Goal: Task Accomplishment & Management: Use online tool/utility

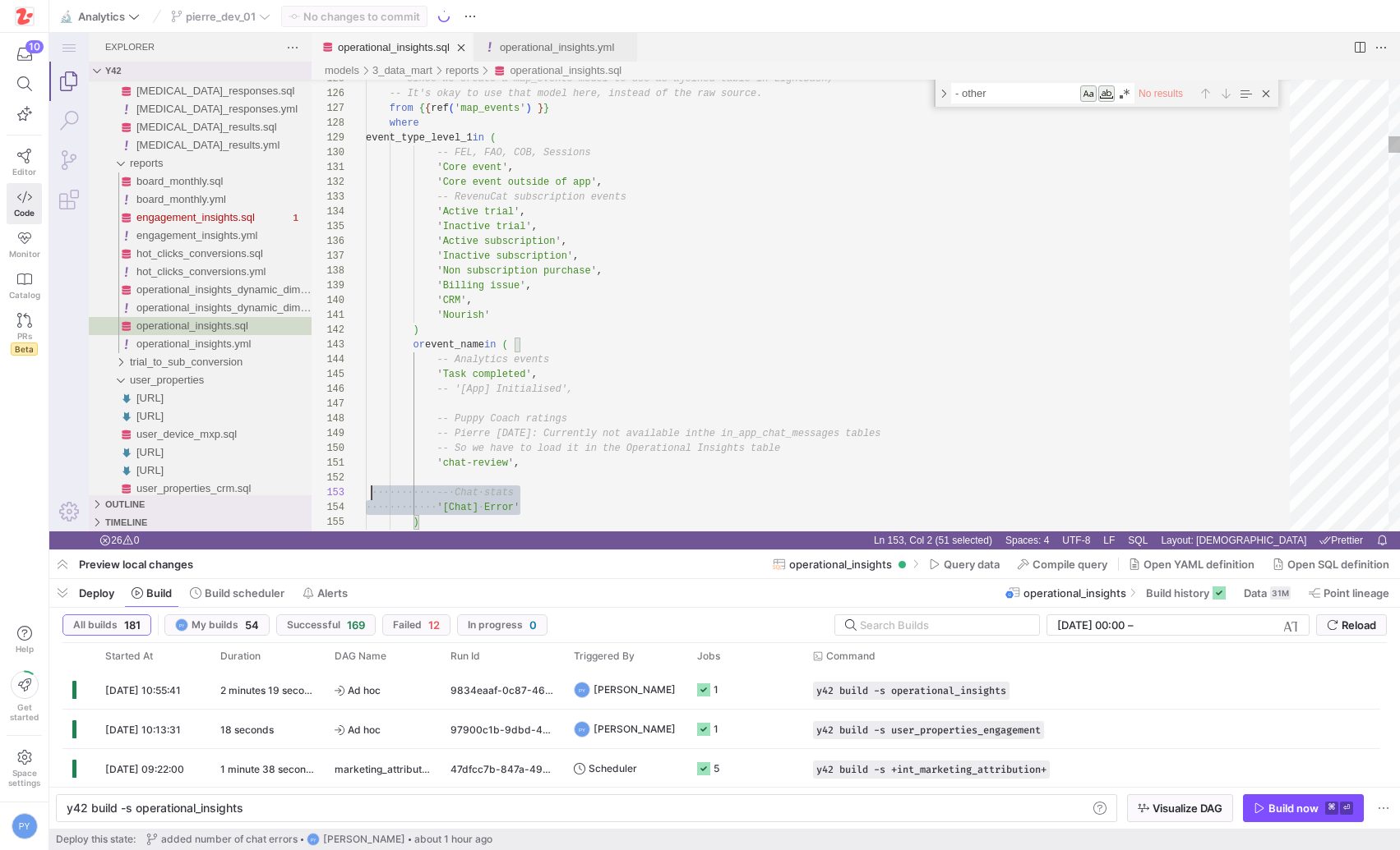
scroll to position [29, 0]
drag, startPoint x: 528, startPoint y: 505, endPoint x: 340, endPoint y: 490, distance: 188.6
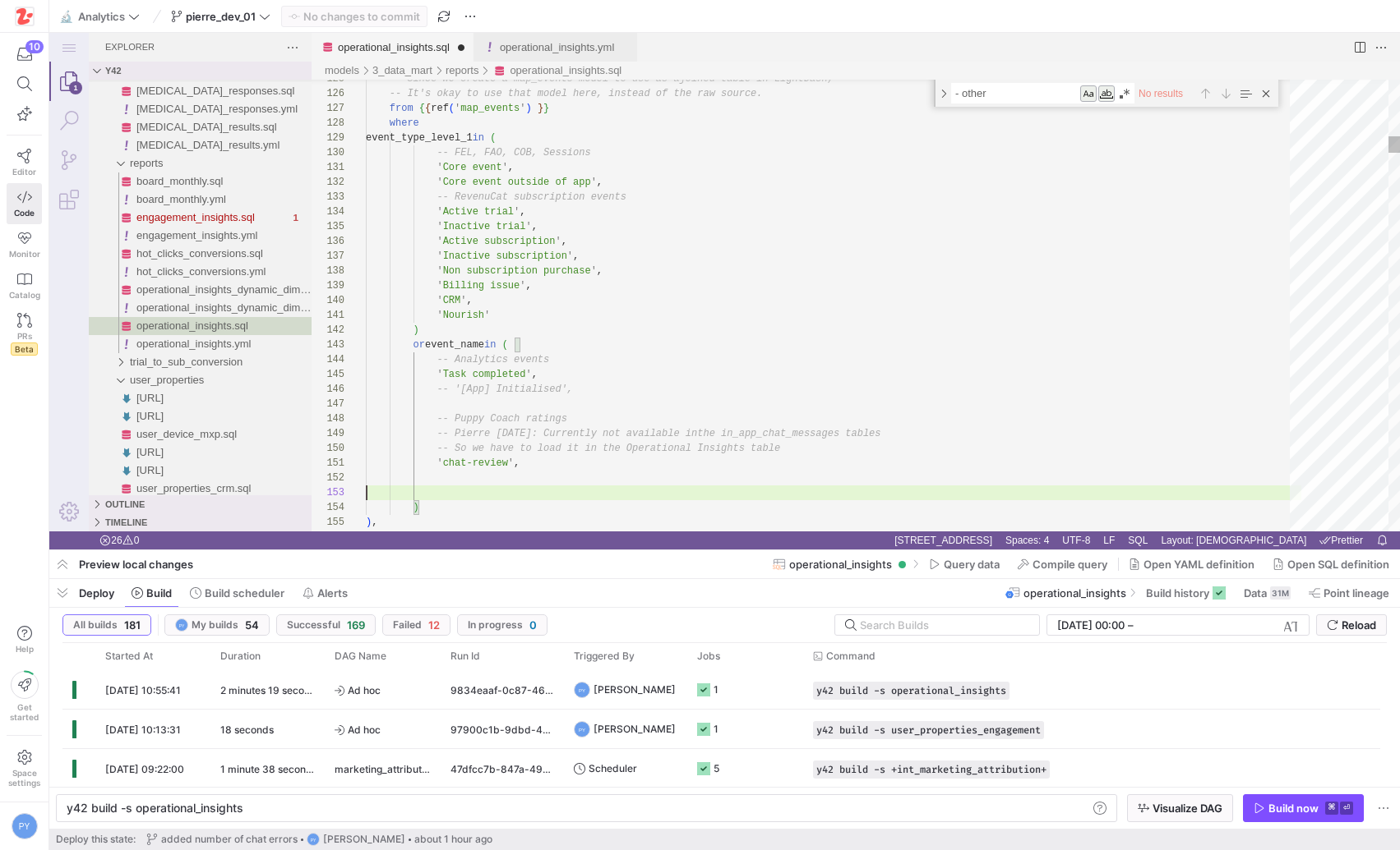
scroll to position [15, 0]
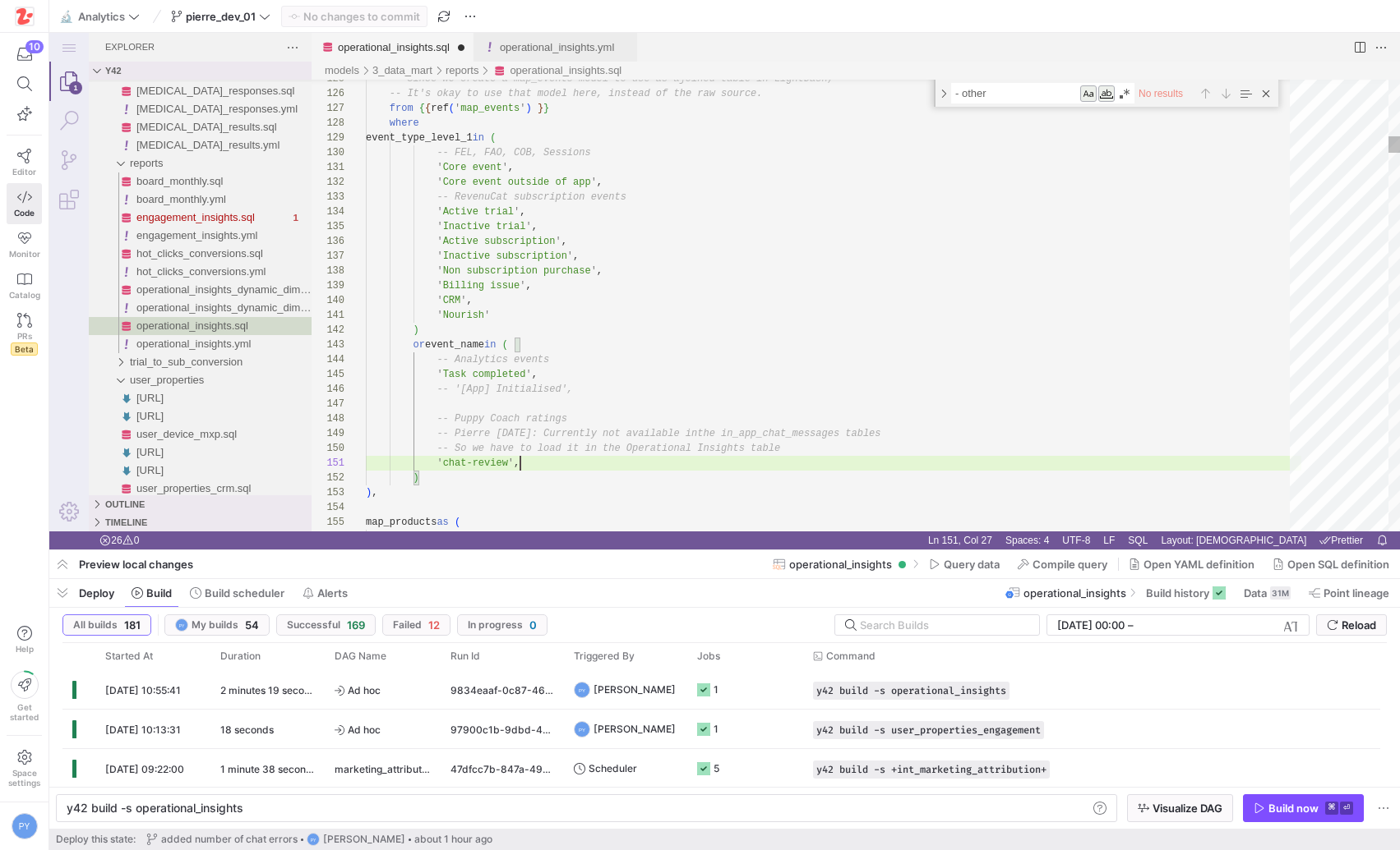
type textarea "'chat-review' ) ), map_products as ( select * from {{ source('google_sheets', '…"
click at [515, 37] on div "operational_insights.yml" at bounding box center [557, 47] width 114 height 28
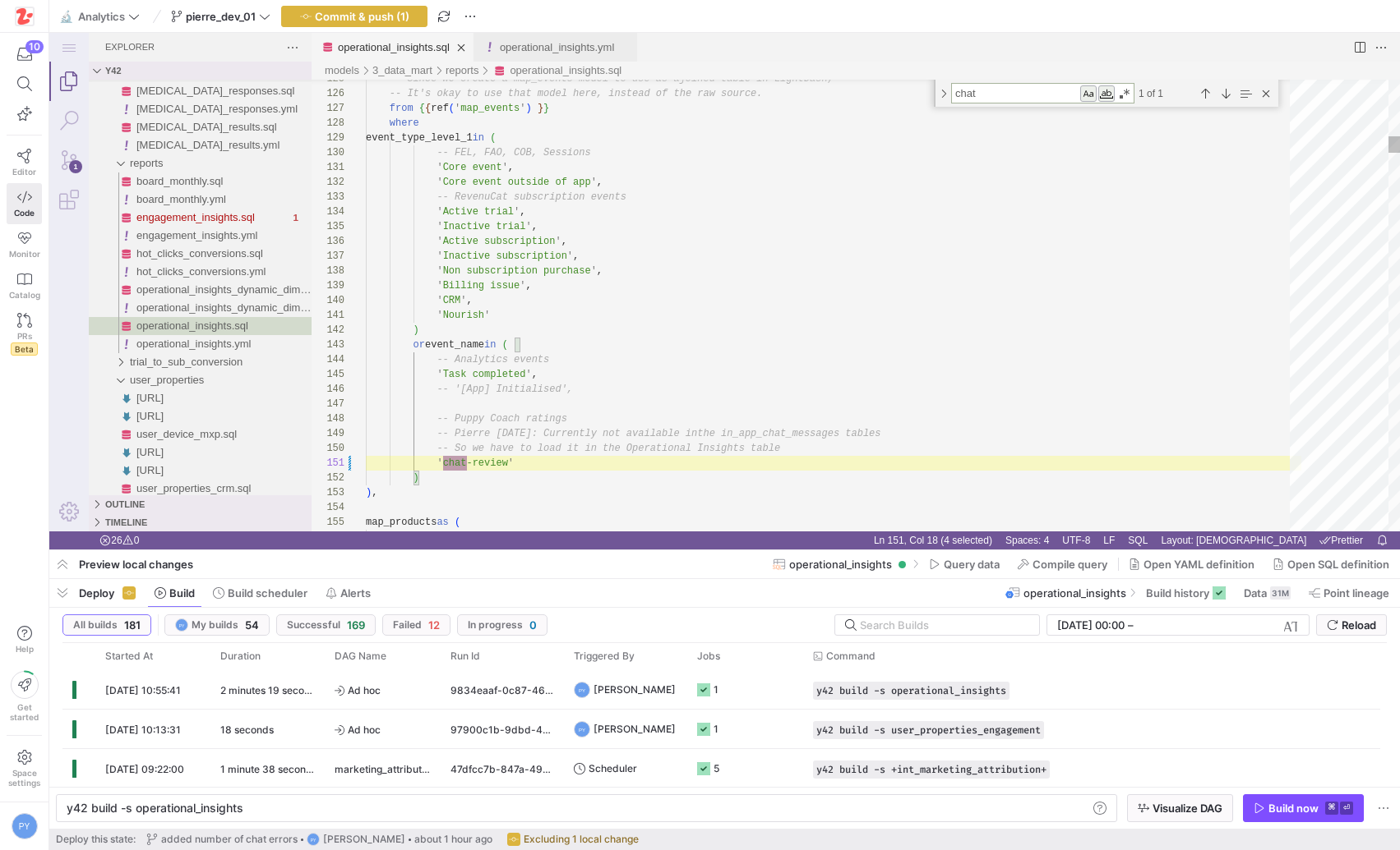
scroll to position [0, 101]
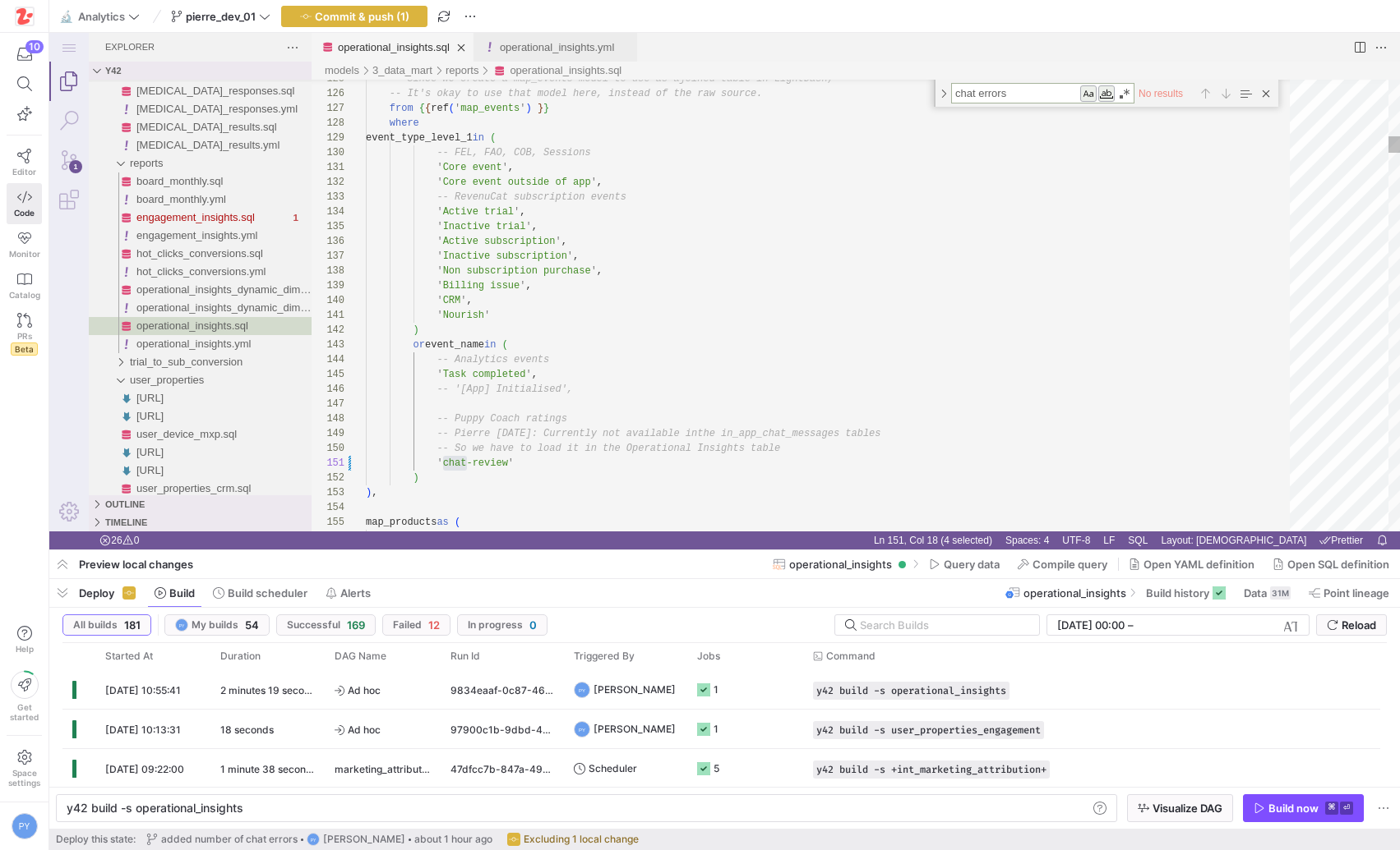
type textarea "chat errors"
click at [1102, 94] on div "Match Whole Word (⌥⌘W)" at bounding box center [1107, 93] width 17 height 17
click at [1091, 94] on div "Match Case (⌥⌘C)" at bounding box center [1088, 93] width 17 height 17
click at [1014, 91] on textarea "chat errors" at bounding box center [1016, 93] width 128 height 19
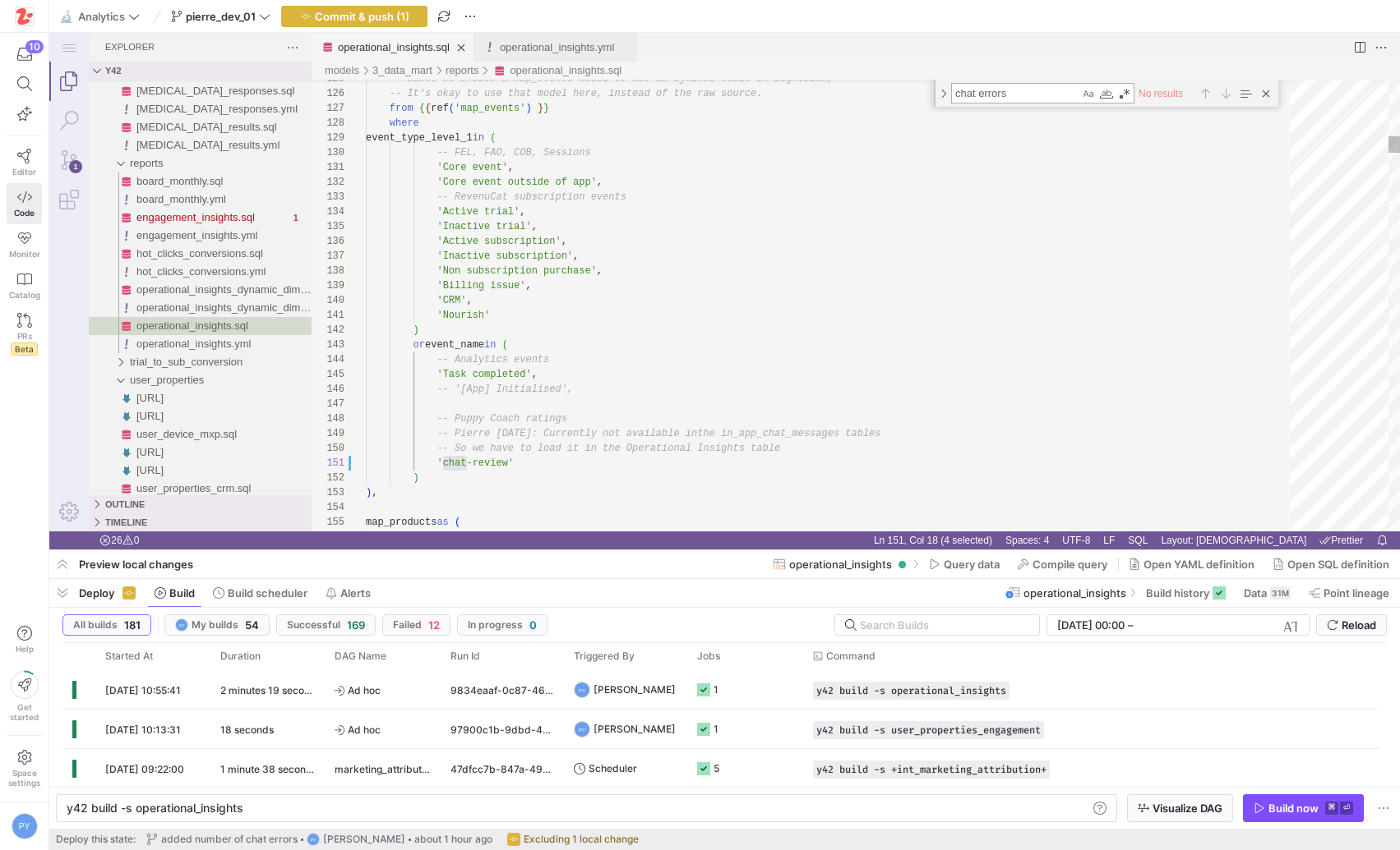
type textarea "'Nourish' ) or event_name in ( -- Analytics events 'Task completed', -- '[App] …"
type textarea "chat"
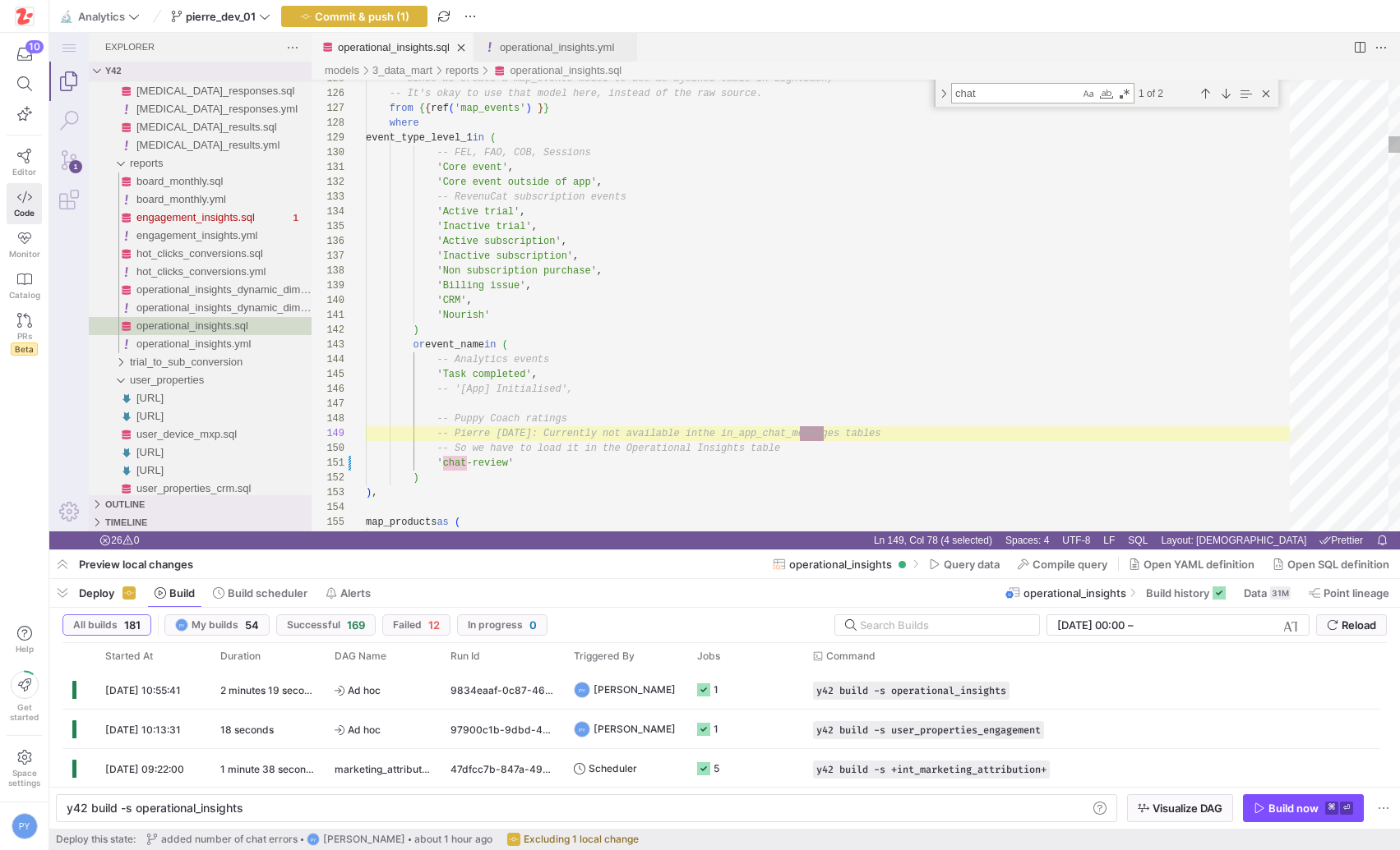
scroll to position [148, 457]
type textarea "refined_events_1 as ( select -- noqa: ST06 evt._unique_key, evt.user_id, evt.ev…"
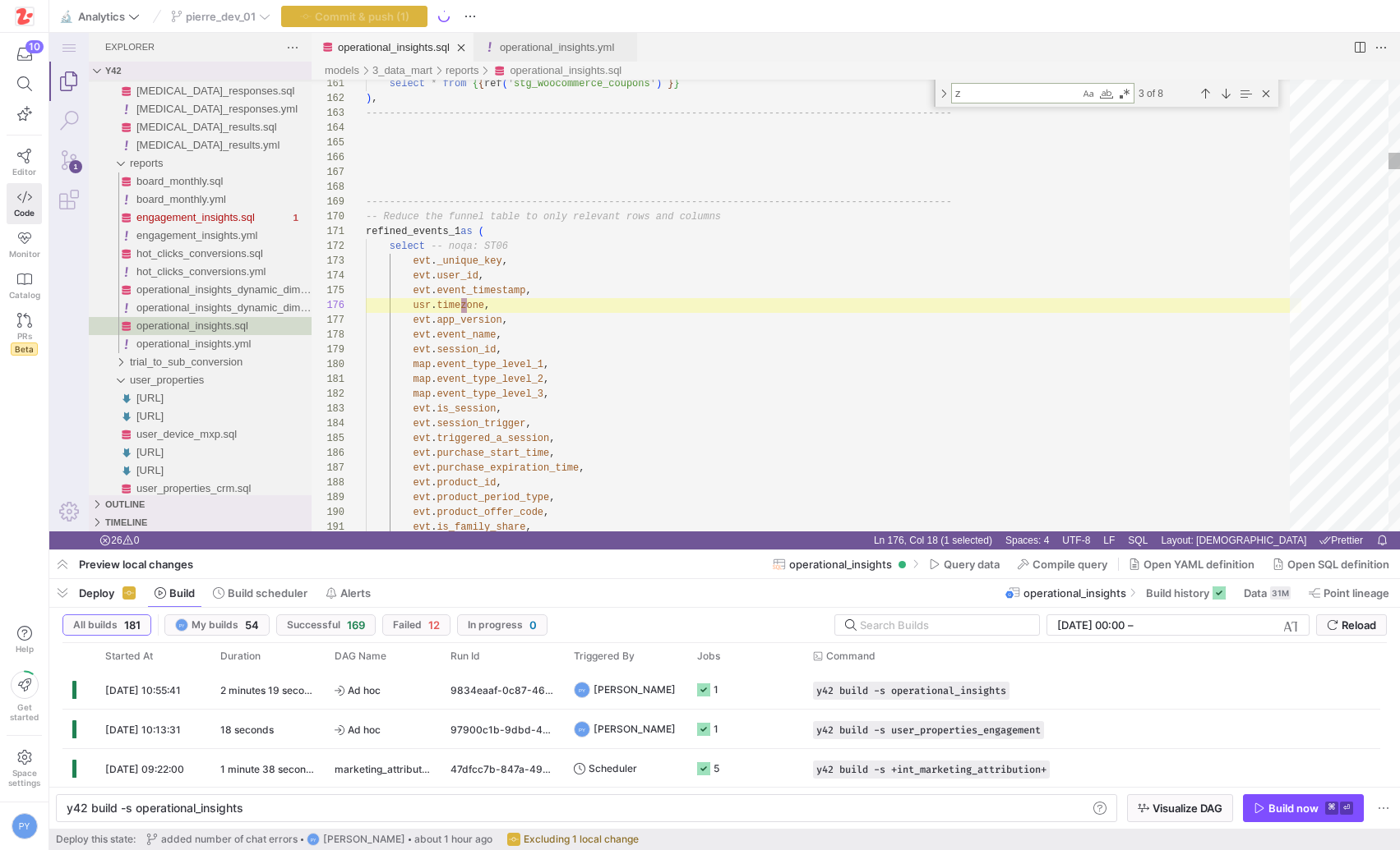
scroll to position [148, 101]
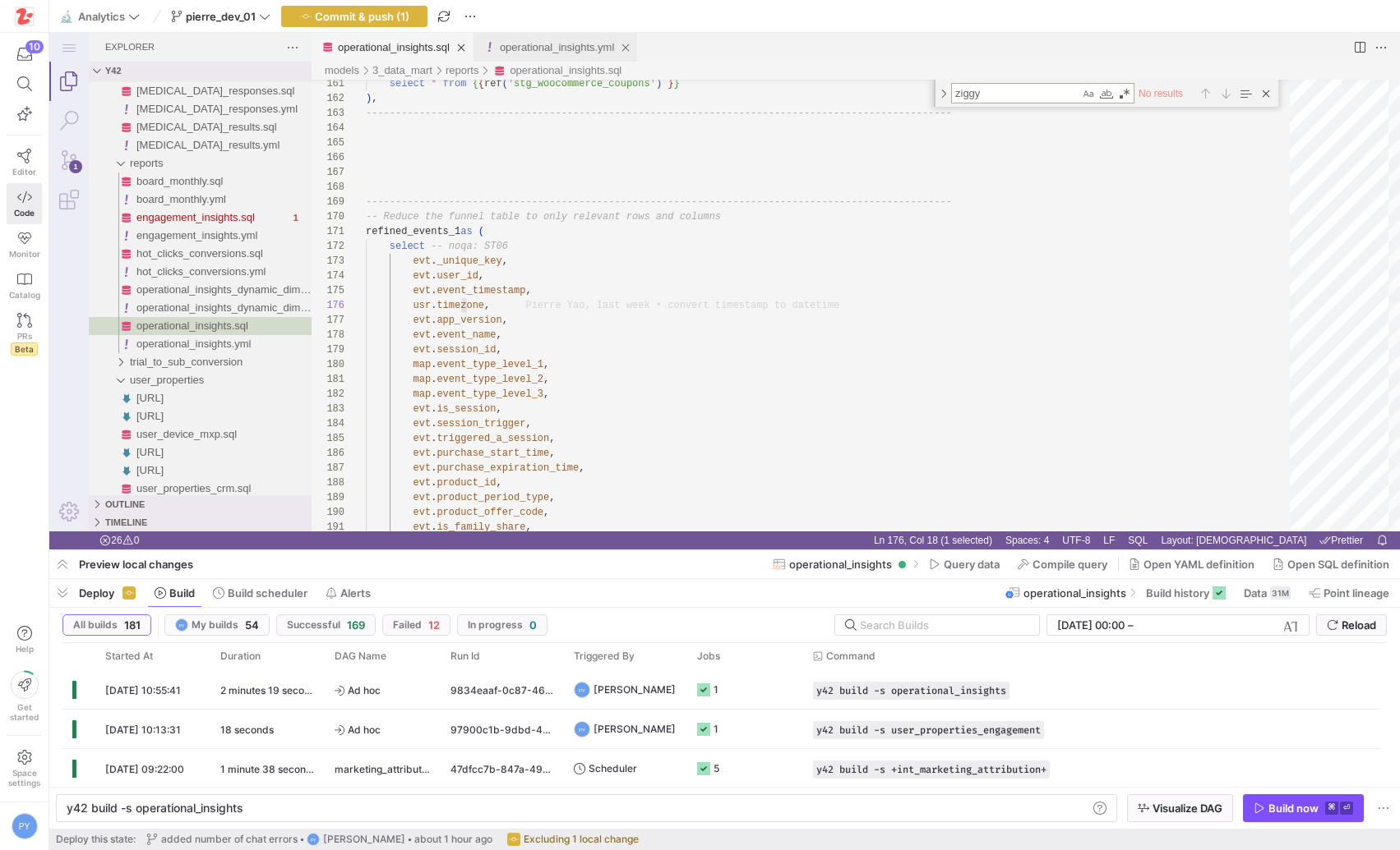
type textarea "ziggy"
click at [576, 41] on link "operational_insights.yml" at bounding box center [557, 47] width 114 height 12
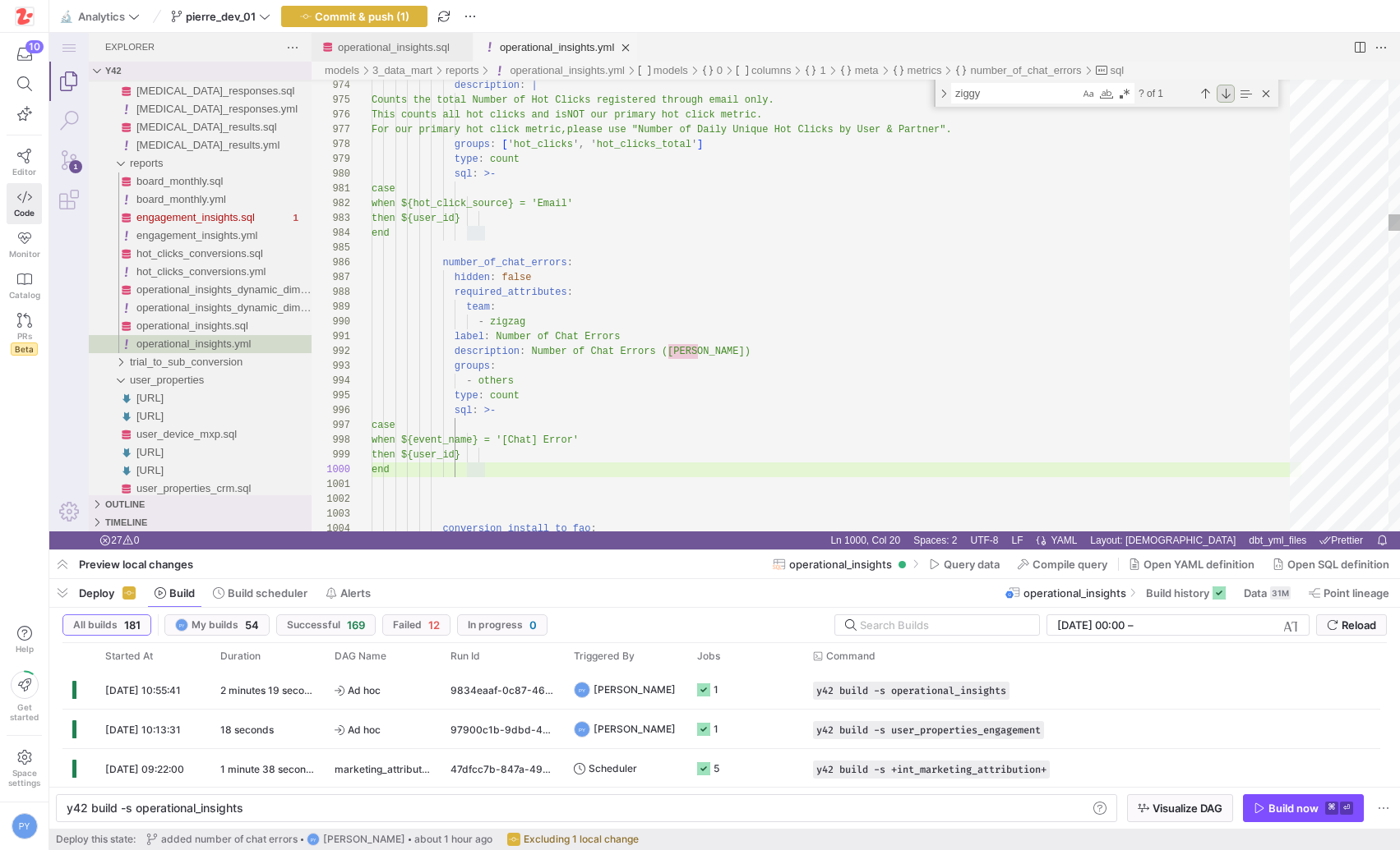
click at [1219, 92] on div "Next Match (Enter)" at bounding box center [1225, 93] width 18 height 18
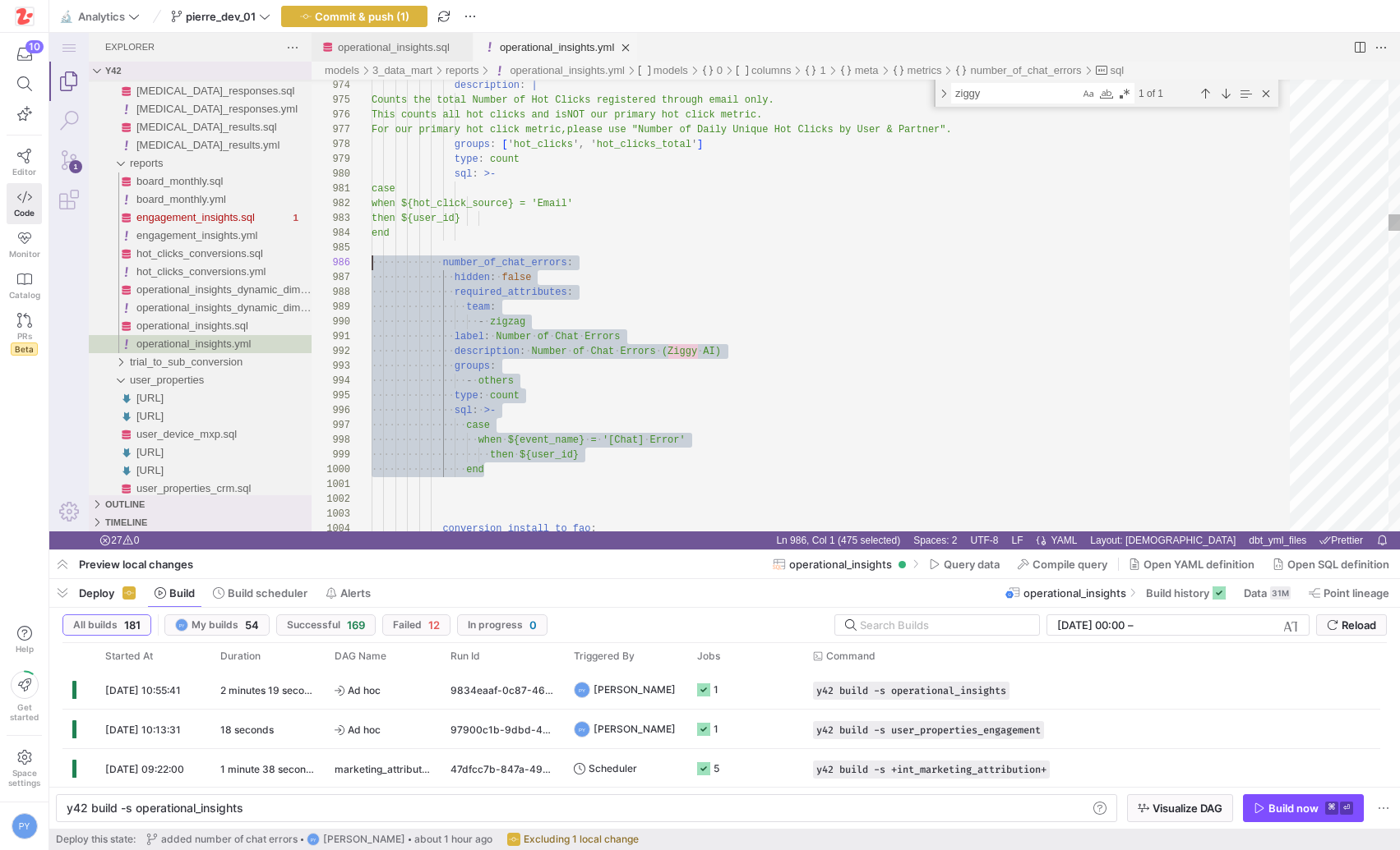
scroll to position [59, 0]
drag, startPoint x: 504, startPoint y: 470, endPoint x: 314, endPoint y: 244, distance: 295.3
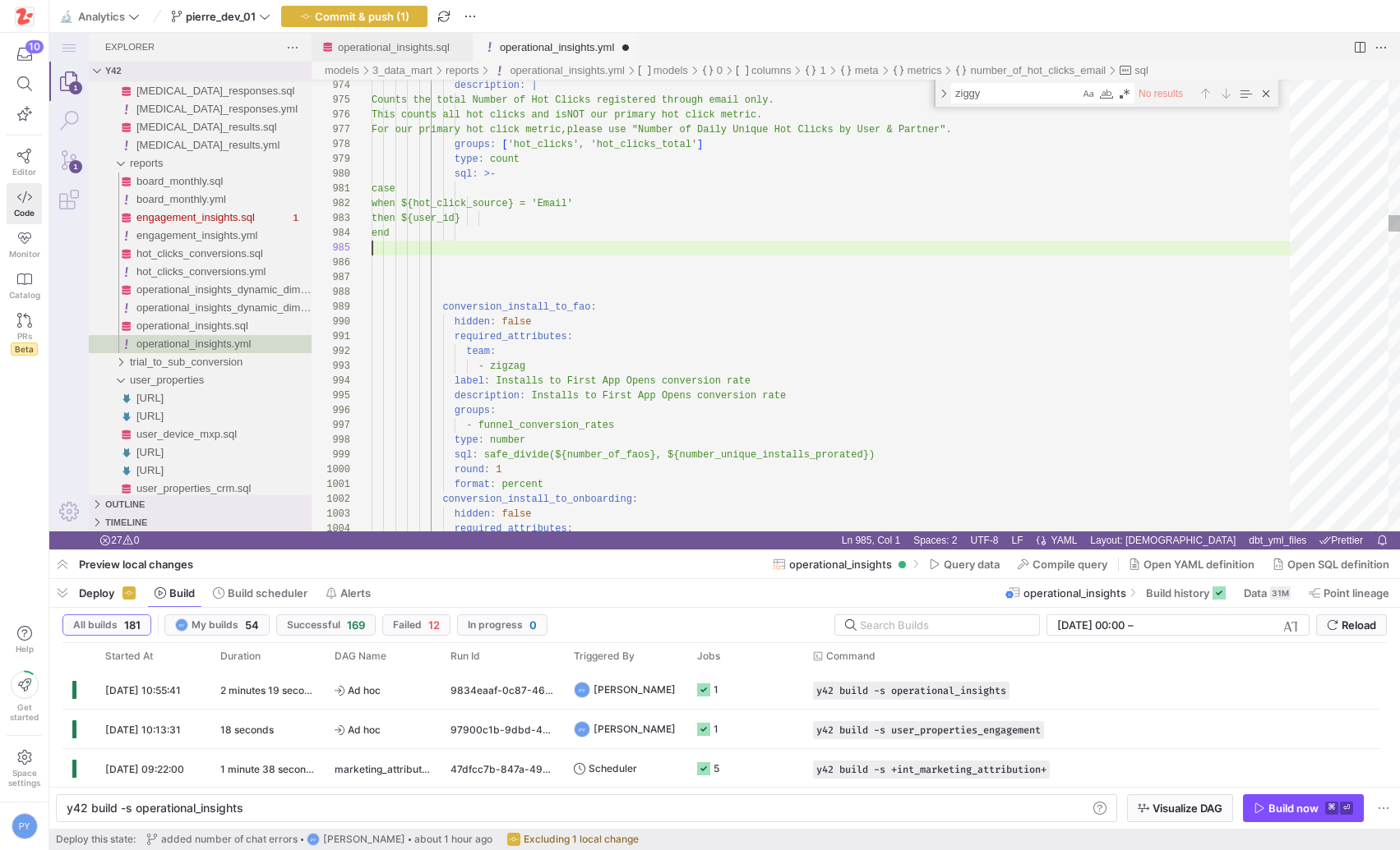
type textarea "case when ${hot_click_source} = 'Email' then ${user_id} end conversion_install_…"
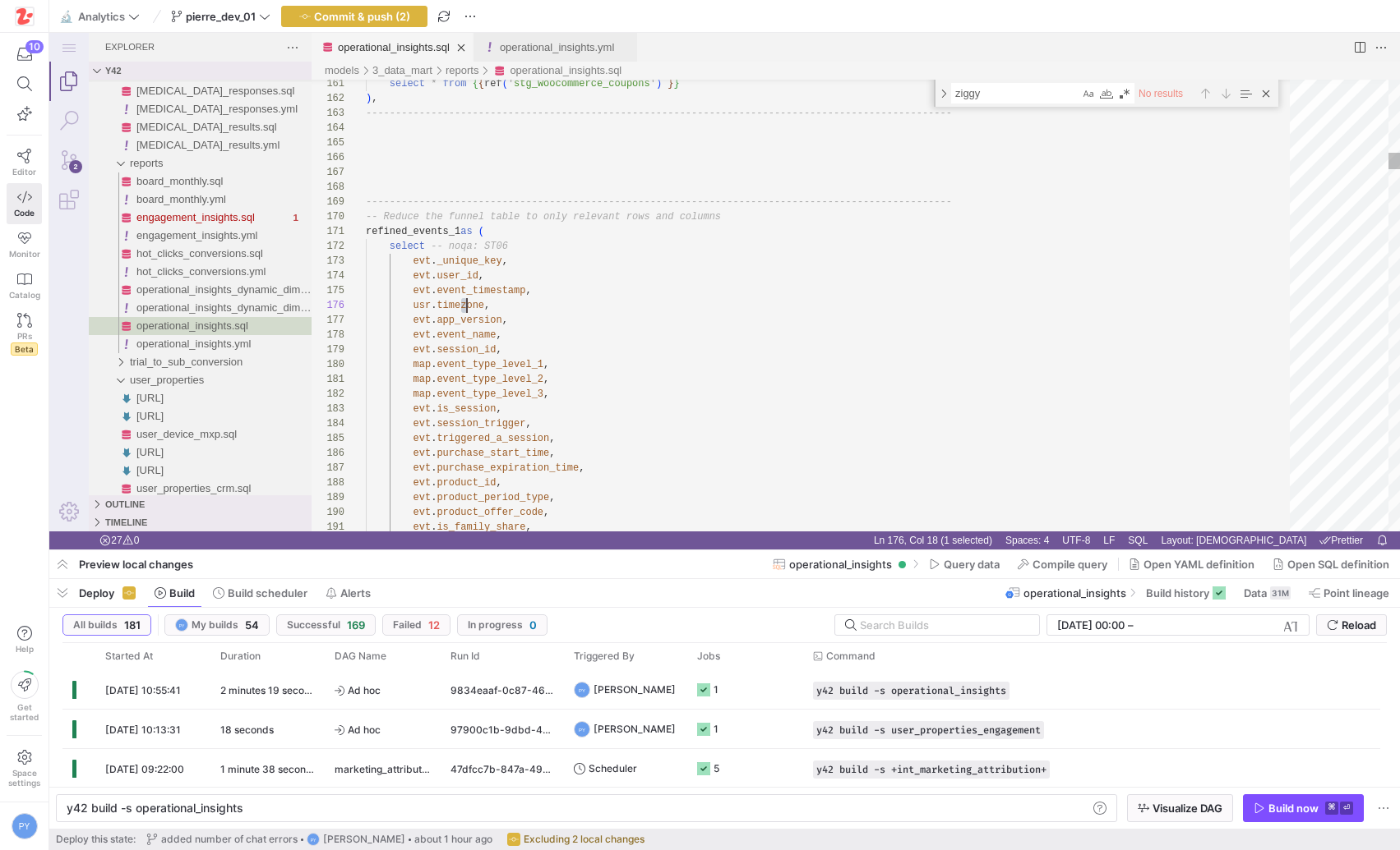
scroll to position [74, 101]
click at [390, 17] on span "Commit & push (2)" at bounding box center [362, 16] width 96 height 13
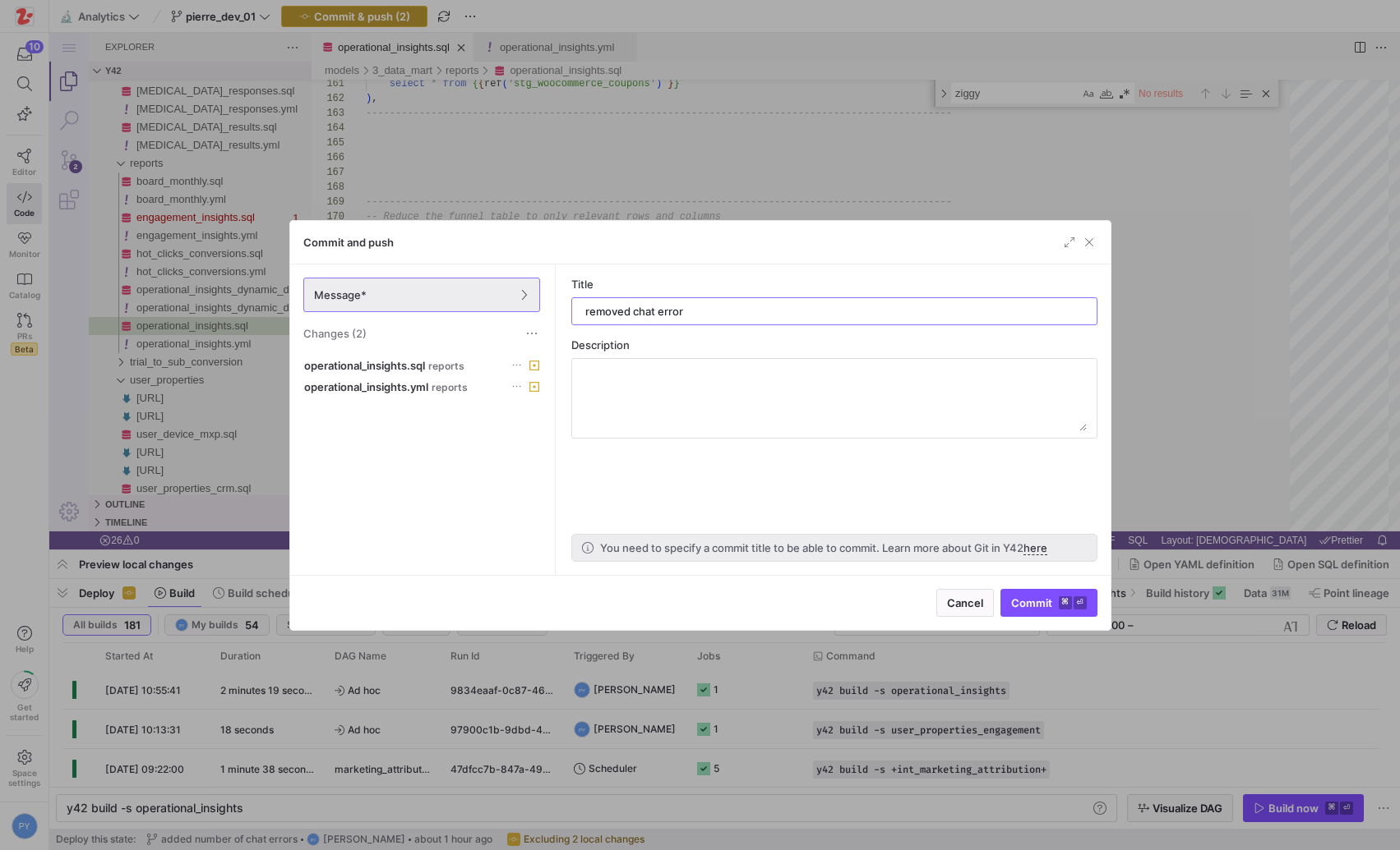
type input "removed chat errors"
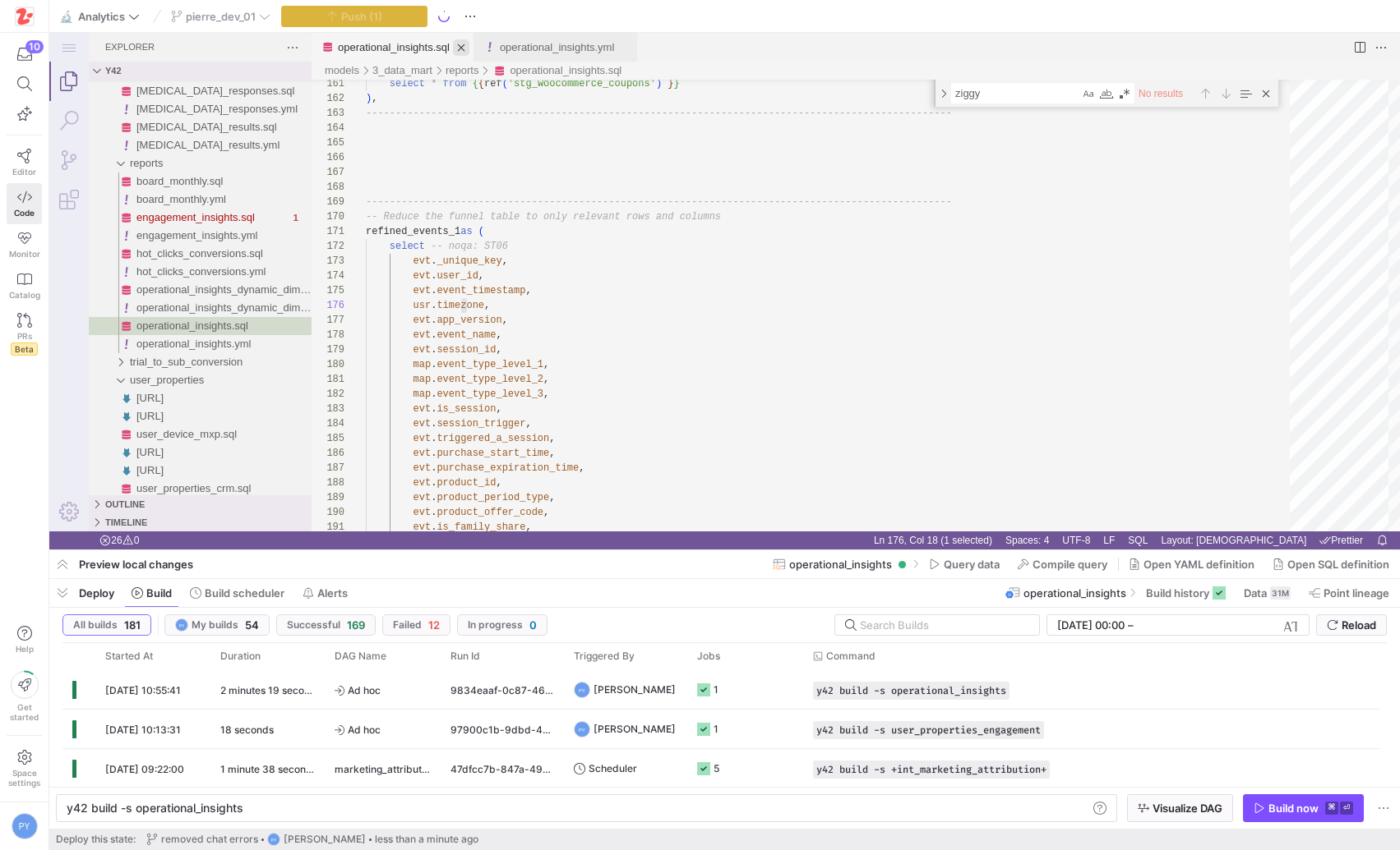
click at [466, 44] on link "Close (⌘W)" at bounding box center [461, 47] width 17 height 17
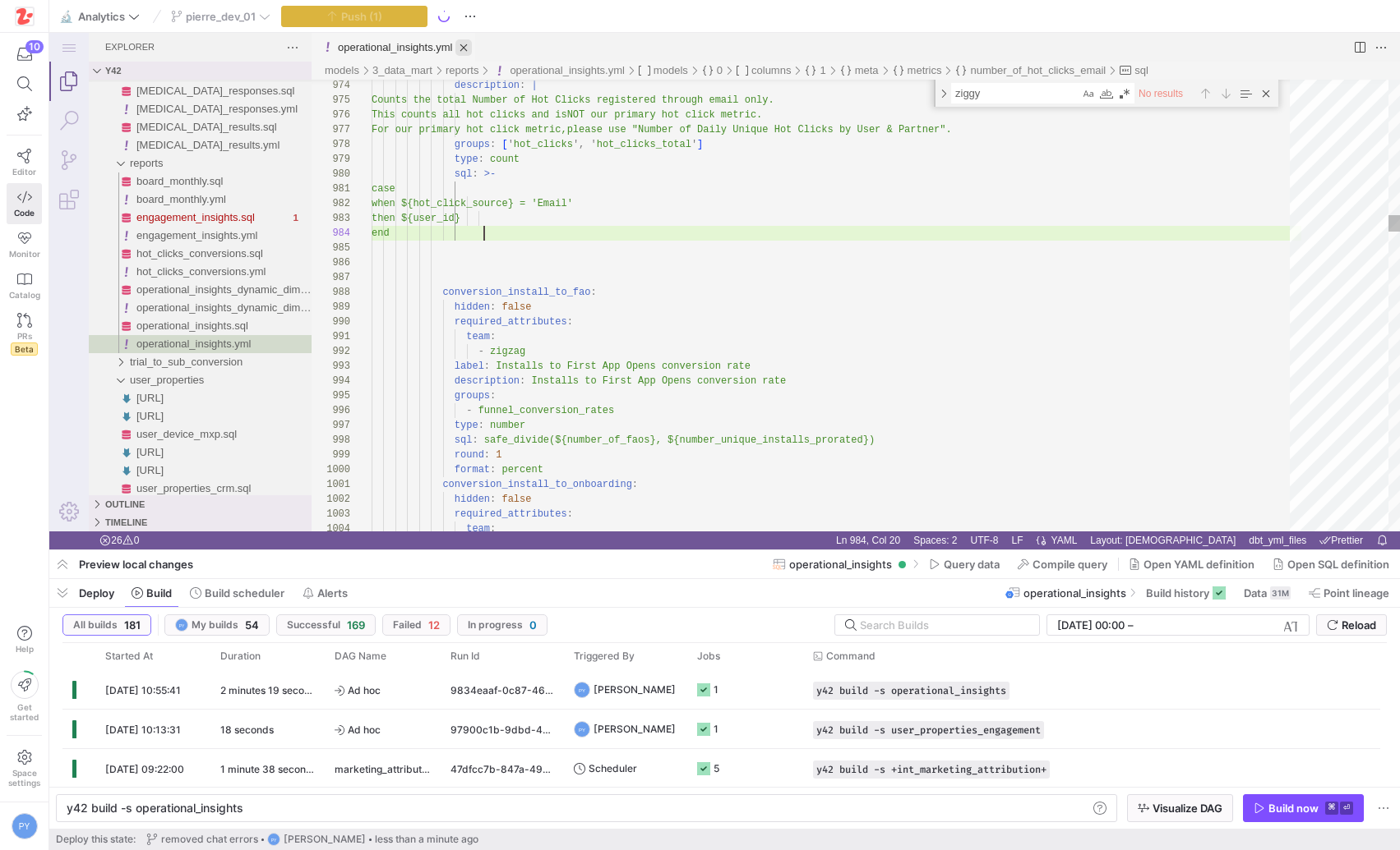
scroll to position [44, 113]
click at [466, 44] on link "Close (⌘W)" at bounding box center [464, 47] width 17 height 17
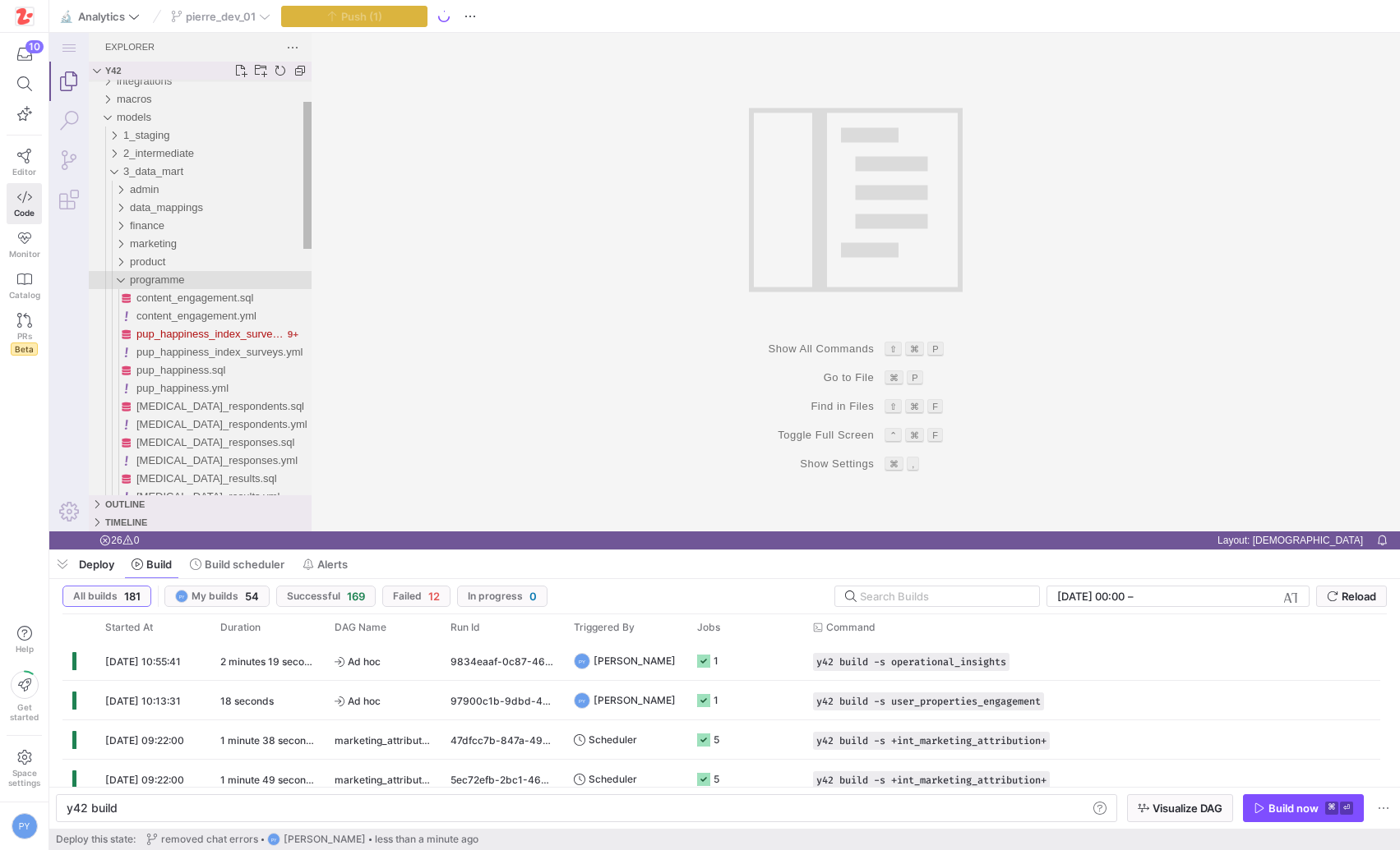
click at [165, 278] on span "programme" at bounding box center [156, 280] width 54 height 12
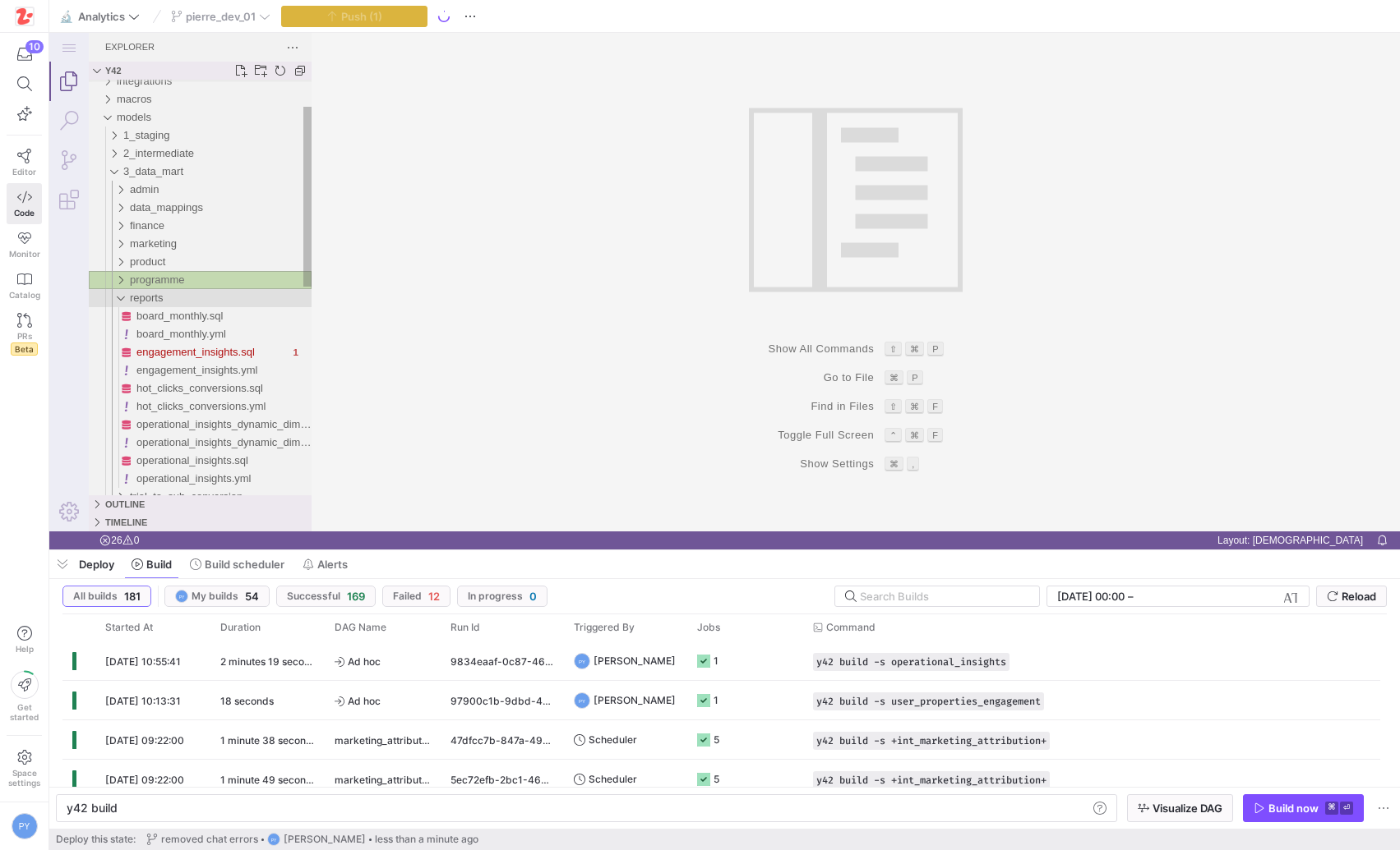
click at [163, 302] on span "reports" at bounding box center [145, 298] width 33 height 12
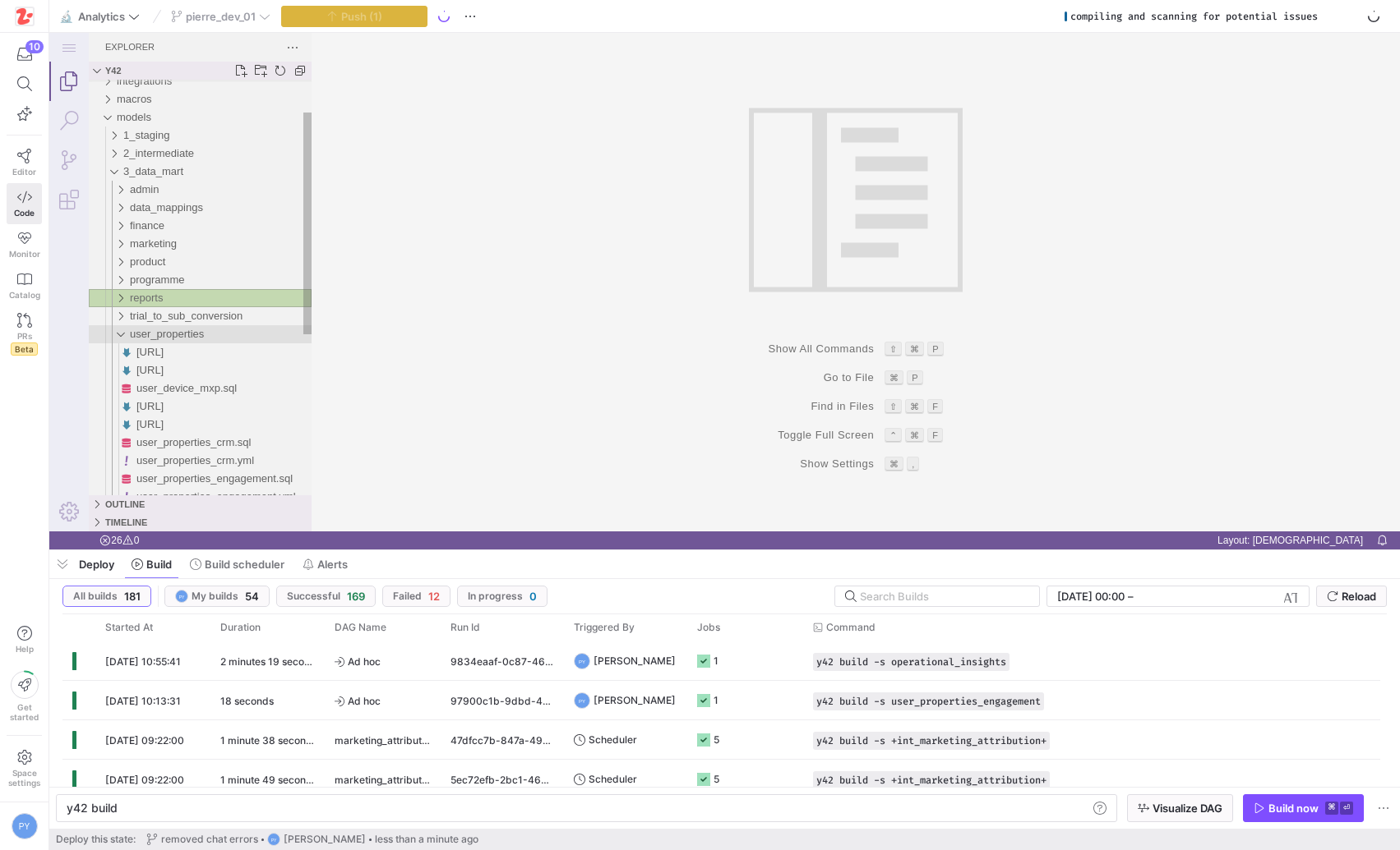
click at [157, 341] on div "user_properties" at bounding box center [220, 334] width 182 height 18
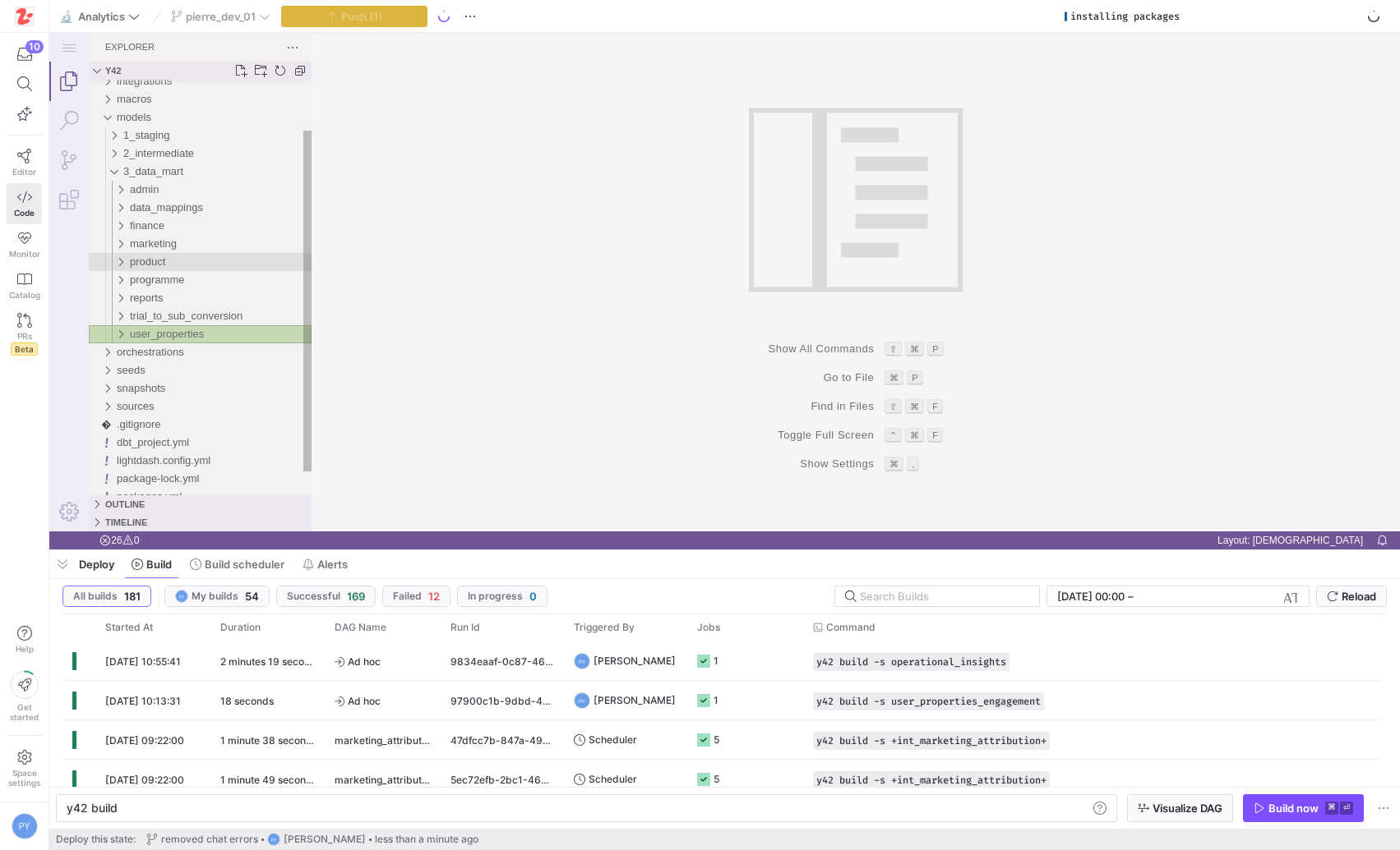
click at [169, 265] on div "product" at bounding box center [220, 262] width 182 height 18
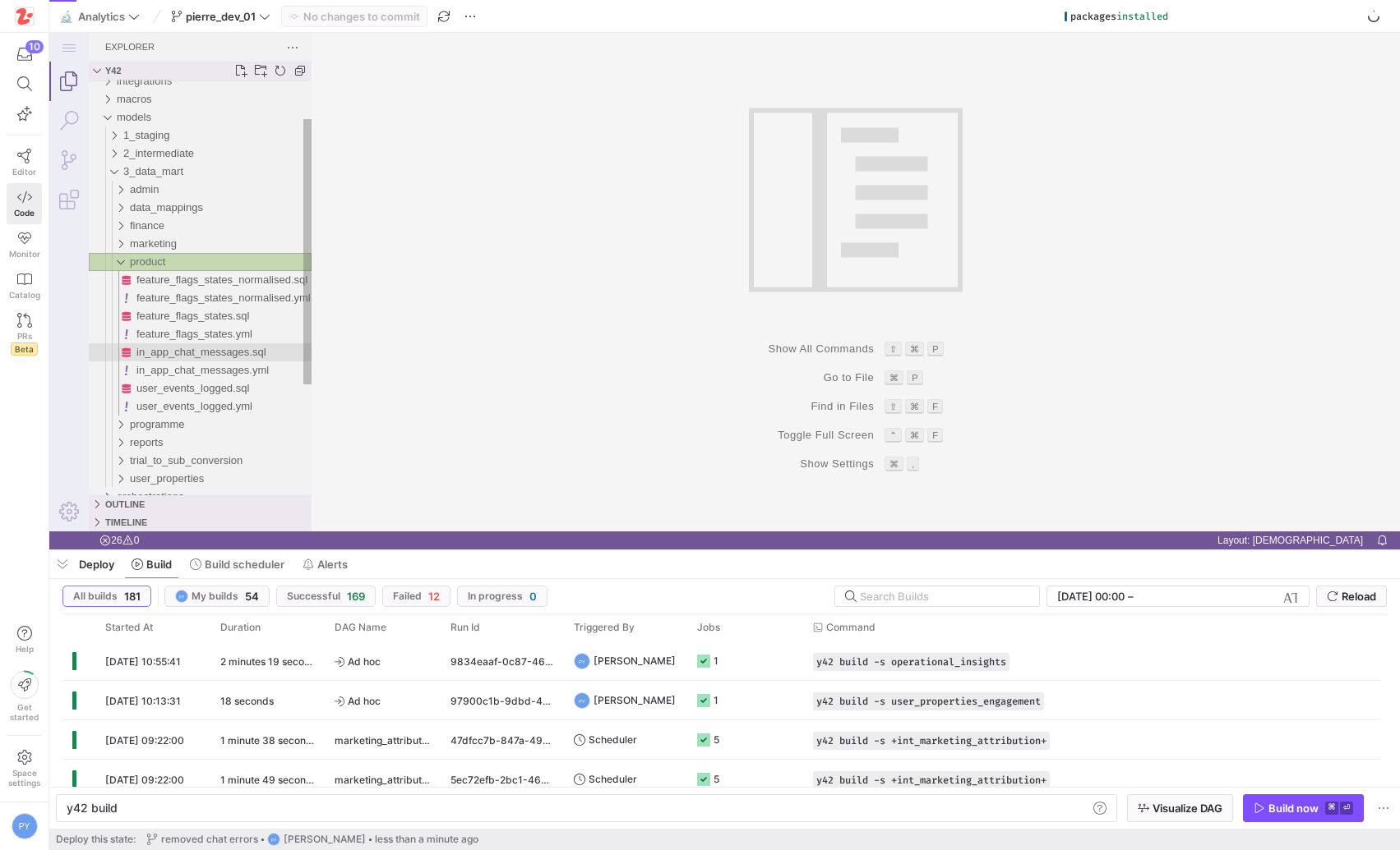
click at [204, 355] on span "in_app_chat_messages.sql" at bounding box center [201, 352] width 129 height 12
type textarea "y42 build -s in_app_chat_messages"
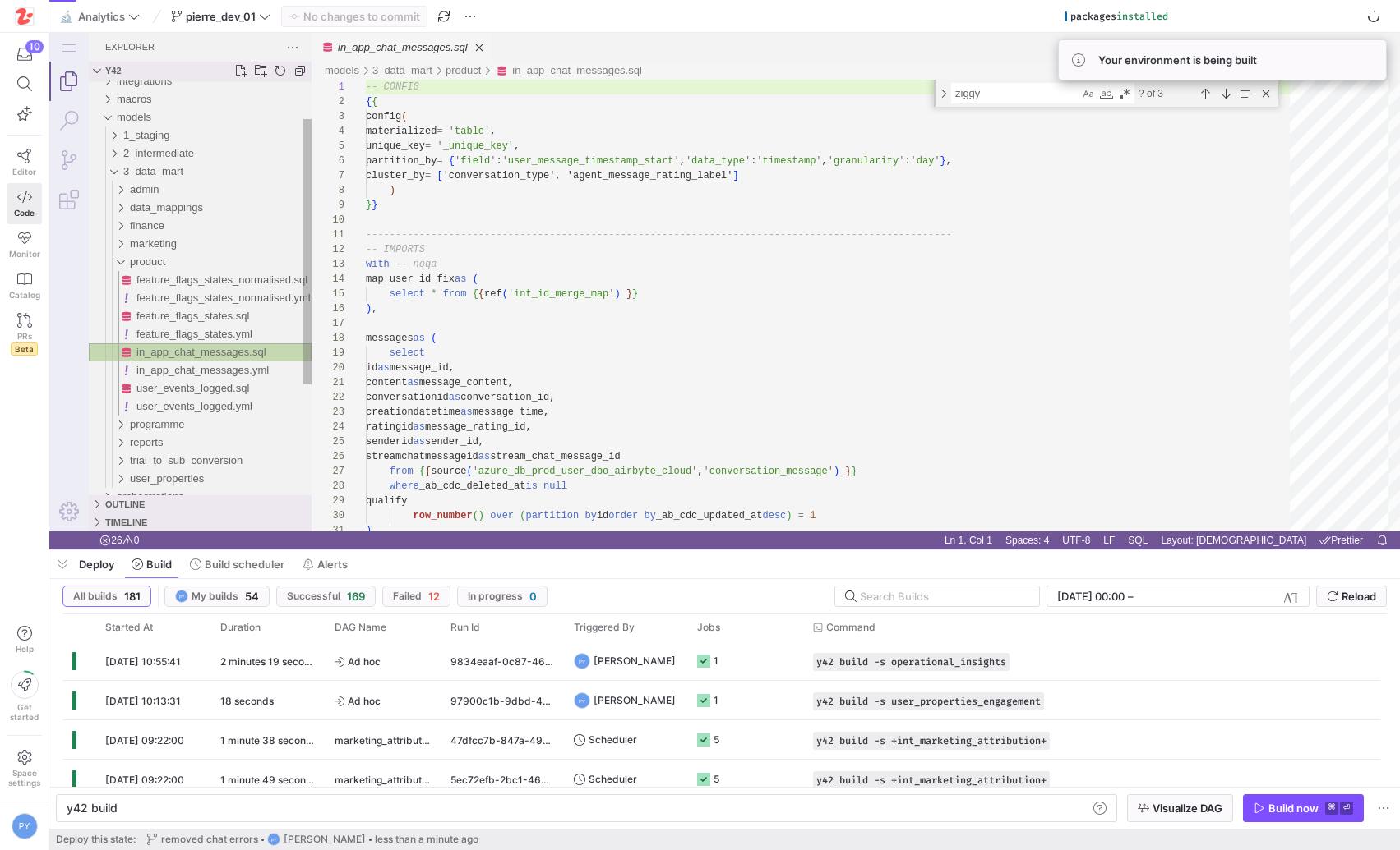
scroll to position [148, 0]
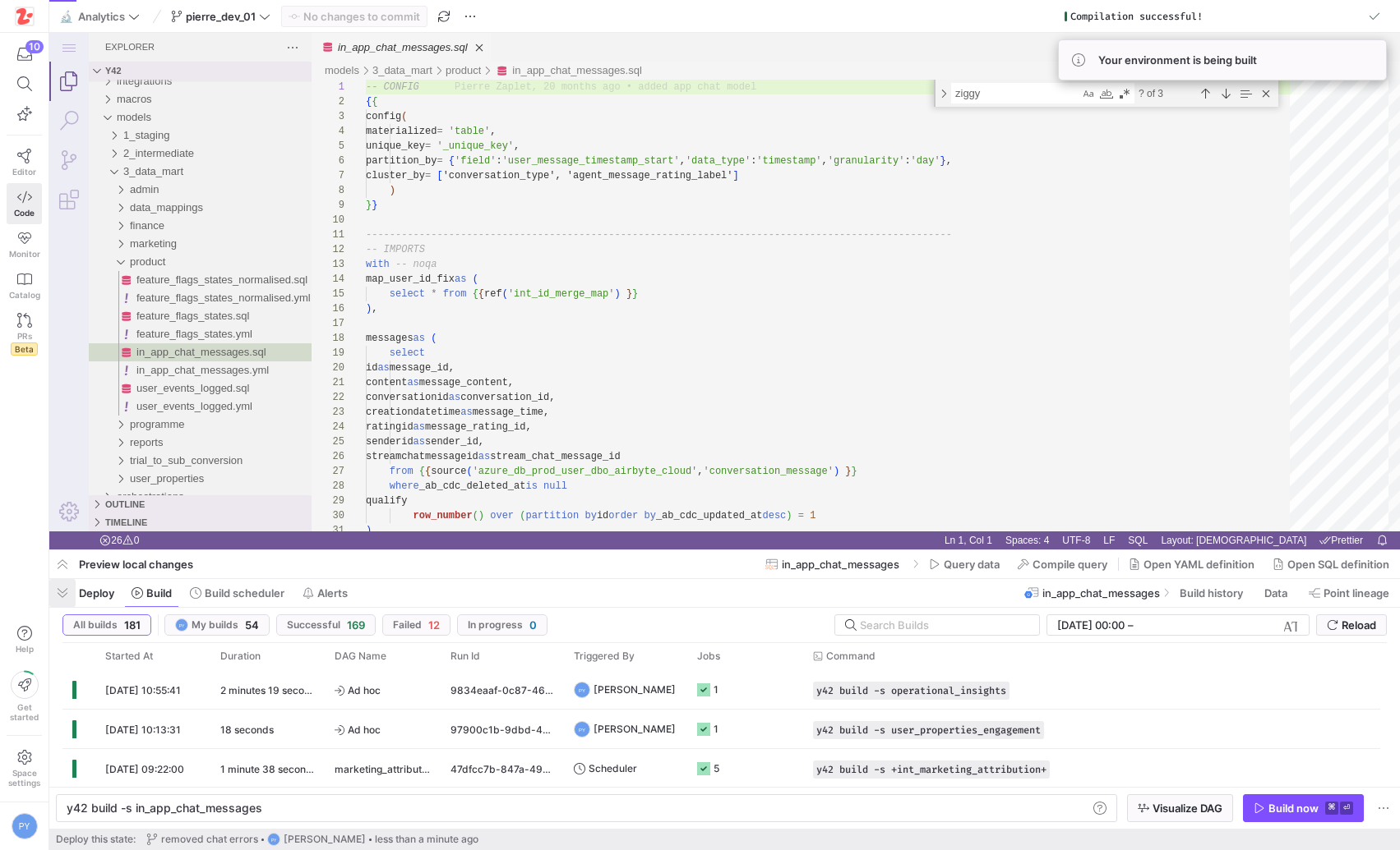
drag, startPoint x: 63, startPoint y: 591, endPoint x: 17, endPoint y: 558, distance: 56.6
click at [63, 591] on span "button" at bounding box center [63, 594] width 27 height 28
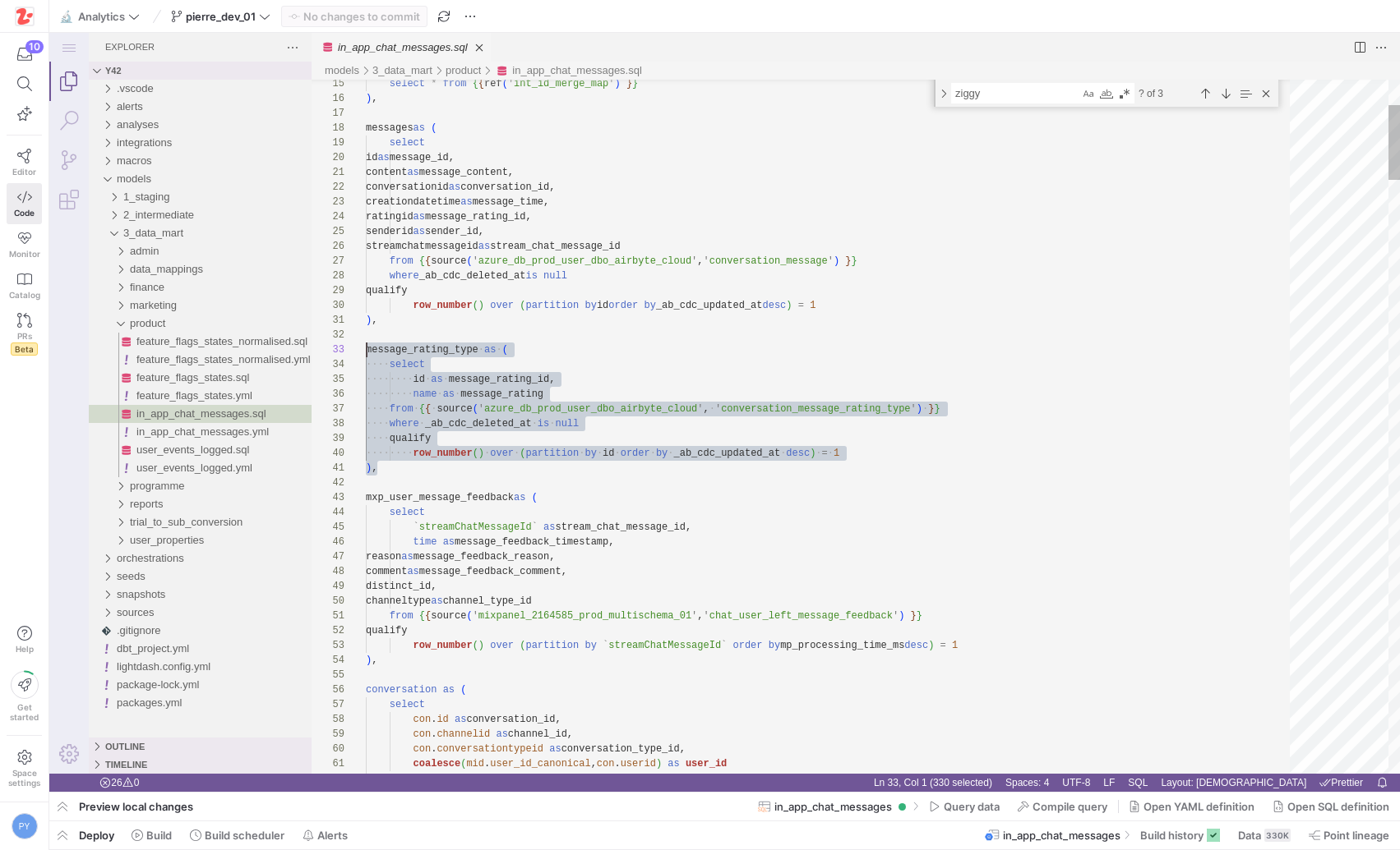
scroll to position [29, 0]
drag, startPoint x: 406, startPoint y: 468, endPoint x: 356, endPoint y: 351, distance: 127.2
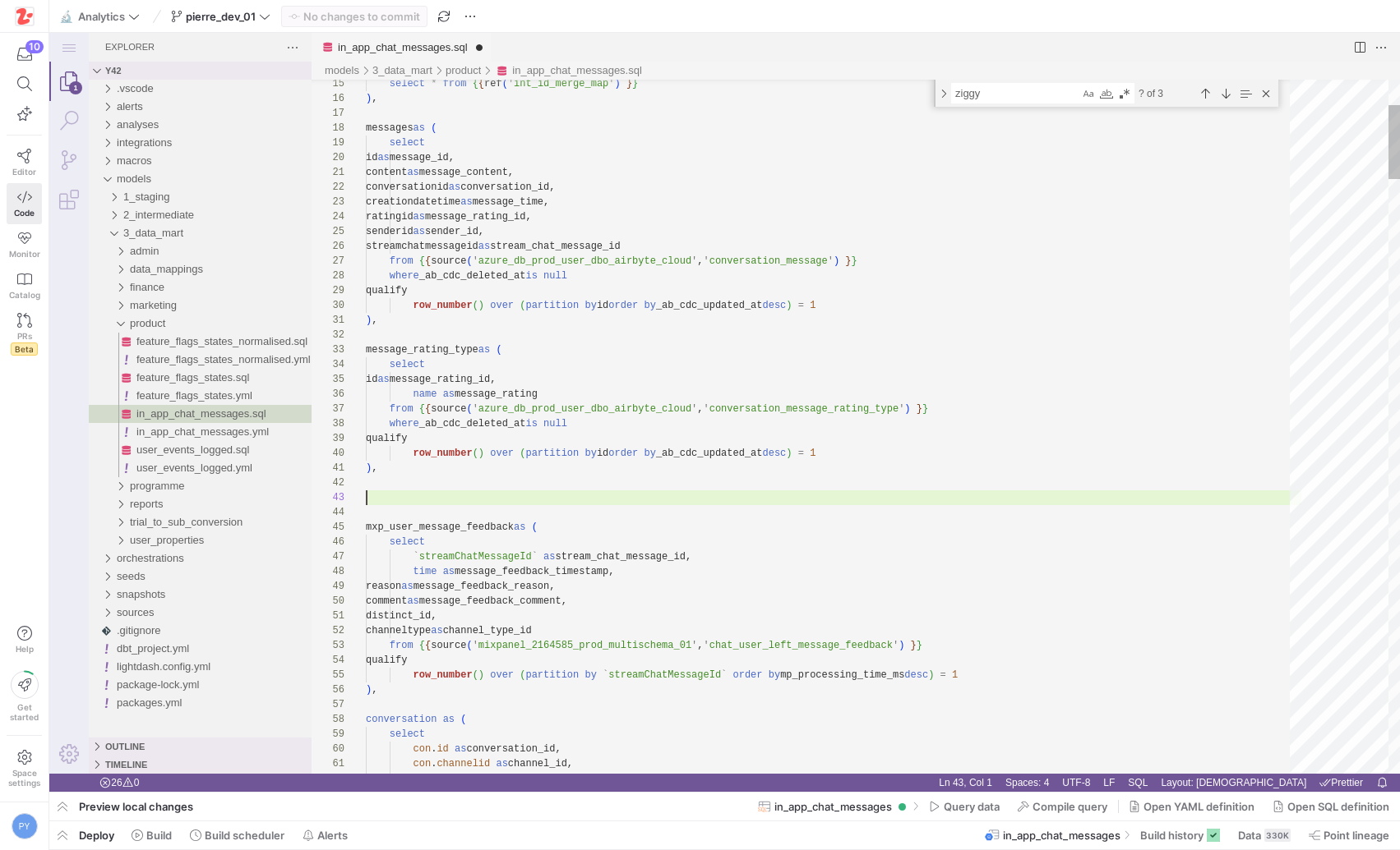
type textarea "), mxp_user_message_feedback as ( select `streamChatMessageId` as stream_chat_m…"
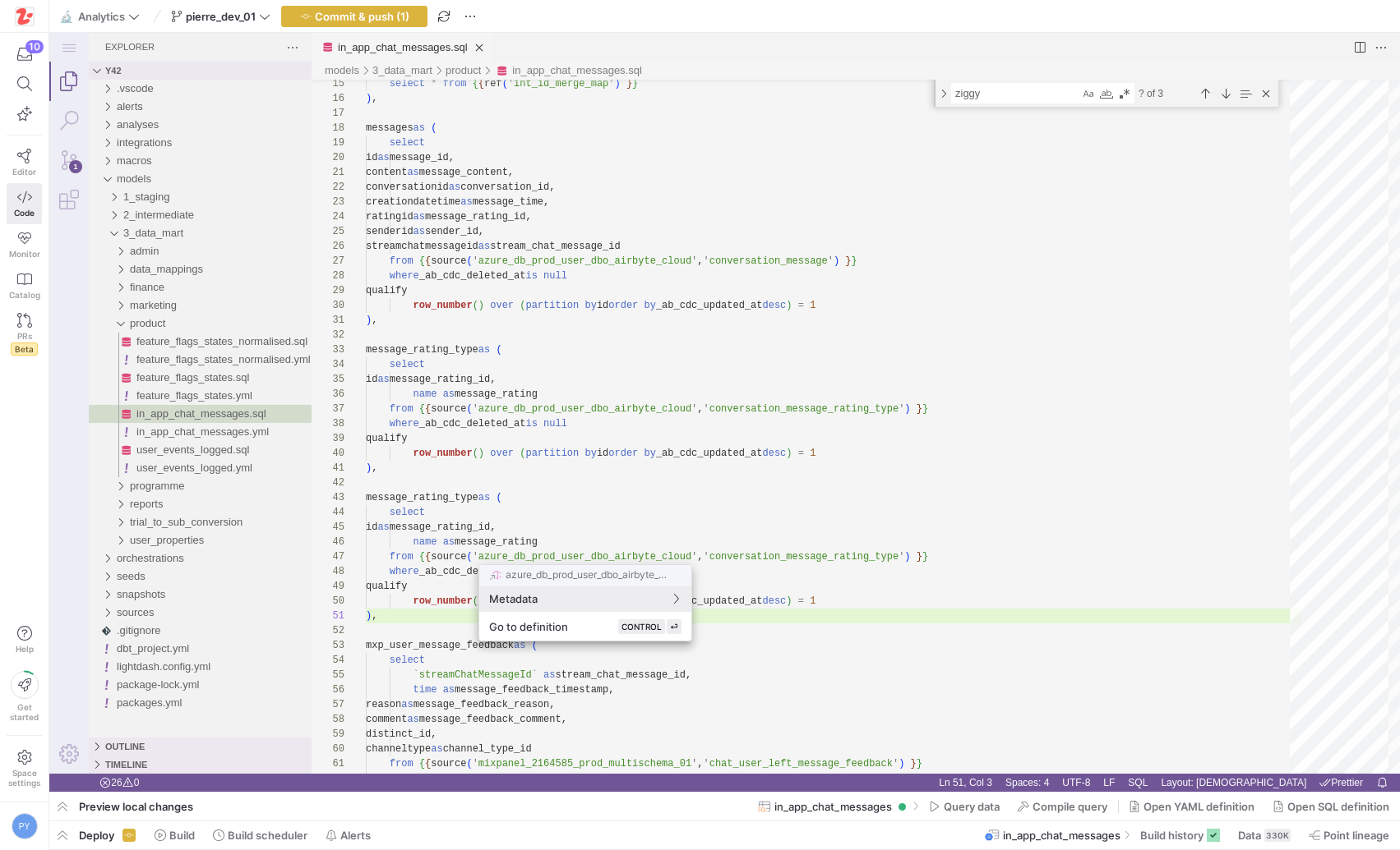
scroll to position [0, 11]
click at [811, 566] on div at bounding box center [700, 425] width 1400 height 850
click at [783, 530] on div at bounding box center [700, 425] width 1400 height 850
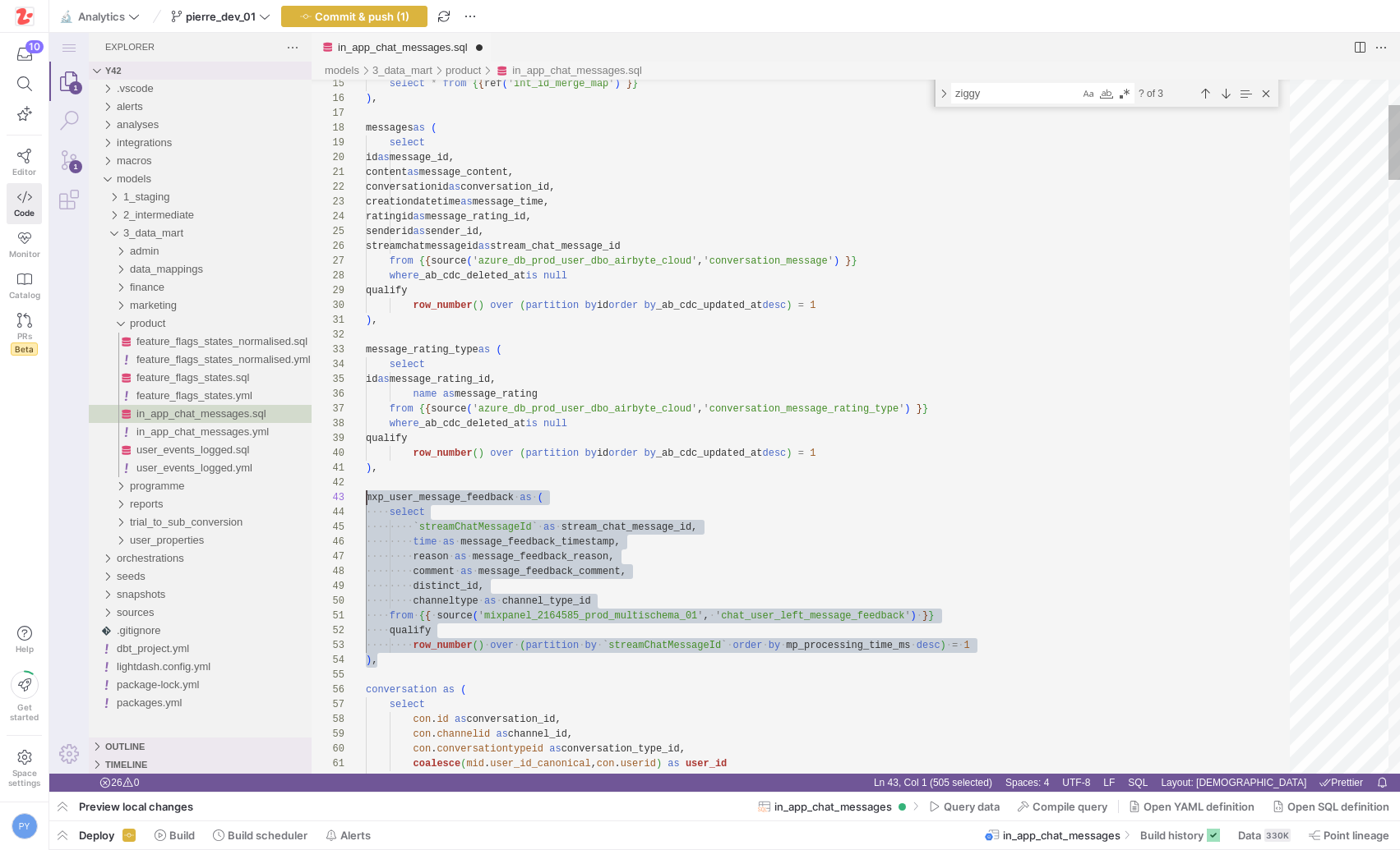
scroll to position [29, 0]
drag, startPoint x: 391, startPoint y: 658, endPoint x: 356, endPoint y: 497, distance: 164.8
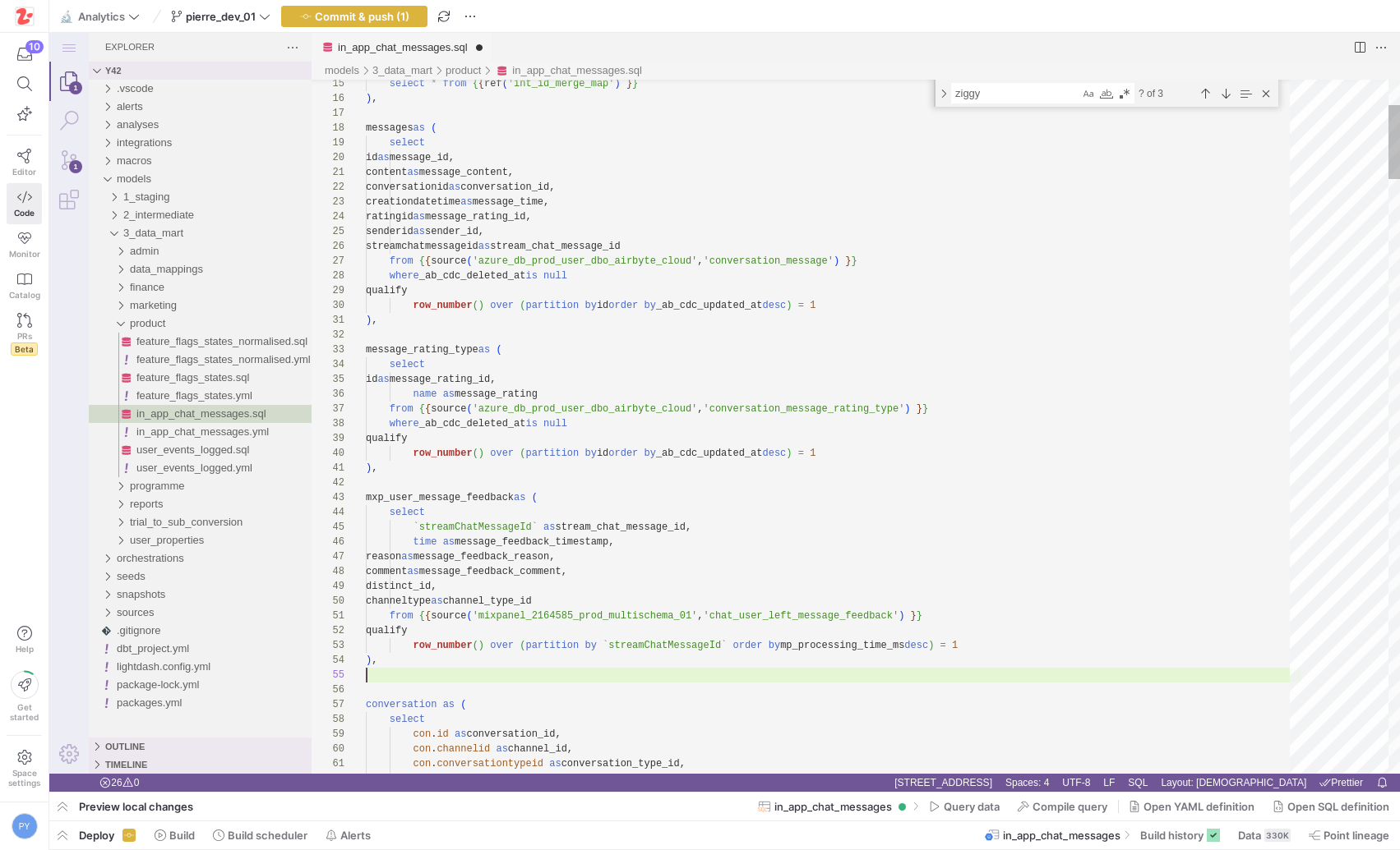
scroll to position [74, 0]
paste textarea "comment as message_feedback_comment, distinct_id, channeltype as channel_type_i…"
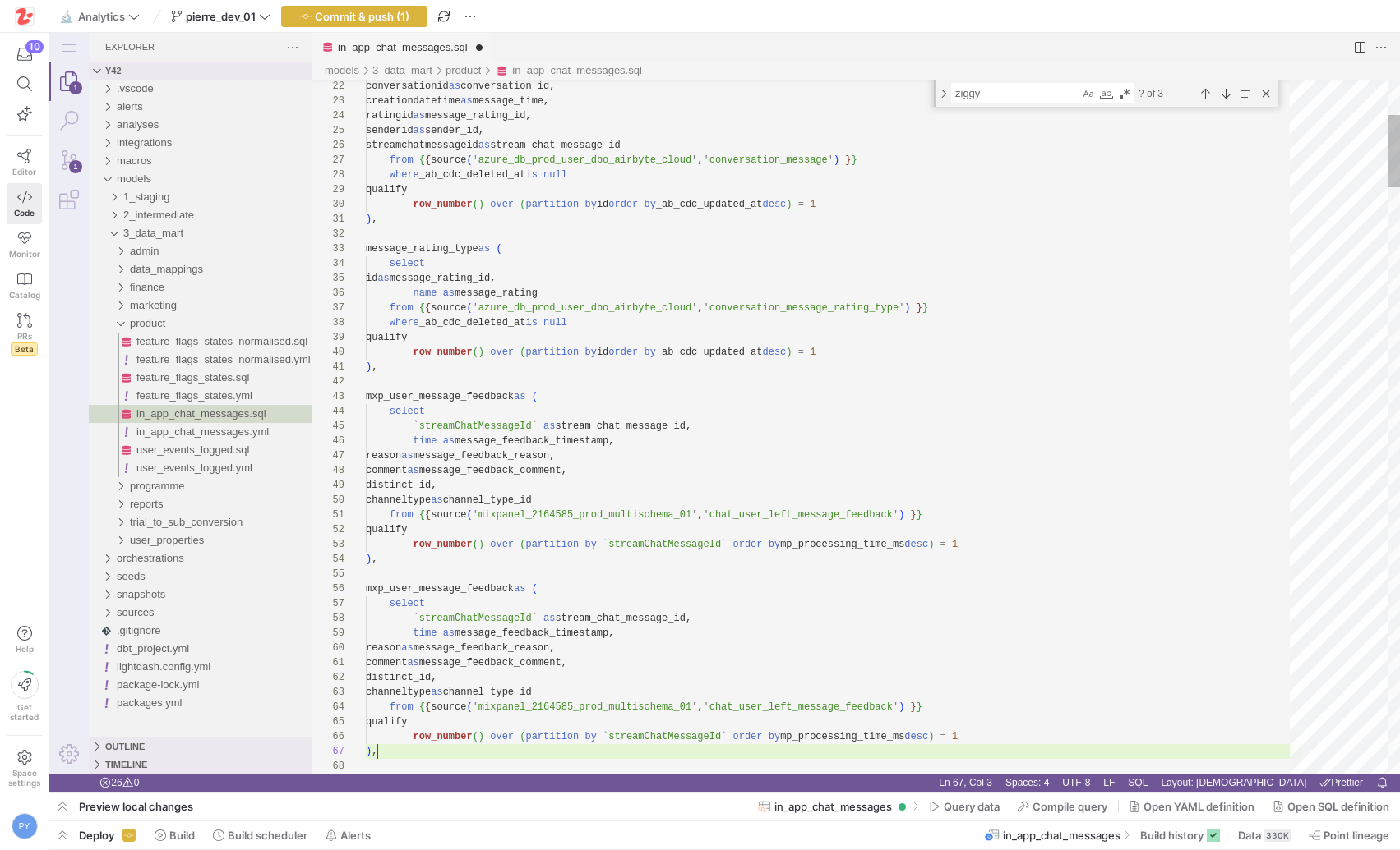
scroll to position [89, 12]
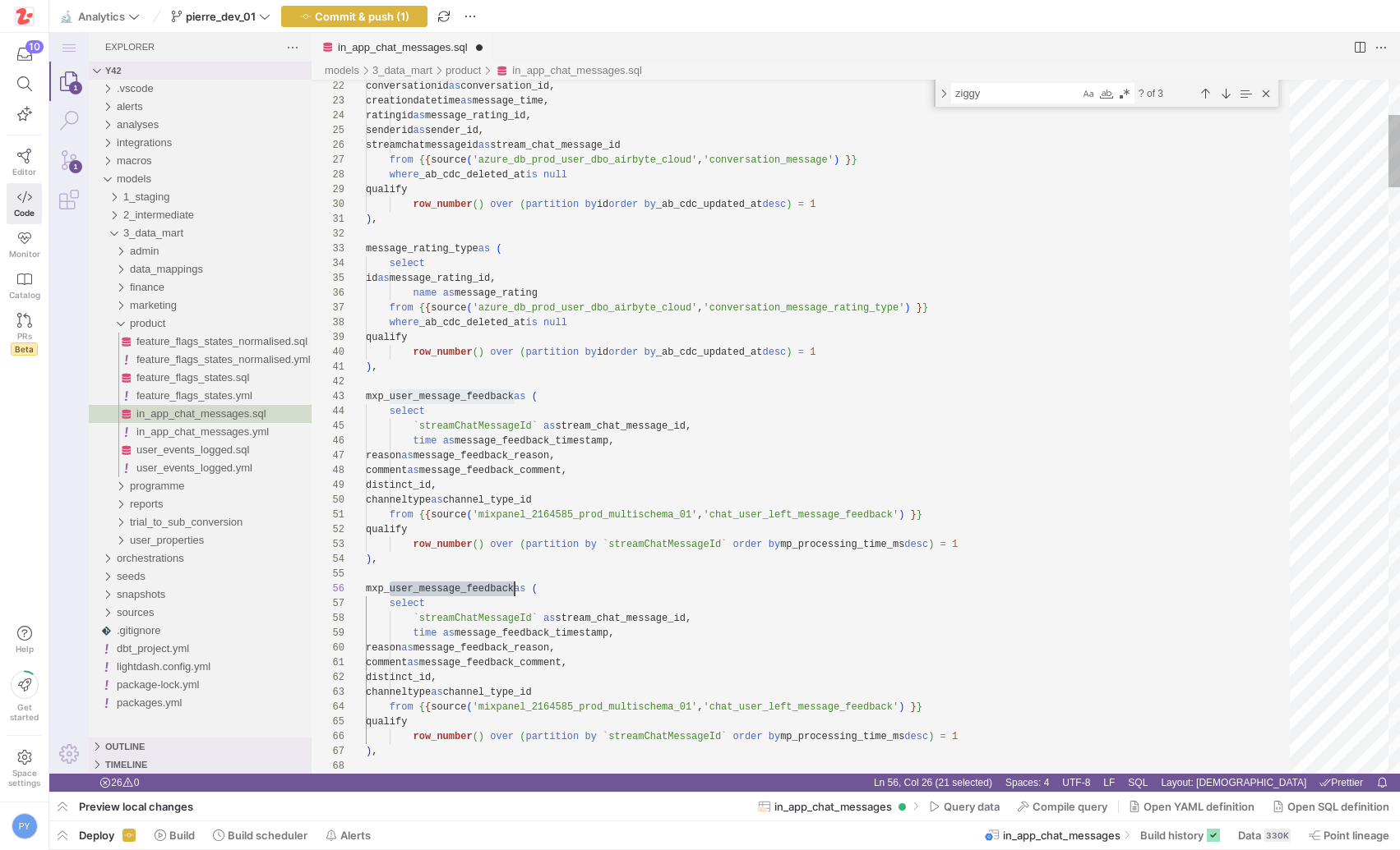
drag, startPoint x: 390, startPoint y: 590, endPoint x: 517, endPoint y: 589, distance: 127.0
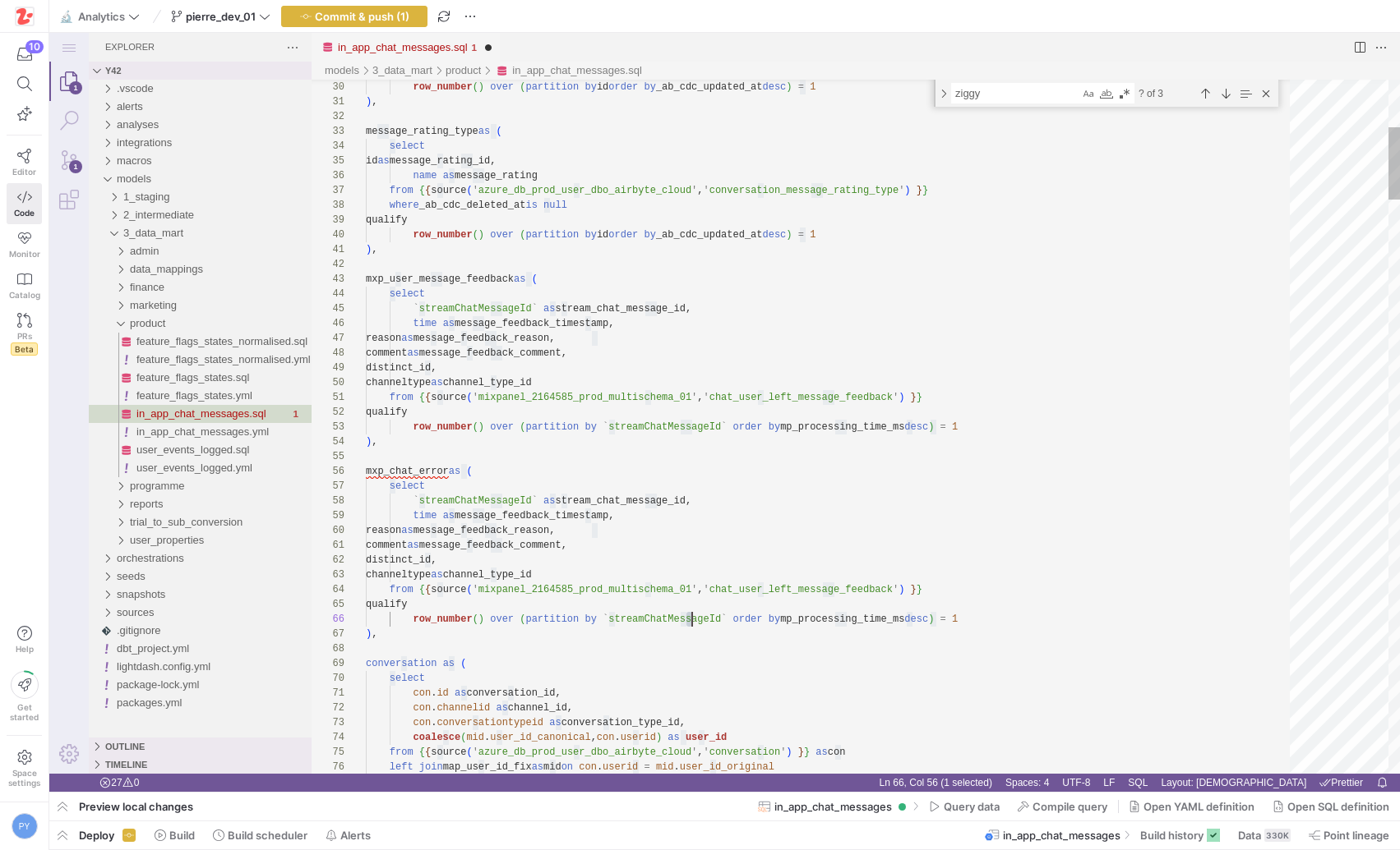
scroll to position [74, 356]
type textarea "comment as message_feedback_comment, distinct_id, channeltype as channel_type_i…"
click at [162, 614] on div "sources" at bounding box center [215, 612] width 195 height 18
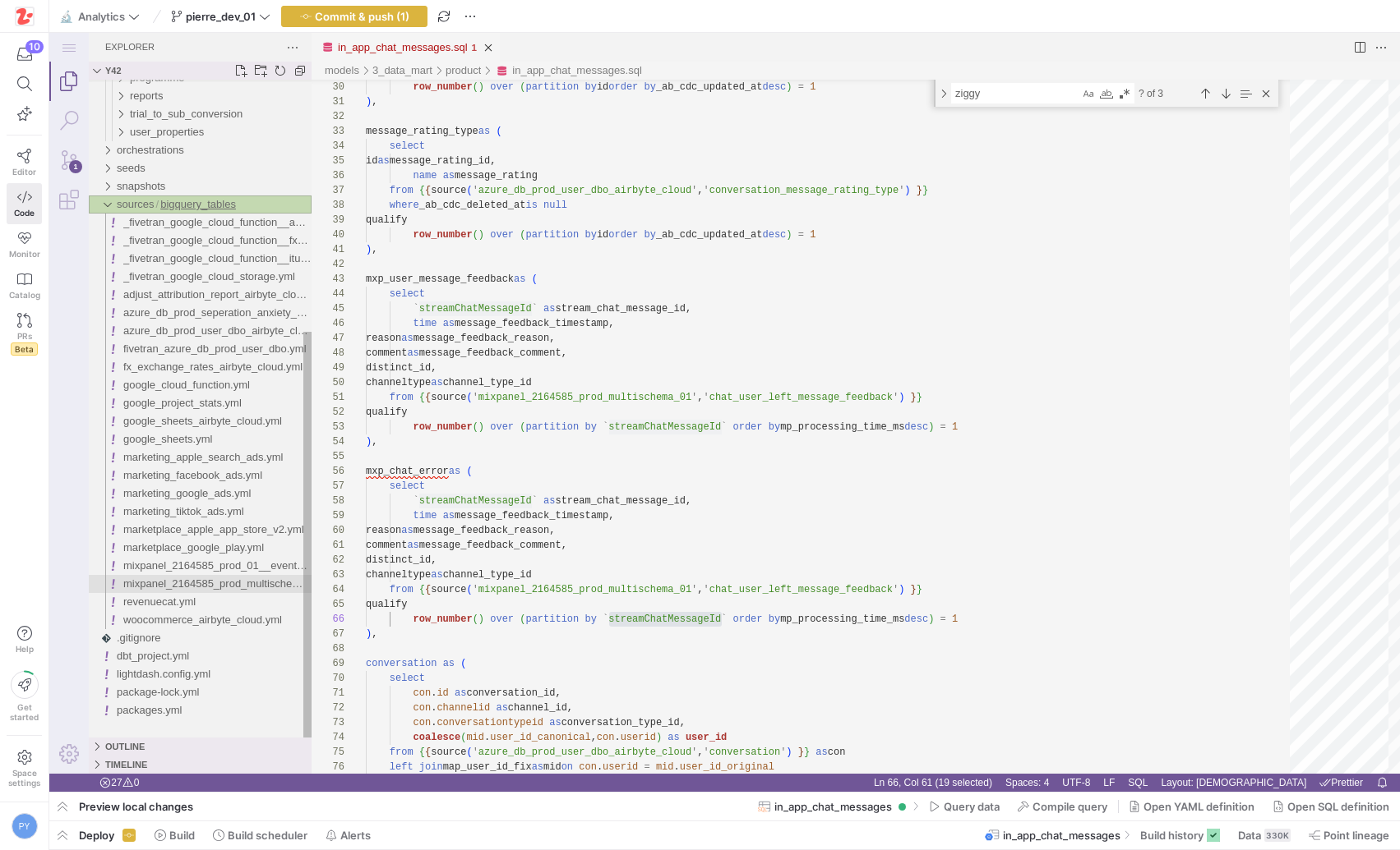
click at [254, 586] on span "mixpanel_2164585_prod_multischema_01.yml" at bounding box center [233, 584] width 221 height 12
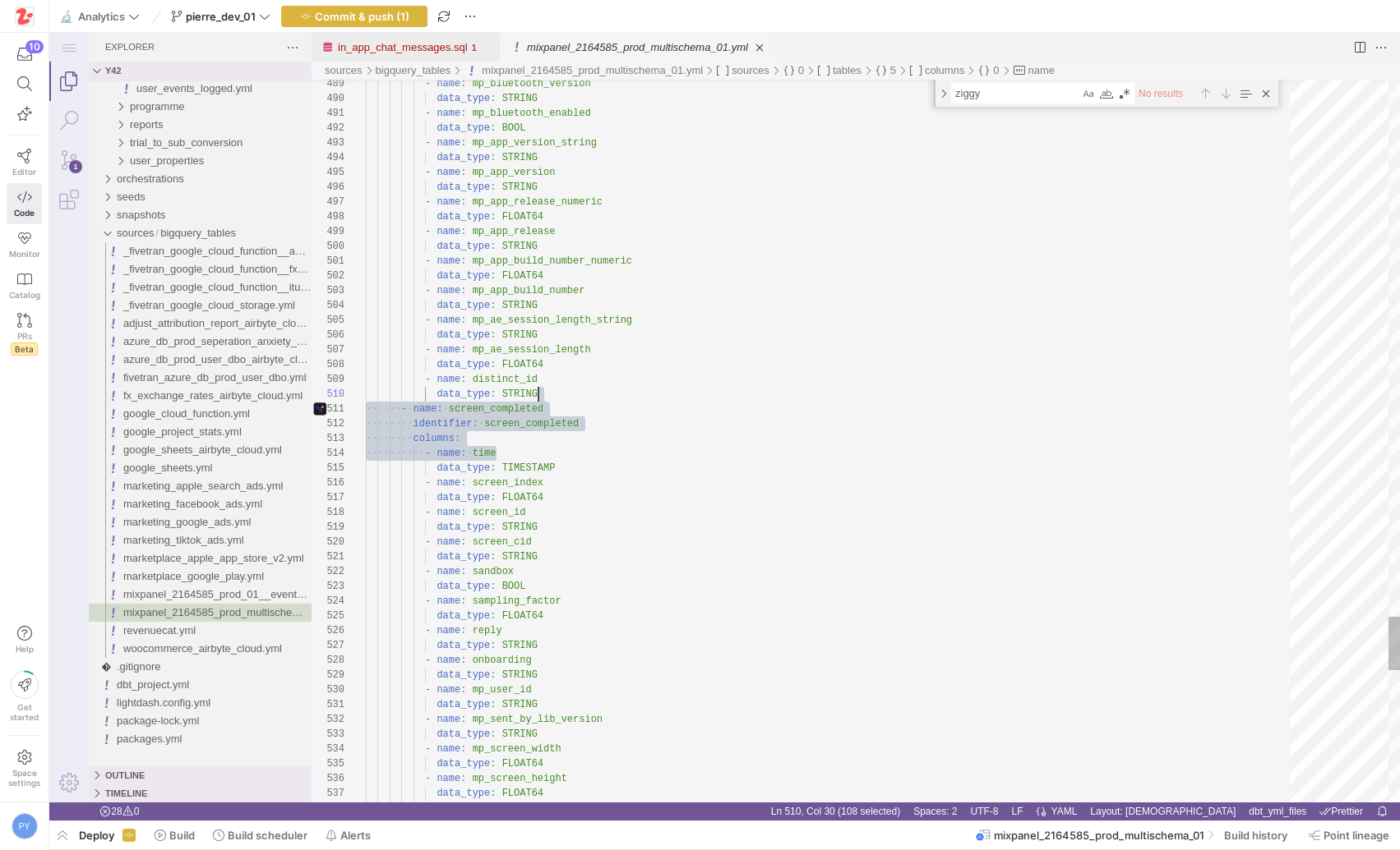
scroll to position [133, 173]
drag, startPoint x: 569, startPoint y: 458, endPoint x: 560, endPoint y: 394, distance: 64.6
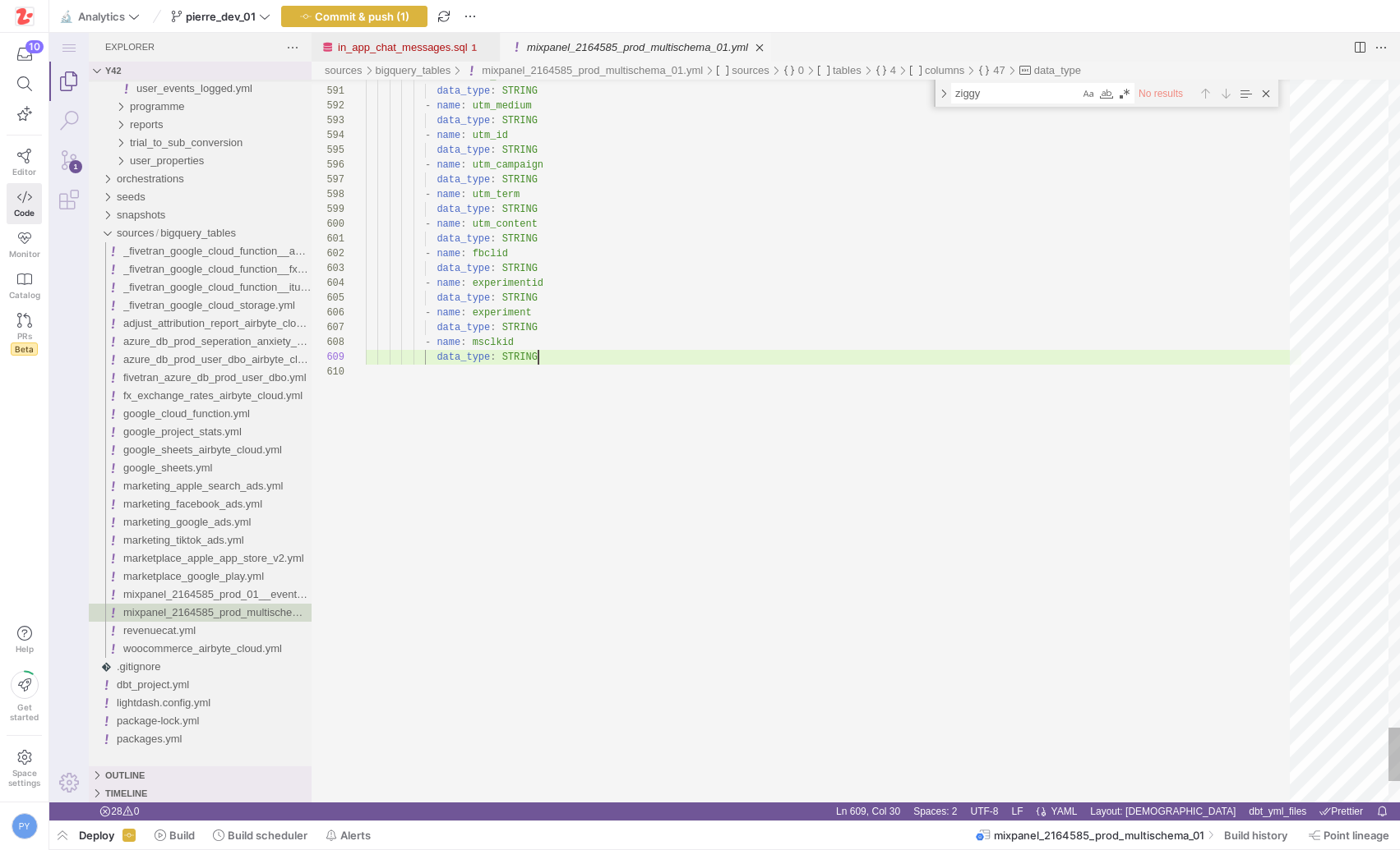
paste textarea "identifier: screen_completed columns: - name: time"
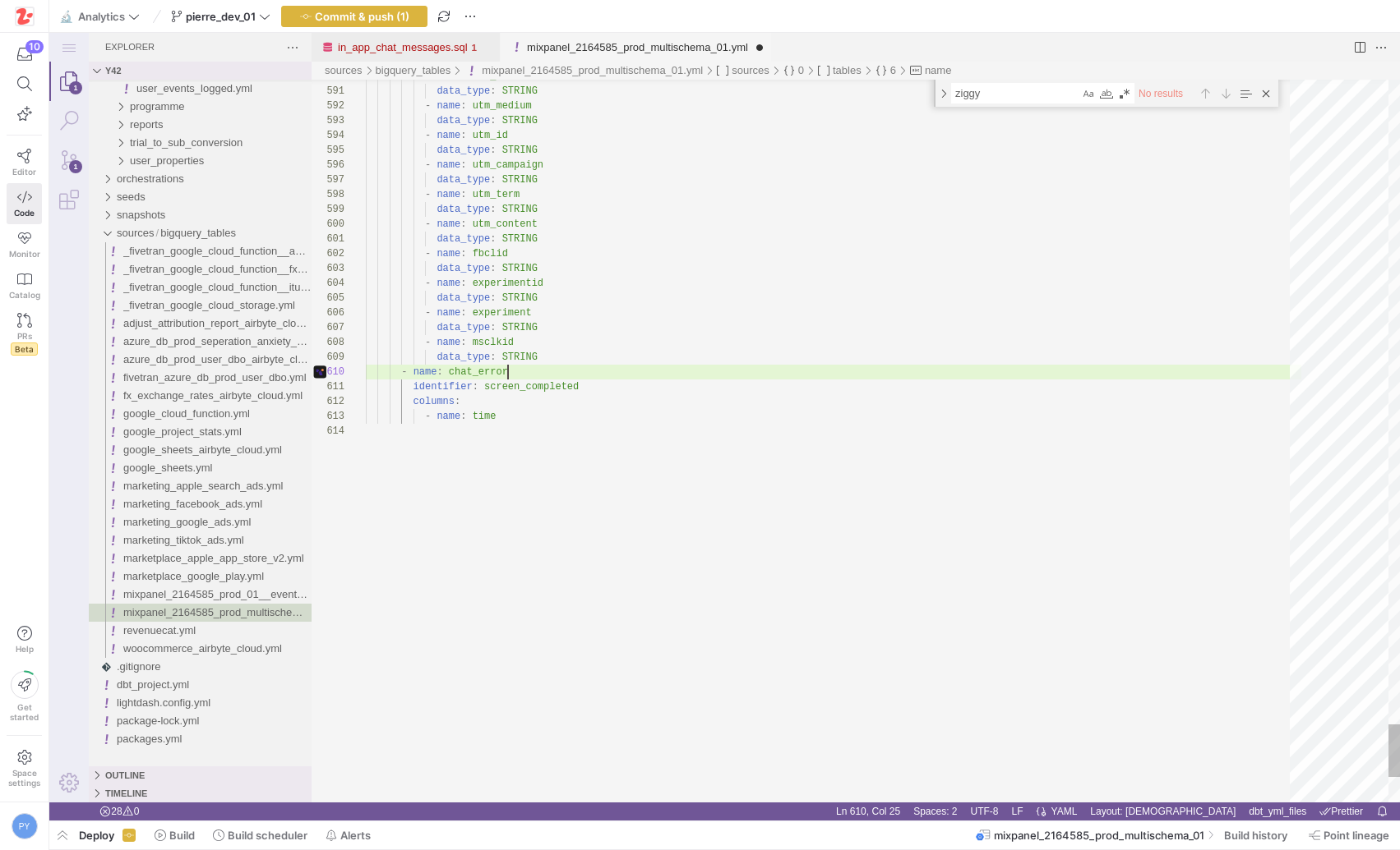
scroll to position [133, 142]
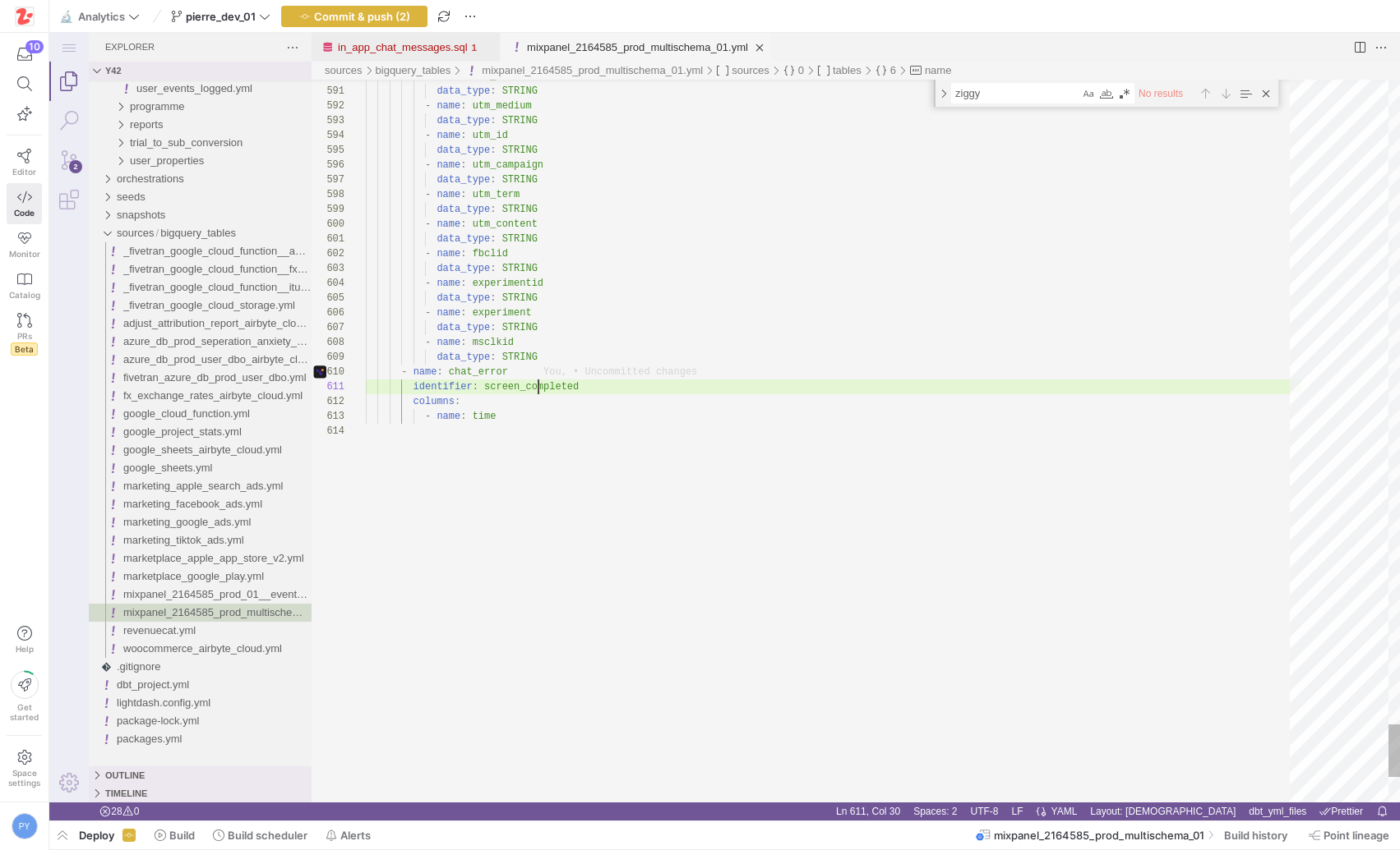
paste textarea "chat_error"
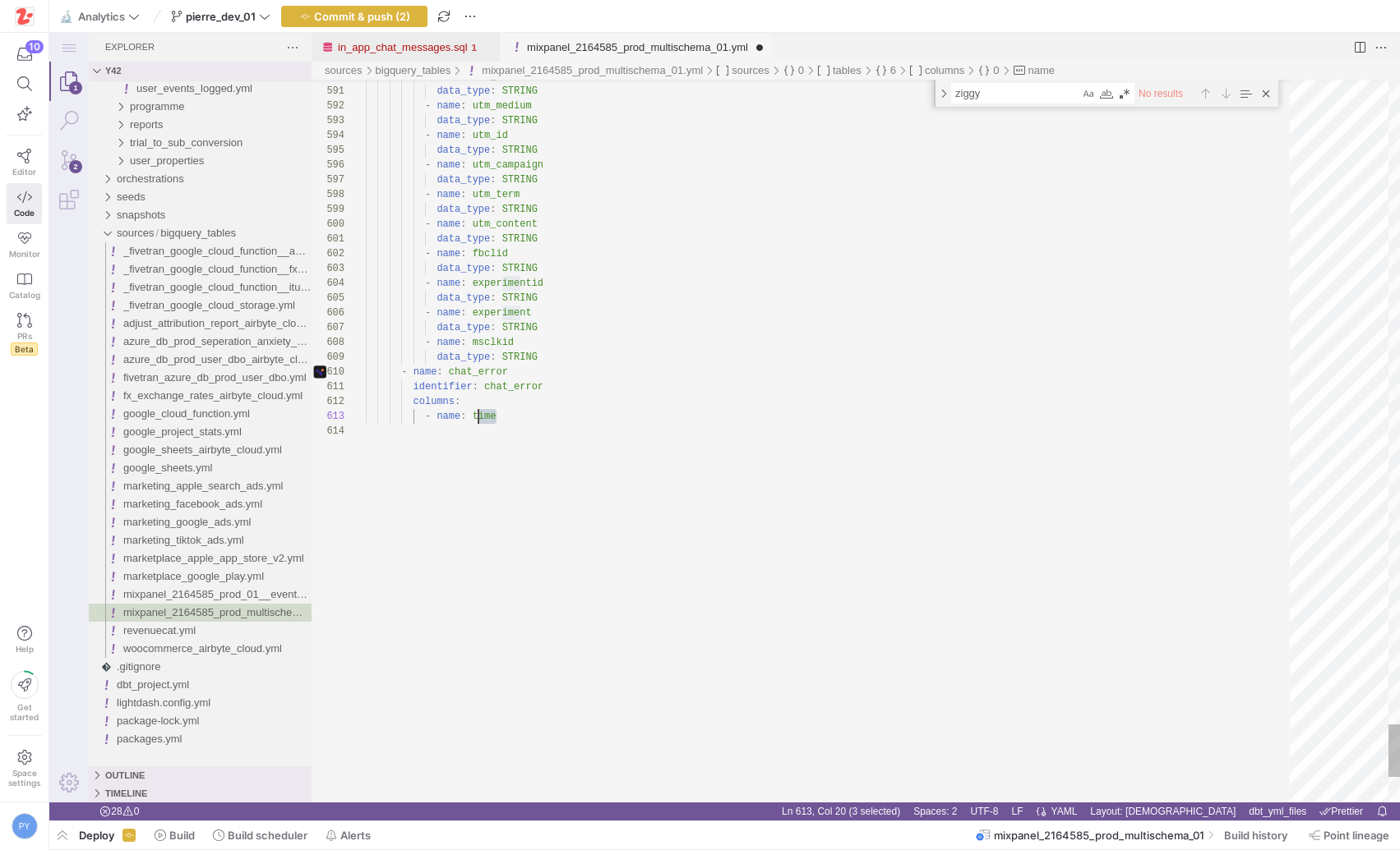
scroll to position [15, 0]
drag, startPoint x: 501, startPoint y: 415, endPoint x: 316, endPoint y: 395, distance: 186.1
type textarea "identifier: chat_error"
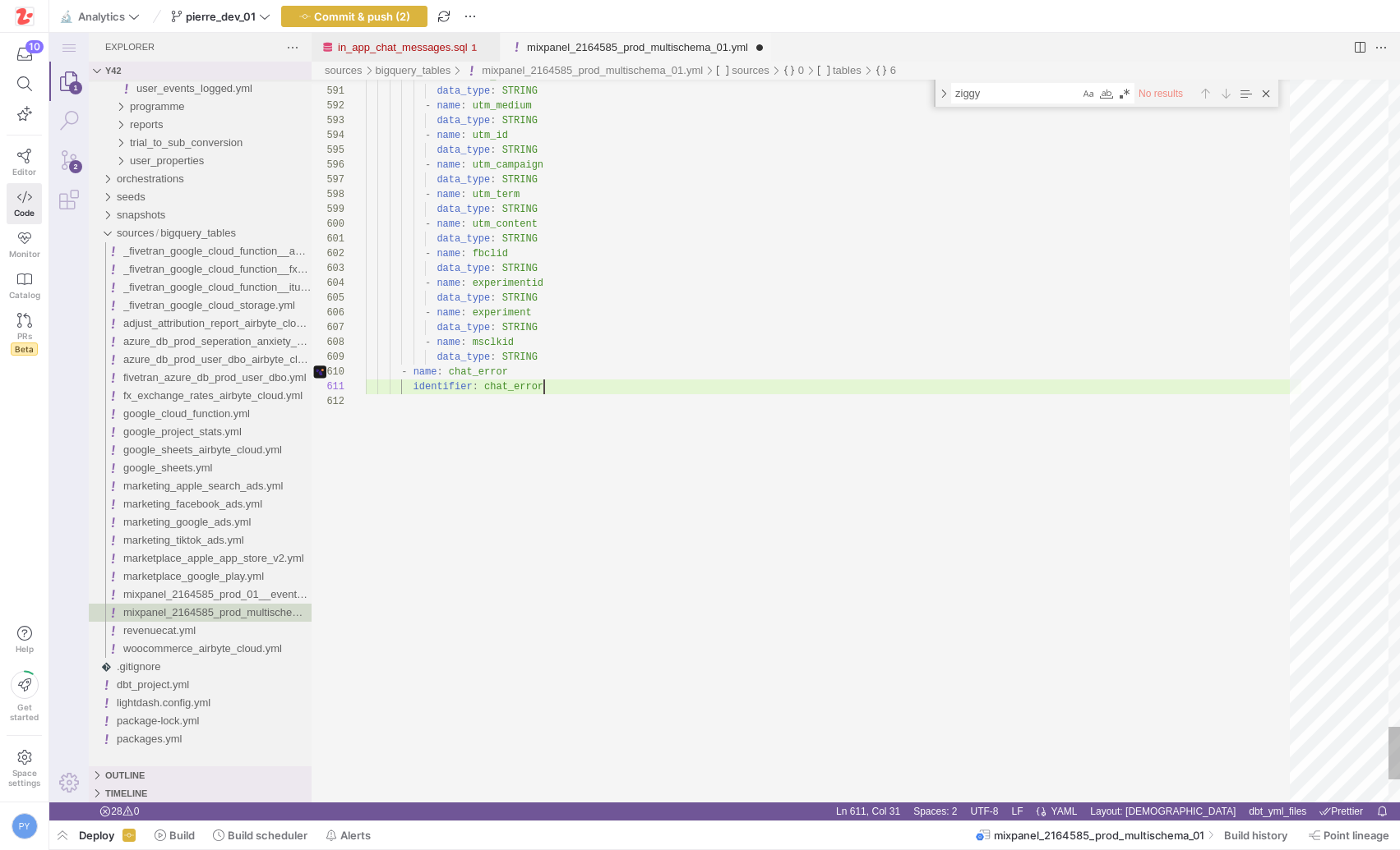
scroll to position [0, 177]
click at [418, 12] on span "button" at bounding box center [354, 16] width 145 height 19
click at [411, 41] on link "in_app_chat_messages.sql" at bounding box center [403, 47] width 129 height 12
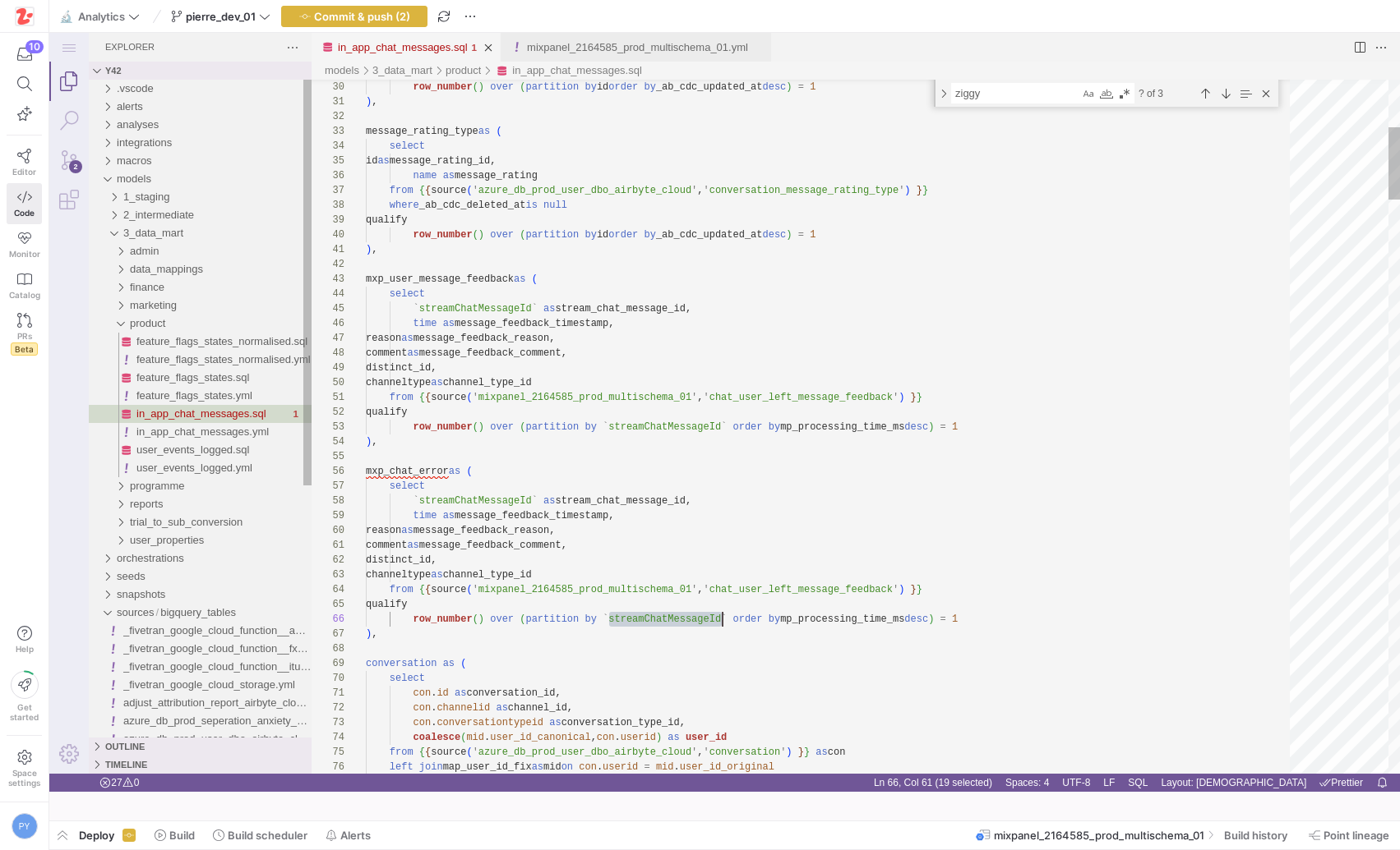
scroll to position [74, 356]
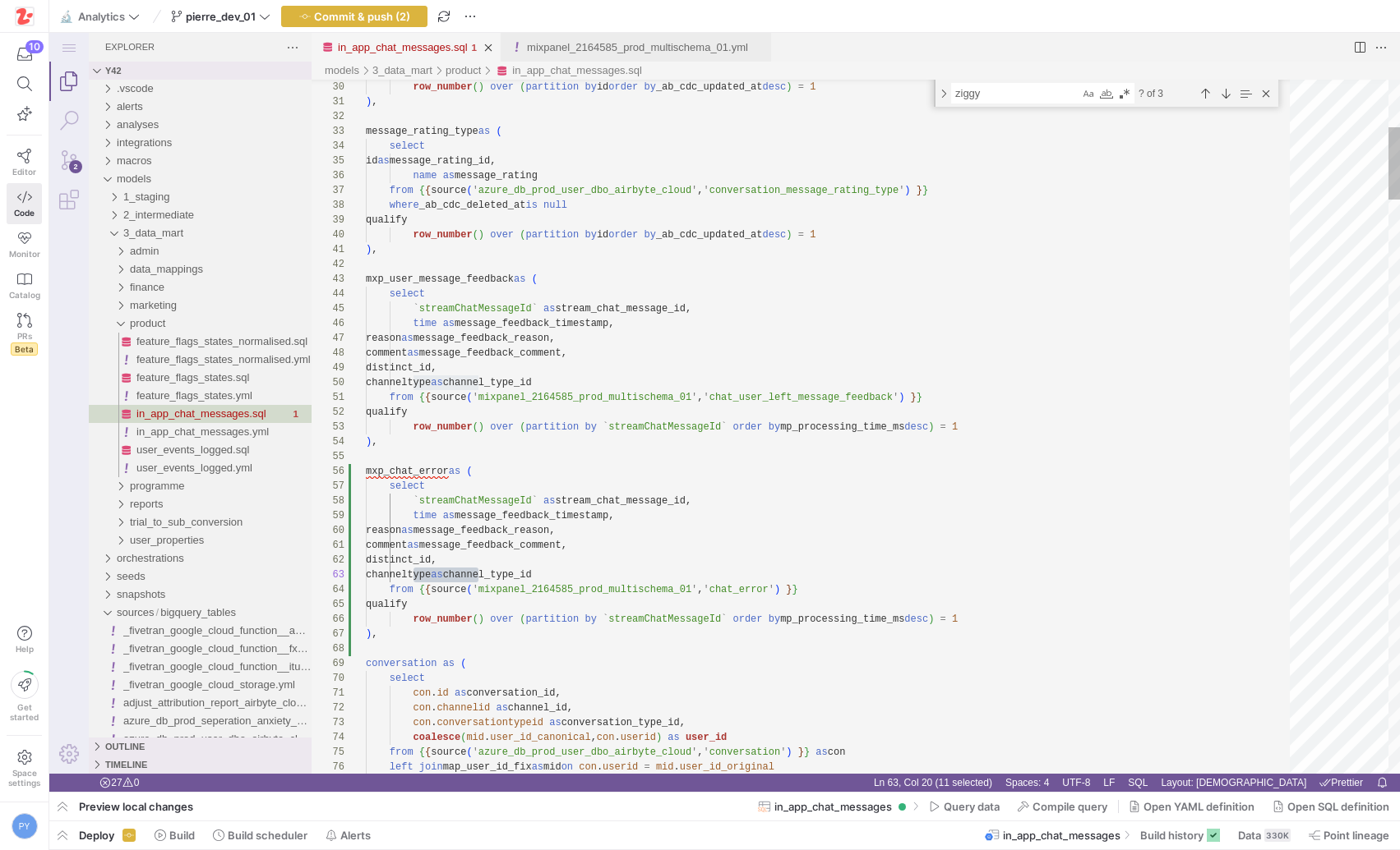
scroll to position [15, 119]
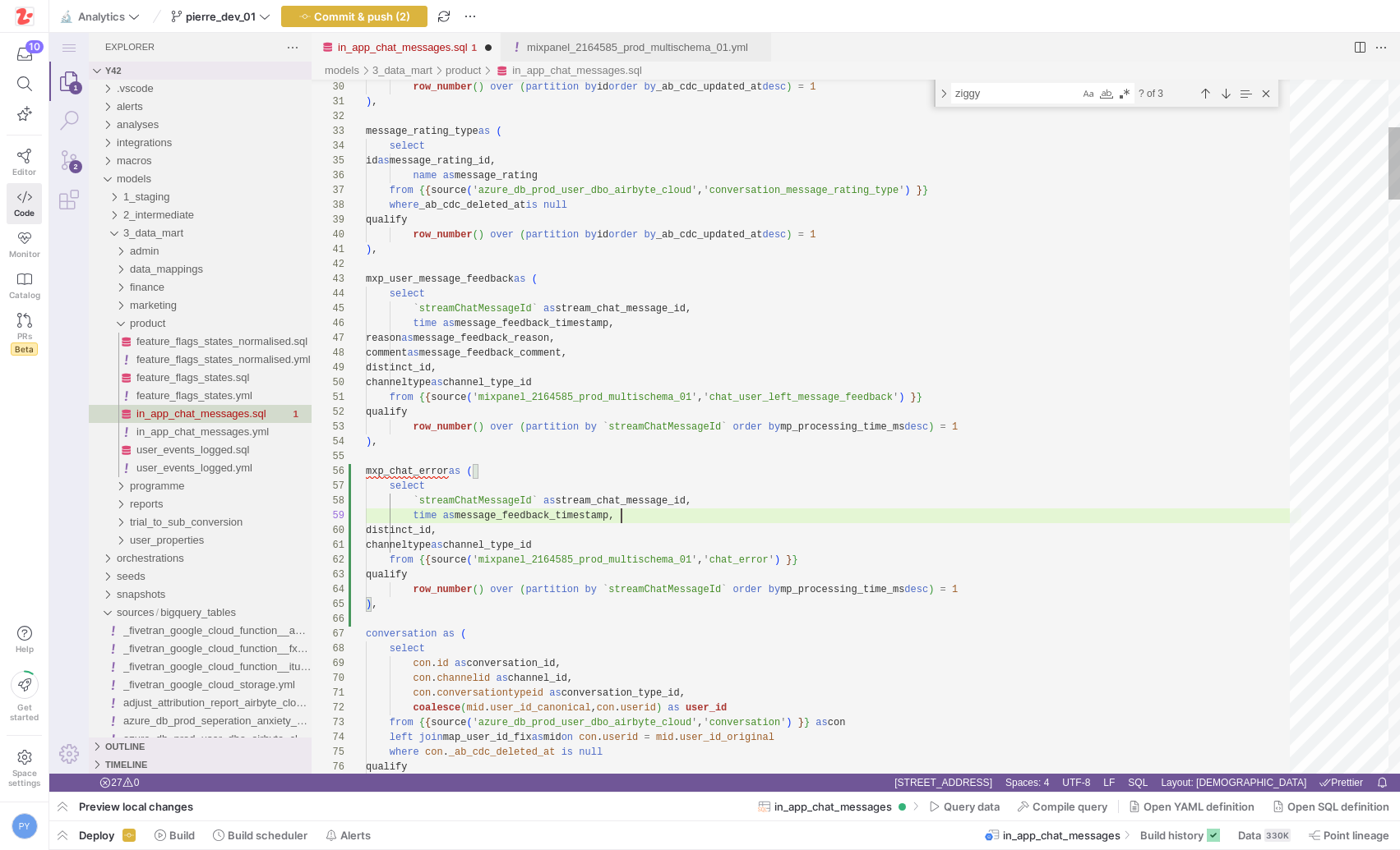
scroll to position [118, 255]
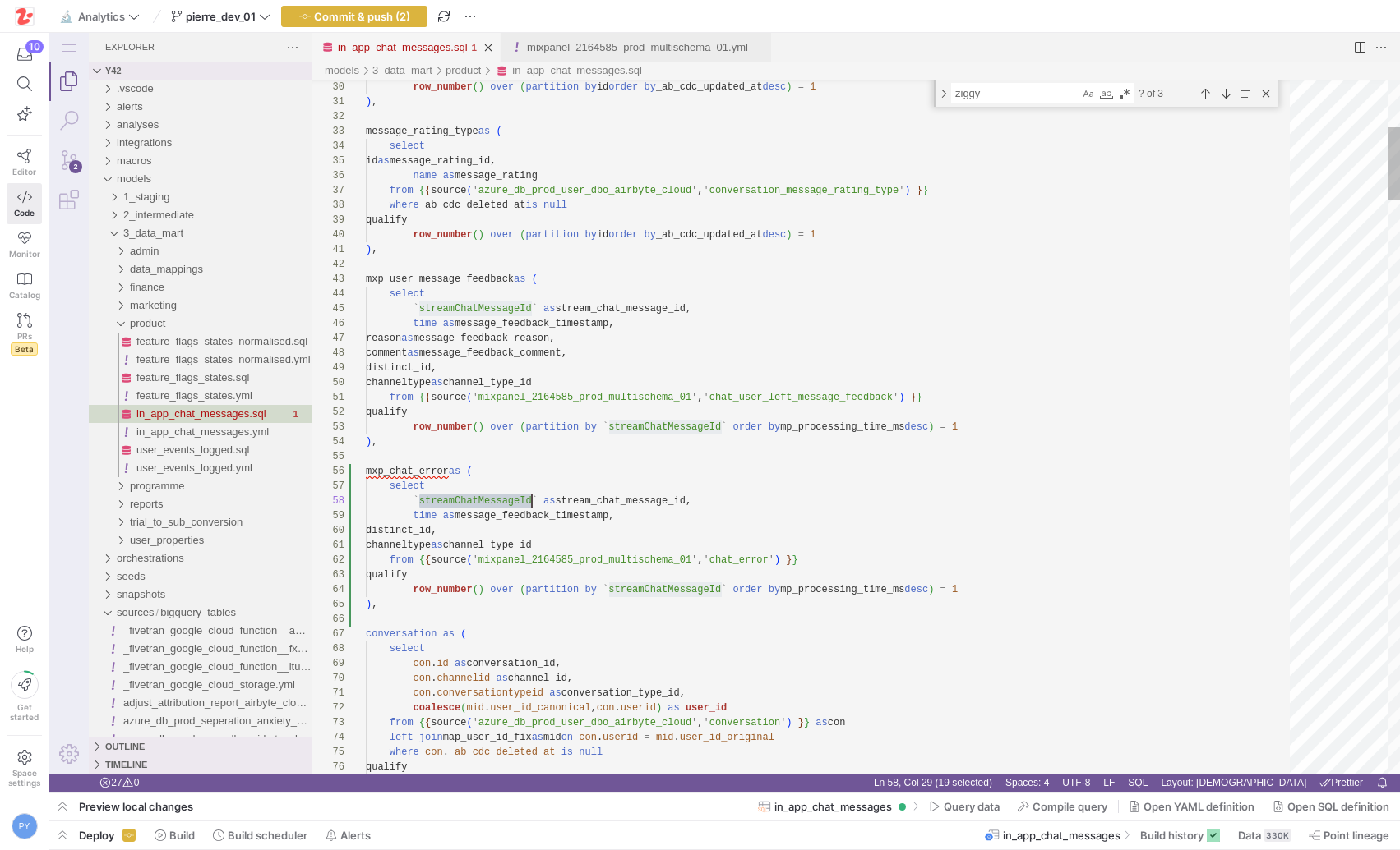
scroll to position [104, 166]
type textarea "), mxp_user_message_feedback as ( select `streamChatMessageId` as stream_chat_m…"
type textarea "mxp_user_message_feedback"
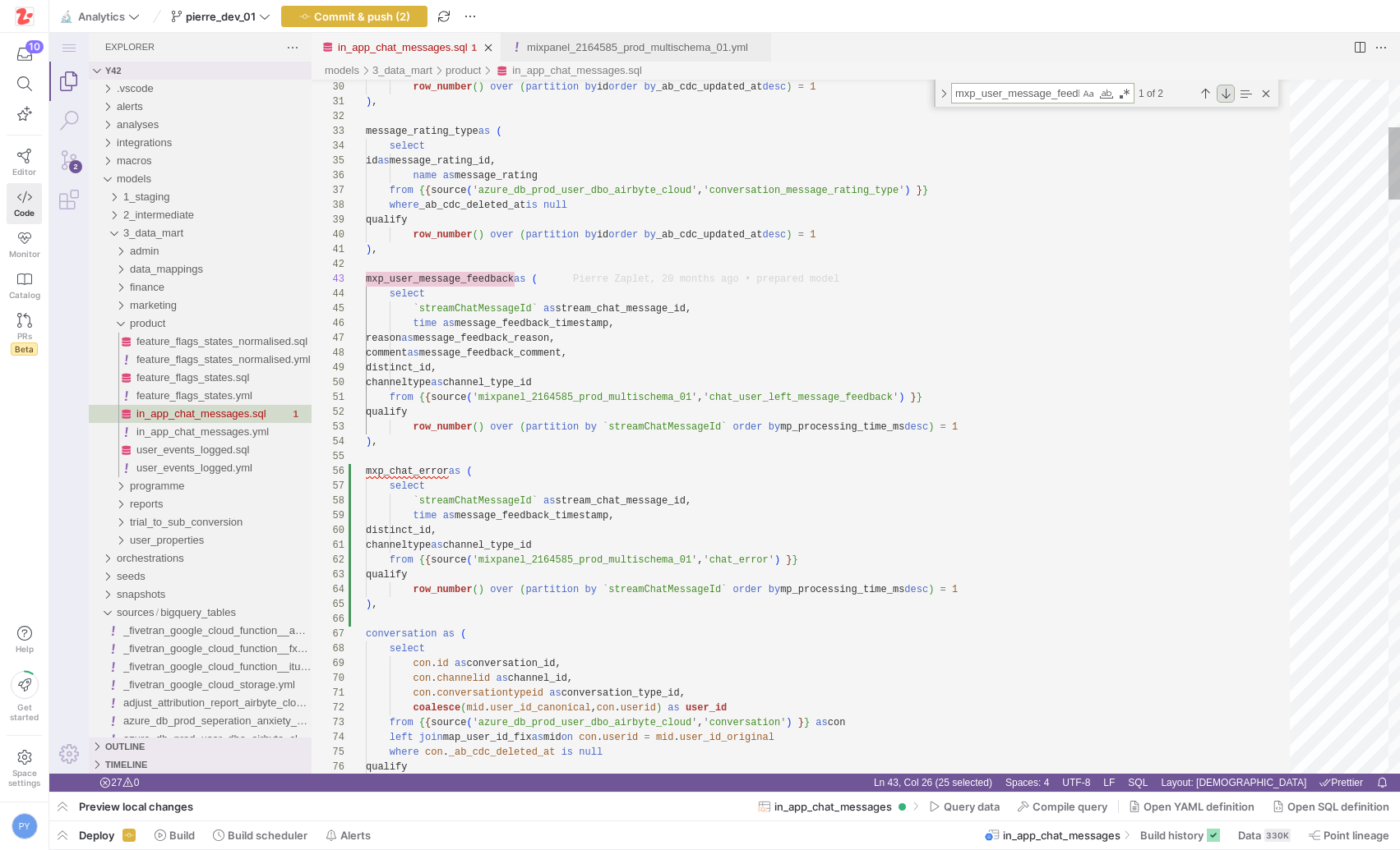
click at [1233, 90] on div "Next Match (Enter)" at bounding box center [1225, 93] width 18 height 18
type textarea "as message_rating_value, f.message_feedback_timestamp, f.message_feedback_reaso…"
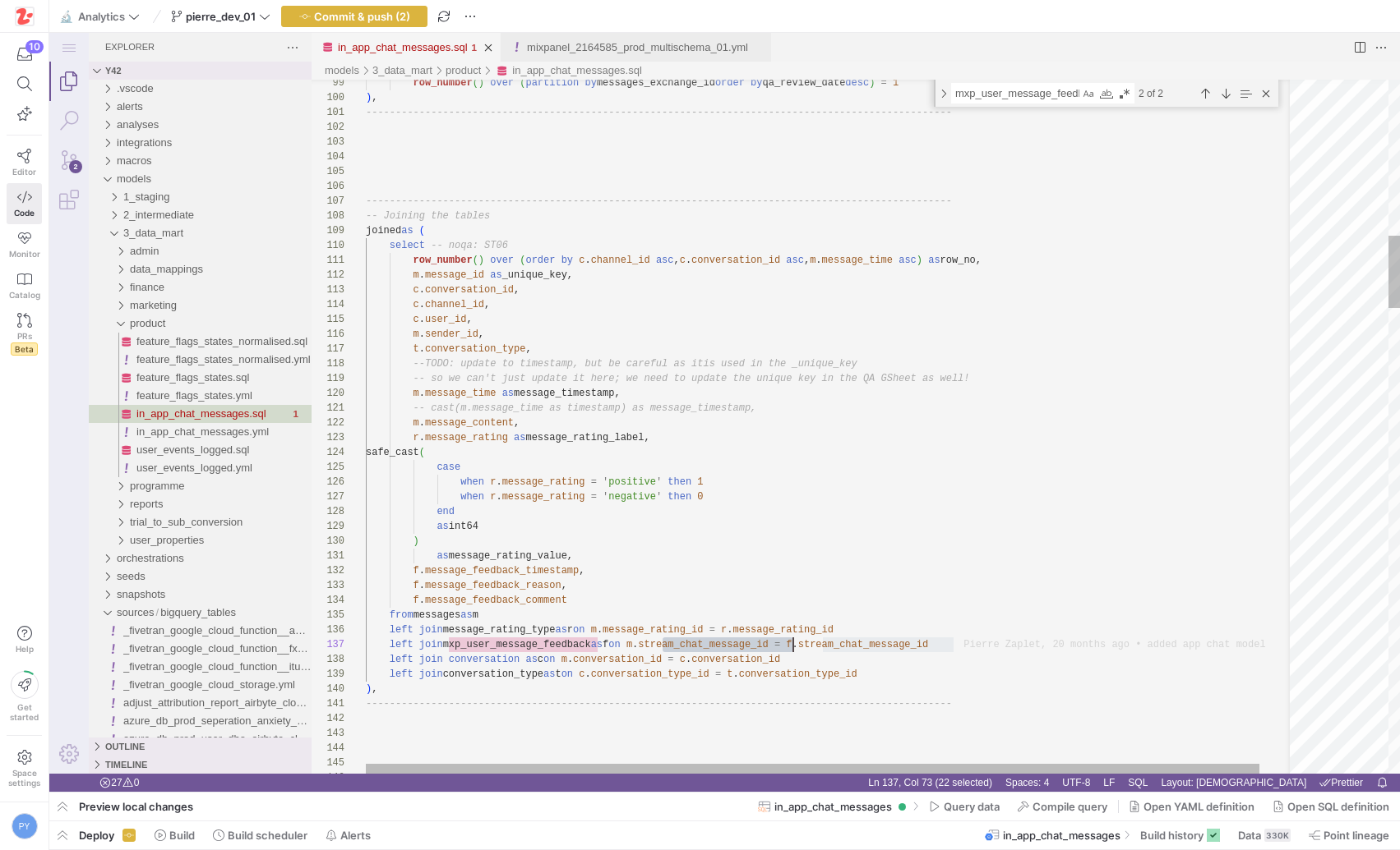
type textarea "stream_chat_message_id"
click at [1201, 92] on div "Previous Match (⇧Enter)" at bounding box center [1205, 93] width 18 height 18
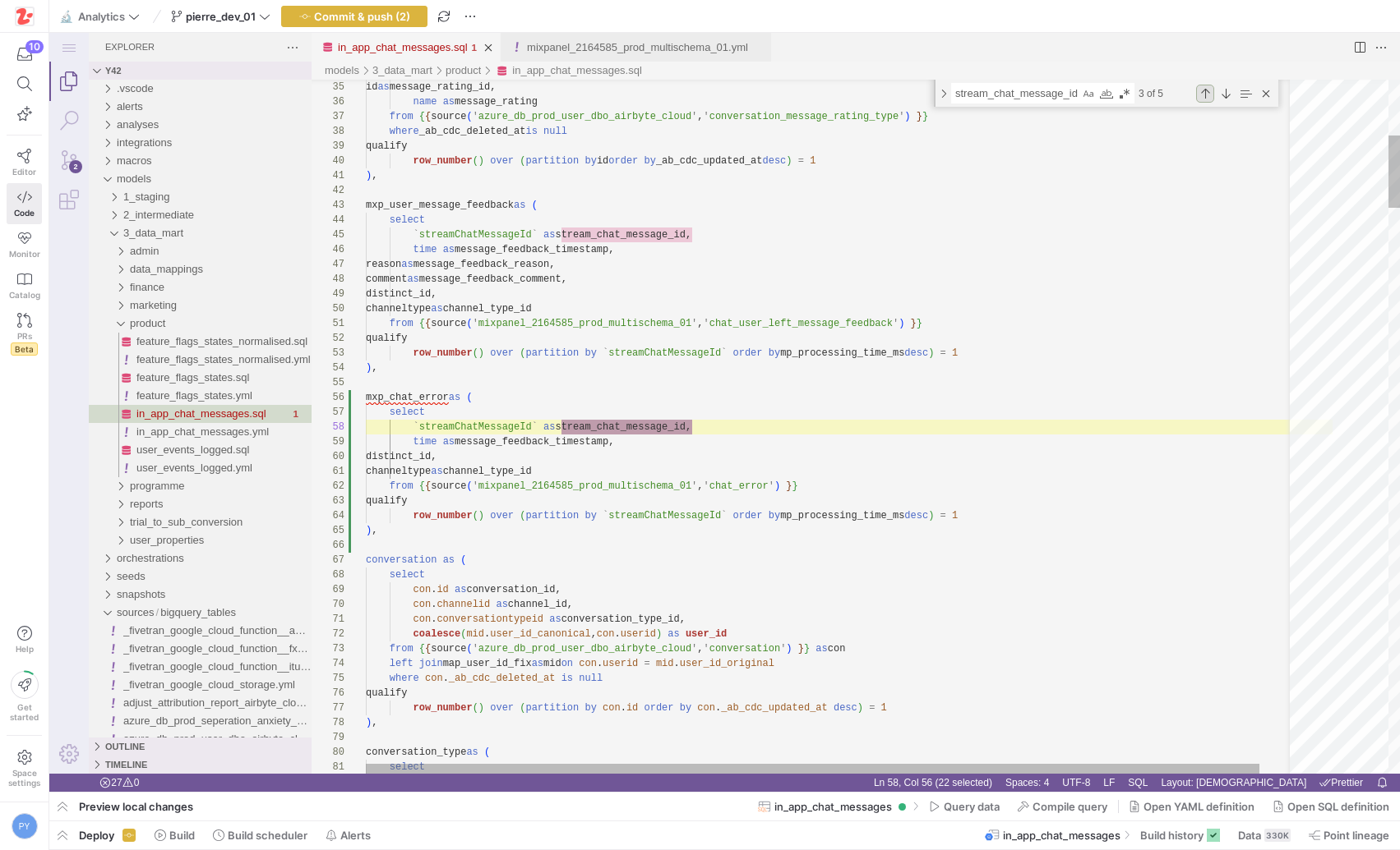
scroll to position [148, 326]
click at [1201, 92] on div "Previous Match (⇧Enter)" at bounding box center [1205, 93] width 18 height 18
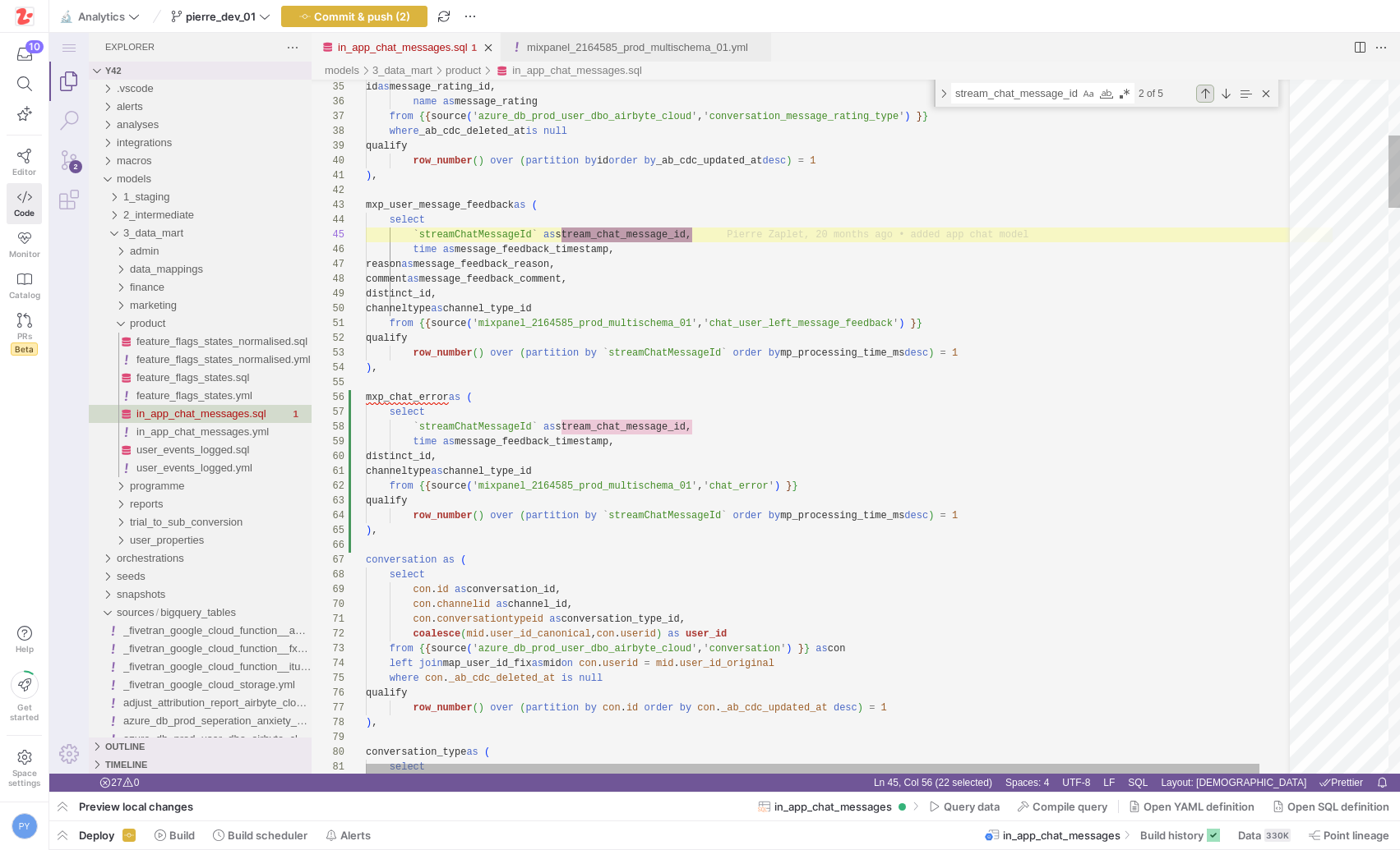
click at [1201, 92] on div "Previous Match (⇧Enter)" at bounding box center [1205, 93] width 18 height 18
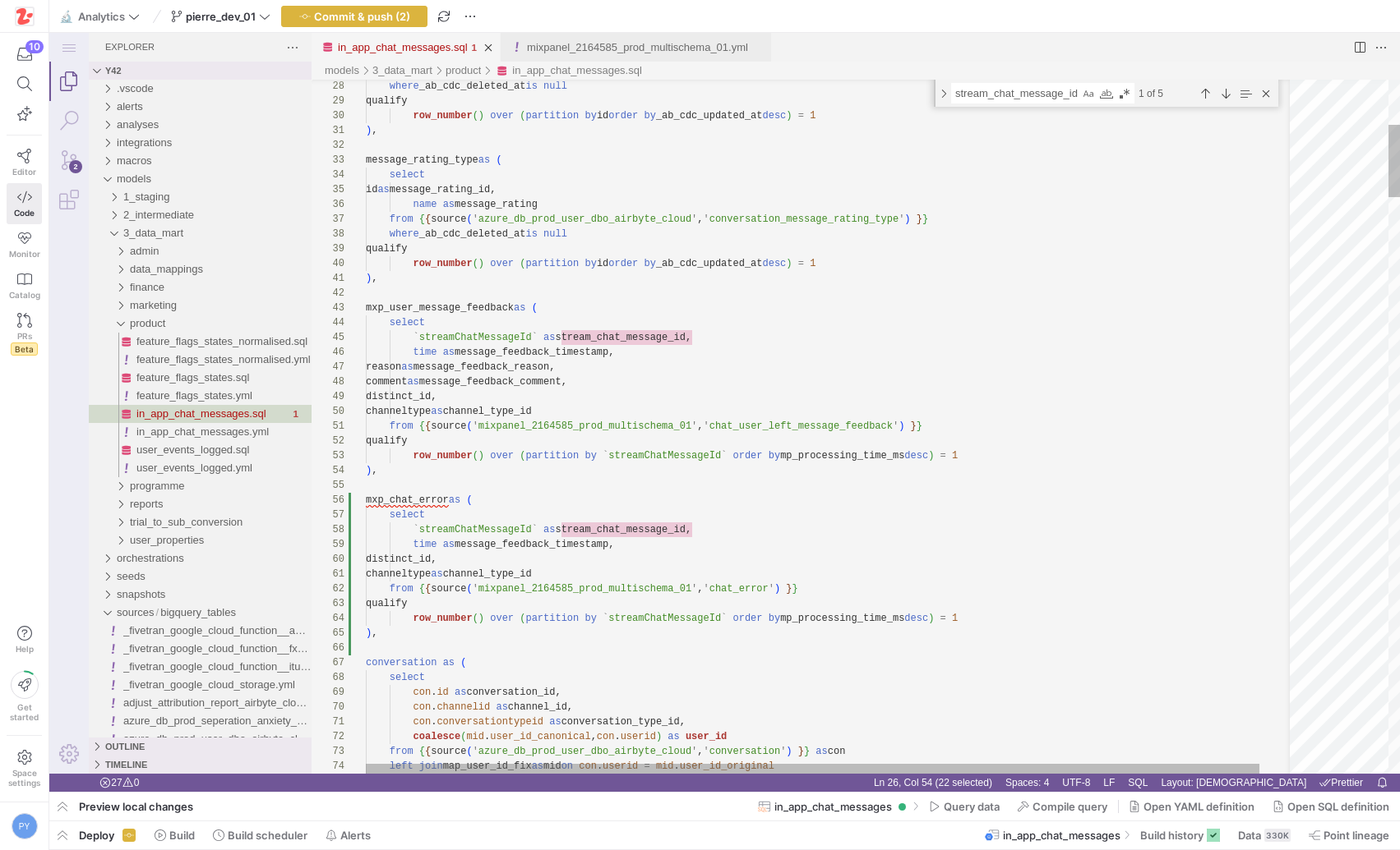
scroll to position [0, 226]
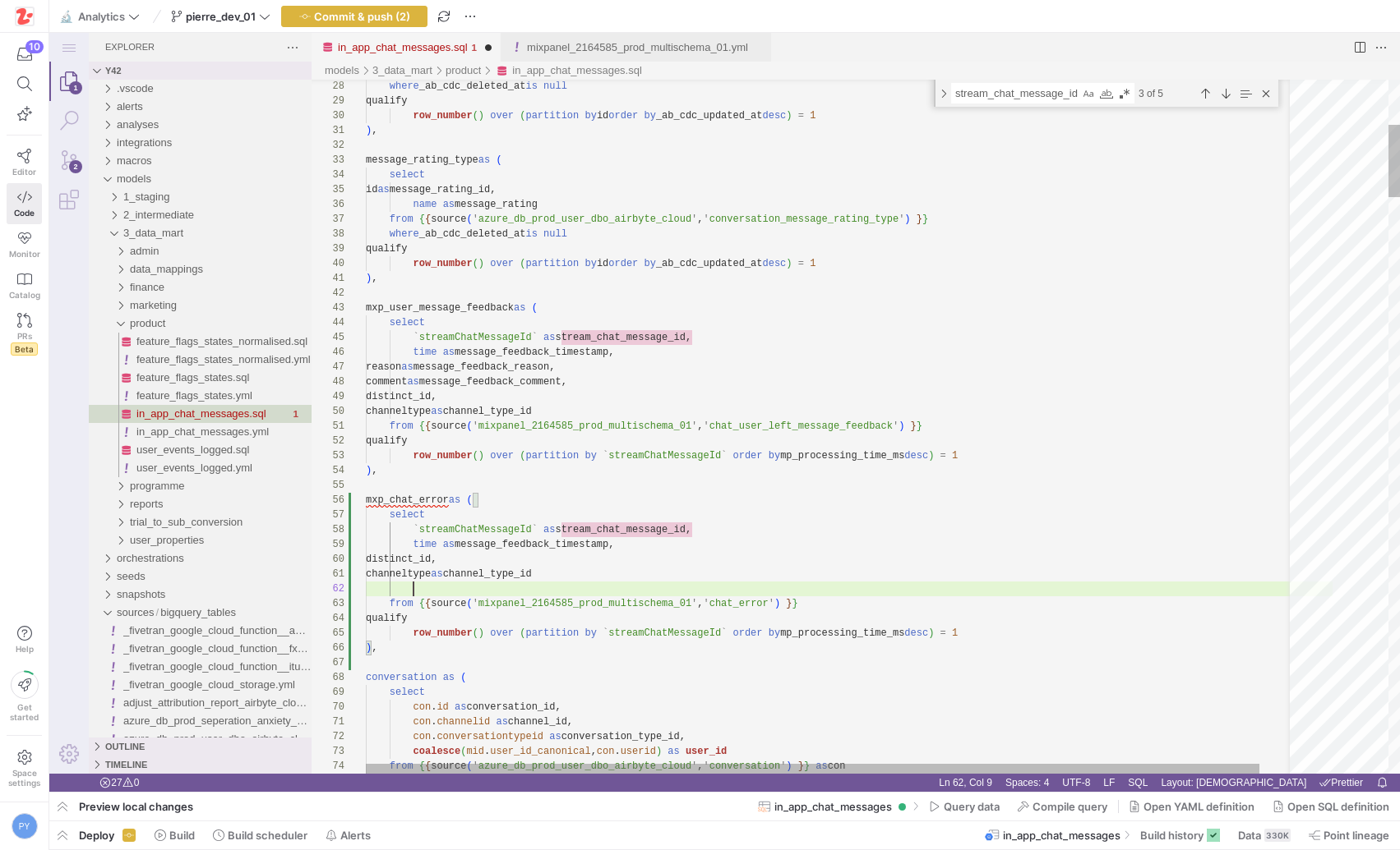
paste textarea "messageid"
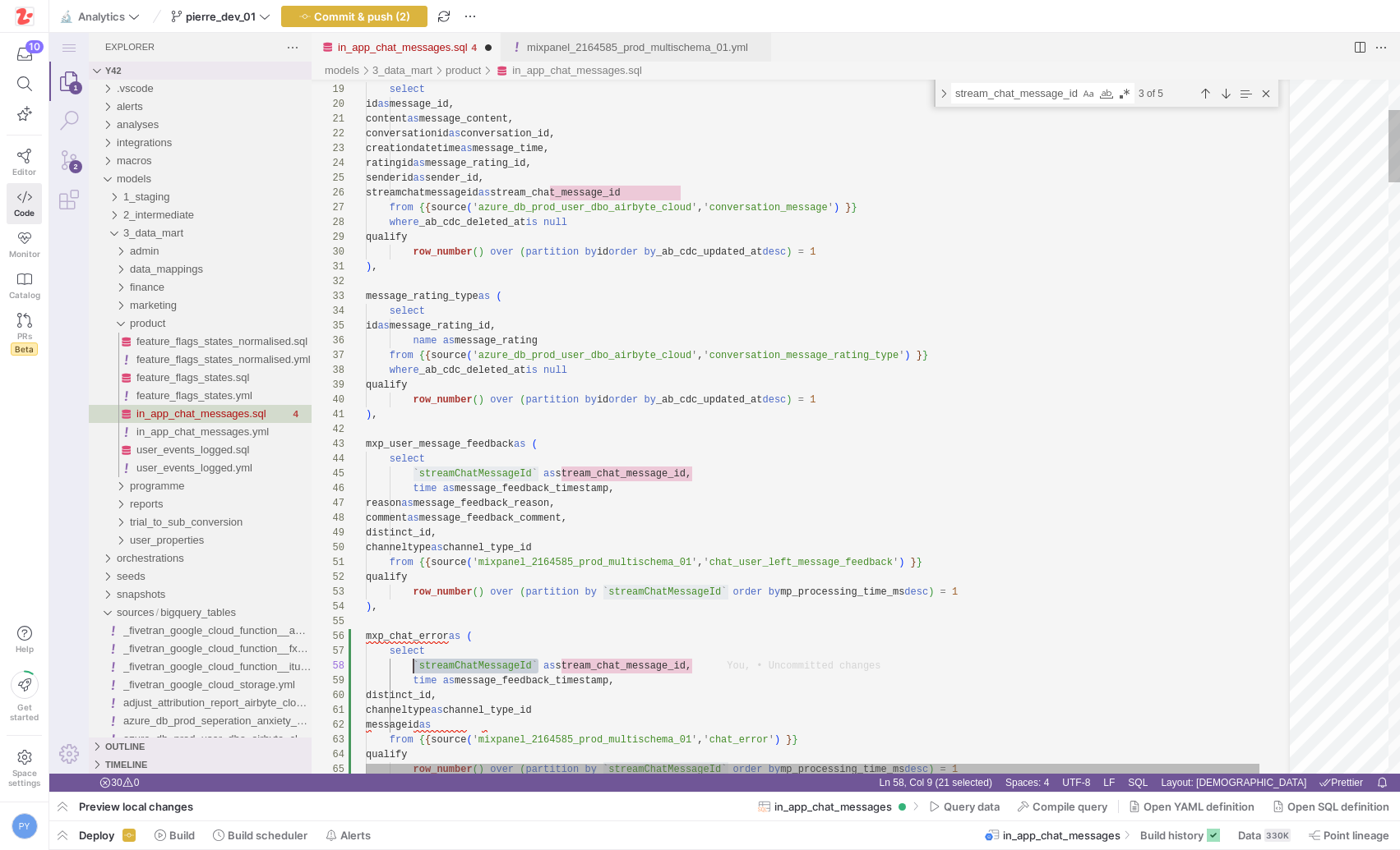
drag, startPoint x: 540, startPoint y: 666, endPoint x: 413, endPoint y: 664, distance: 127.0
paste textarea "messageid"
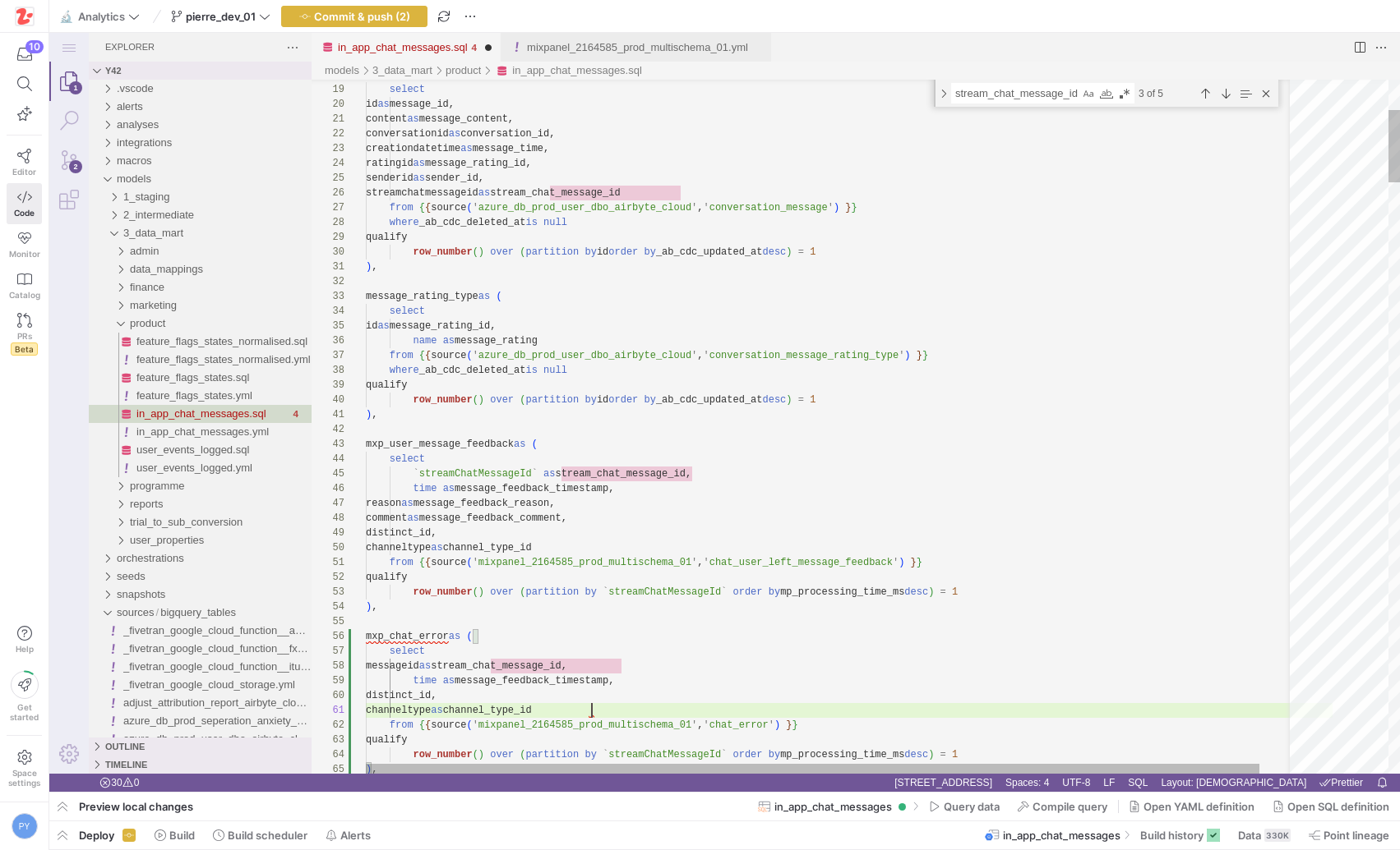
scroll to position [0, 226]
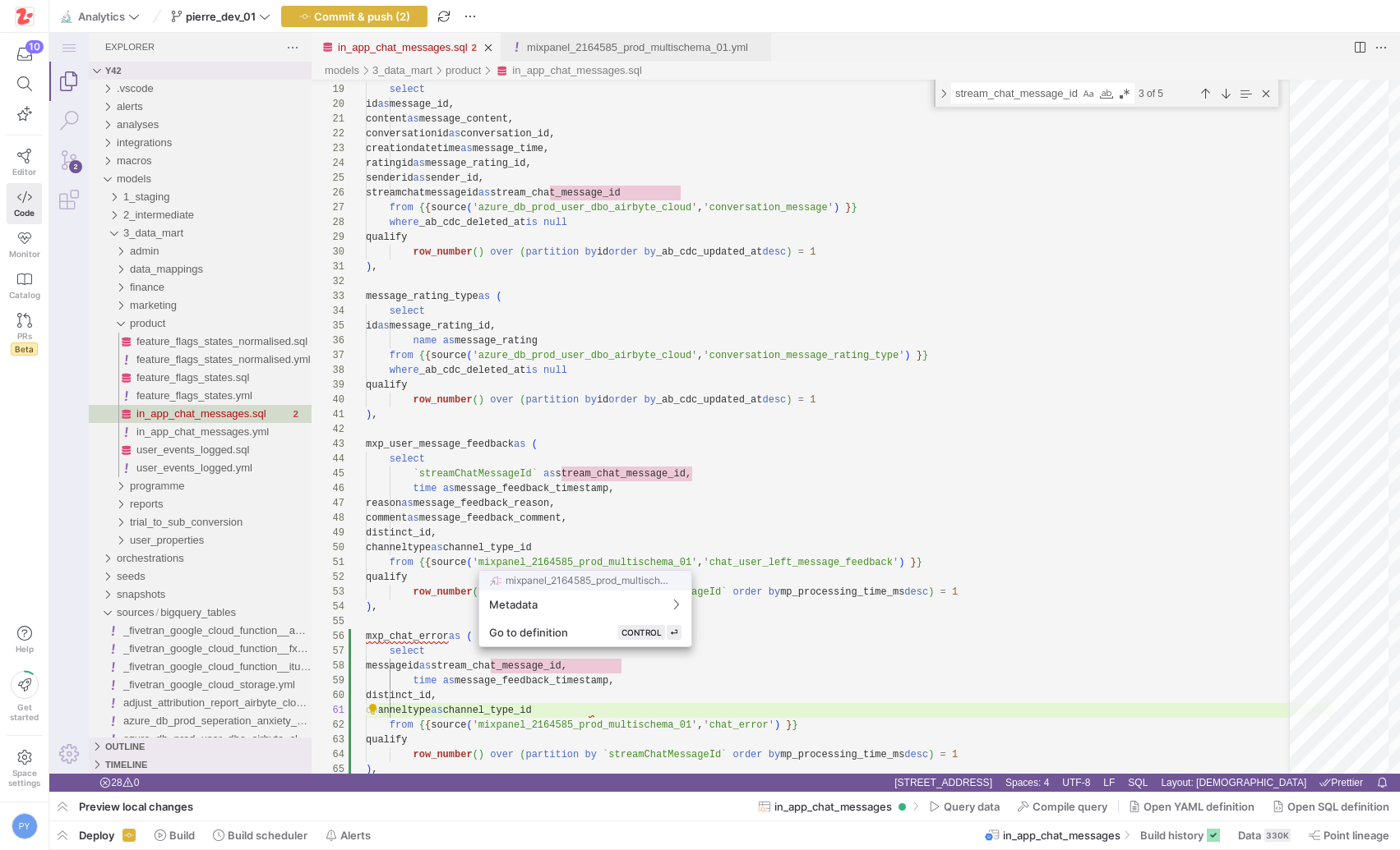
click at [599, 535] on div at bounding box center [700, 425] width 1400 height 850
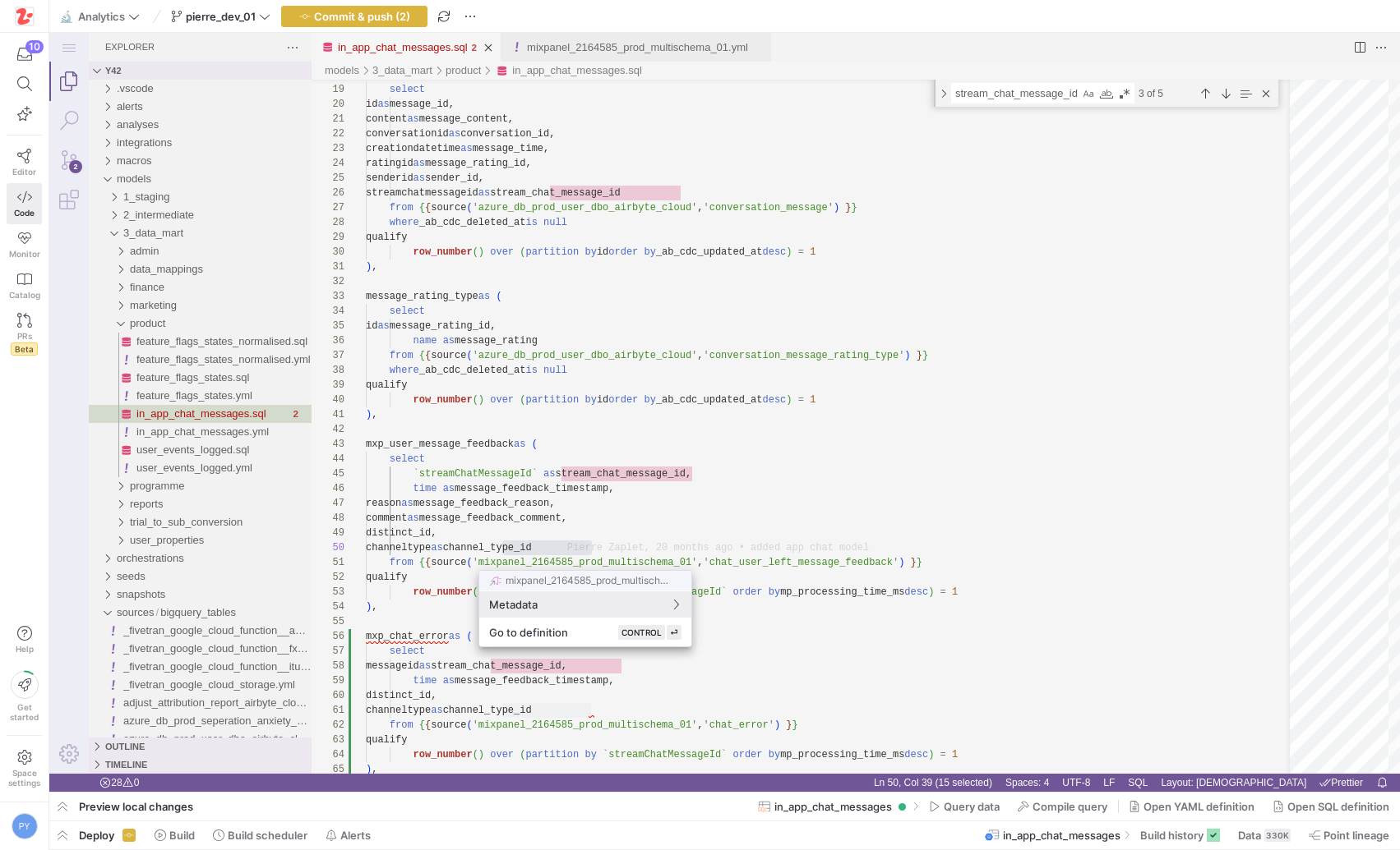
click at [448, 541] on div at bounding box center [700, 425] width 1400 height 850
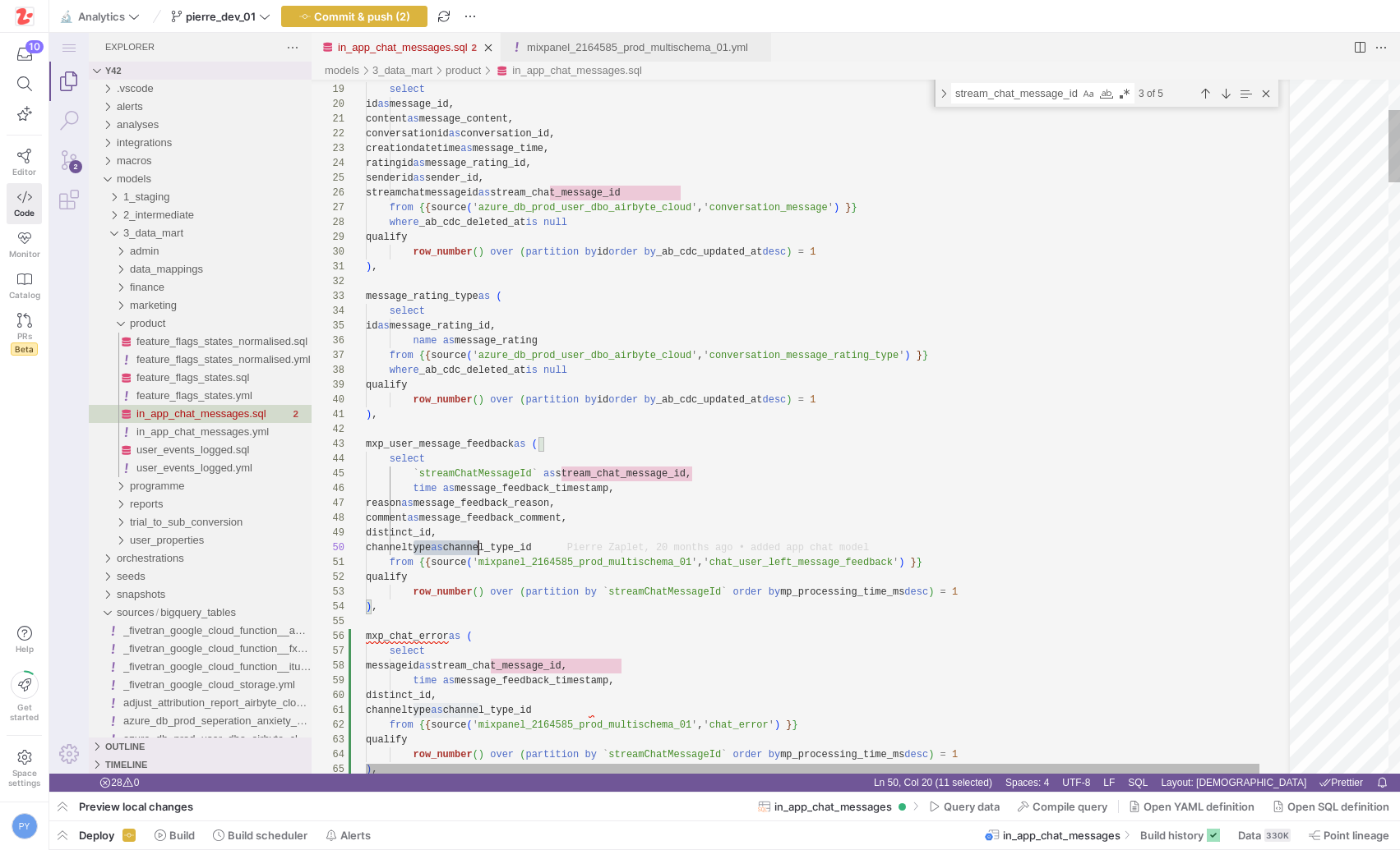
scroll to position [133, 113]
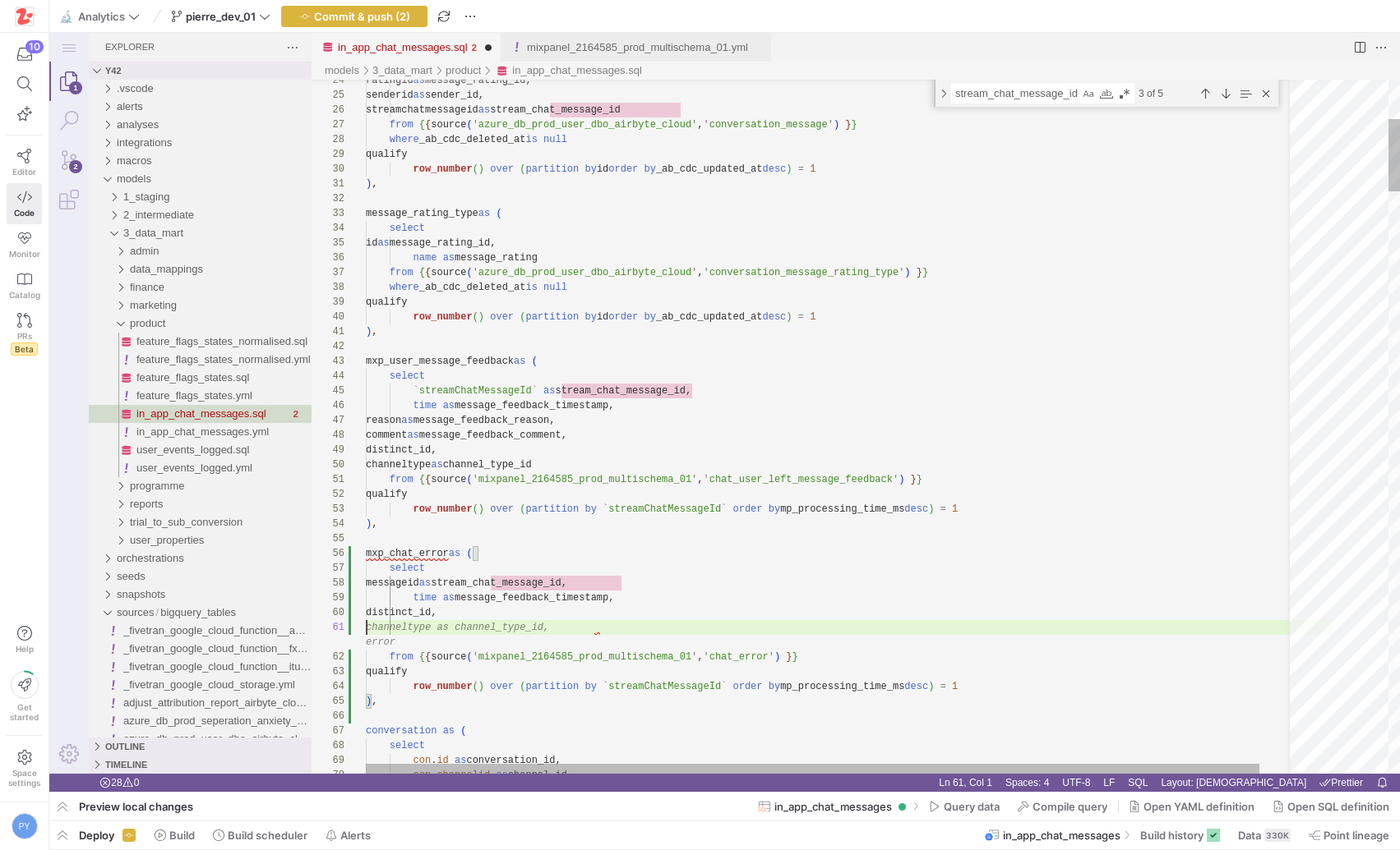
scroll to position [0, 0]
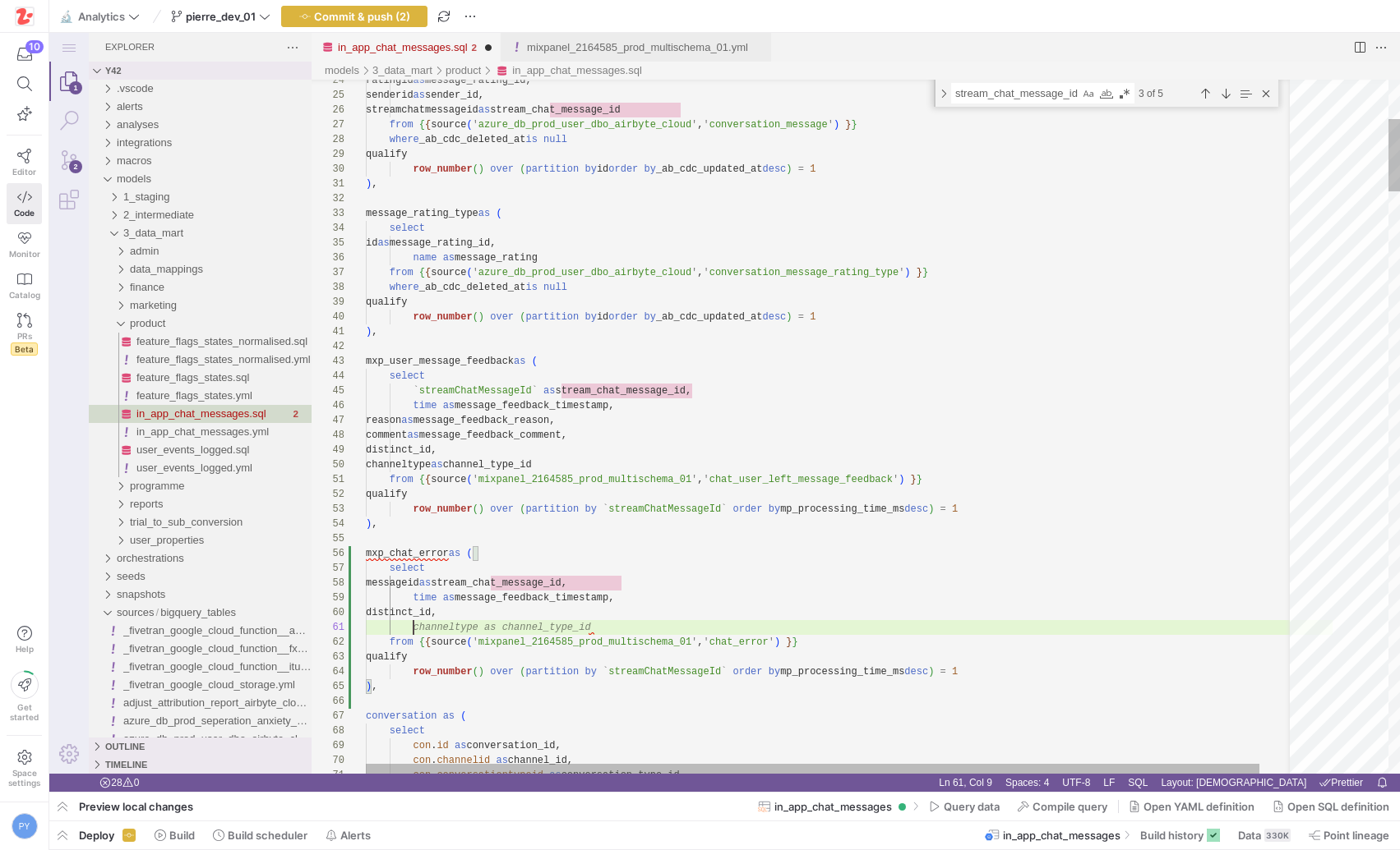
paste textarea "errormessage"
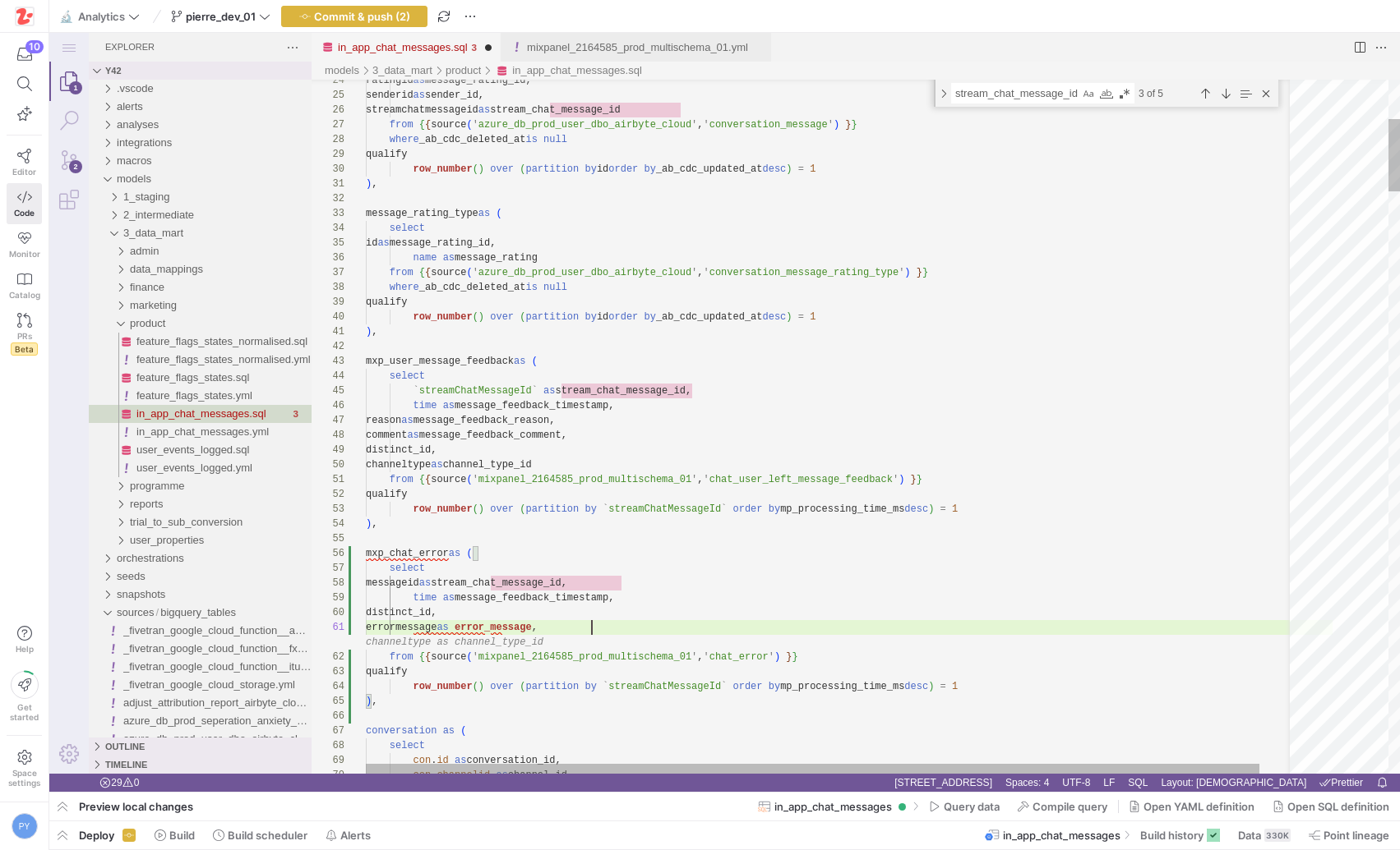
scroll to position [0, 220]
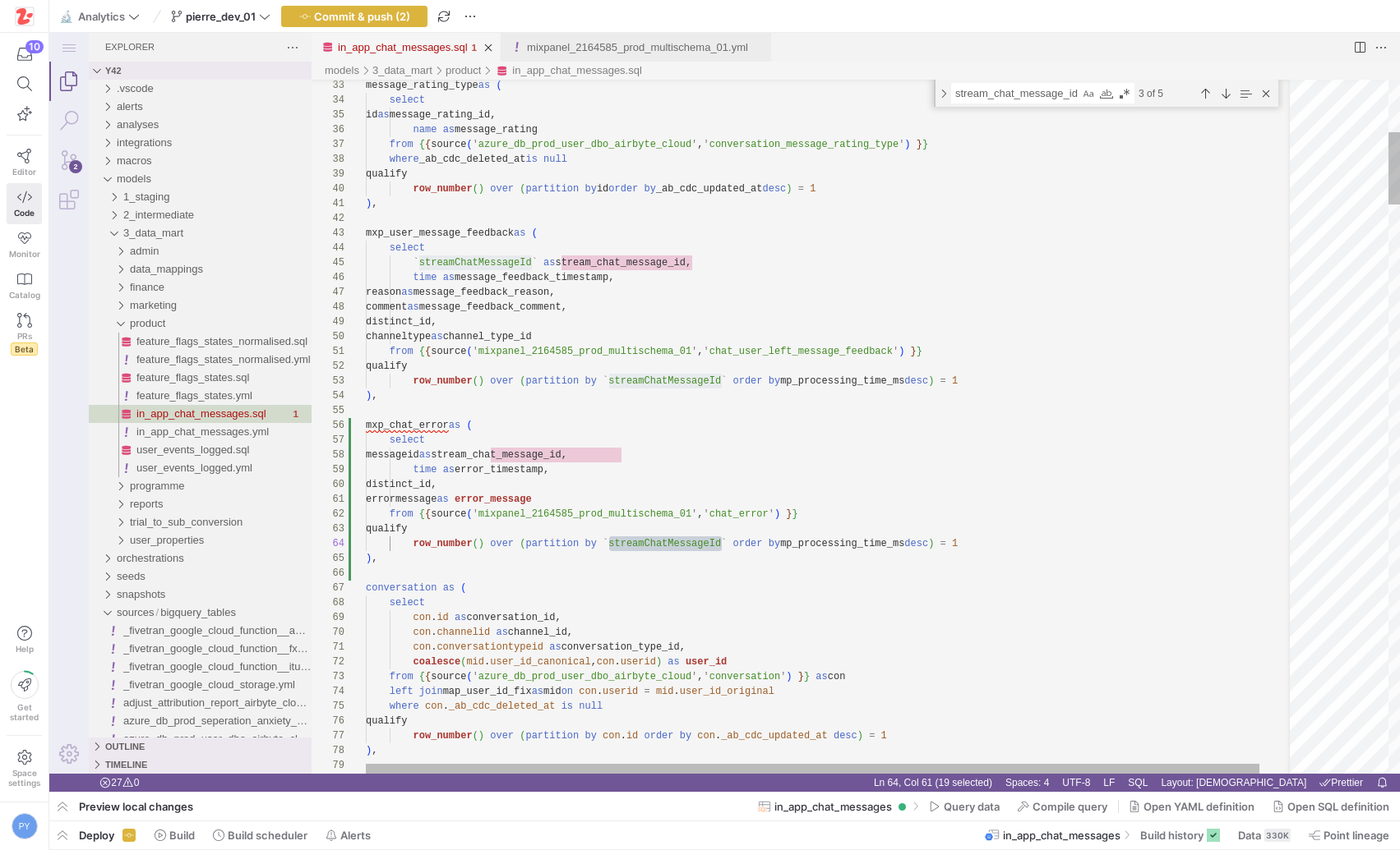
drag, startPoint x: 602, startPoint y: 538, endPoint x: 728, endPoint y: 539, distance: 126.0
paste textarea "messageid"
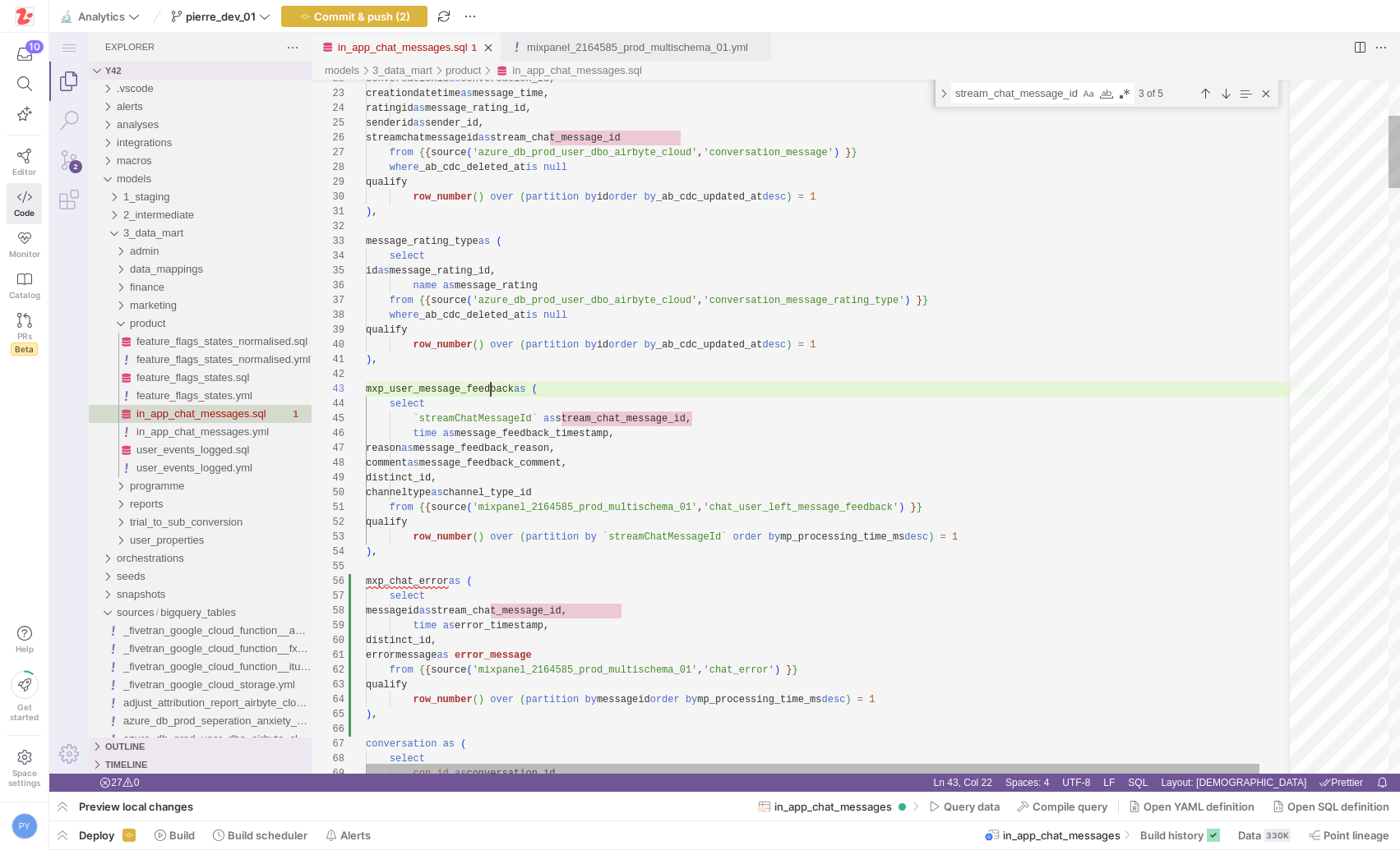
scroll to position [29, 149]
type textarea "), mxp_user_message_feedback as ( select `streamChatMessageId` as stream_chat_m…"
type textarea "mxp_user_message_feedback"
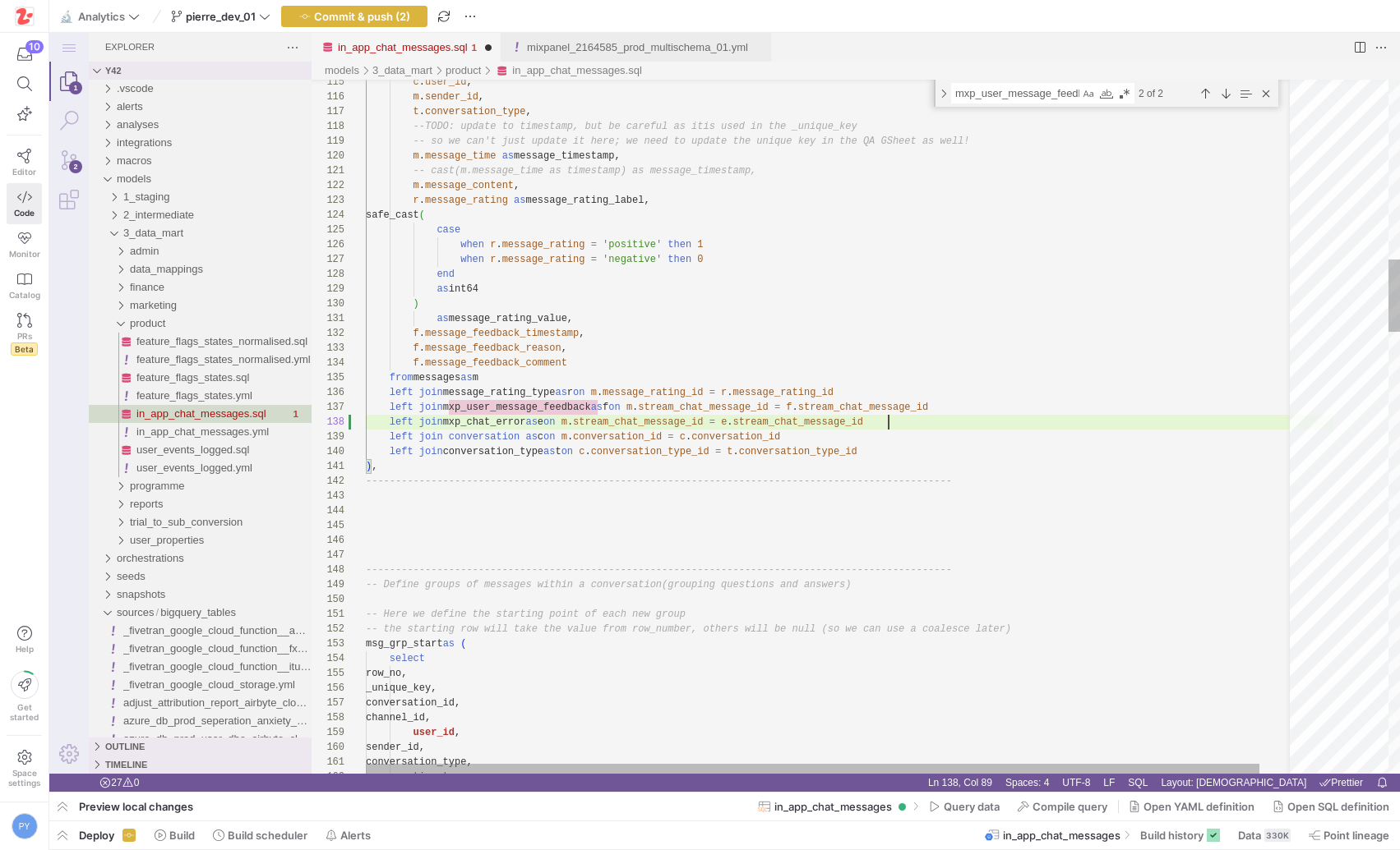
scroll to position [104, 523]
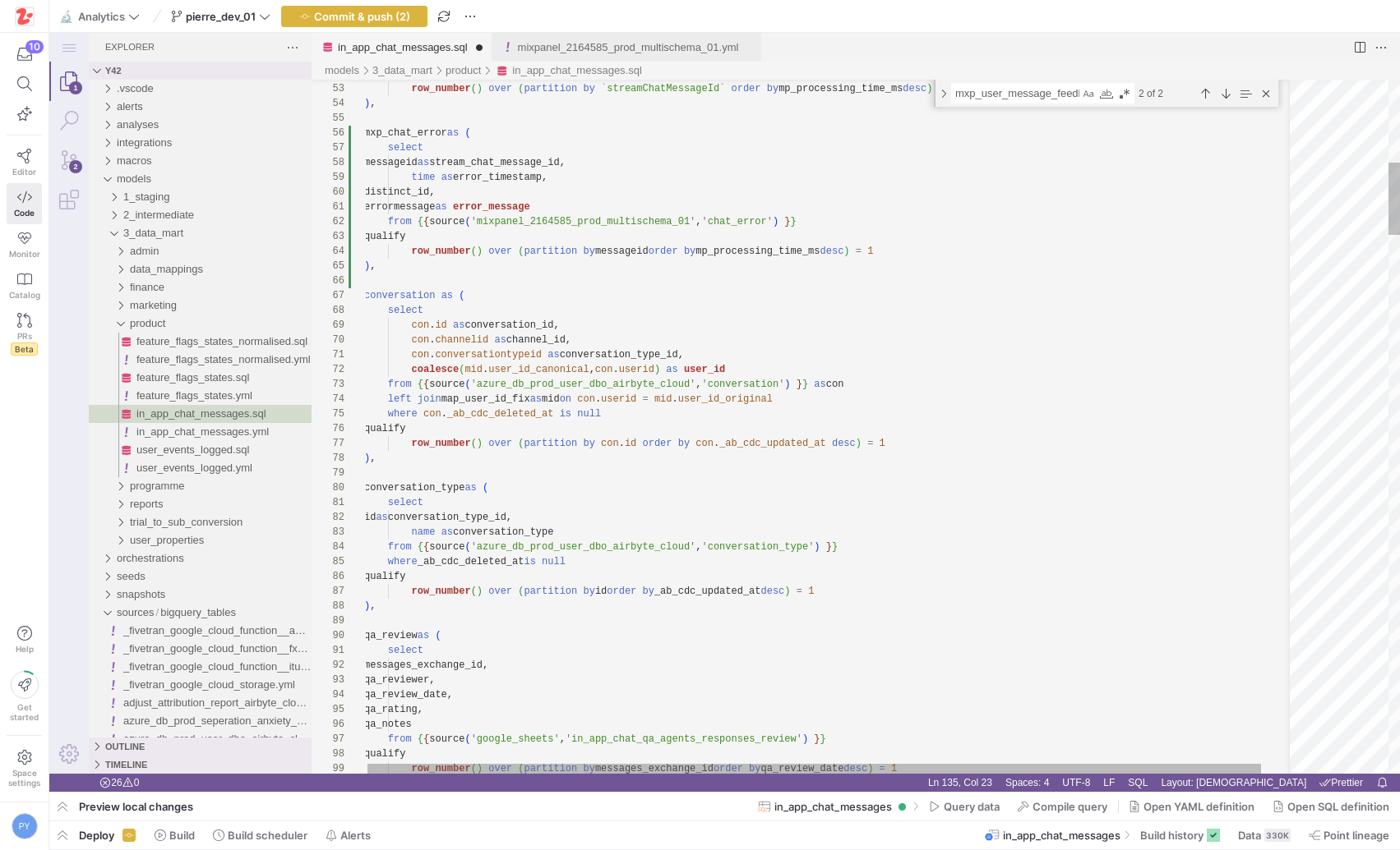
type textarea "as message_rating_value, f.message_feedback_timestamp, f.message_feedback_reaso…"
type textarea "join"
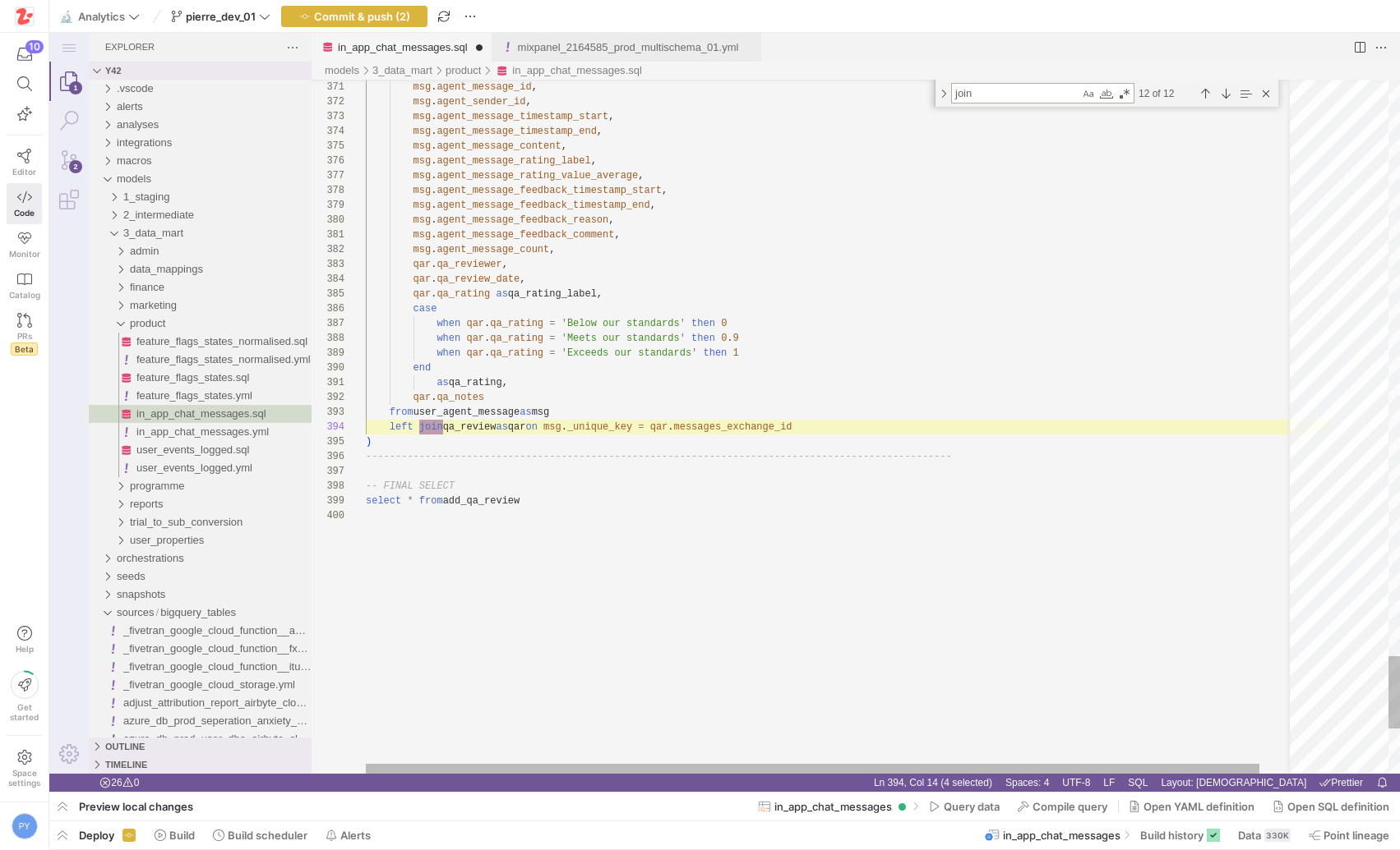
scroll to position [148, 77]
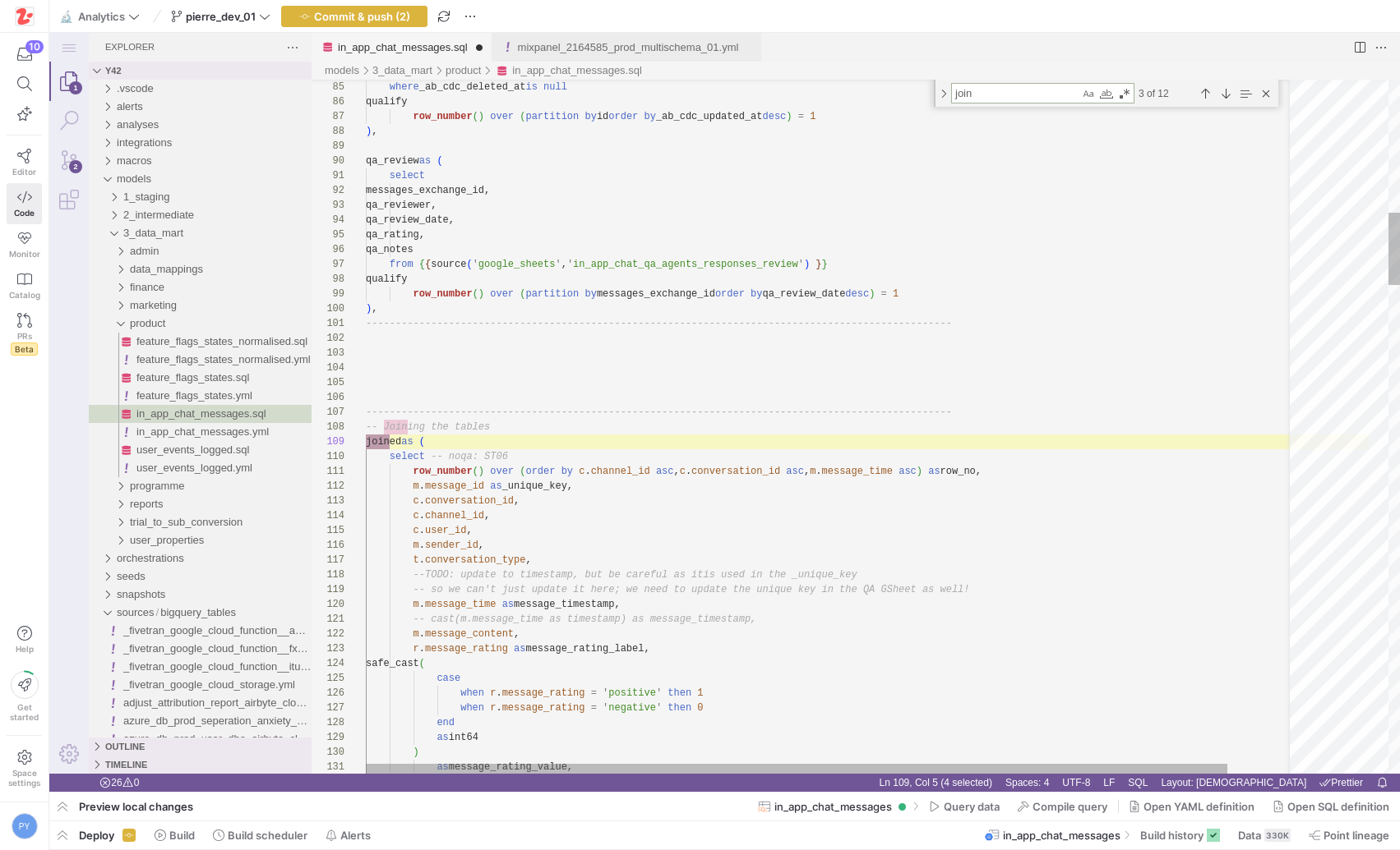
type textarea "as message_rating_value, f.message_feedback_timestamp, f.message_feedback_reaso…"
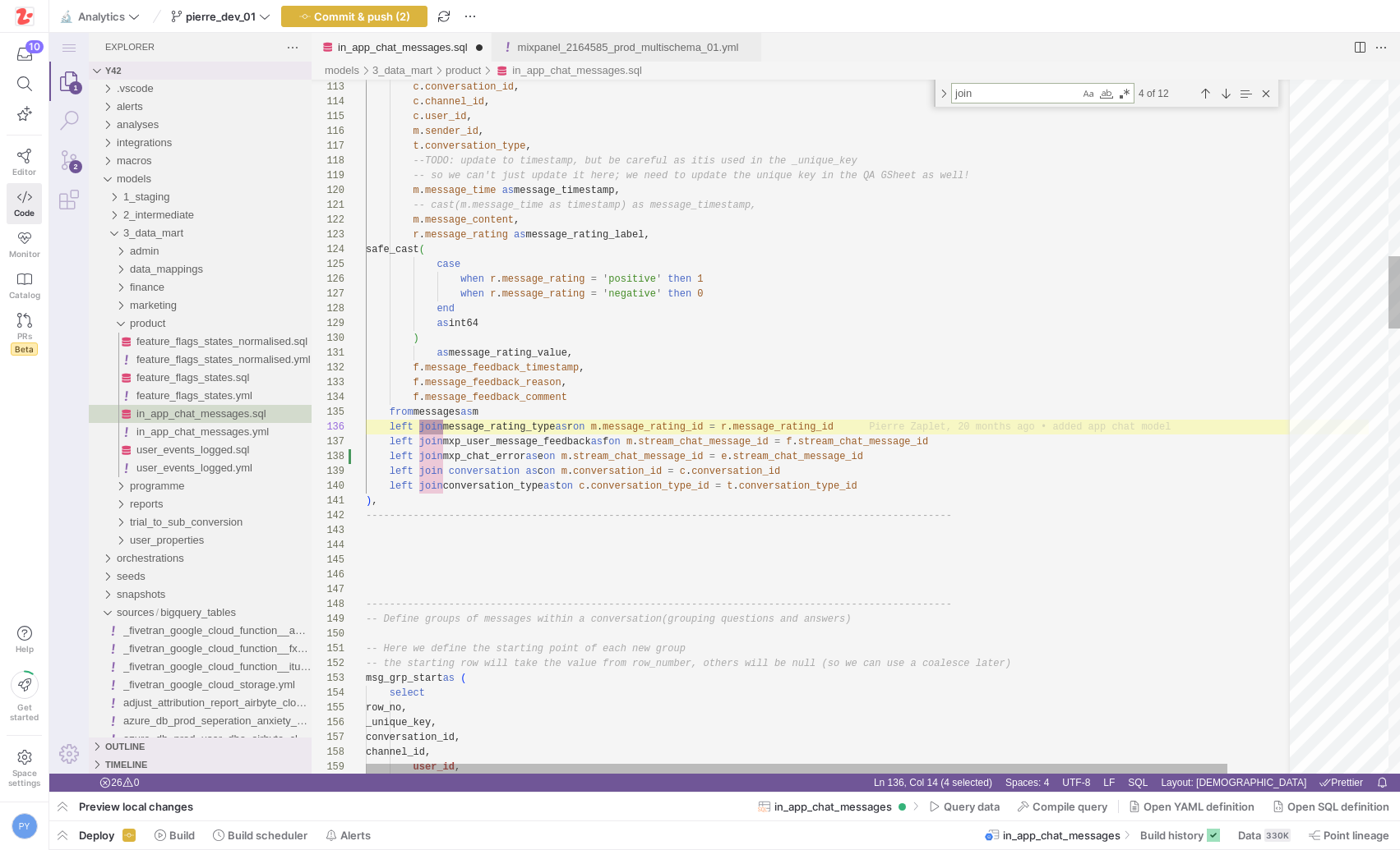
type textarea "join"
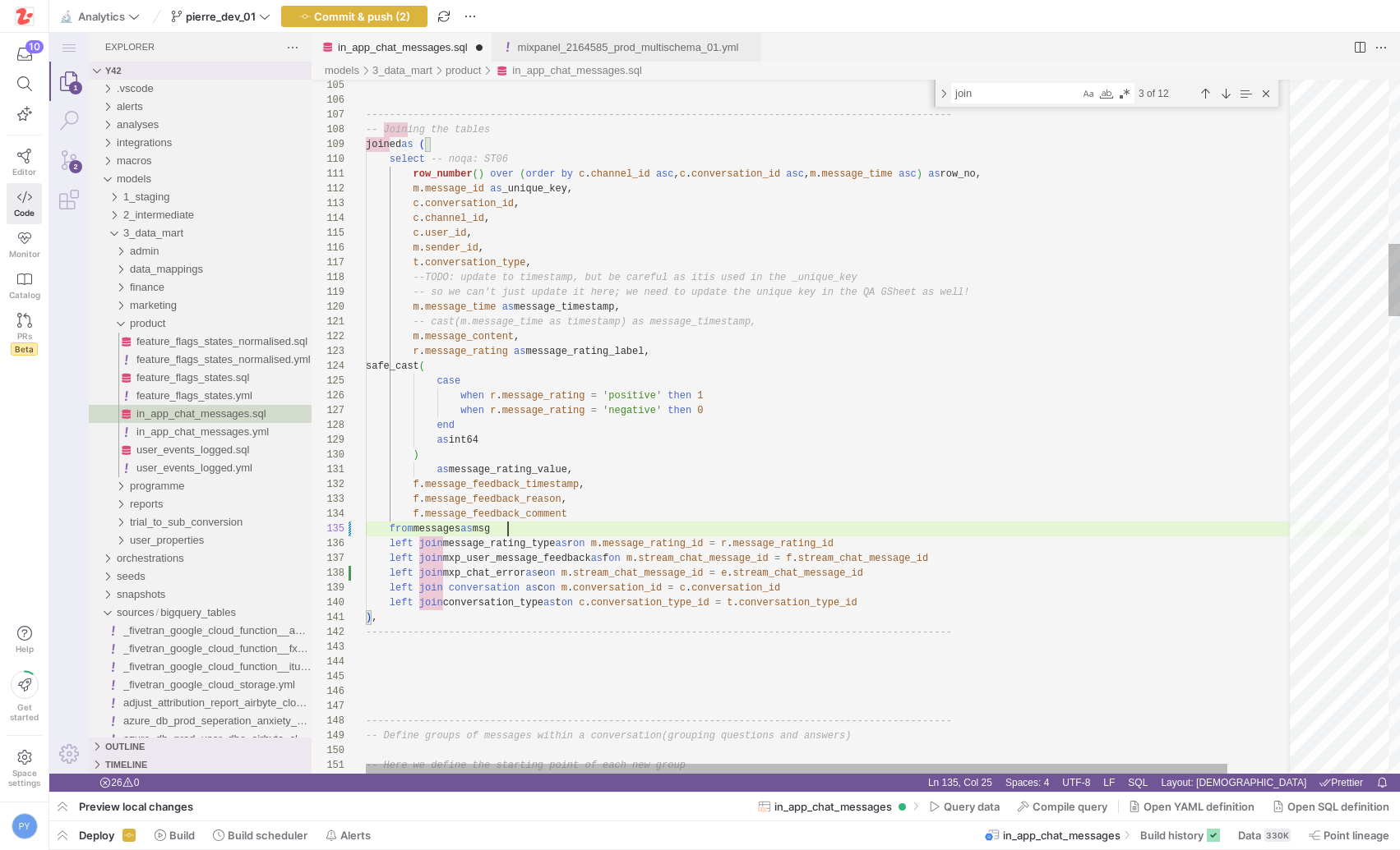
scroll to position [59, 142]
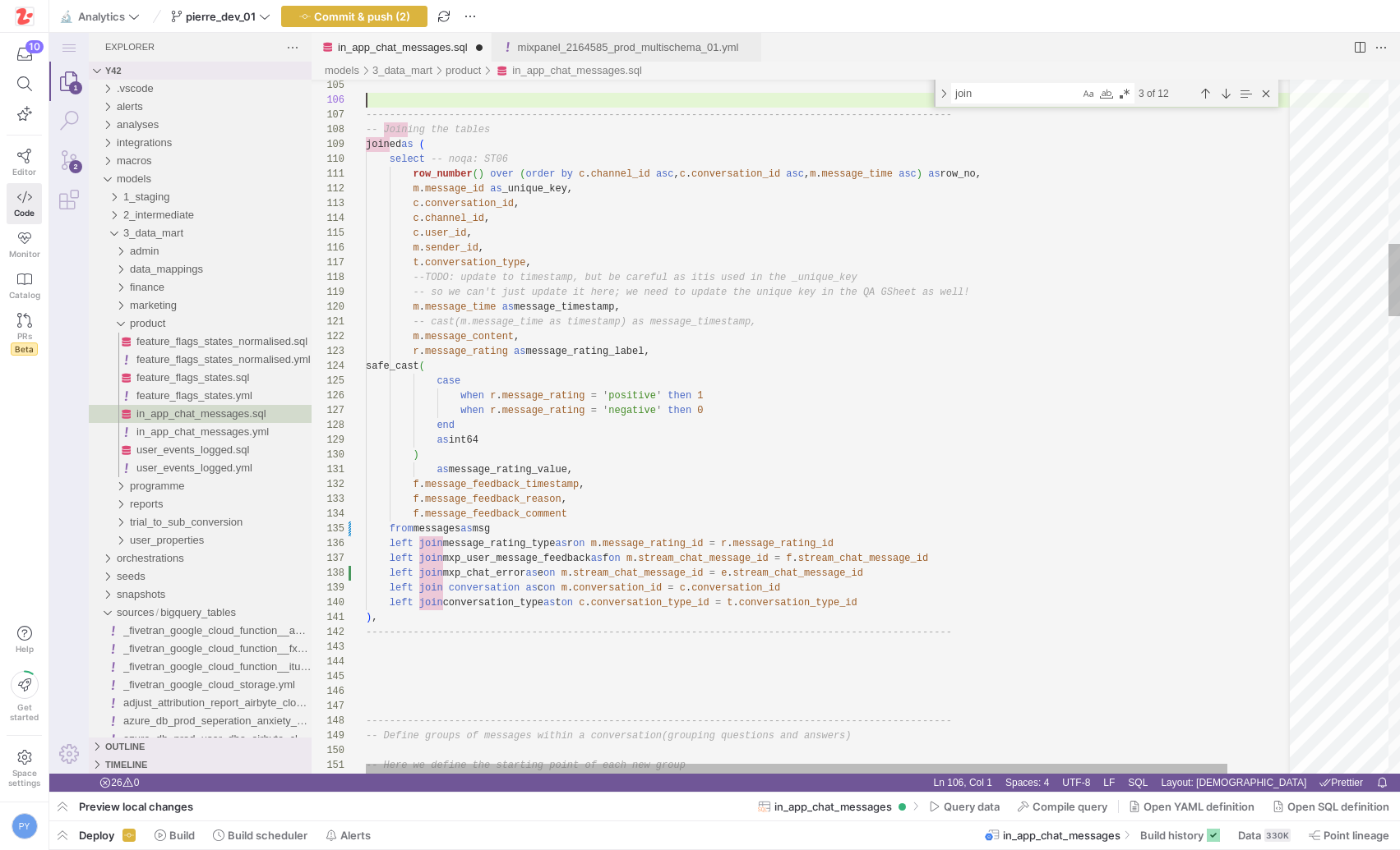
click at [974, 94] on textarea "join" at bounding box center [1016, 93] width 128 height 19
type textarea "row_number() over (order by c.channel_id asc, c.conversation_id asc, m.message_…"
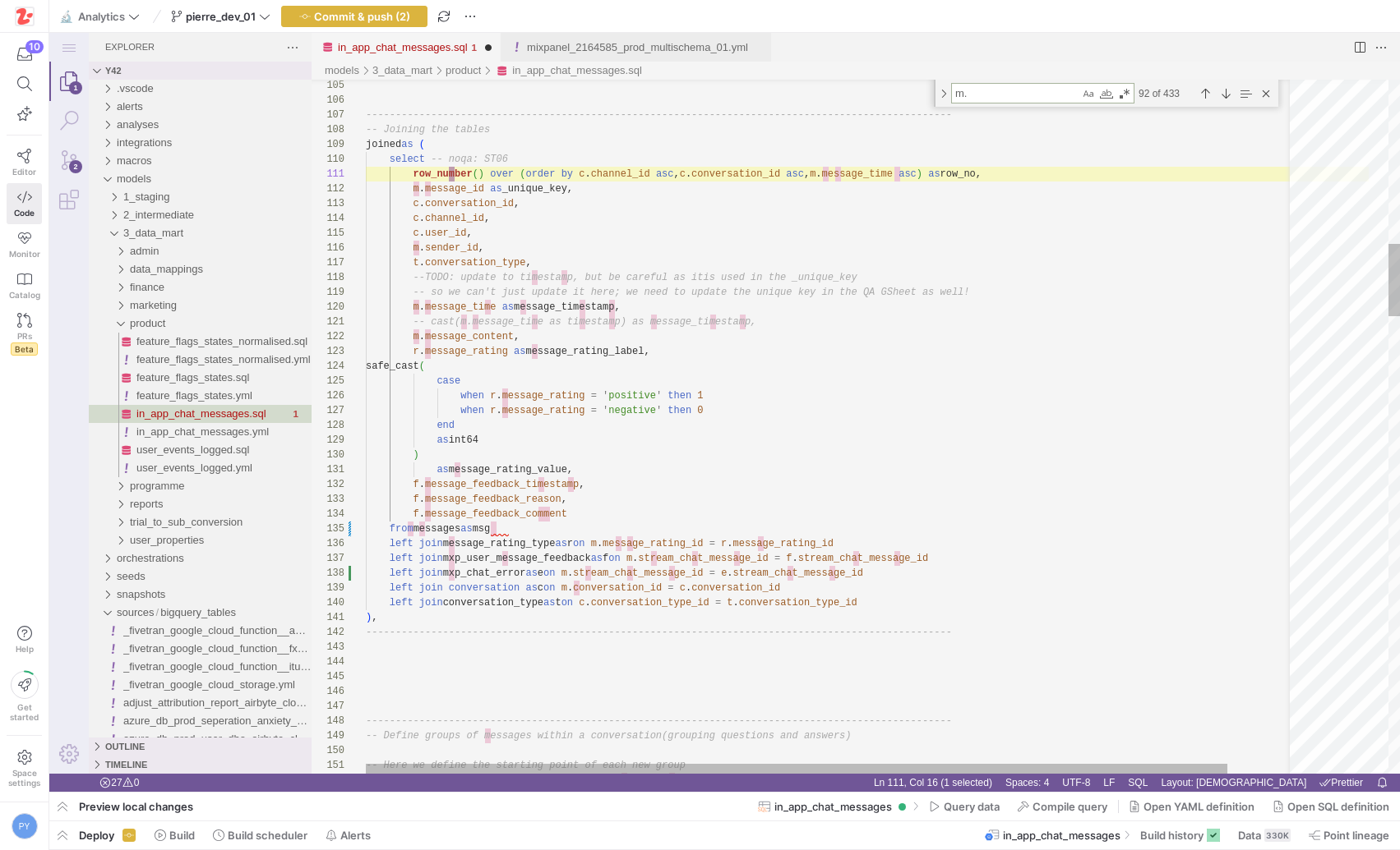
scroll to position [148, 469]
type textarea "m."
click at [943, 96] on div "Toggle Replace" at bounding box center [943, 93] width 15 height 27
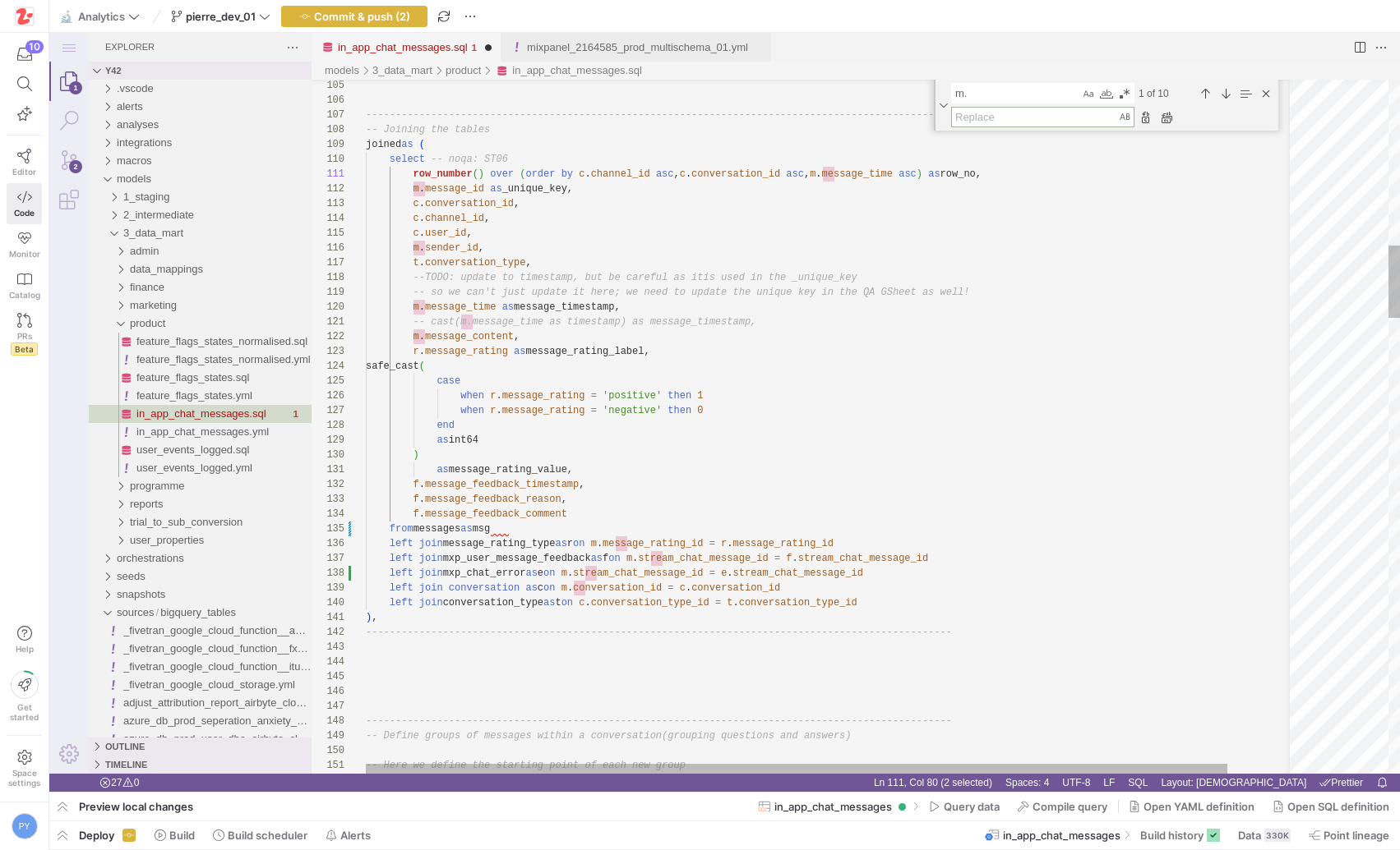
click at [1001, 115] on textarea "Replace" at bounding box center [1035, 116] width 165 height 19
type textarea "msg."
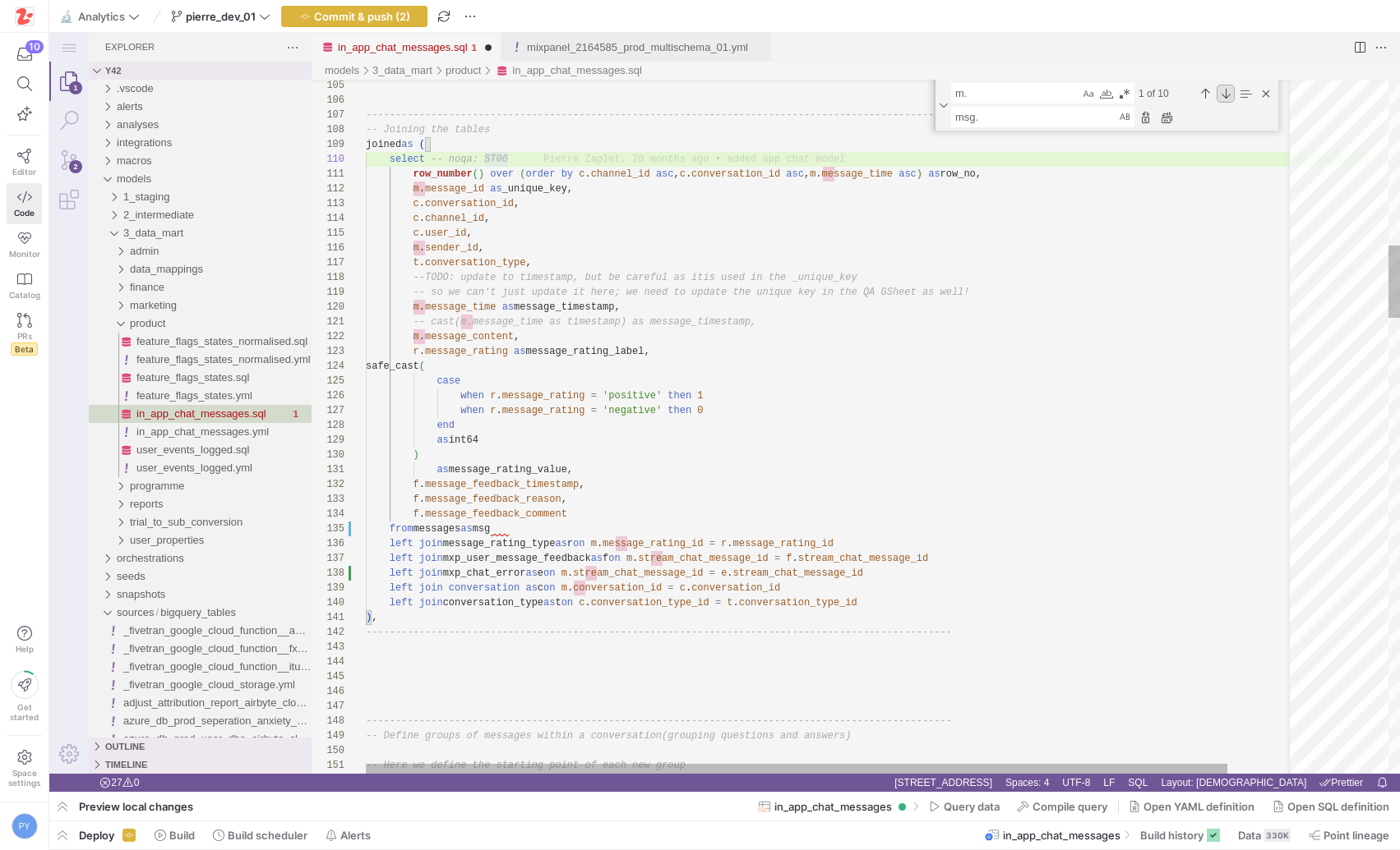
click at [1223, 90] on div "Next Match (Enter)" at bounding box center [1225, 93] width 18 height 18
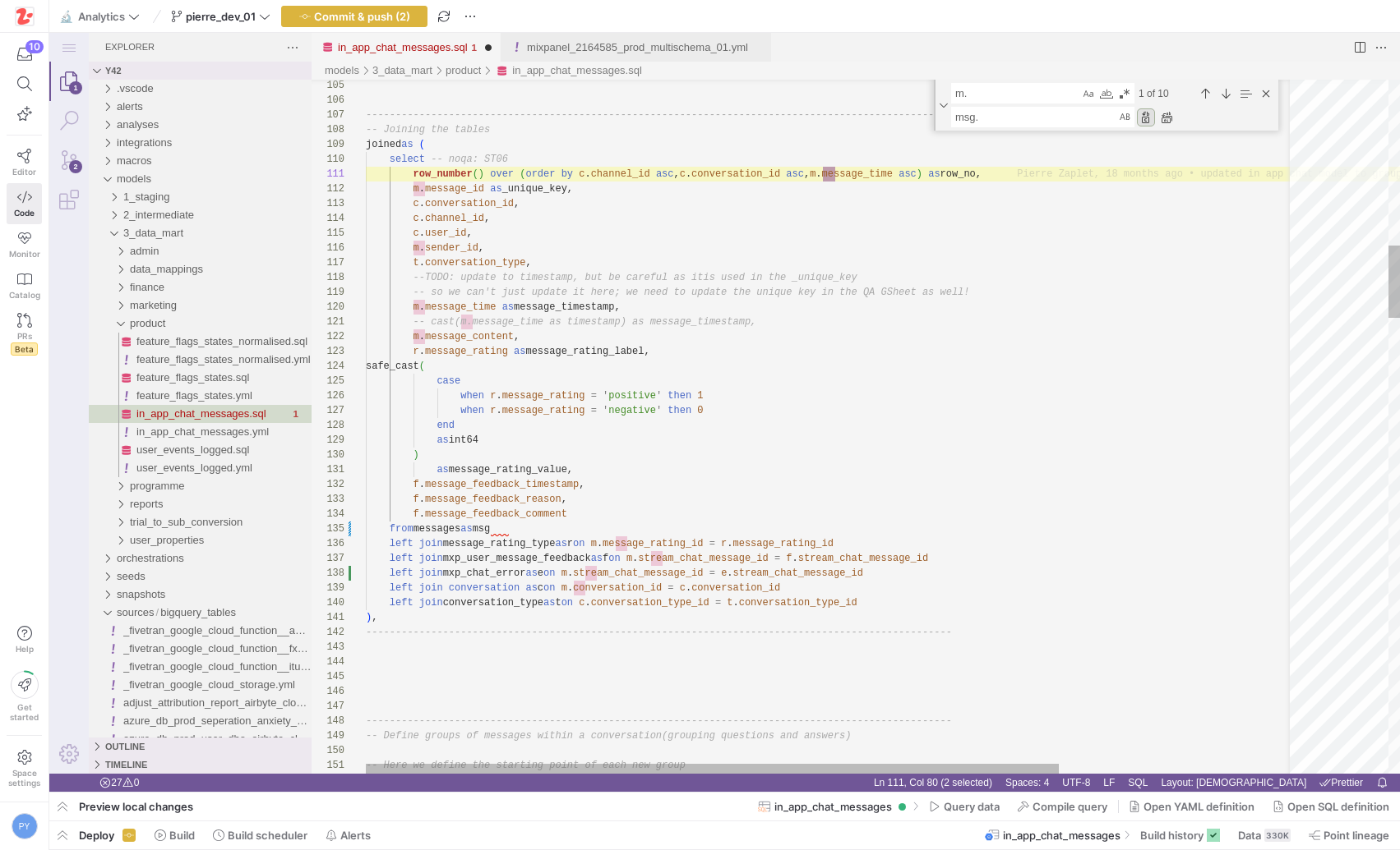
click at [1146, 118] on div "Replace (Enter)" at bounding box center [1146, 117] width 18 height 18
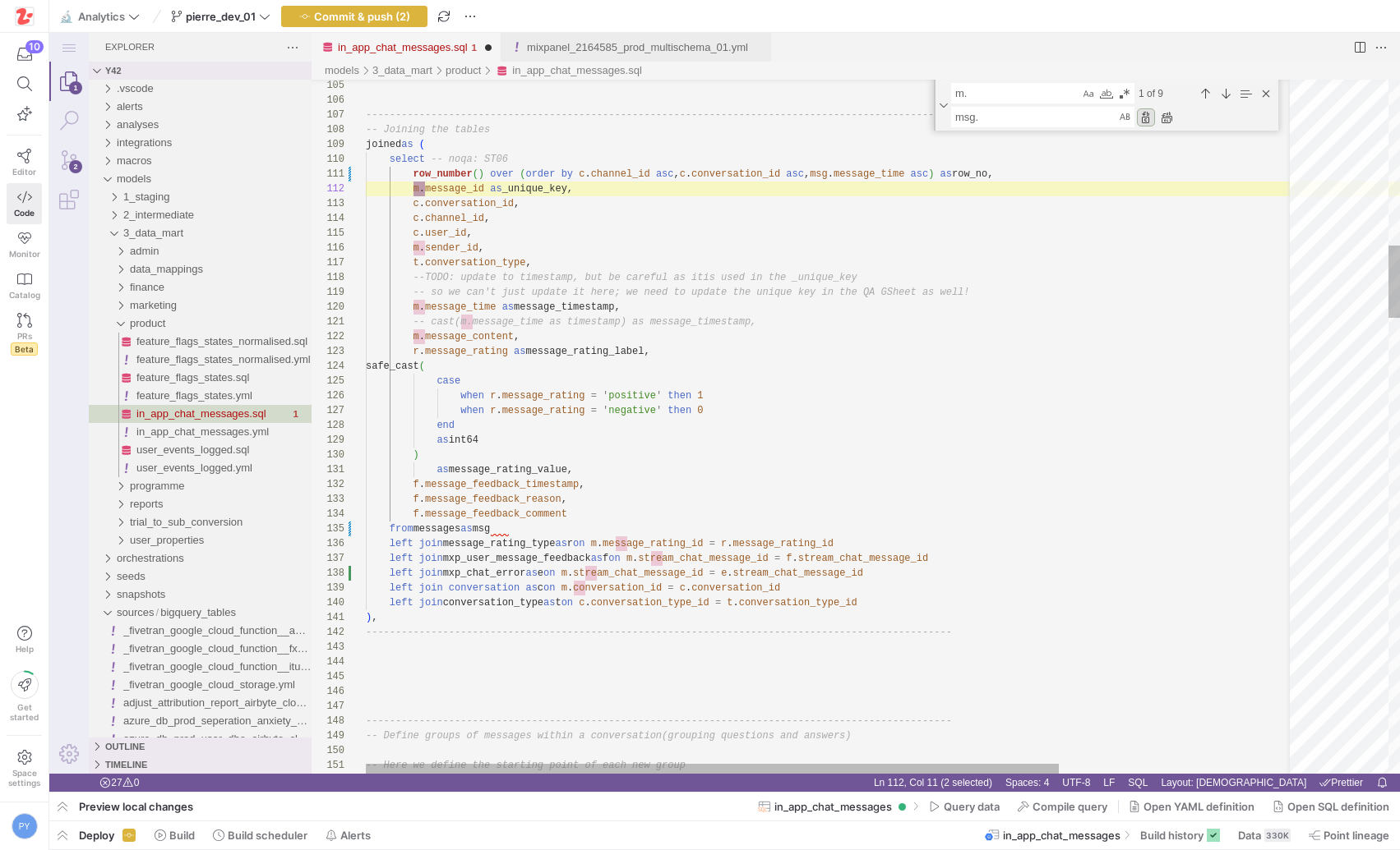
click at [1146, 118] on div "Replace (Enter)" at bounding box center [1146, 117] width 18 height 18
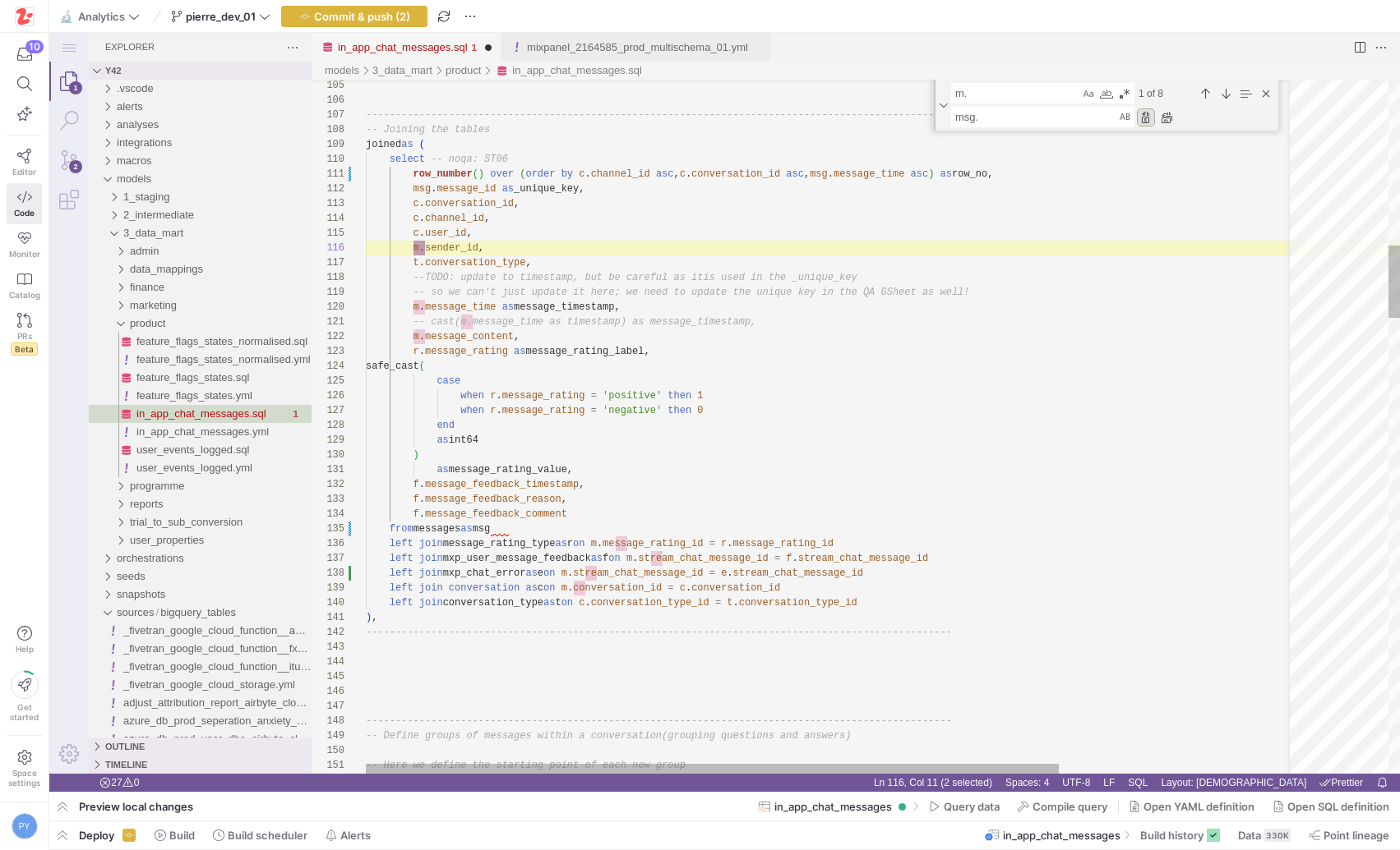
click at [1146, 118] on div "Replace (Enter)" at bounding box center [1146, 117] width 18 height 18
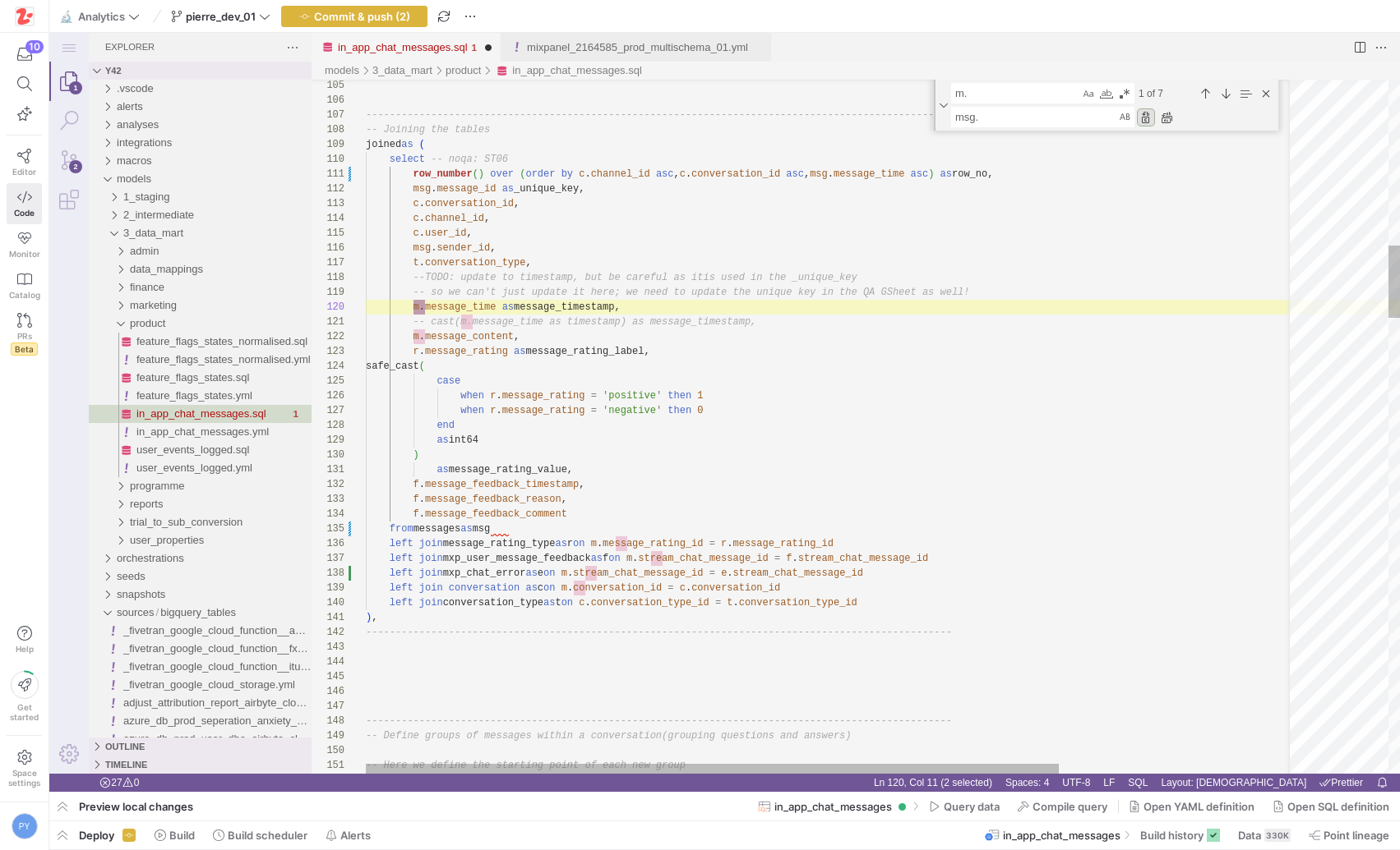
click at [1146, 118] on div "Replace (Enter)" at bounding box center [1146, 117] width 18 height 18
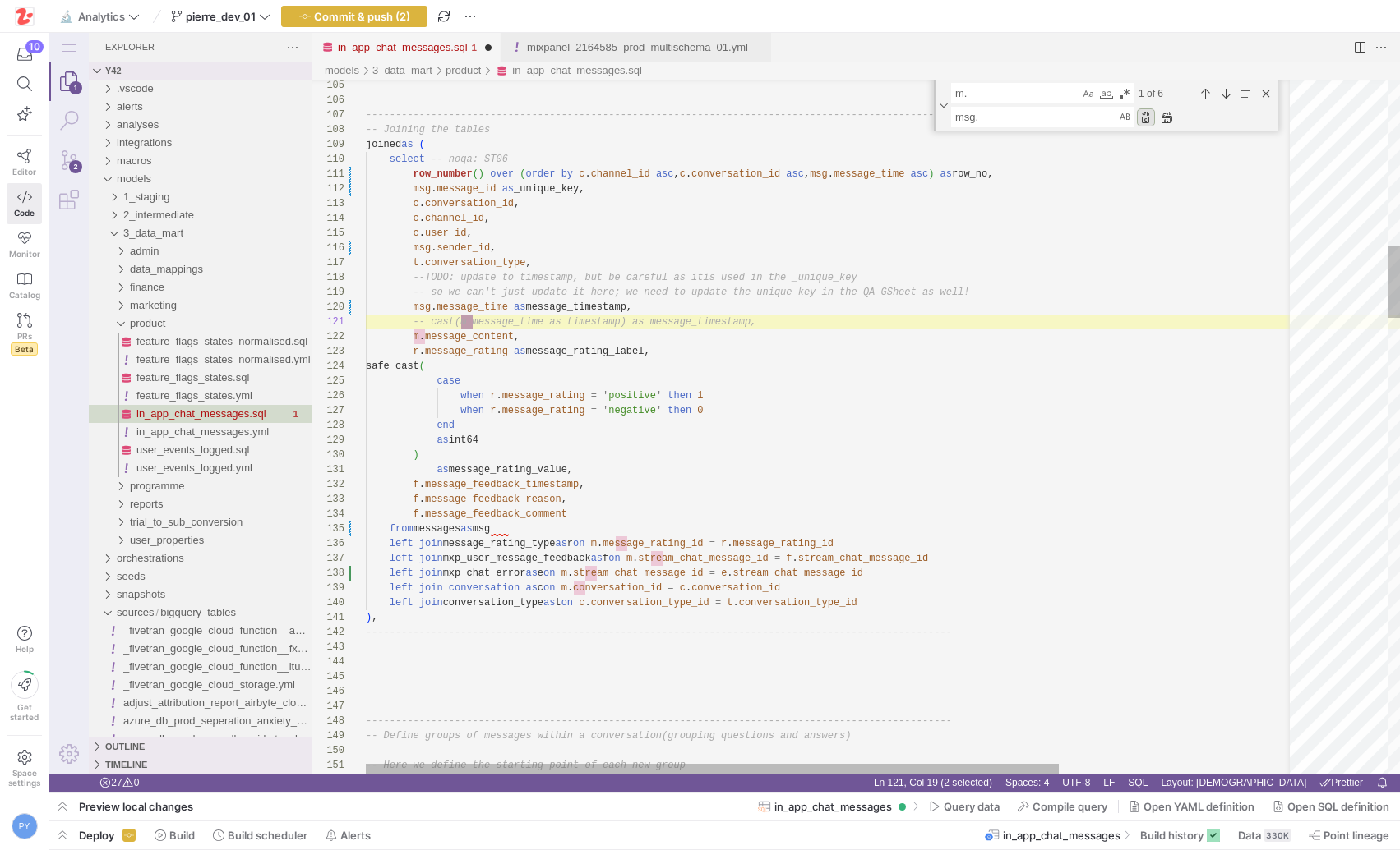
click at [1146, 118] on div "Replace (Enter)" at bounding box center [1146, 117] width 18 height 18
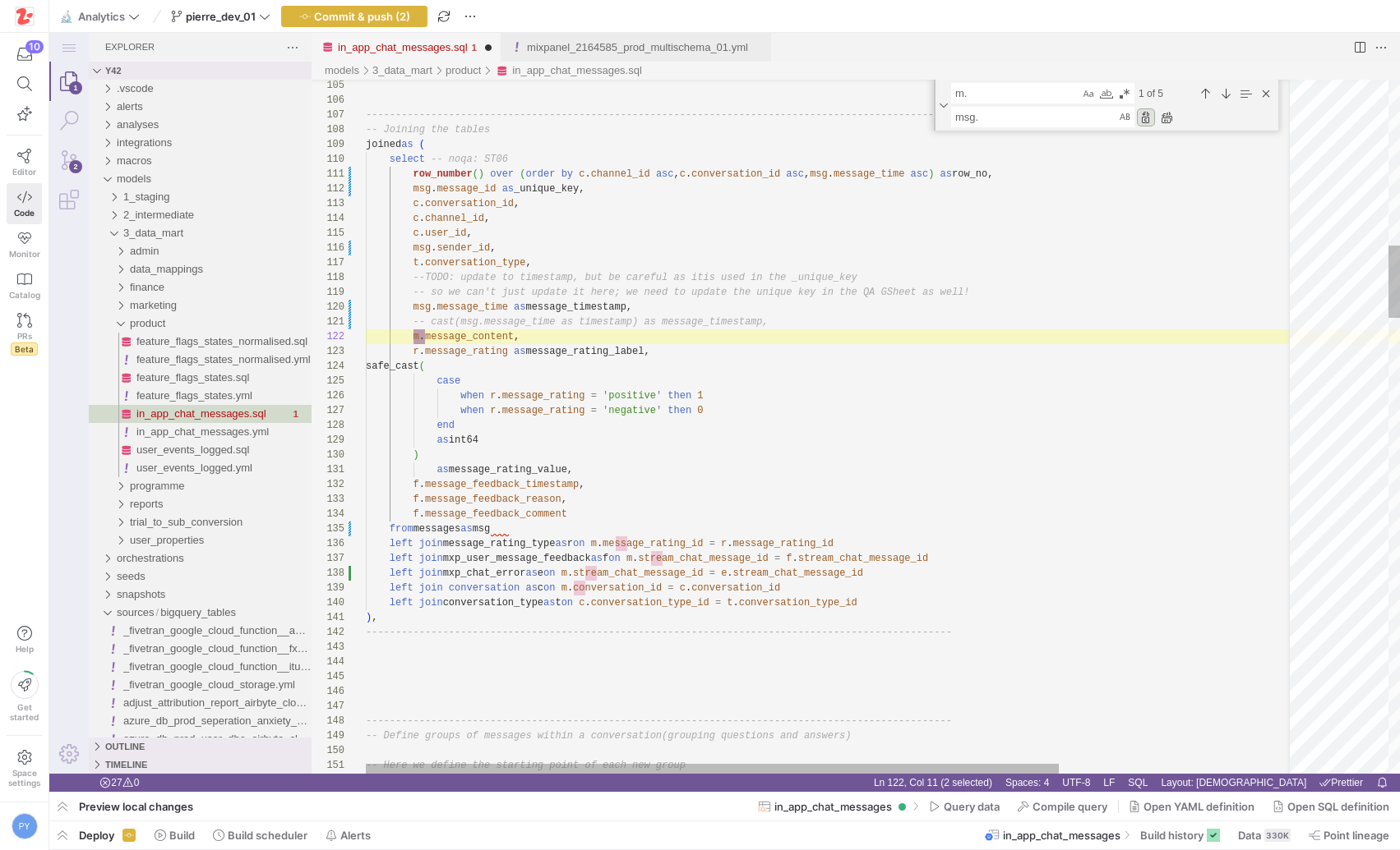
click at [1146, 118] on div "Replace (Enter)" at bounding box center [1146, 117] width 18 height 18
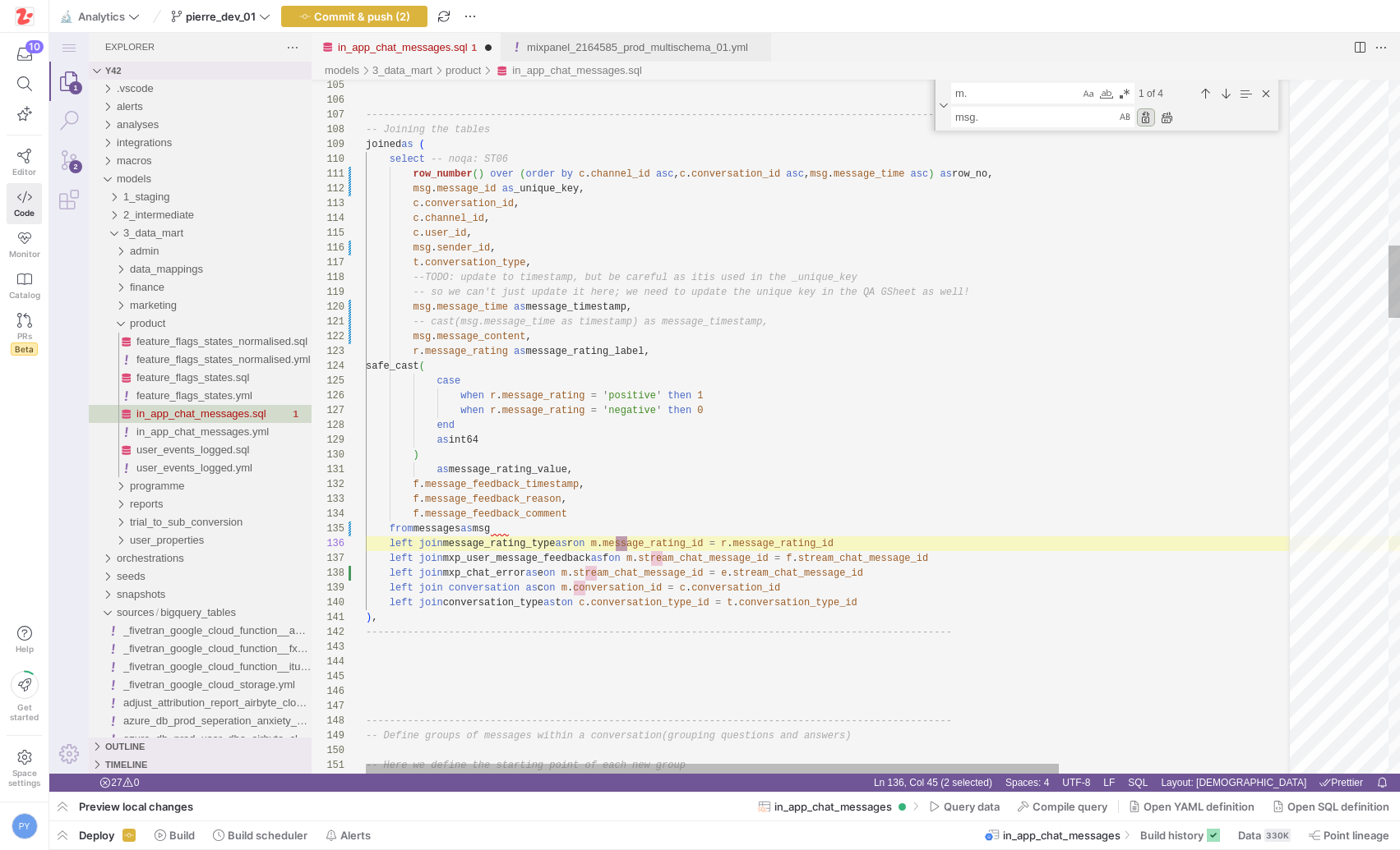
click at [1146, 118] on div "Replace (Enter)" at bounding box center [1146, 117] width 18 height 18
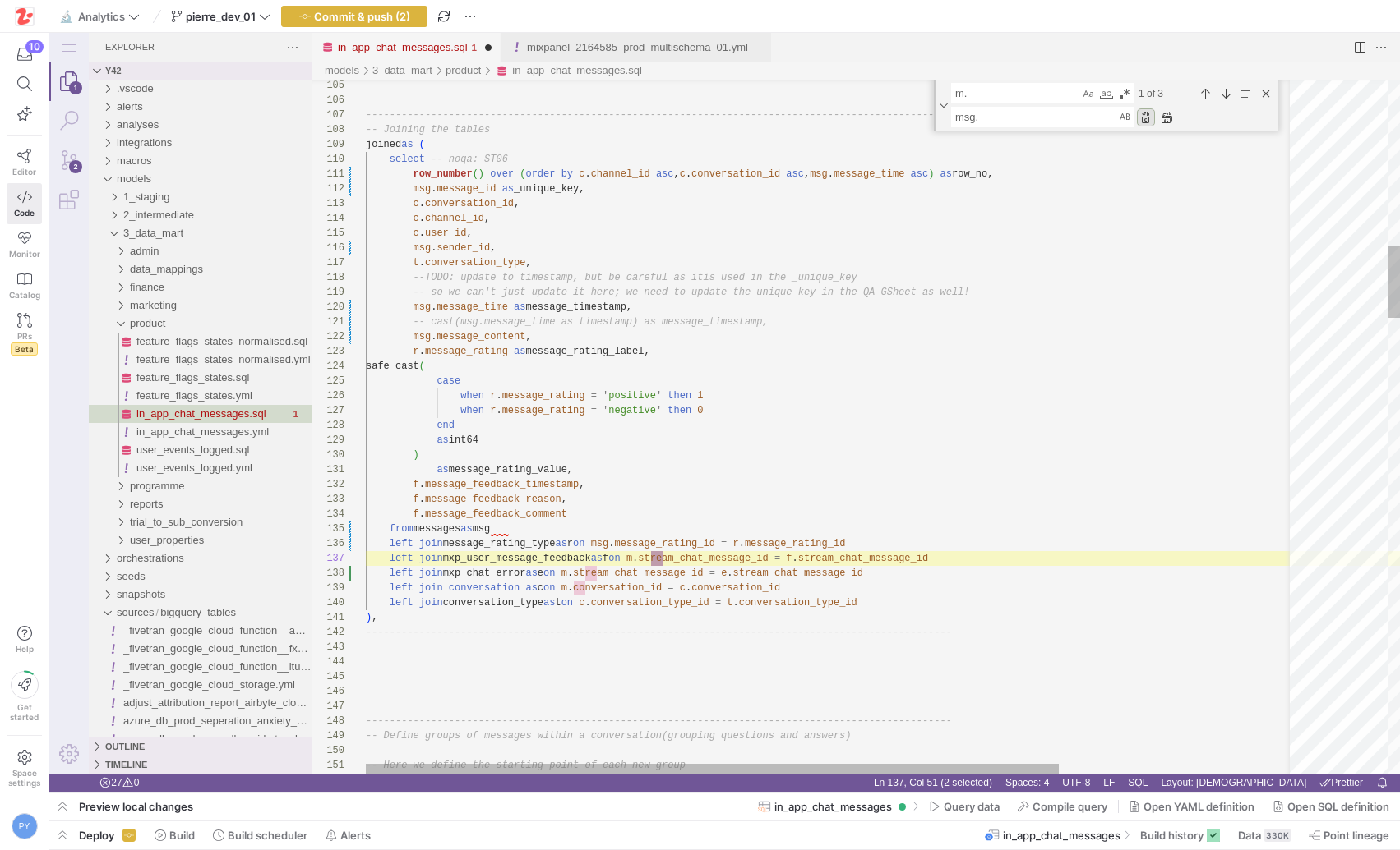
click at [1146, 118] on div "Replace (Enter)" at bounding box center [1146, 117] width 18 height 18
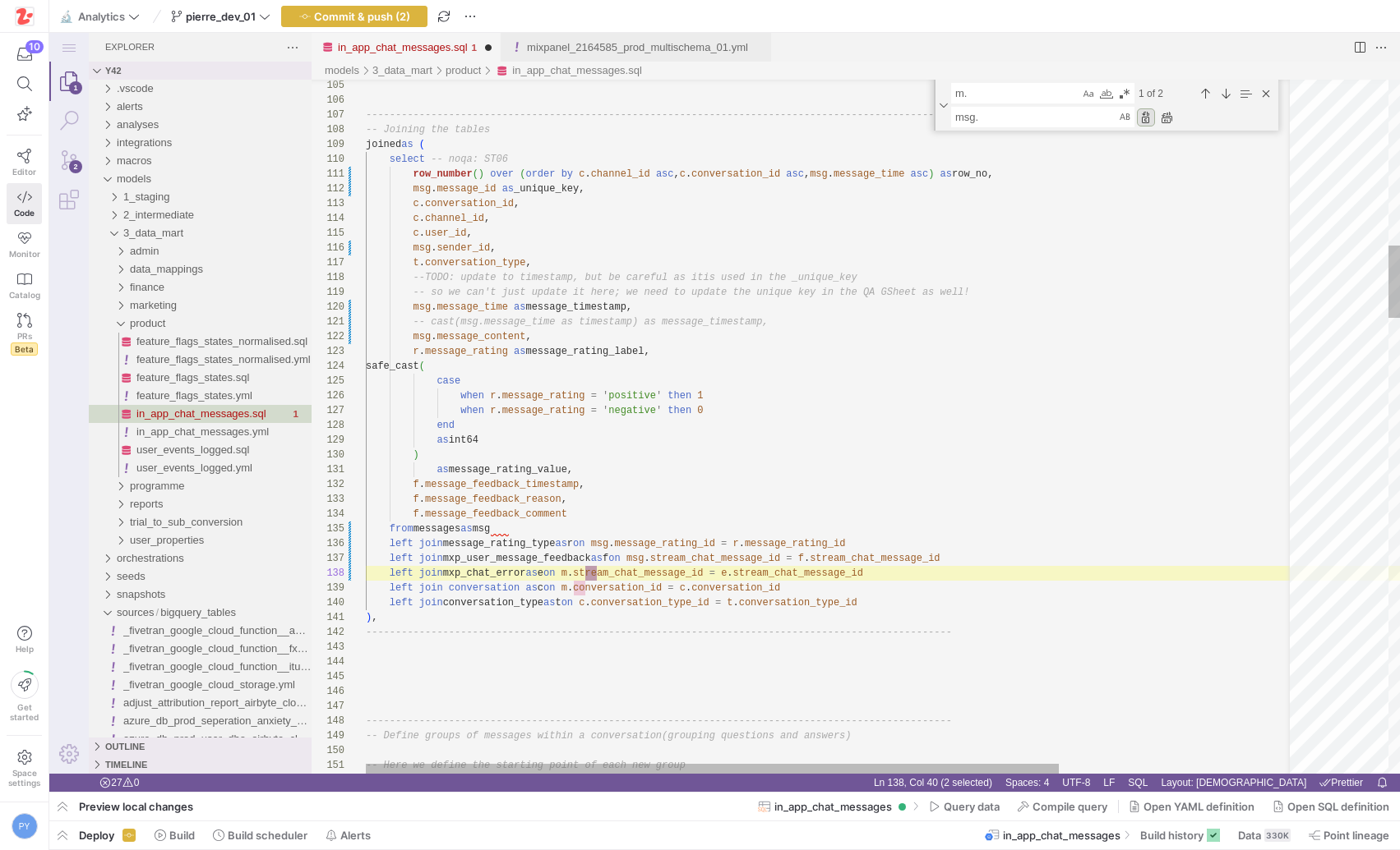
click at [1146, 118] on div "Replace (Enter)" at bounding box center [1146, 117] width 18 height 18
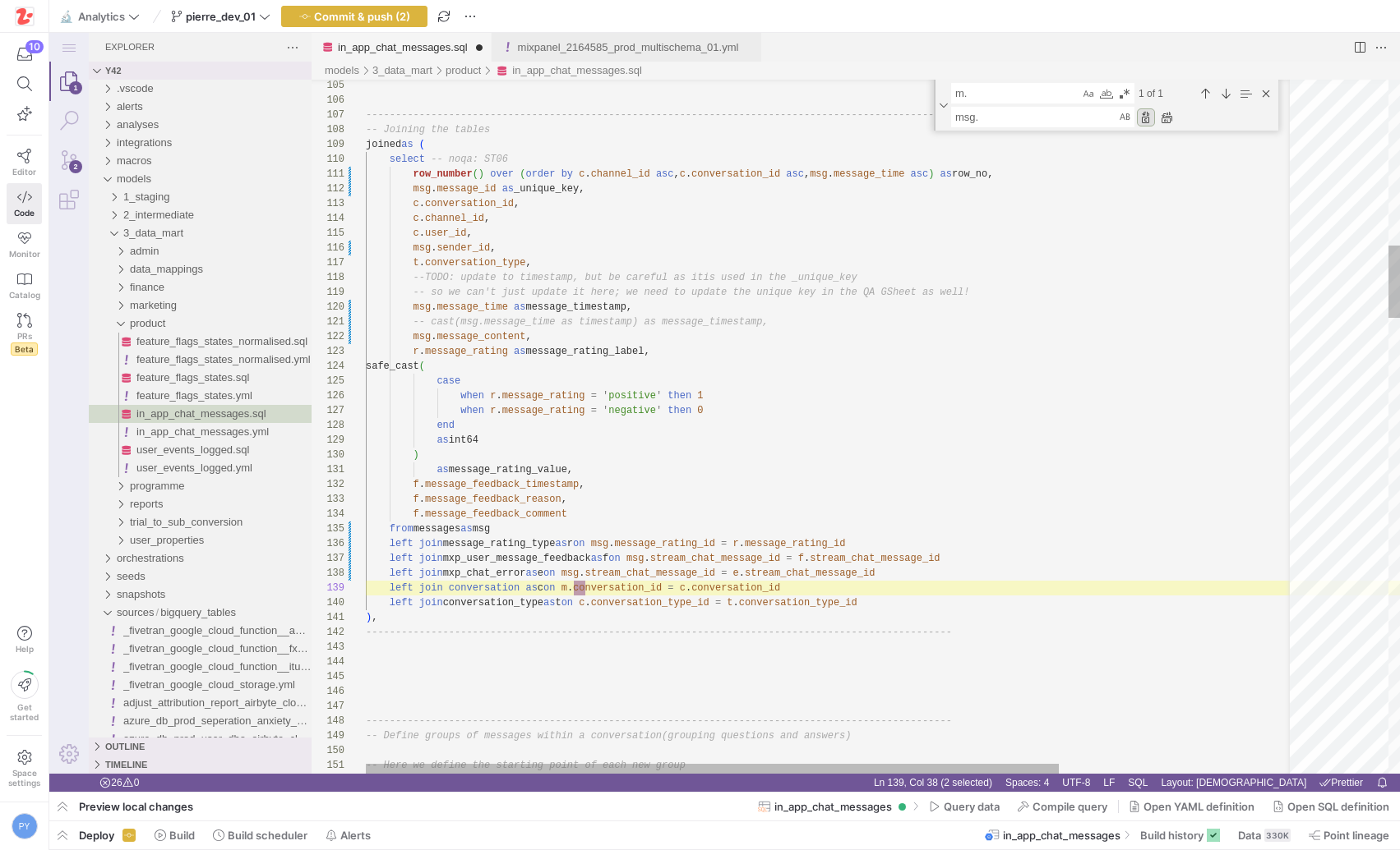
click at [1146, 118] on div "Replace (Enter)" at bounding box center [1146, 117] width 18 height 18
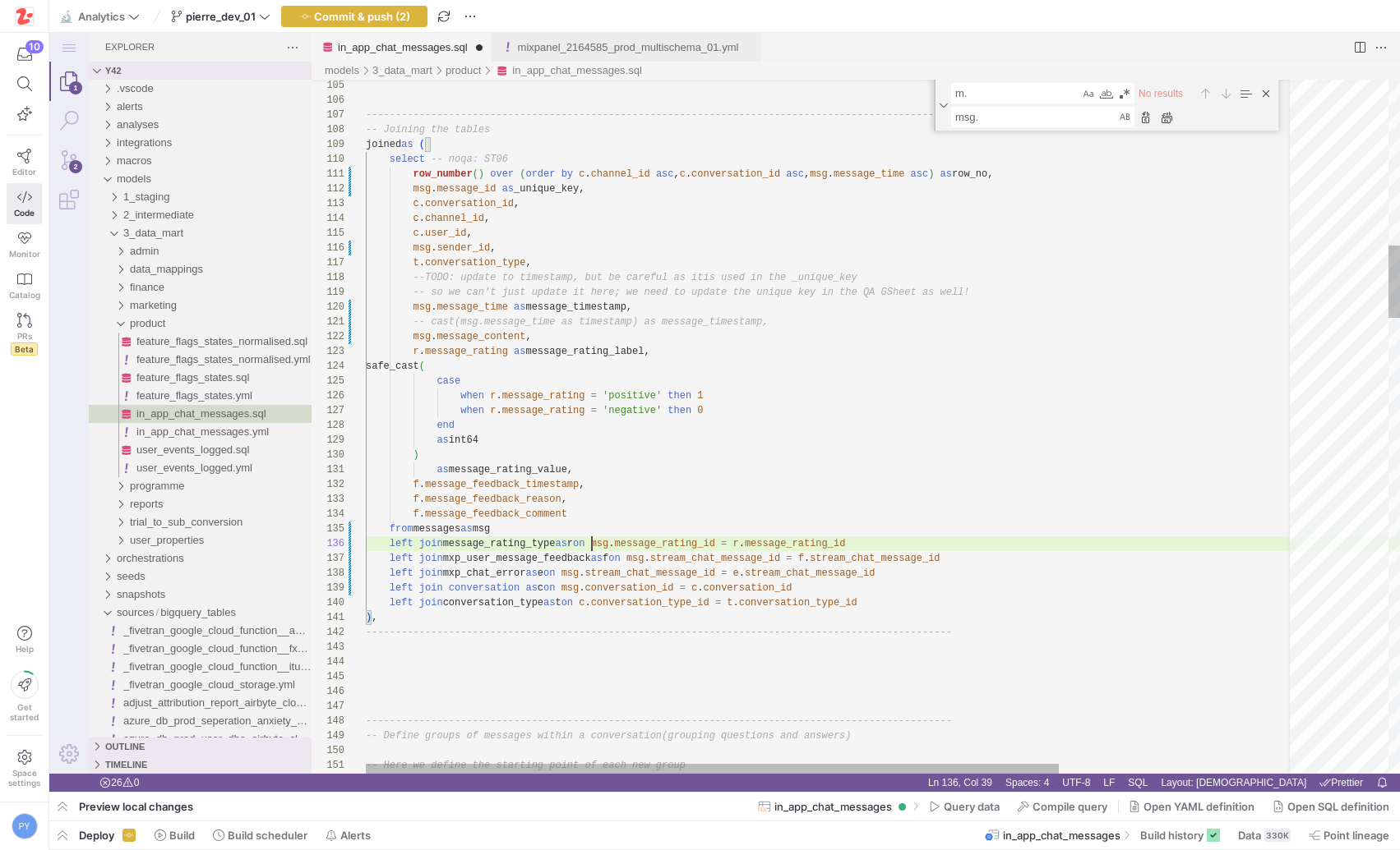
scroll to position [74, 226]
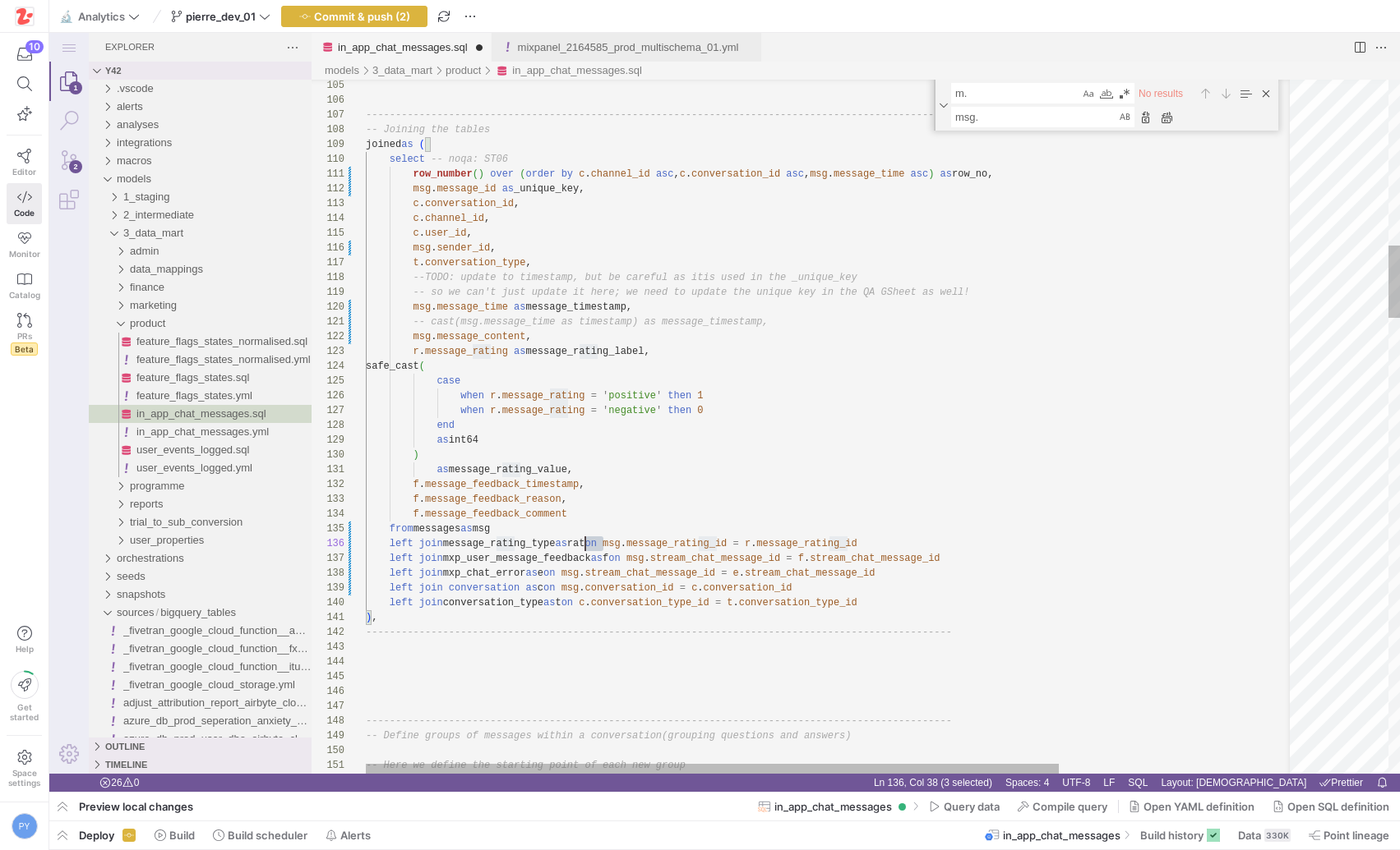
scroll to position [74, 220]
type textarea "as message_rating_value, f.message_feedback_timestamp, f.message_feedback_reaso…"
click at [963, 91] on textarea "m." at bounding box center [1016, 93] width 128 height 19
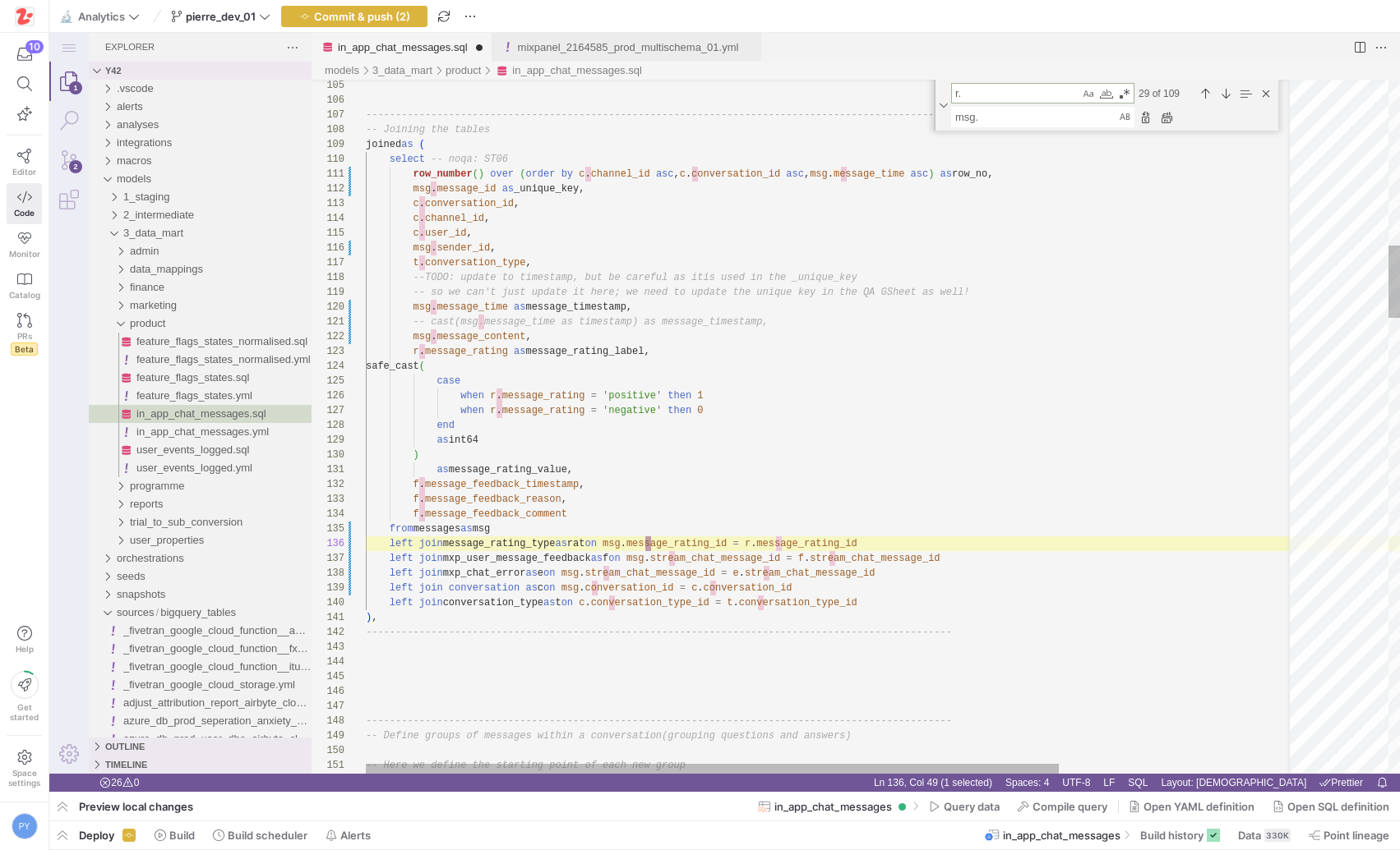
scroll to position [74, 416]
type textarea "r."
click at [969, 114] on textarea "msg." at bounding box center [1035, 116] width 165 height 19
paste textarea "rat"
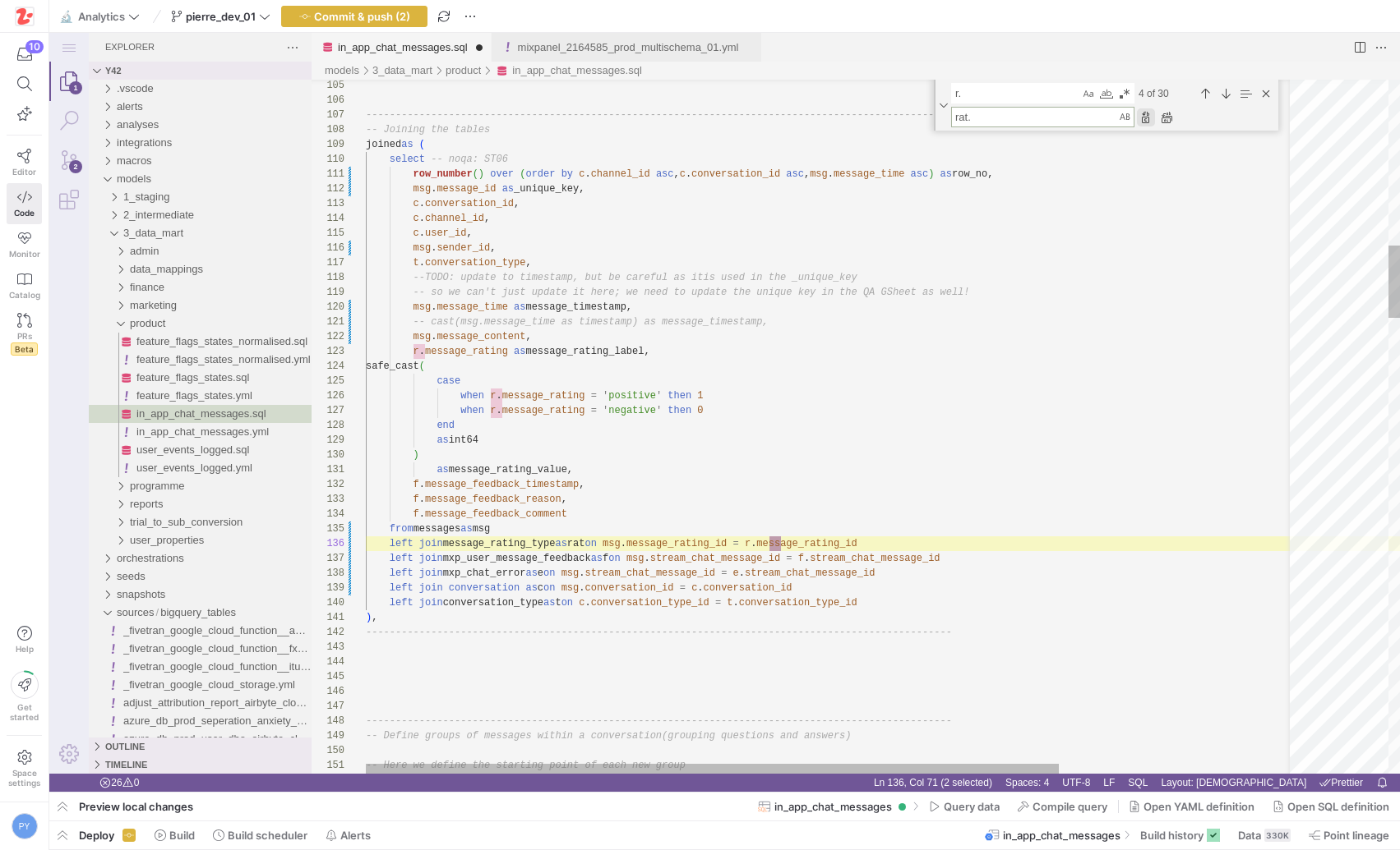
type textarea "rat."
click at [1151, 118] on div "Replace (Enter)" at bounding box center [1146, 117] width 18 height 18
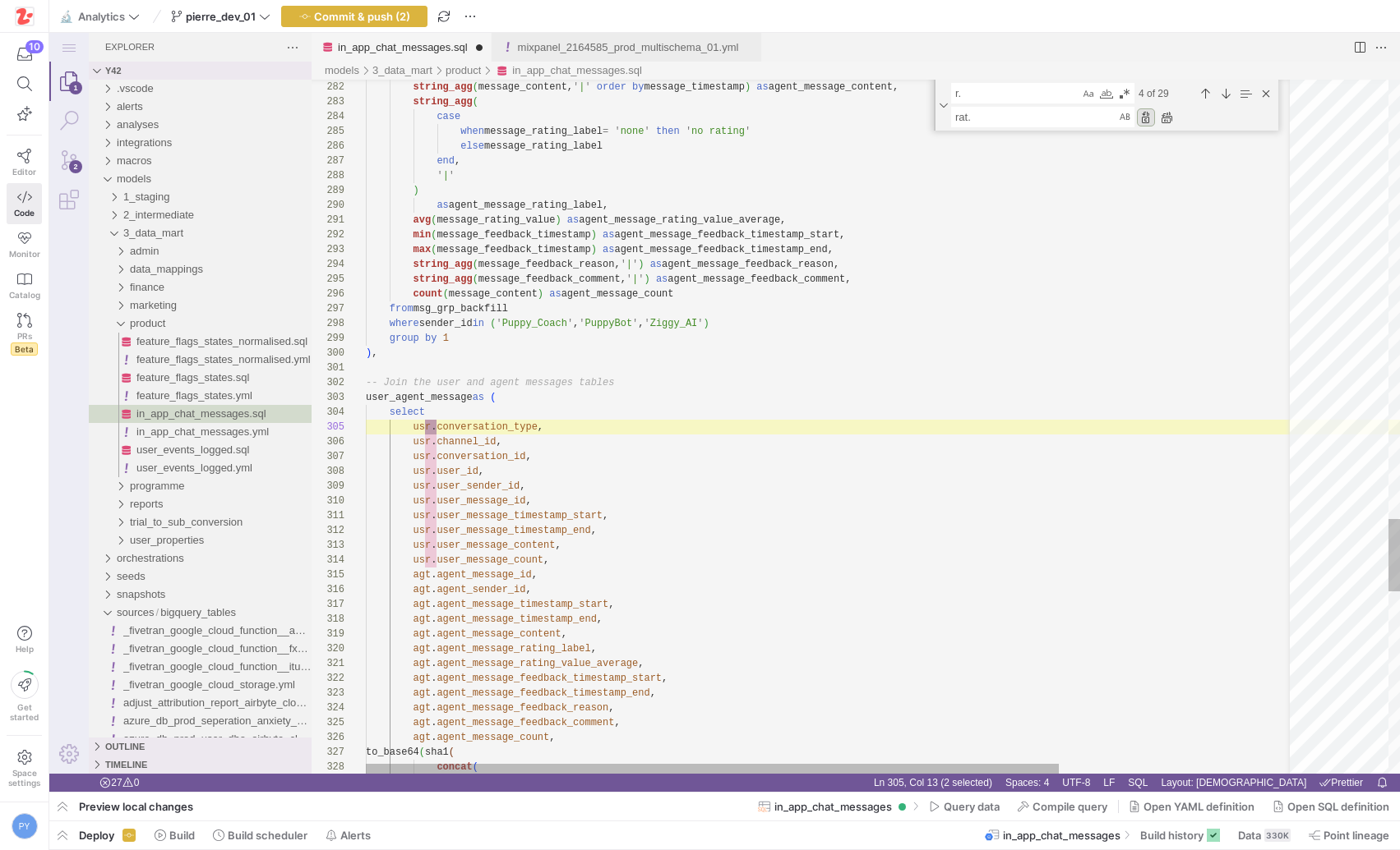
scroll to position [148, 72]
click at [1151, 118] on div "Replace (Enter)" at bounding box center [1146, 117] width 18 height 18
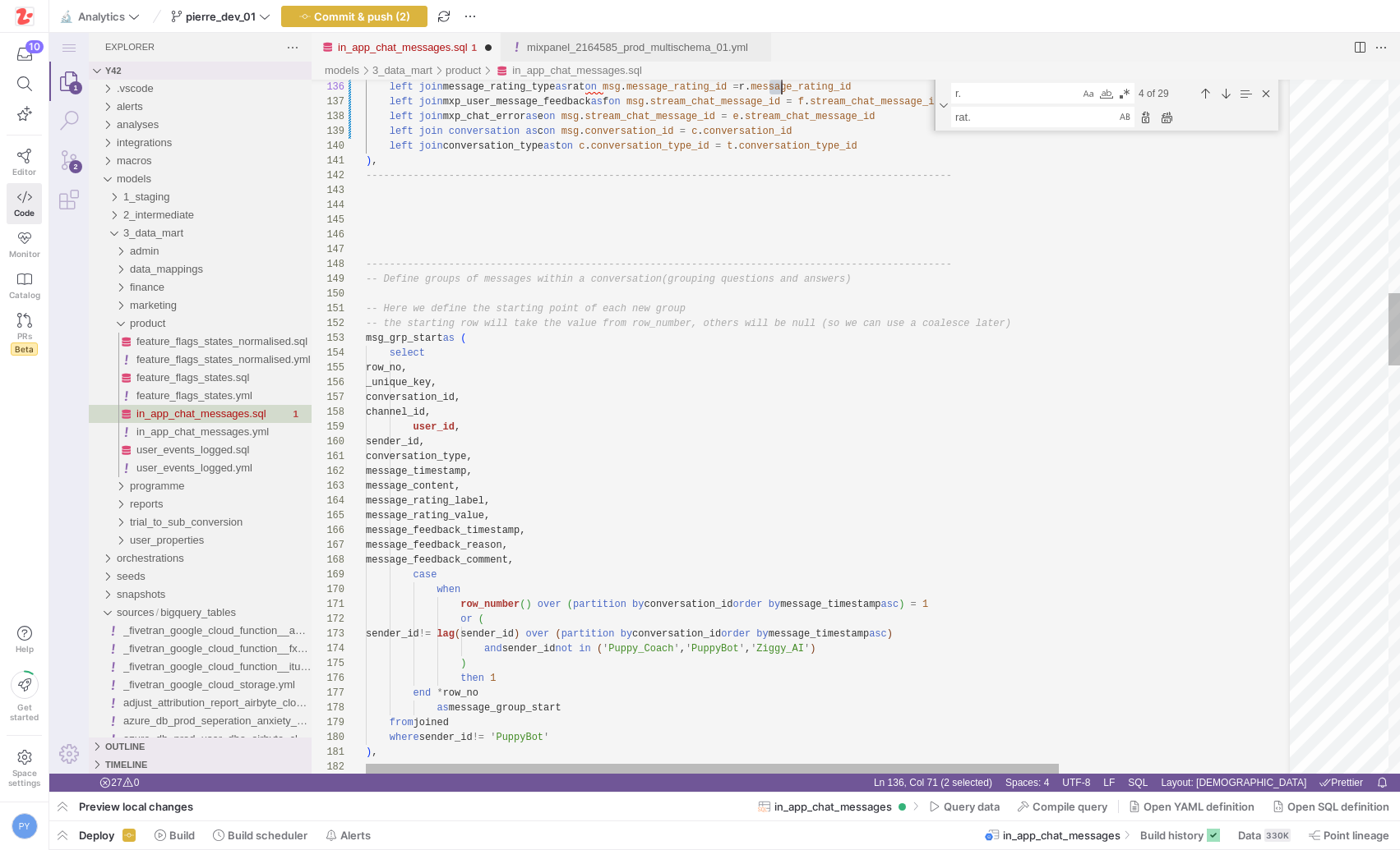
scroll to position [74, 416]
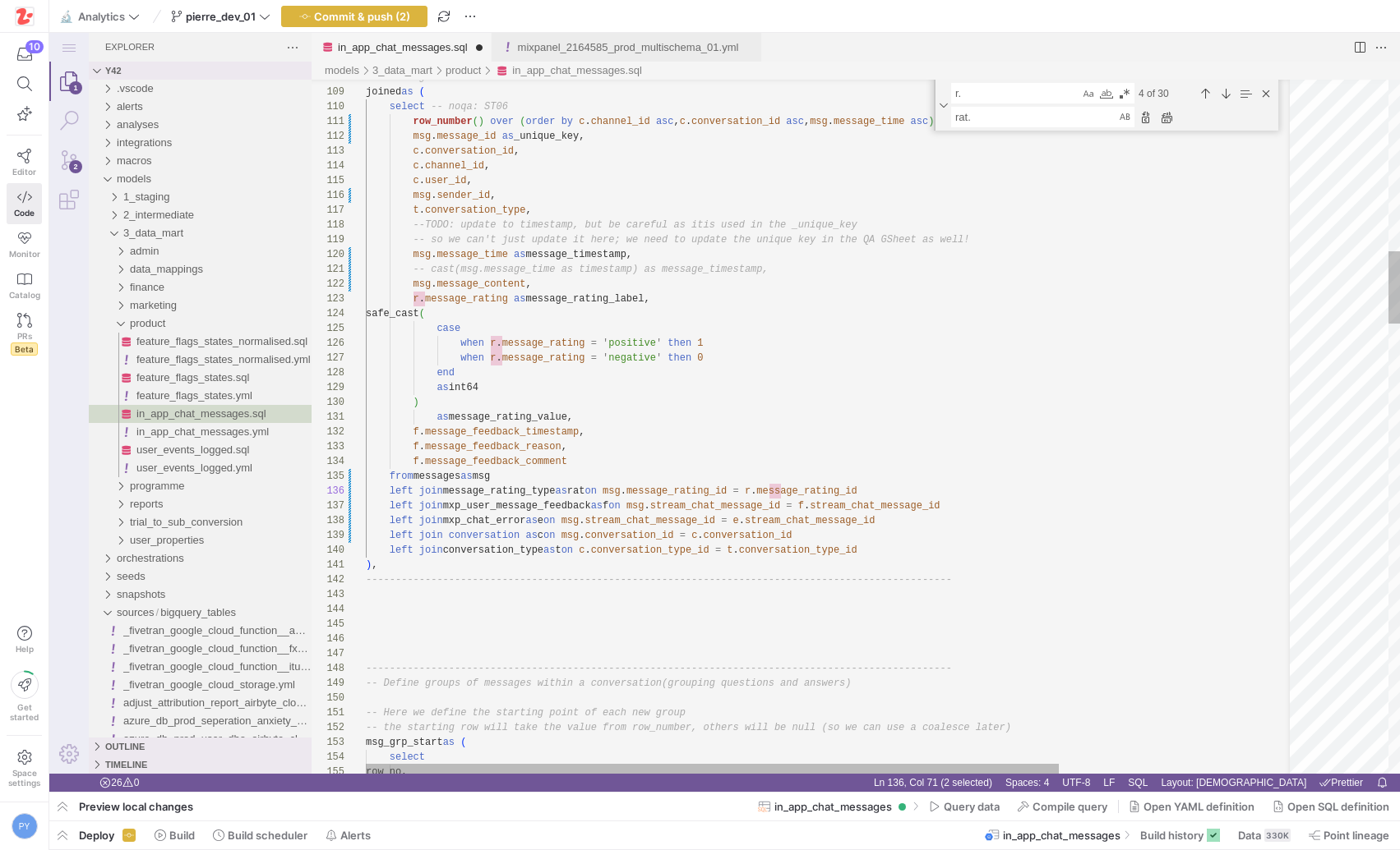
click at [1219, 90] on div "Next Match (Enter)" at bounding box center [1225, 93] width 18 height 18
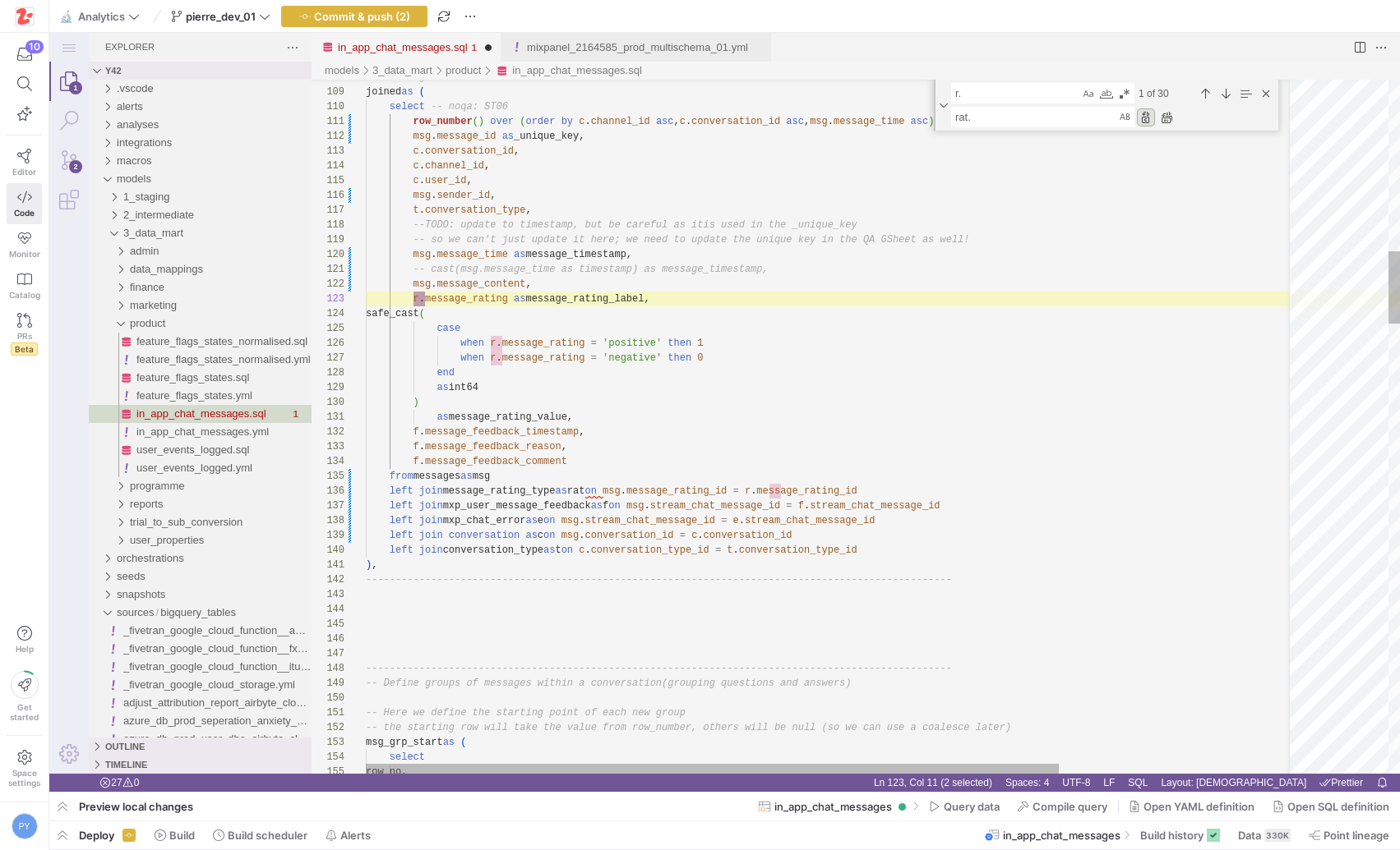
click at [1146, 118] on div "Replace (Enter)" at bounding box center [1146, 117] width 18 height 18
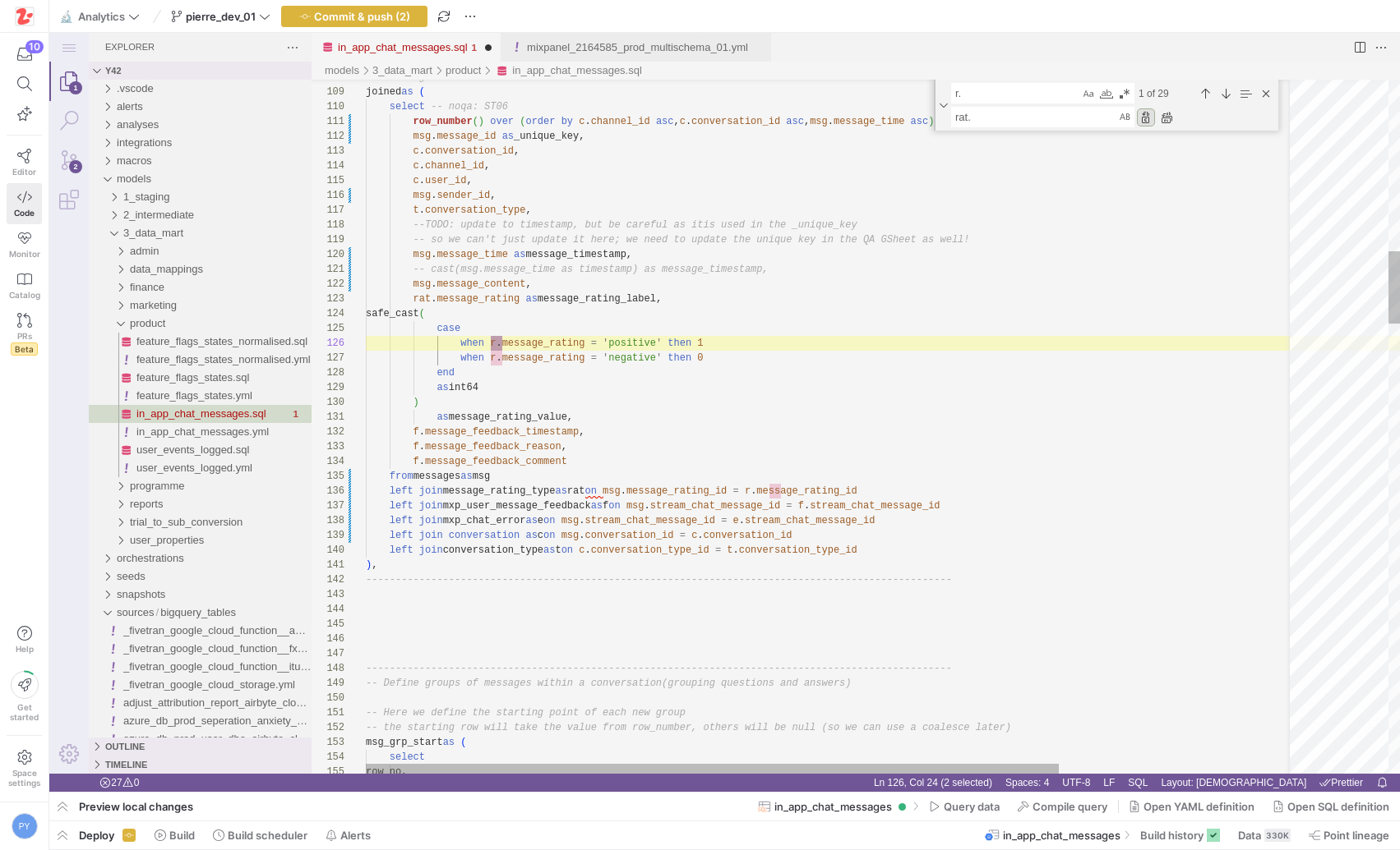
scroll to position [0, 137]
click at [1146, 118] on div "Replace (Enter)" at bounding box center [1146, 117] width 18 height 18
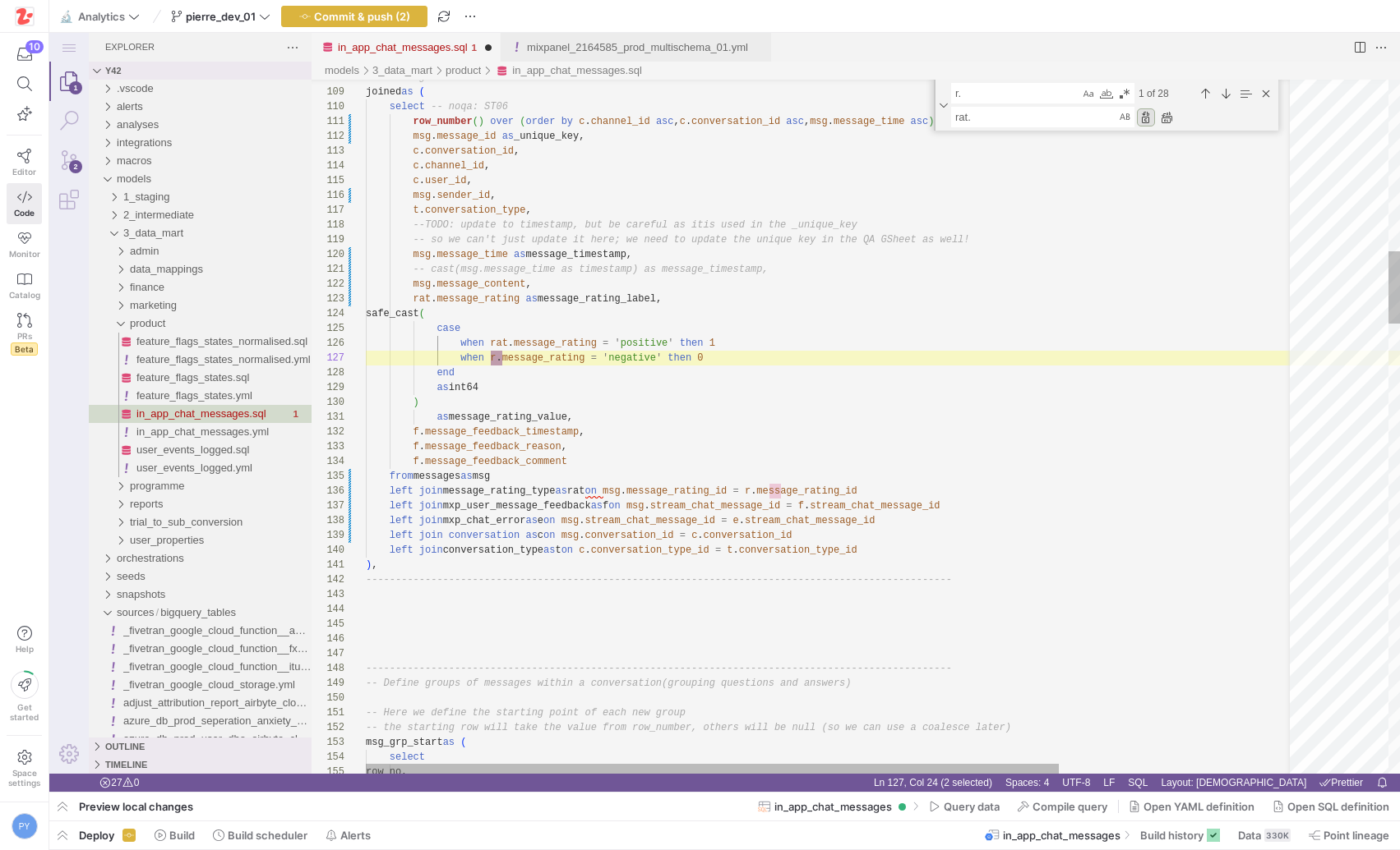
click at [1146, 118] on div "Replace (Enter)" at bounding box center [1146, 117] width 18 height 18
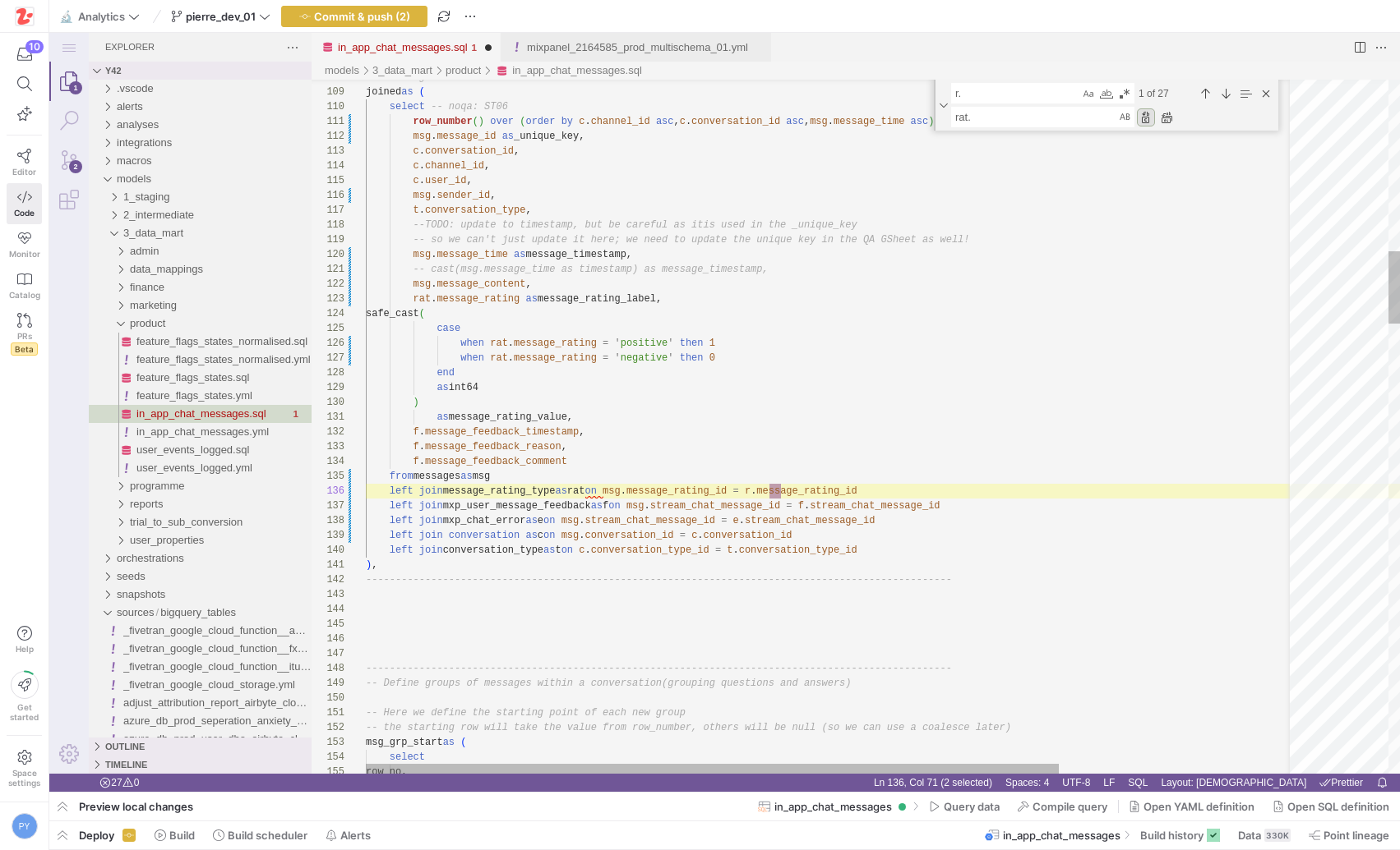
click at [1146, 118] on div "Replace (Enter)" at bounding box center [1146, 117] width 18 height 18
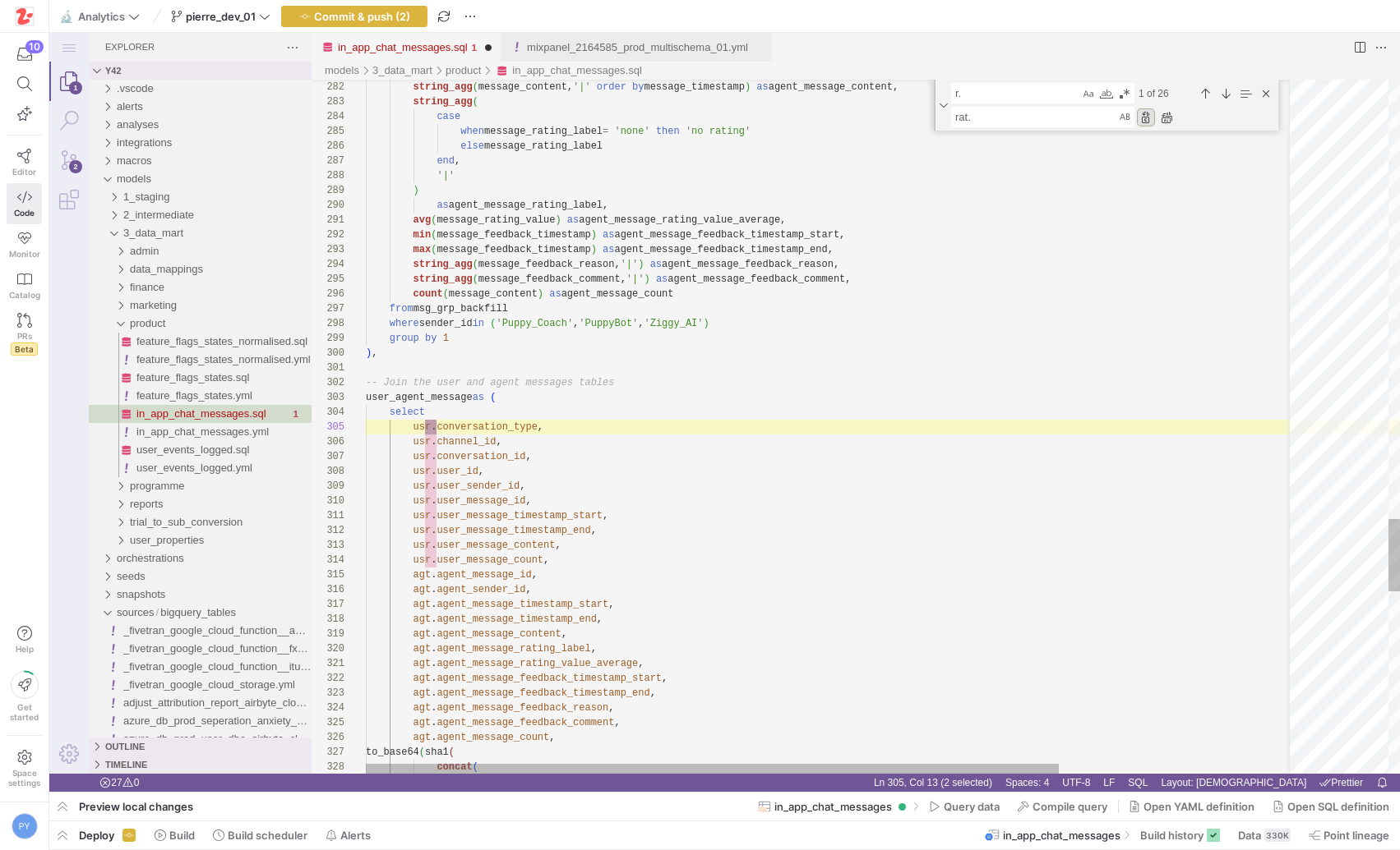
scroll to position [0, 72]
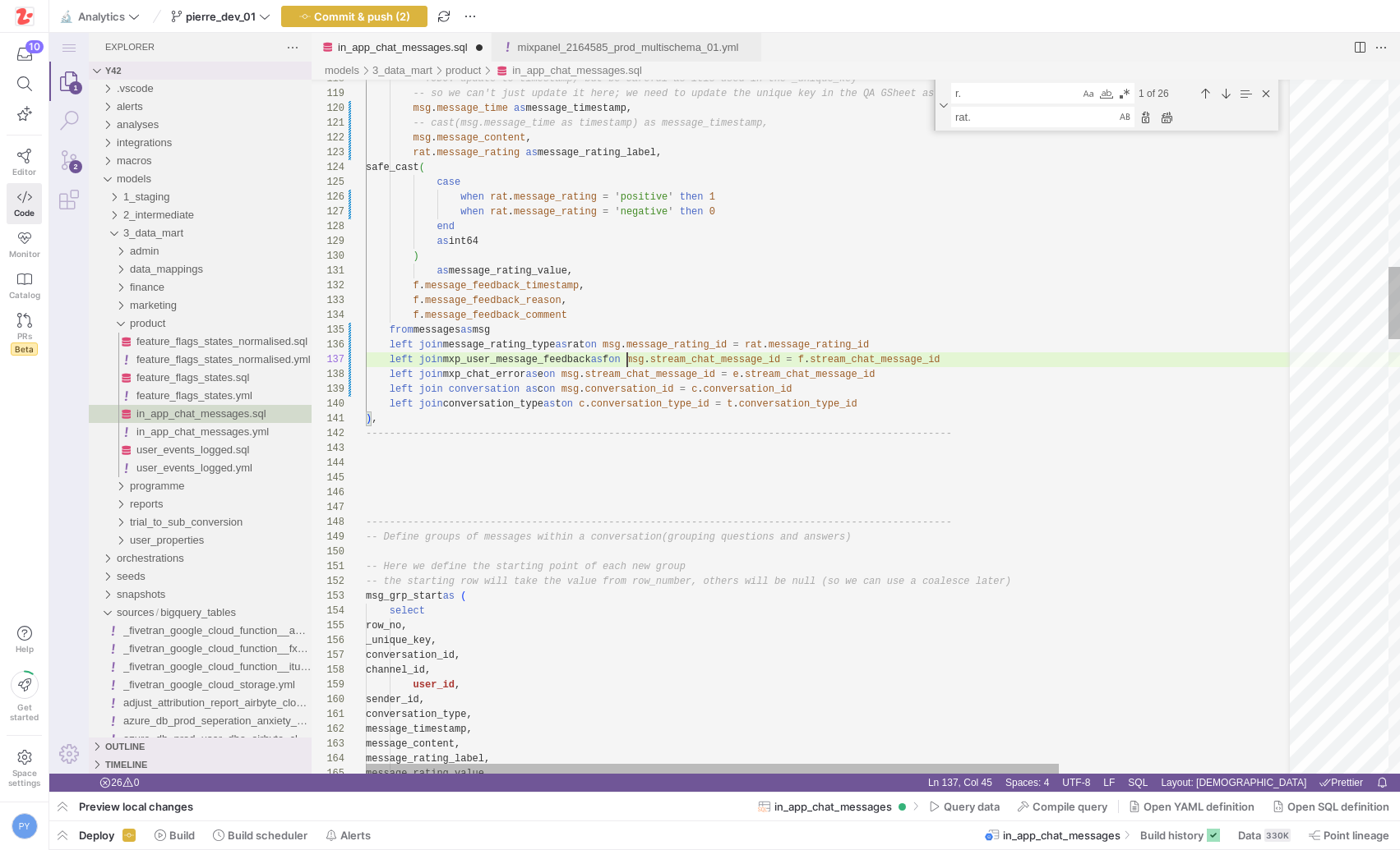
type textarea "as message_rating_value, f.message_feedback_timestamp, f.message_feedback_reaso…"
drag, startPoint x: 960, startPoint y: 92, endPoint x: 944, endPoint y: 92, distance: 16.0
click at [944, 92] on div "r. r. ? of 26 rat. rat." at bounding box center [1106, 105] width 344 height 51
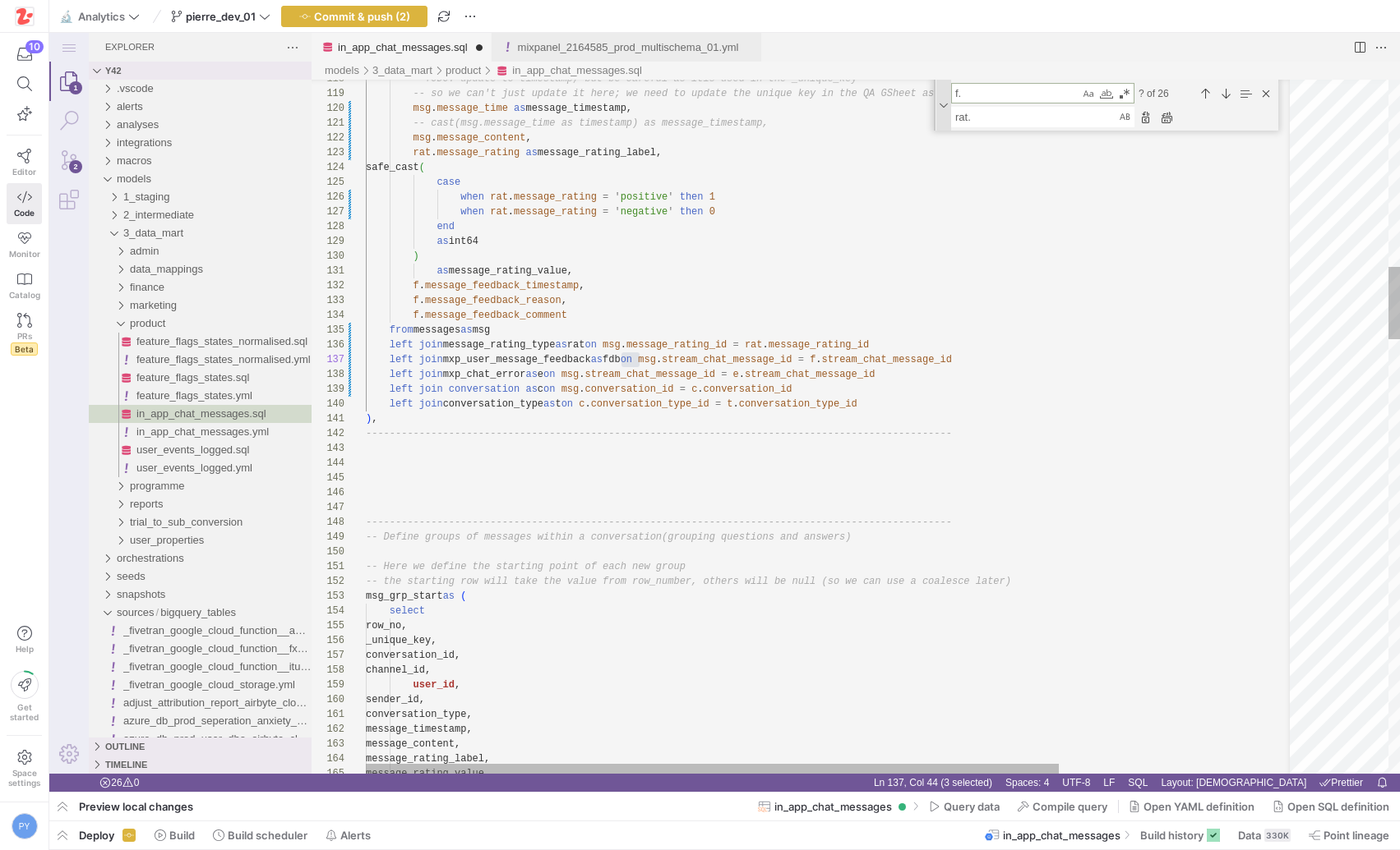
scroll to position [89, 481]
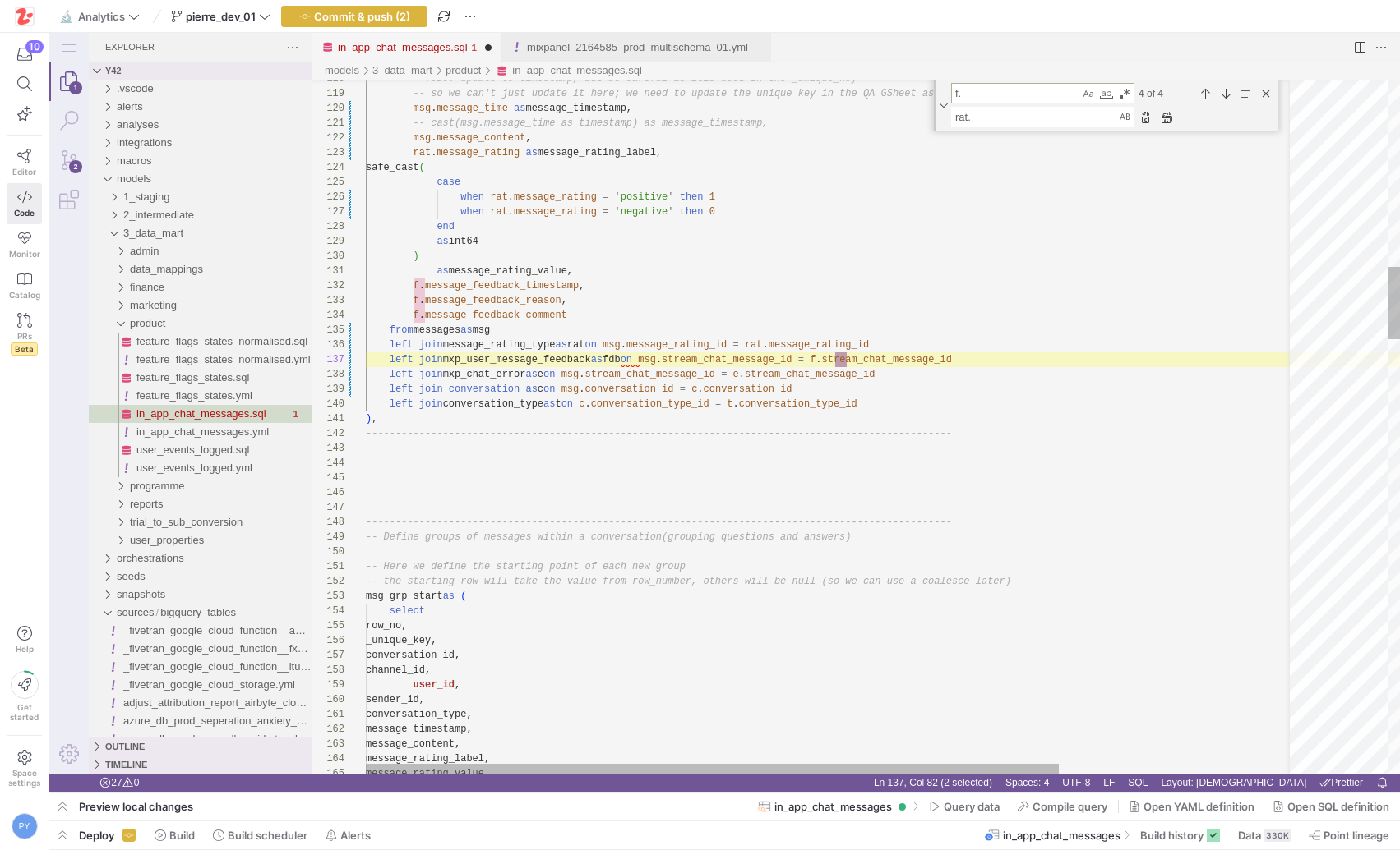
type textarea "f."
click at [1013, 113] on textarea "rat." at bounding box center [1035, 116] width 165 height 19
paste textarea "fdb"
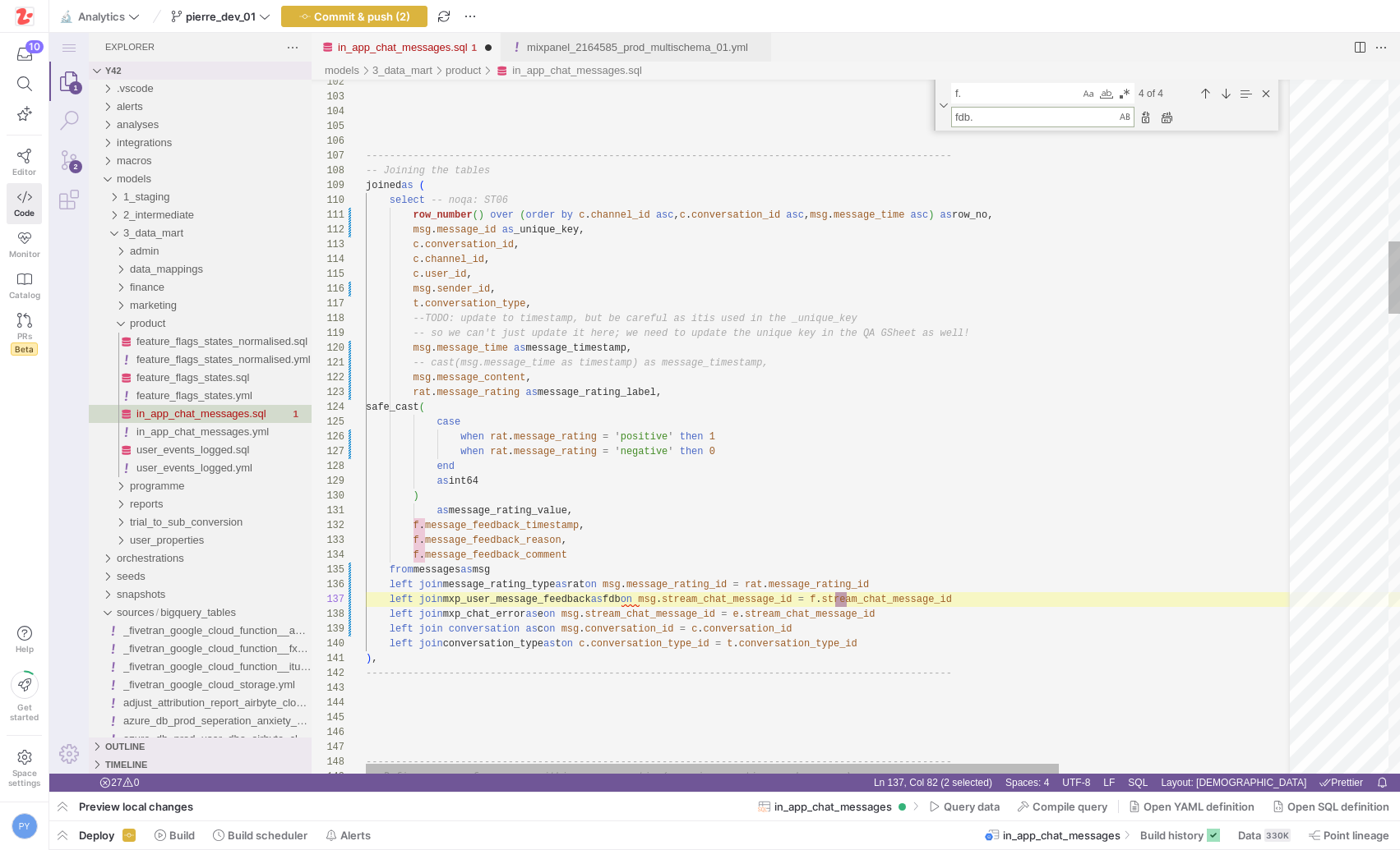
click at [958, 120] on textarea "fdb." at bounding box center [1035, 116] width 165 height 19
type textarea "fdb."
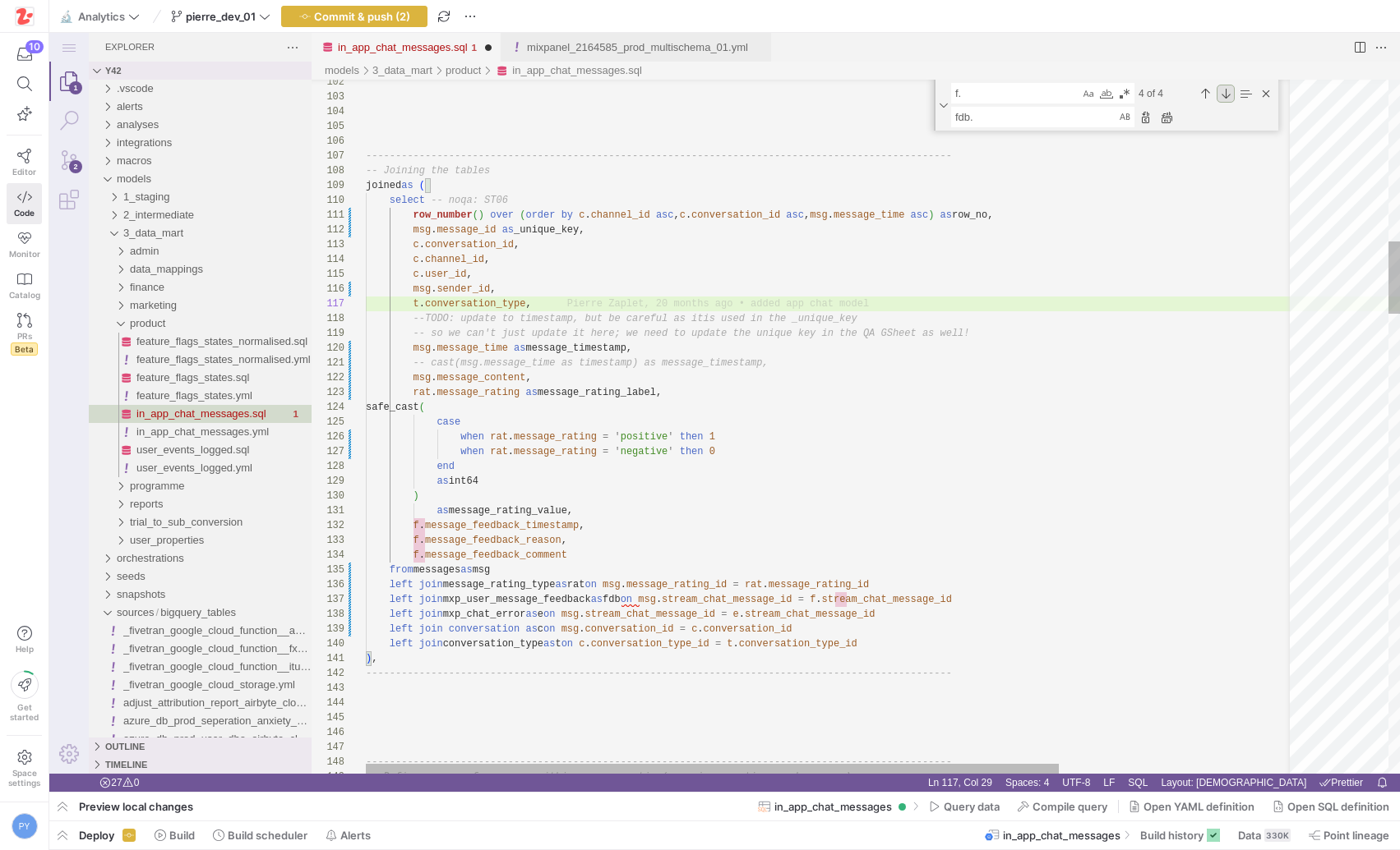
click at [1227, 97] on div "Next Match (Enter)" at bounding box center [1225, 93] width 18 height 18
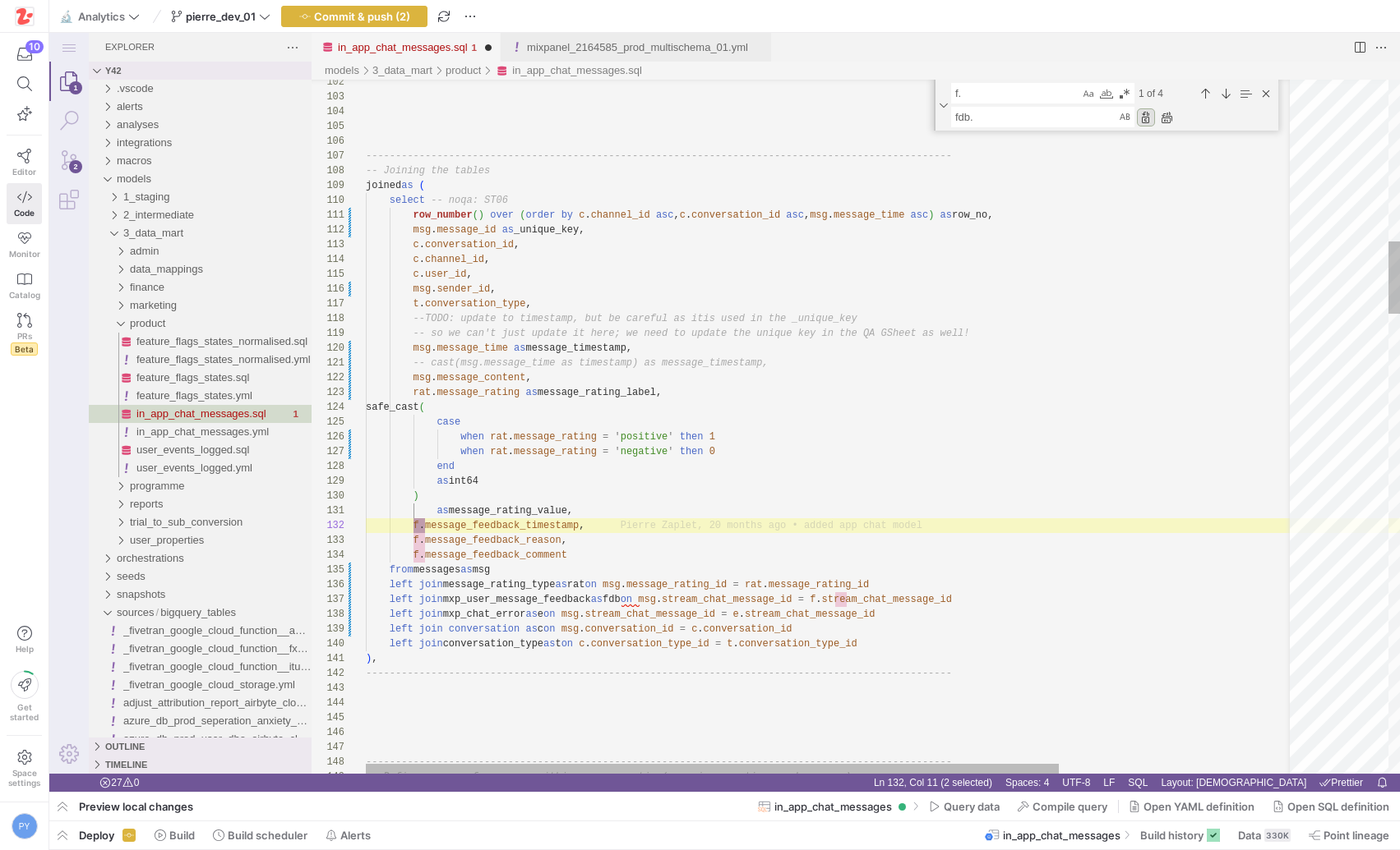
click at [1144, 119] on div "Replace (Enter)" at bounding box center [1146, 117] width 18 height 18
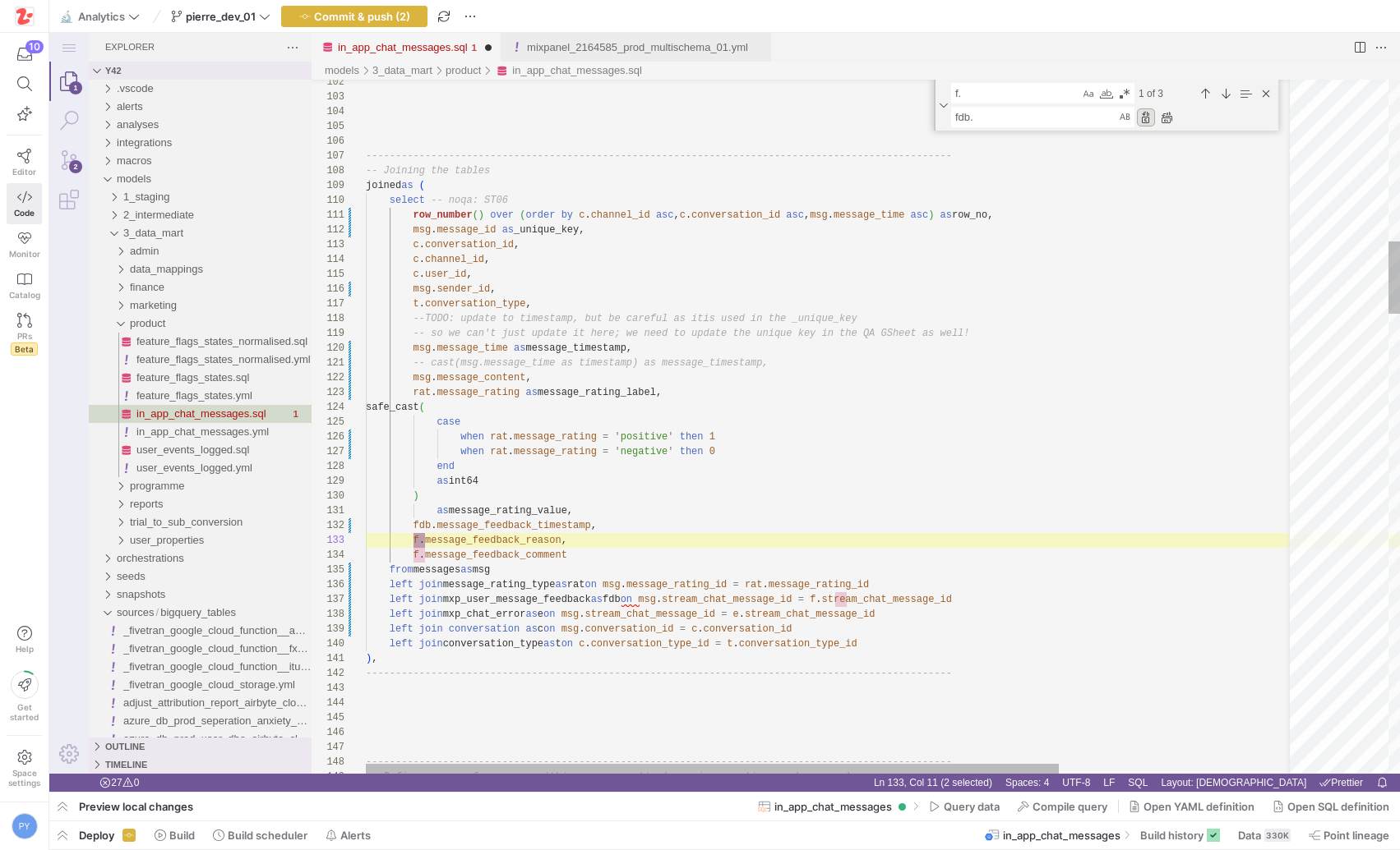
click at [1144, 119] on div "Replace (Enter)" at bounding box center [1146, 117] width 18 height 18
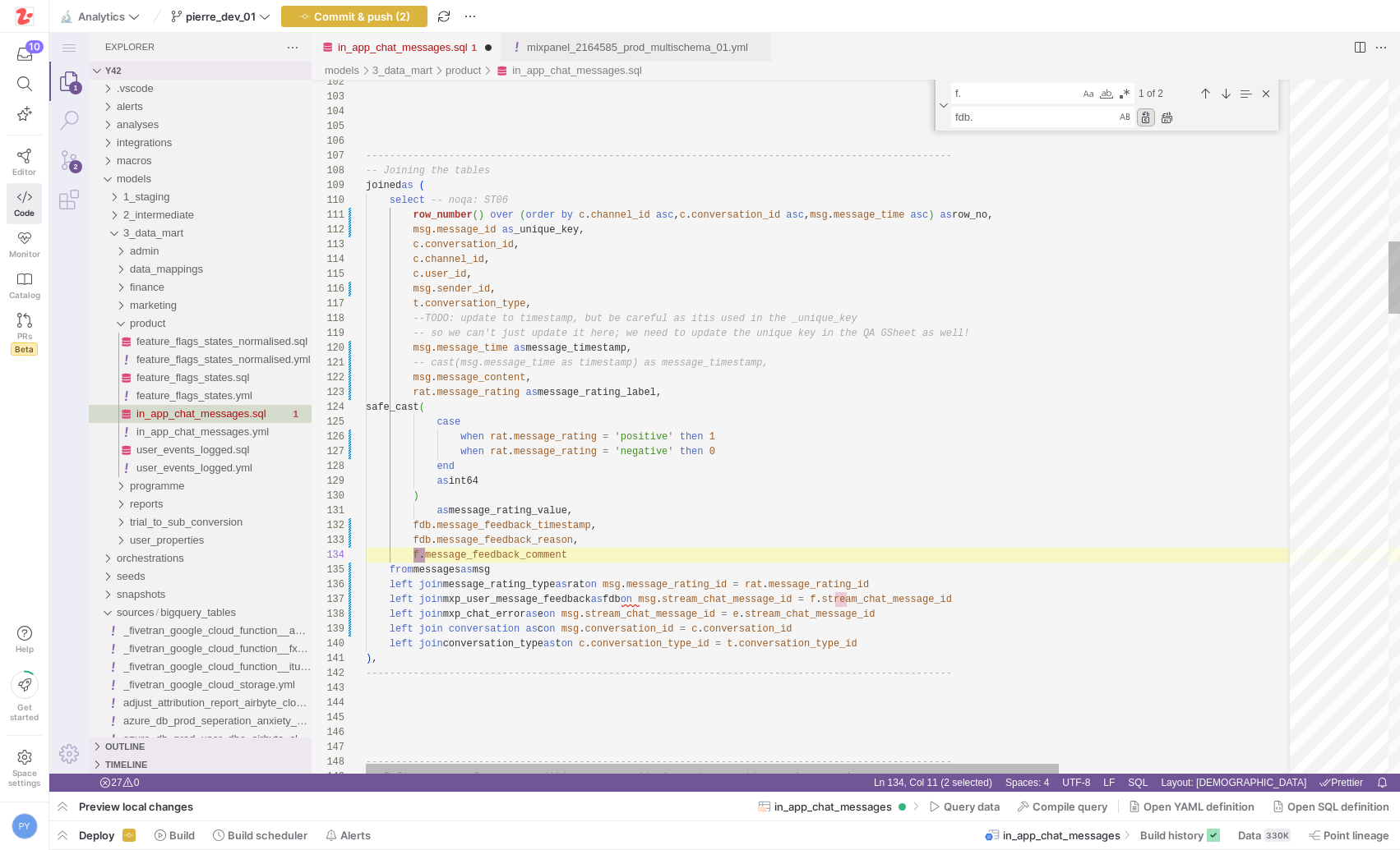
click at [1144, 119] on div "Replace (Enter)" at bounding box center [1146, 117] width 18 height 18
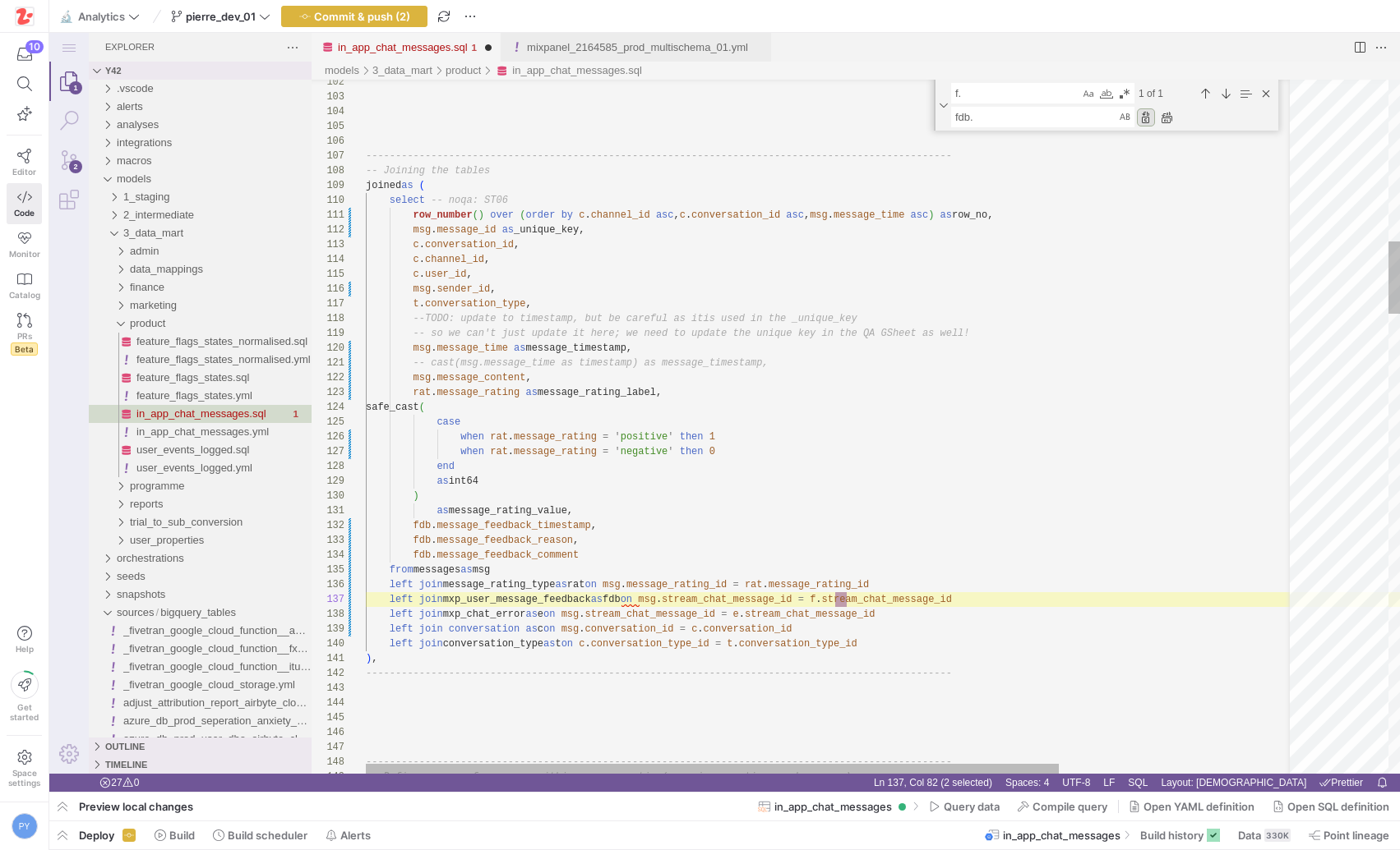
click at [1144, 119] on div "Replace (Enter)" at bounding box center [1146, 117] width 18 height 18
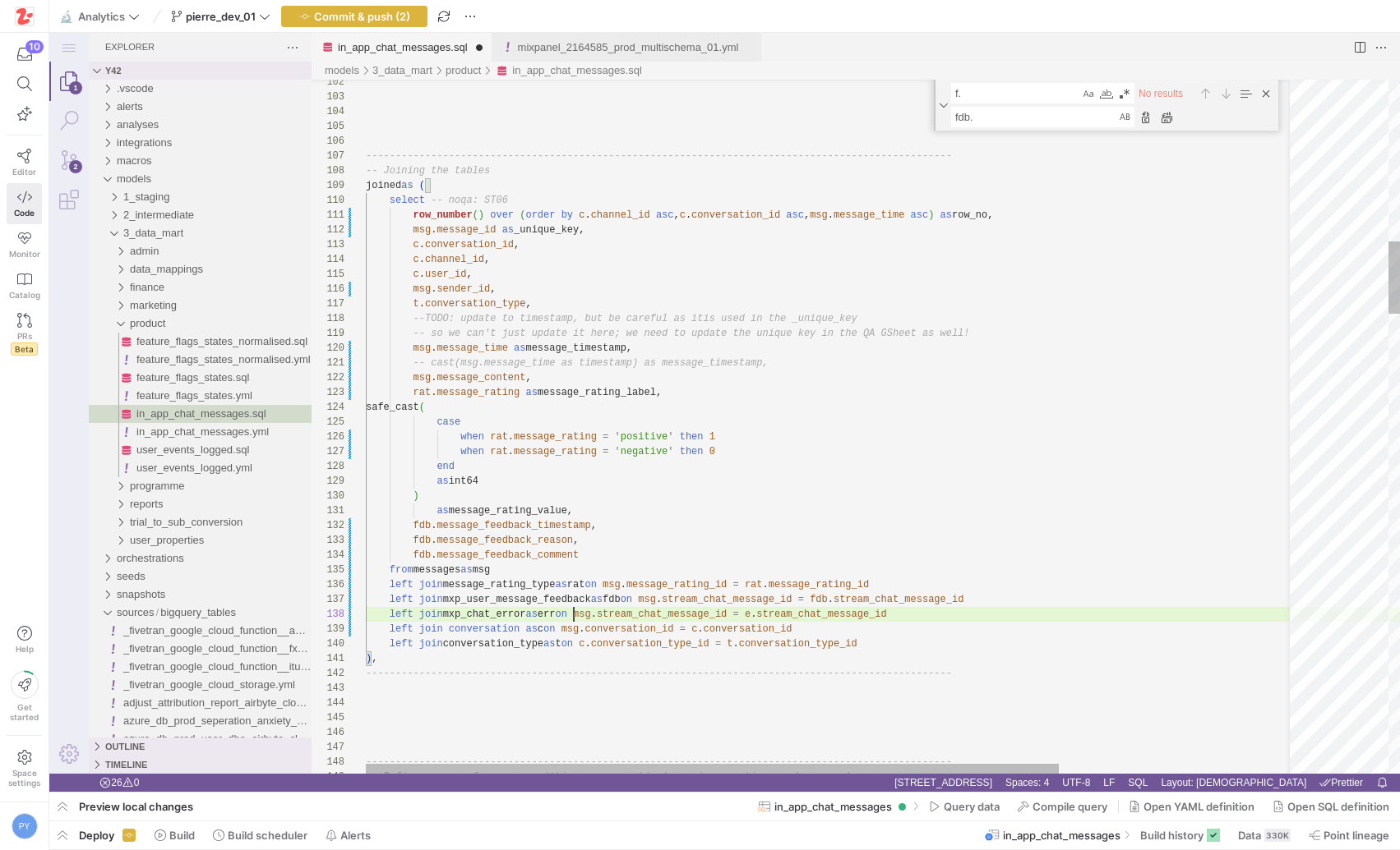
scroll to position [104, 190]
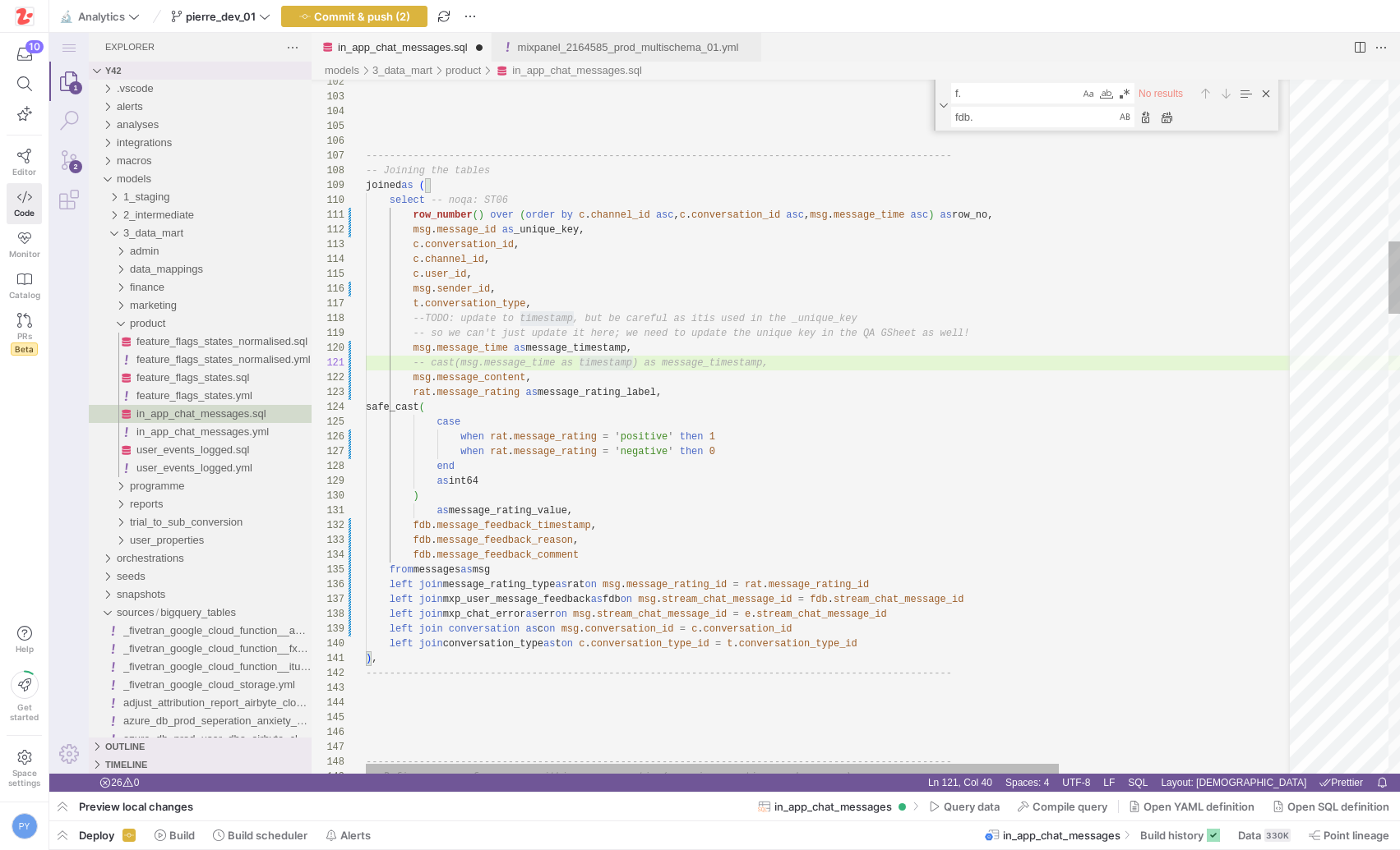
type textarea "-- cast(msg.message_time as timestamp) as message_timestamp, msg.message_conten…"
click at [977, 93] on textarea "f." at bounding box center [1016, 93] width 128 height 19
type textarea "."
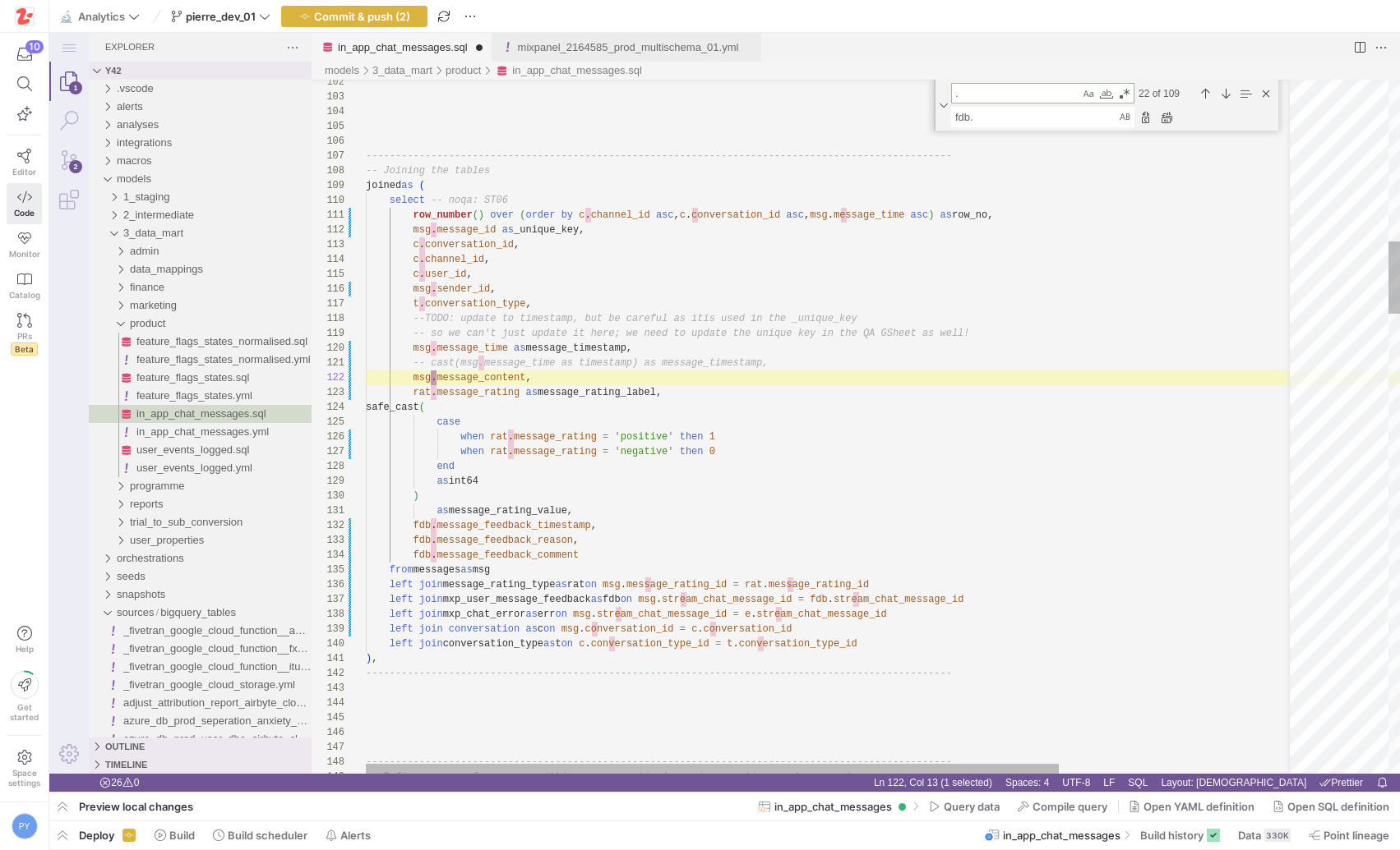
type textarea "-- Join the user and agent messages tables user_agent_message as ( select usr.c…"
type textarea "r."
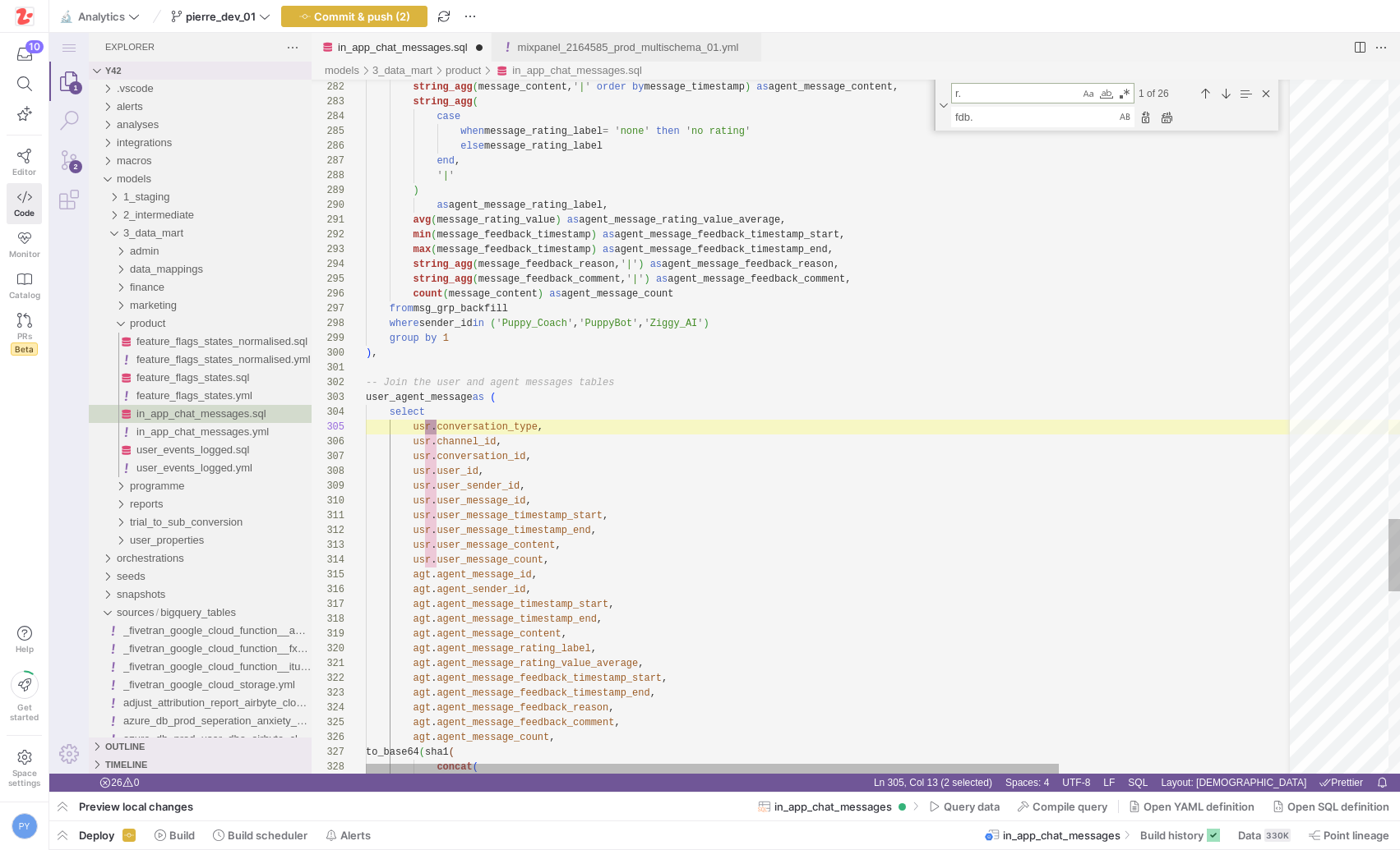
type textarea "-- cast(msg.message_time as timestamp) as message_timestamp, msg.message_conten…"
type textarea "e."
type textarea "as message_rating_value, fdb.message_feedback_timestamp, fdb.message_feedback_r…"
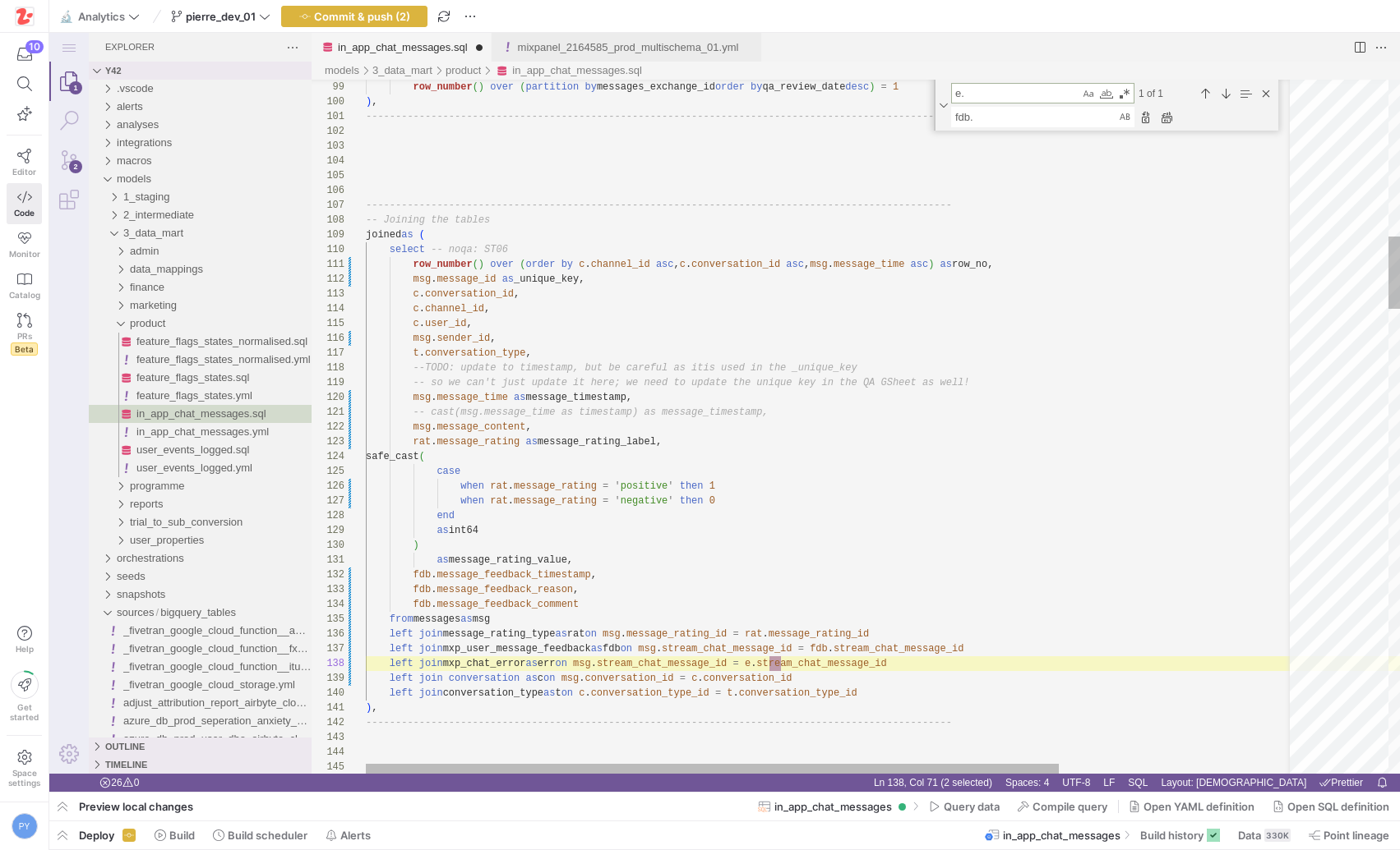
scroll to position [148, 416]
type textarea "e."
click at [964, 119] on textarea "fdb." at bounding box center [1035, 116] width 165 height 19
paste textarea "err"
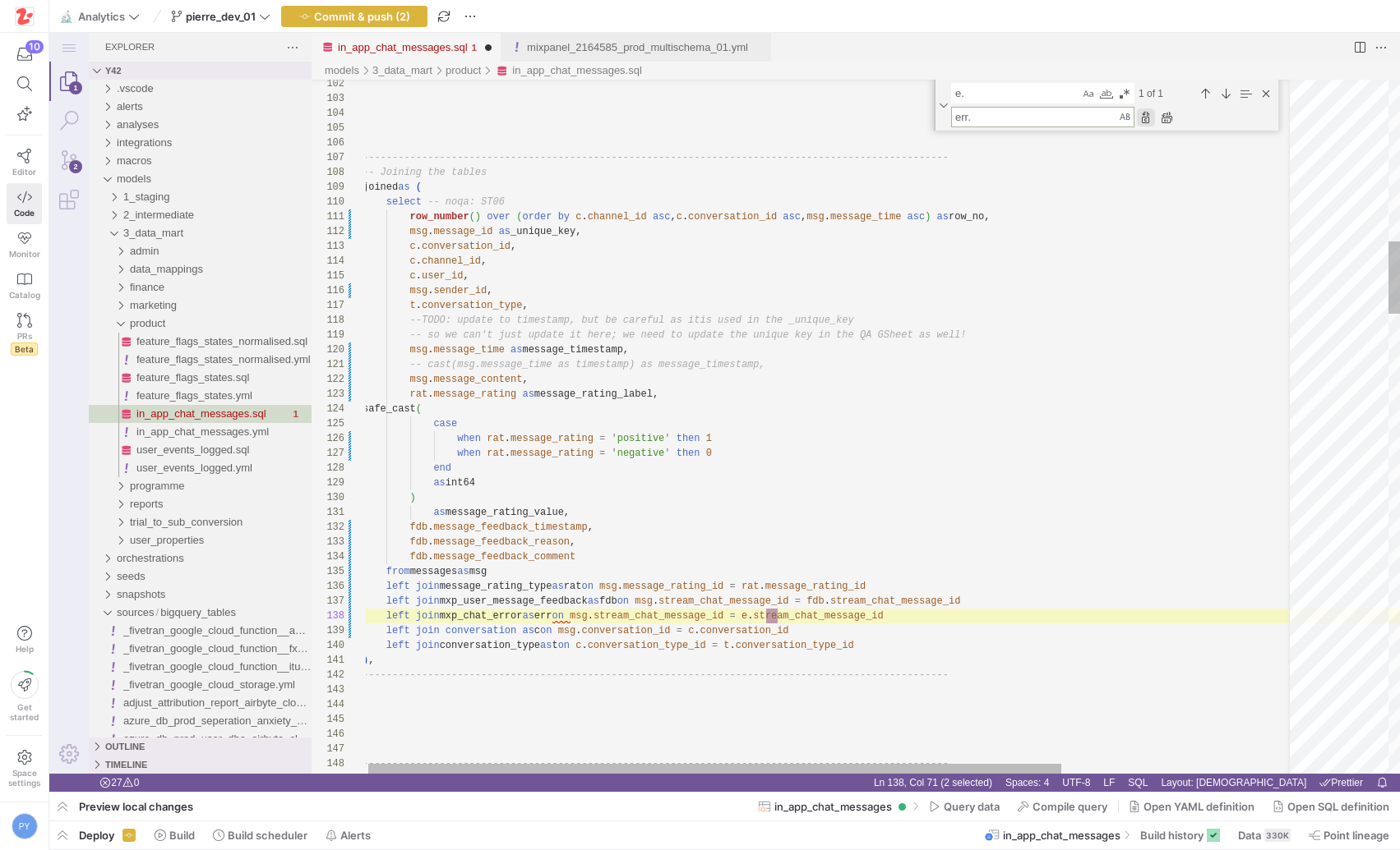
type textarea "err."
click at [1145, 117] on div "Replace (Enter)" at bounding box center [1146, 117] width 18 height 18
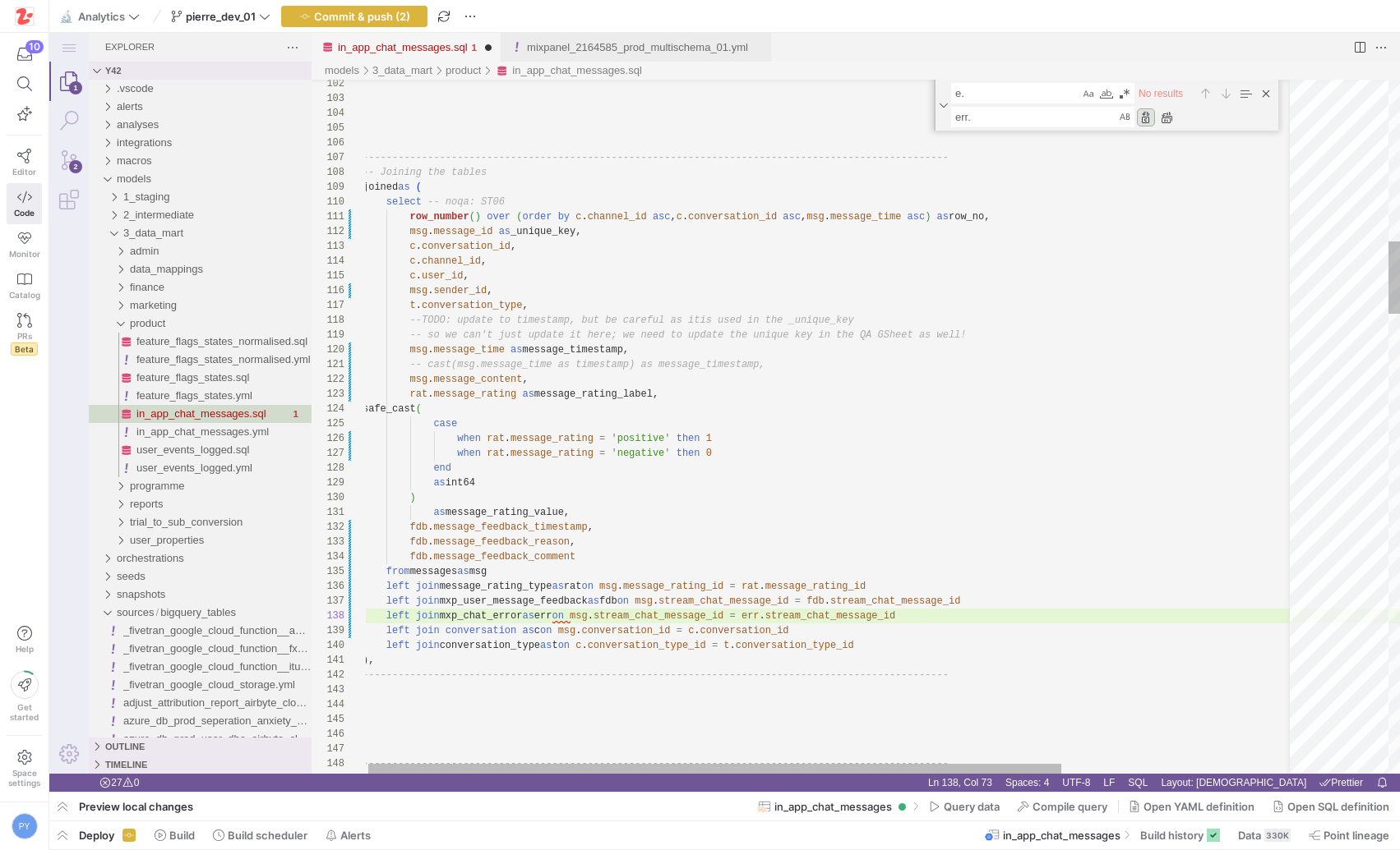
scroll to position [148, 427]
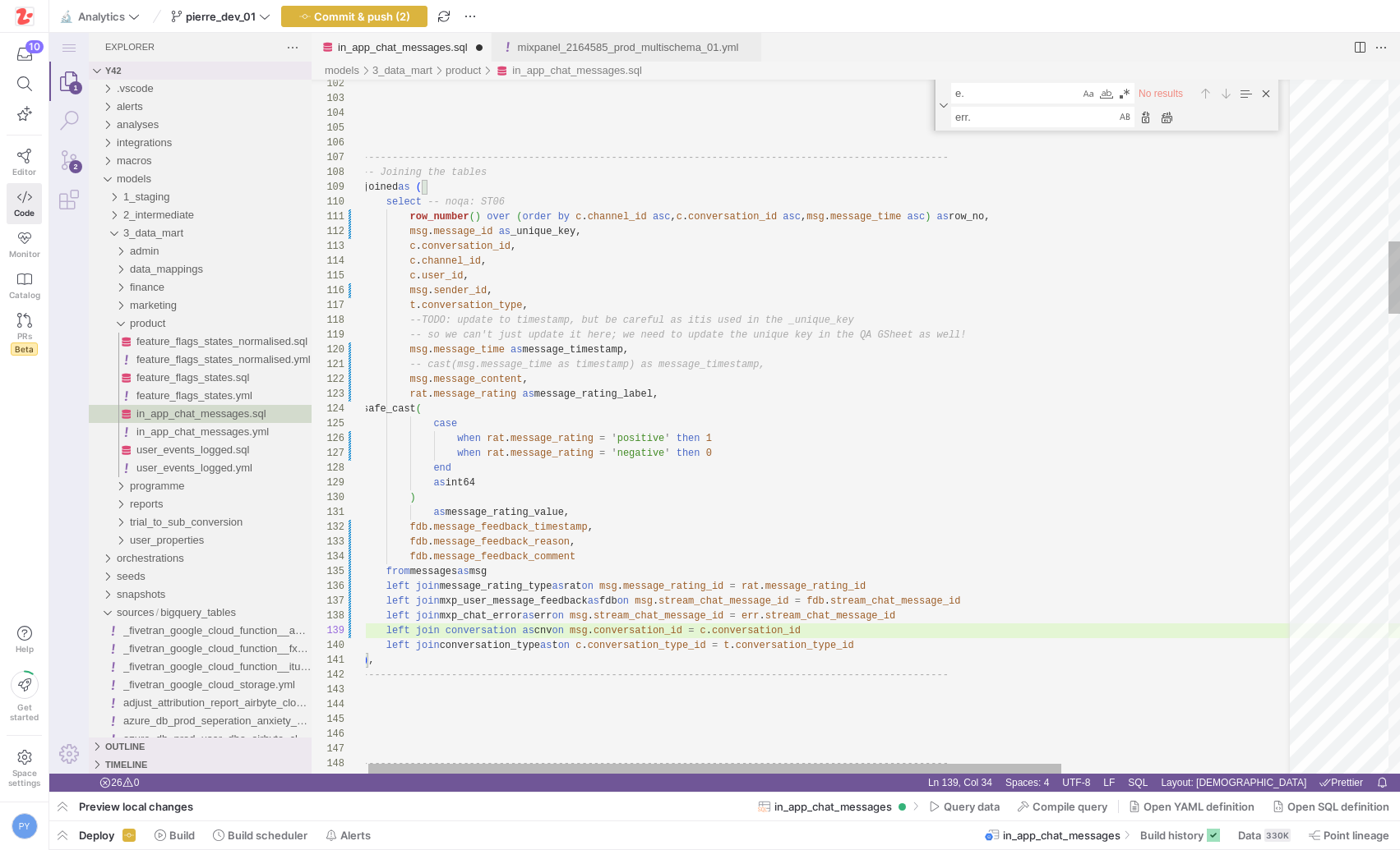
scroll to position [118, 178]
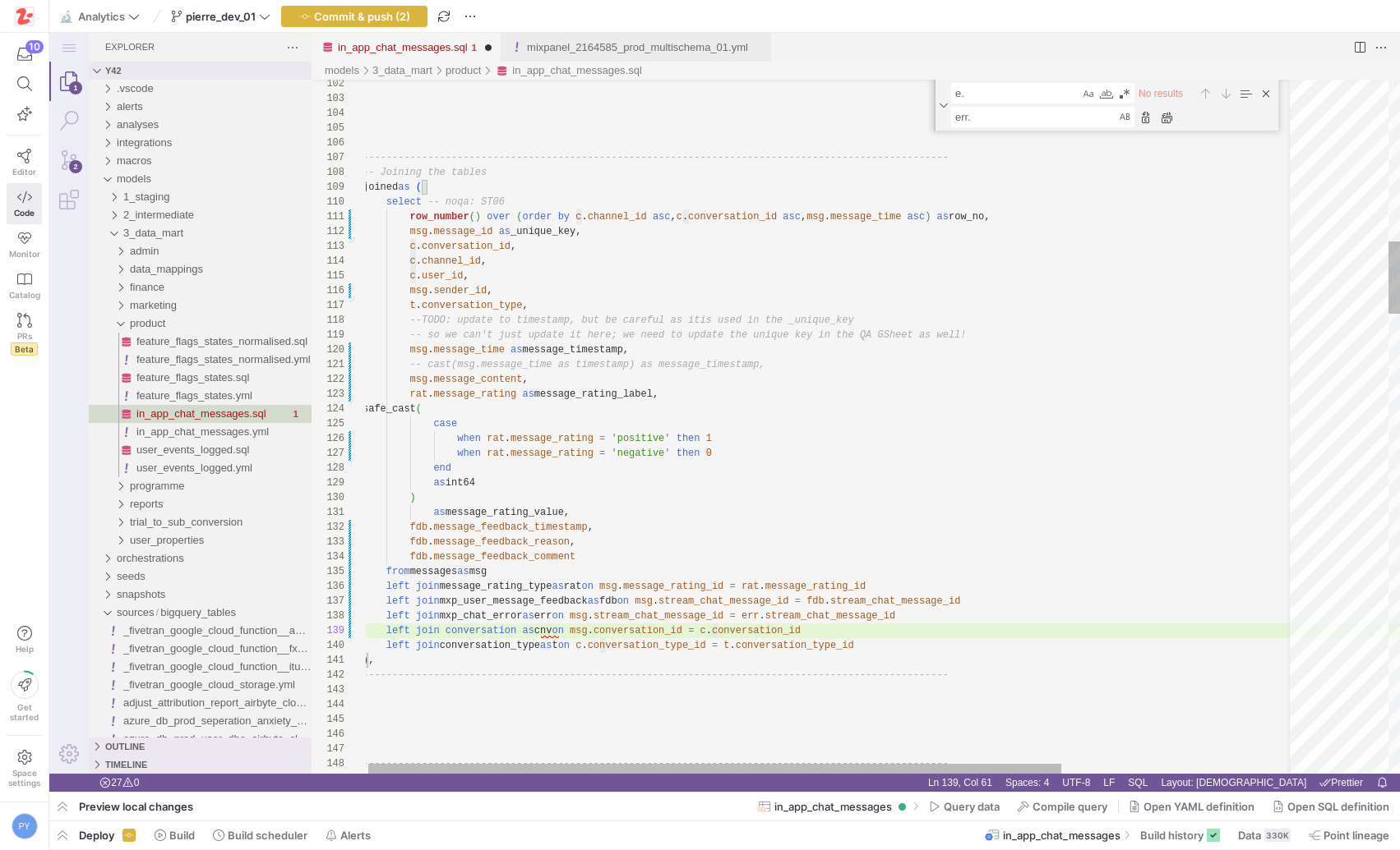
paste textarea "_value, fdb.message_feedback_timestamp, fdb.message_feedback_reason, fdb.messag…"
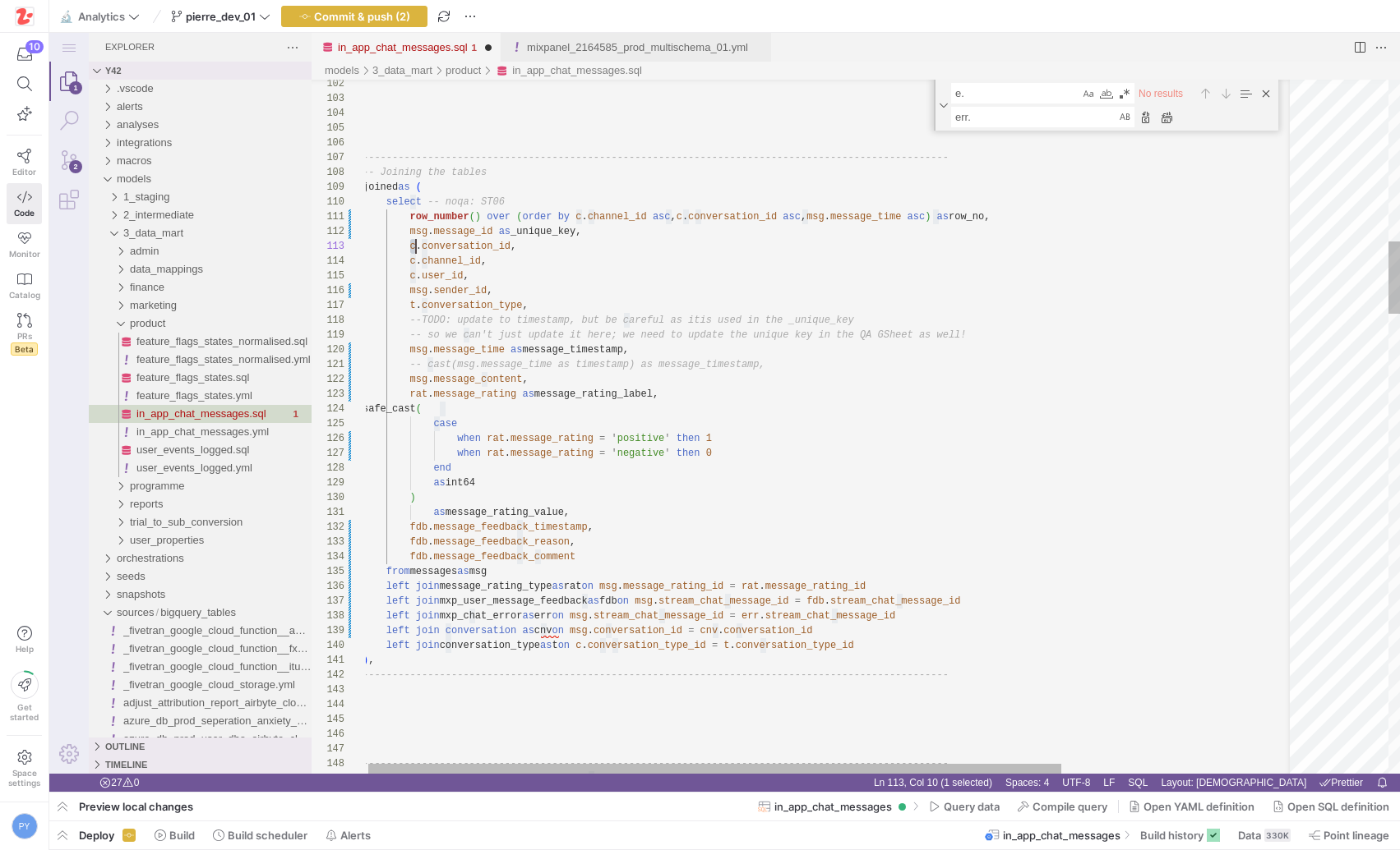
scroll to position [29, 59]
type textarea "row_number() over (order by c.channel_id asc, c.conversation_id asc, msg.messag…"
type textarea "c."
click at [960, 123] on textarea "err." at bounding box center [1035, 116] width 165 height 19
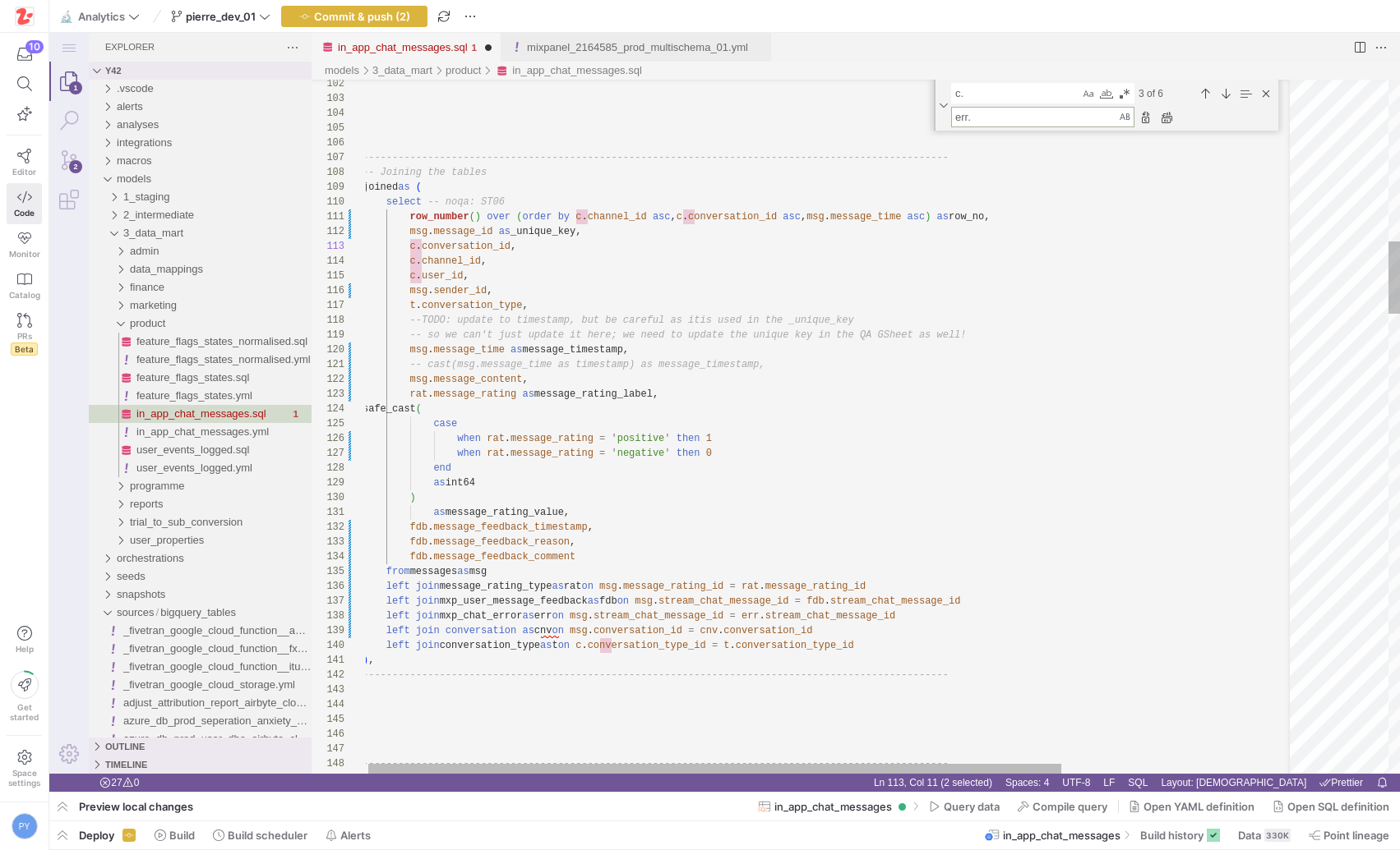
paste textarea "cnv"
type textarea "cnv."
click at [1144, 113] on div "Replace (Enter)" at bounding box center [1146, 117] width 18 height 18
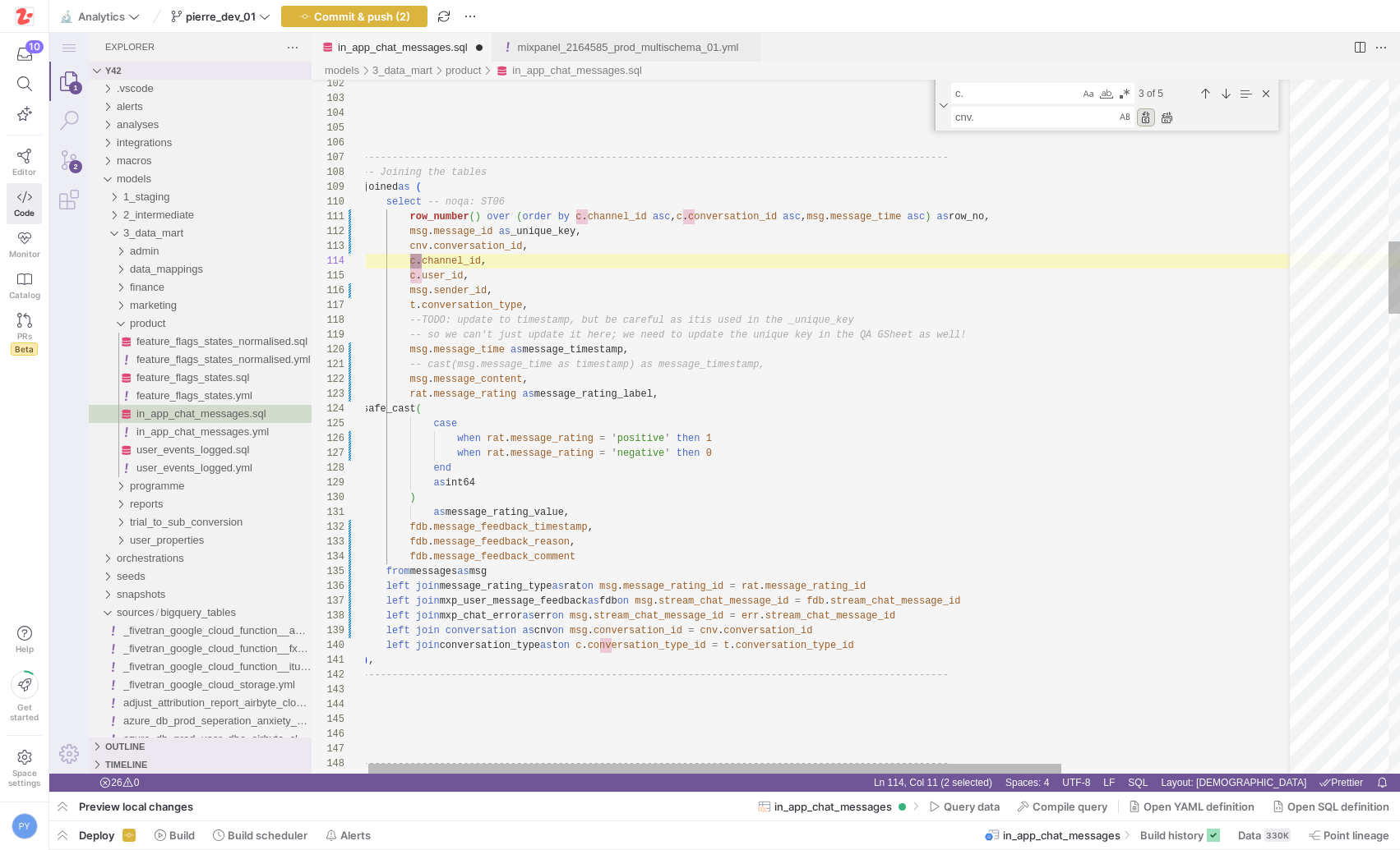
click at [1144, 113] on div "Replace (Enter)" at bounding box center [1146, 117] width 18 height 18
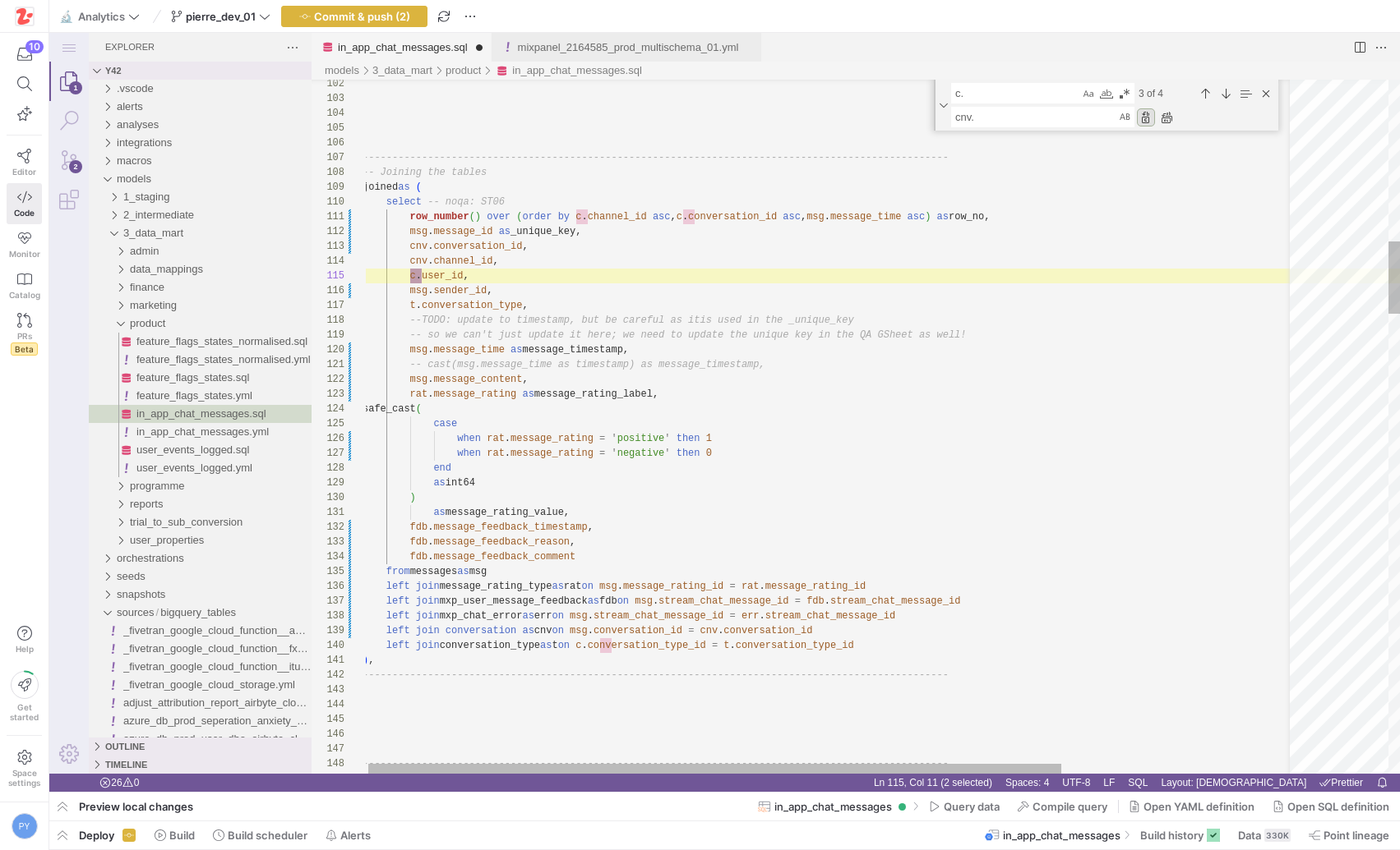
click at [1144, 113] on div "Replace (Enter)" at bounding box center [1146, 117] width 18 height 18
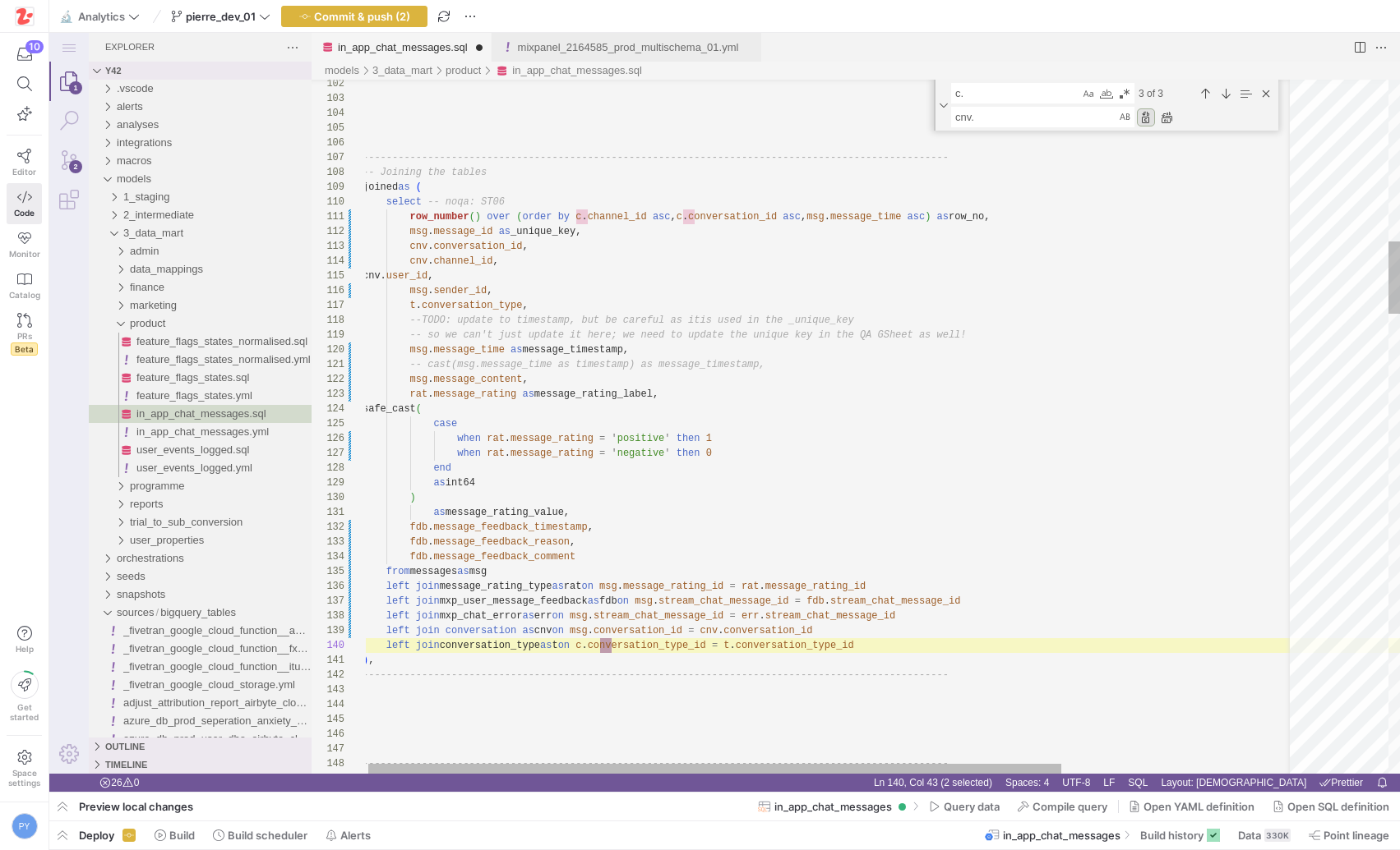
scroll to position [118, 250]
click at [1144, 113] on div "Replace (Enter)" at bounding box center [1146, 117] width 18 height 18
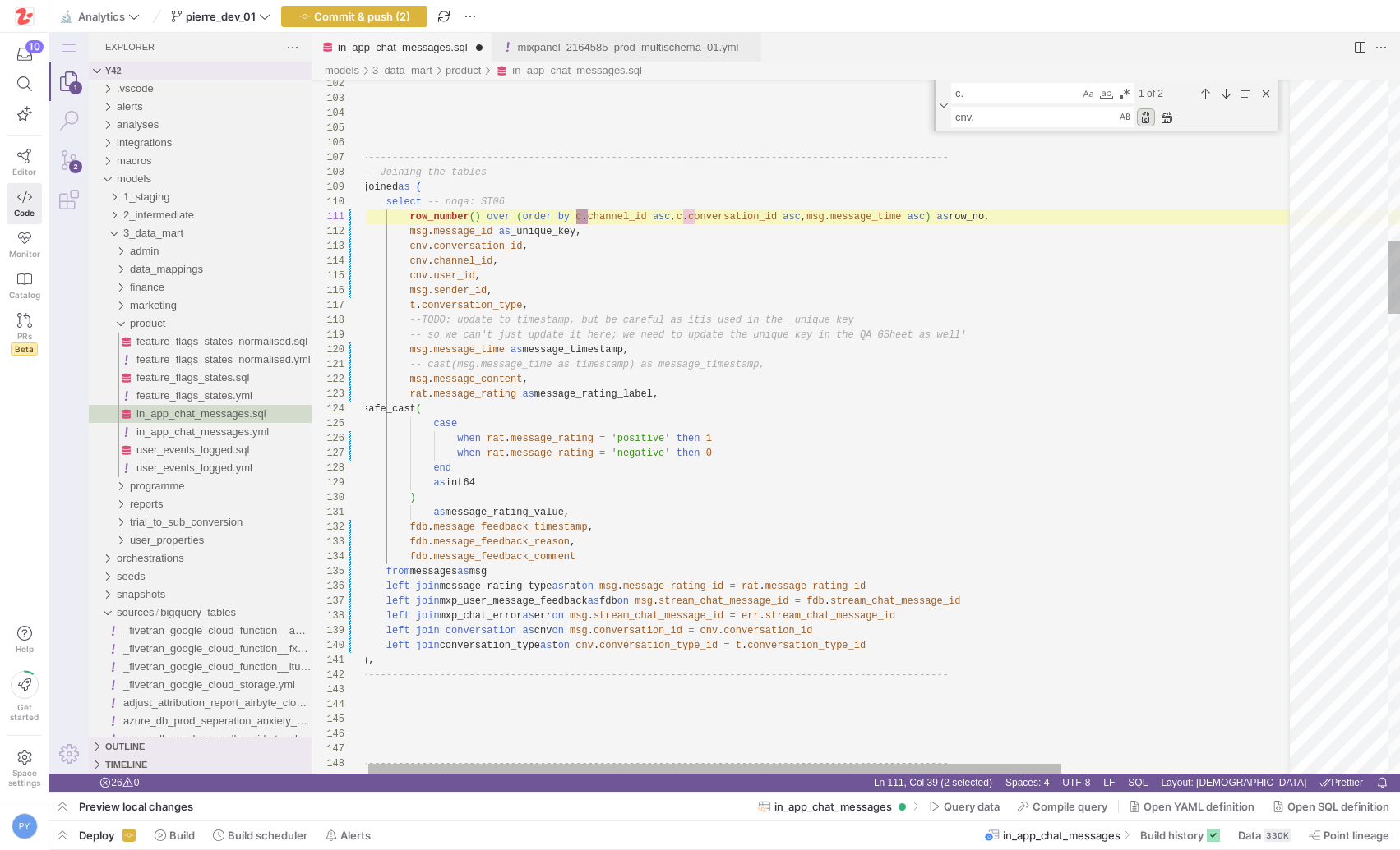
click at [1144, 113] on div "Replace (Enter)" at bounding box center [1146, 117] width 18 height 18
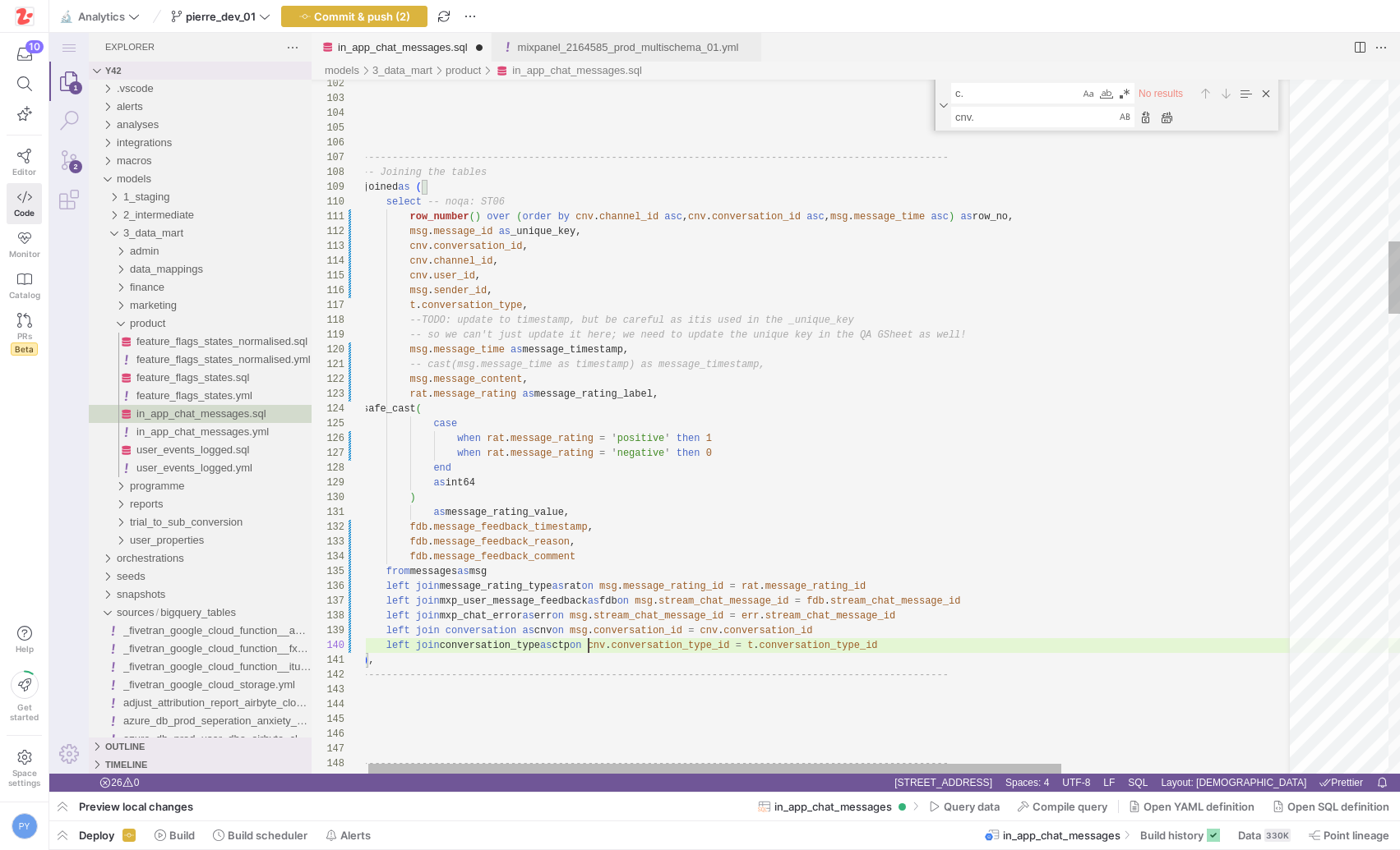
scroll to position [104, 208]
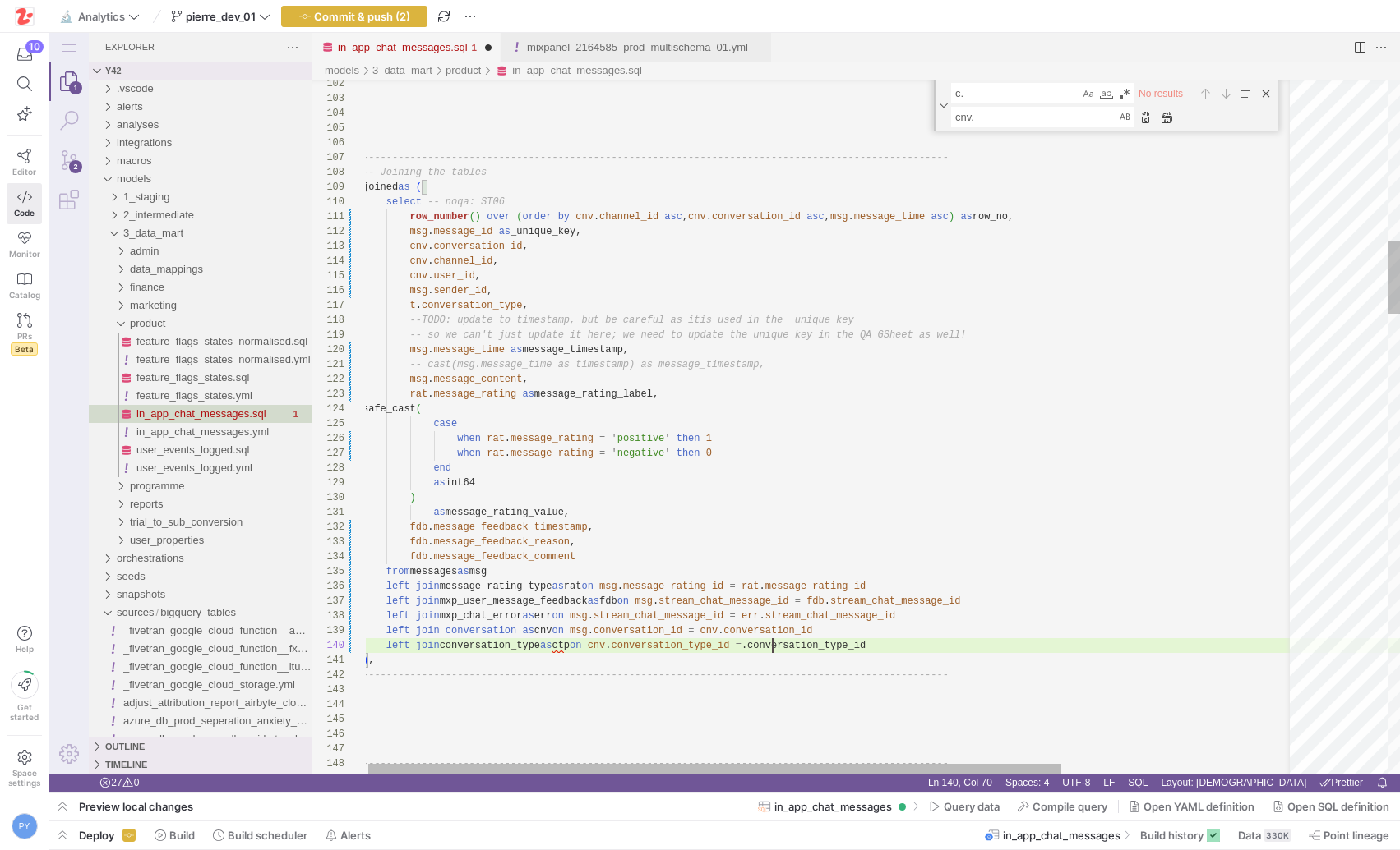
paste textarea "fdb.message_feedback_comment from messages as msg left join message_rating_type…"
type textarea "fdb.message_feedback_comment from messages as msg left join message_rating_type…"
click at [959, 96] on textarea "c." at bounding box center [1016, 93] width 128 height 19
type textarea "."
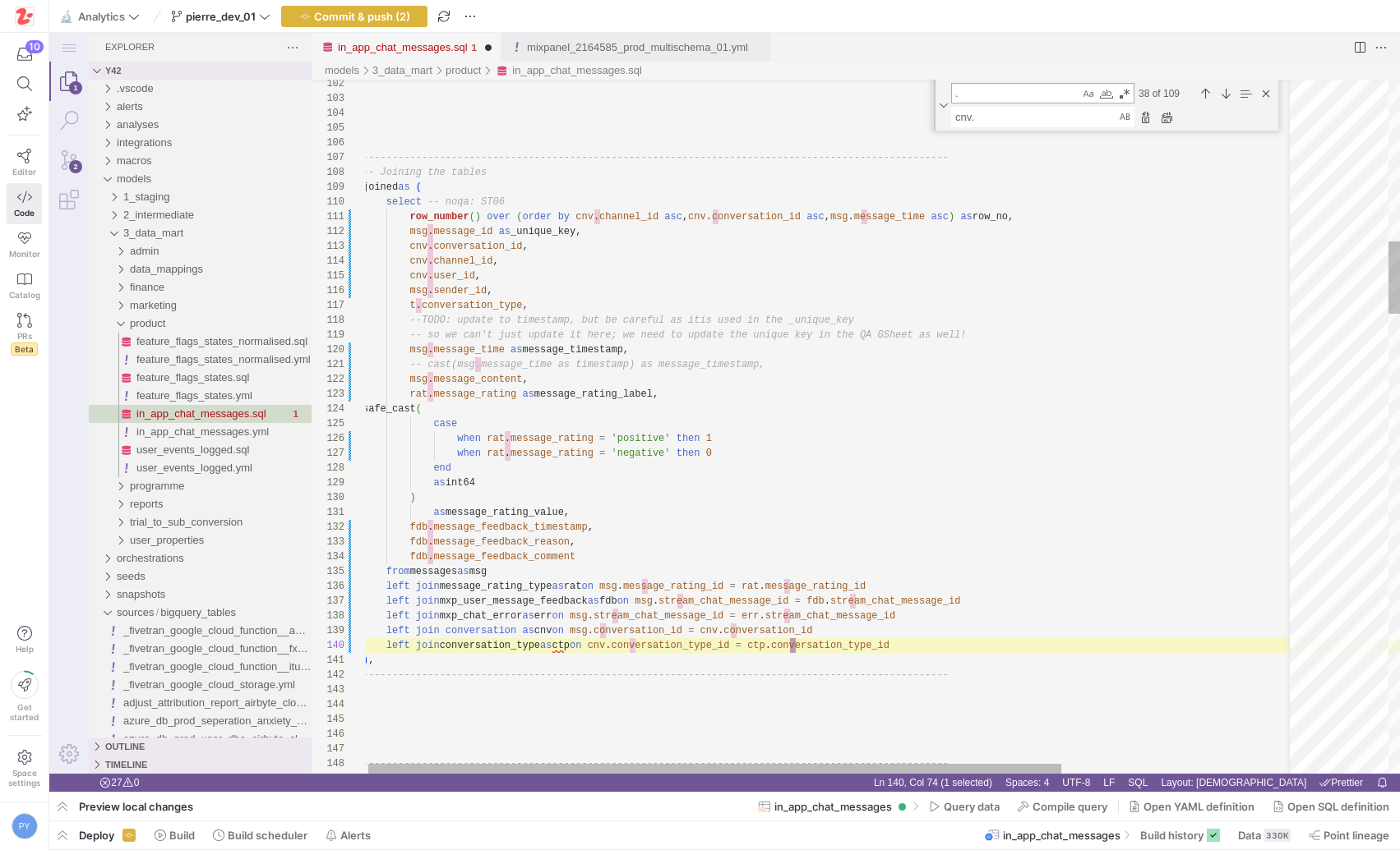
type textarea "usr.user_message_timestamp_start, usr.user_message_timestamp_end, usr.user_mess…"
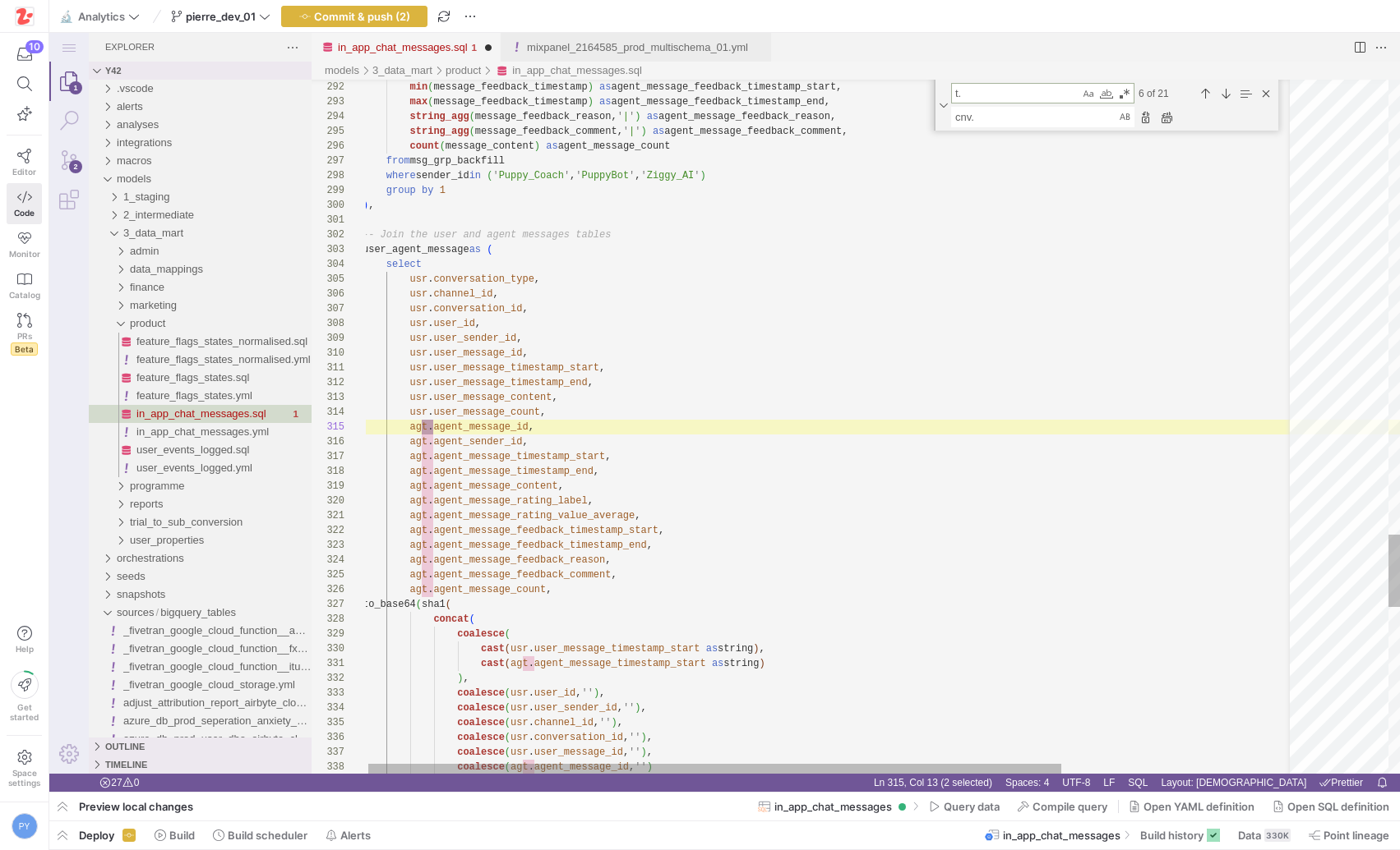
scroll to position [148, 72]
type textarea "t."
click at [963, 124] on textarea "cnv." at bounding box center [1035, 116] width 165 height 19
paste textarea "tp"
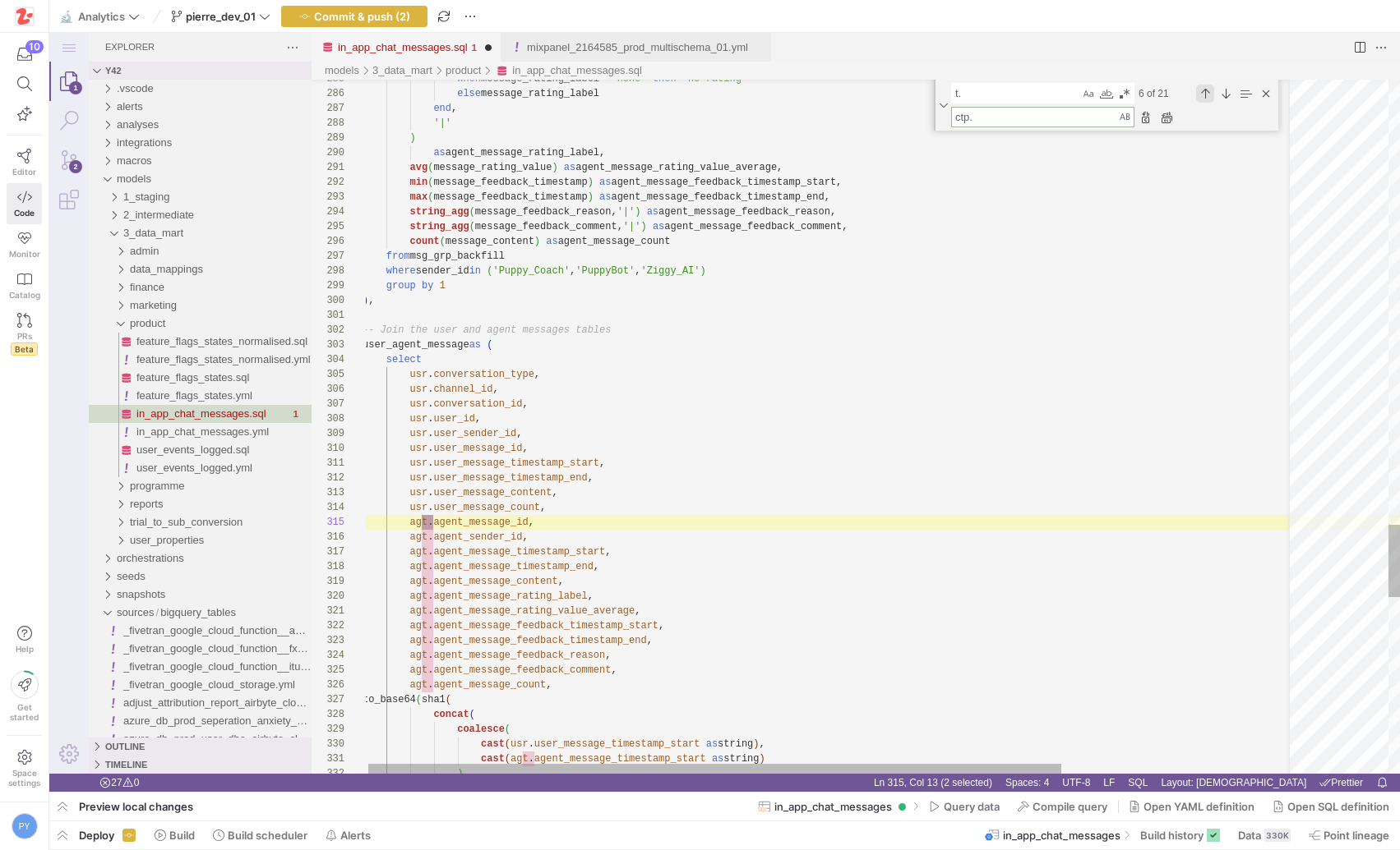
type textarea "ctp."
click at [1202, 96] on div "Previous Match (⇧Enter)" at bounding box center [1205, 93] width 18 height 18
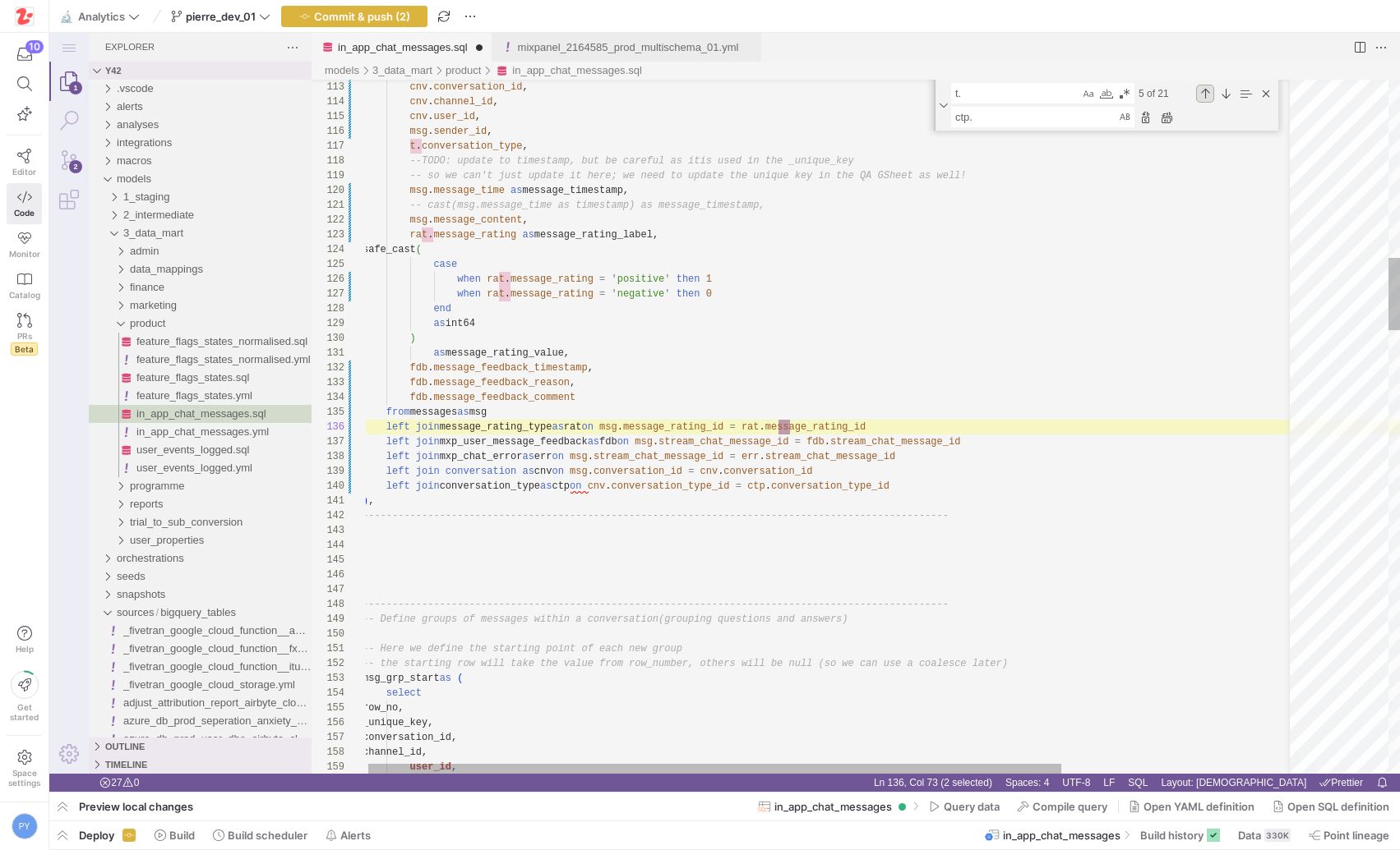
click at [1202, 96] on div "Previous Match (⇧Enter)" at bounding box center [1205, 93] width 18 height 18
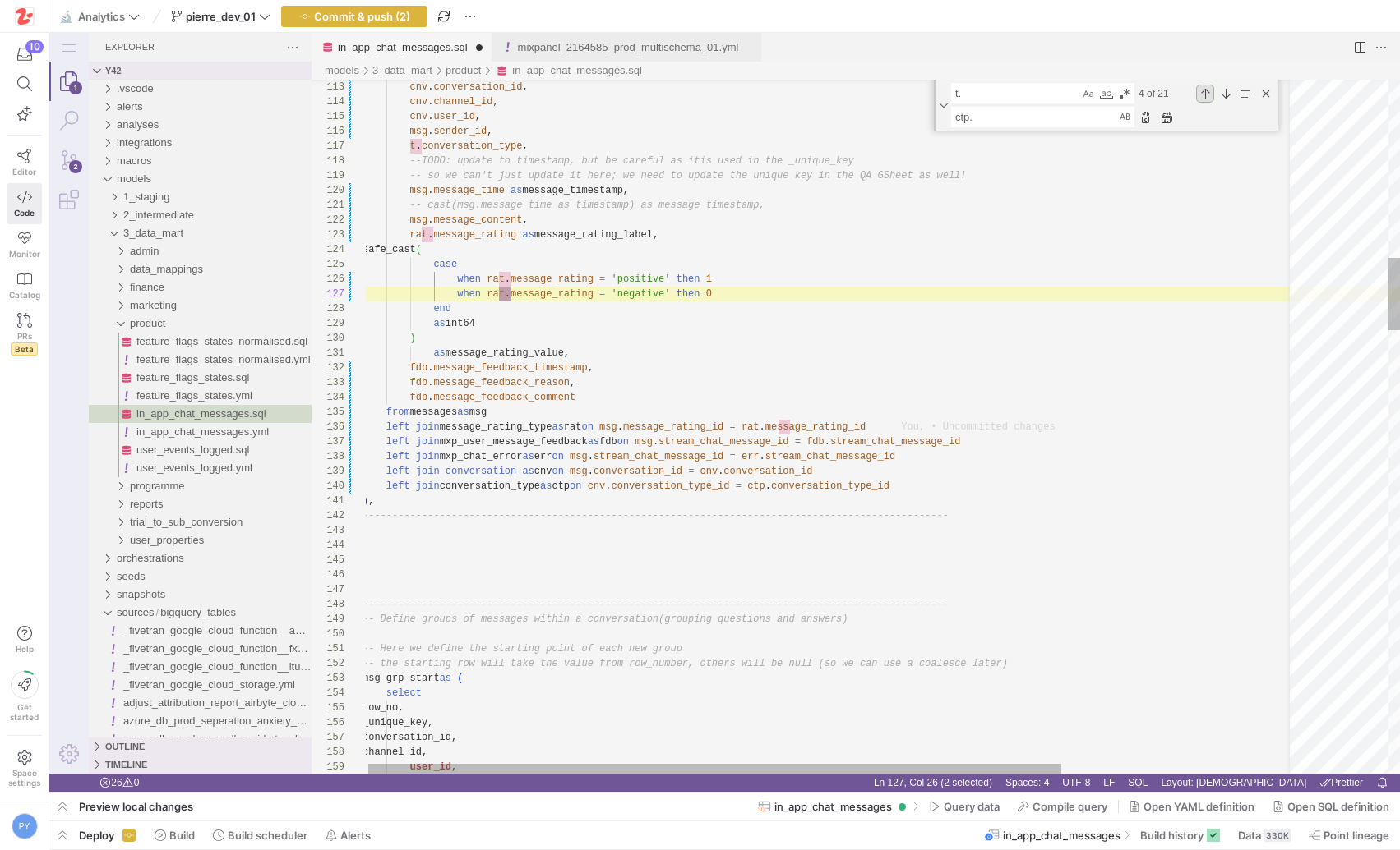
click at [1202, 96] on div "Previous Match (⇧Enter)" at bounding box center [1205, 93] width 18 height 18
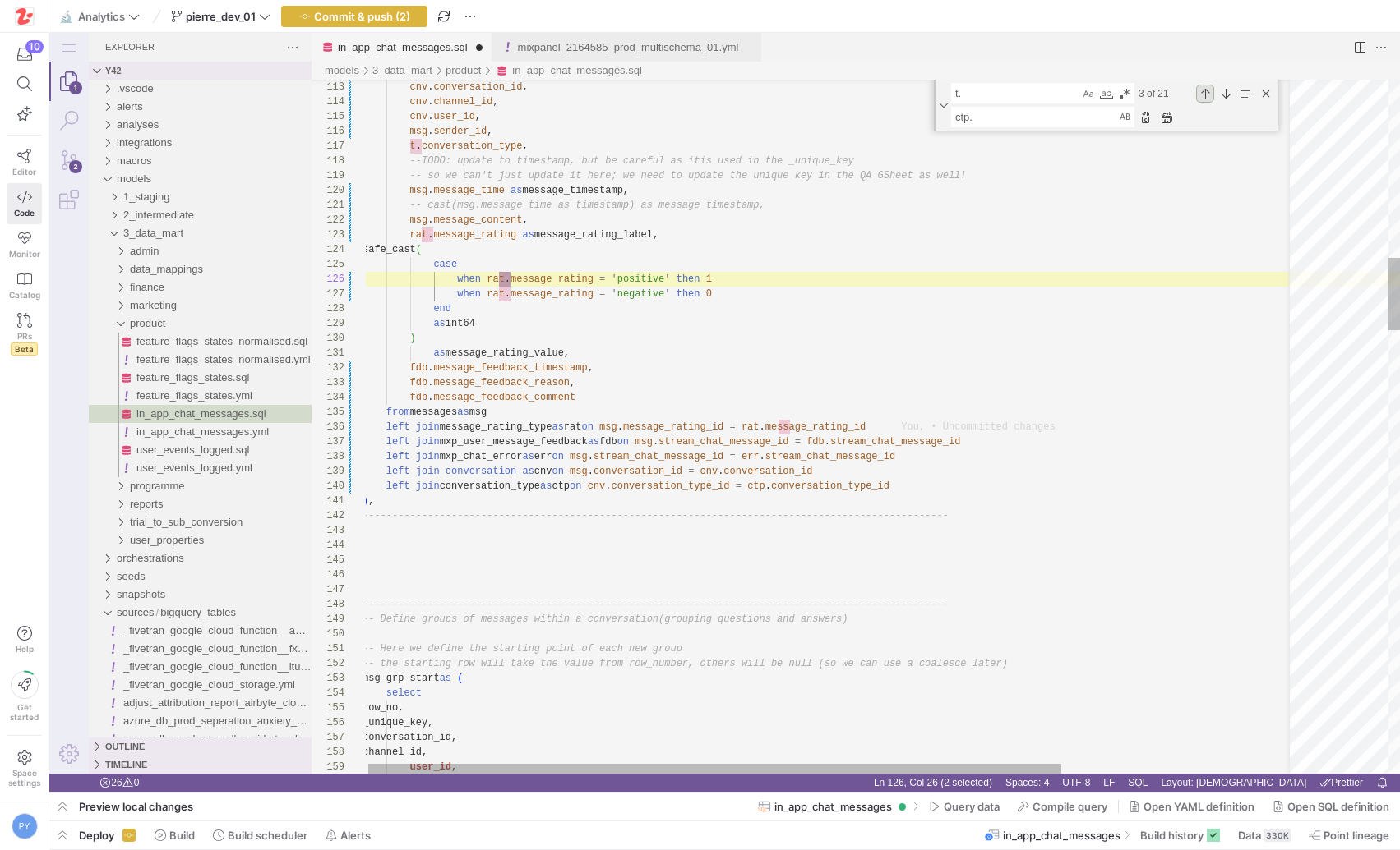
click at [1202, 96] on div "Previous Match (⇧Enter)" at bounding box center [1205, 93] width 18 height 18
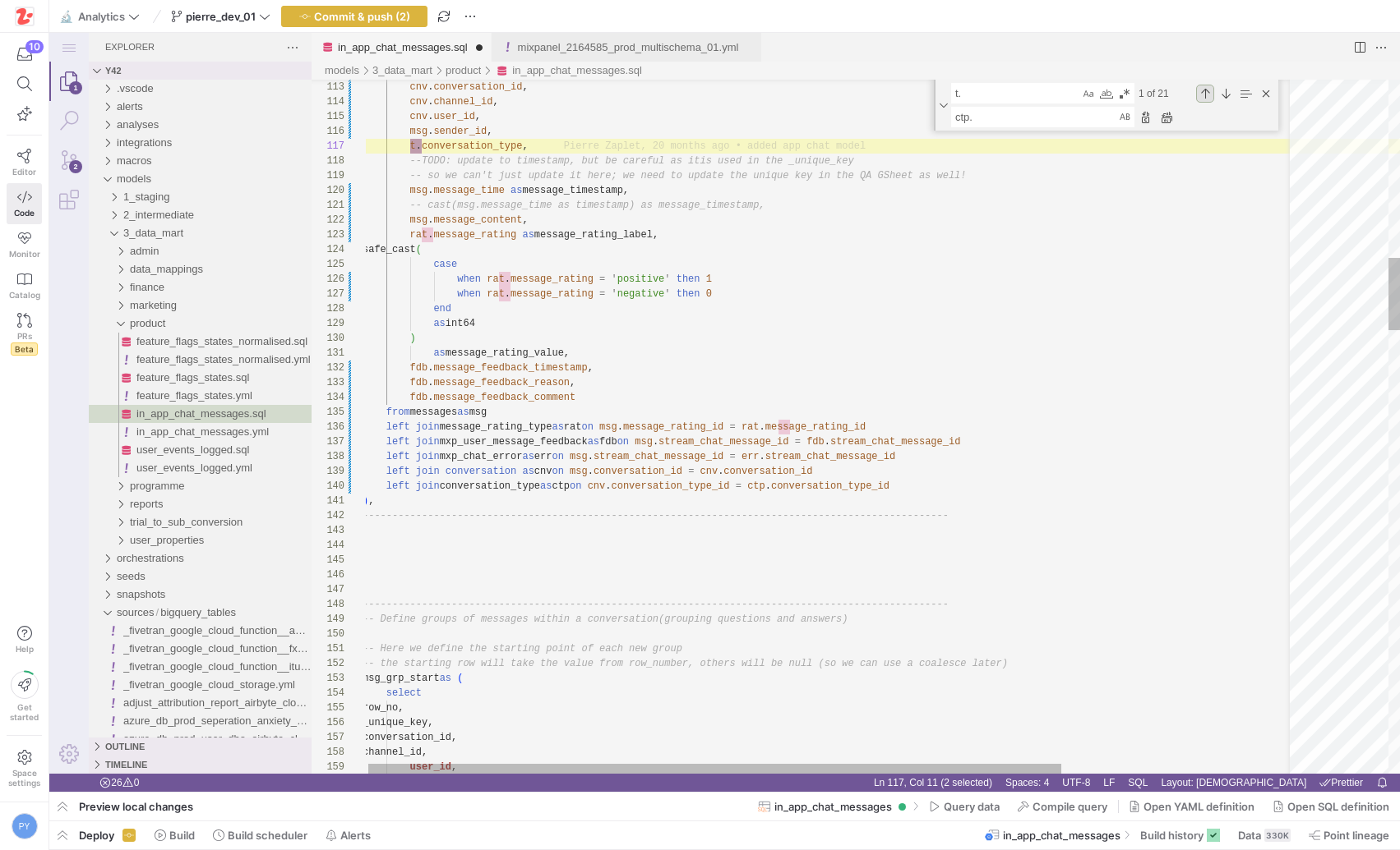
click at [1202, 96] on div "Previous Match (⇧Enter)" at bounding box center [1205, 93] width 18 height 18
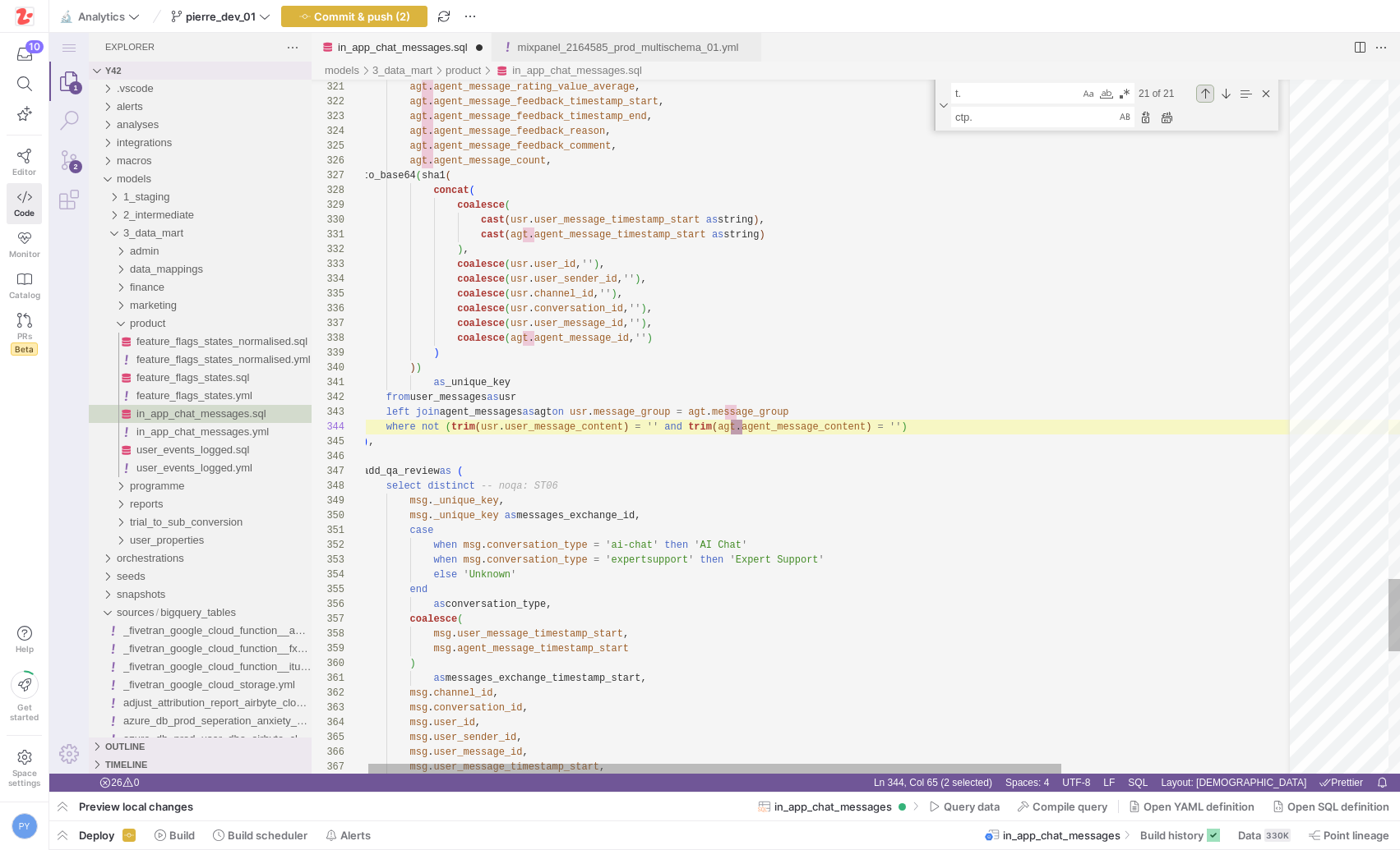
scroll to position [148, 380]
click at [1222, 97] on div "Next Match (Enter)" at bounding box center [1225, 93] width 18 height 18
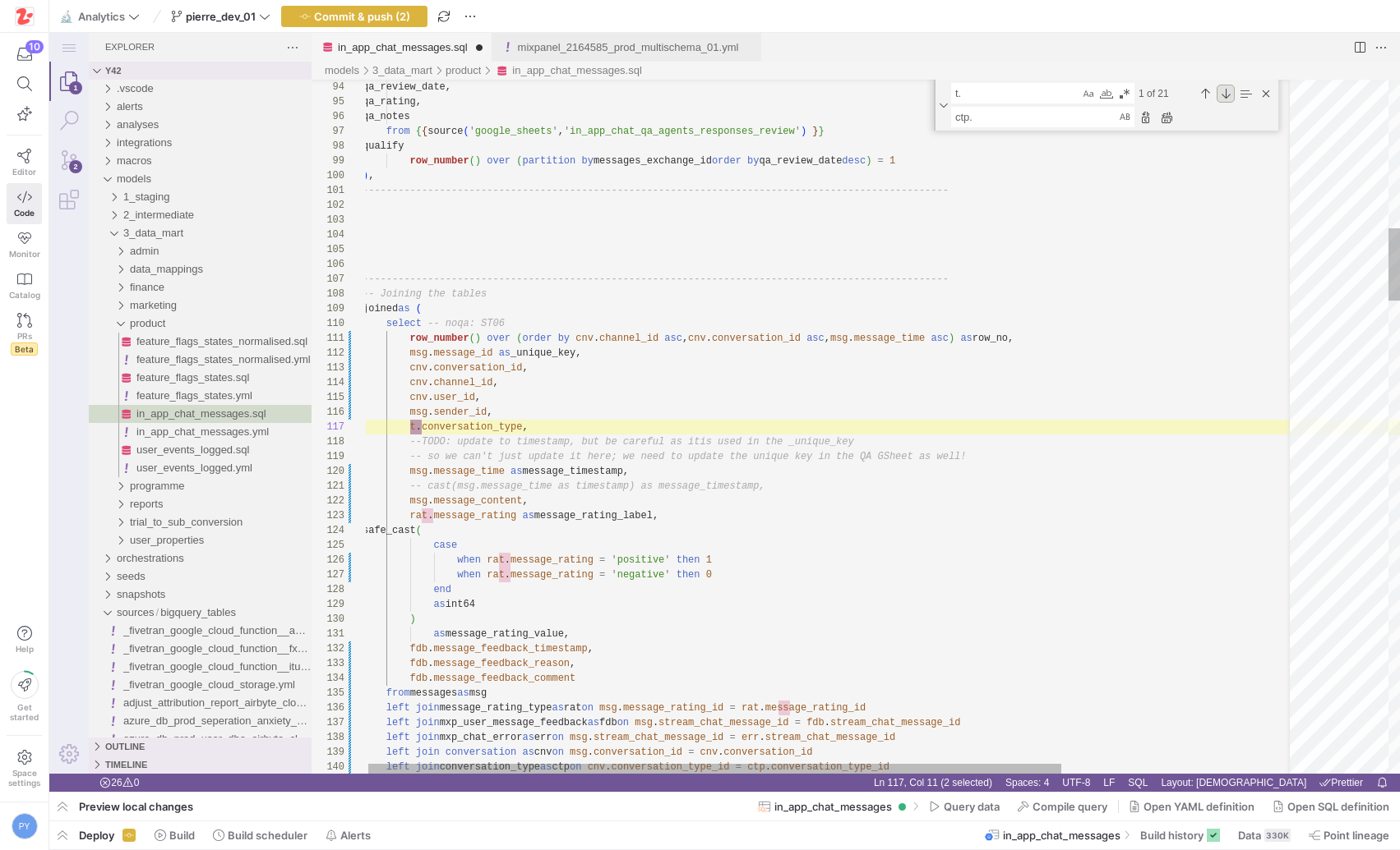
click at [1223, 97] on div "Next Match (Enter)" at bounding box center [1225, 93] width 18 height 18
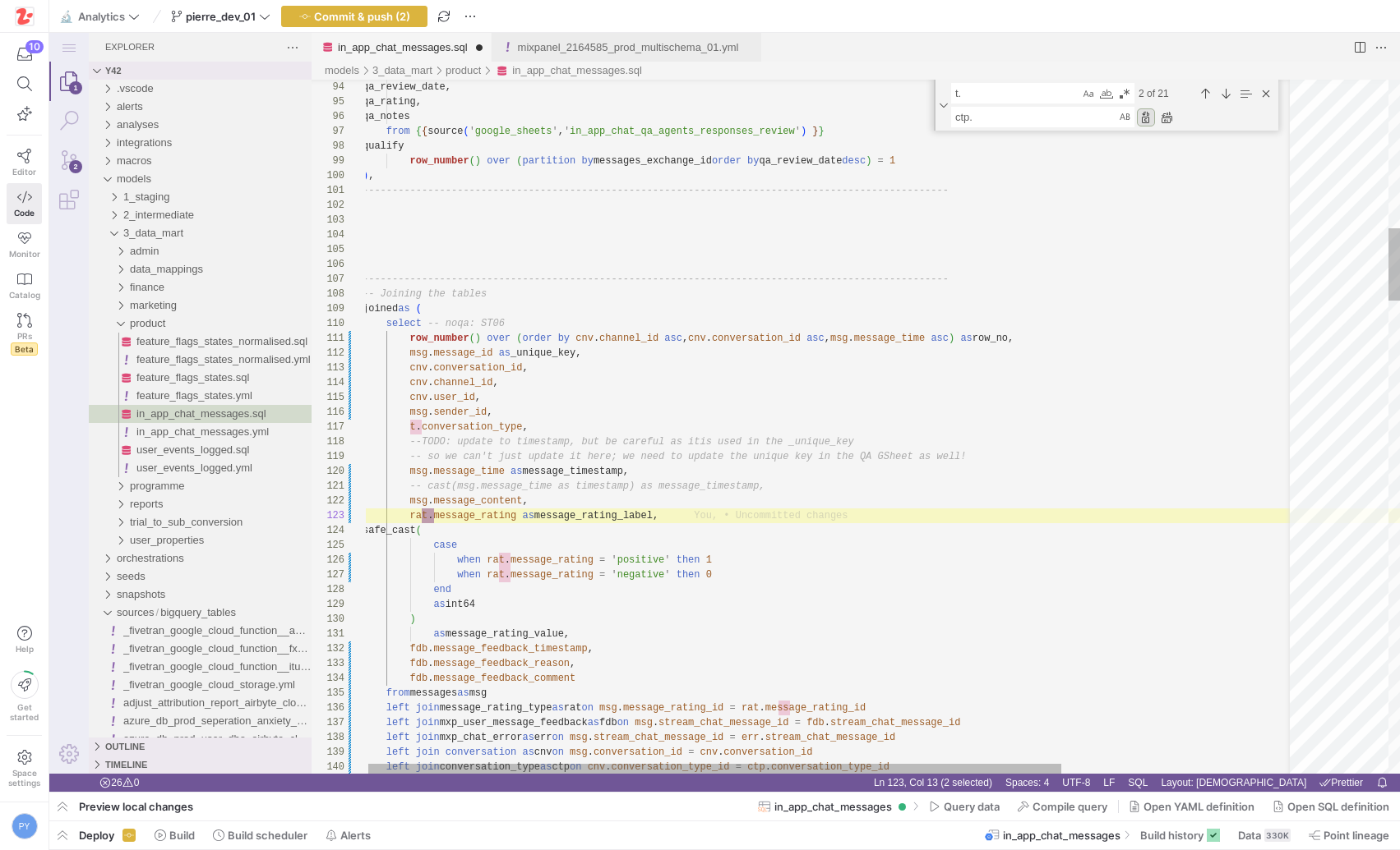
click at [1146, 118] on div "Replace (Enter)" at bounding box center [1146, 117] width 18 height 18
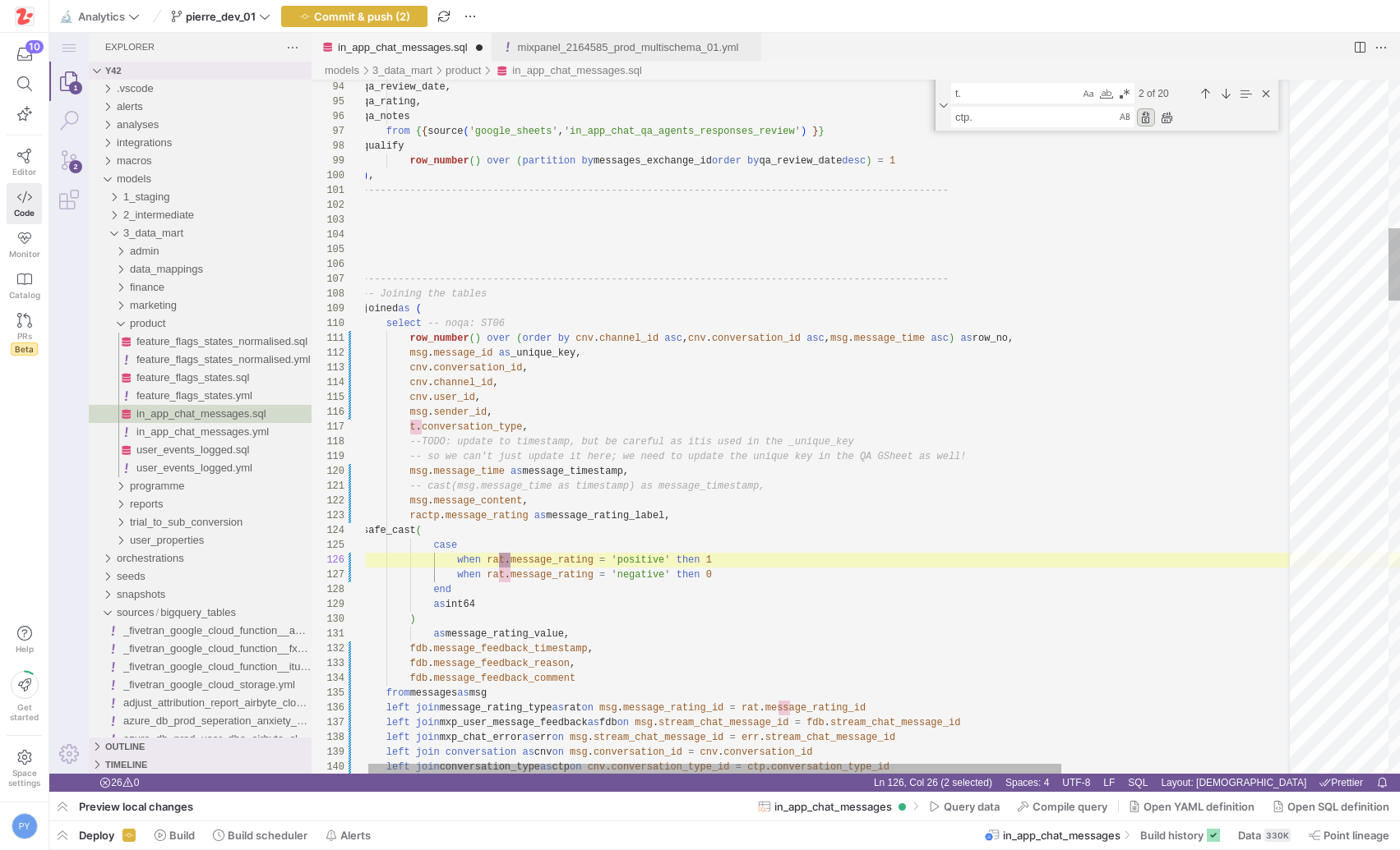
scroll to position [148, 149]
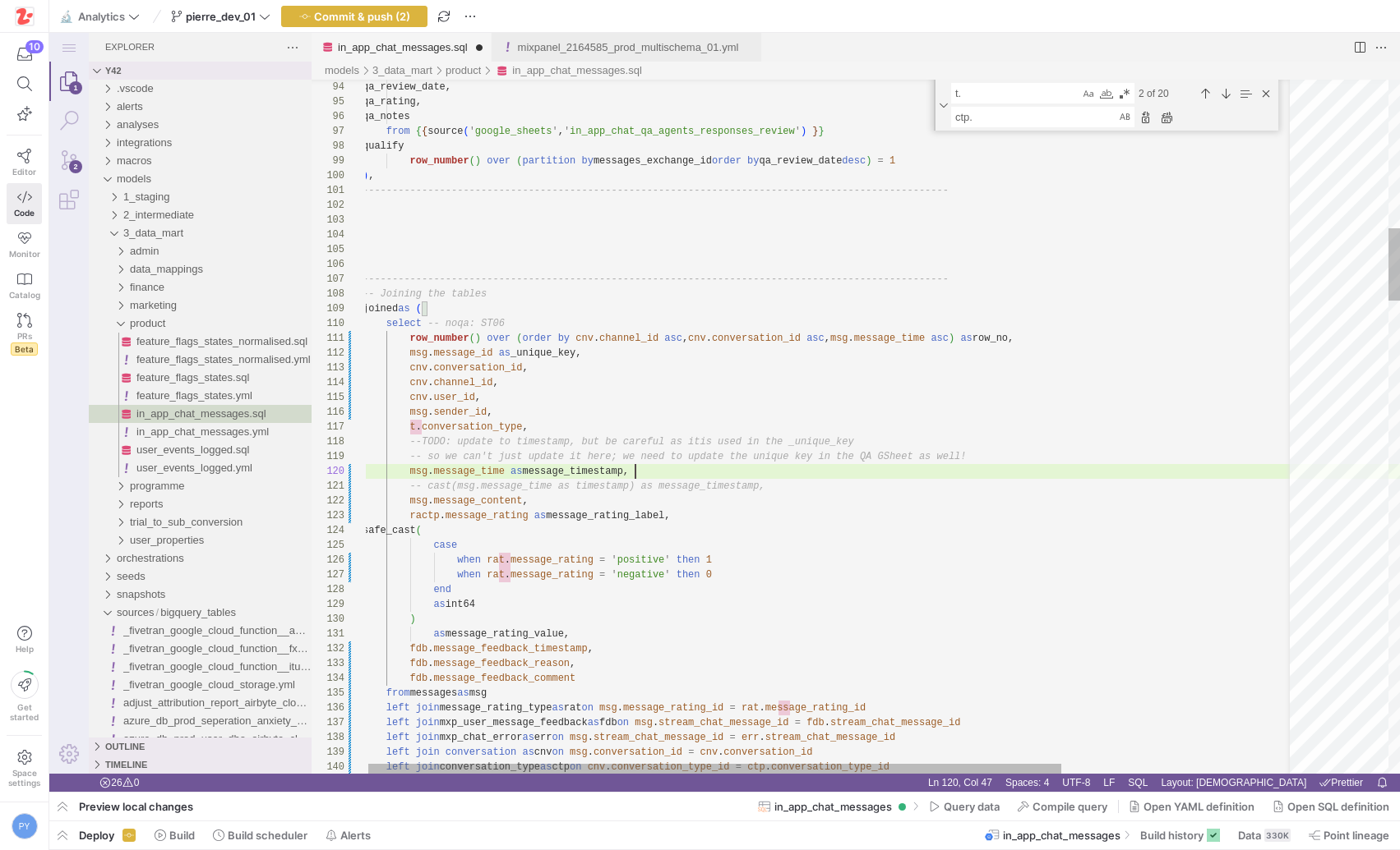
scroll to position [29, 72]
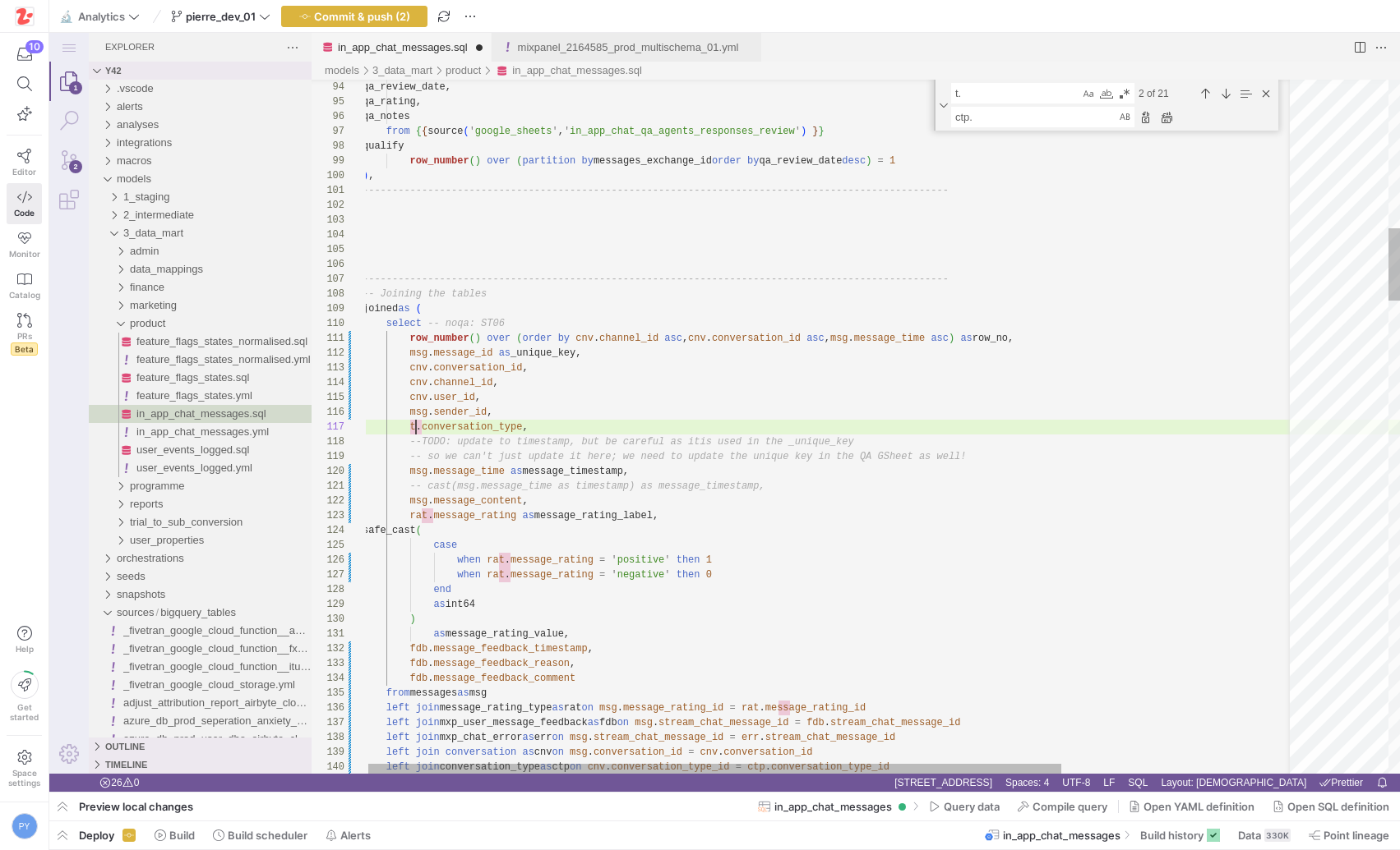
paste textarea "ctp"
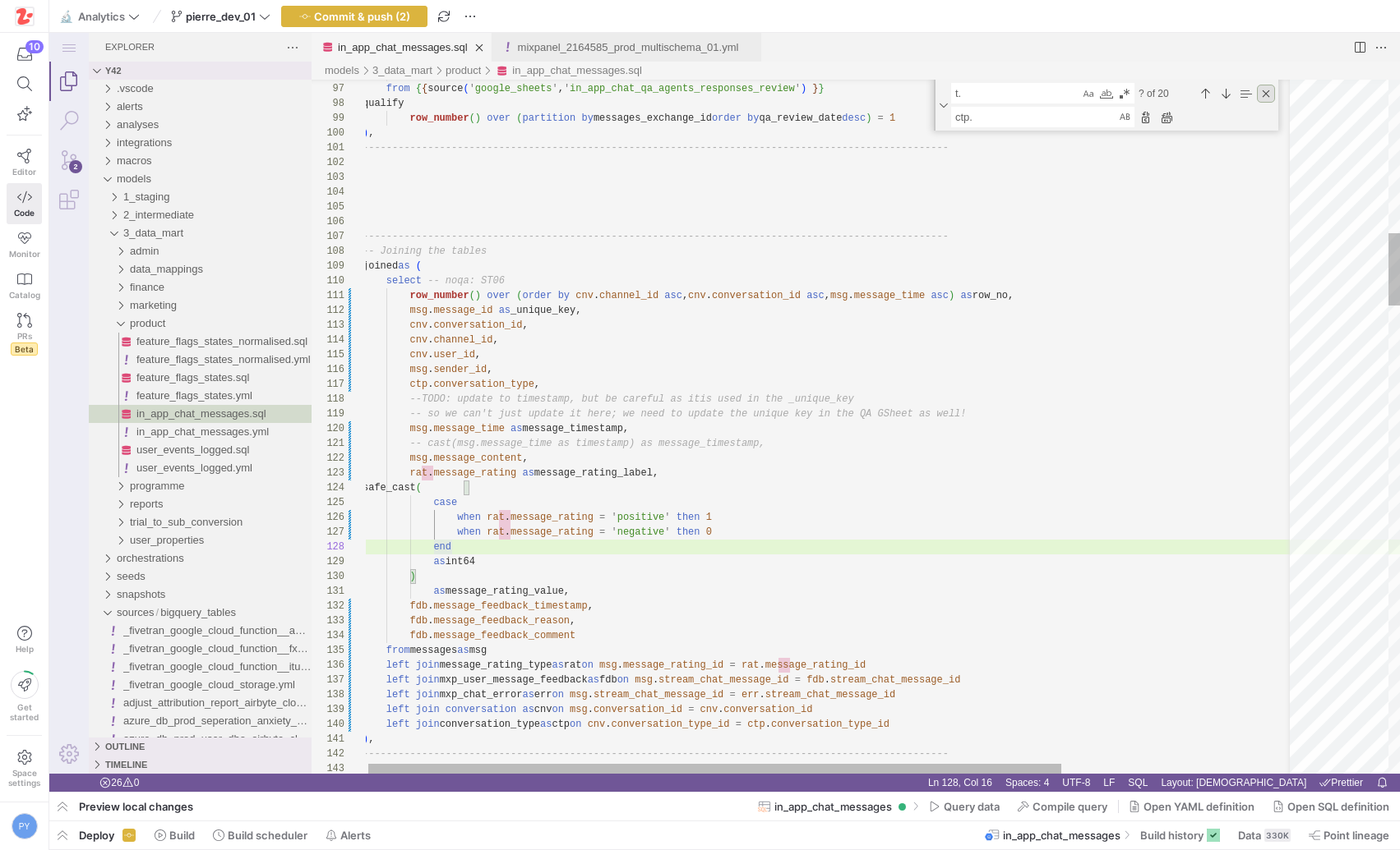
click at [1265, 90] on div "Close (Escape)" at bounding box center [1265, 93] width 18 height 18
type textarea "-------------------------------------------------------------------------------…"
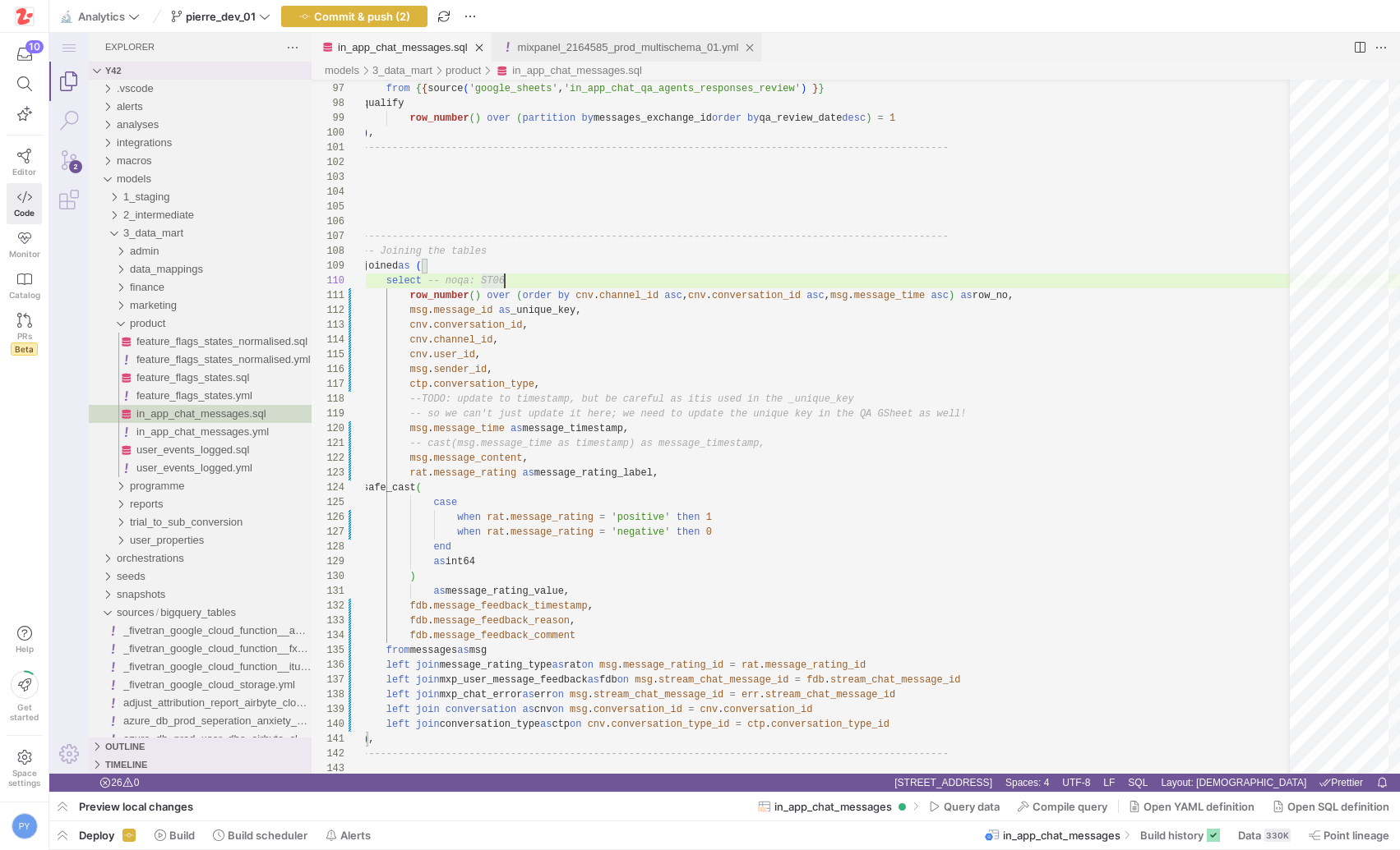
click at [623, 46] on link "mixpanel_2164585_prod_multischema_01.yml" at bounding box center [628, 47] width 221 height 12
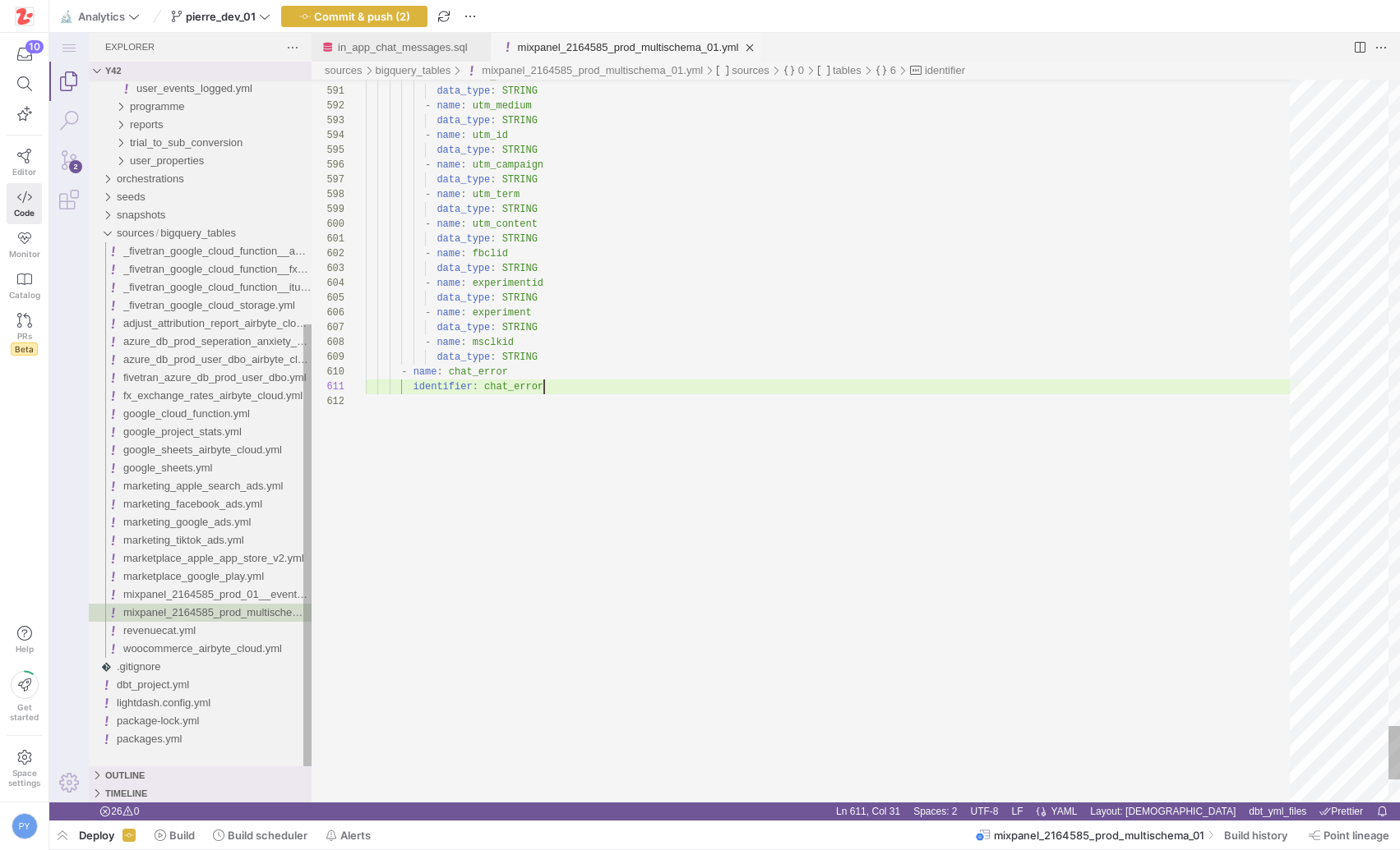
scroll to position [0, 177]
click at [414, 46] on link "in_app_chat_messages.sql" at bounding box center [403, 47] width 129 height 12
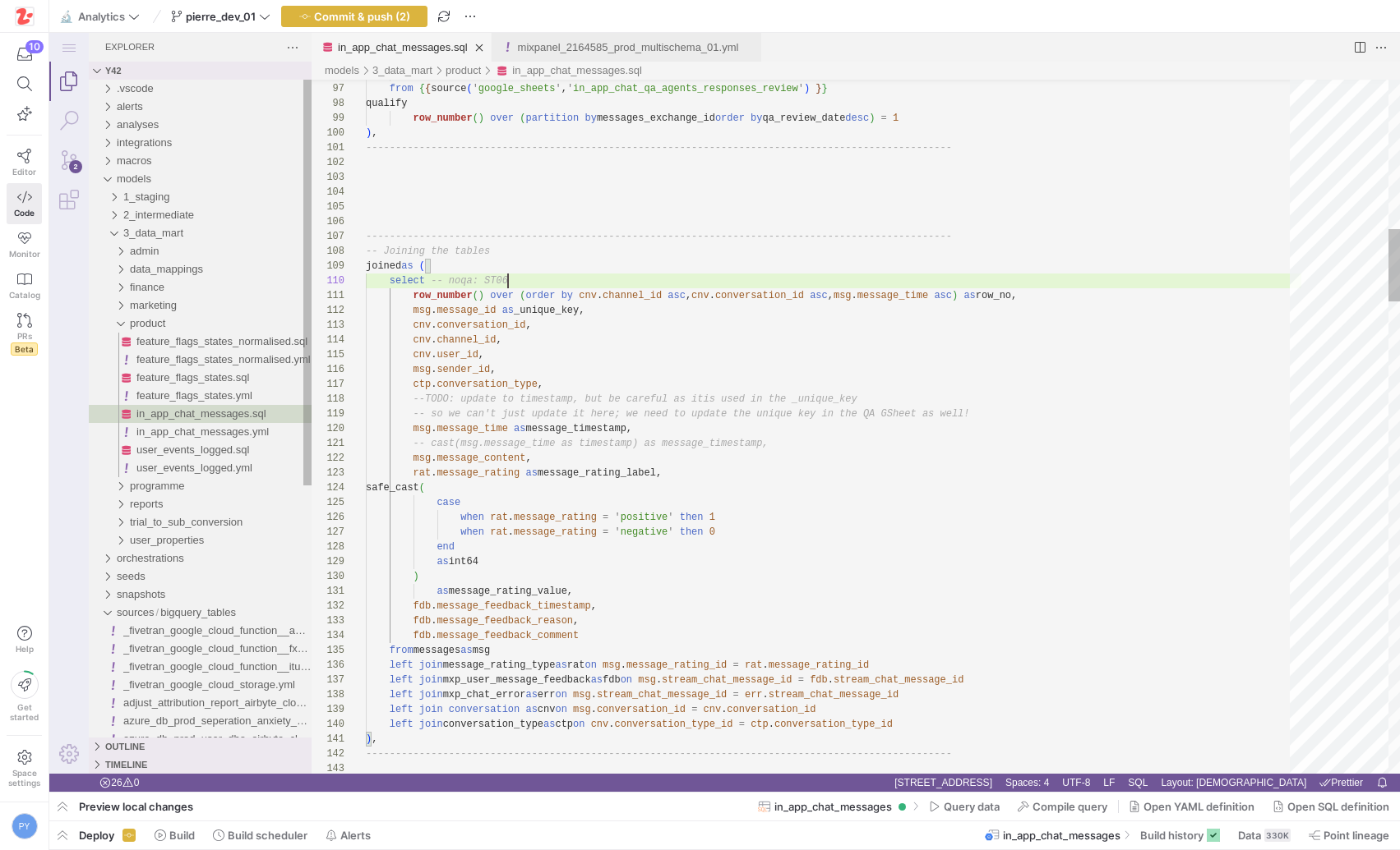
scroll to position [133, 142]
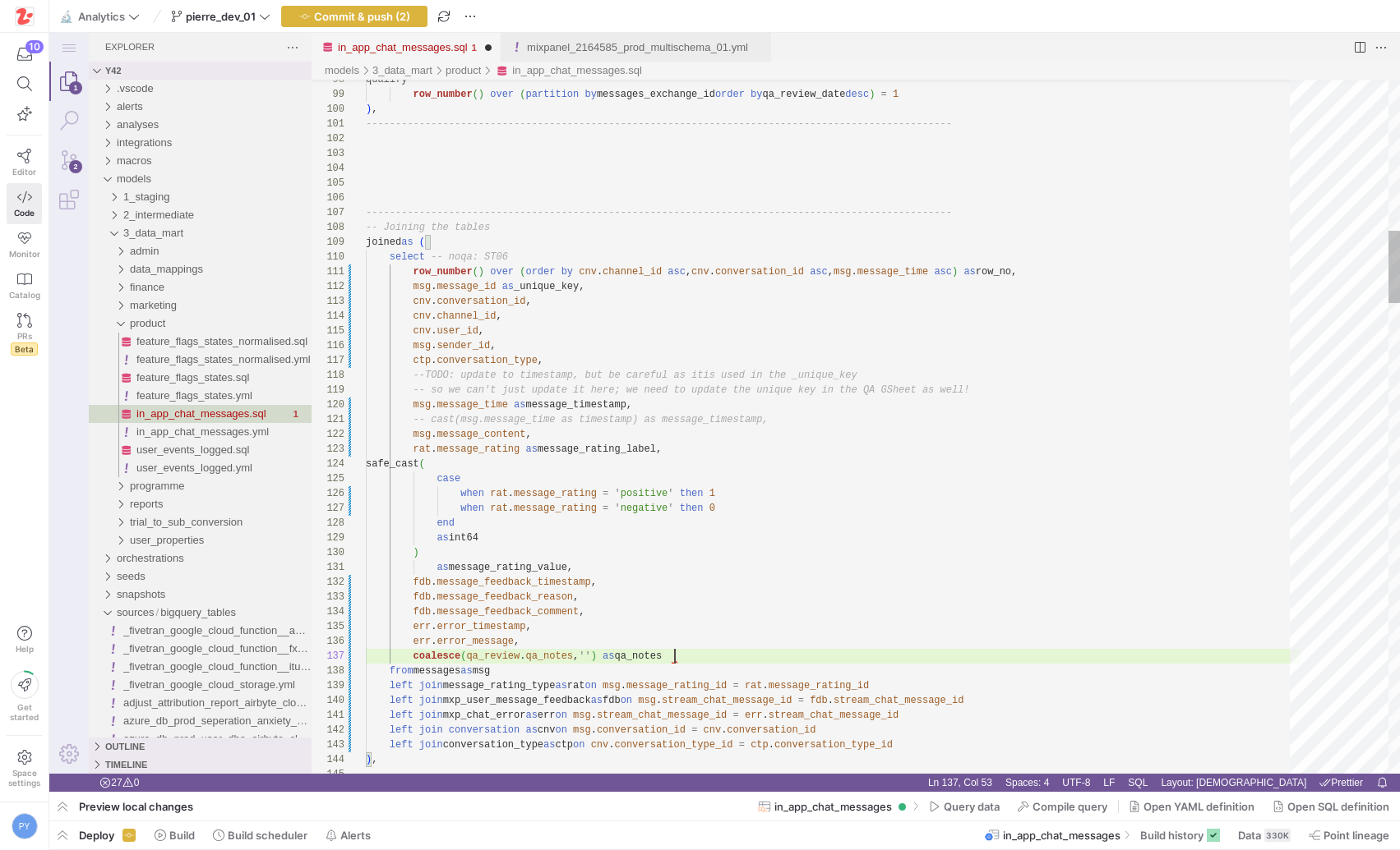
scroll to position [89, 309]
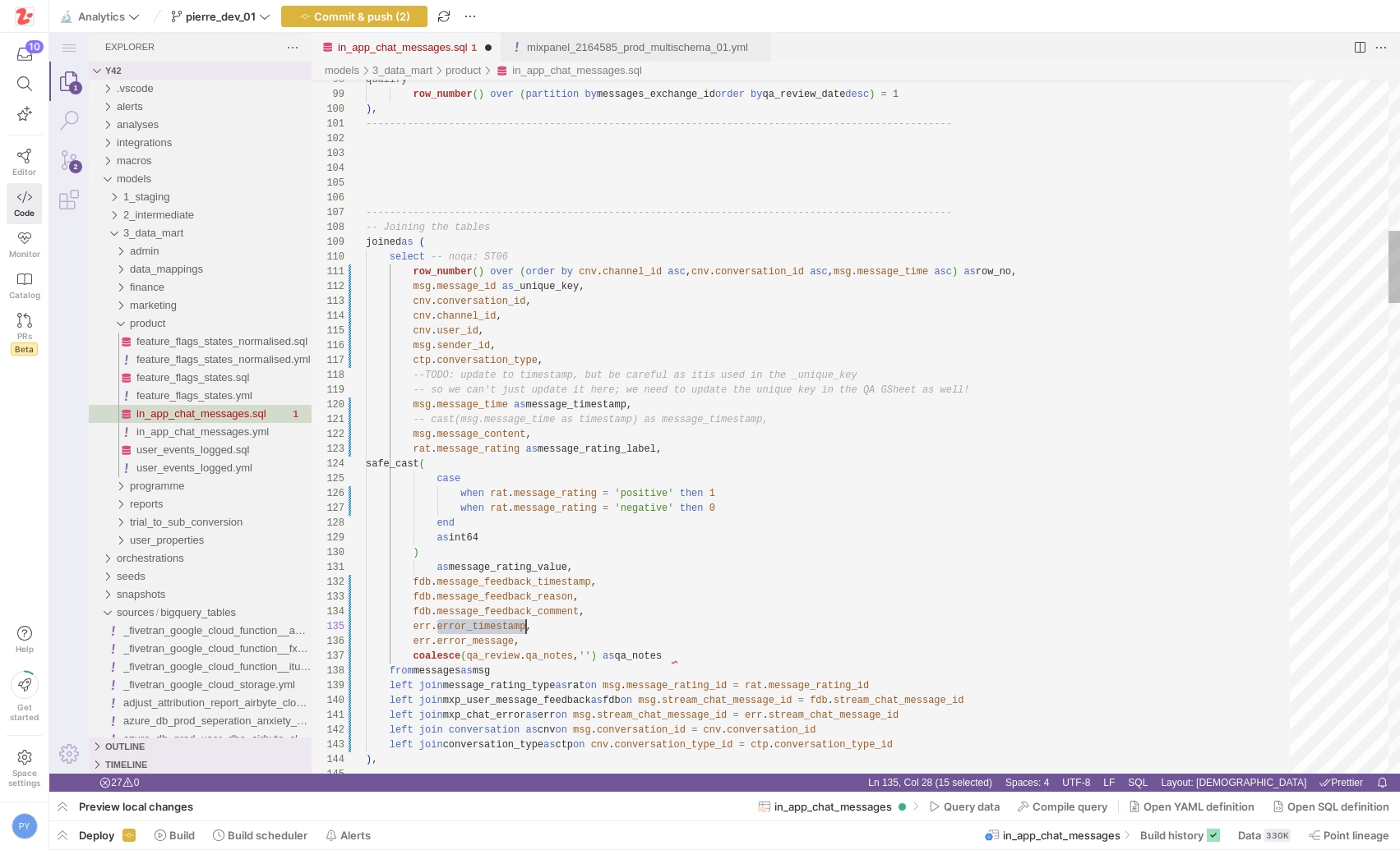
scroll to position [59, 160]
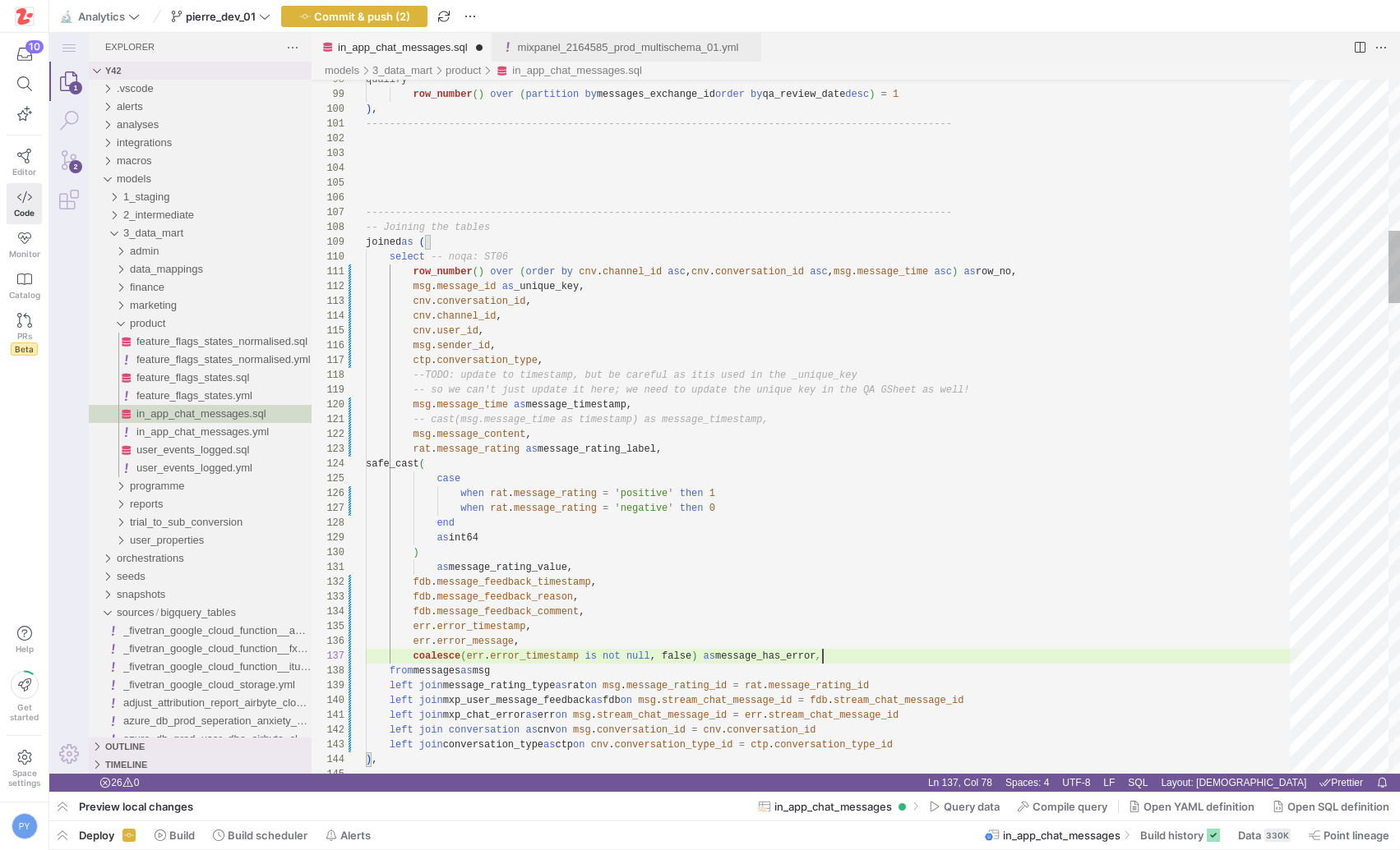
scroll to position [89, 457]
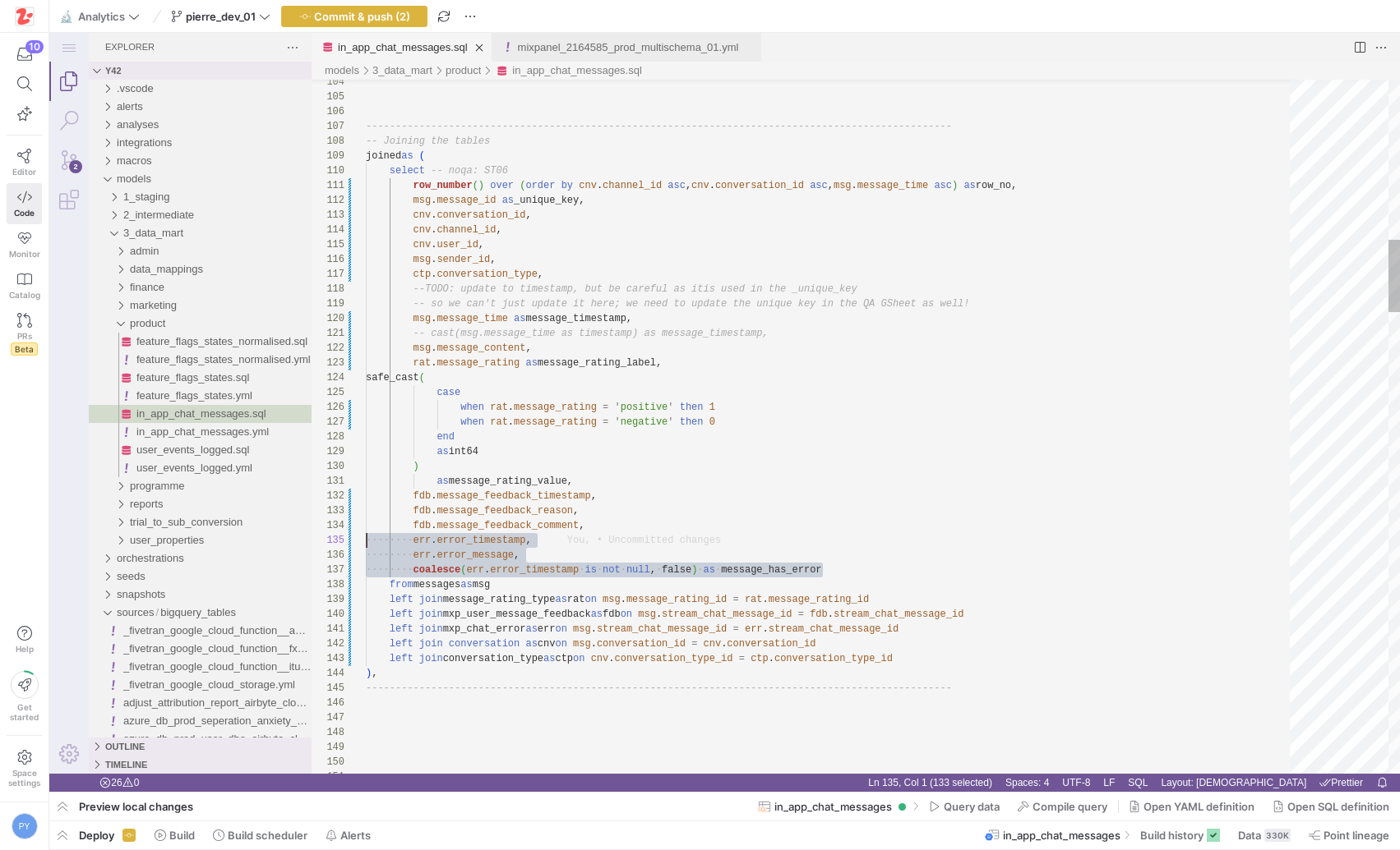
scroll to position [59, 0]
drag, startPoint x: 830, startPoint y: 569, endPoint x: 343, endPoint y: 539, distance: 487.9
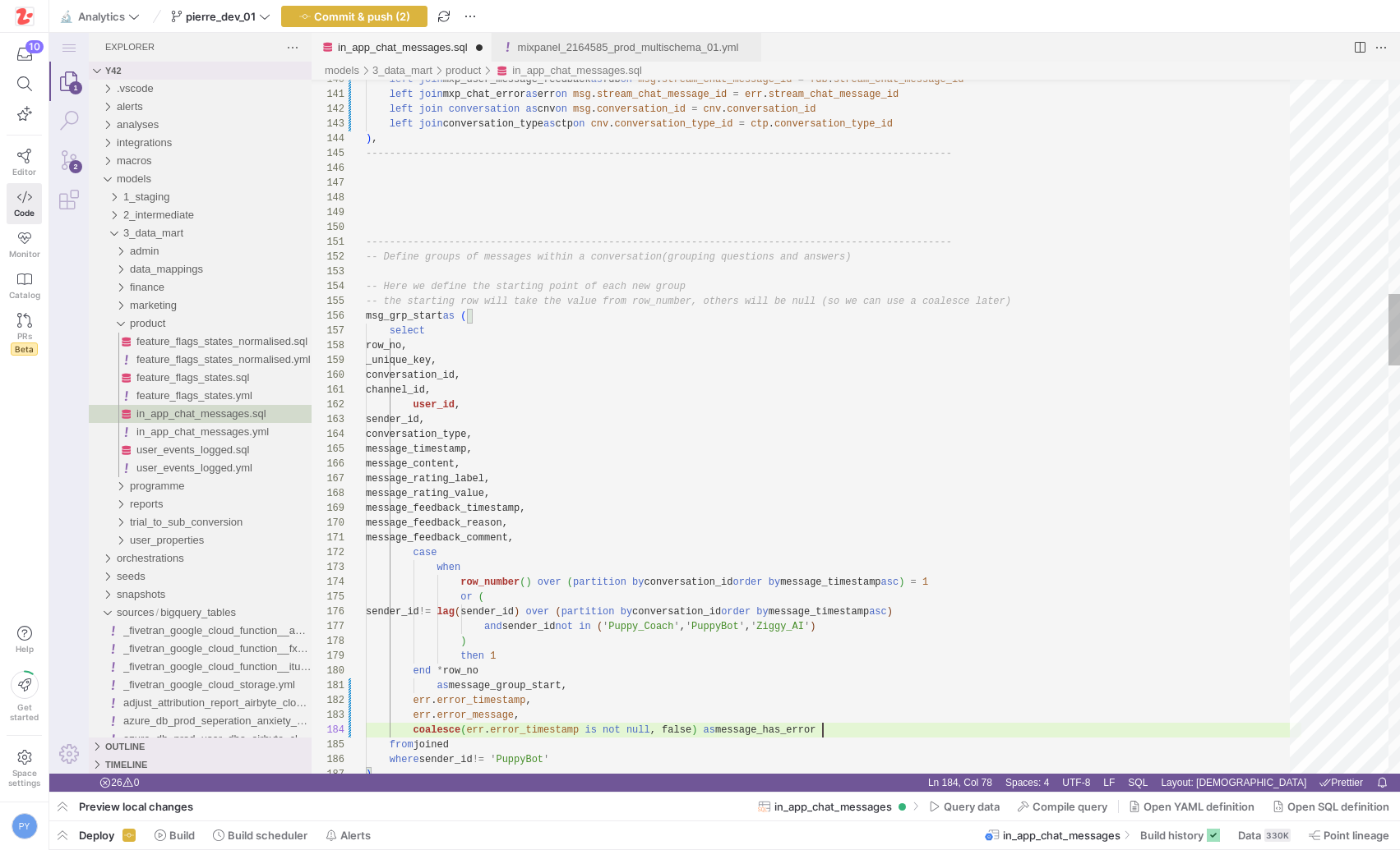
scroll to position [44, 457]
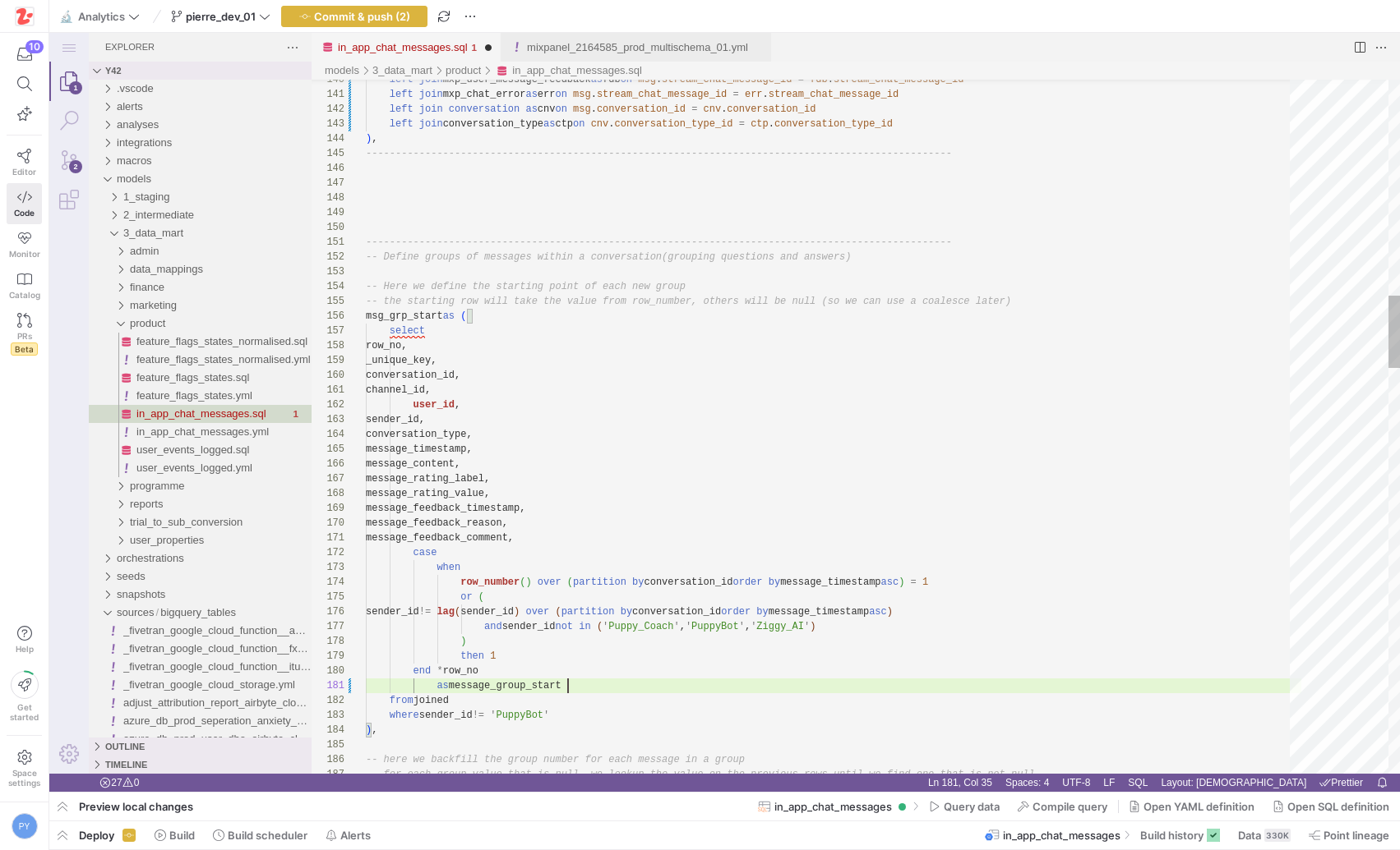
scroll to position [0, 202]
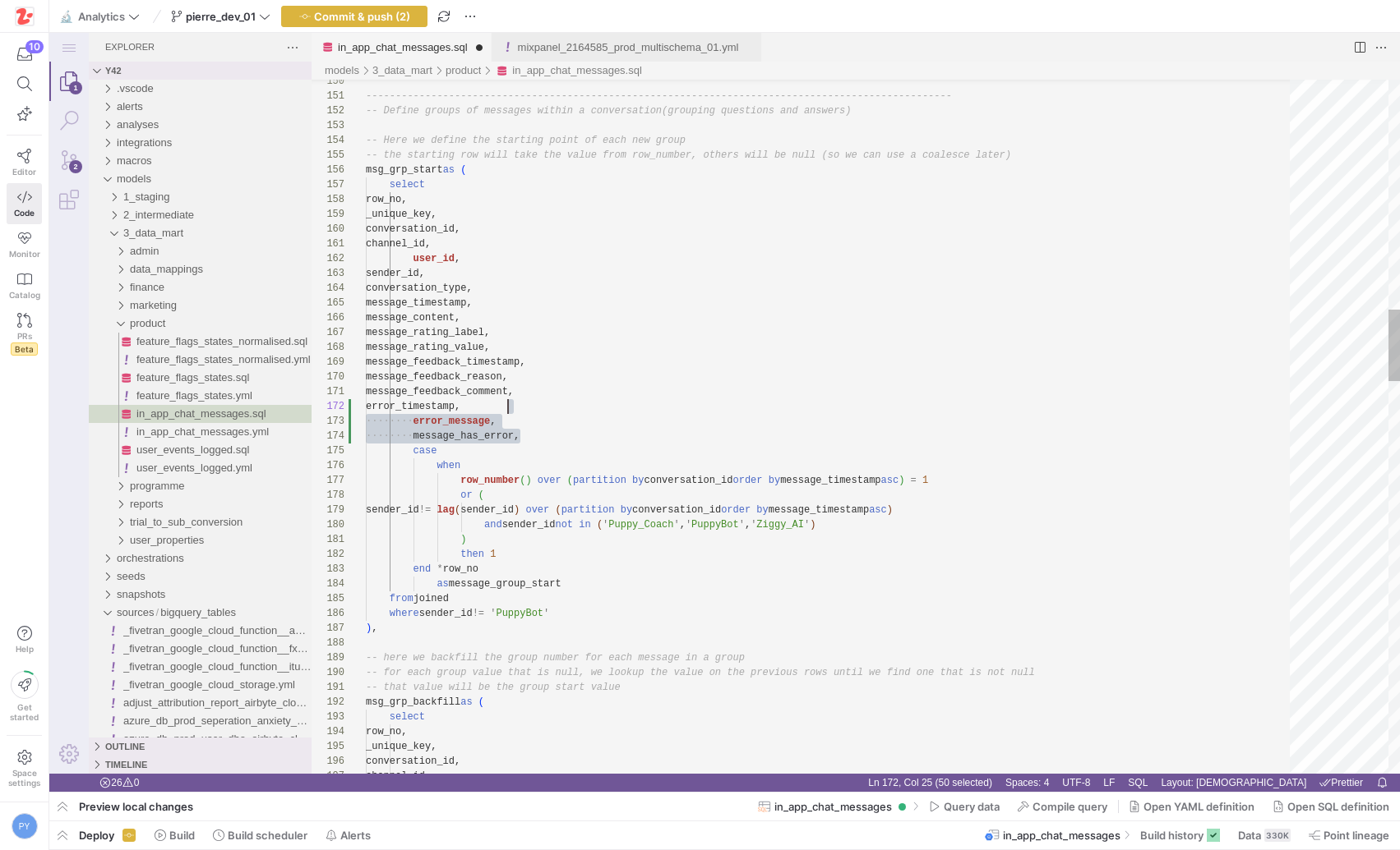
scroll to position [0, 196]
drag, startPoint x: 543, startPoint y: 436, endPoint x: 567, endPoint y: 395, distance: 47.5
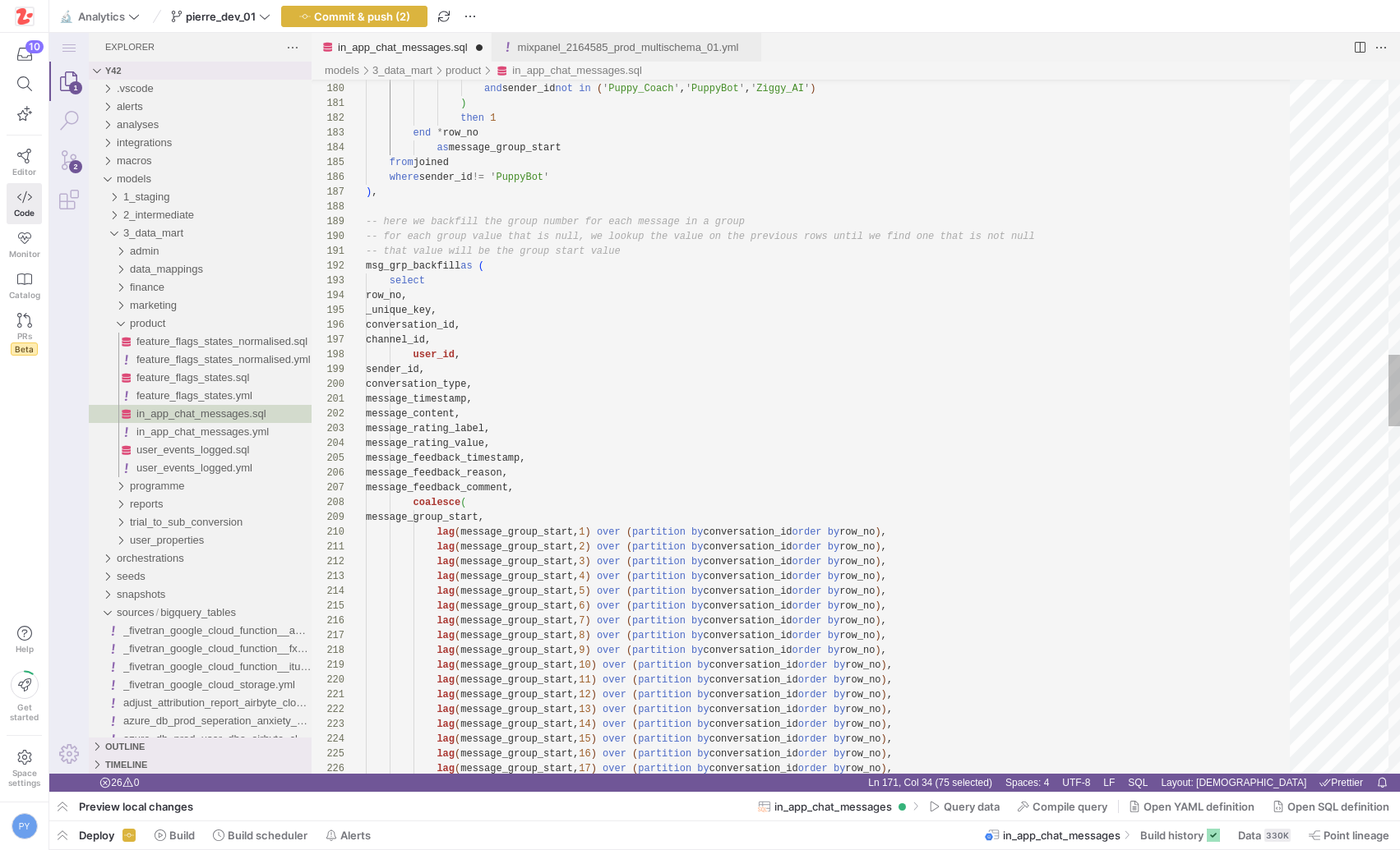
click at [566, 490] on div "sender_id != lag ( sender_id ) over ( partition by conversation_id order by mes…" at bounding box center [833, 776] width 935 height 6684
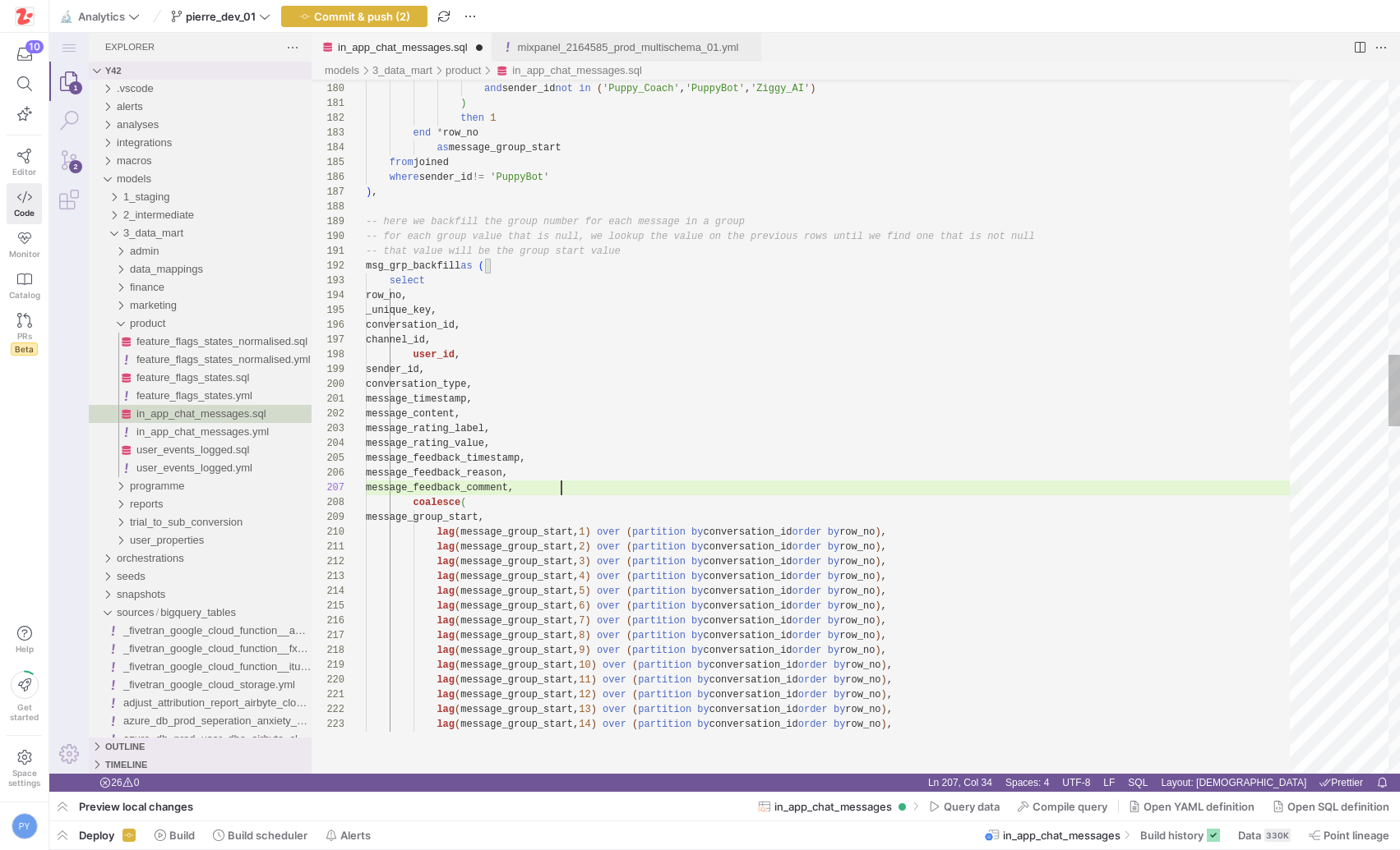
scroll to position [133, 154]
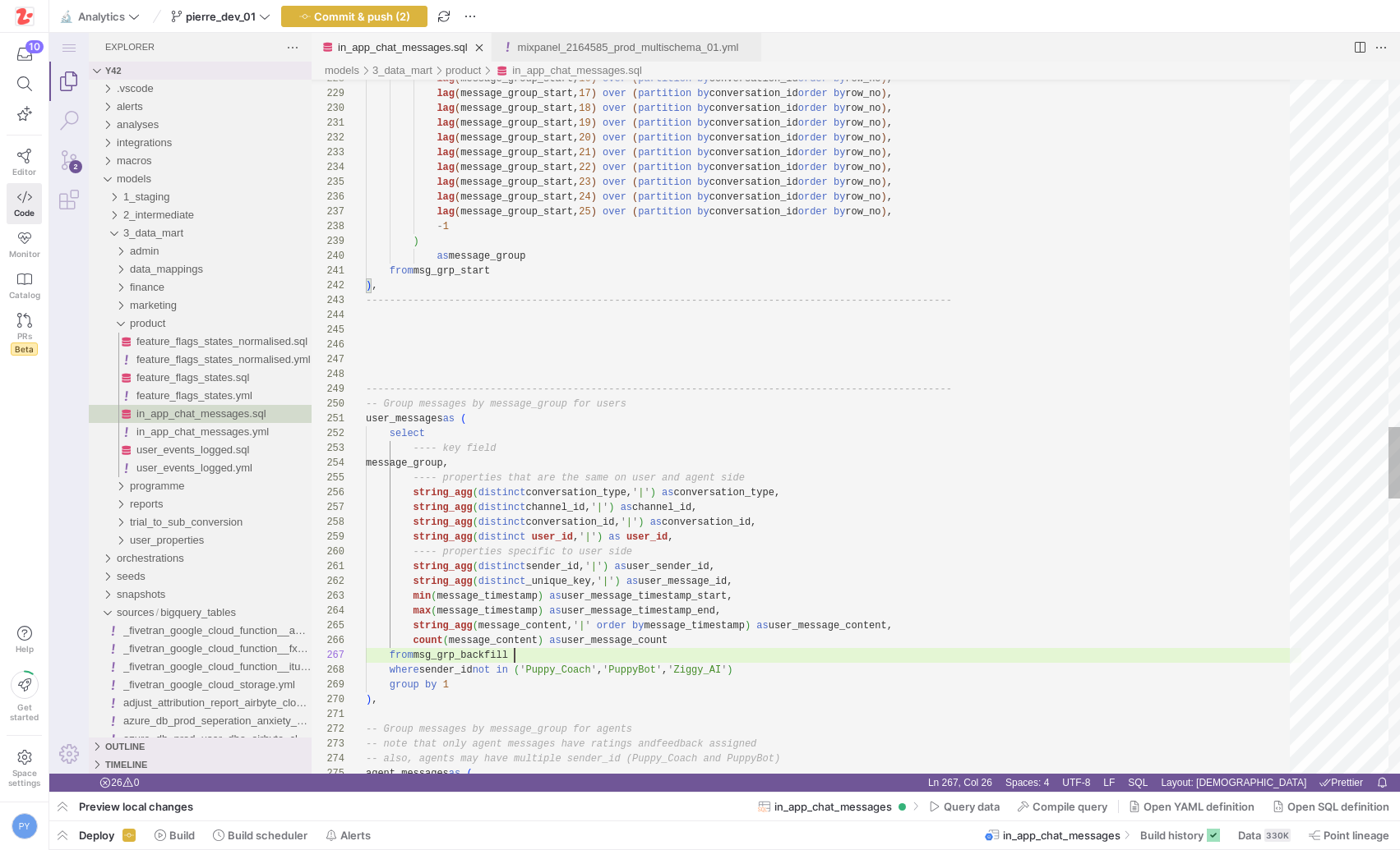
click at [824, 653] on div "-------------------------------------------------- ----------------------------…" at bounding box center [833, 78] width 935 height 6728
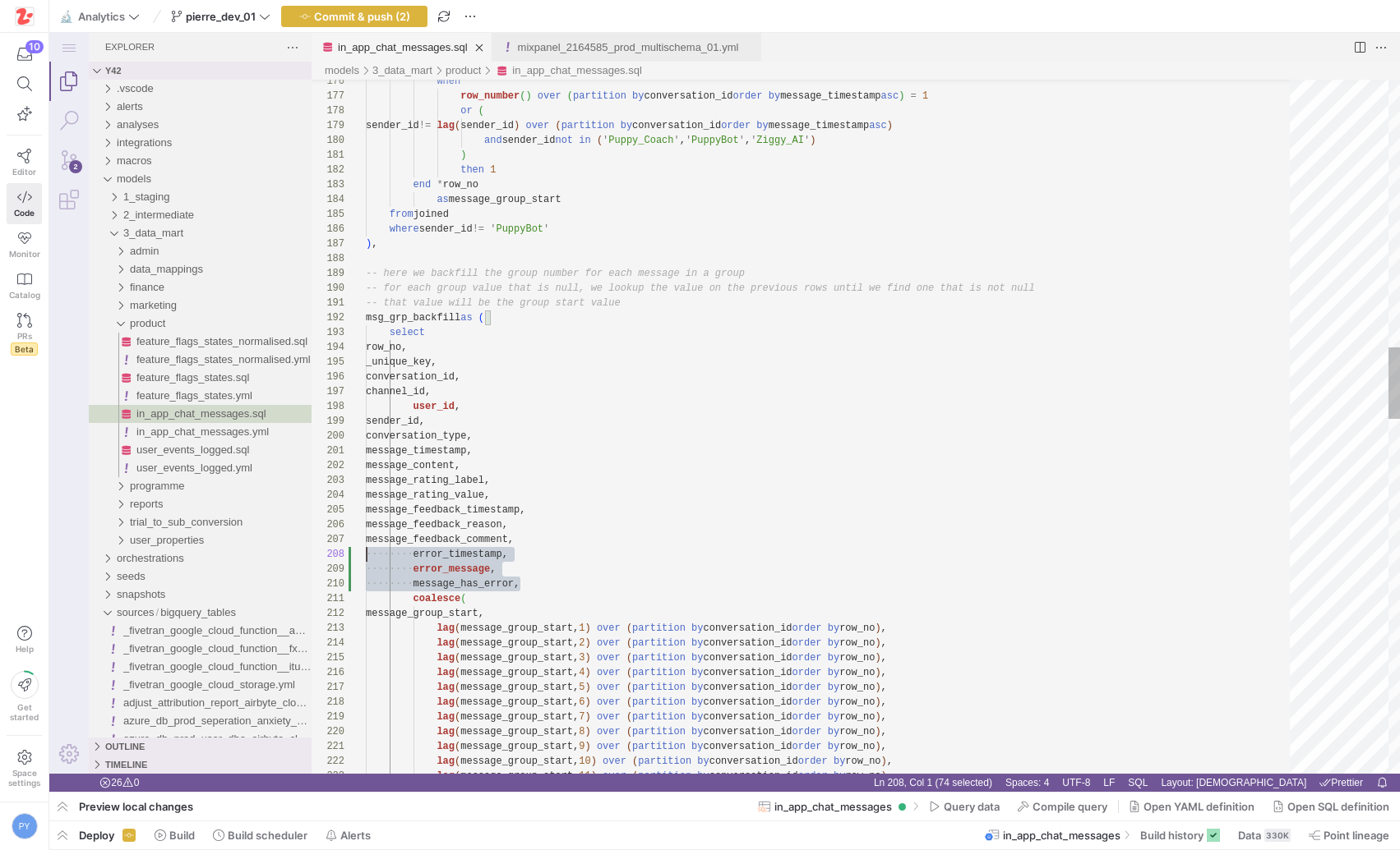
scroll to position [104, 0]
drag, startPoint x: 537, startPoint y: 578, endPoint x: 309, endPoint y: 551, distance: 229.6
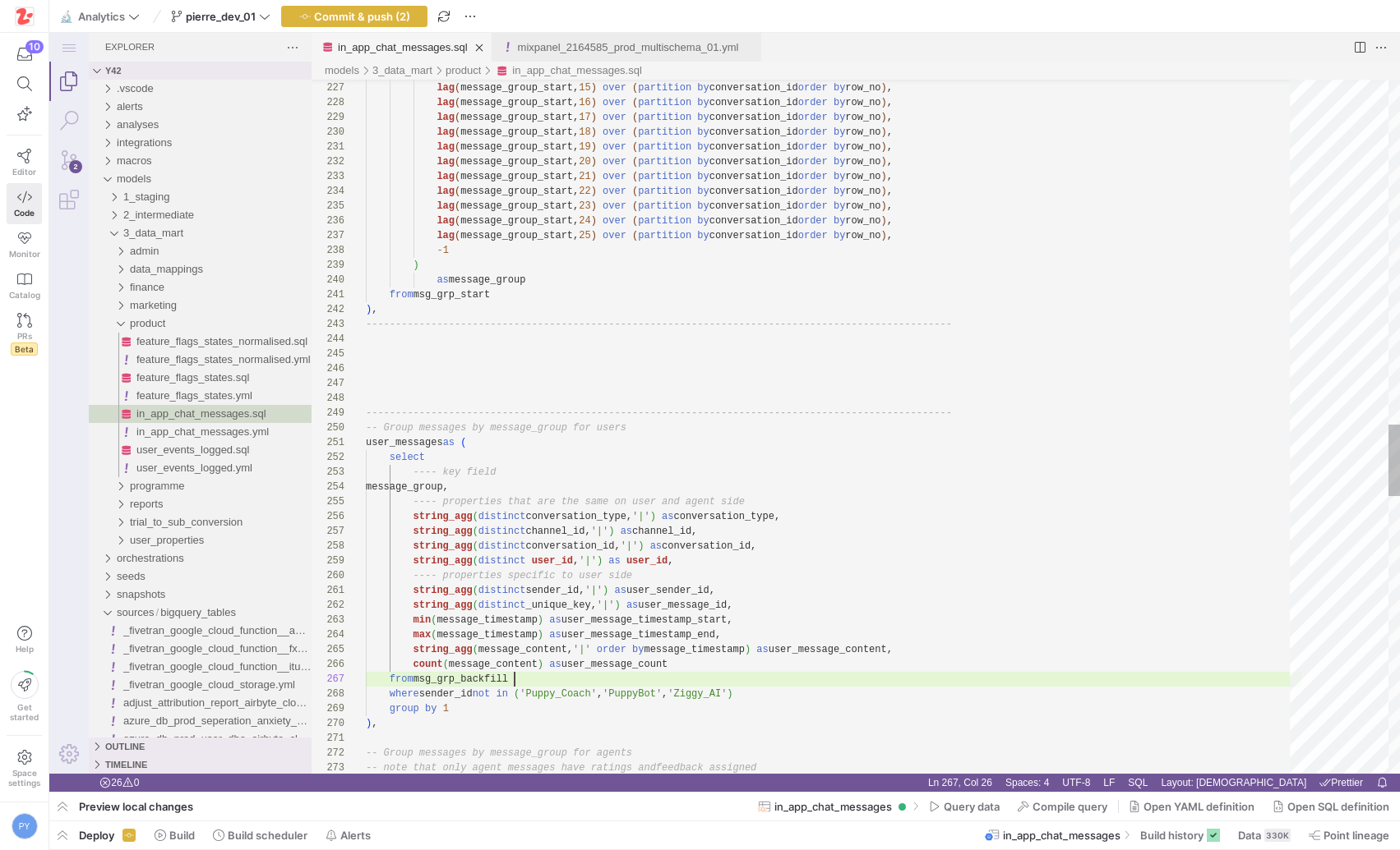
click at [706, 673] on div "lag ( message_group_start, 15 ) over ( partition by conversation_id order by ro…" at bounding box center [833, 102] width 935 height 6728
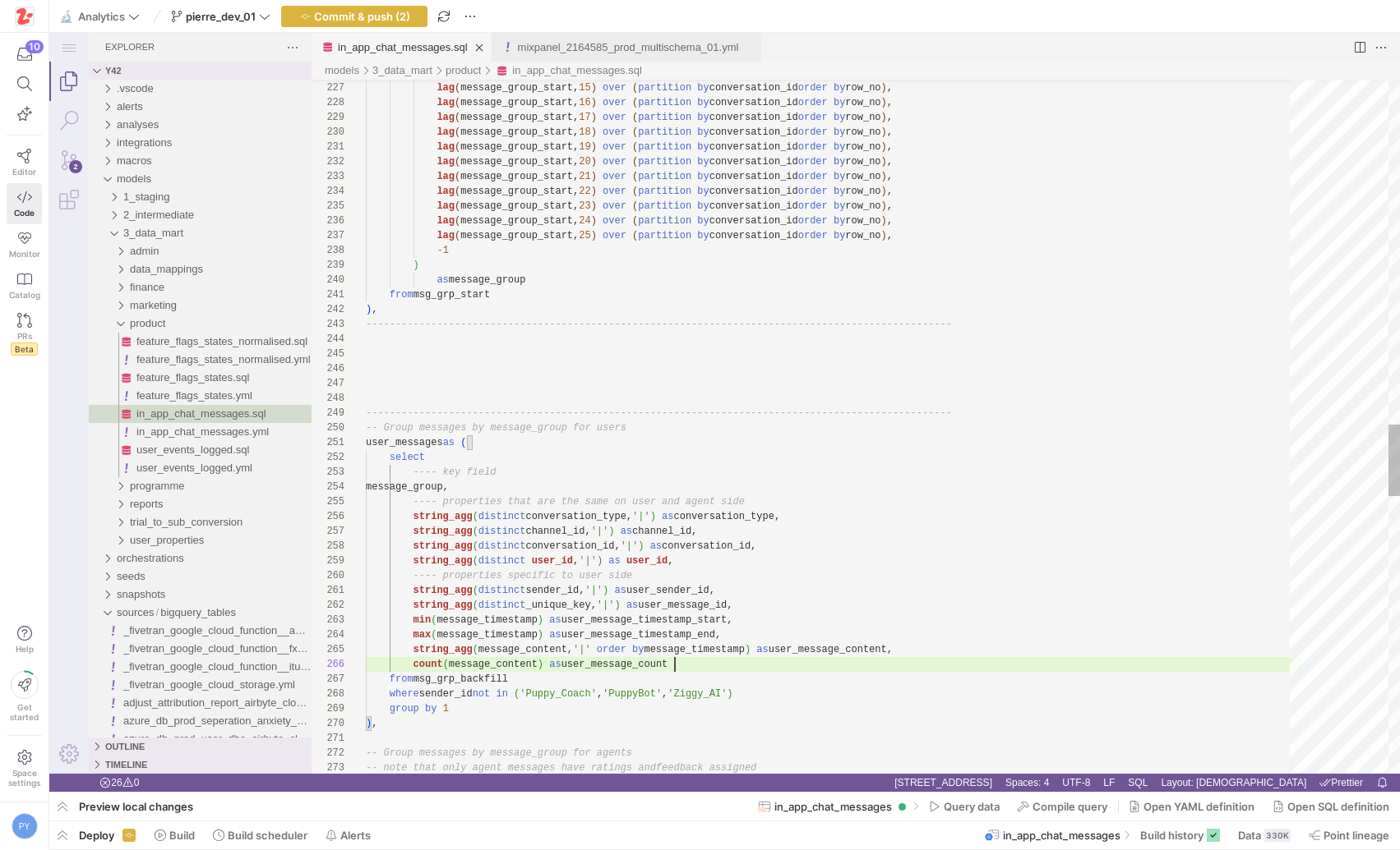
scroll to position [74, 309]
click at [704, 667] on div "lag ( message_group_start, 15 ) over ( partition by conversation_id order by ro…" at bounding box center [833, 102] width 935 height 6728
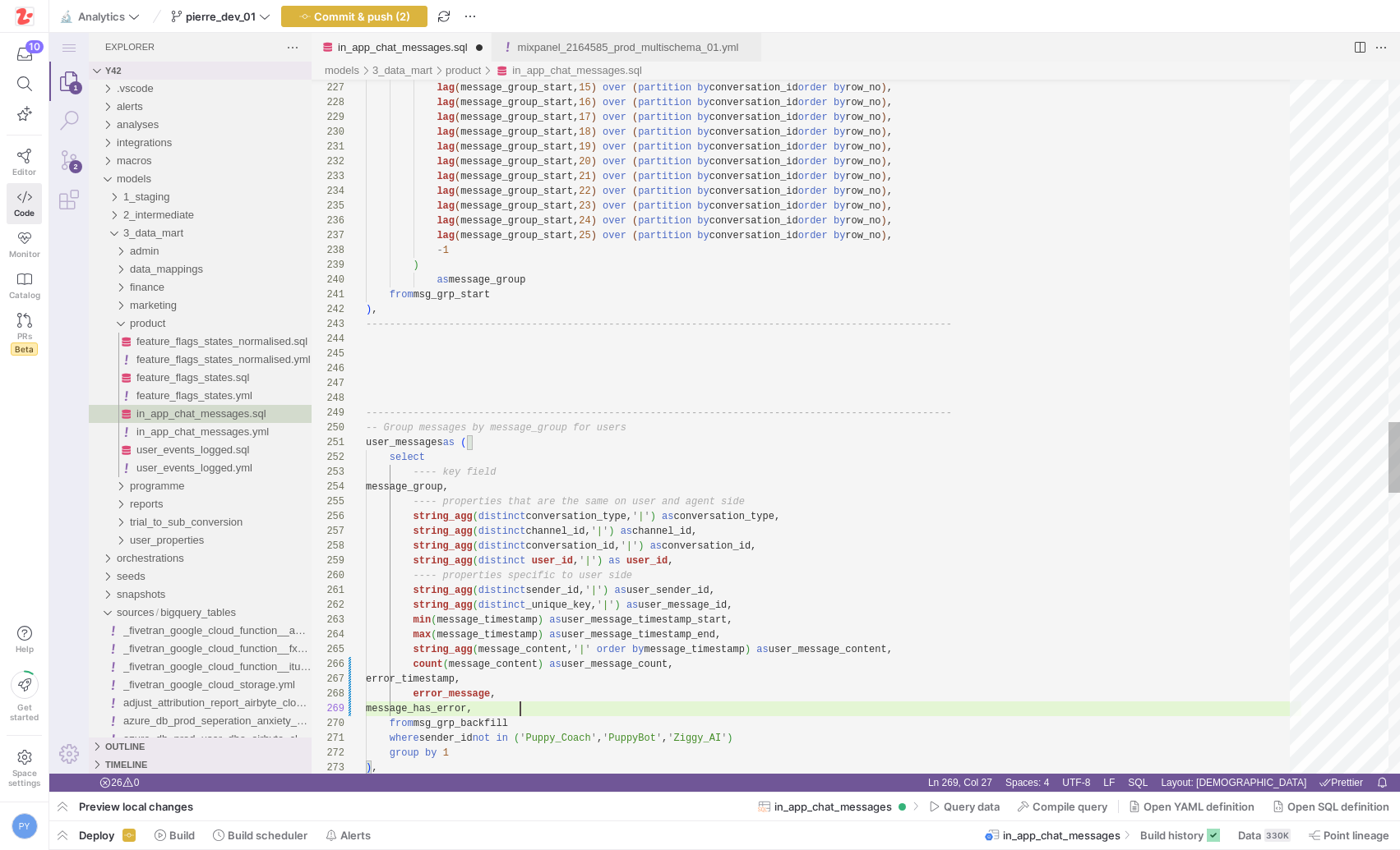
scroll to position [118, 154]
click at [418, 647] on div "lag ( message_group_start, 15 ) over ( partition by conversation_id order by ro…" at bounding box center [833, 125] width 935 height 6773
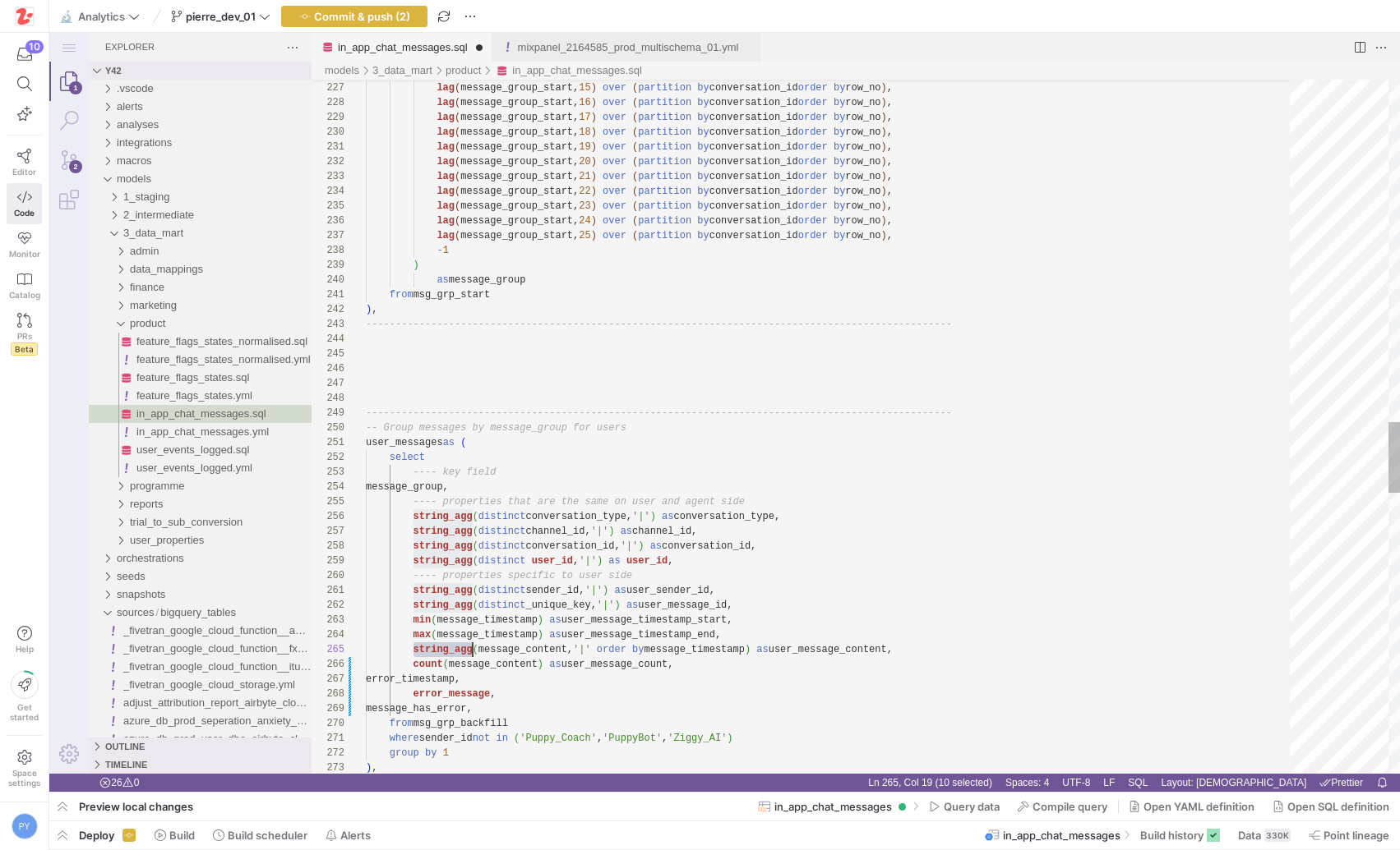
click at [418, 647] on div "lag ( message_group_start, 15 ) over ( partition by conversation_id order by ro…" at bounding box center [833, 125] width 935 height 6773
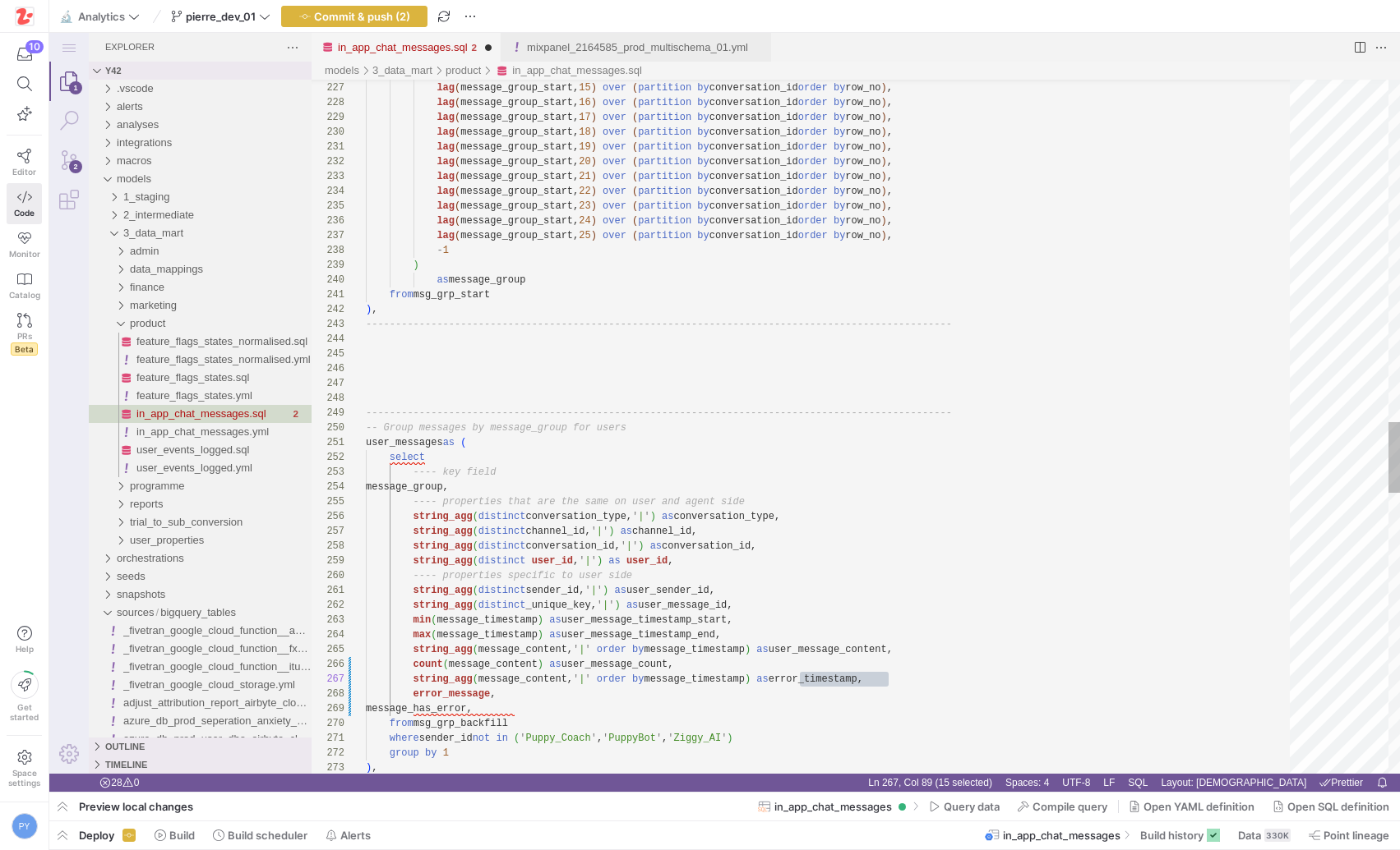
scroll to position [89, 48]
click at [528, 678] on div "lag ( message_group_start, 15 ) over ( partition by conversation_id order by ro…" at bounding box center [833, 125] width 935 height 6773
click at [417, 683] on div "lag ( message_group_start, 15 ) over ( partition by conversation_id order by ro…" at bounding box center [833, 125] width 935 height 6773
click at [415, 682] on div "lag ( message_group_start, 15 ) over ( partition by conversation_id order by ro…" at bounding box center [833, 125] width 935 height 6773
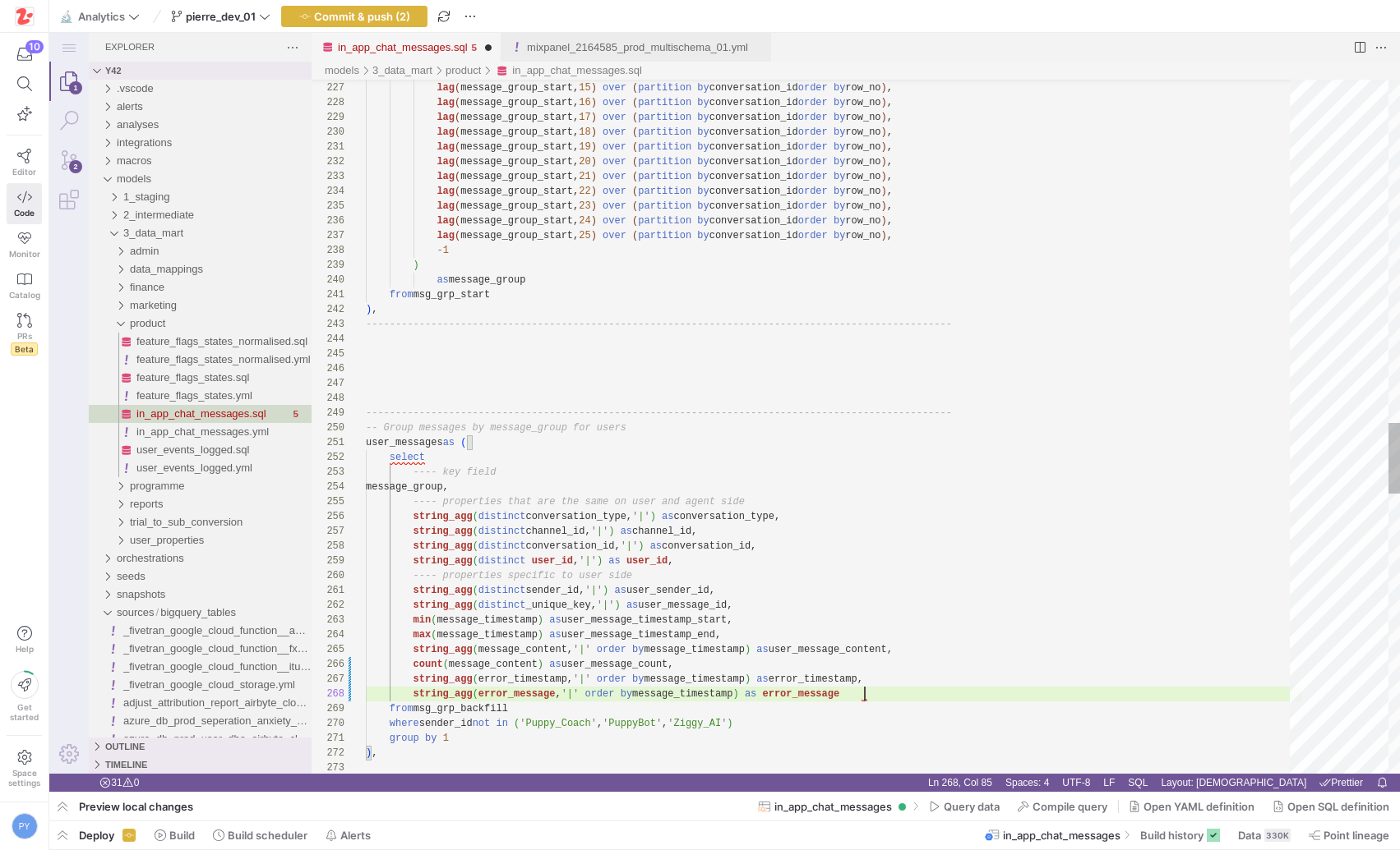
scroll to position [89, 499]
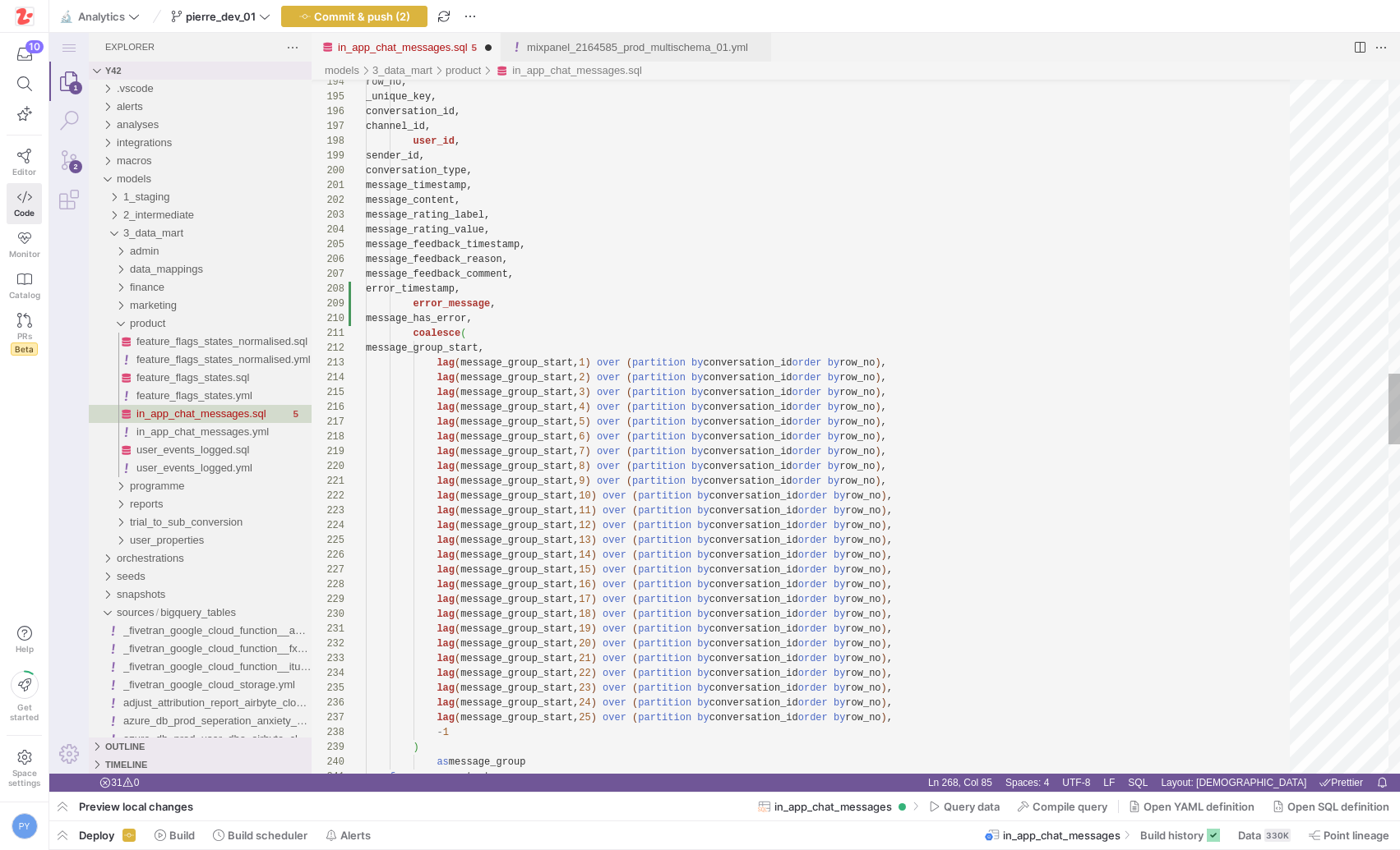
click at [546, 316] on div "lag ( message_group_start, 15 ) over ( partition by conversation_id order by ro…" at bounding box center [833, 599] width 935 height 6758
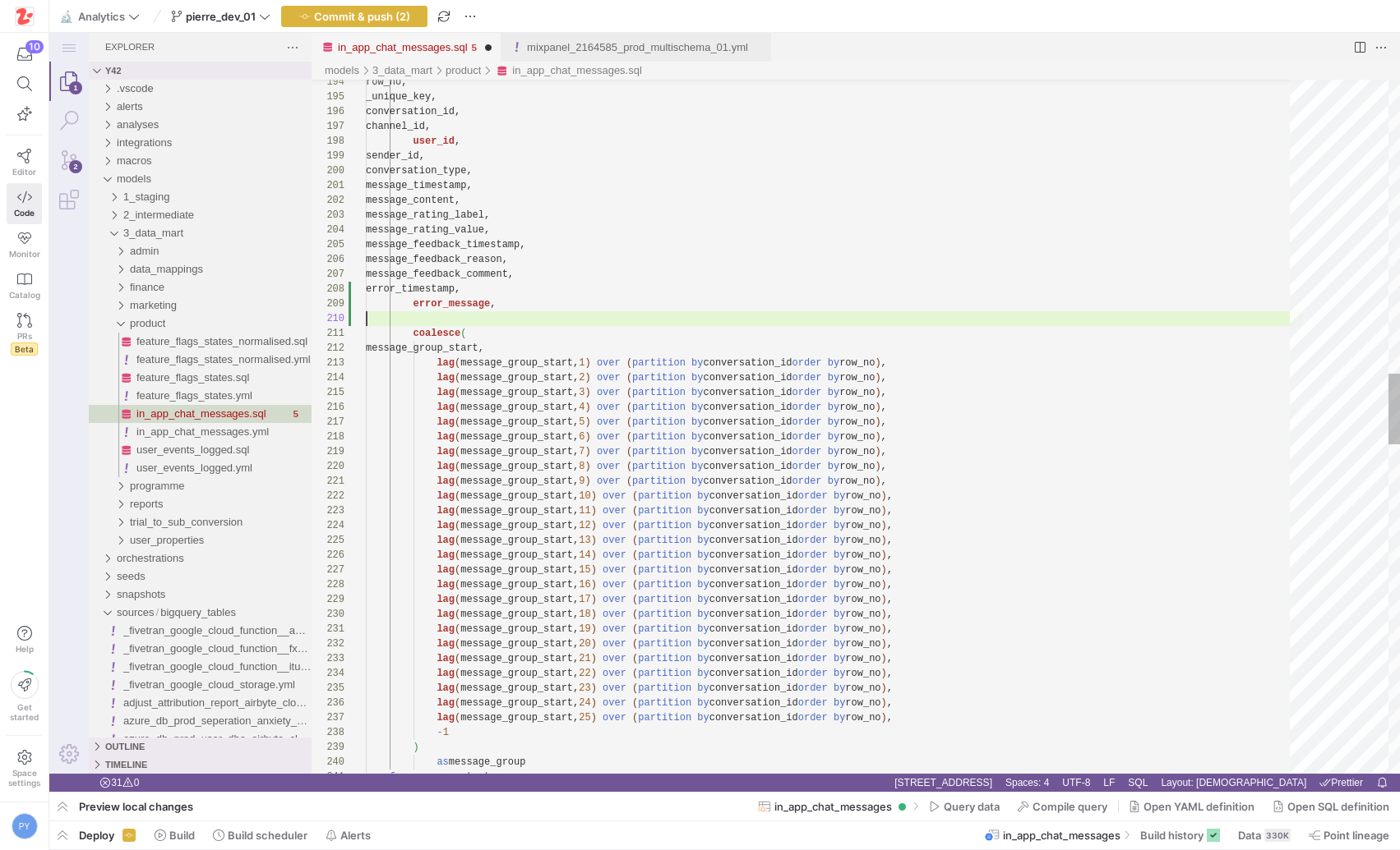
scroll to position [118, 130]
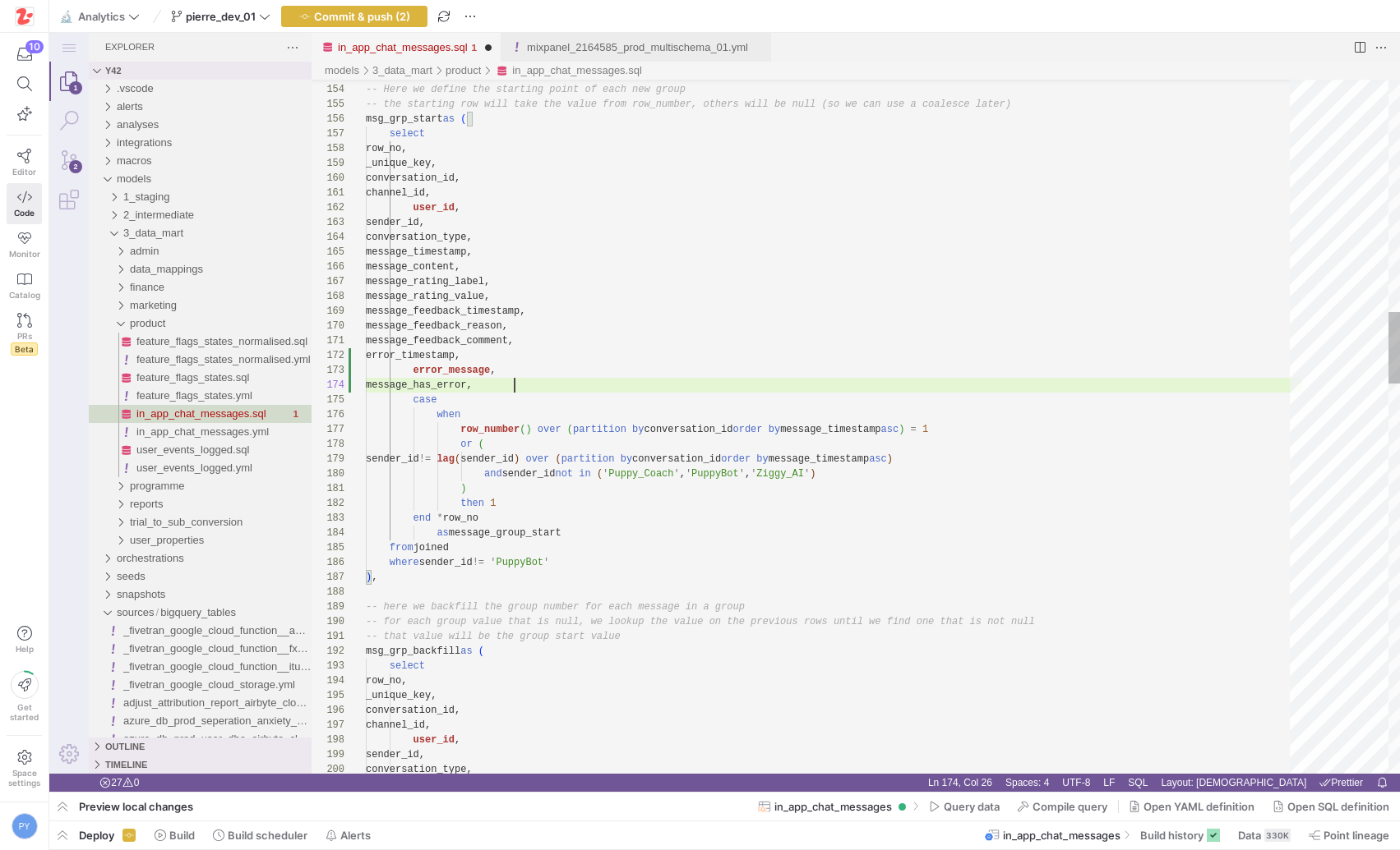
scroll to position [44, 48]
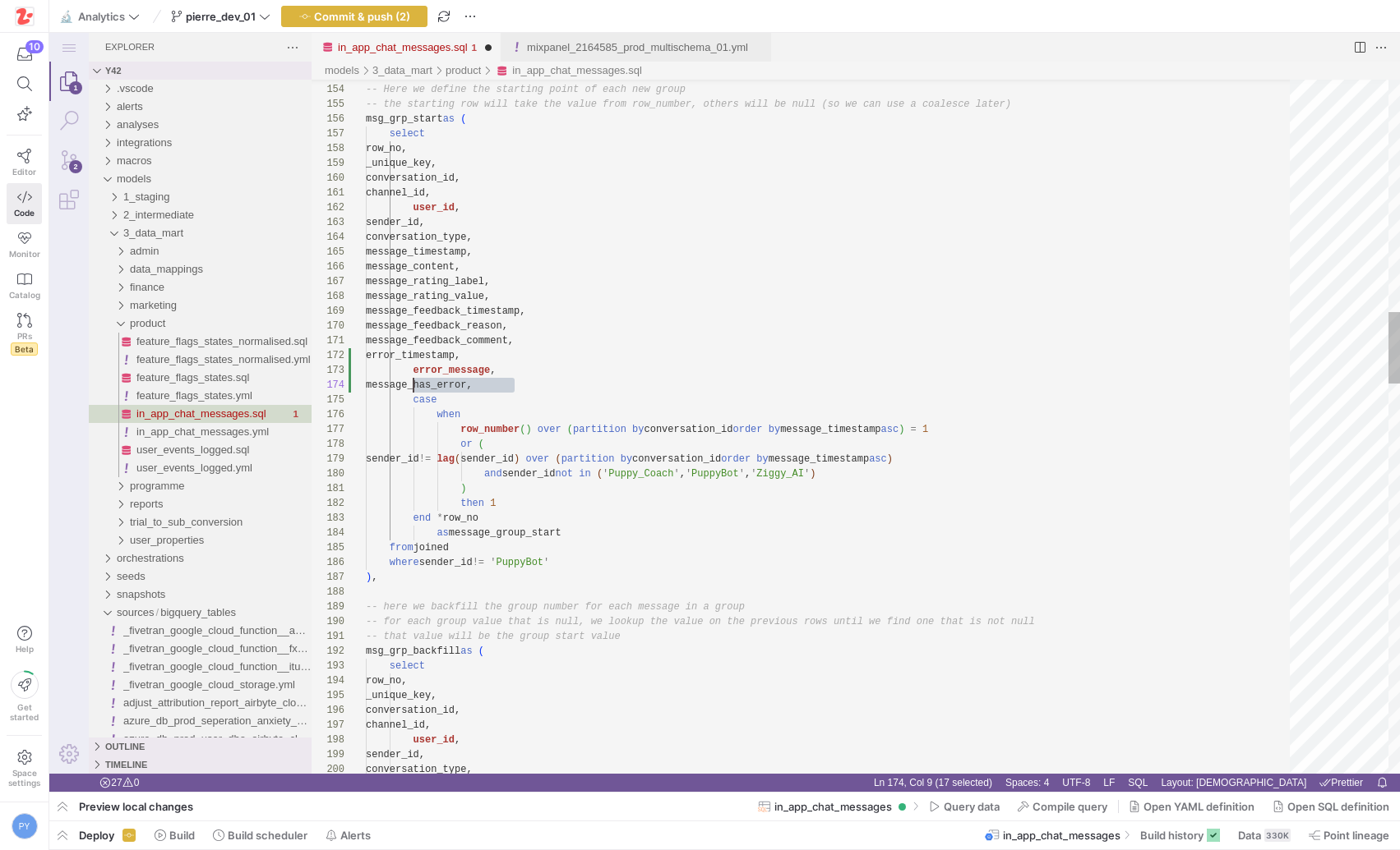
type textarea "message_feedback_comment, error_timestamp, error_message, message_has_error, ca…"
type textarea "message_has_error"
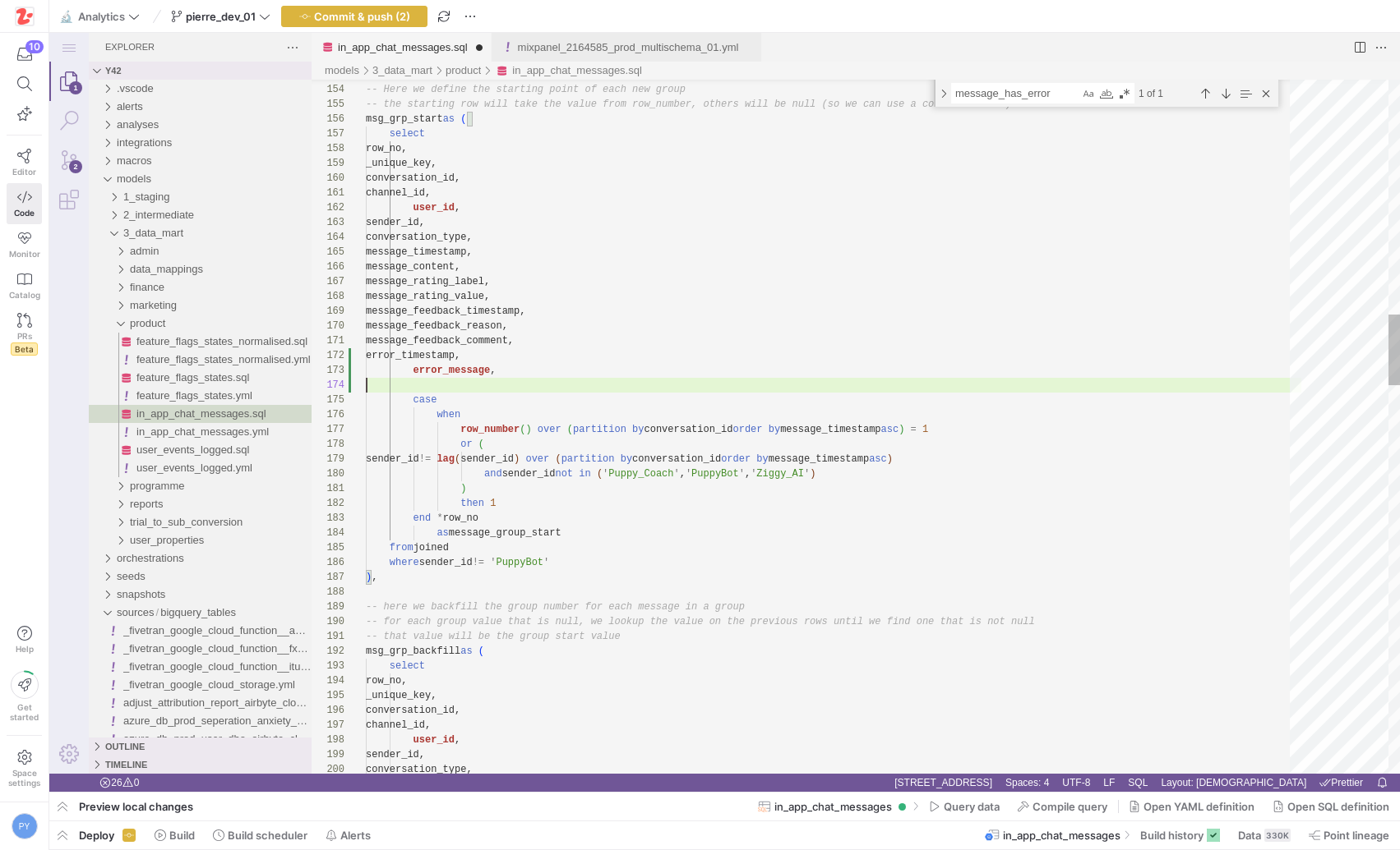
scroll to position [29, 130]
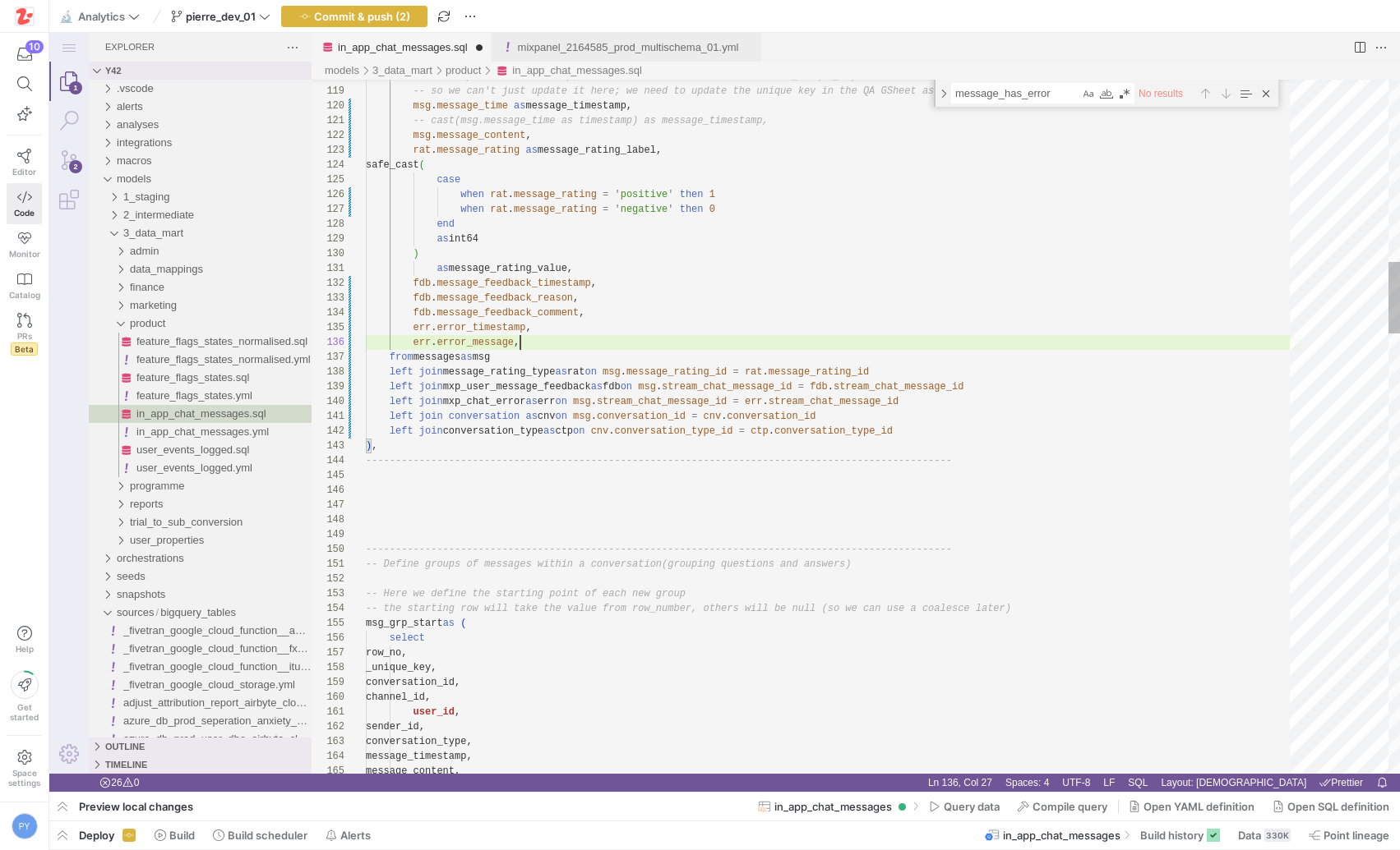
scroll to position [74, 149]
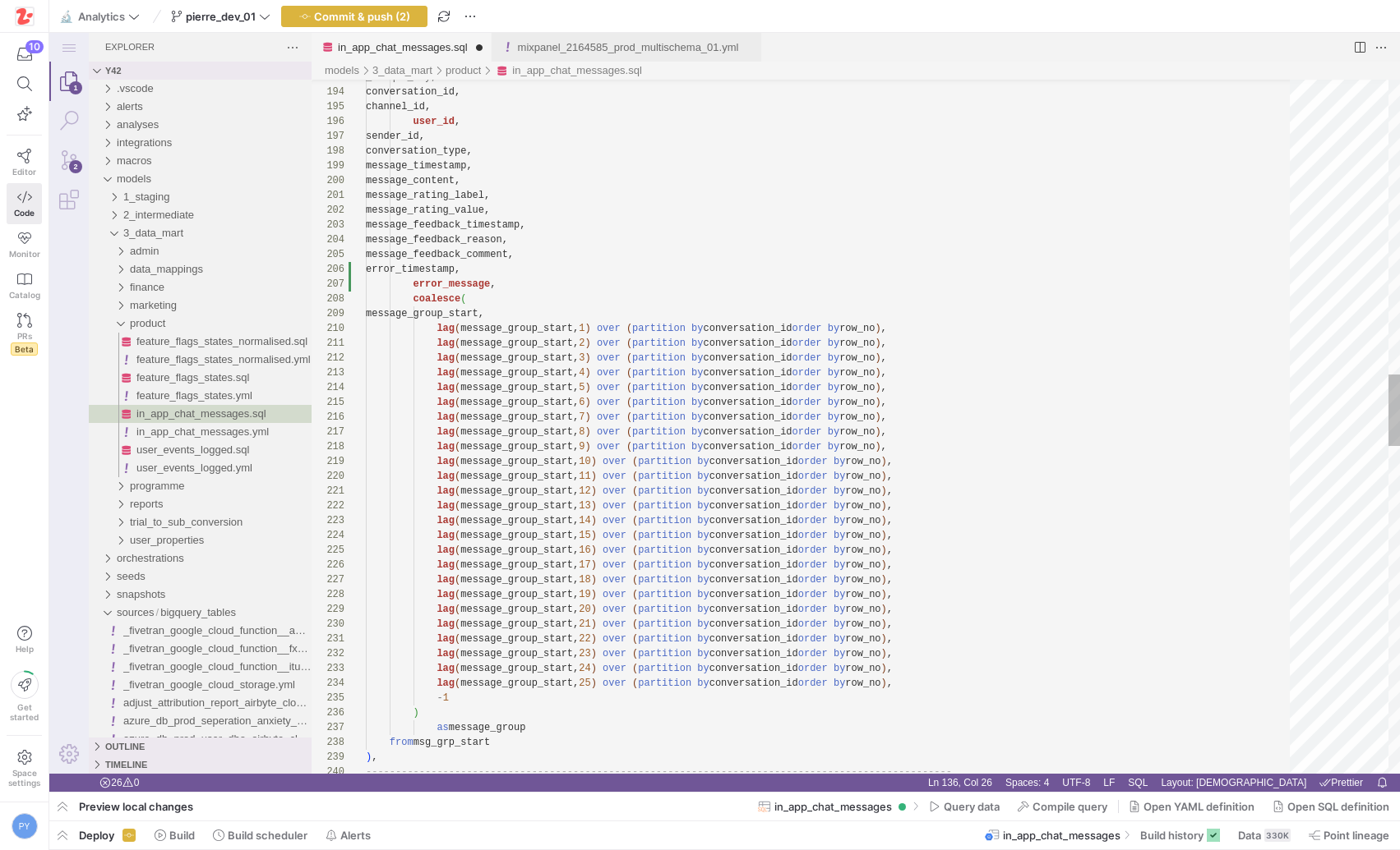
click at [511, 286] on div "lag ( message_group_start, 14 ) over ( partition by conversation_id order by ro…" at bounding box center [833, 587] width 935 height 6714
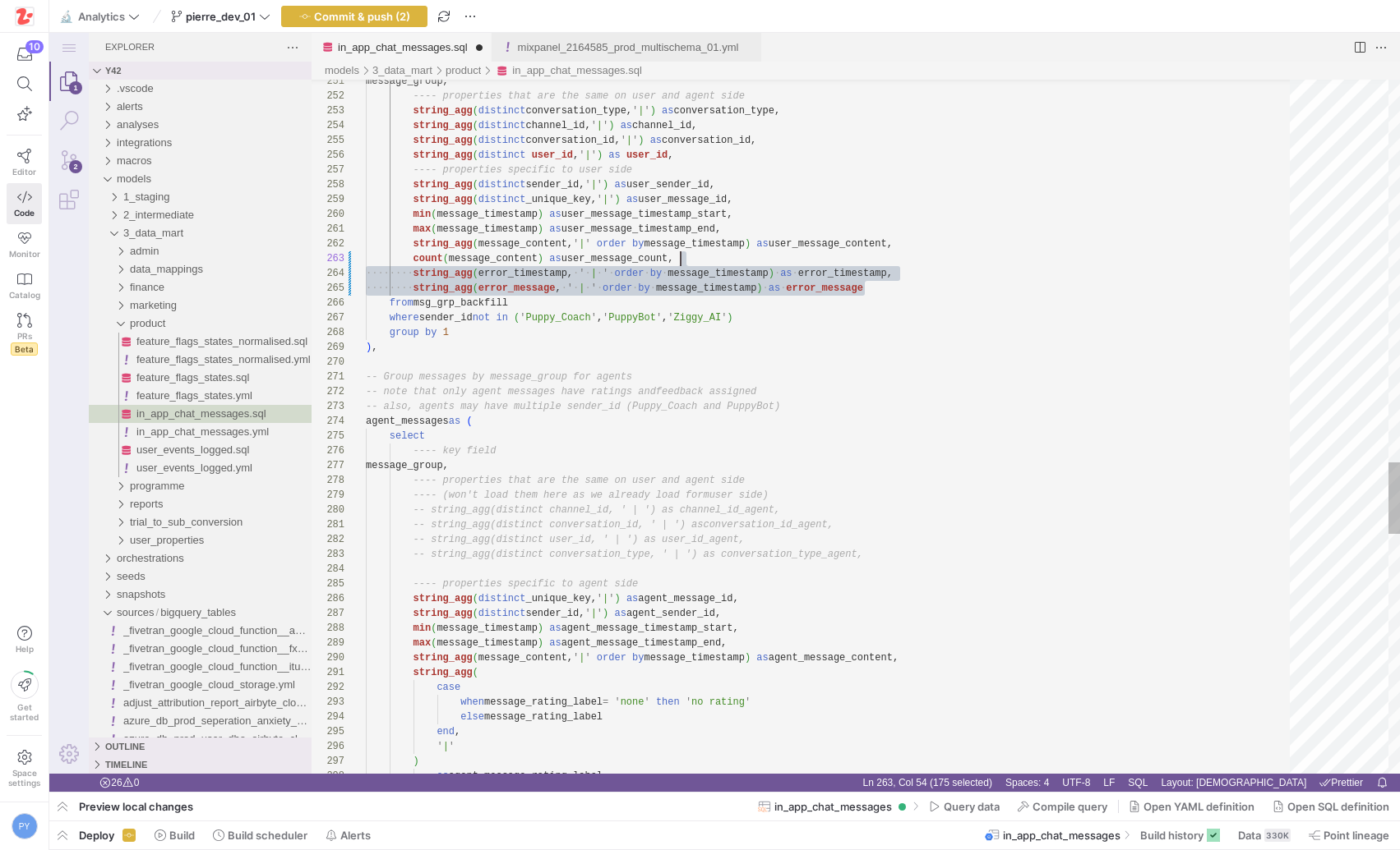
scroll to position [29, 315]
drag, startPoint x: 888, startPoint y: 285, endPoint x: 888, endPoint y: 261, distance: 24.0
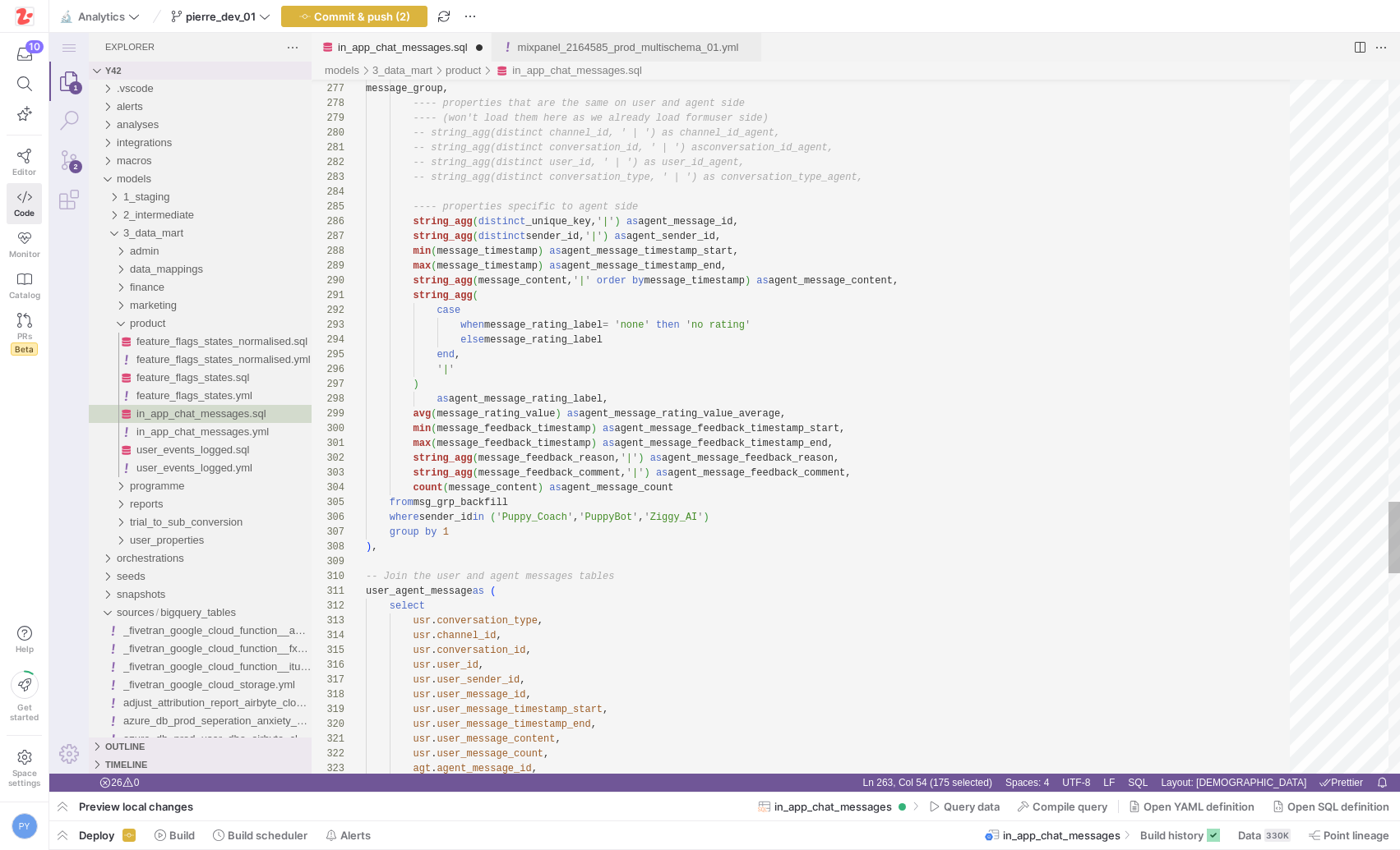
paste textarea "string_agg(error_timestamp, ' | ' order by message_timestamp) as error_timestam…"
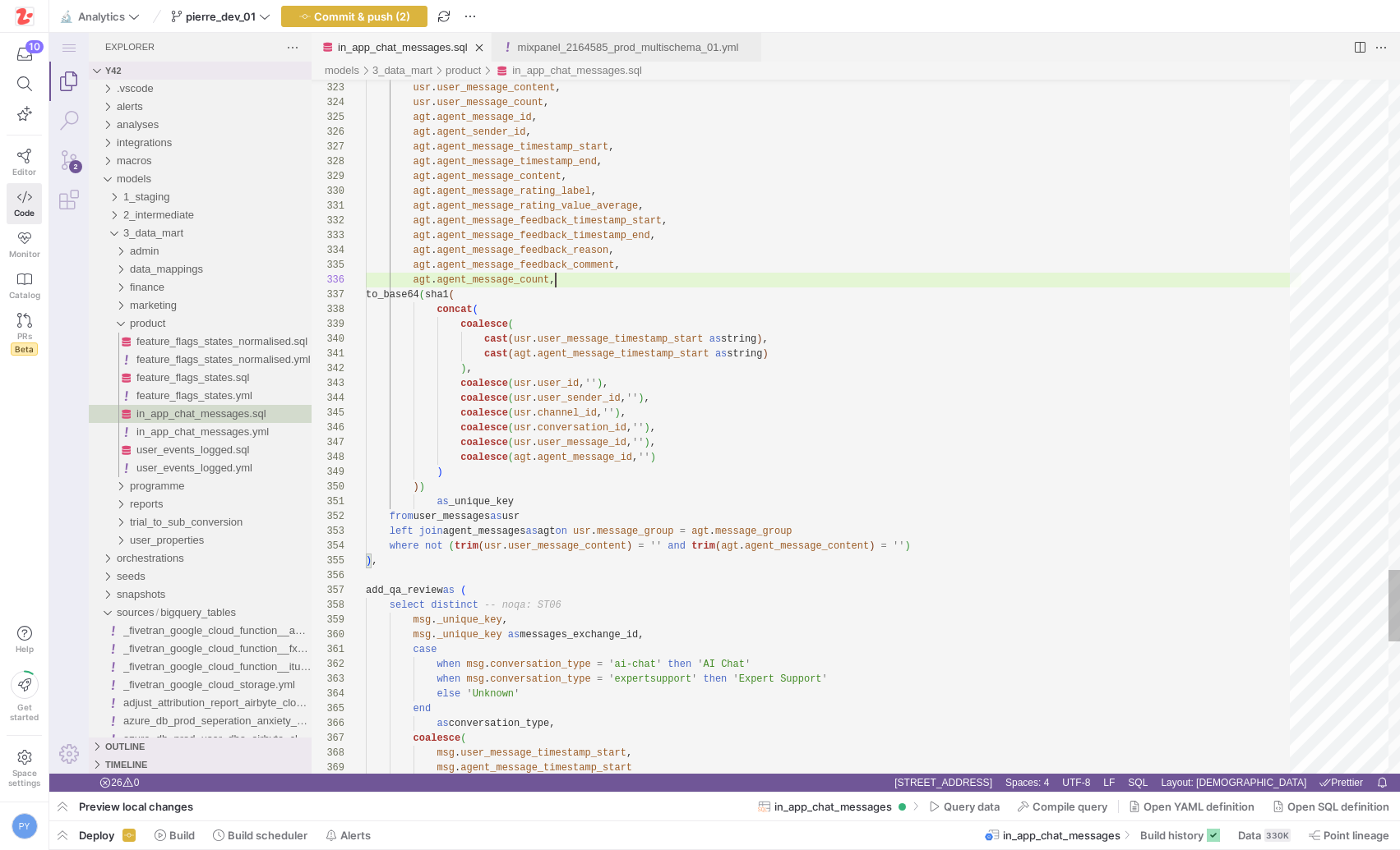
scroll to position [89, 48]
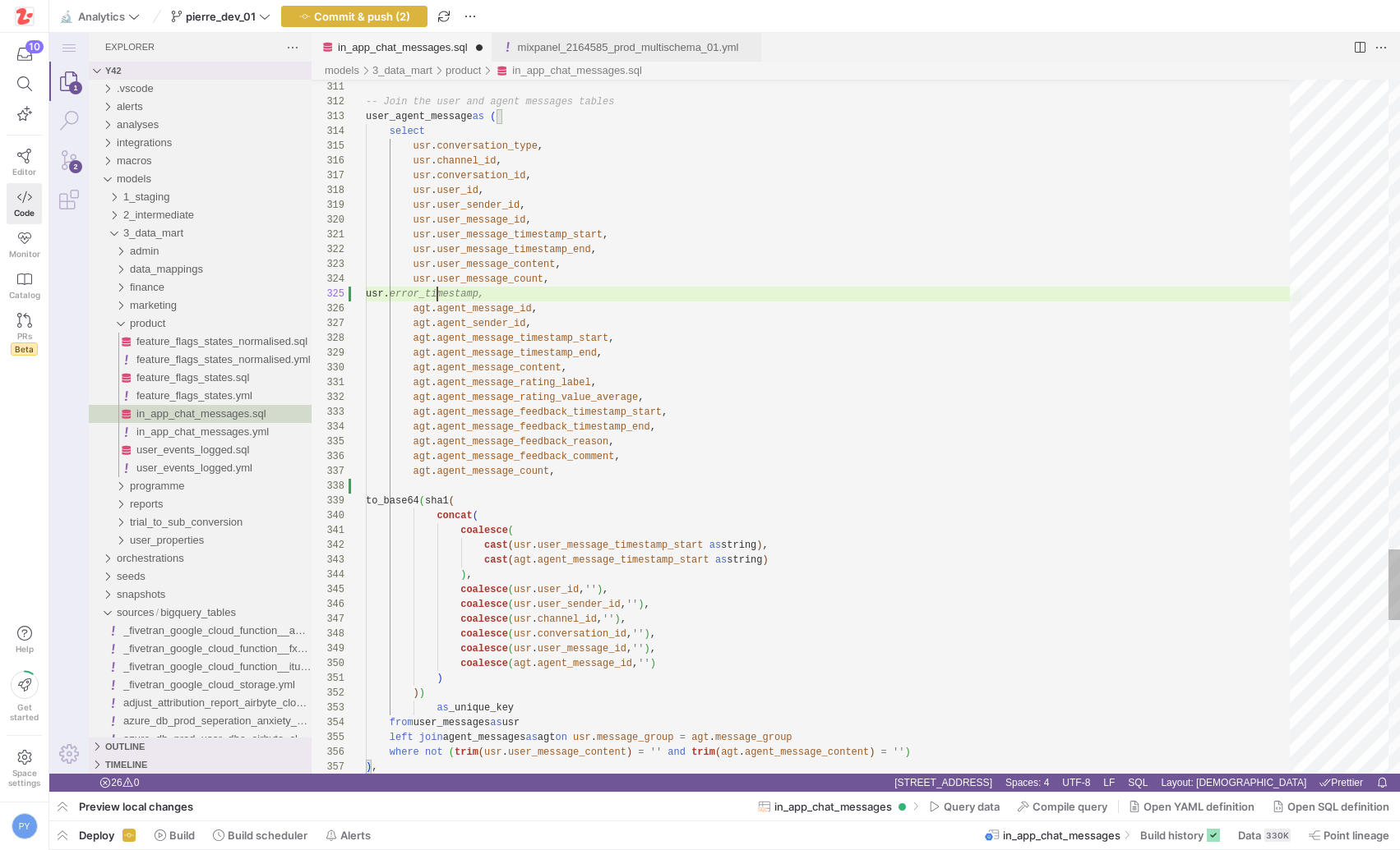
paste textarea "error_timestamp"
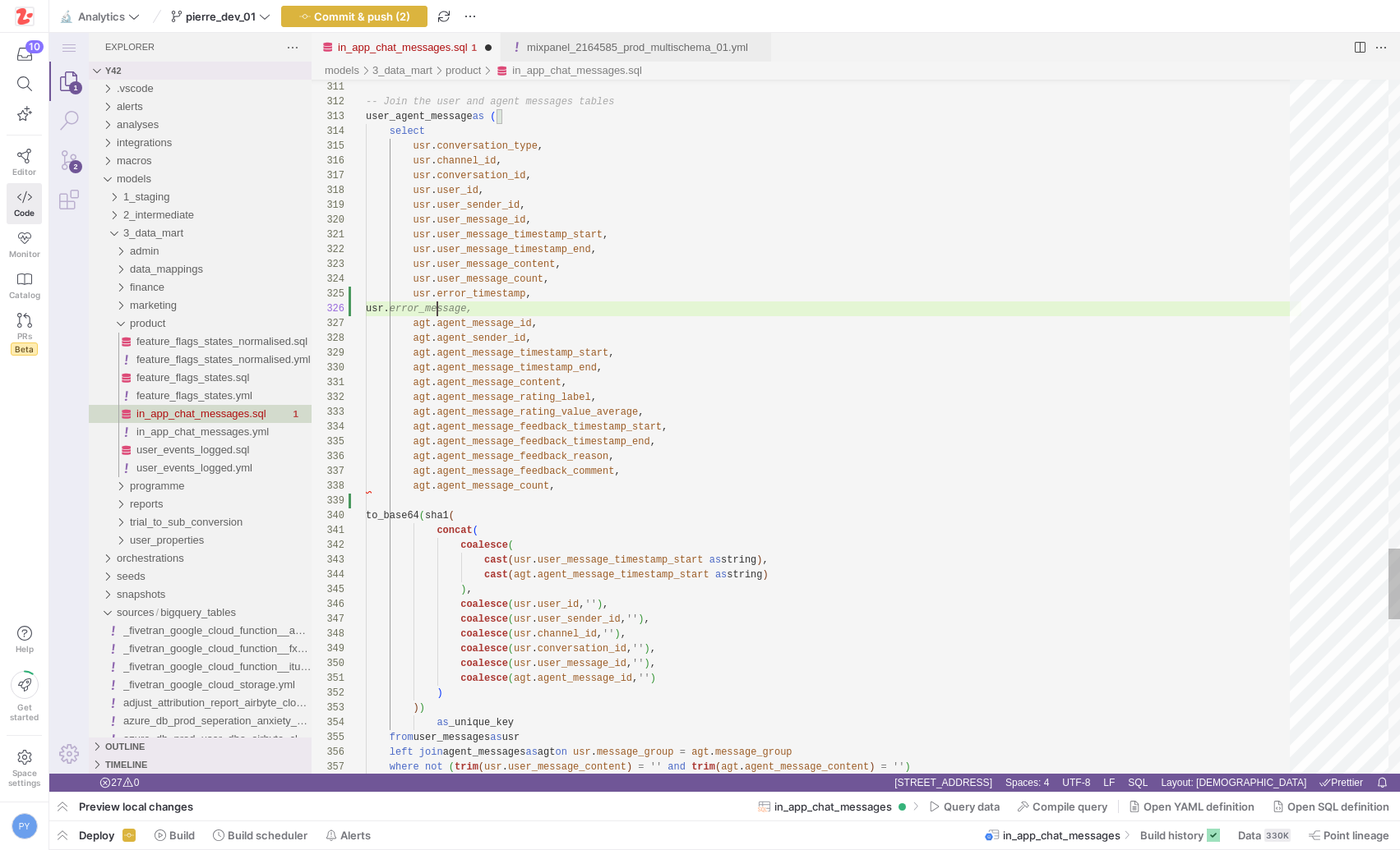
paste textarea "error_timestamp"
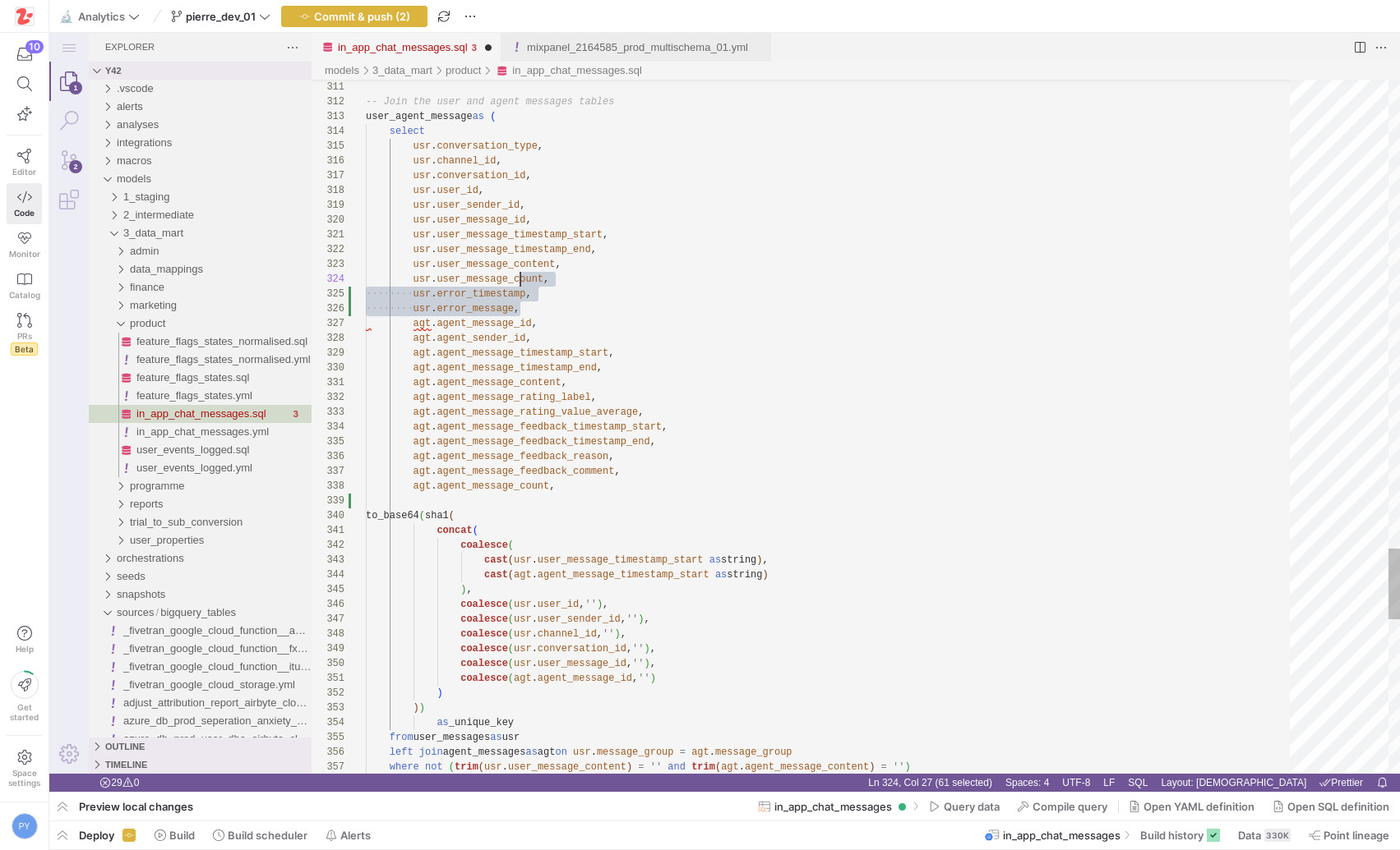
scroll to position [44, 184]
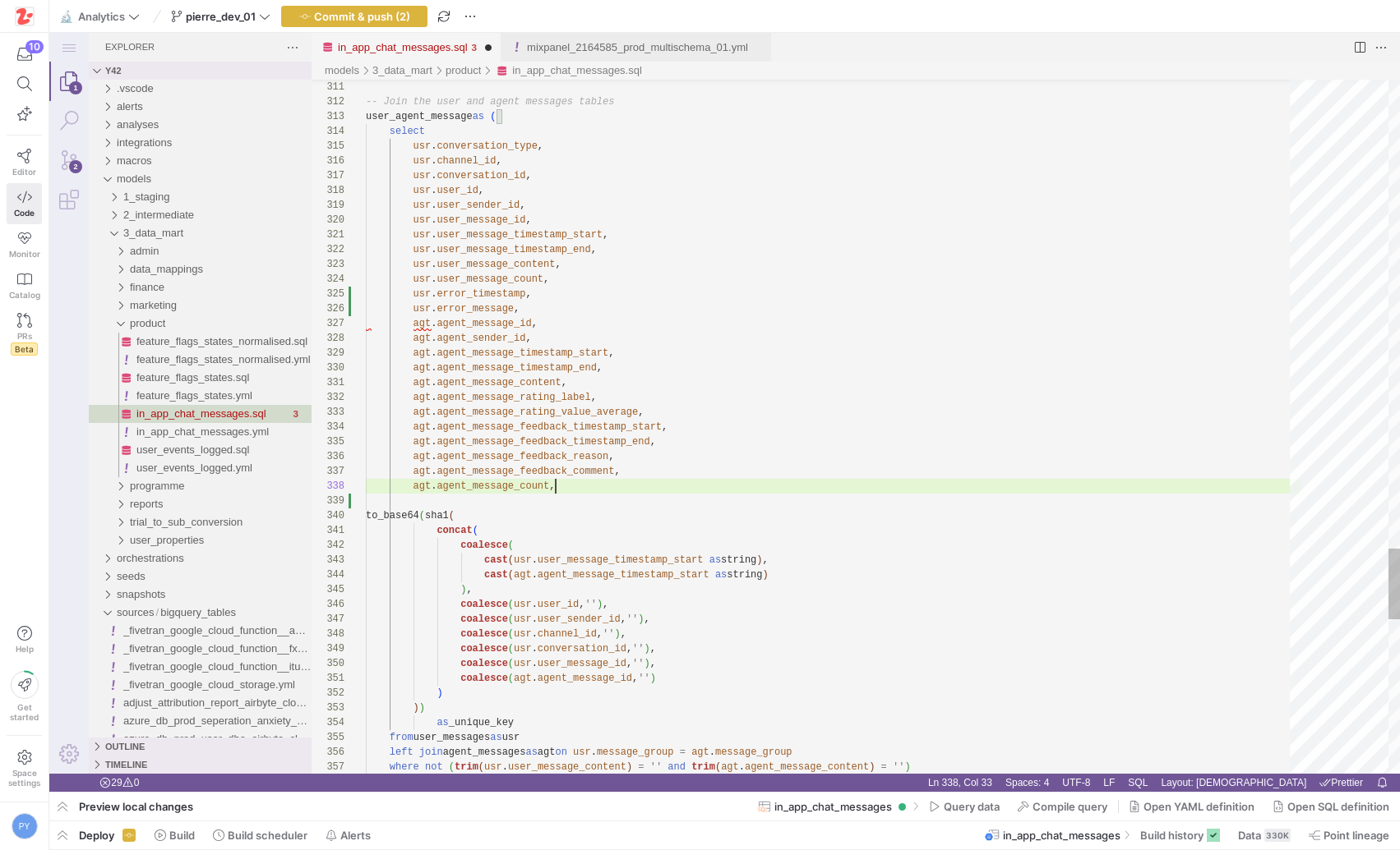
scroll to position [118, 48]
paste textarea "usr.error_message, to_base64(sha1( concat( coalesce( cast(usr.user_message_time…"
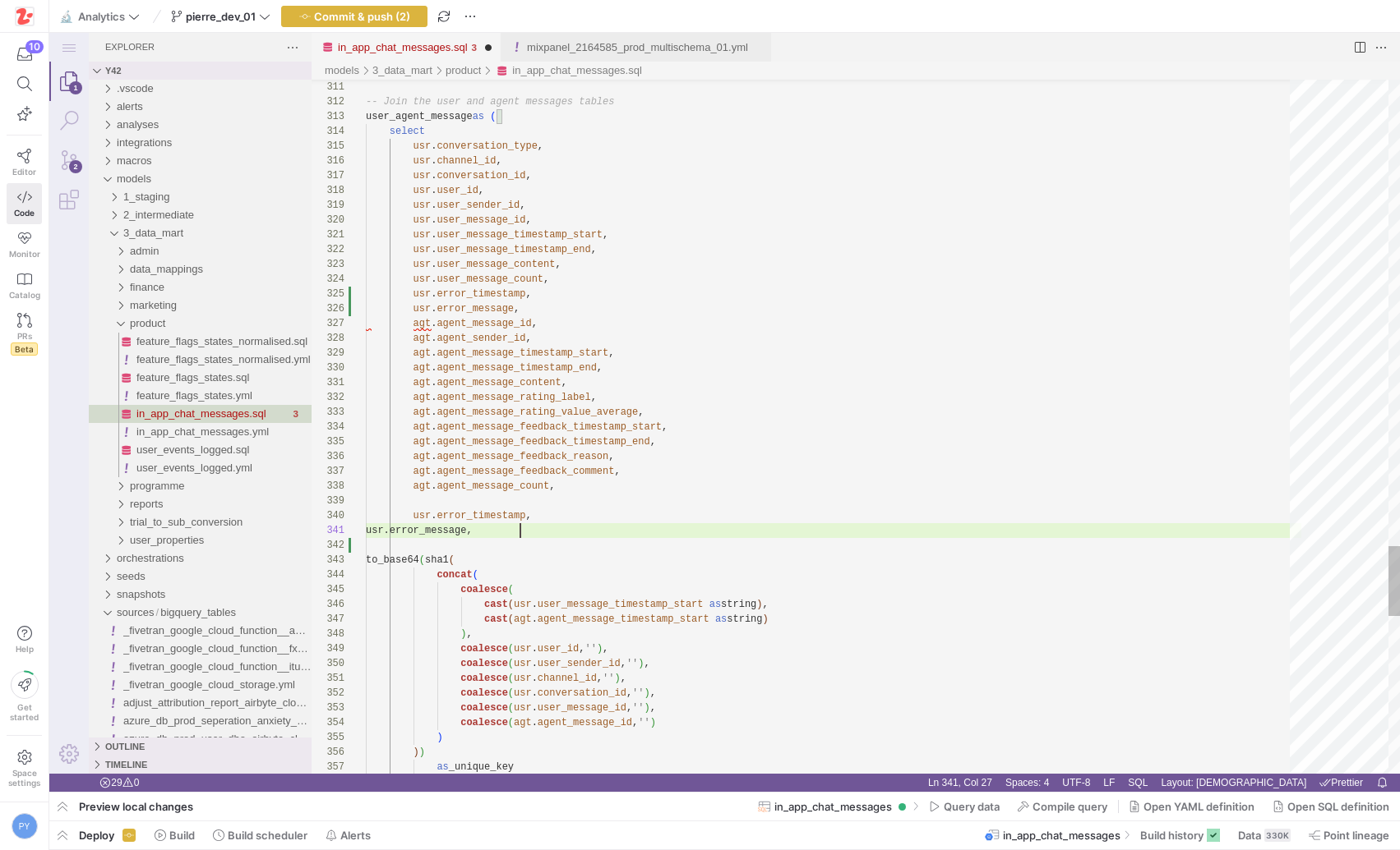
scroll to position [0, 154]
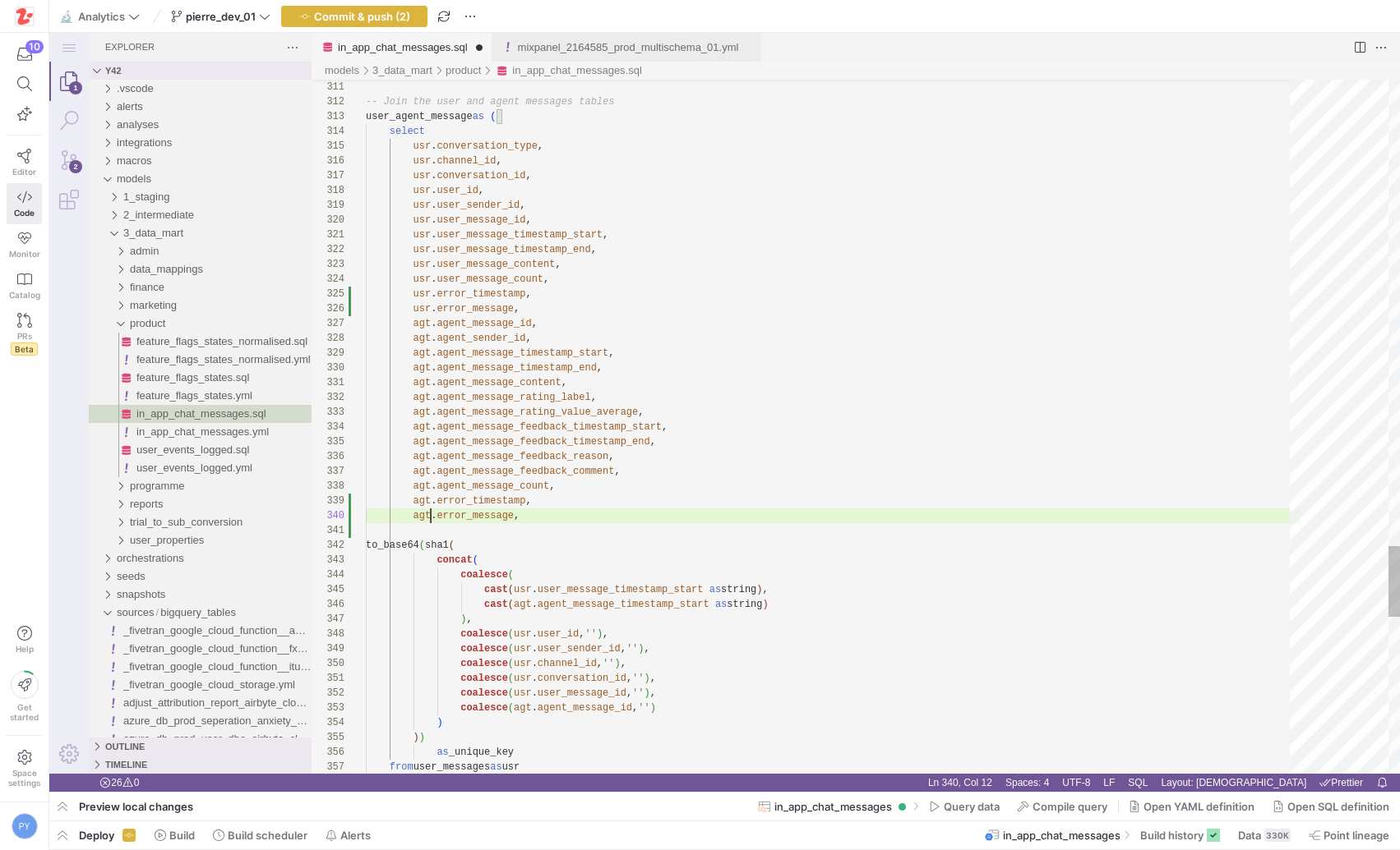
scroll to position [133, 65]
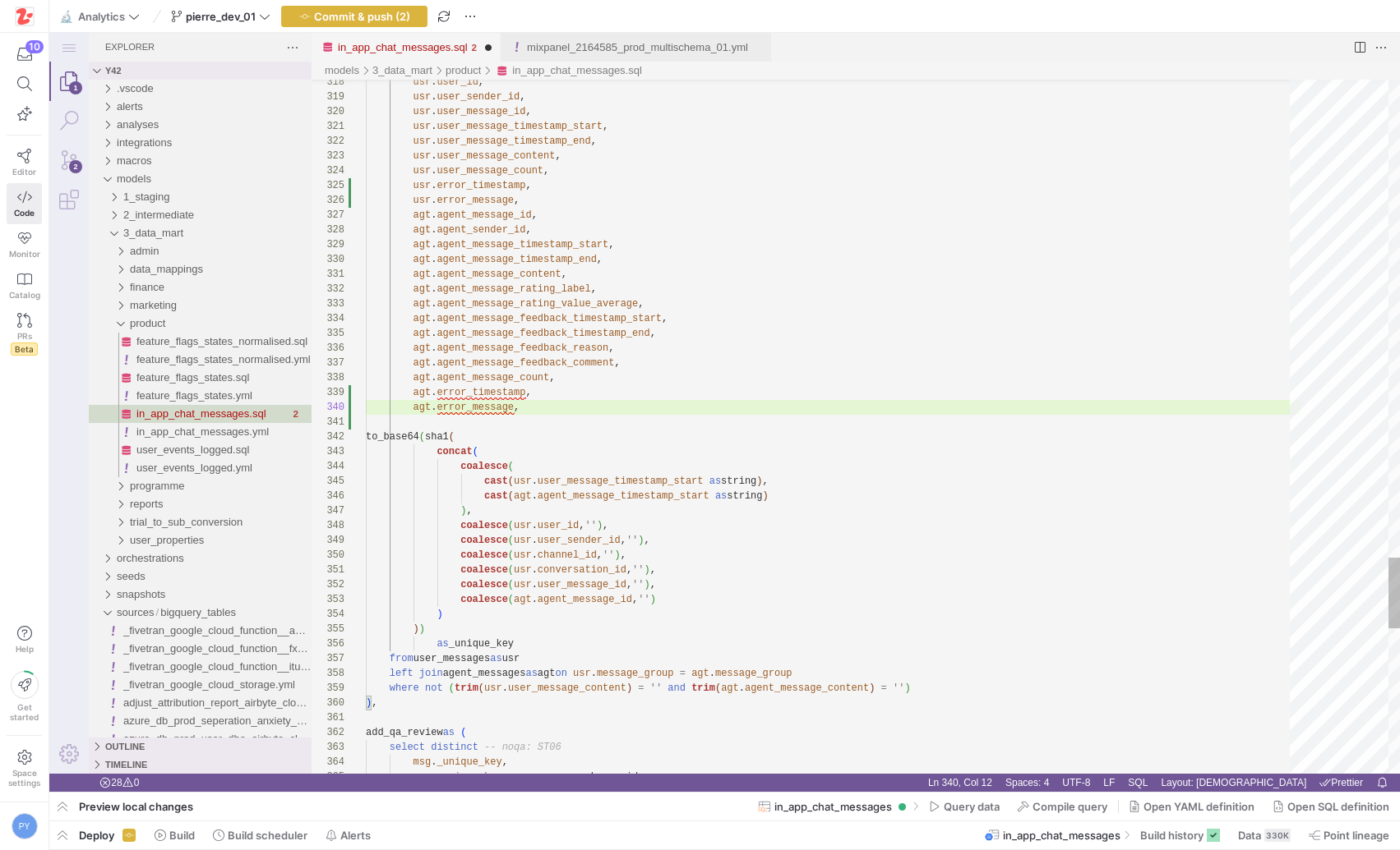
paste textarea "agent_"
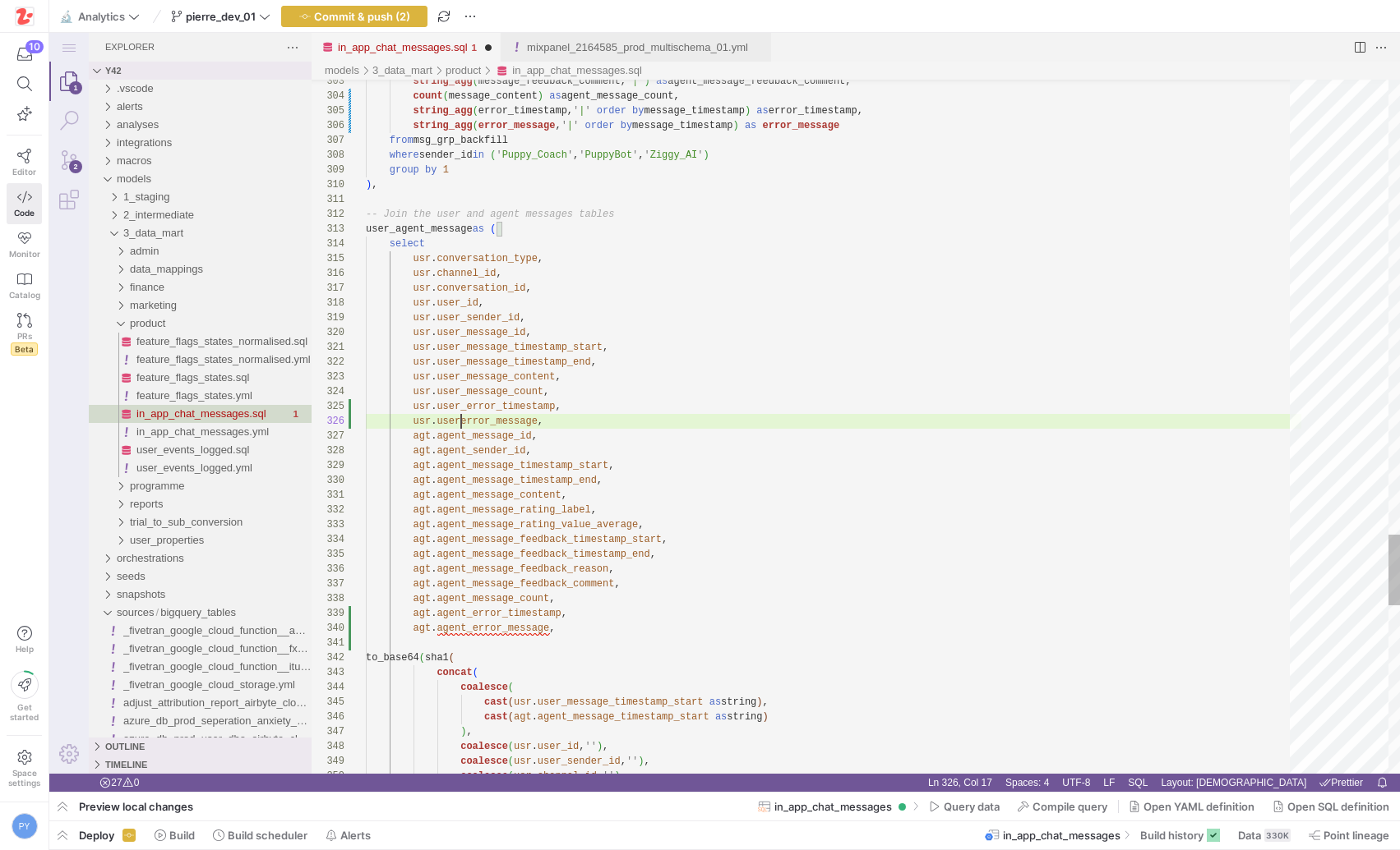
scroll to position [74, 101]
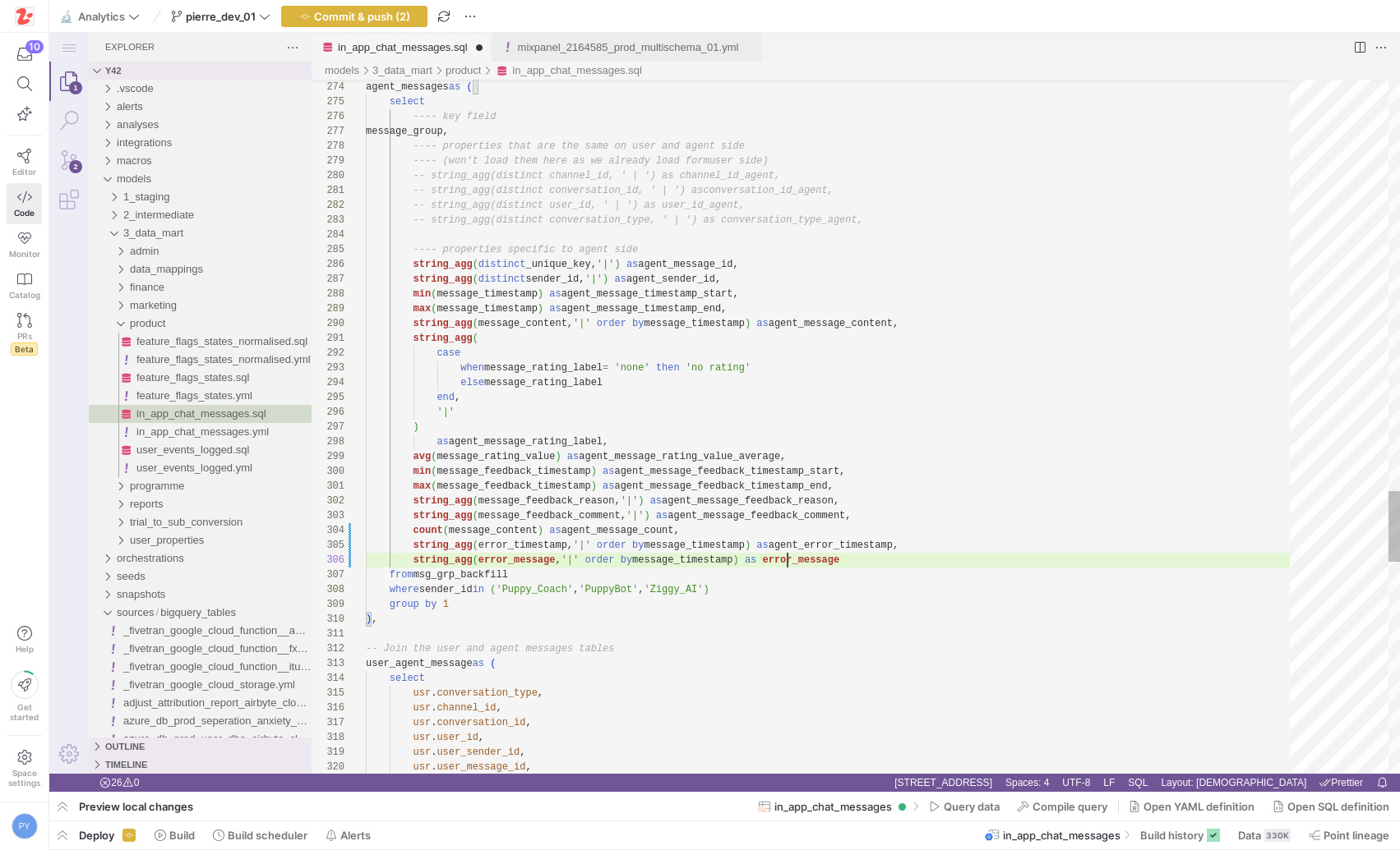
paste textarea "agent_"
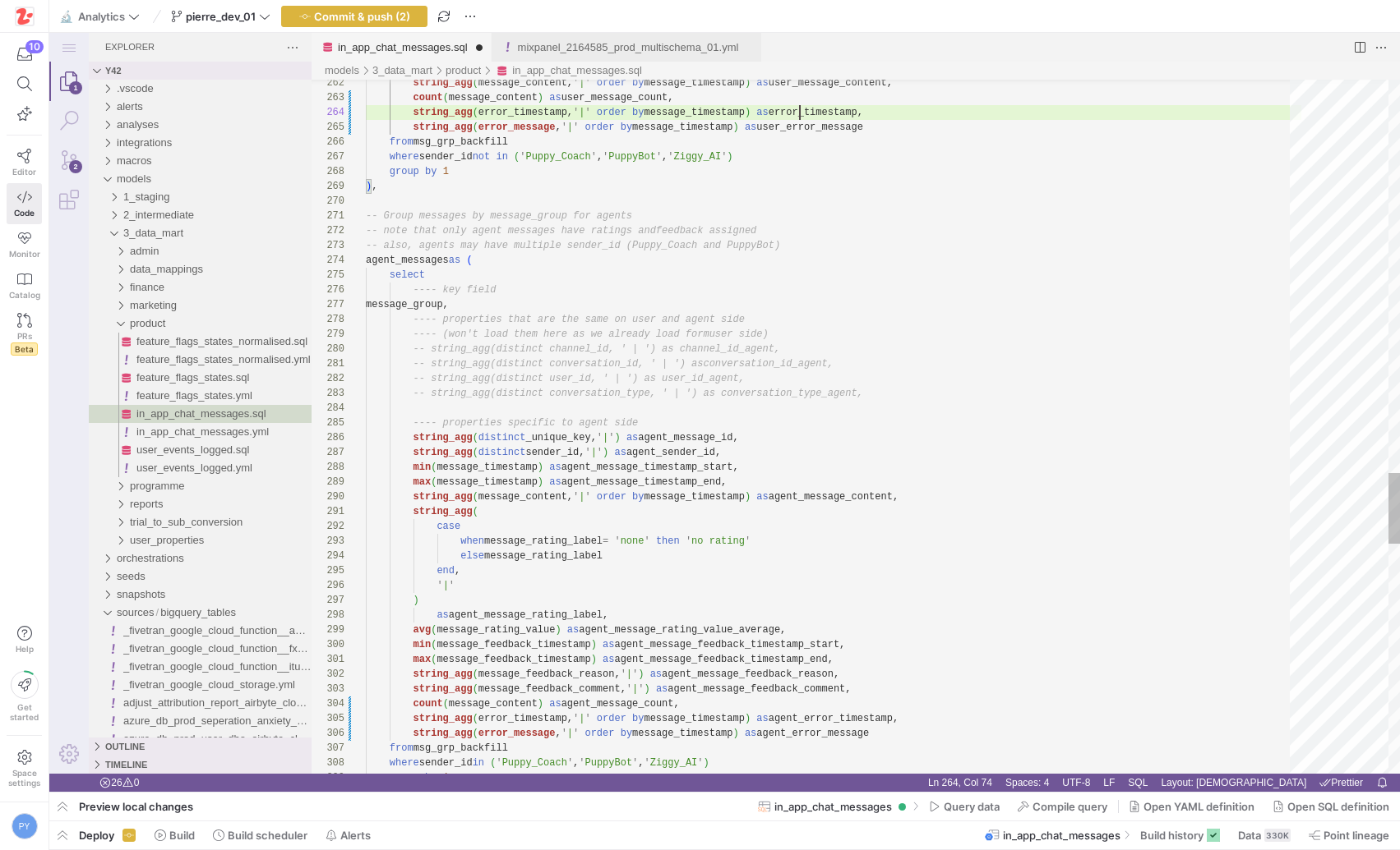
paste textarea "user_"
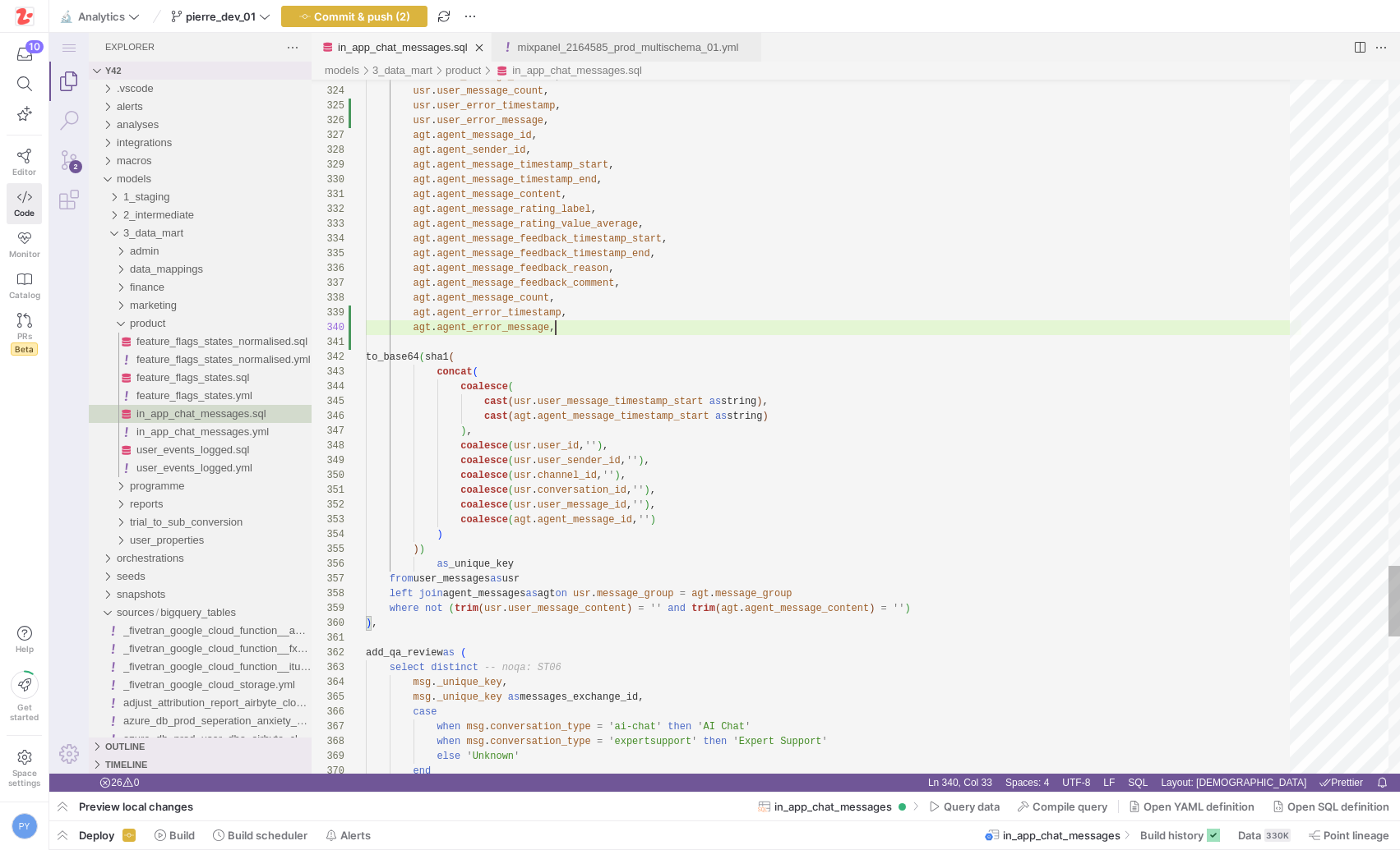
scroll to position [133, 190]
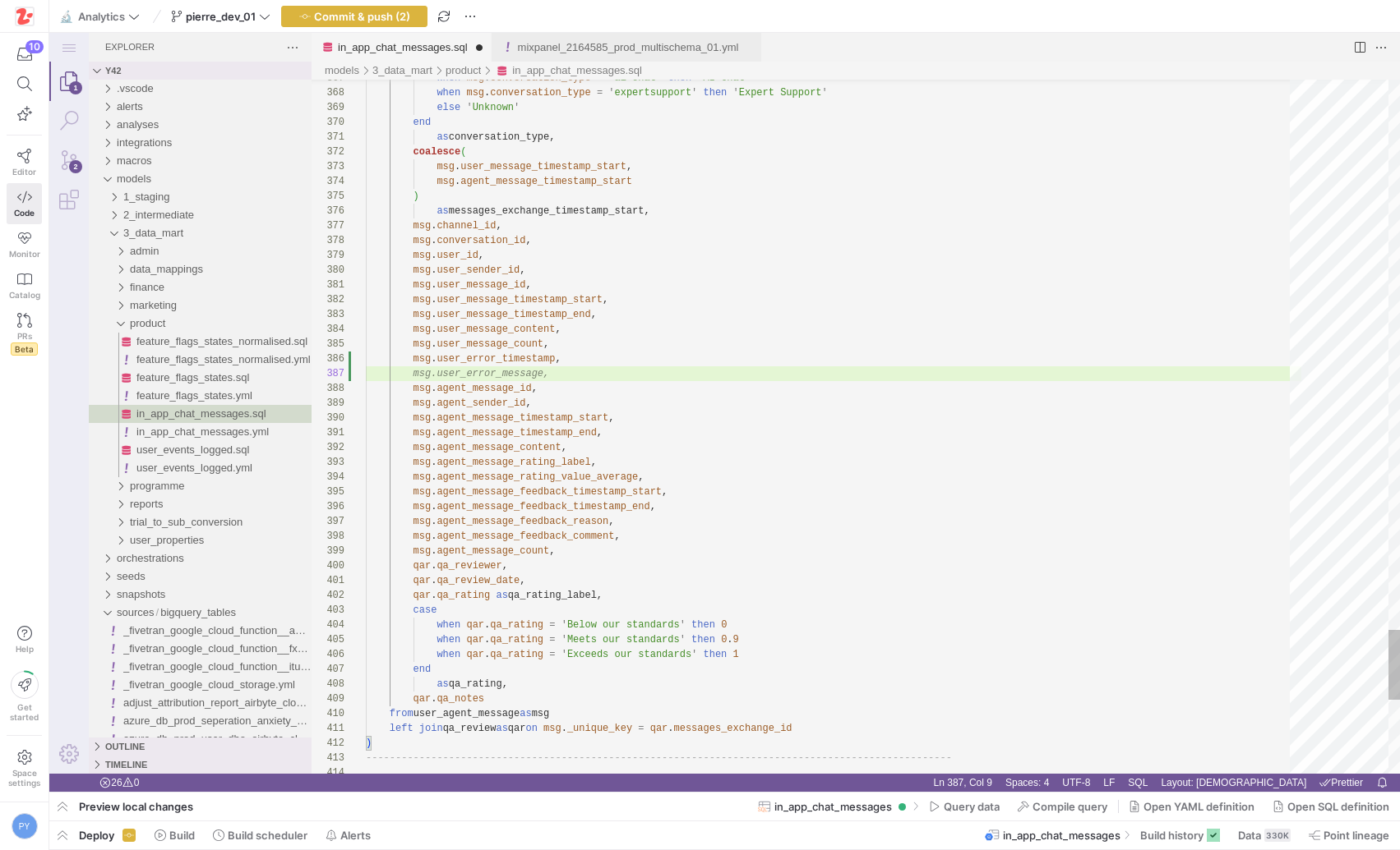
scroll to position [89, 184]
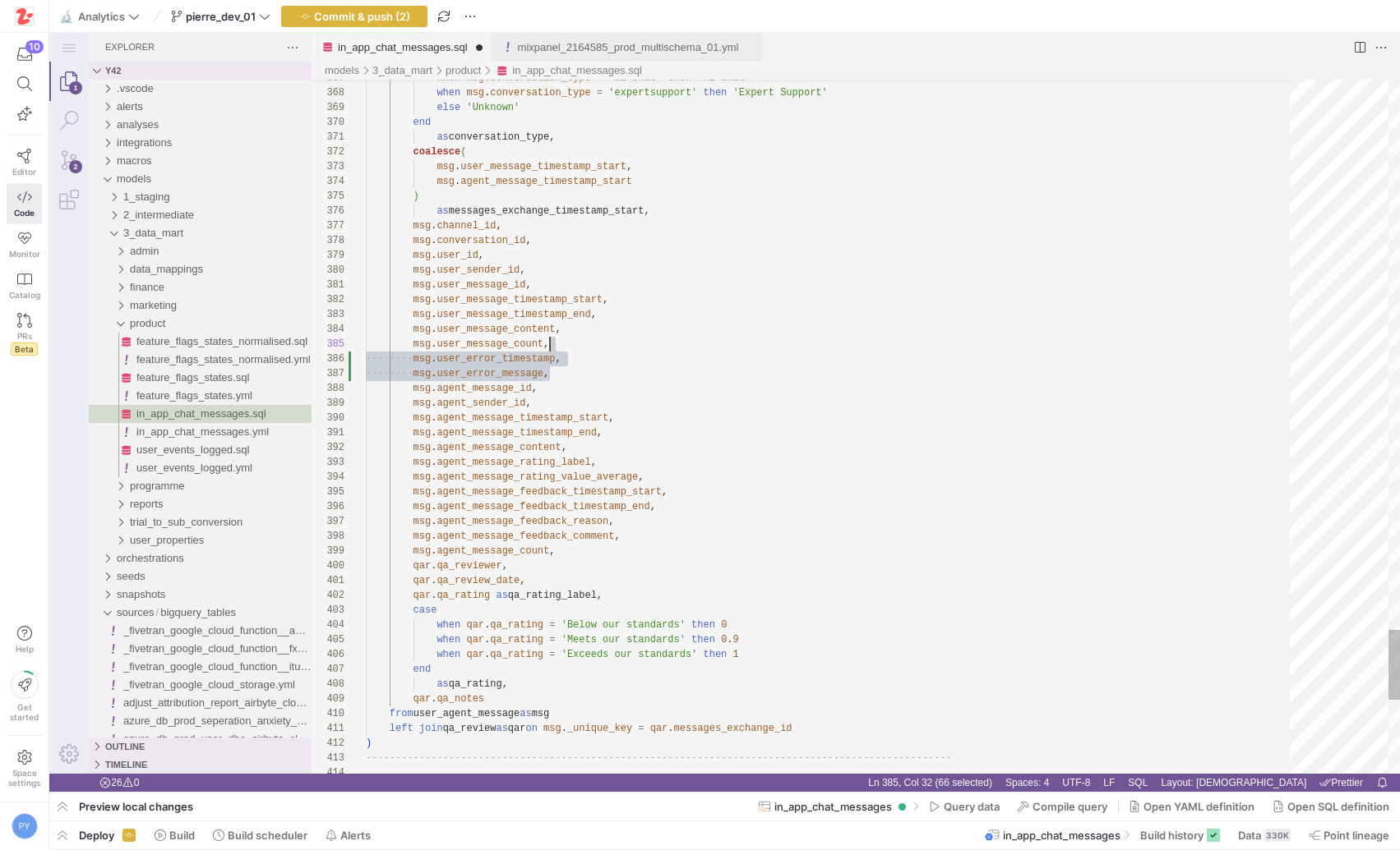
drag, startPoint x: 569, startPoint y: 375, endPoint x: 570, endPoint y: 349, distance: 26.0
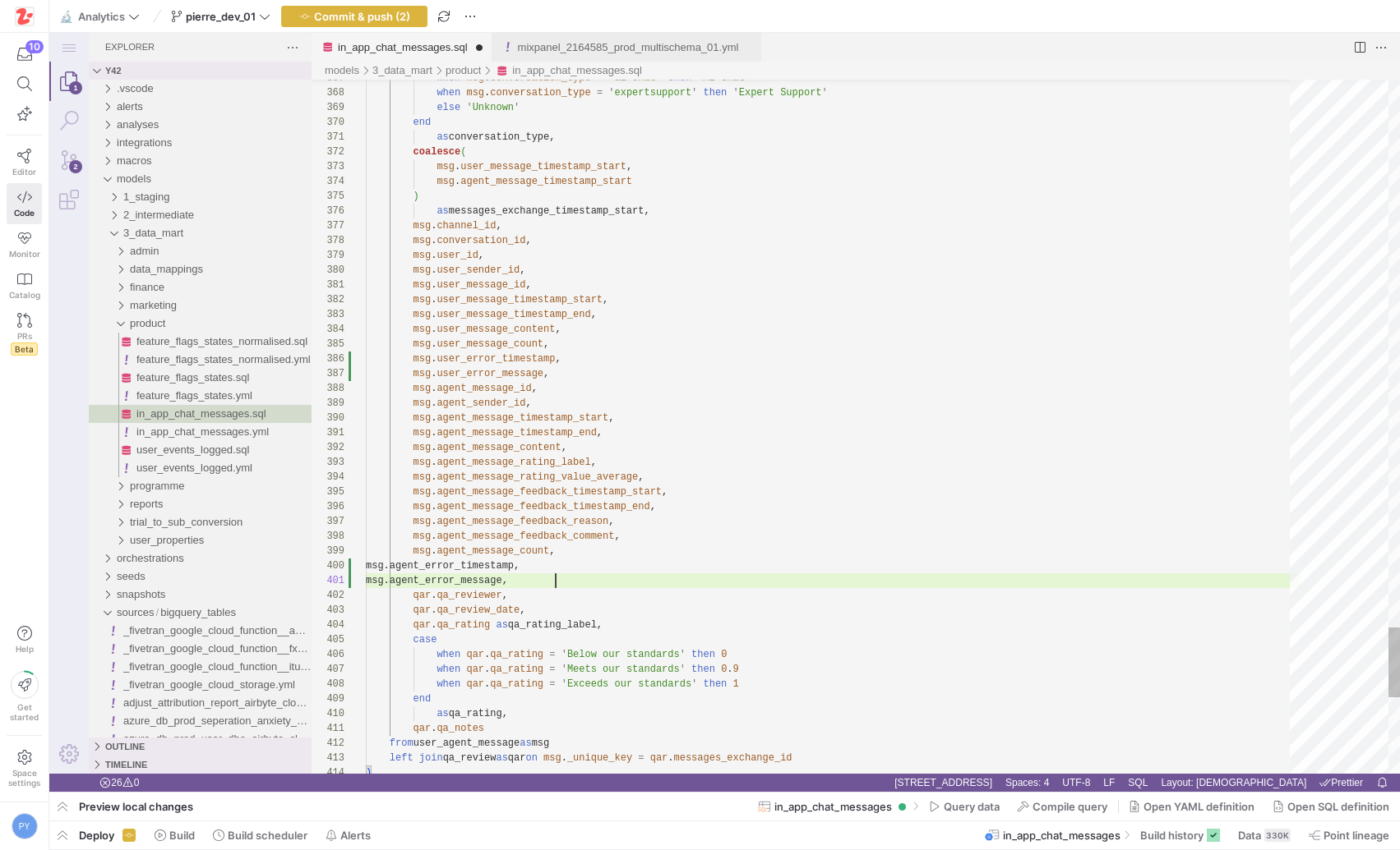
scroll to position [0, 190]
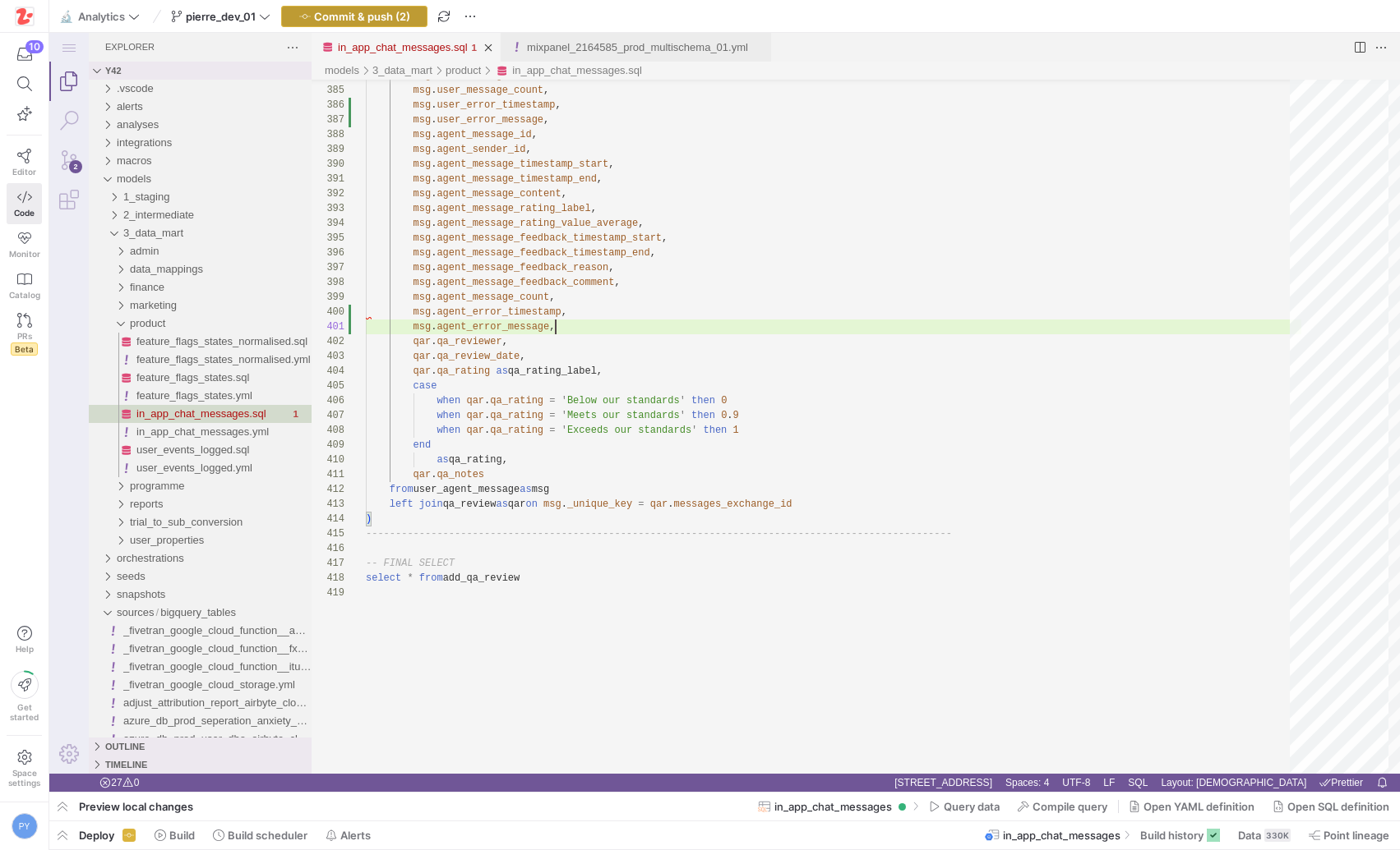
type textarea "msg.agent_error_message, qar.qa_reviewer, qar.qa_review_date, qar.qa_rating as …"
click at [378, 26] on button "Commit & push (2)" at bounding box center [354, 16] width 146 height 21
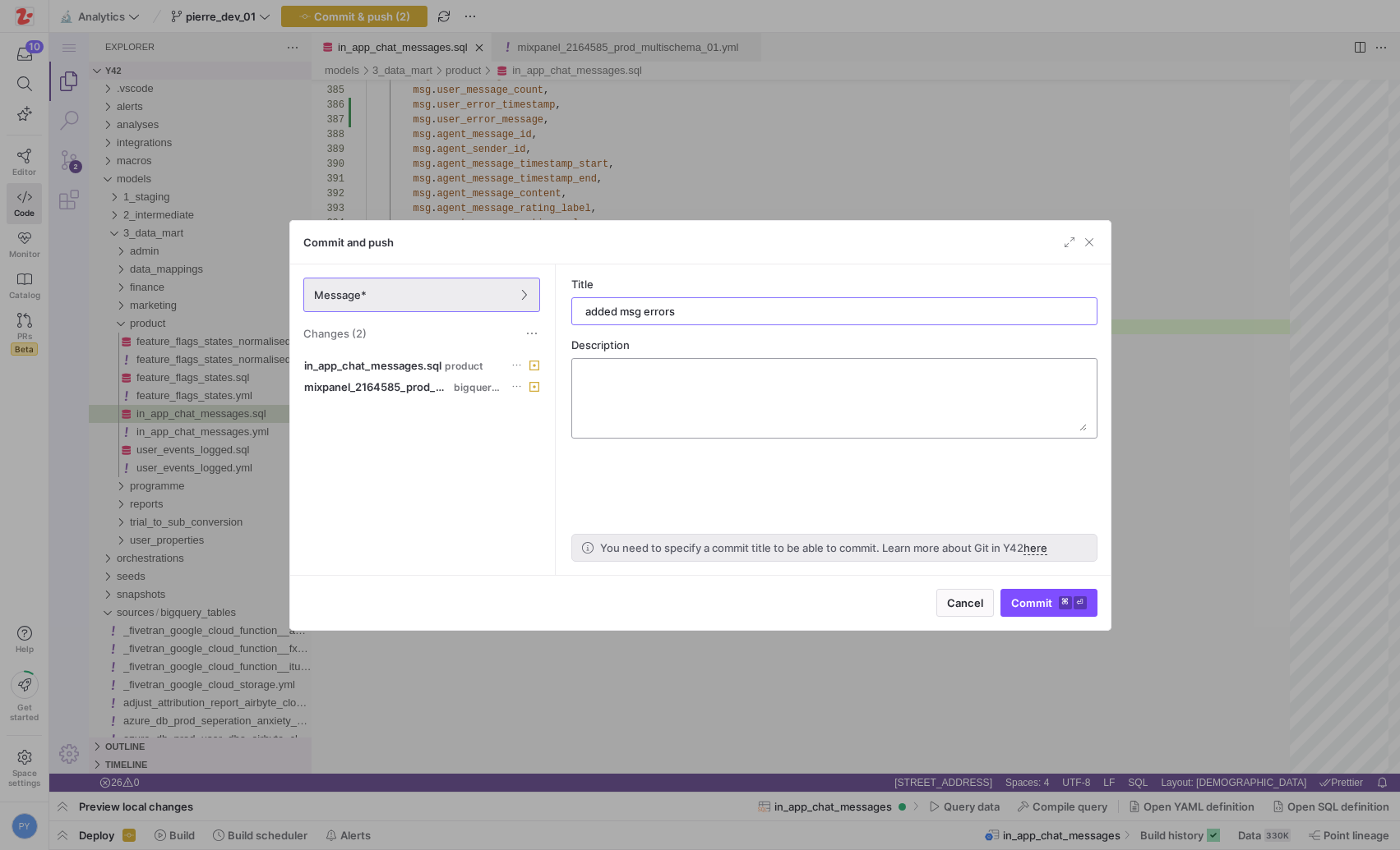
type input "added msg errors"
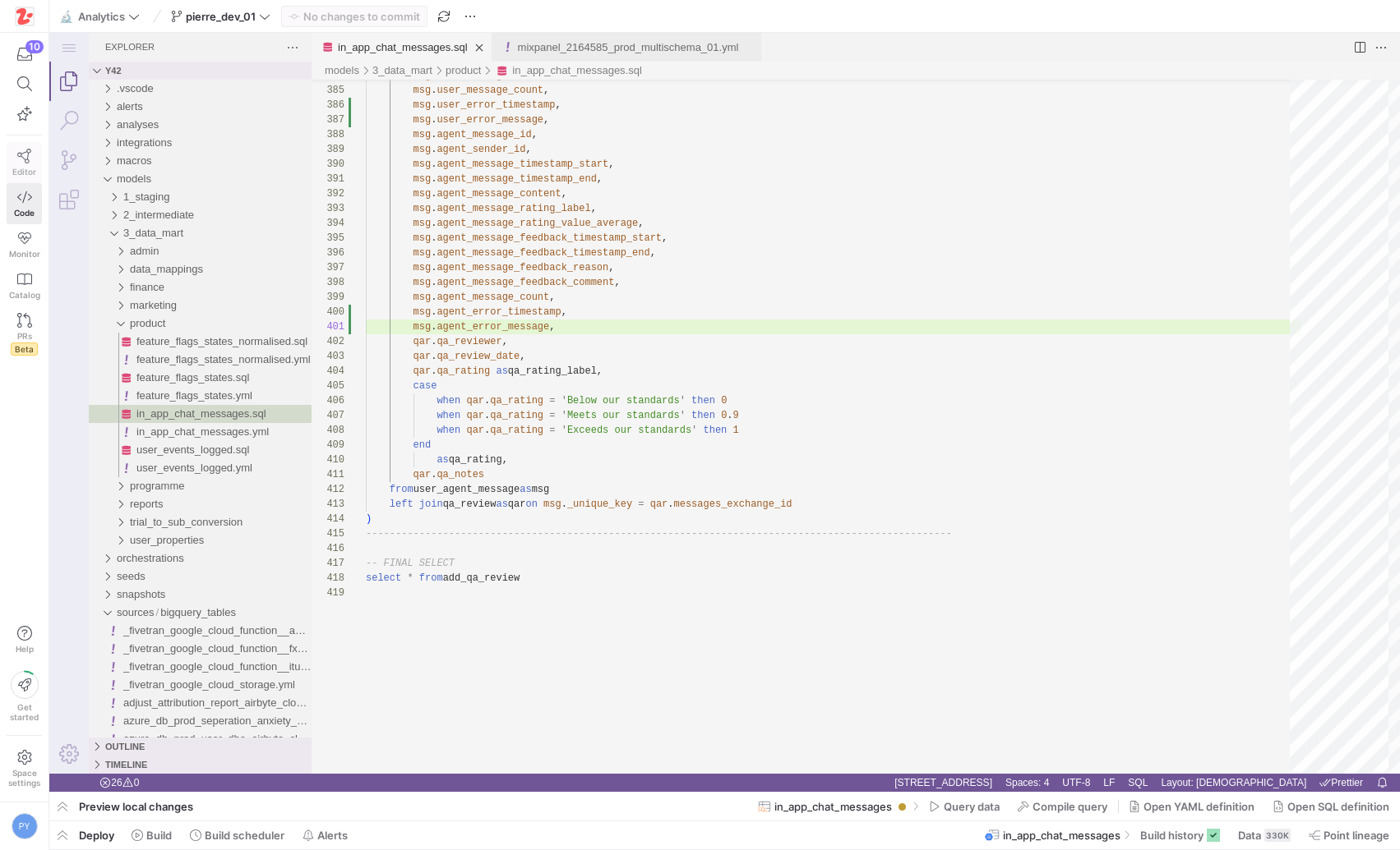
click at [27, 172] on span "Editor" at bounding box center [24, 171] width 24 height 10
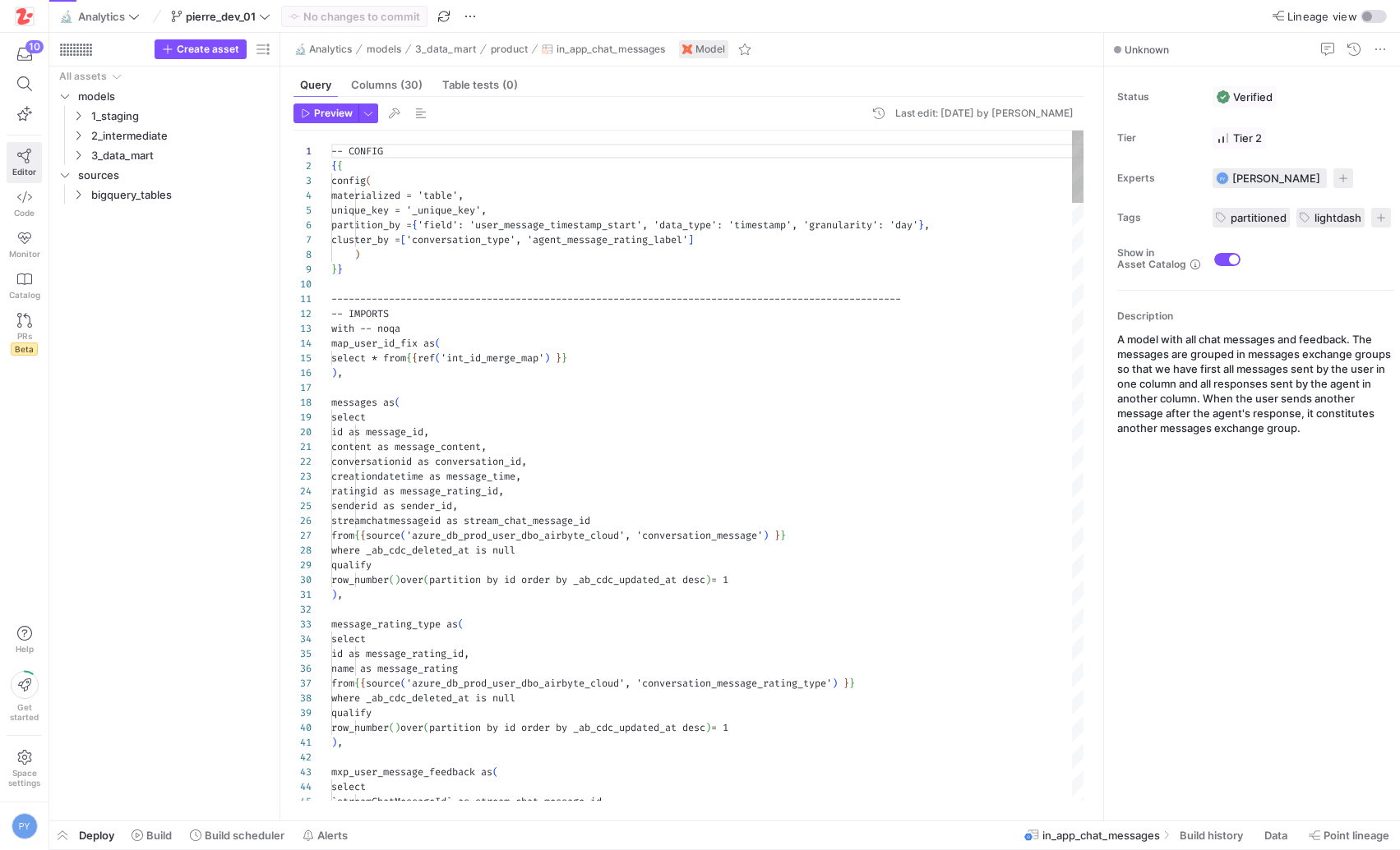
scroll to position [148, 0]
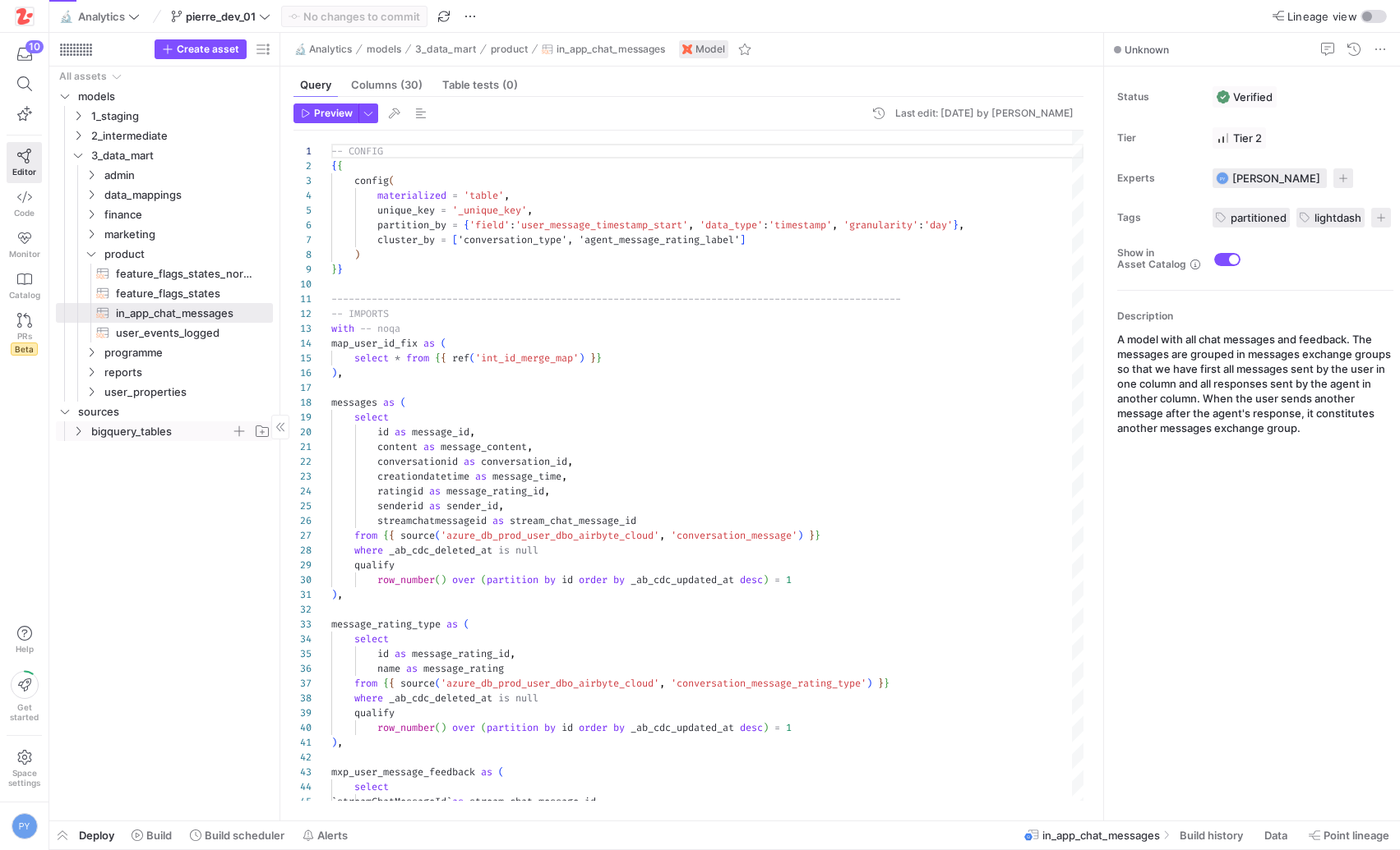
click at [137, 425] on span "bigquery_tables" at bounding box center [161, 431] width 140 height 19
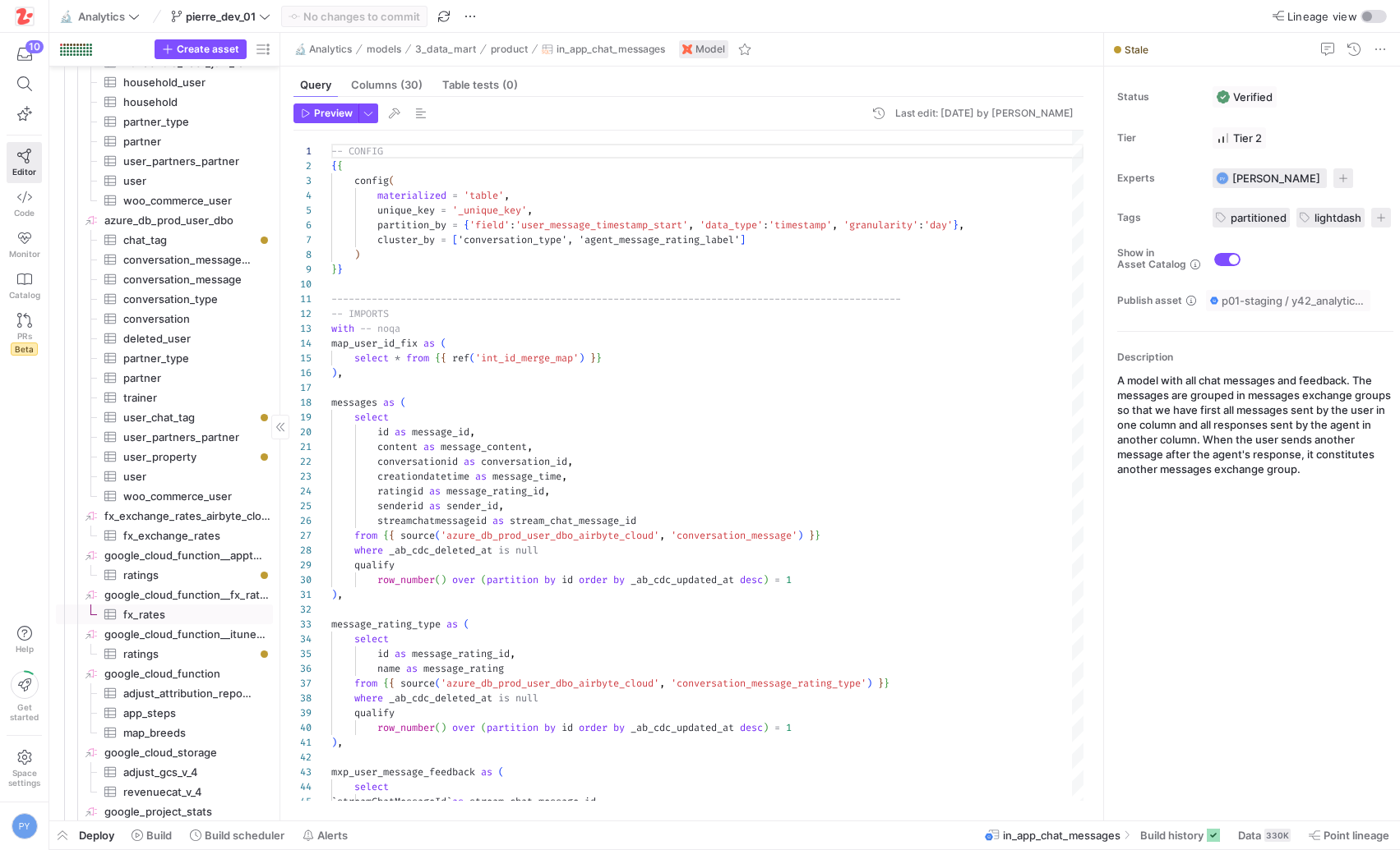
scroll to position [831, 0]
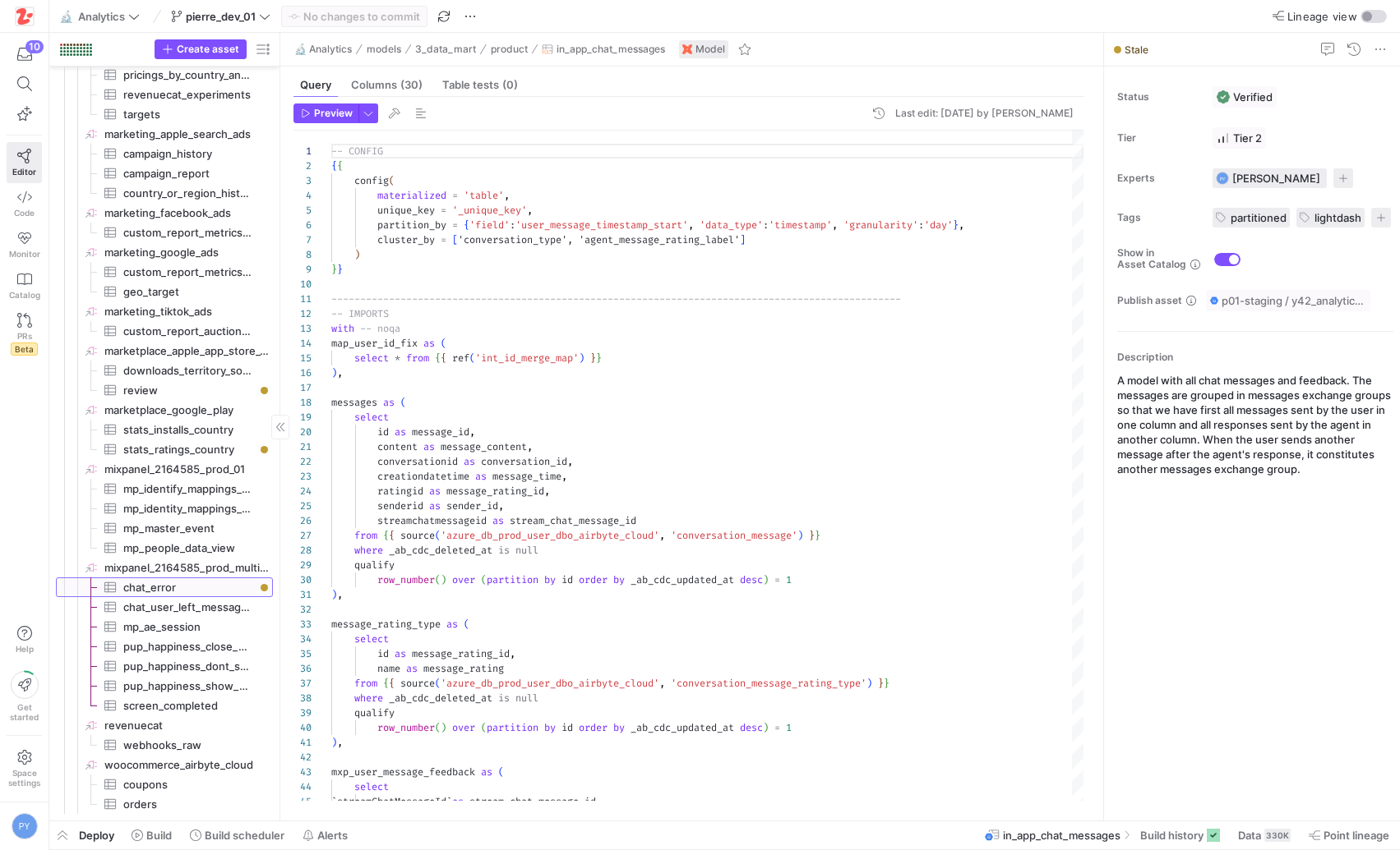
click at [199, 591] on span "chat_error​​​​​​​​​" at bounding box center [188, 588] width 130 height 19
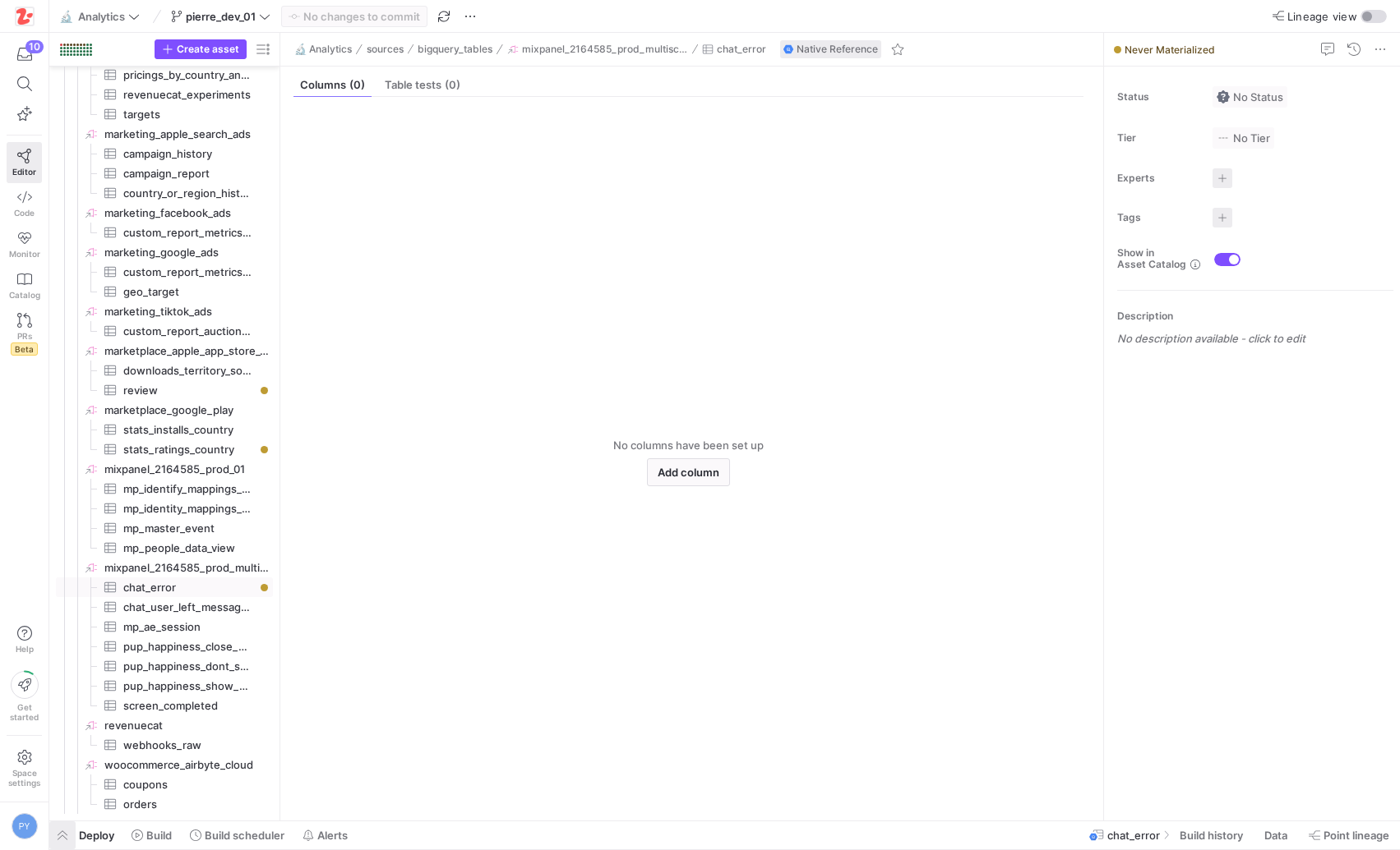
click at [62, 830] on span "button" at bounding box center [63, 836] width 27 height 28
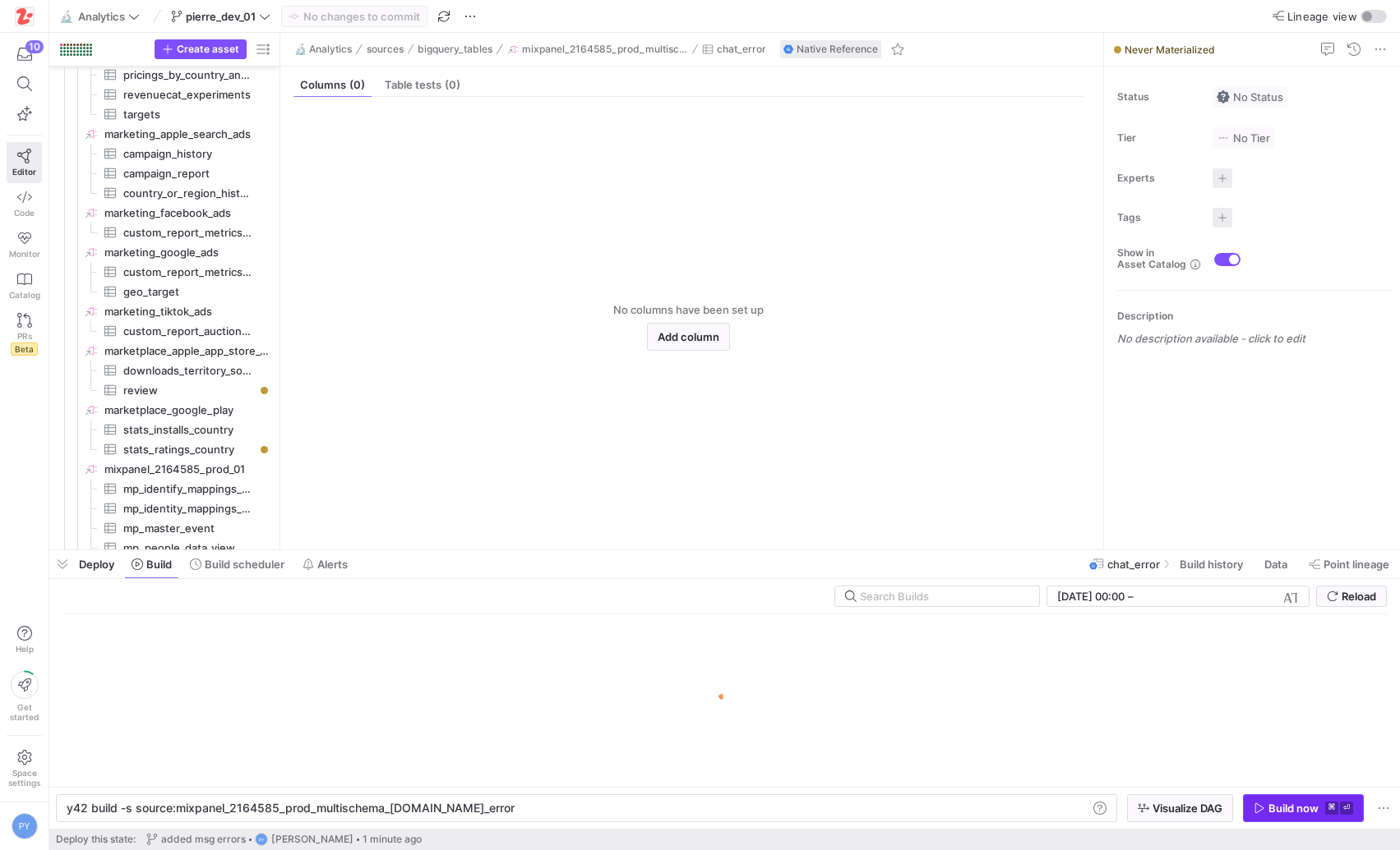
click at [1290, 805] on div "Build now" at bounding box center [1293, 808] width 51 height 13
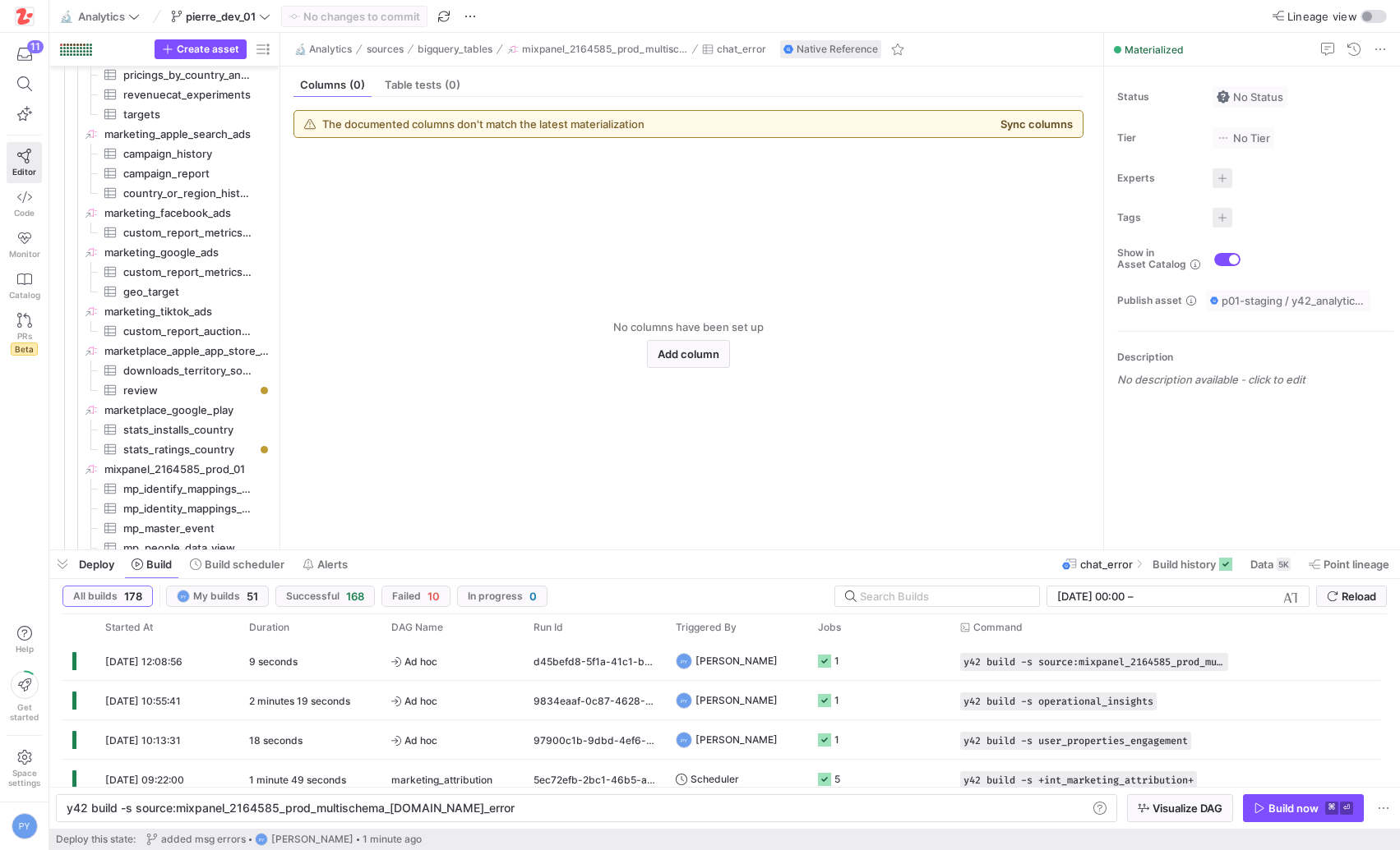
click at [1013, 121] on button "Sync columns" at bounding box center [1036, 124] width 73 height 13
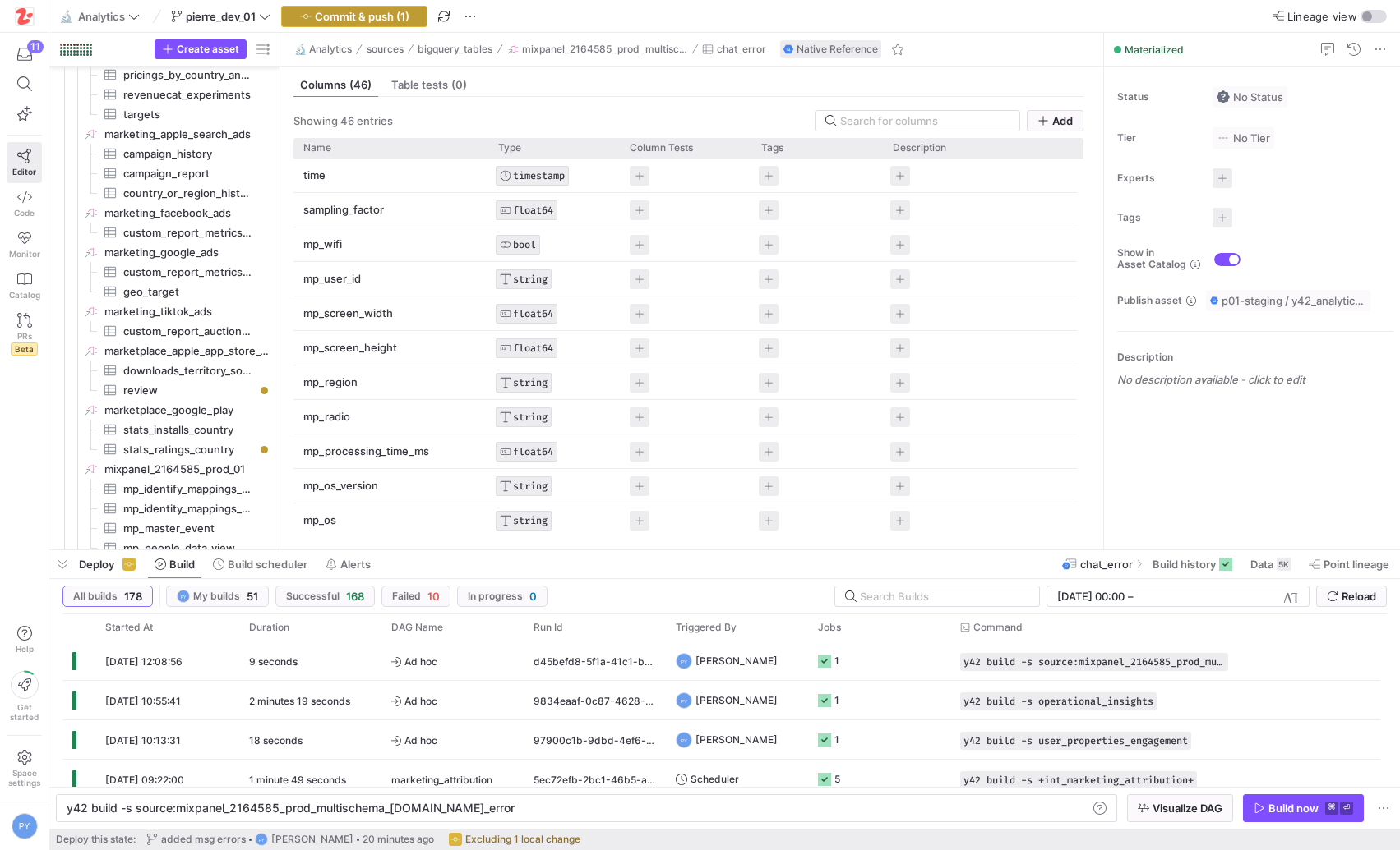
click at [393, 19] on span "Commit & push (1)" at bounding box center [362, 16] width 95 height 13
click at [373, 15] on span "Commit & push (1)" at bounding box center [362, 16] width 95 height 13
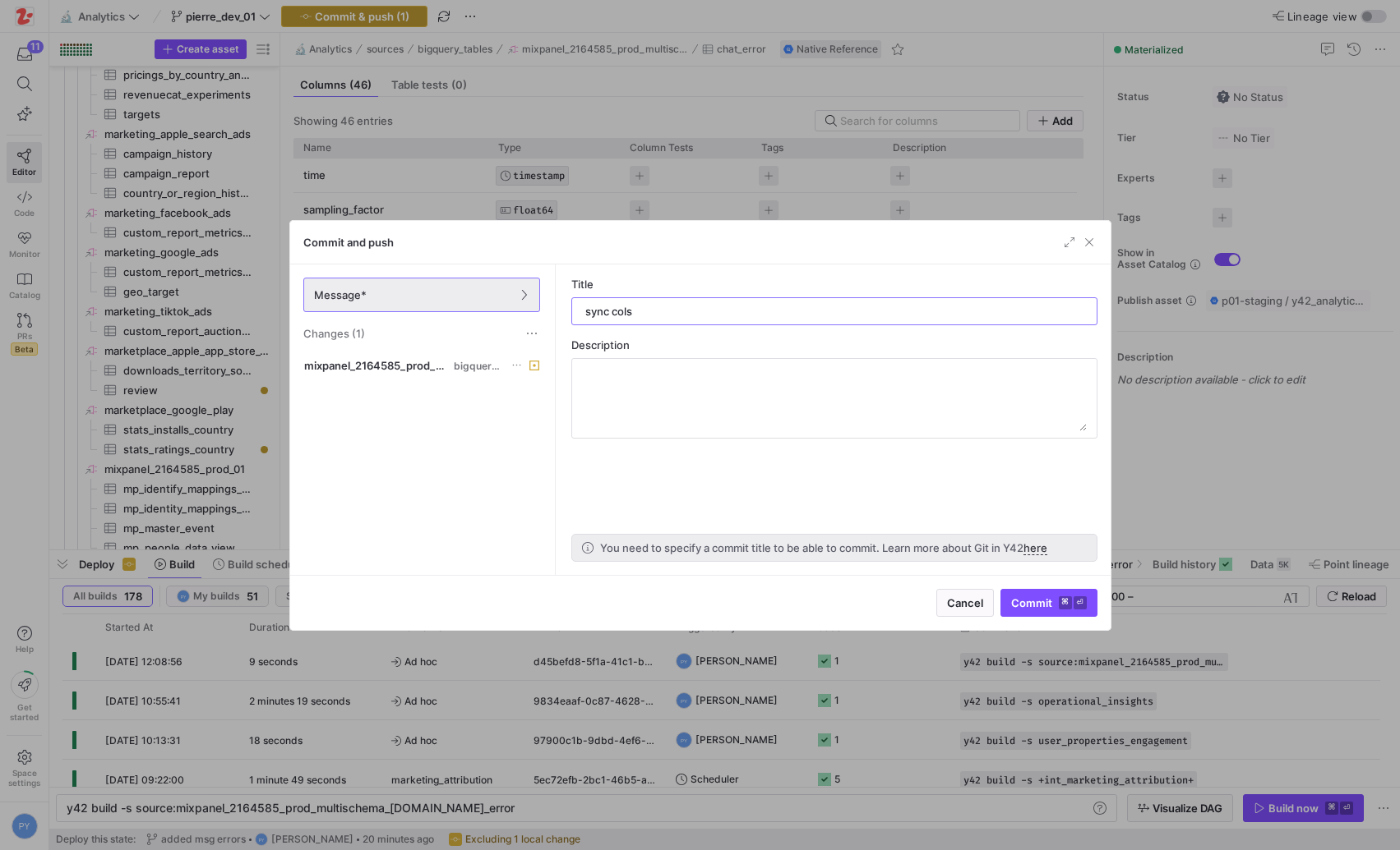
type input "sync cols"
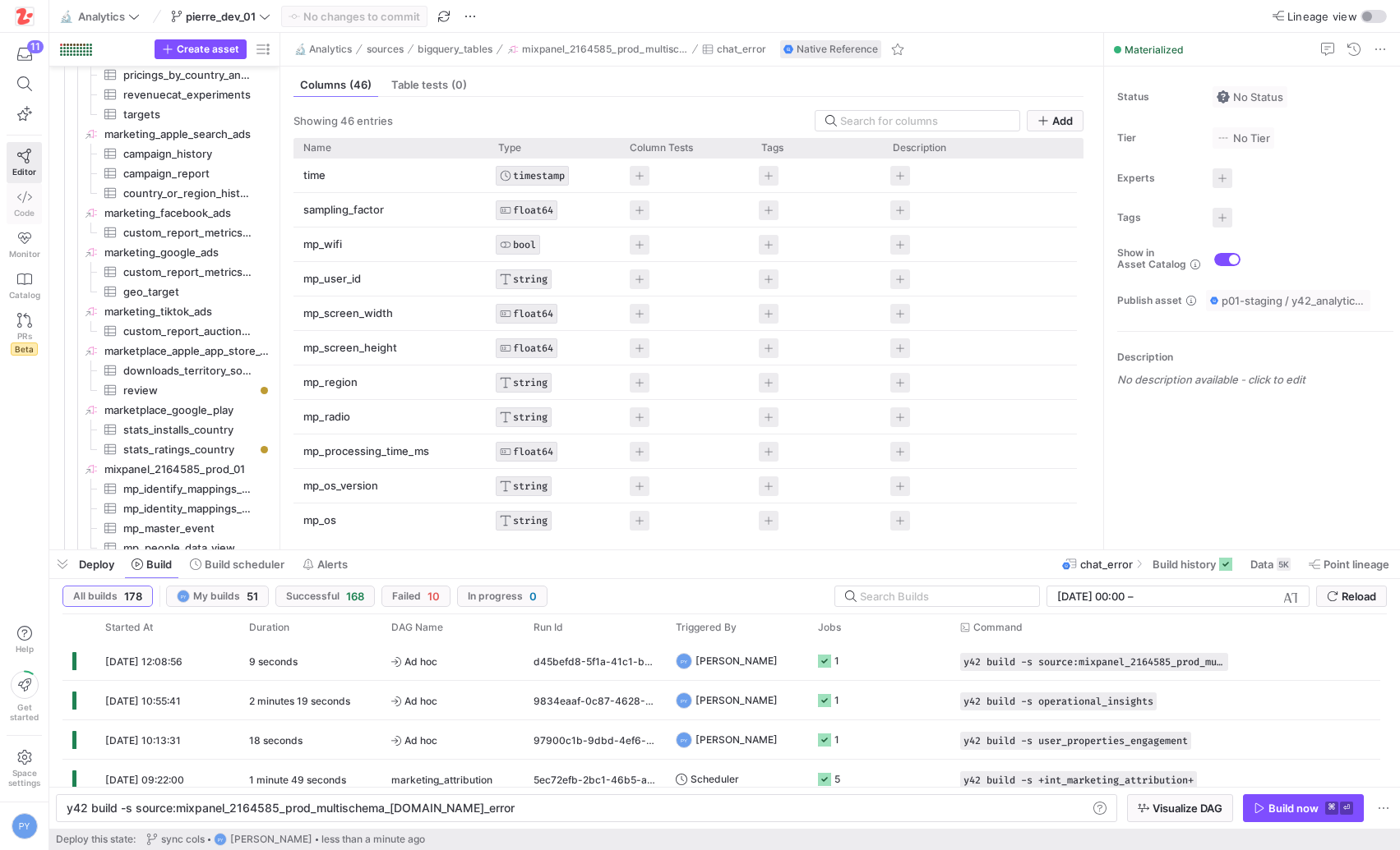
click at [18, 191] on icon at bounding box center [24, 197] width 15 height 15
click at [22, 207] on link "Code" at bounding box center [24, 204] width 35 height 41
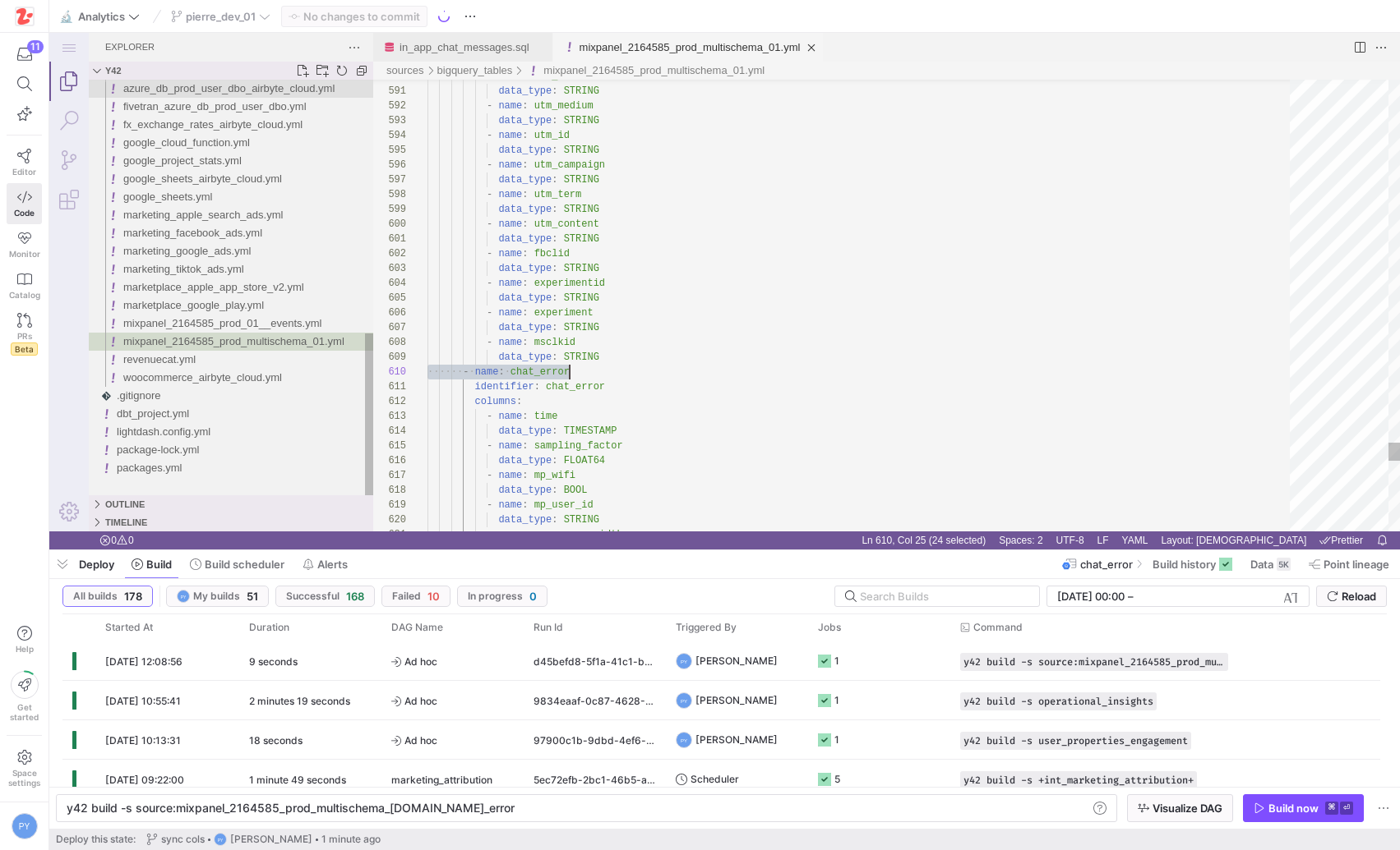
scroll to position [133, 142]
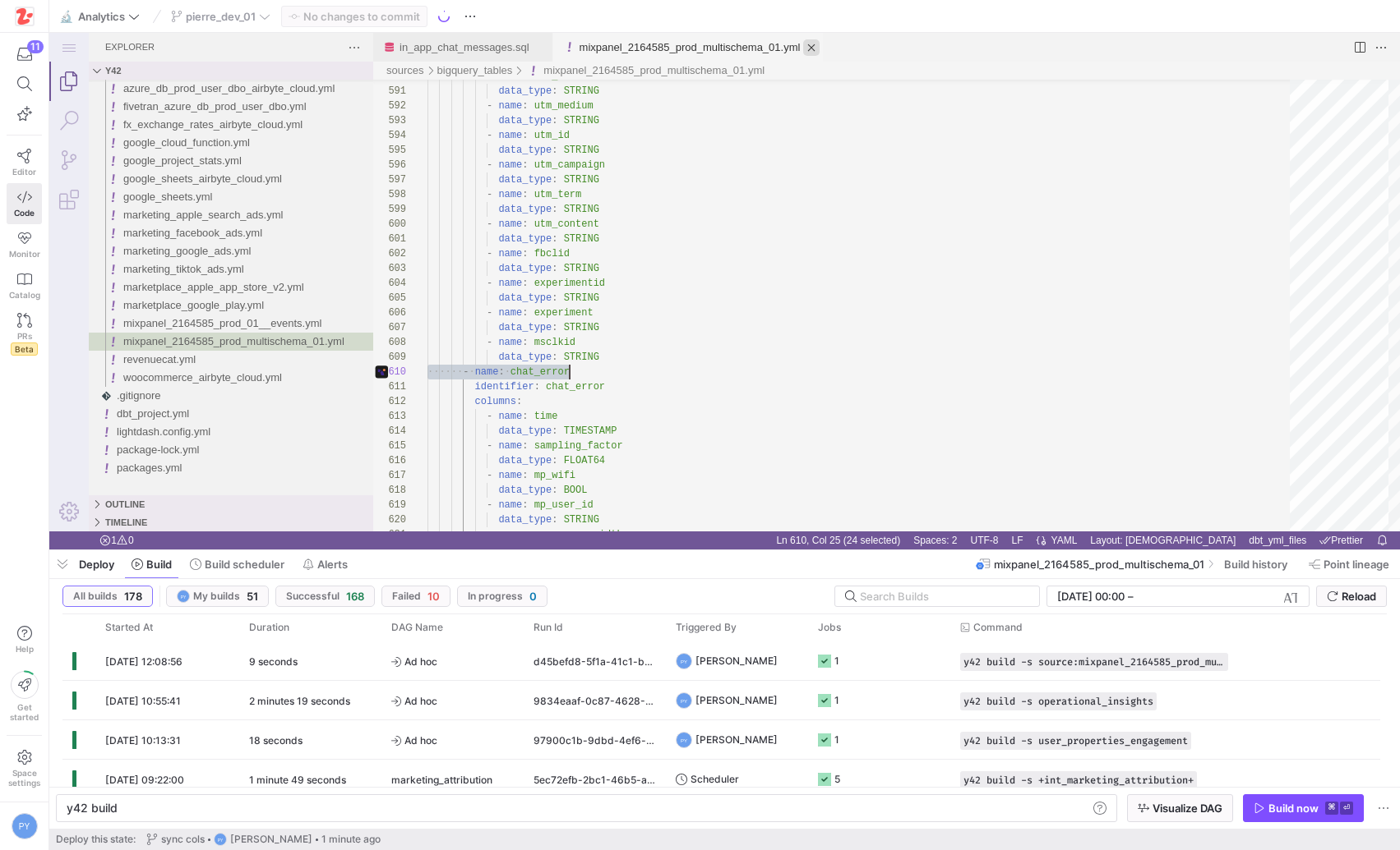
click at [819, 46] on link "Close (⌘W)" at bounding box center [811, 47] width 17 height 17
type textarea "y42 build -s in_app_chat_messages"
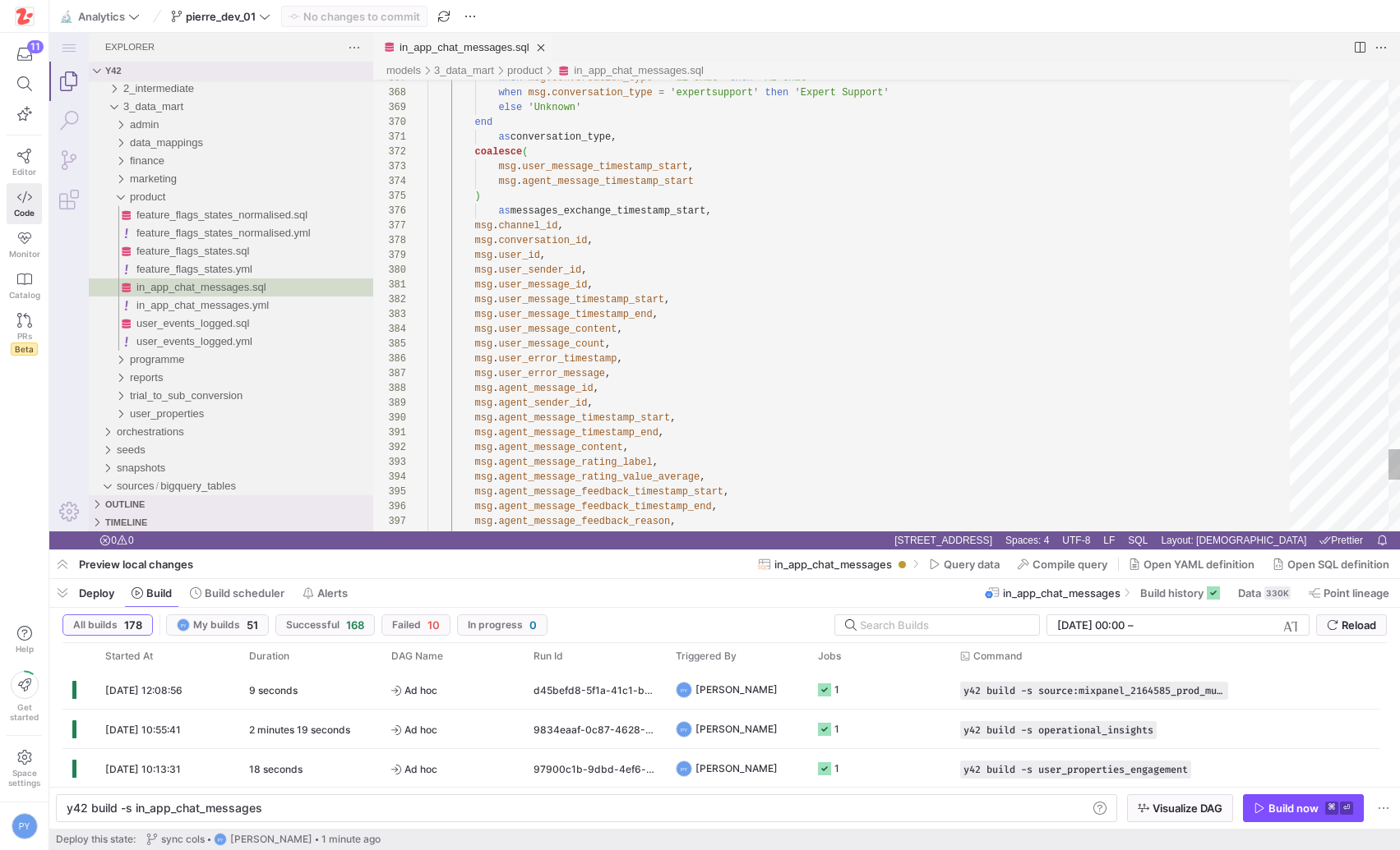
type textarea "msg.user_message_id, msg.user_message_timestamp_start, msg.user_message_timesta…"
click at [1073, 571] on span at bounding box center [1062, 565] width 103 height 27
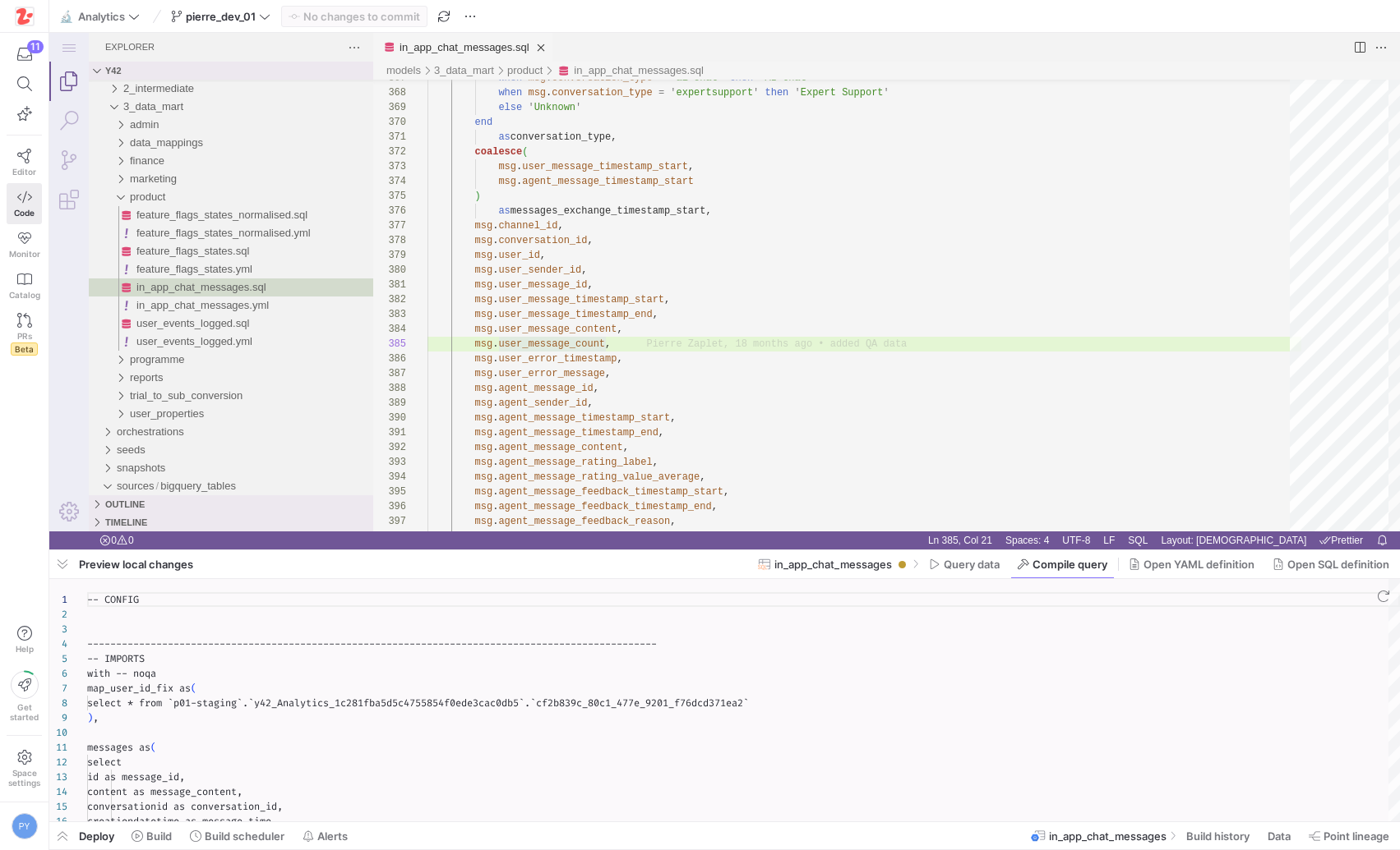
scroll to position [148, 0]
type textarea "-- CONFIG ---------------------------------------------------------------------…"
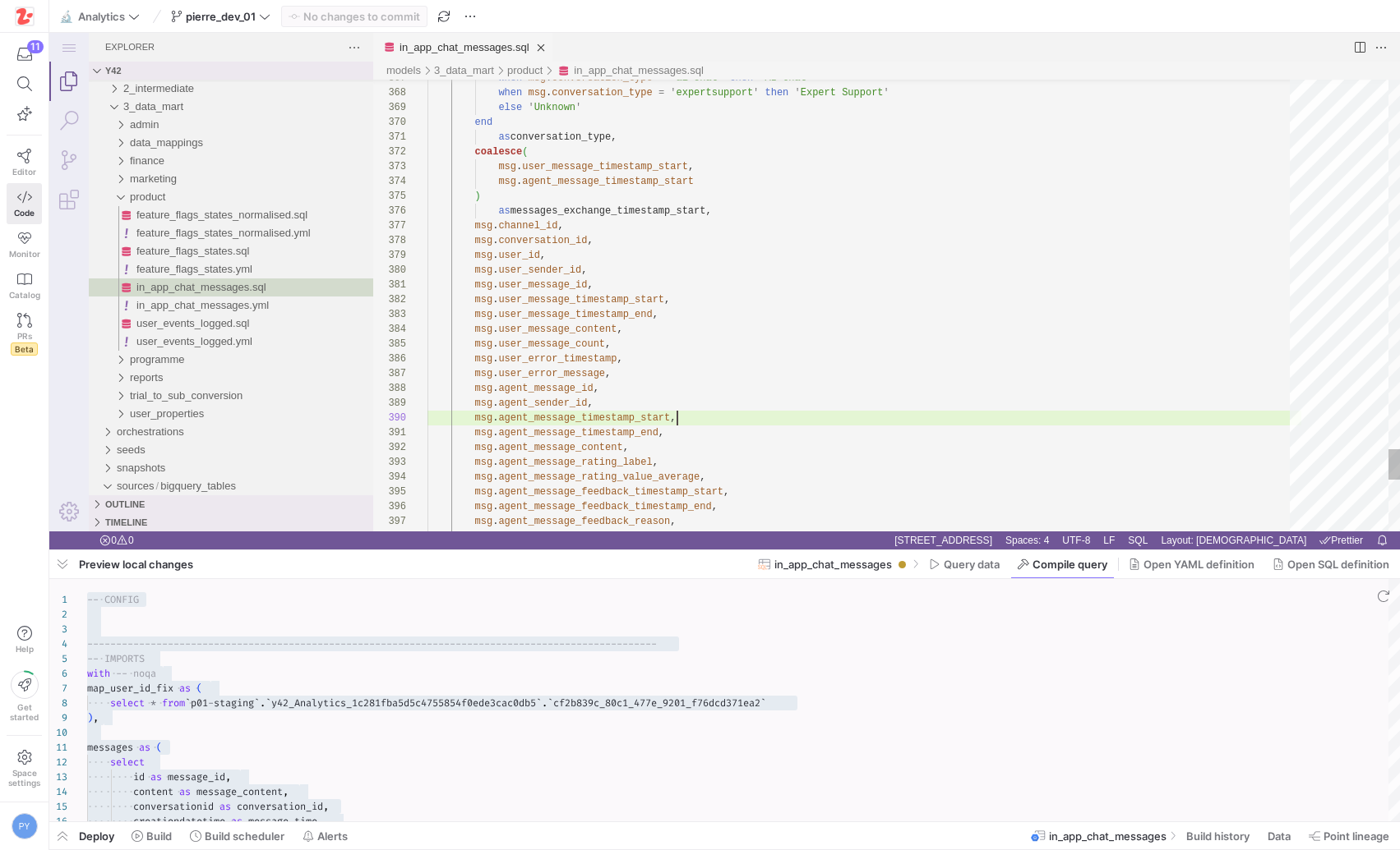
scroll to position [133, 248]
type textarea "msg.agent_message_timestamp_end, msg.agent_message_content, msg.agent_message_r…"
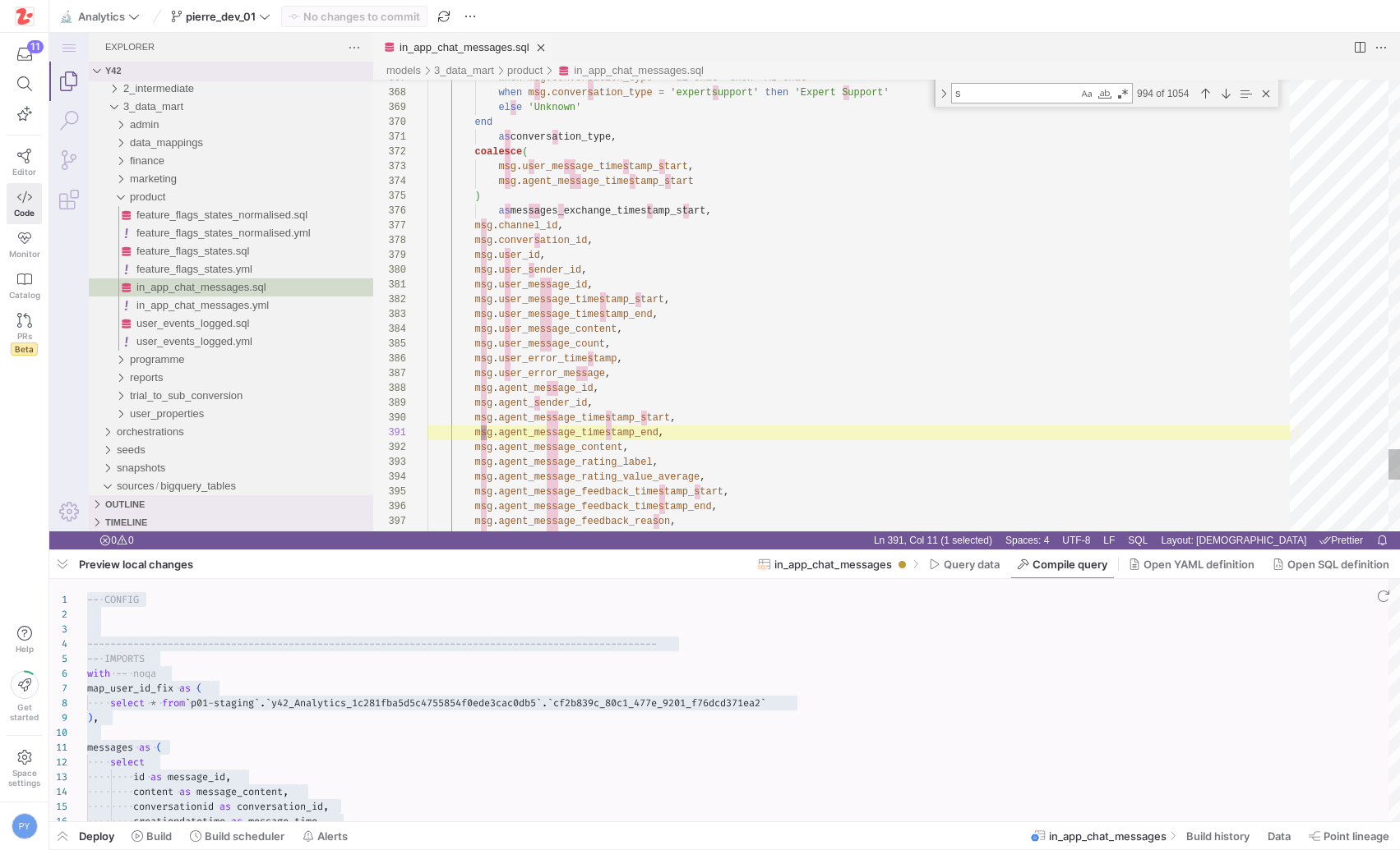
type textarea "st"
type textarea "content as message_content, conversationid as conversation_id, creationdatetime…"
type textarea "str"
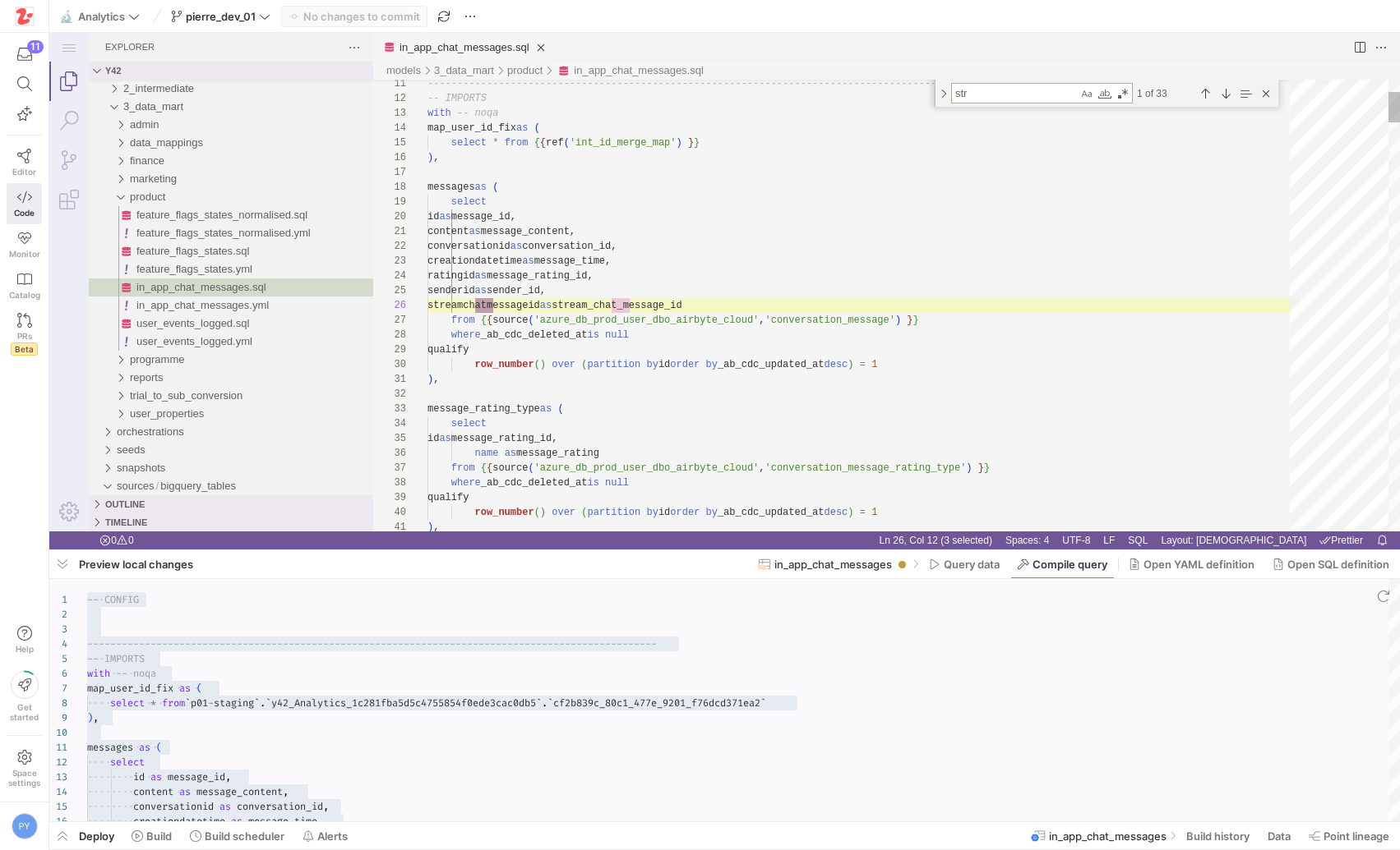
type textarea "message_group, ---- properties that are the same on user and agent side string_…"
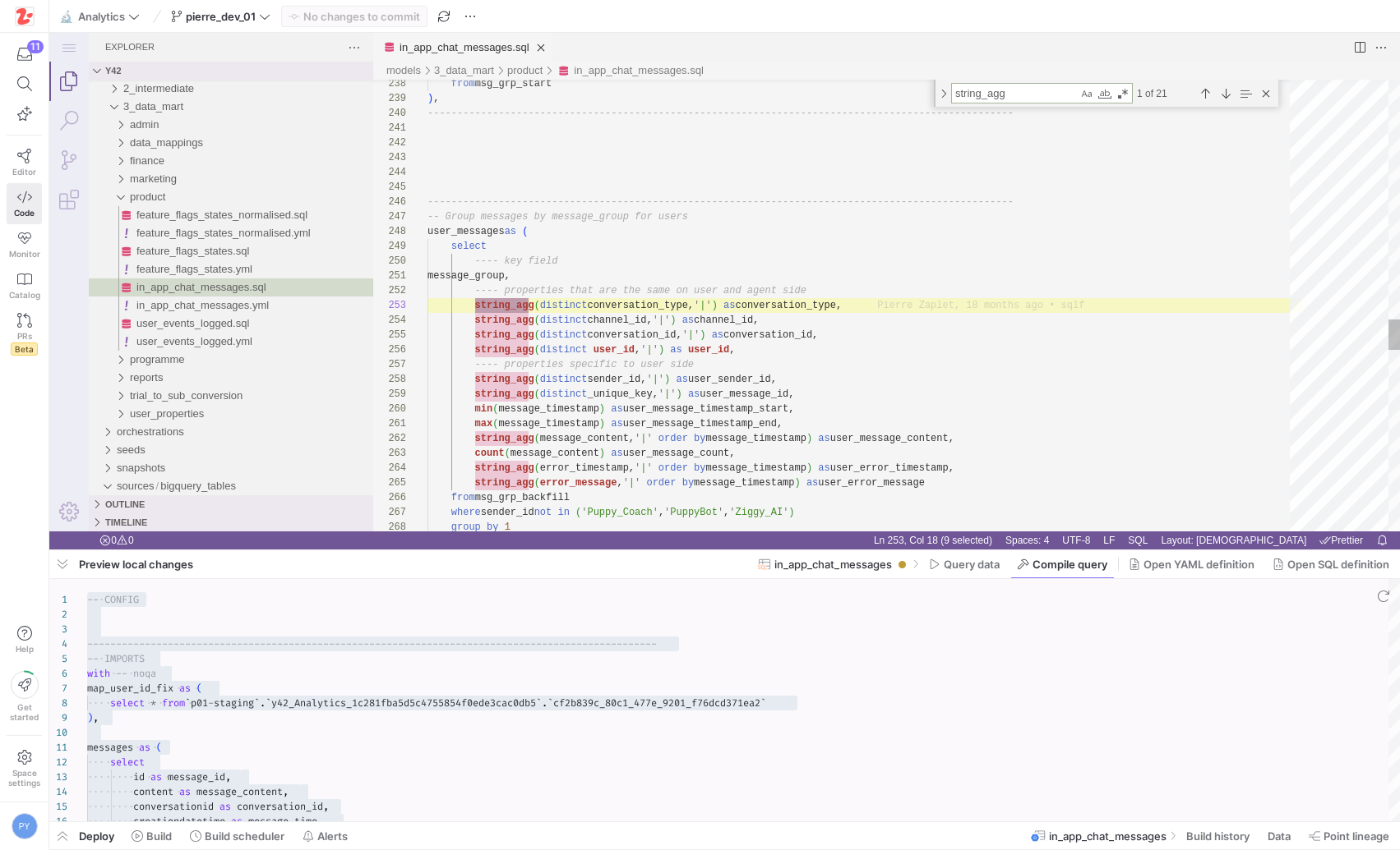
scroll to position [148, 107]
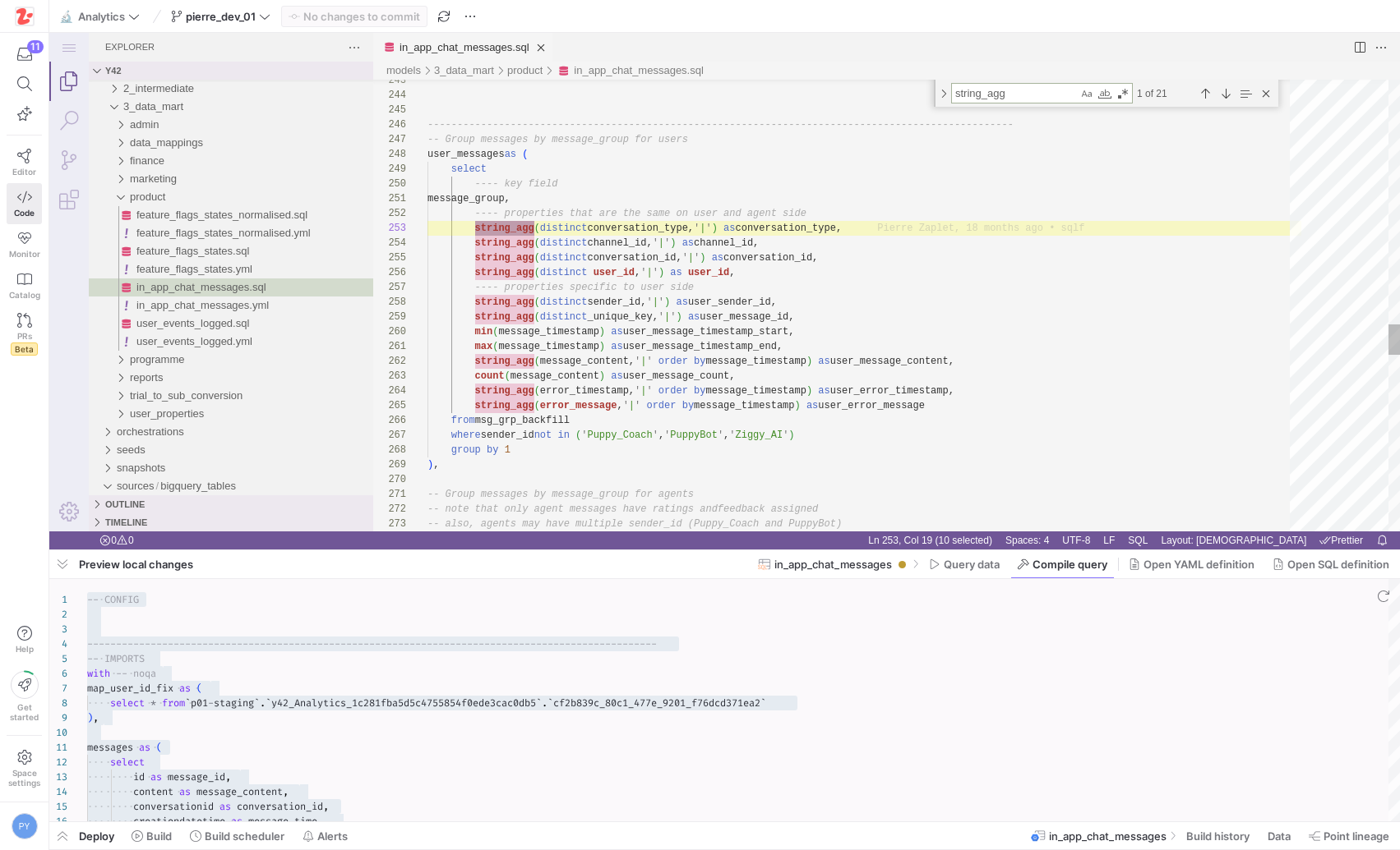
type textarea "string_agg"
paste textarea "cast(error_timestamp as string)"
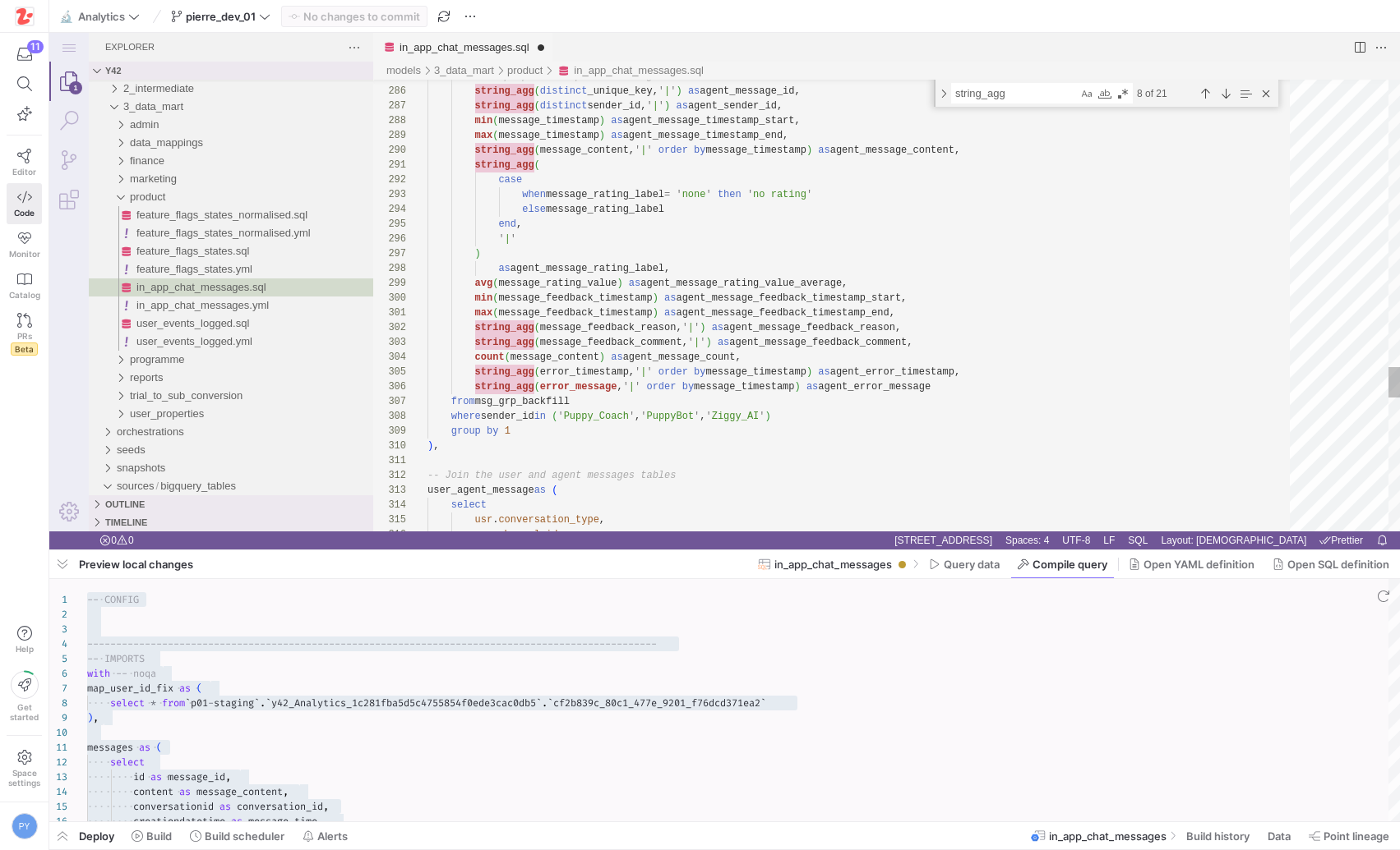
paste textarea "cast(error_timestamp as string)"
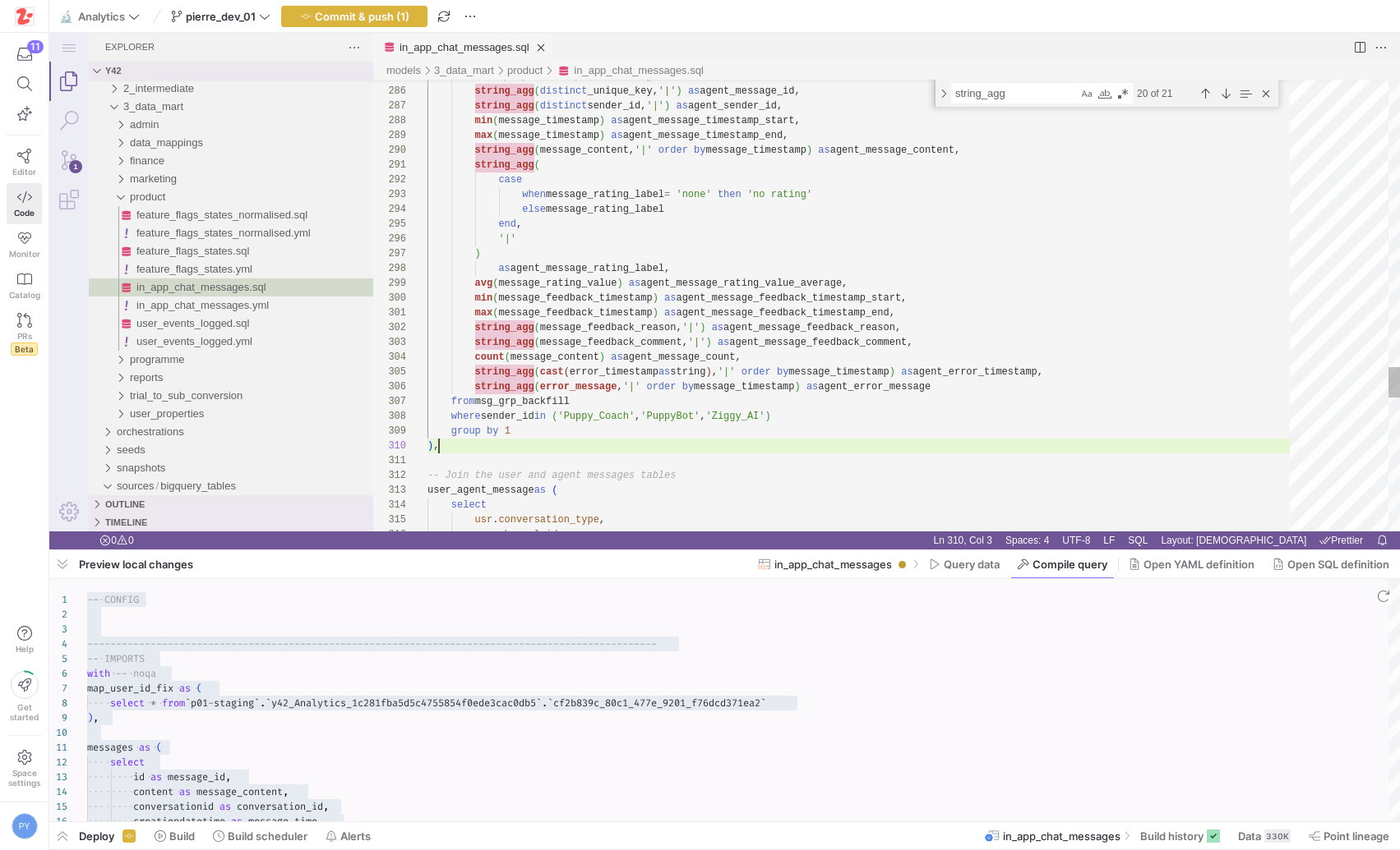
scroll to position [118, 12]
click at [377, 24] on span "button" at bounding box center [354, 16] width 145 height 19
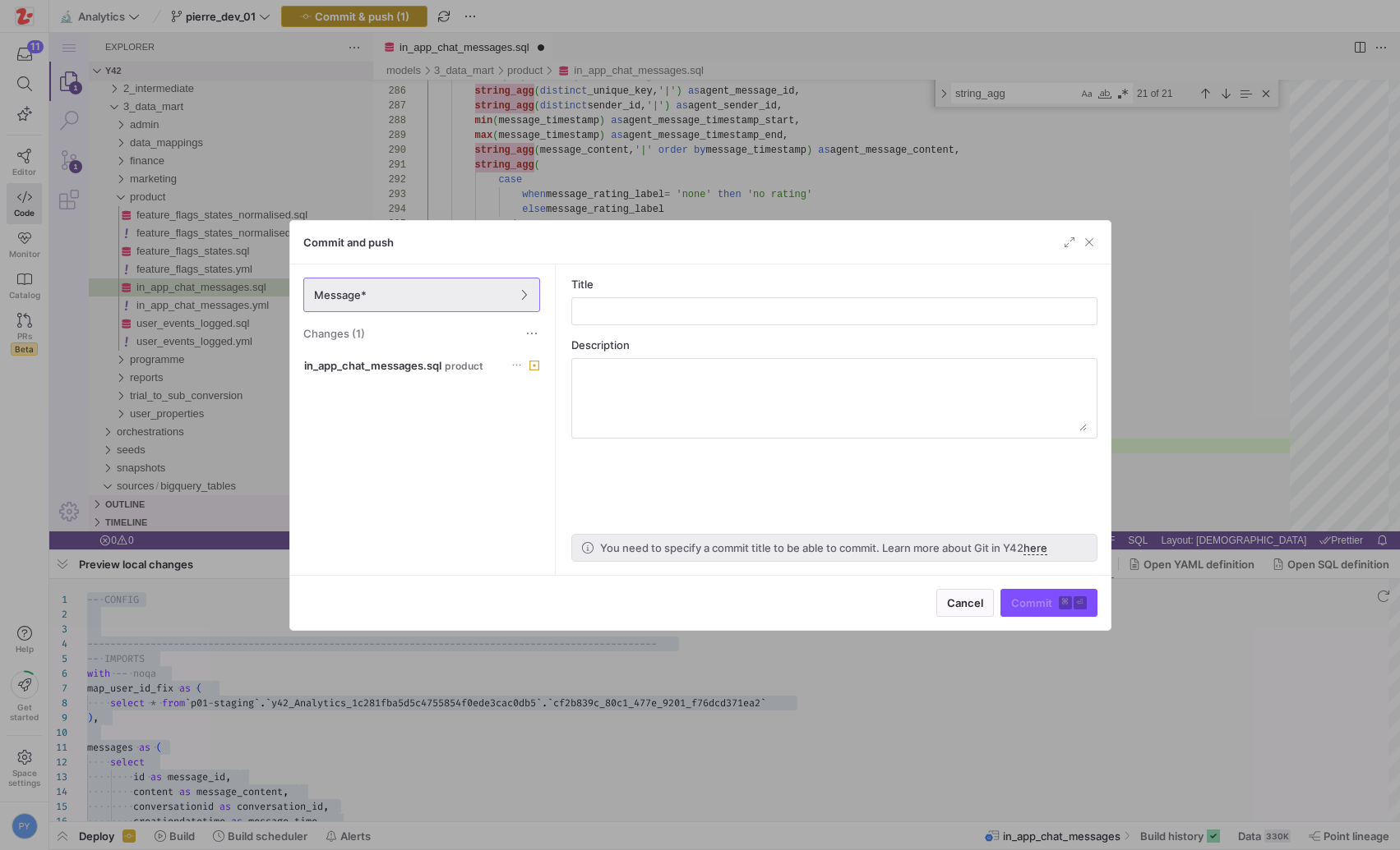
scroll to position [118, 83]
click at [1083, 227] on div "Commit and push" at bounding box center [700, 242] width 820 height 43
click at [1083, 240] on span "button" at bounding box center [1089, 242] width 17 height 17
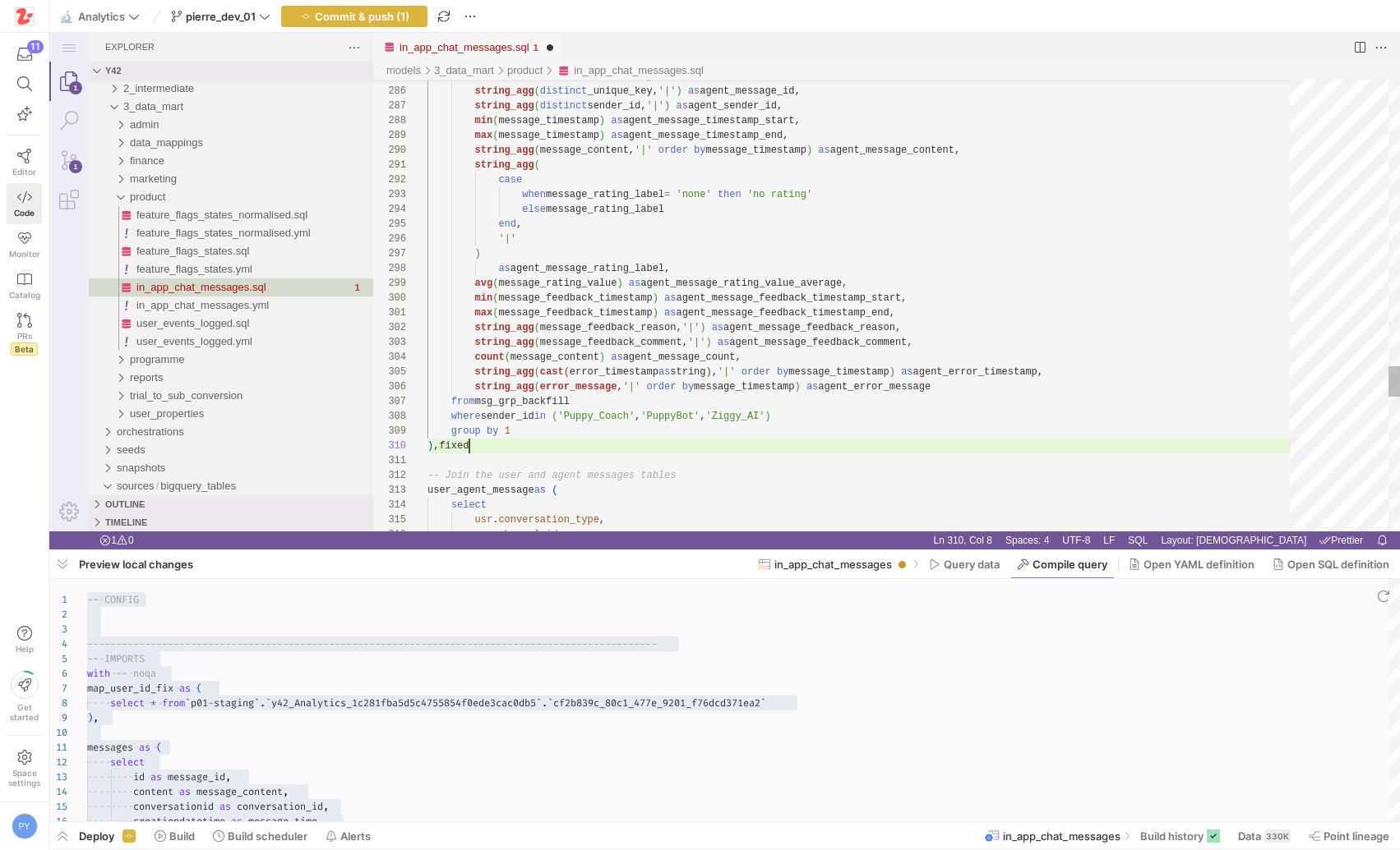
type textarea "reason, ' | ') as agent_message_feedback_reason, string_agg(message_feedback_co…"
click at [349, 16] on span "Commit & push (1)" at bounding box center [362, 16] width 95 height 13
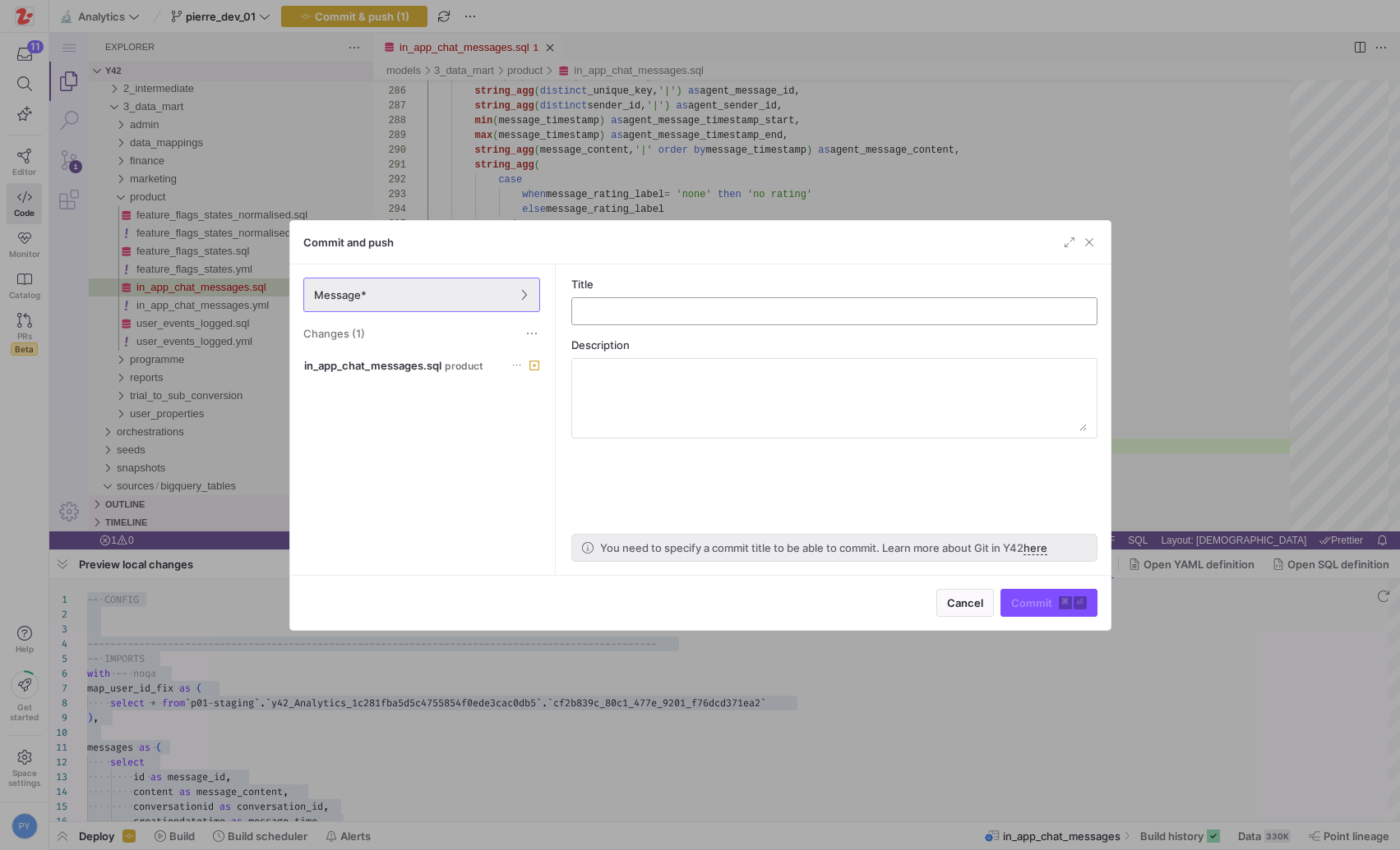
click at [615, 309] on input "text" at bounding box center [834, 311] width 498 height 13
type input "fixed format"
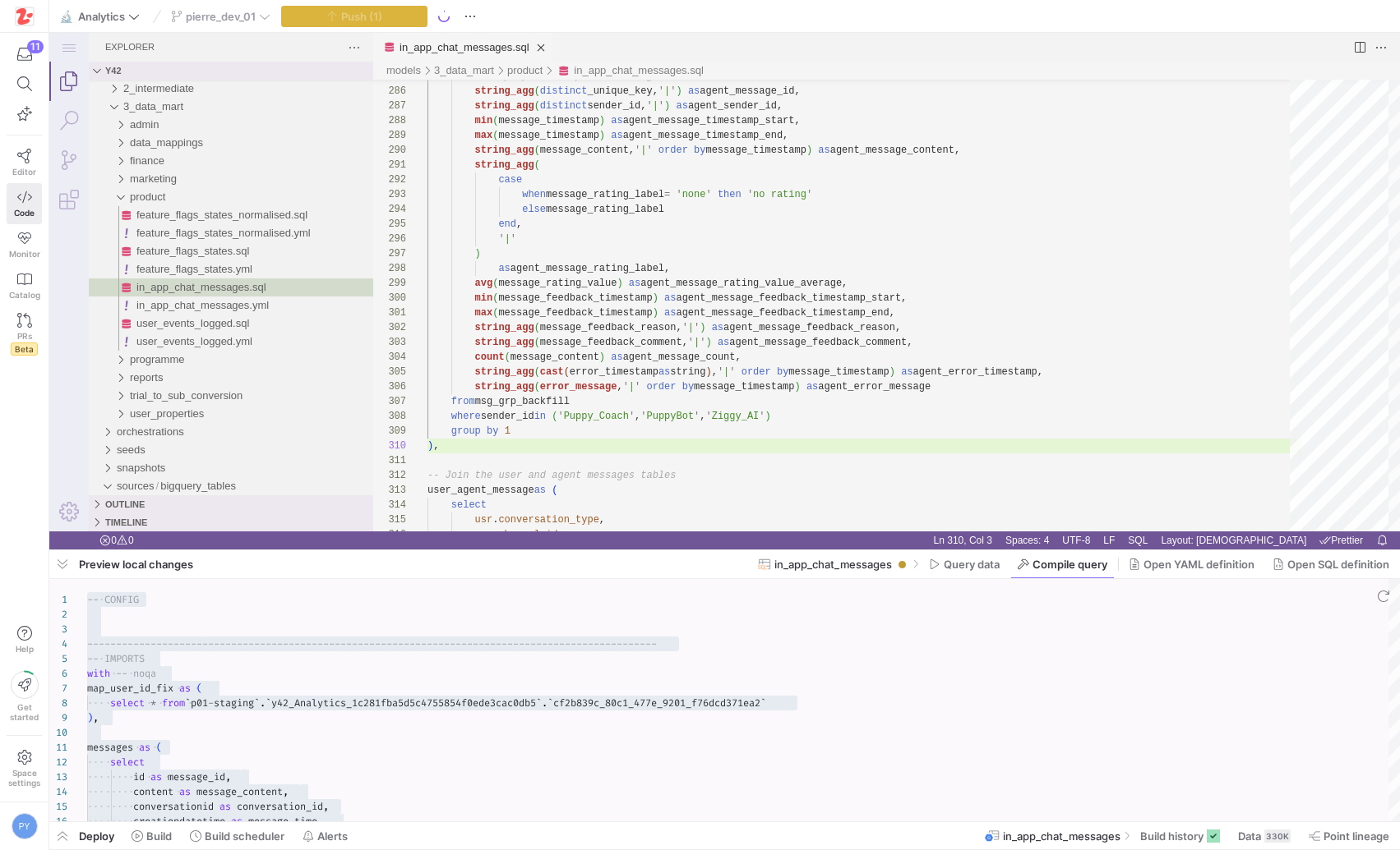
click at [58, 580] on div at bounding box center [724, 597] width 1350 height 35
click at [60, 570] on span "button" at bounding box center [63, 565] width 27 height 28
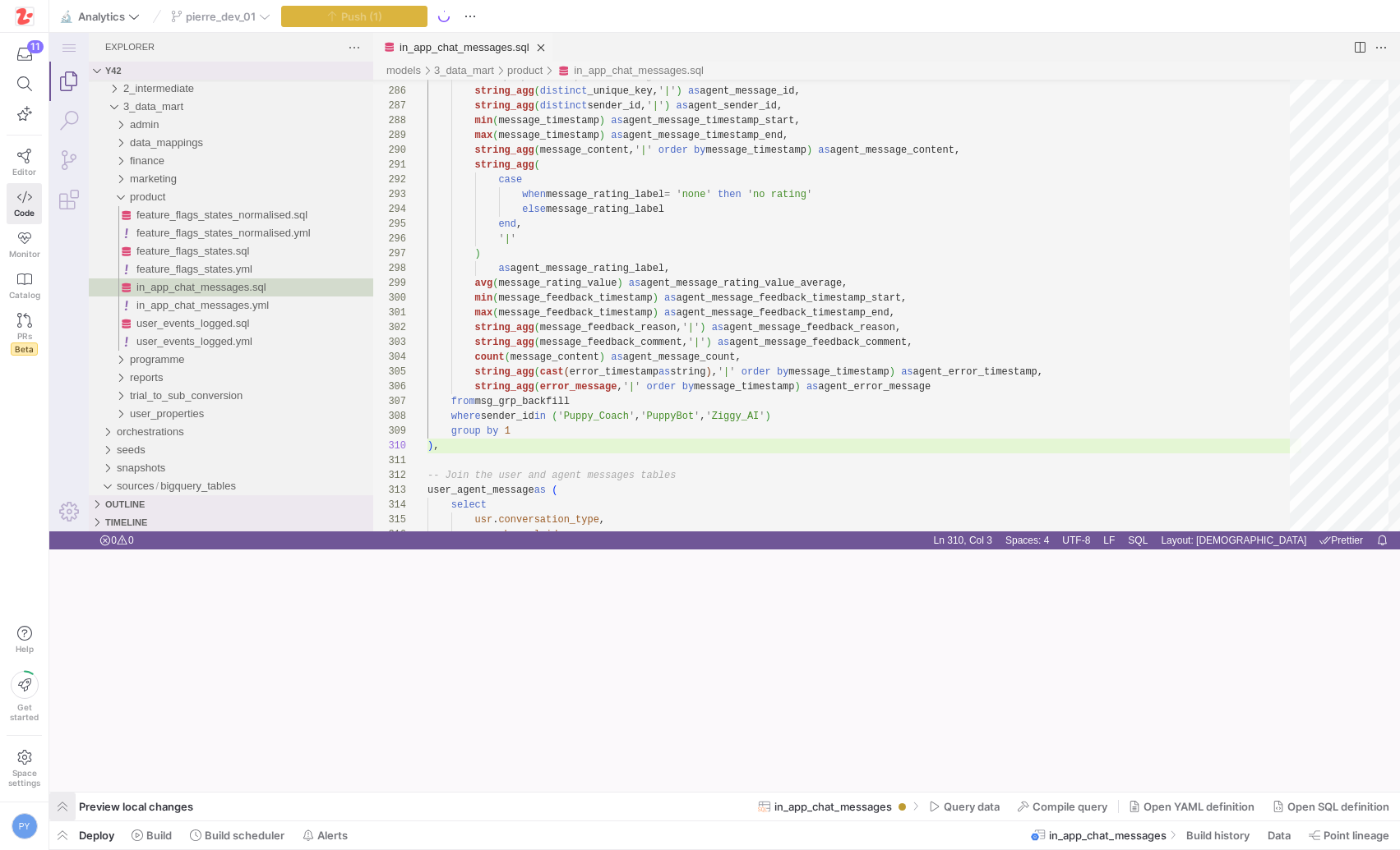
scroll to position [118, 11]
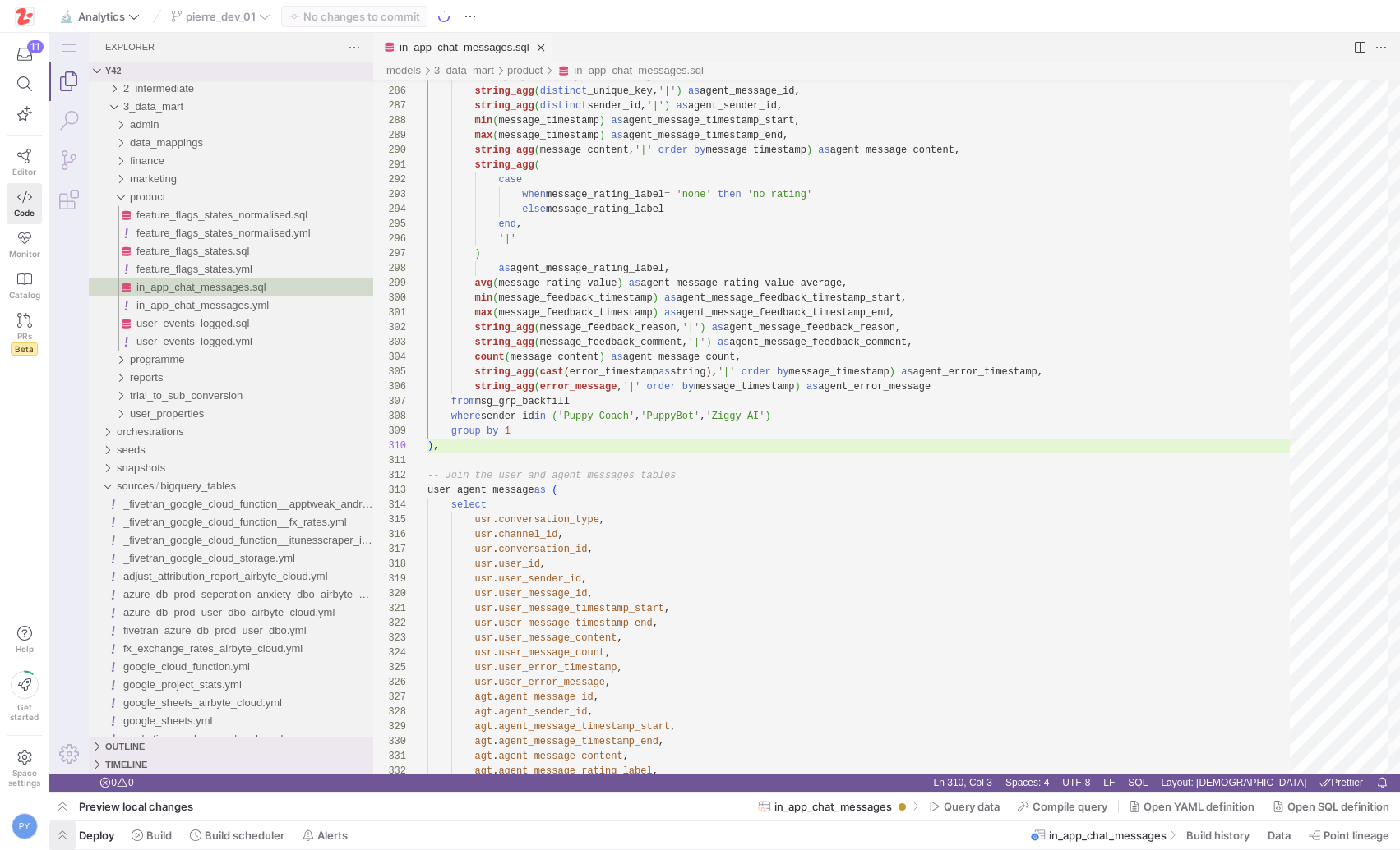
click at [64, 835] on span "button" at bounding box center [63, 836] width 27 height 28
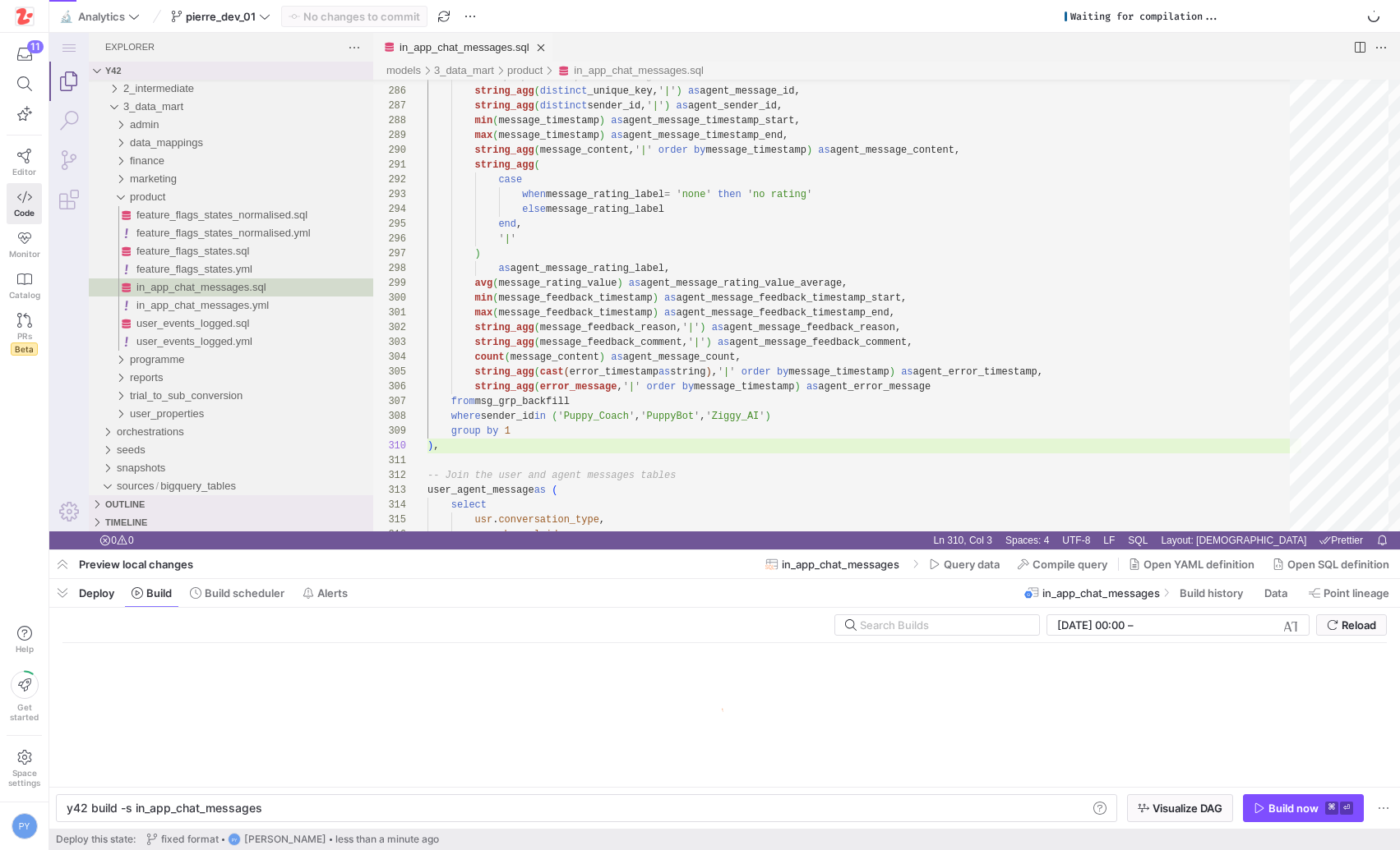
scroll to position [0, 192]
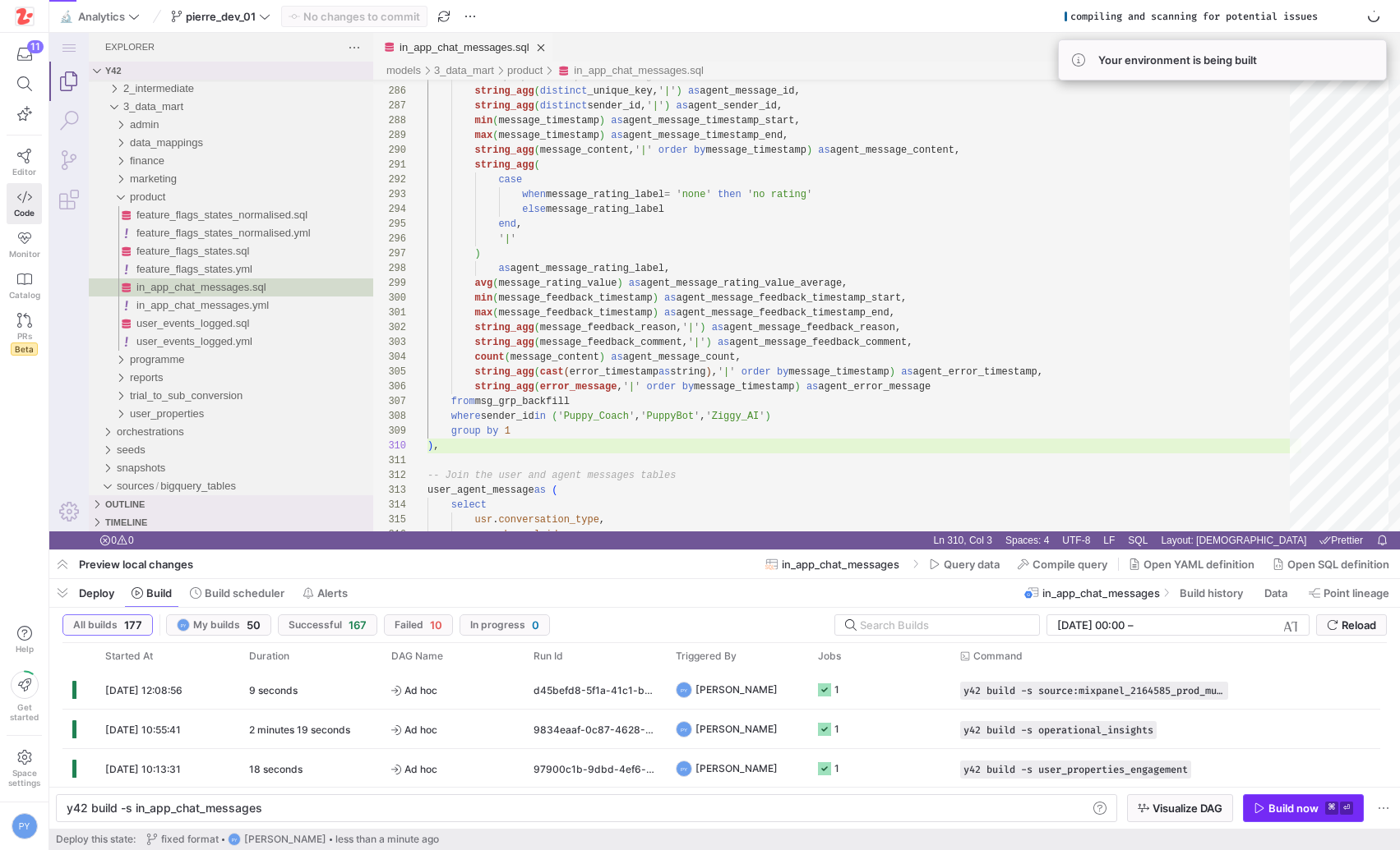
click at [1291, 810] on div "Build now" at bounding box center [1293, 808] width 51 height 13
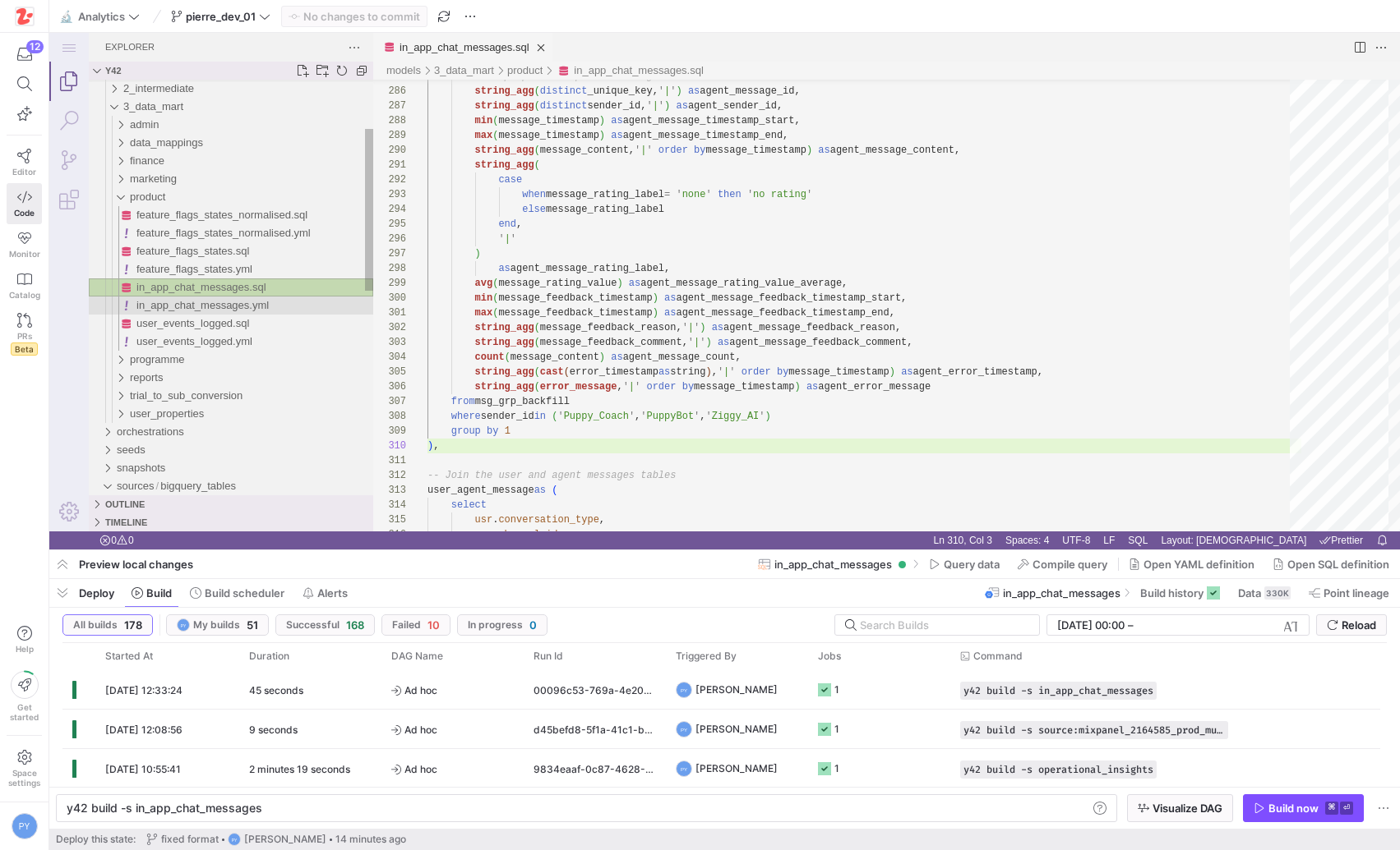
click at [185, 308] on span "in_app_chat_messages.yml" at bounding box center [202, 305] width 132 height 12
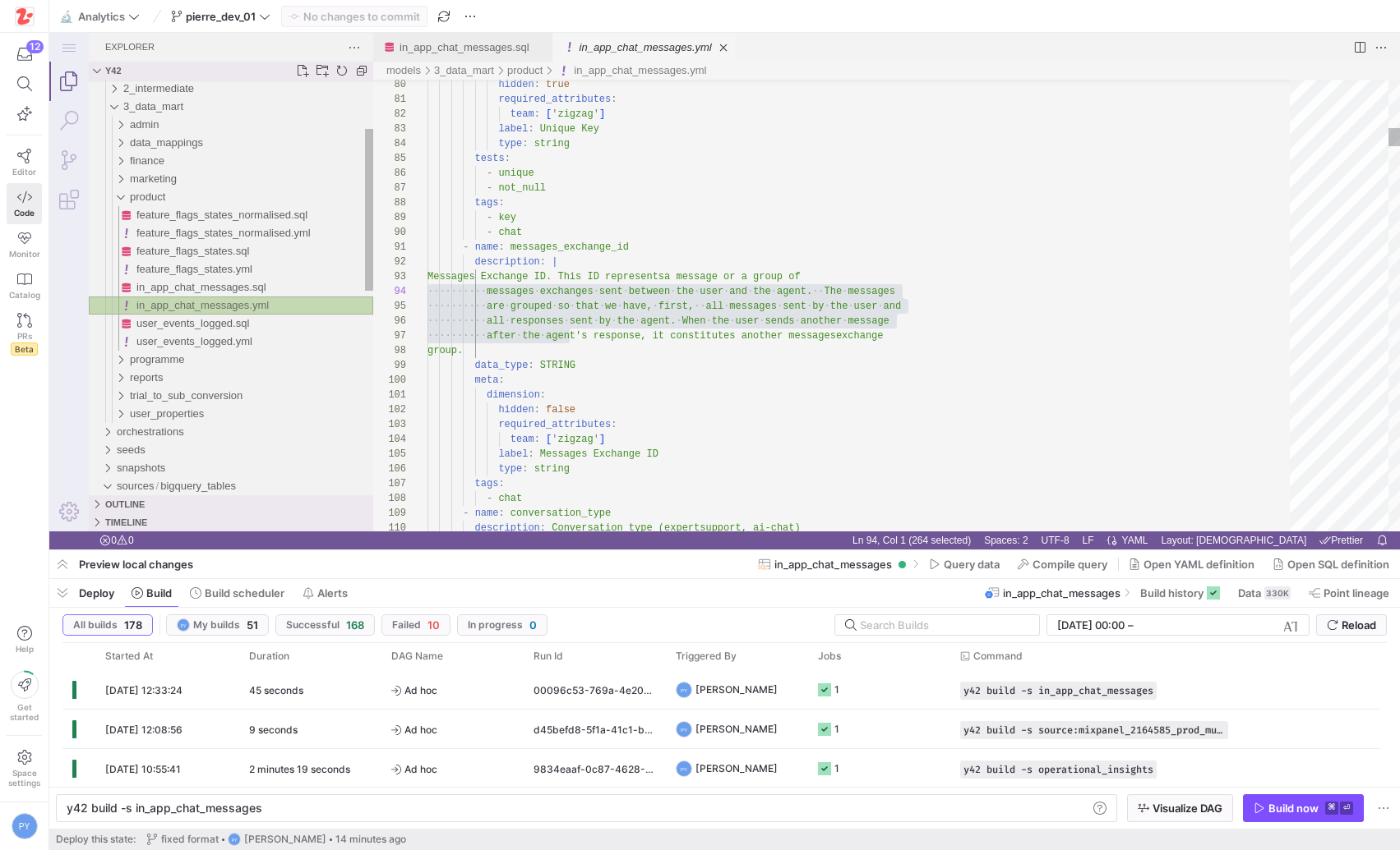
click at [185, 308] on span "in_app_chat_messages.yml" at bounding box center [202, 305] width 132 height 12
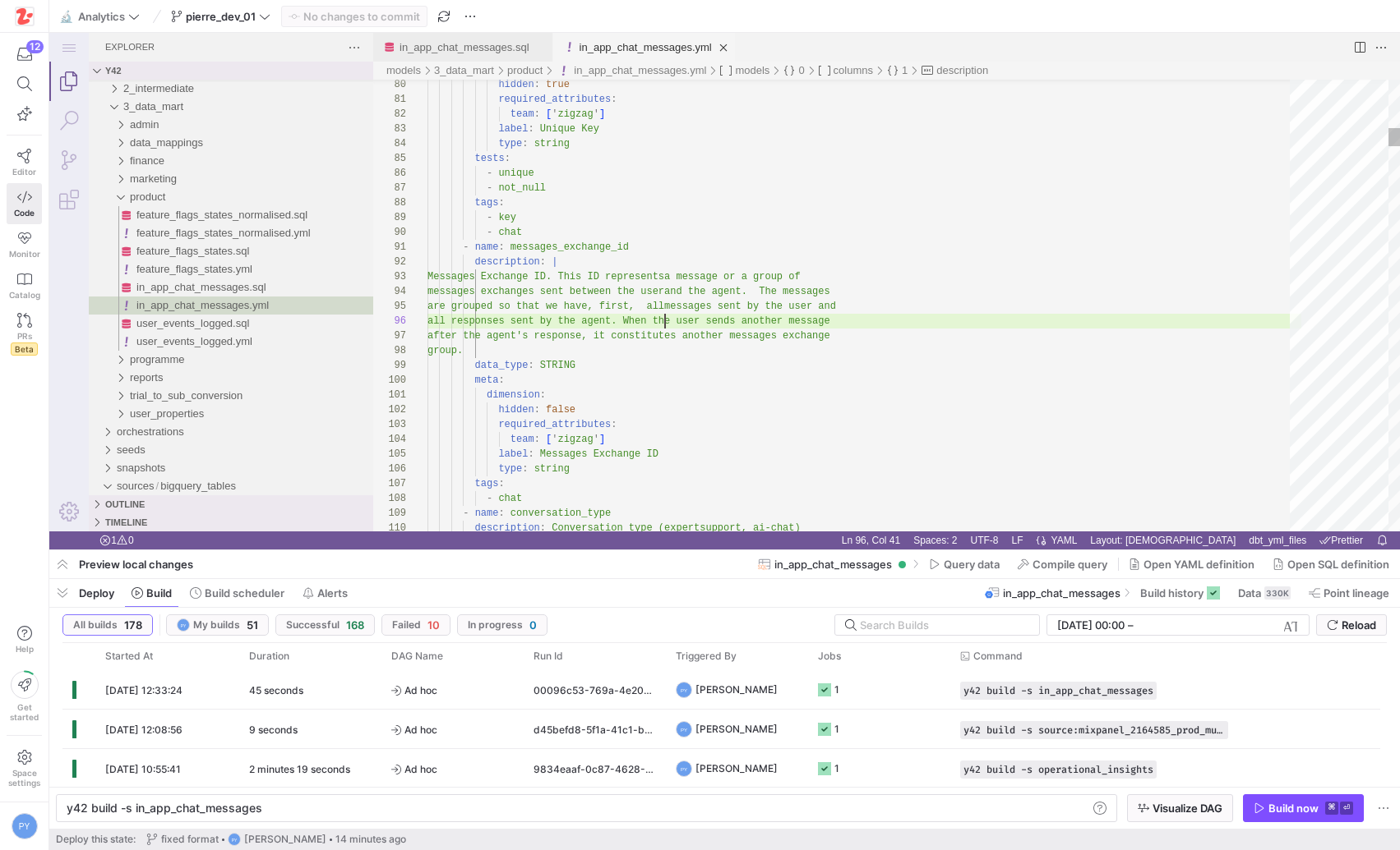
scroll to position [74, 238]
click at [66, 591] on span "button" at bounding box center [63, 594] width 27 height 28
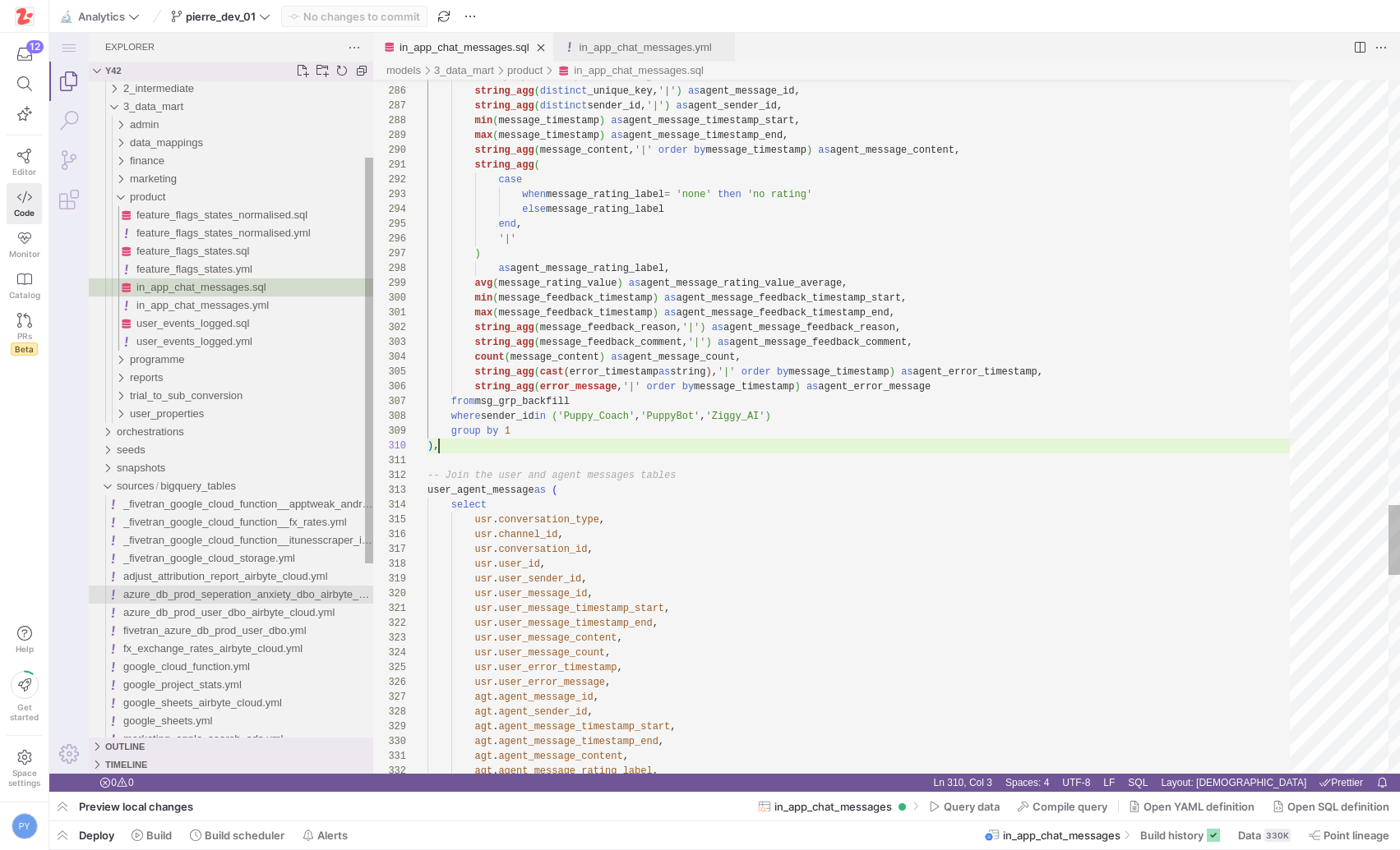
scroll to position [118, 12]
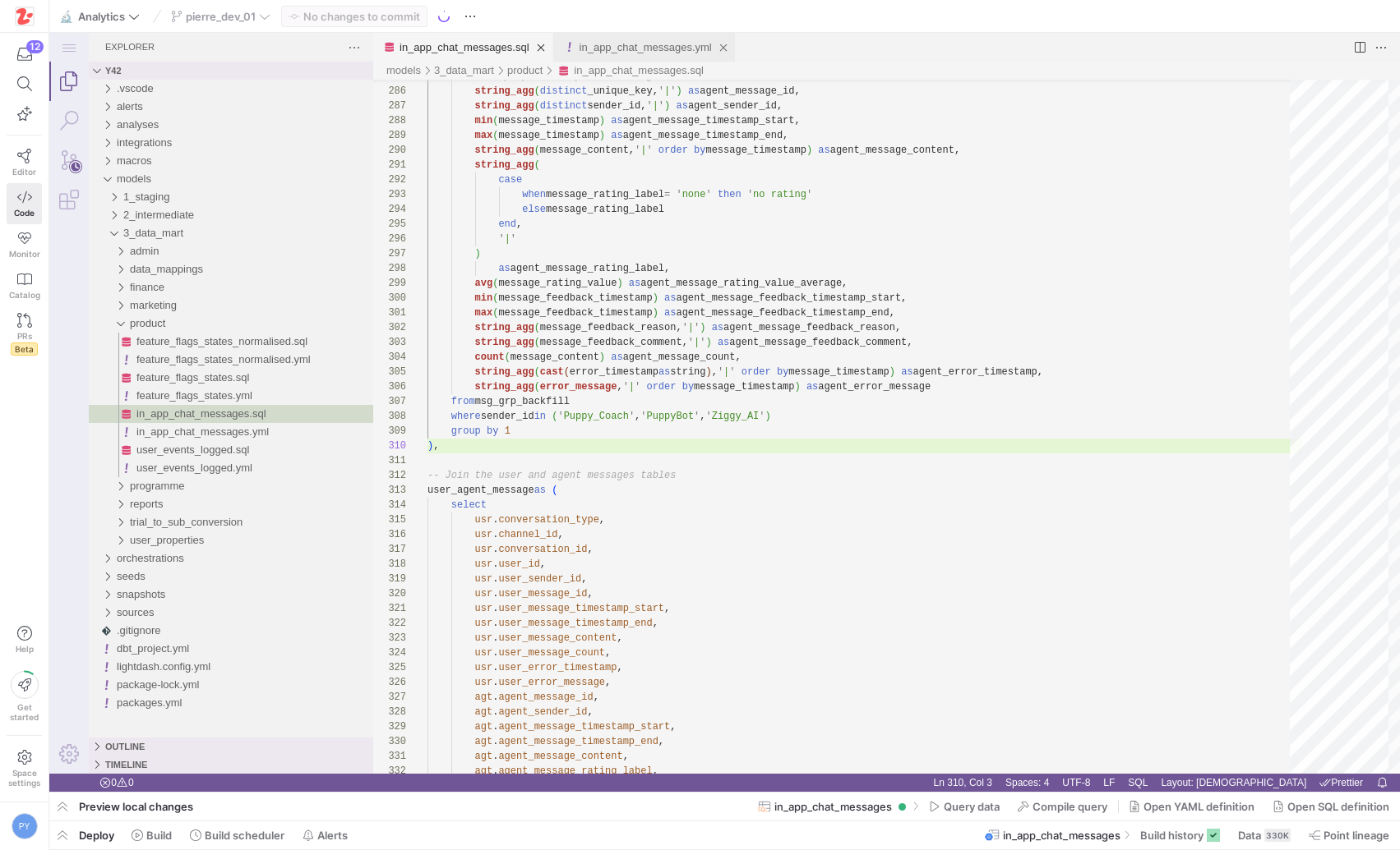
scroll to position [118, 12]
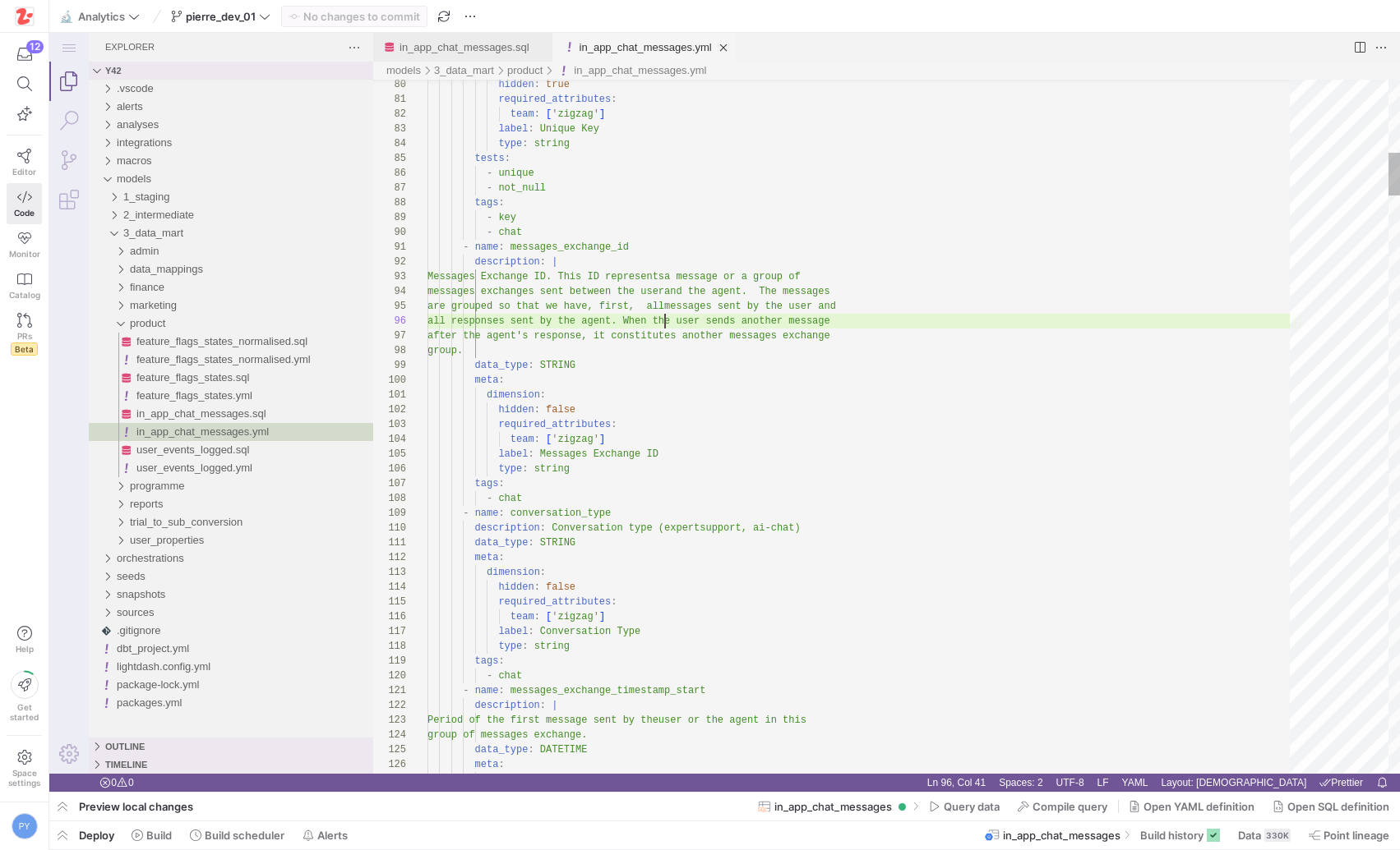
click at [653, 58] on div "in_app_chat_messages.yml" at bounding box center [645, 47] width 132 height 28
click at [484, 34] on div "in_app_chat_messages.sql" at bounding box center [465, 47] width 129 height 28
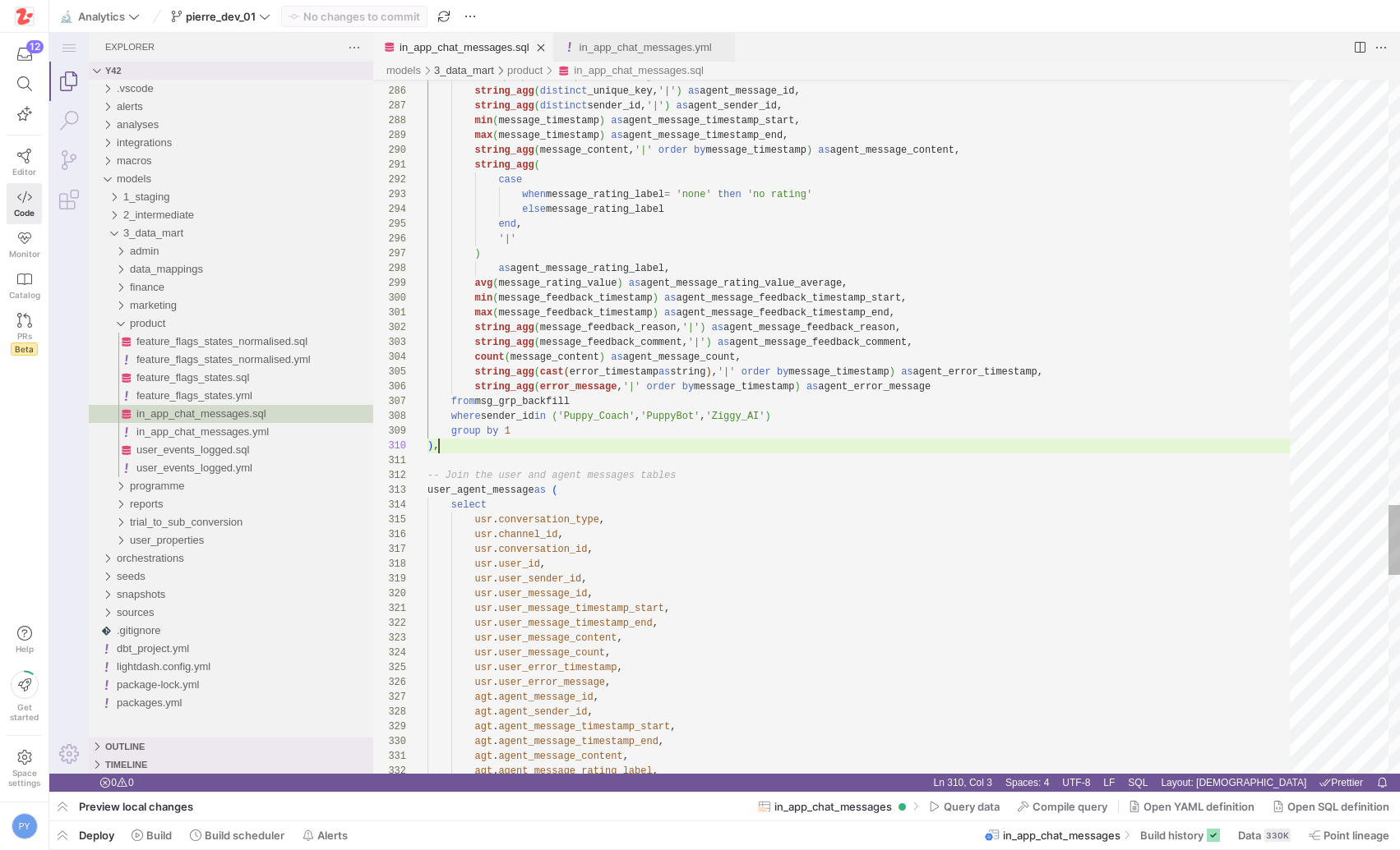
scroll to position [118, 12]
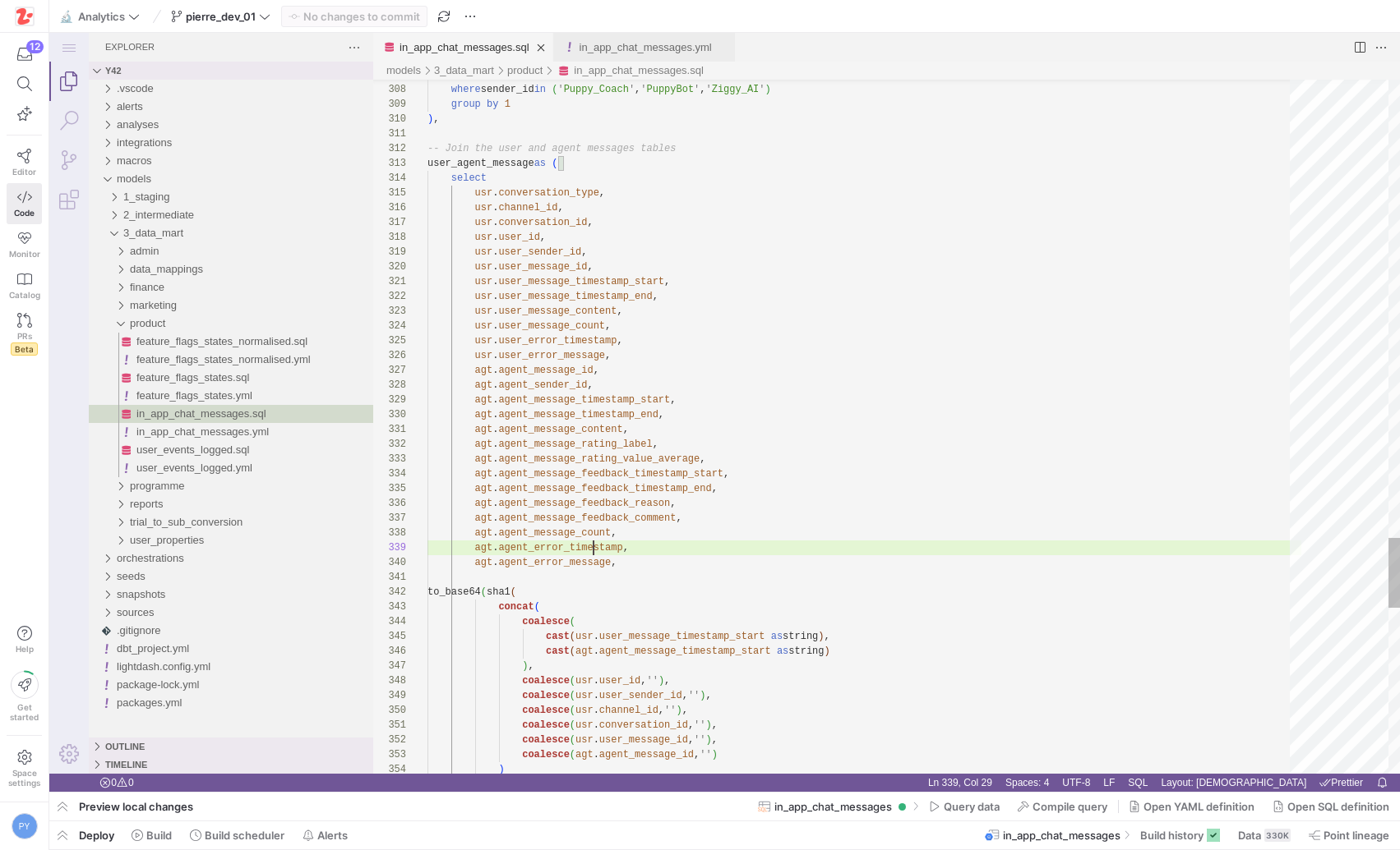
type textarea "usr.user_message_timestamp_start, usr.user_message_timestamp_end, usr.user_mess…"
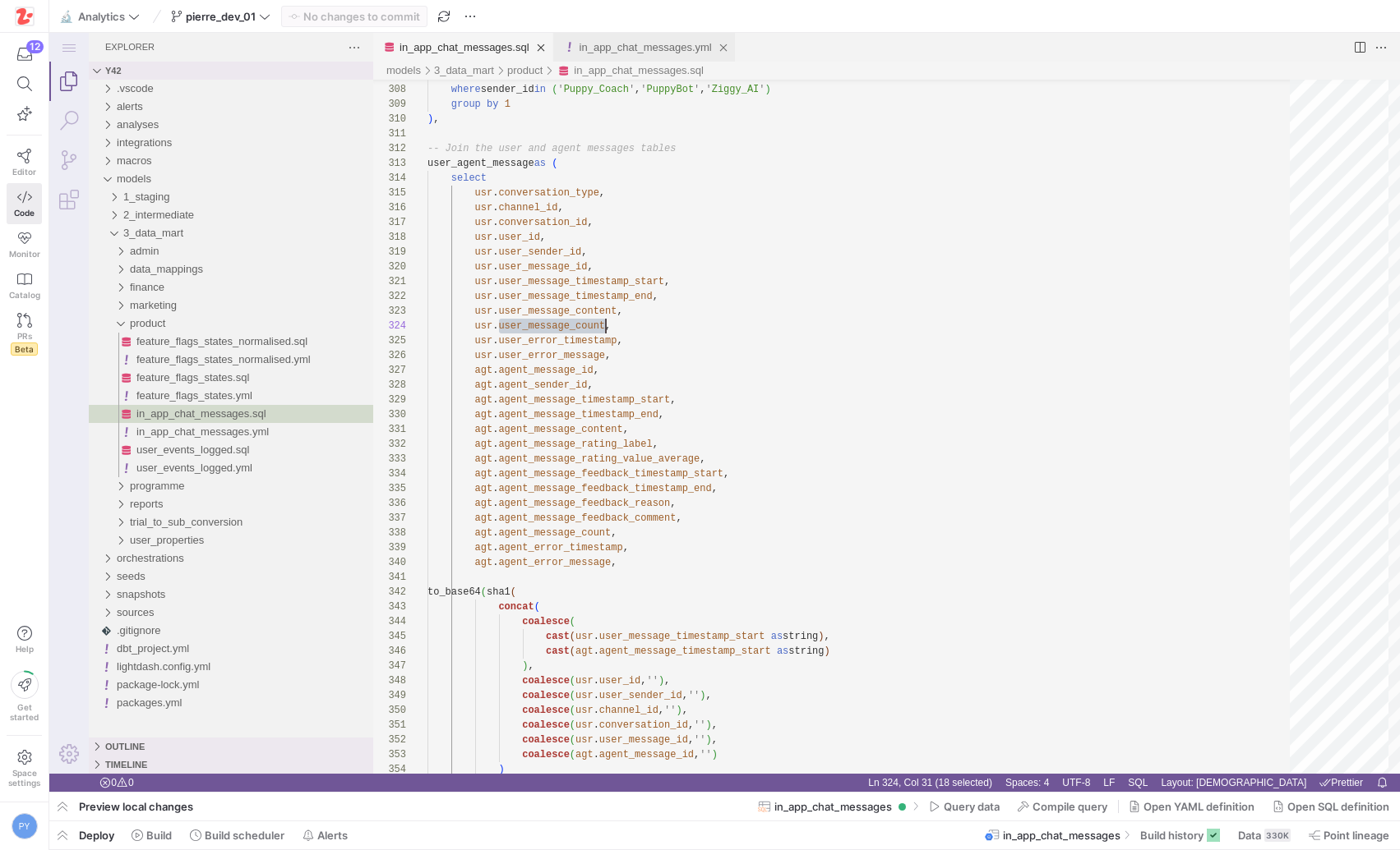
click at [631, 54] on div "in_app_chat_messages.yml" at bounding box center [645, 47] width 132 height 28
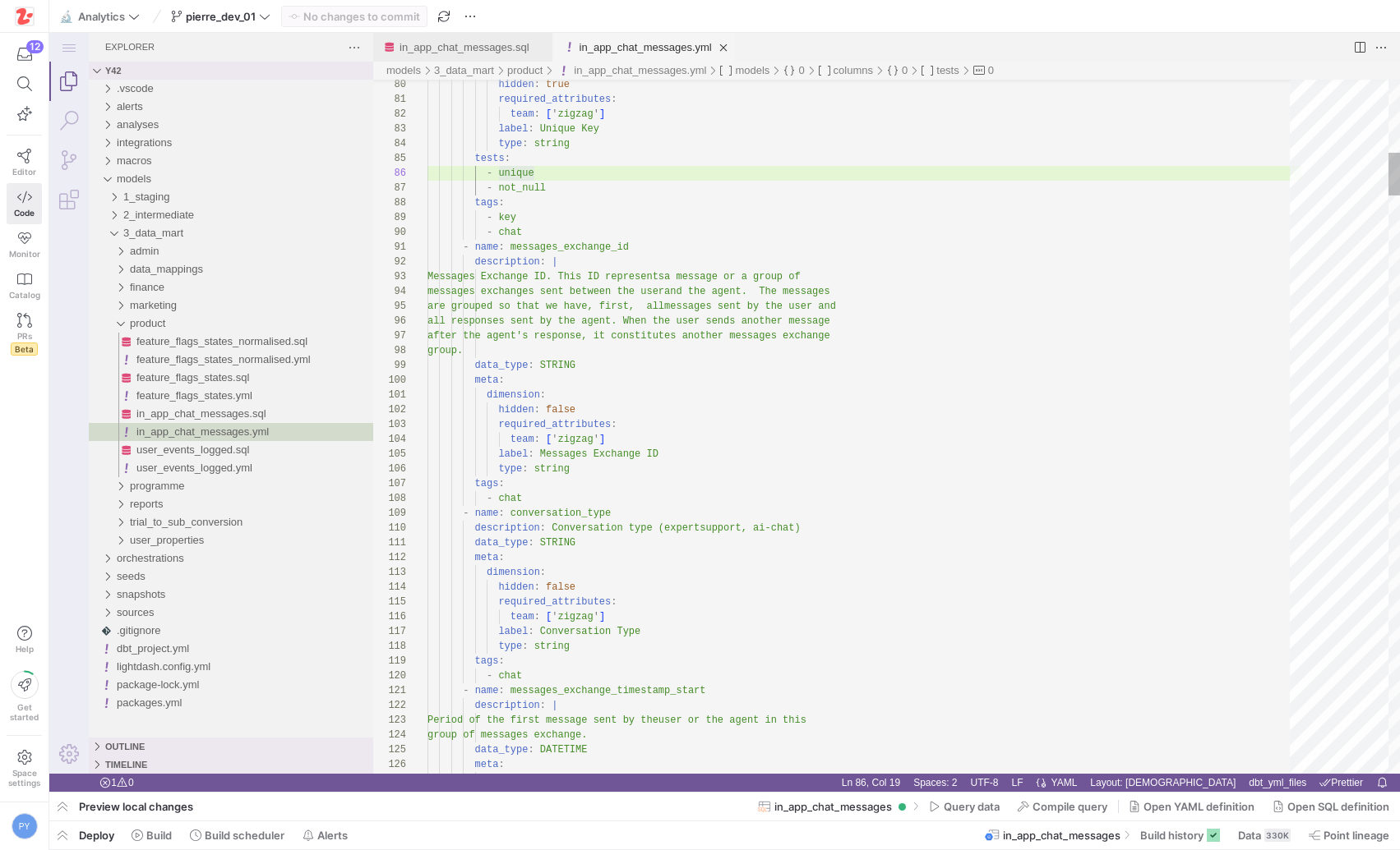
type textarea "required_attributes: team: ['zigzag'] label: User Message Content groups: ['use…"
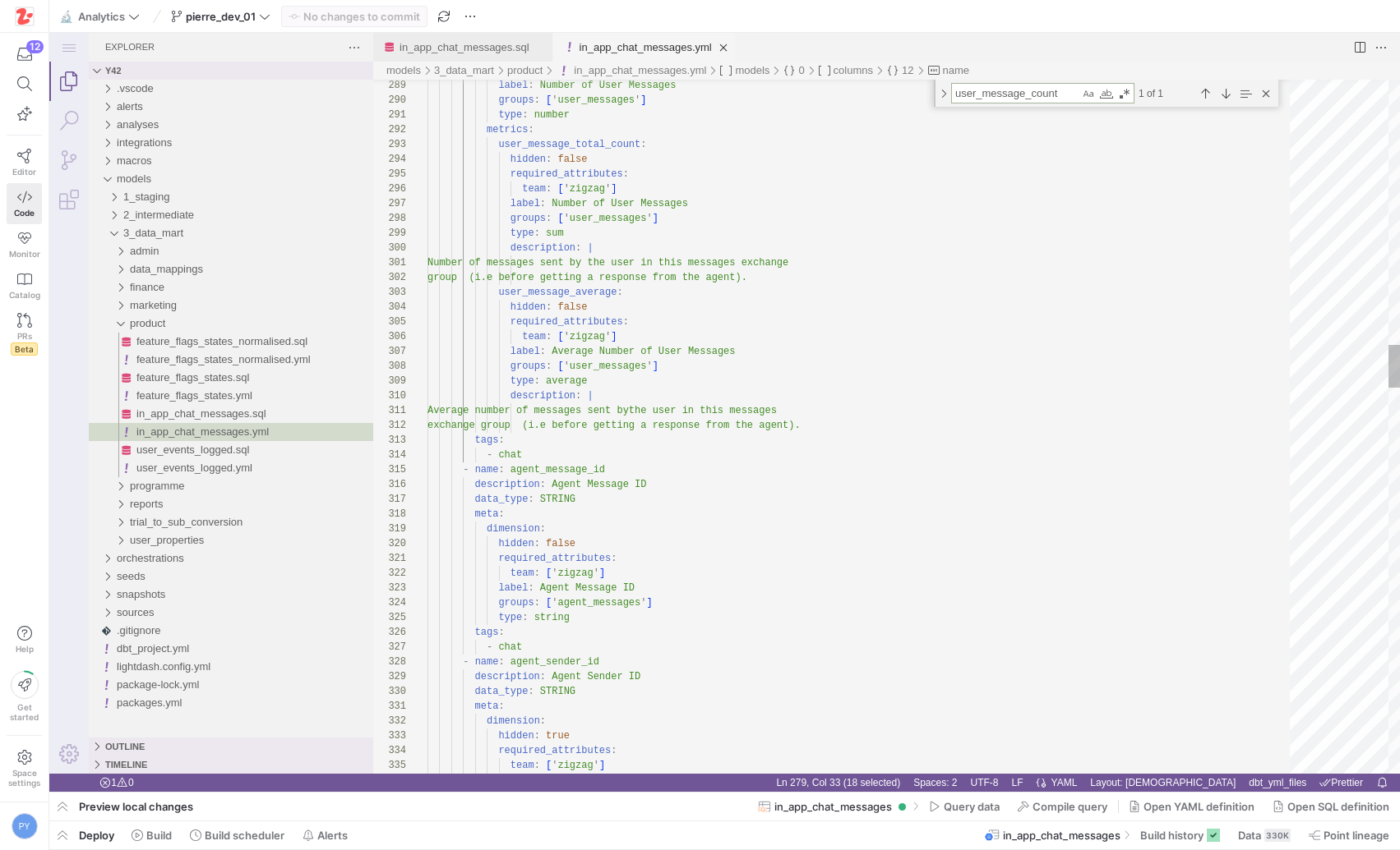
type textarea "user_message_count"
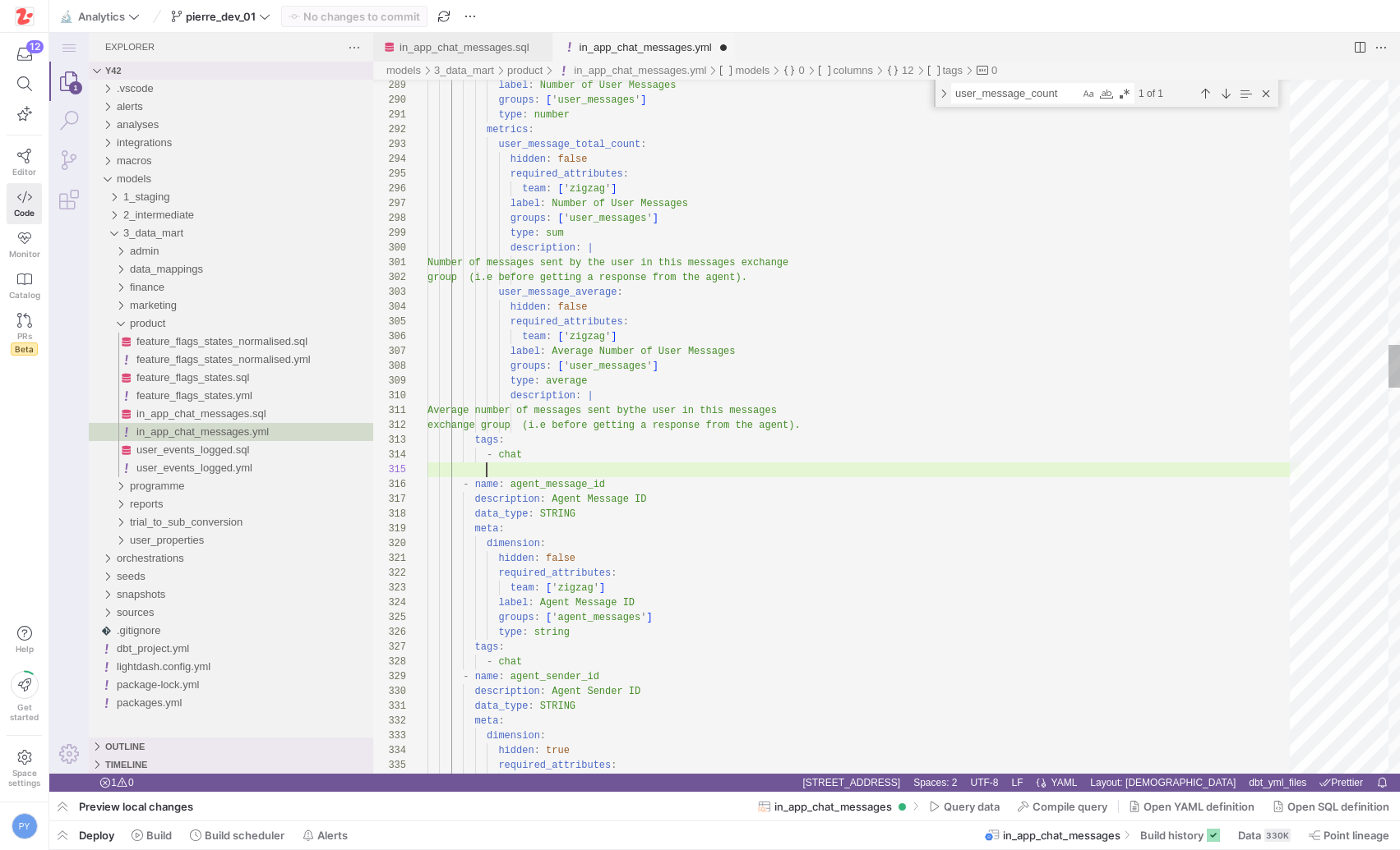
scroll to position [59, 0]
paste textarea "user_message_count"
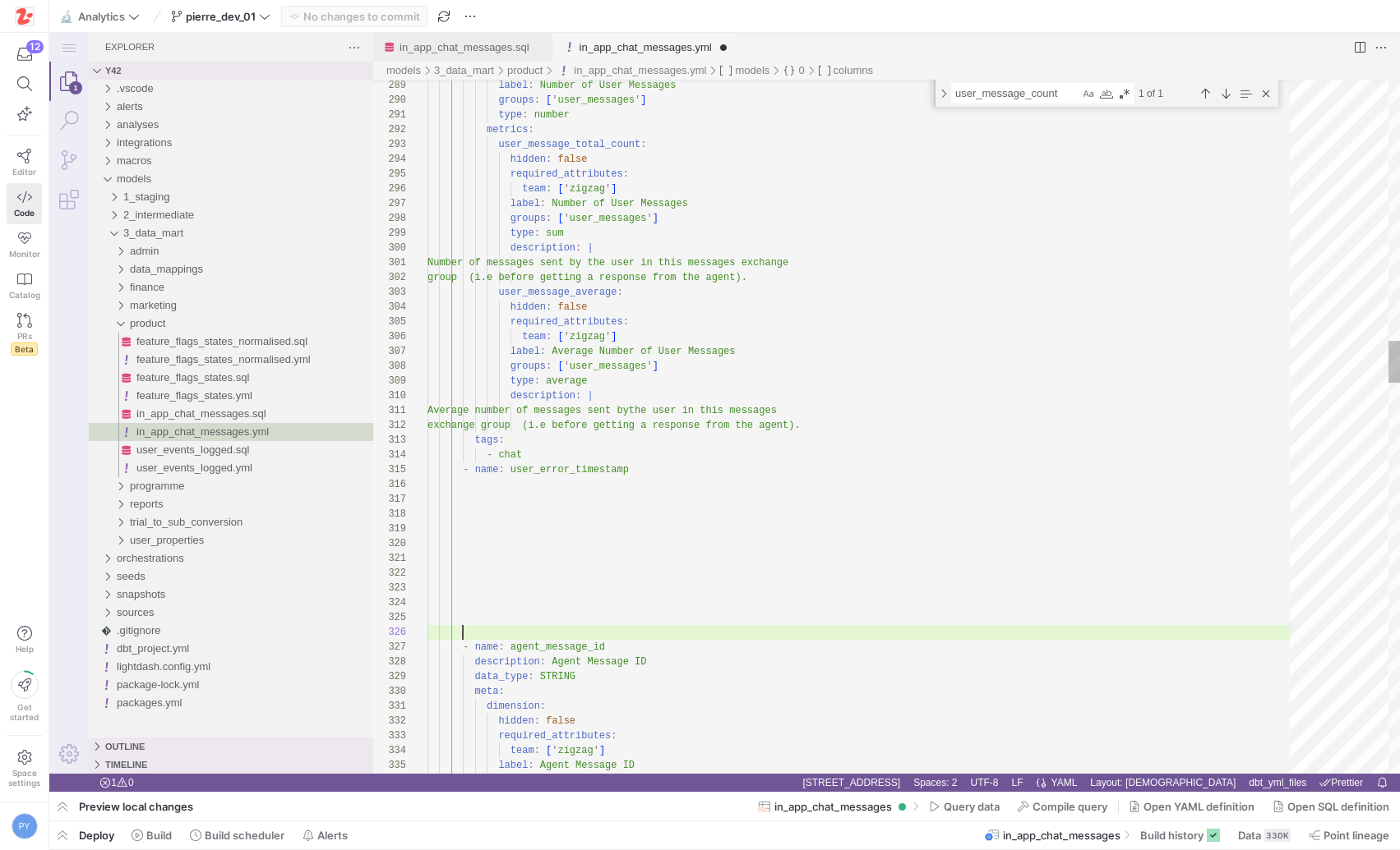
scroll to position [74, 35]
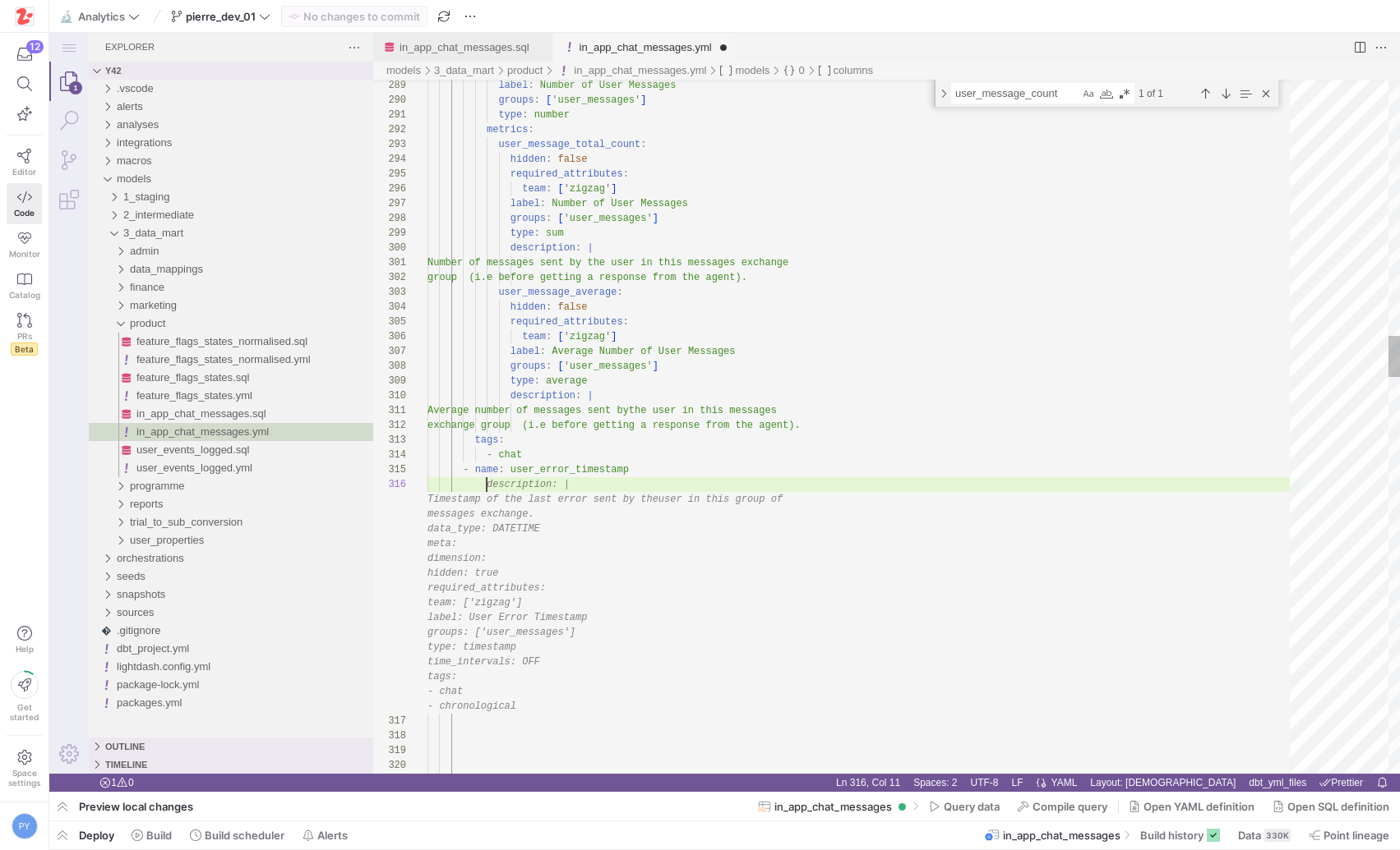
scroll to position [0, 148]
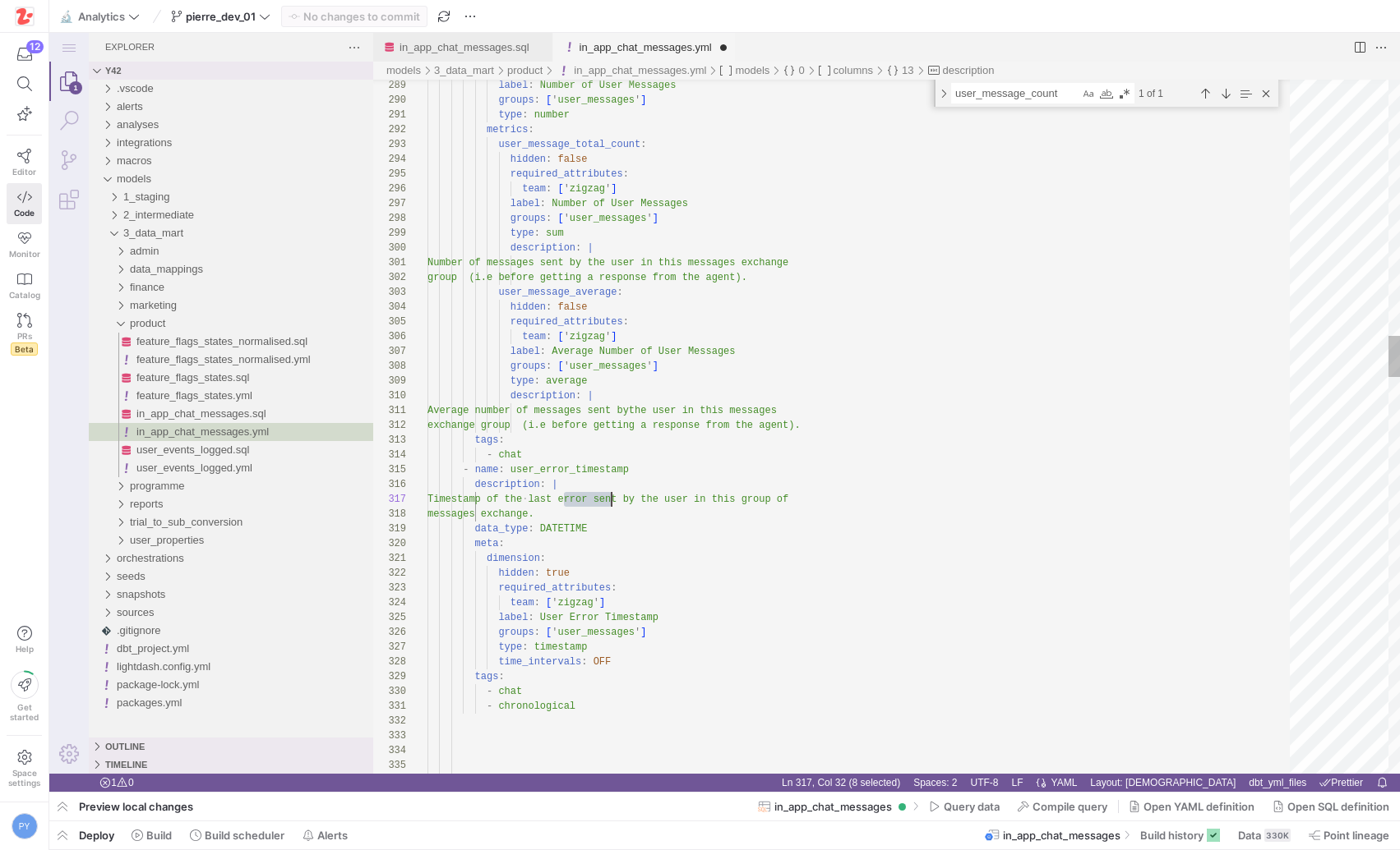
drag, startPoint x: 561, startPoint y: 501, endPoint x: 610, endPoint y: 501, distance: 49.0
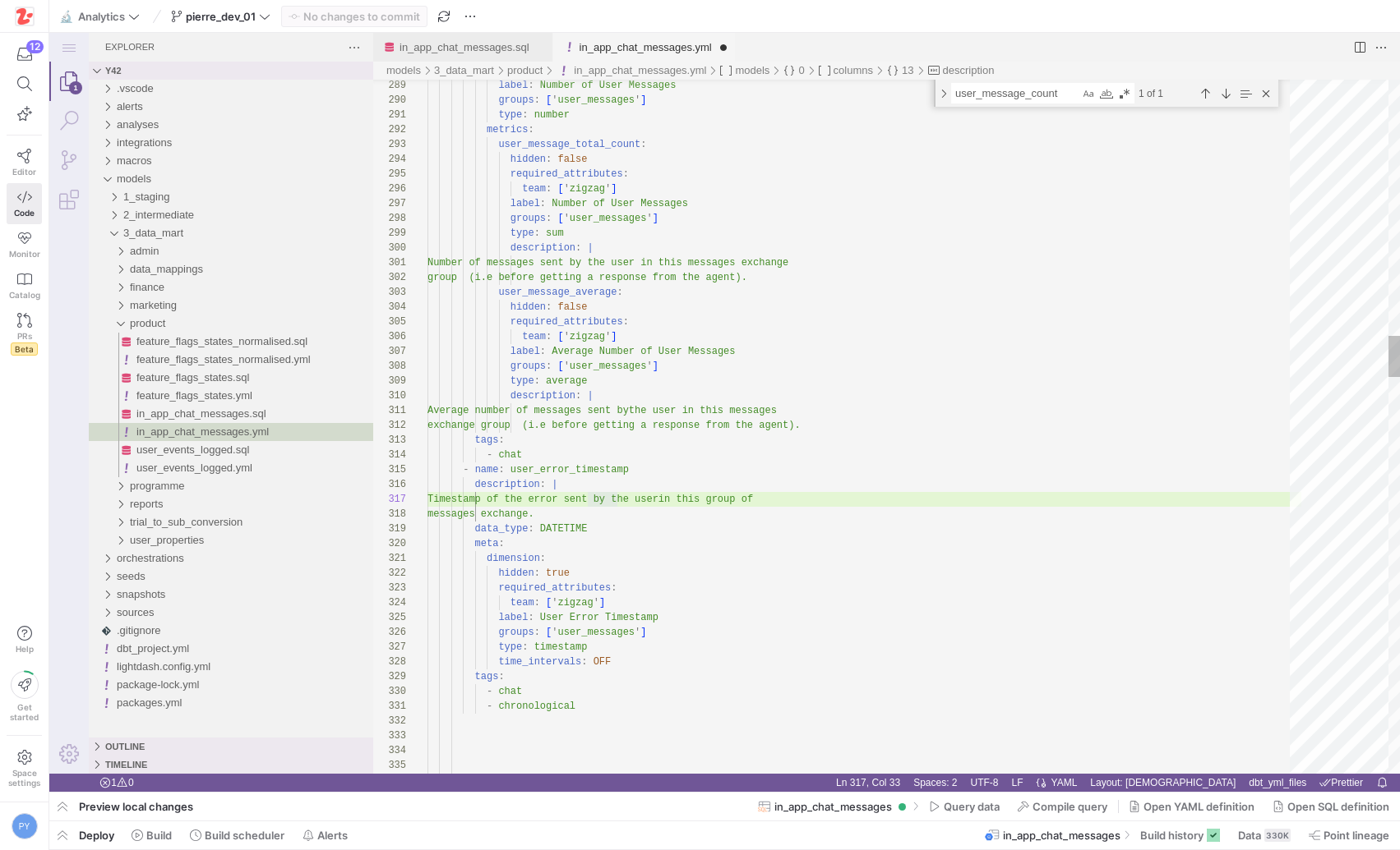
scroll to position [89, 196]
type textarea "Average number of messages sent by the user in this messages exchange group (i.…"
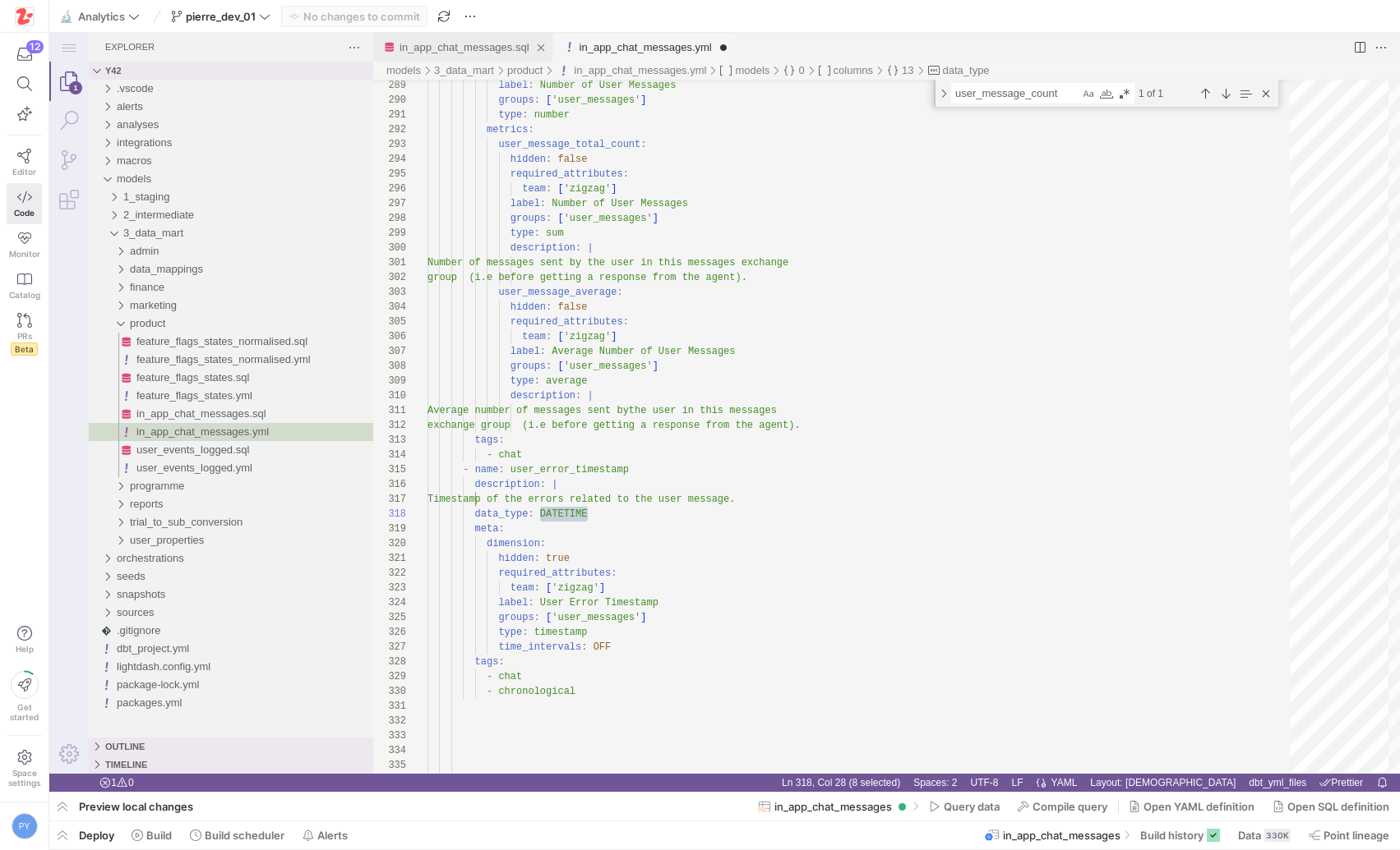
click at [495, 44] on link "in_app_chat_messages.sql" at bounding box center [465, 47] width 129 height 12
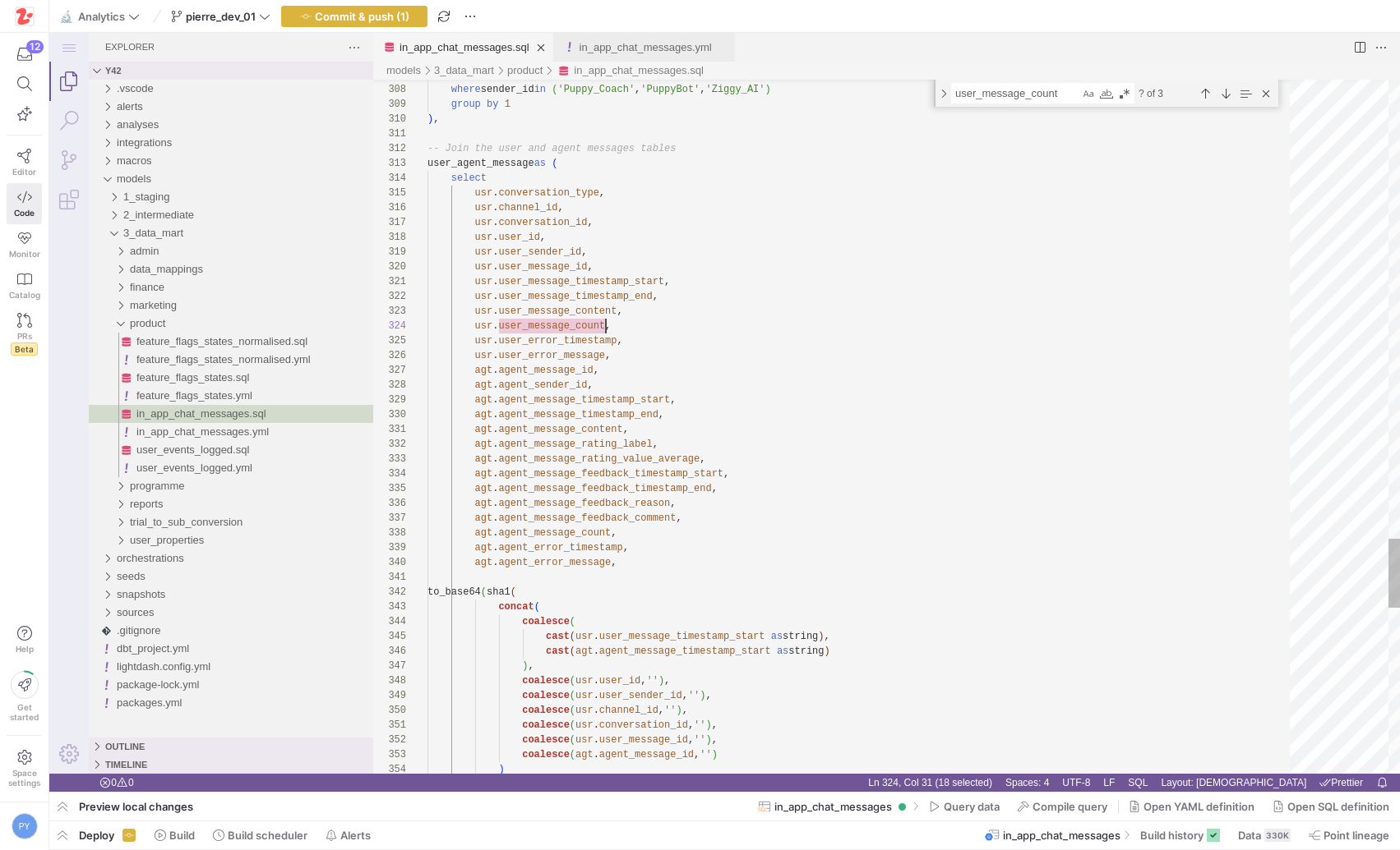
scroll to position [44, 178]
click at [637, 47] on link "in_app_chat_messages.yml" at bounding box center [645, 47] width 132 height 12
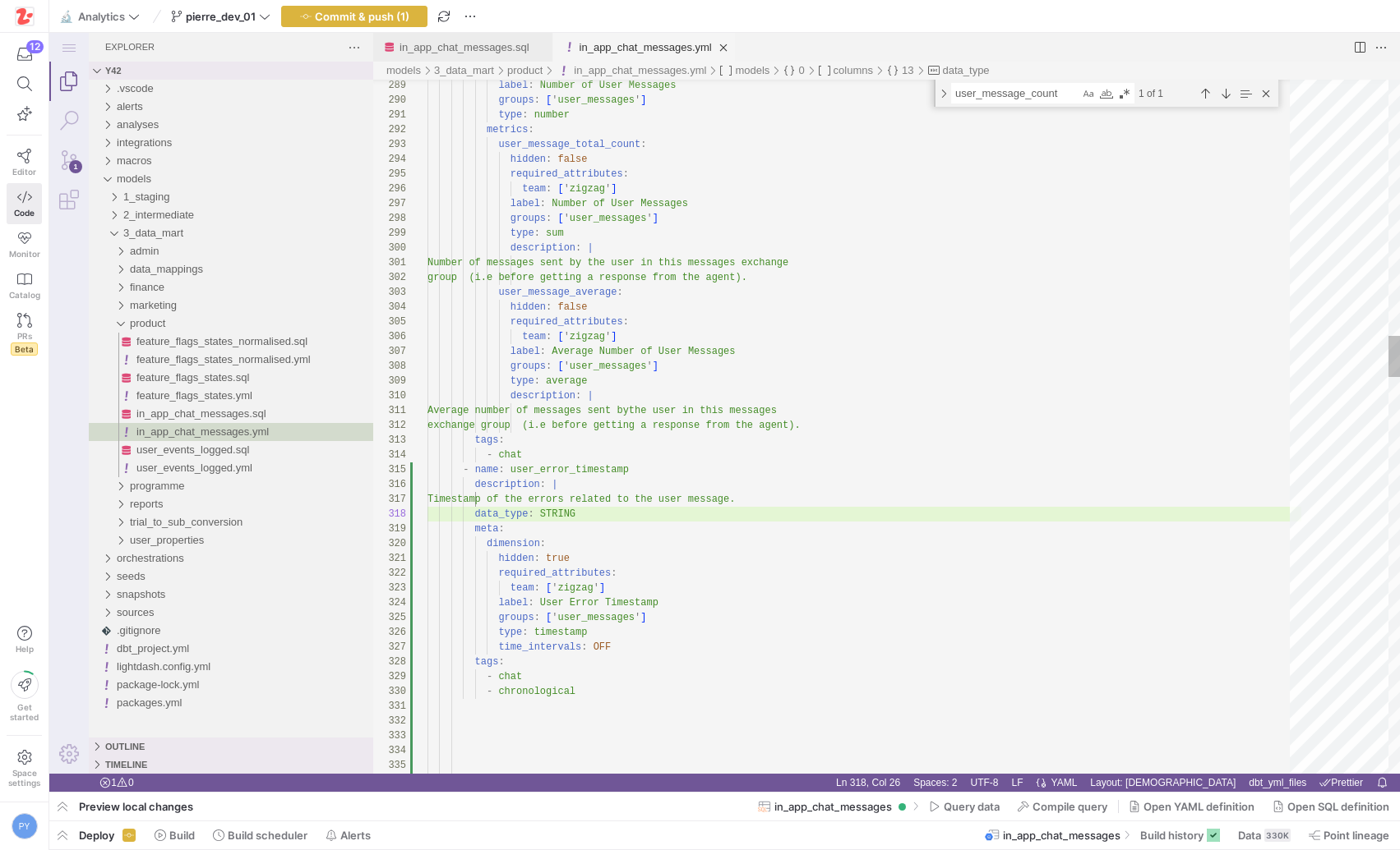
scroll to position [44, 231]
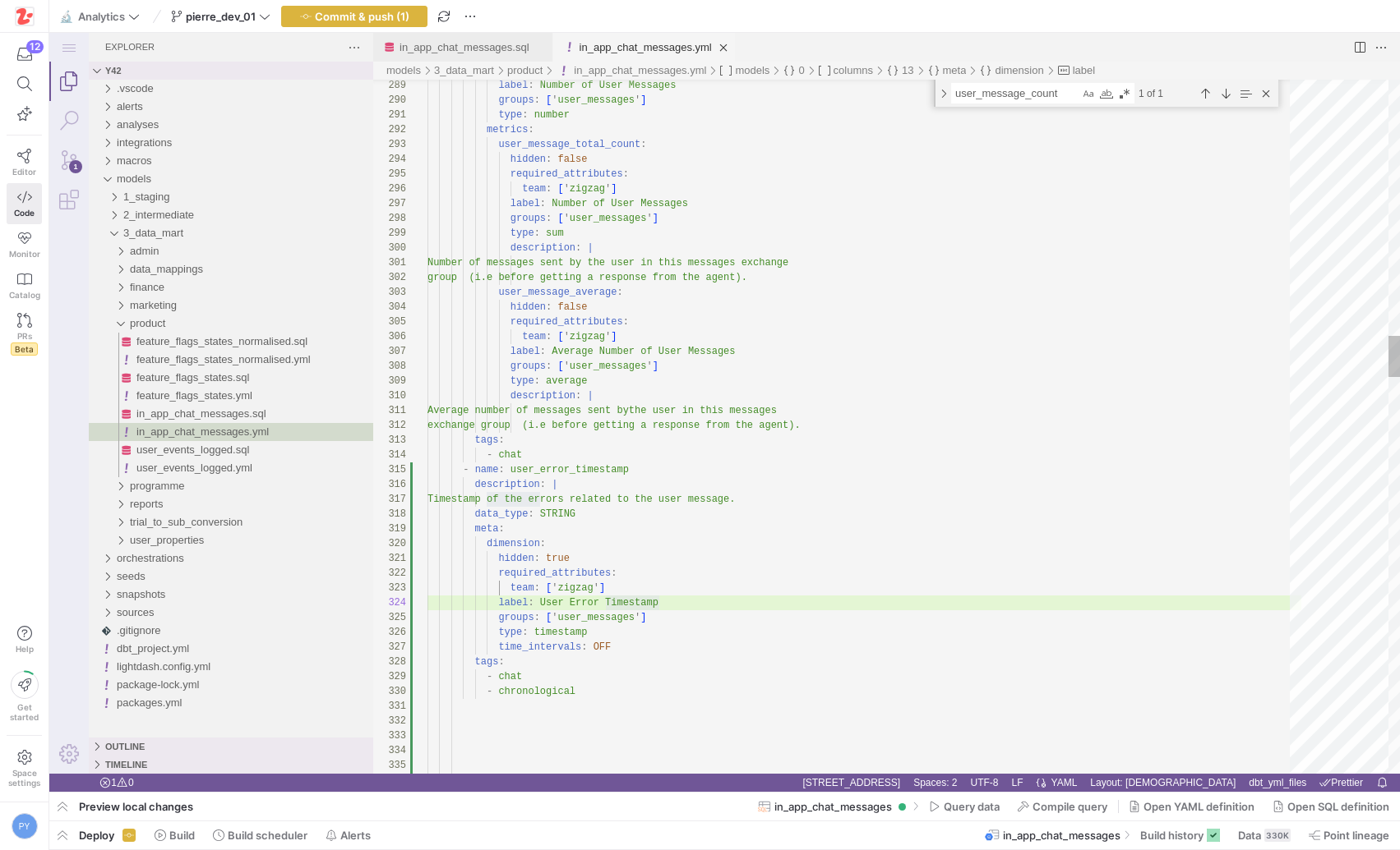
drag, startPoint x: 562, startPoint y: 635, endPoint x: 580, endPoint y: 635, distance: 18.0
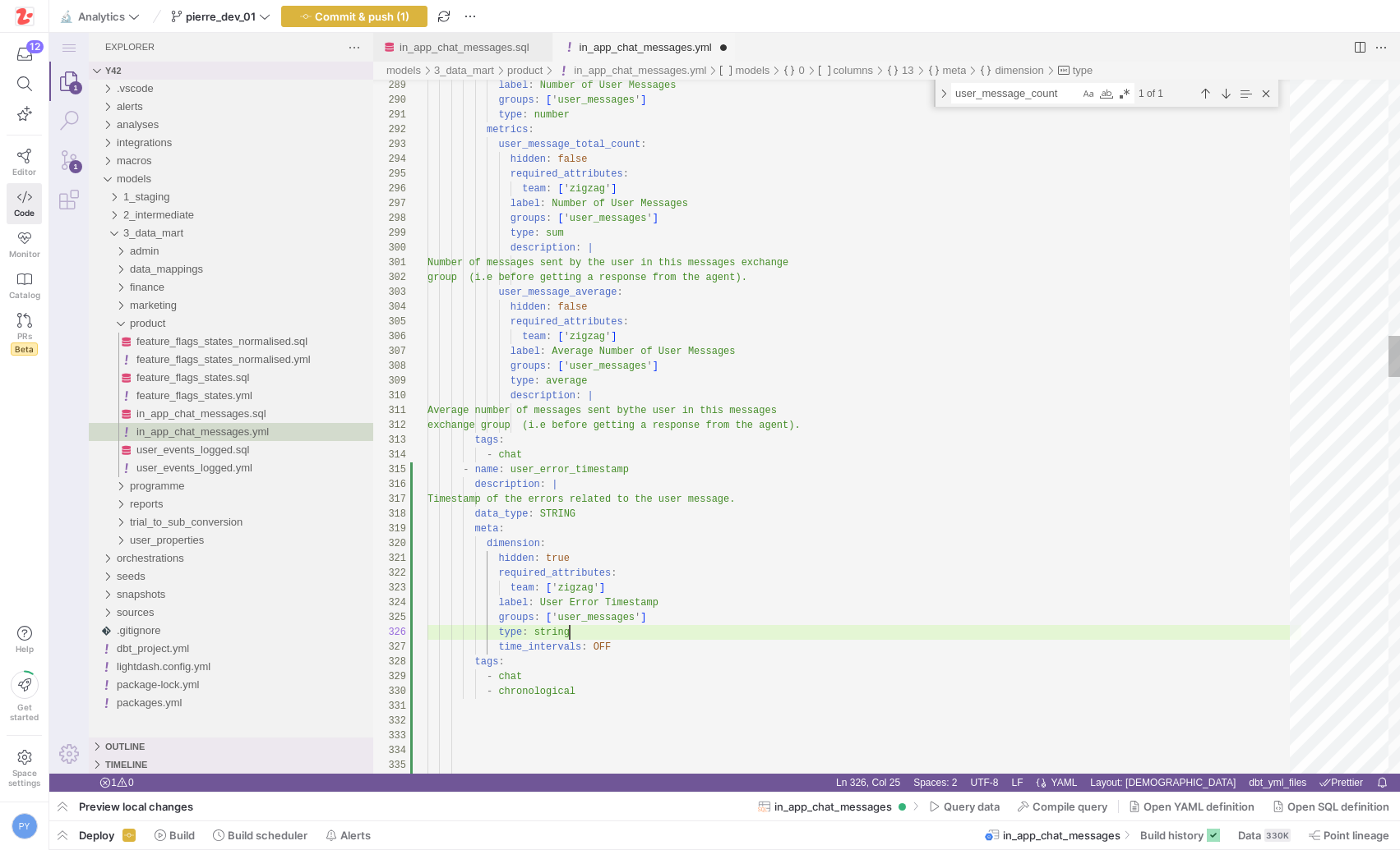
scroll to position [74, 142]
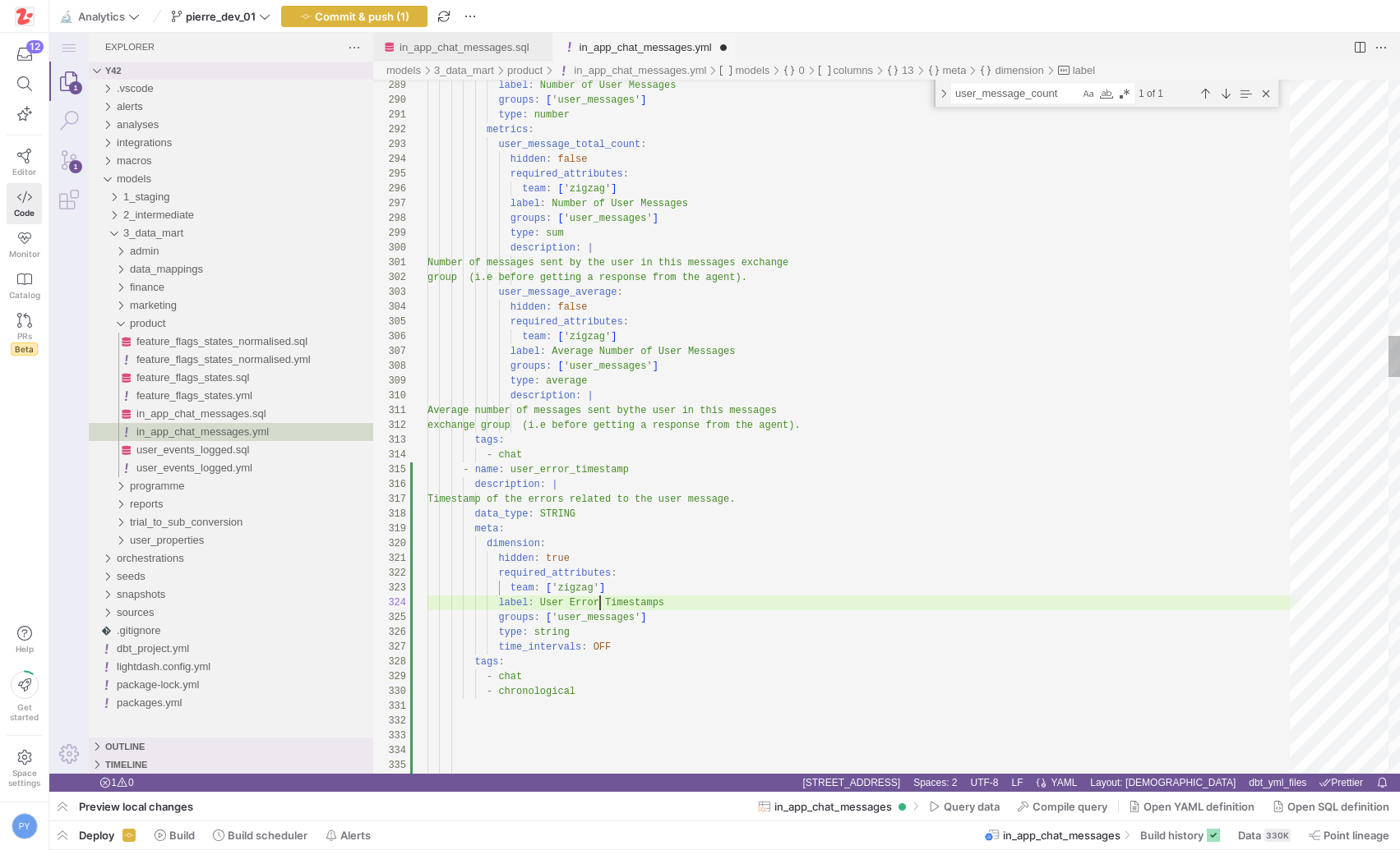
scroll to position [44, 173]
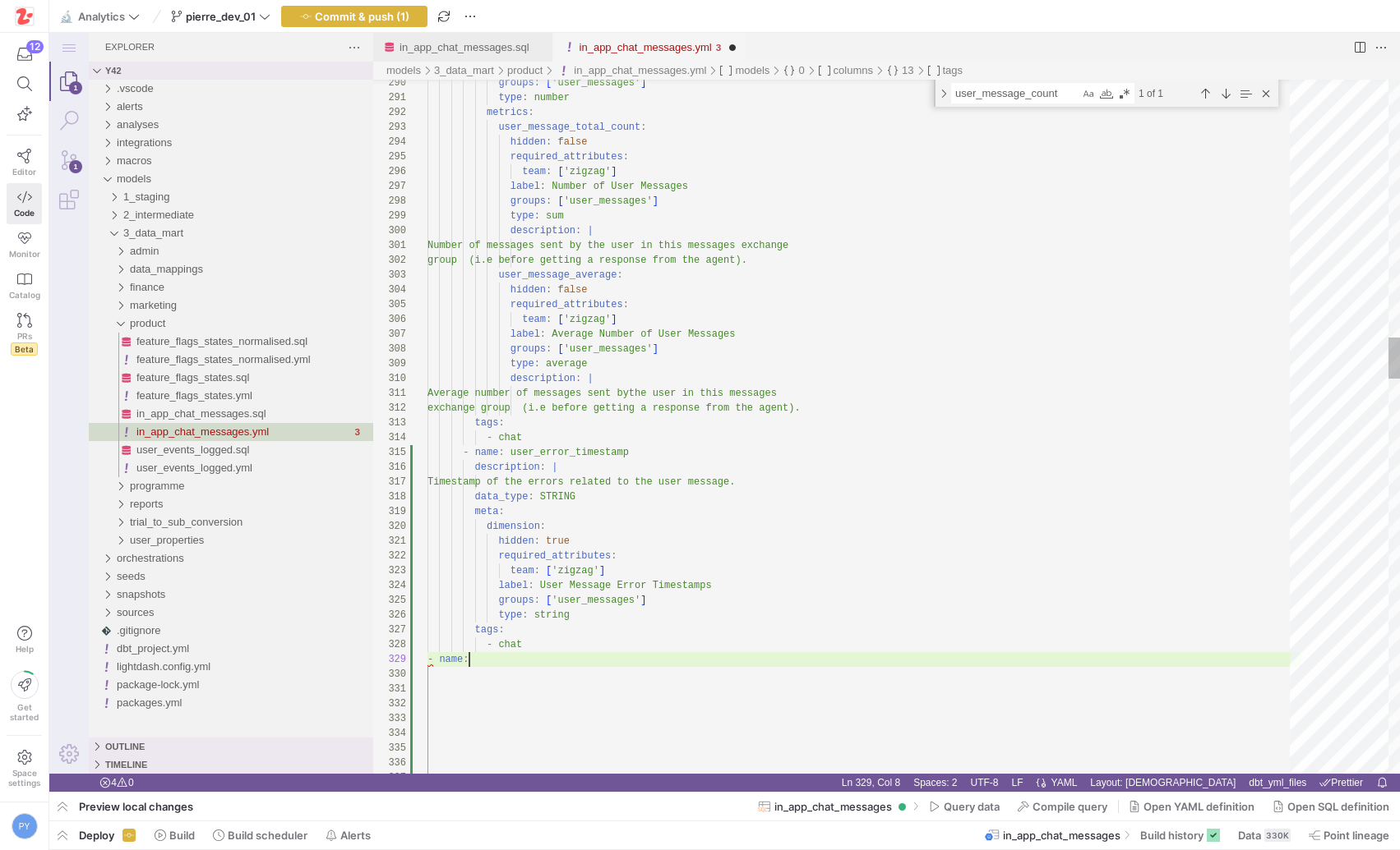
scroll to position [118, 48]
type textarea "hidden: true required_attributes: team: ['zigzag'] label: User Message Error Ti…"
click at [501, 43] on link "in_app_chat_messages.sql" at bounding box center [465, 47] width 129 height 12
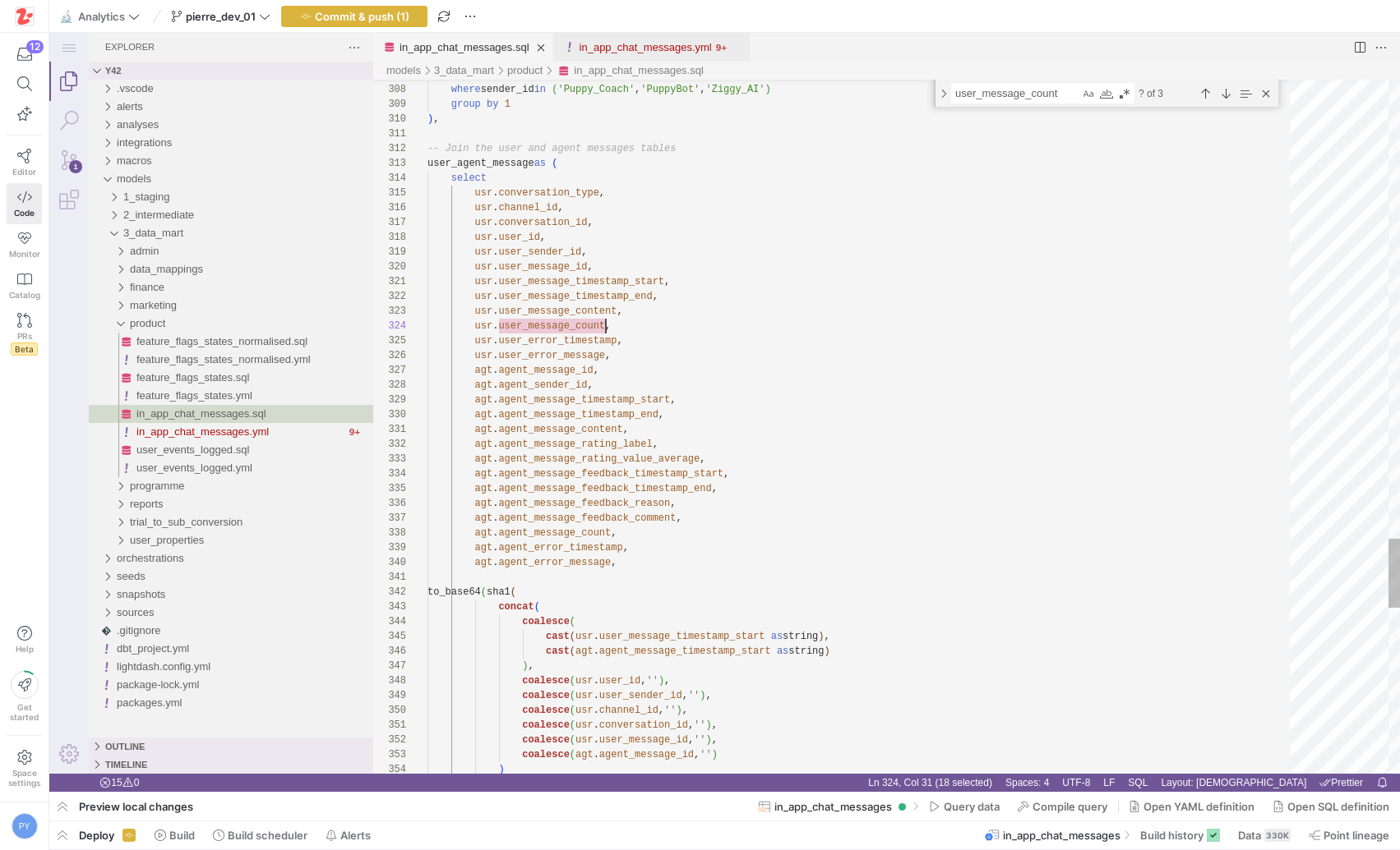
scroll to position [44, 178]
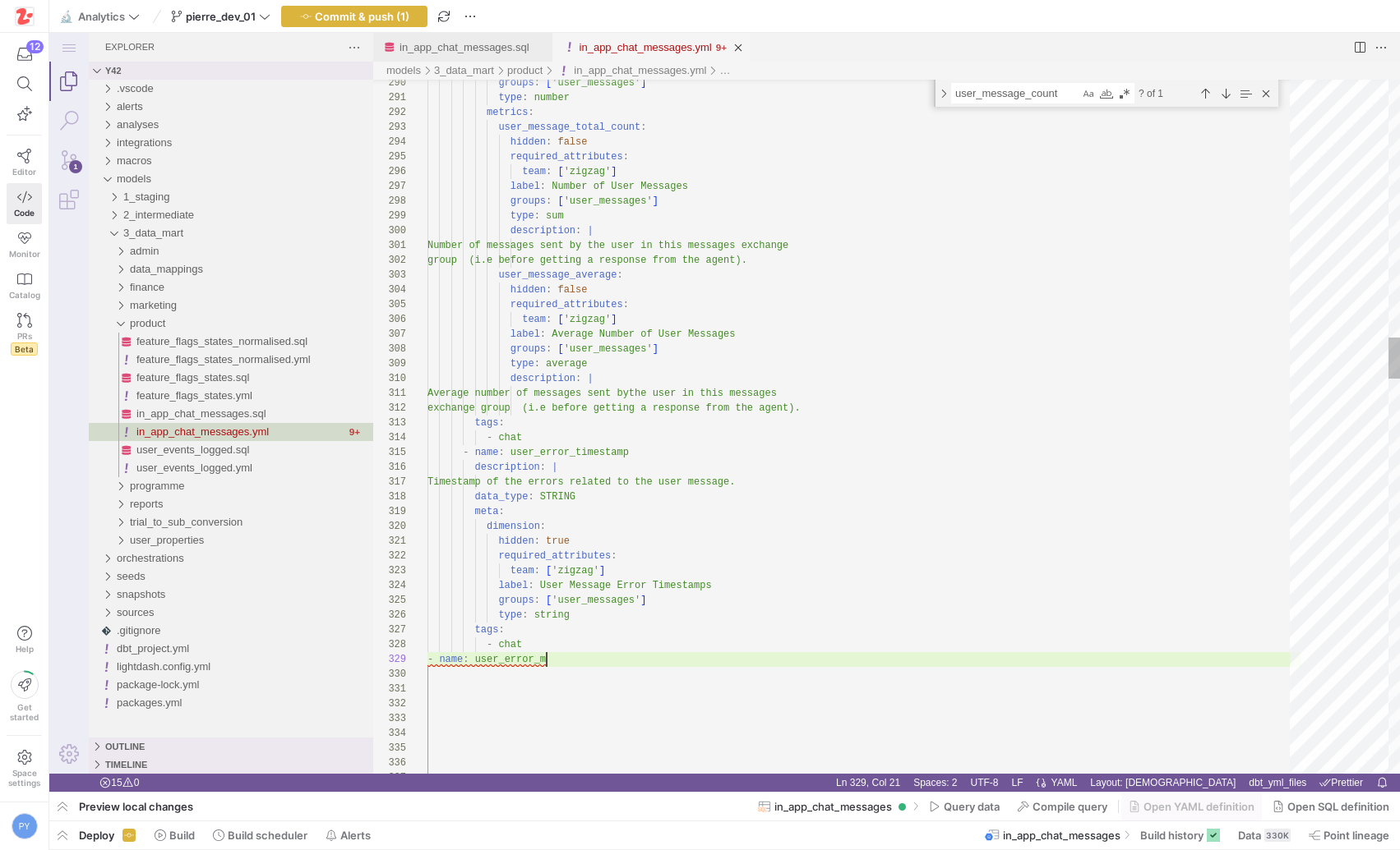
click at [631, 43] on link "in_app_chat_messages.yml" at bounding box center [645, 47] width 132 height 12
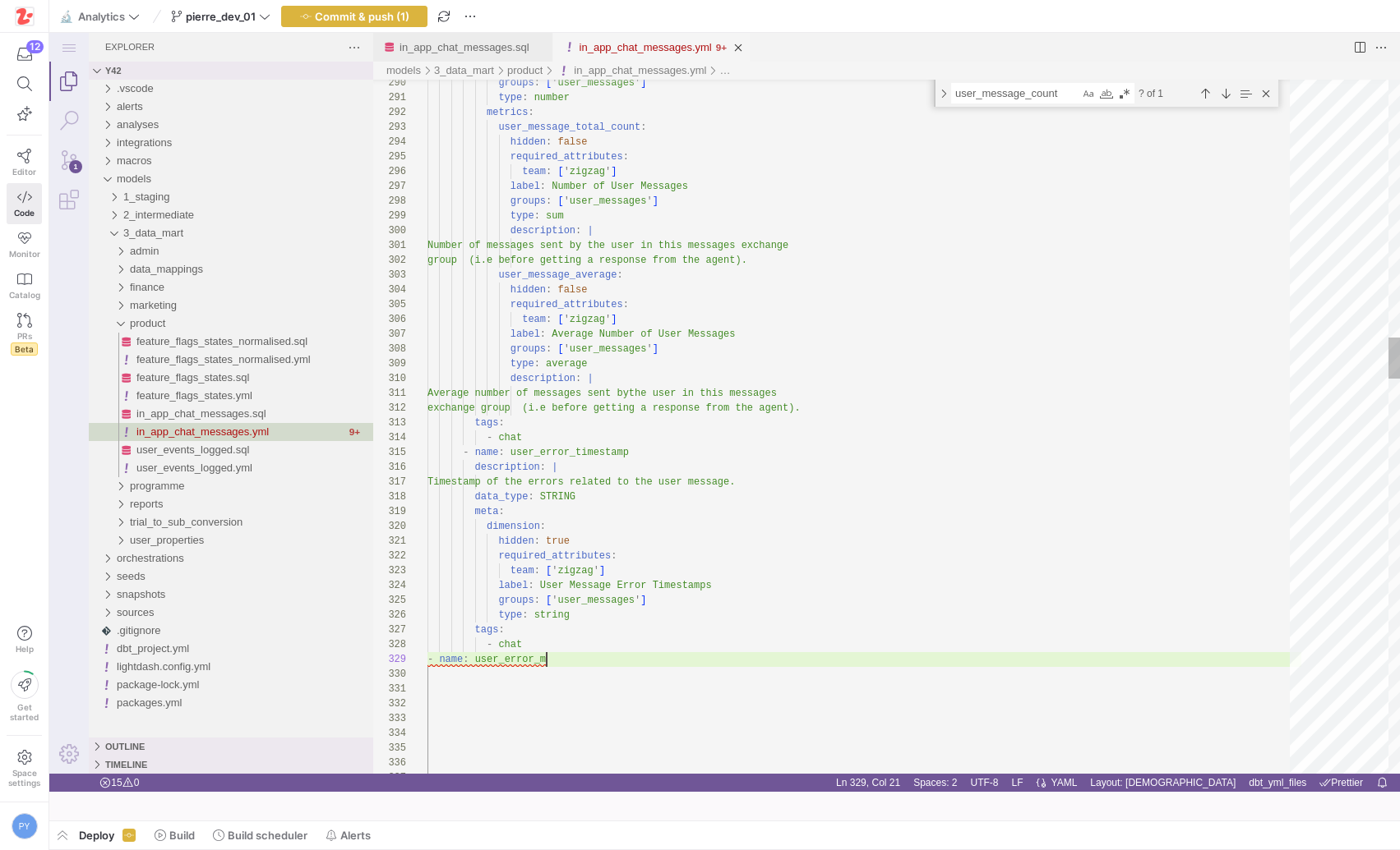
scroll to position [118, 119]
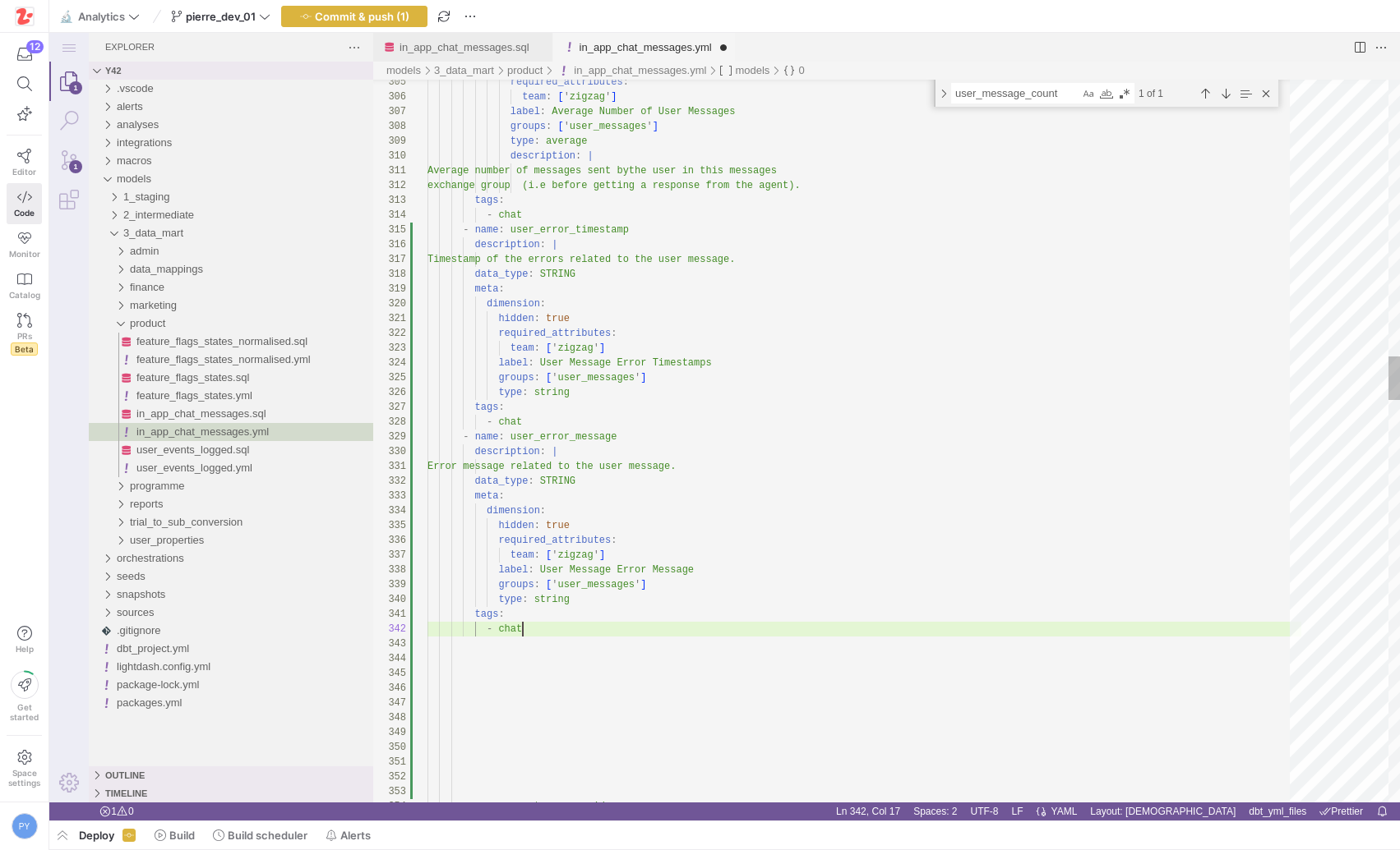
scroll to position [0, 262]
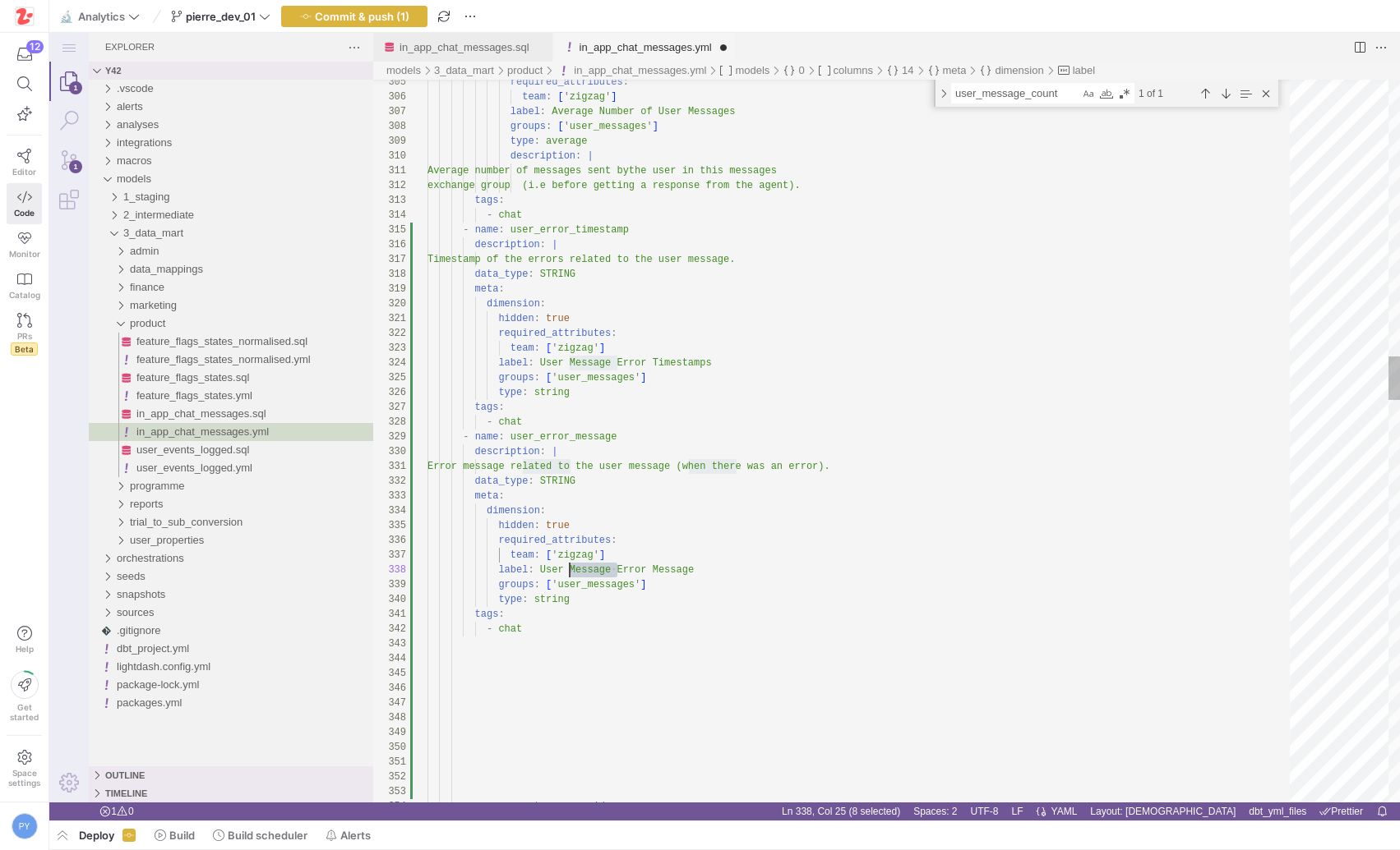
scroll to position [104, 113]
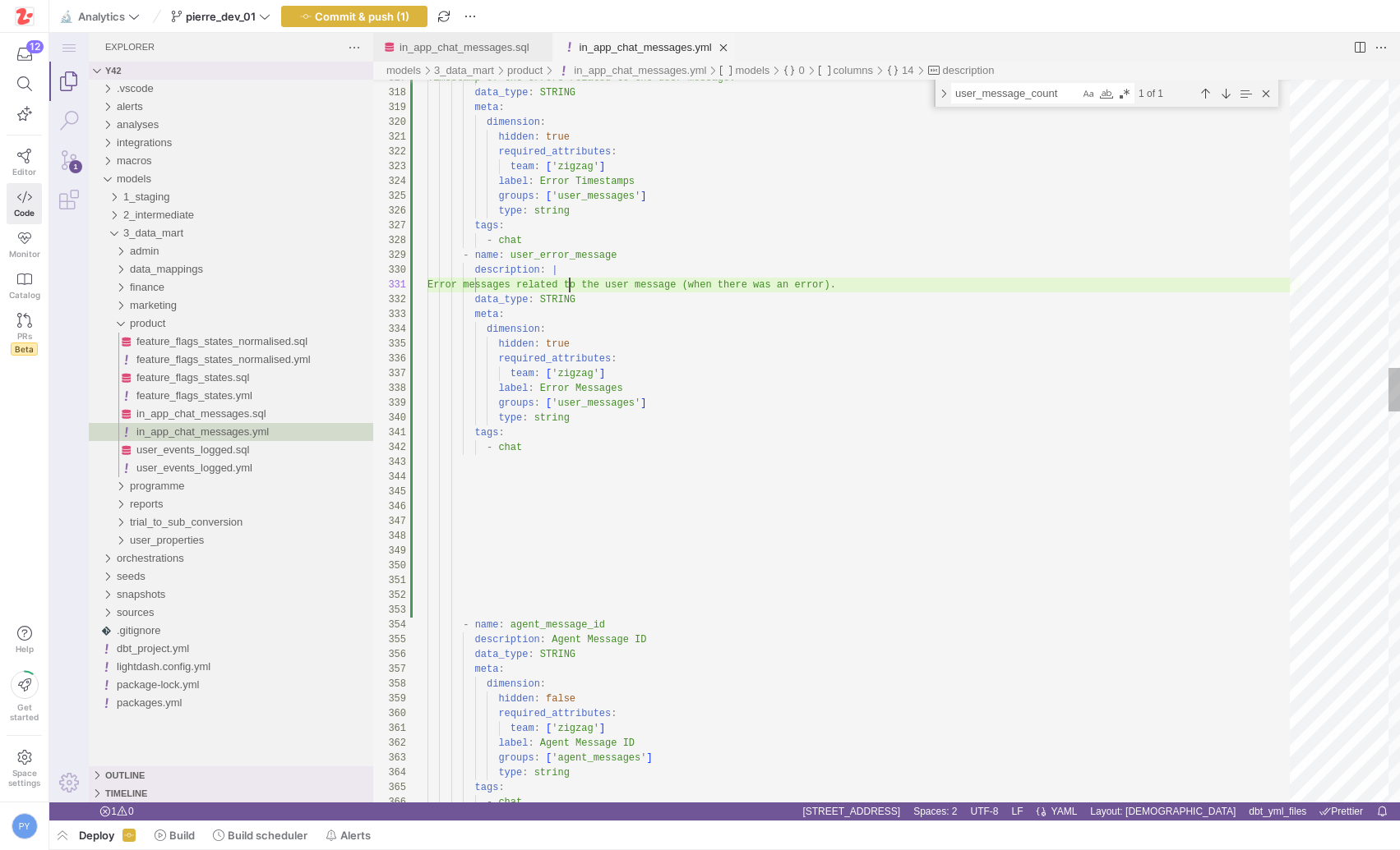
scroll to position [89, 77]
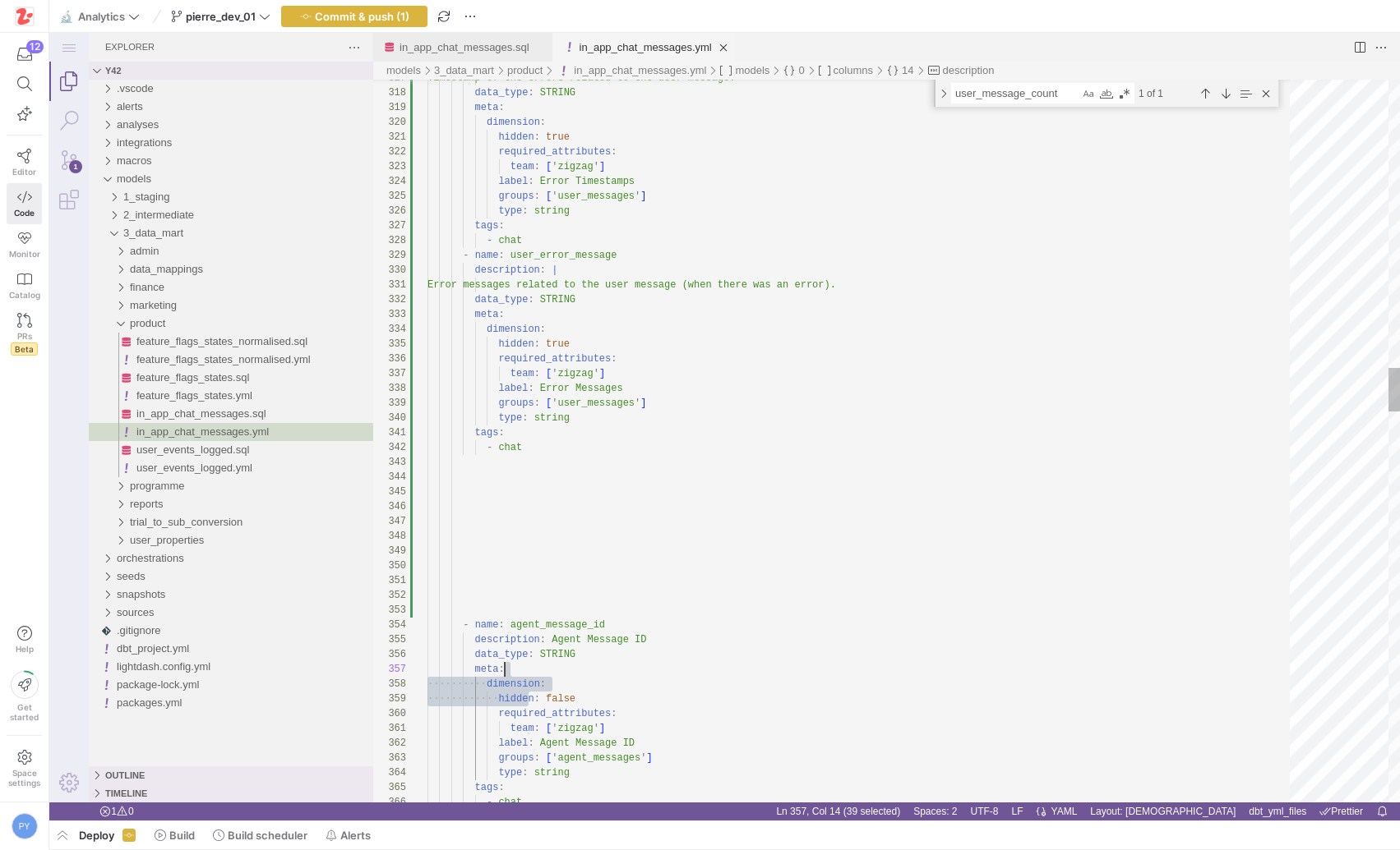
drag, startPoint x: 569, startPoint y: 596, endPoint x: 528, endPoint y: 675, distance: 89.0
drag, startPoint x: 537, startPoint y: 606, endPoint x: 519, endPoint y: 543, distance: 65.5
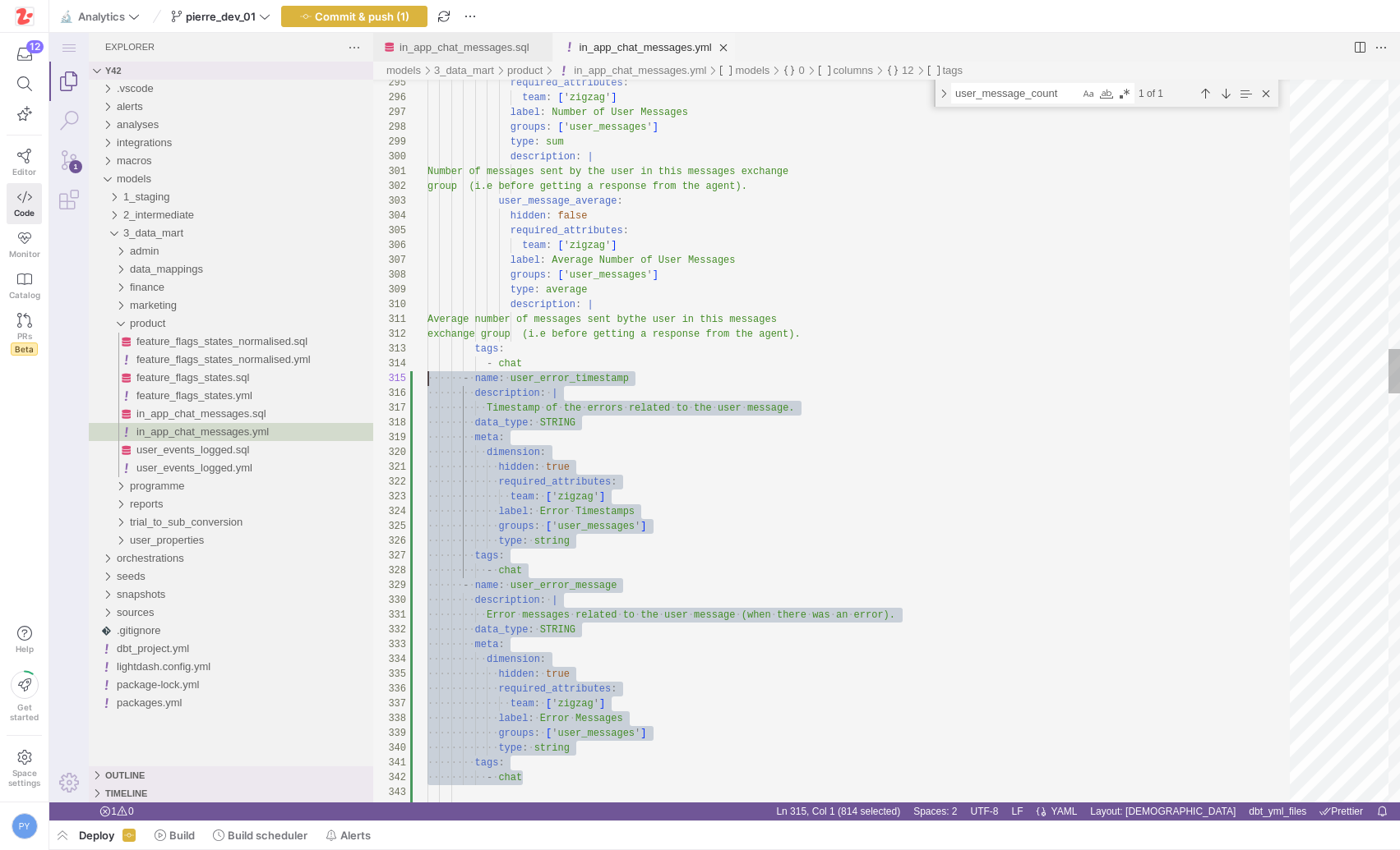
scroll to position [59, 0]
drag, startPoint x: 542, startPoint y: 781, endPoint x: 355, endPoint y: 385, distance: 437.9
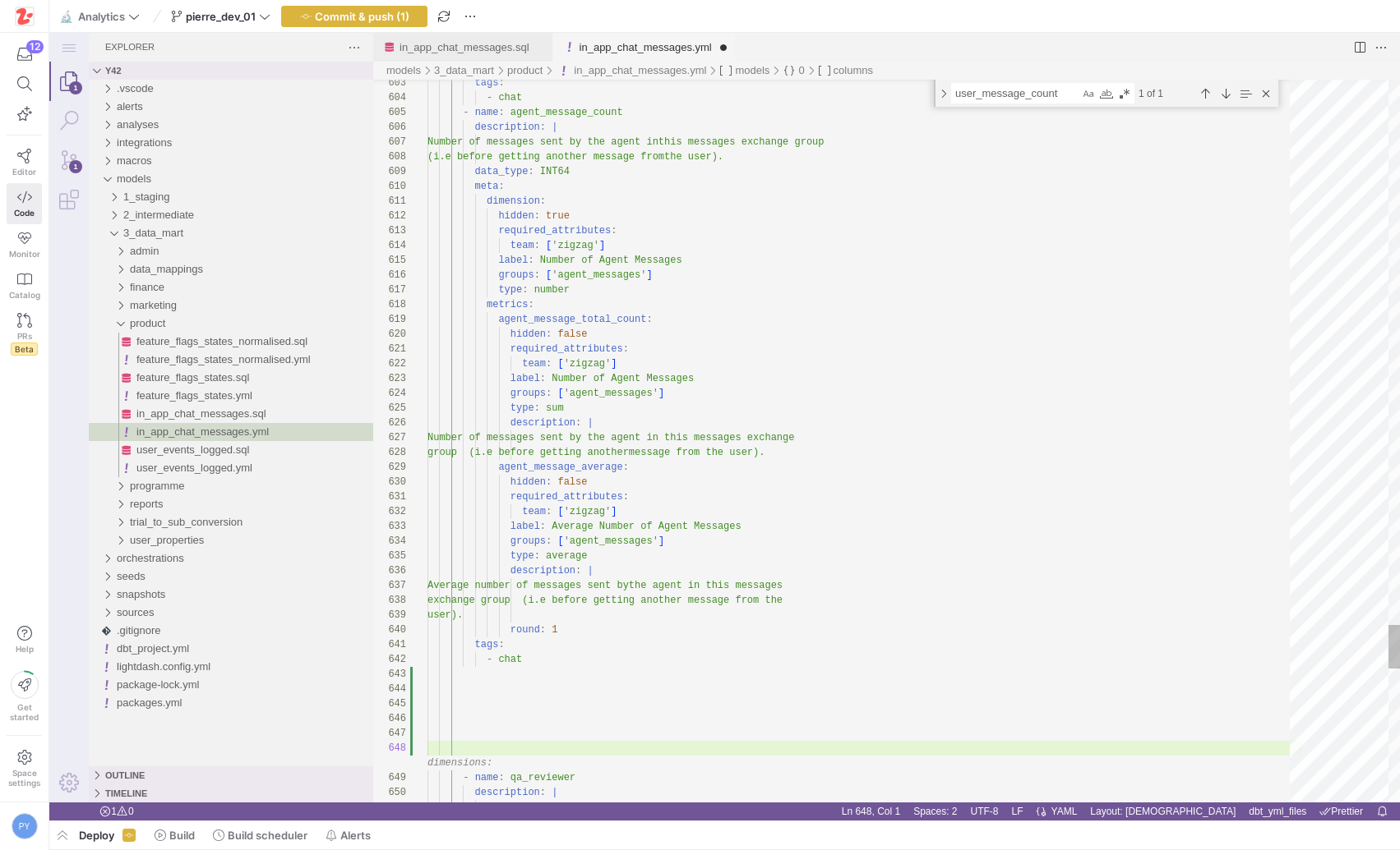
scroll to position [29, 0]
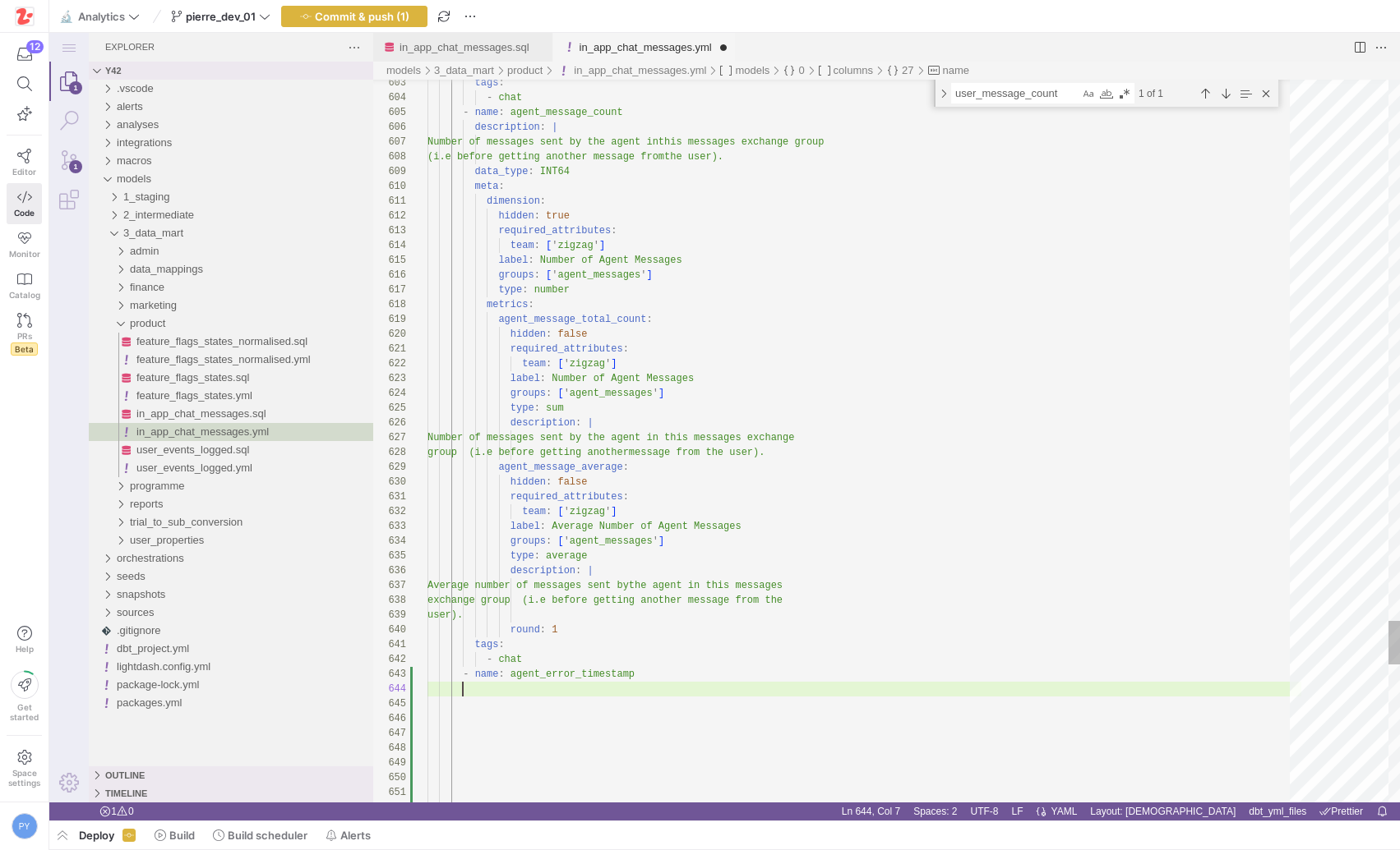
scroll to position [44, 35]
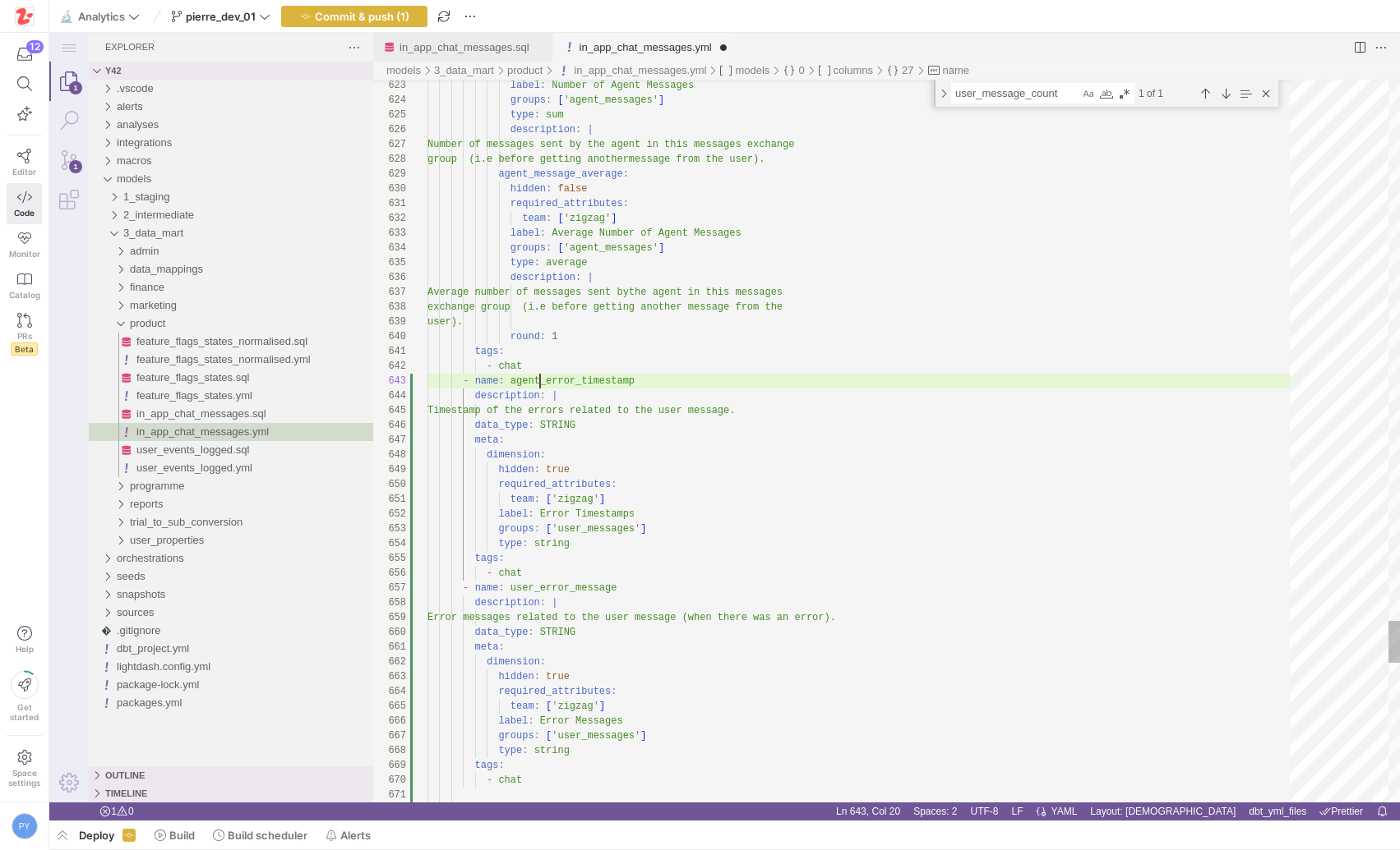
scroll to position [29, 113]
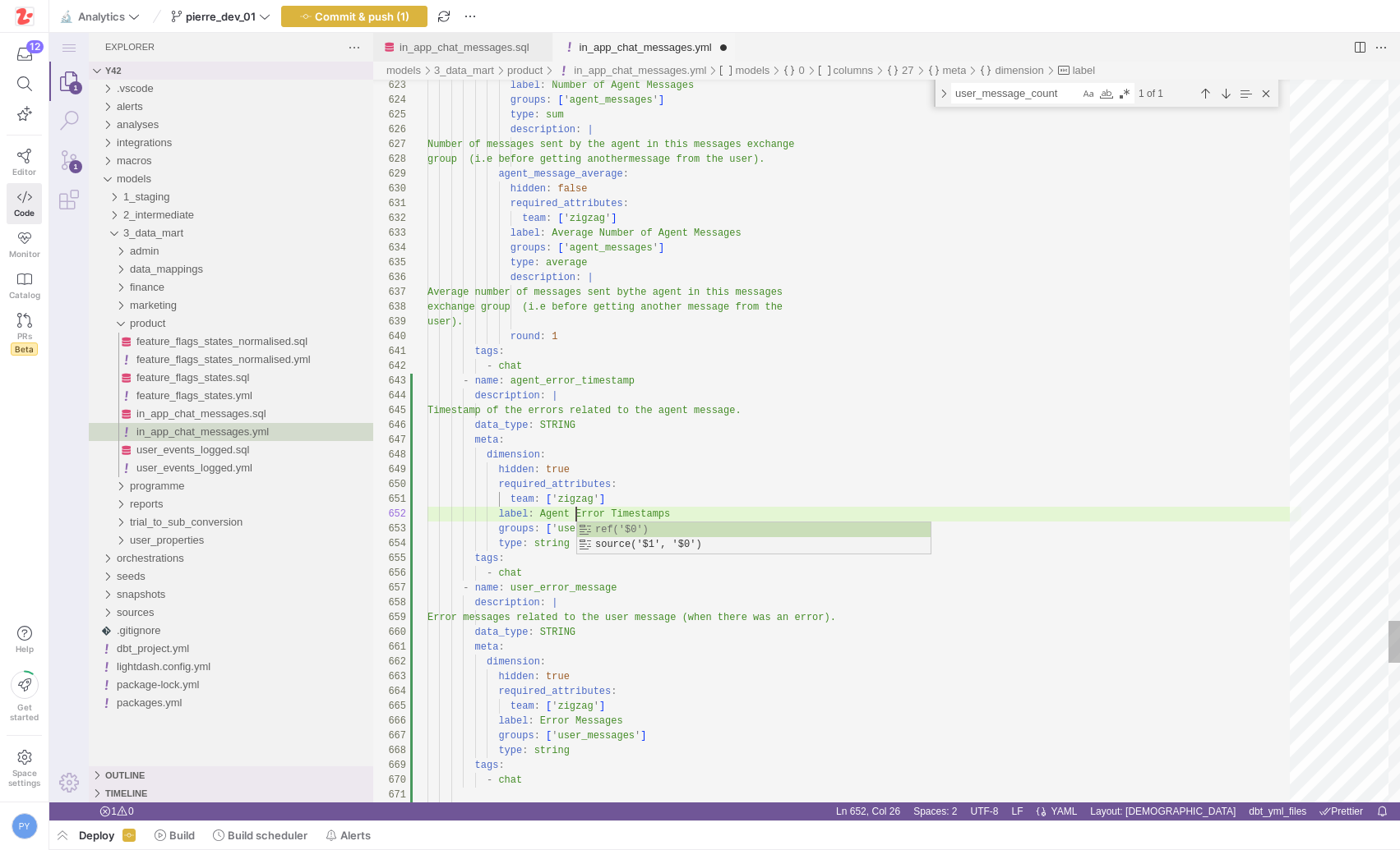
scroll to position [15, 149]
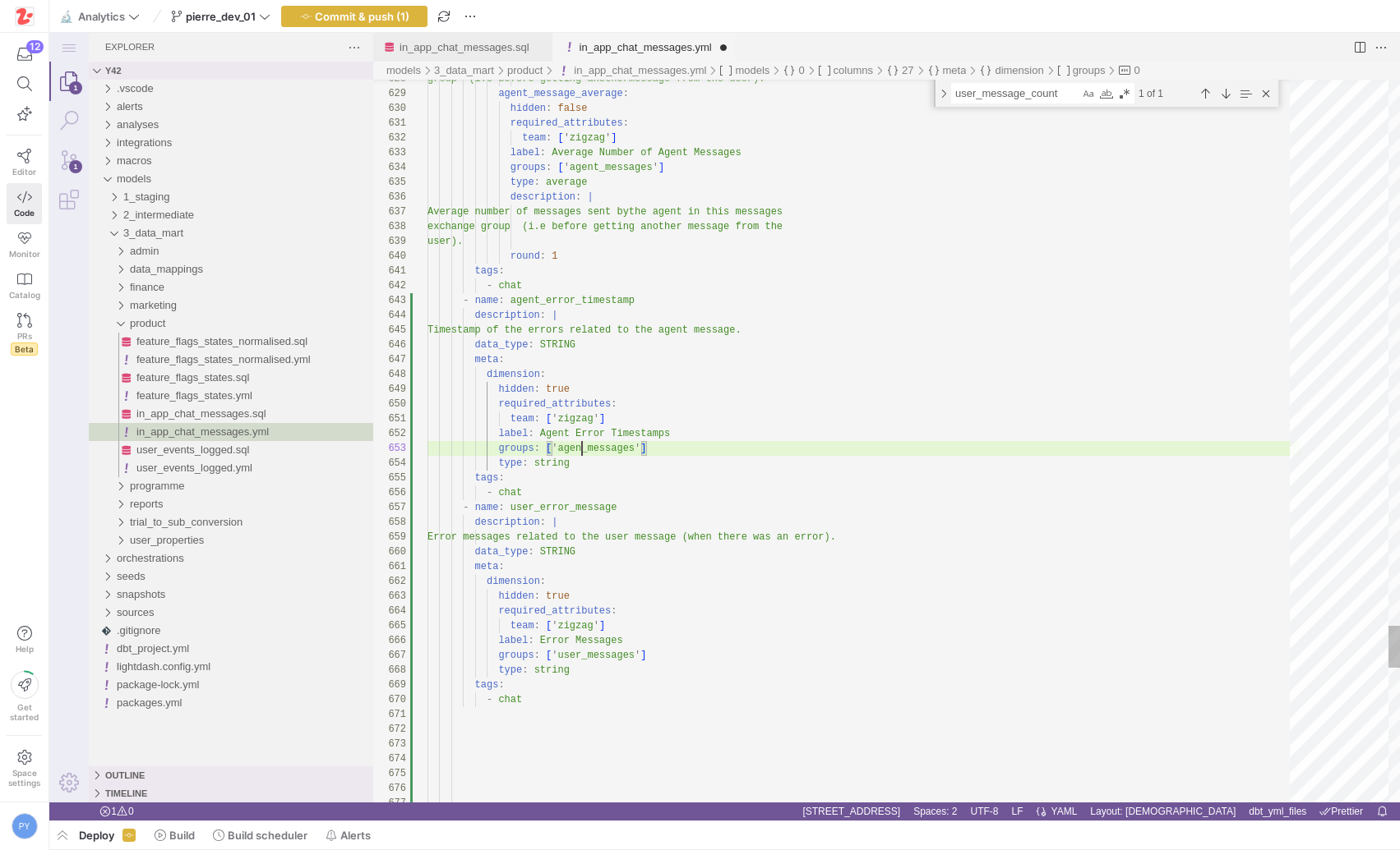
scroll to position [29, 160]
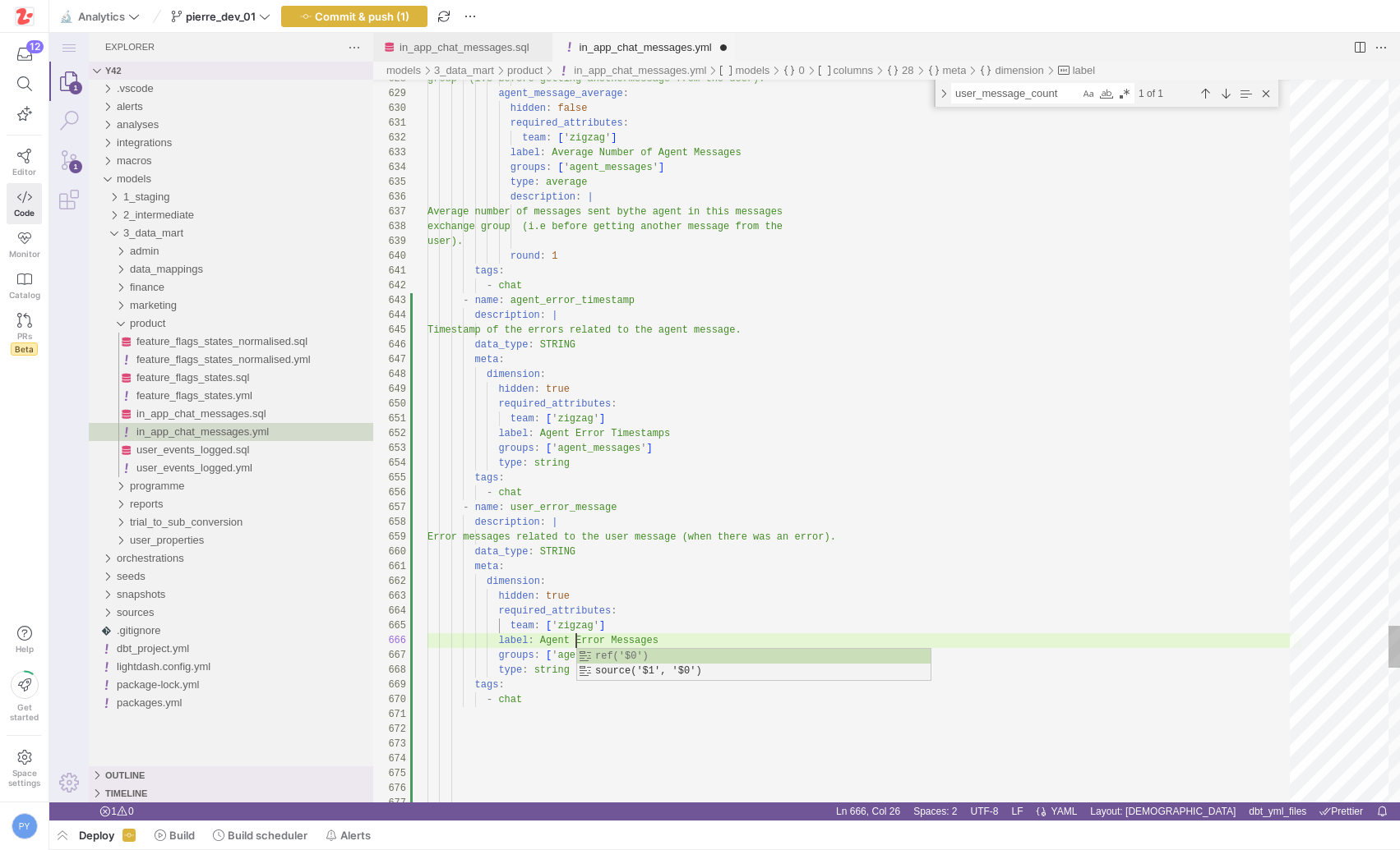
scroll to position [74, 149]
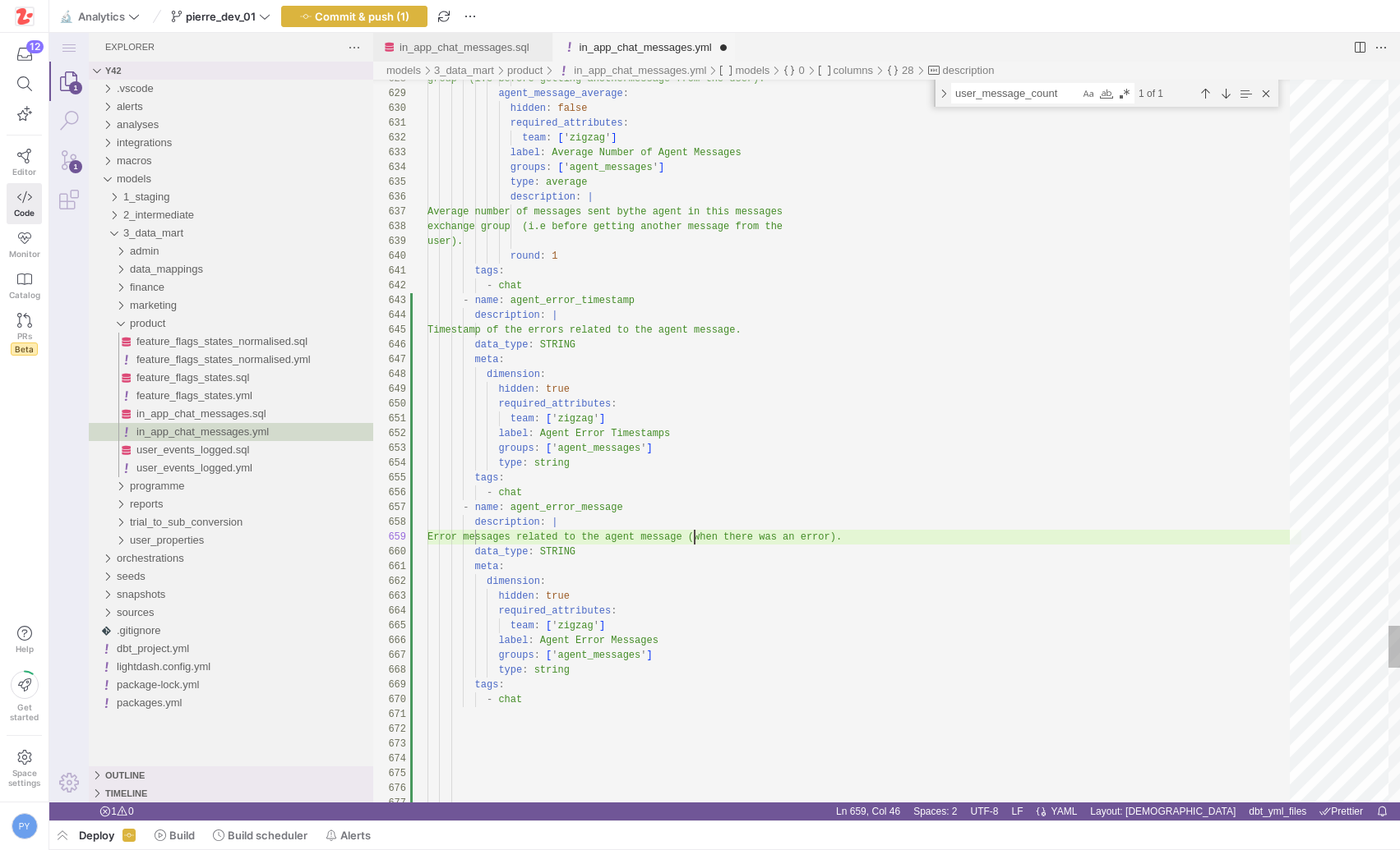
scroll to position [118, 267]
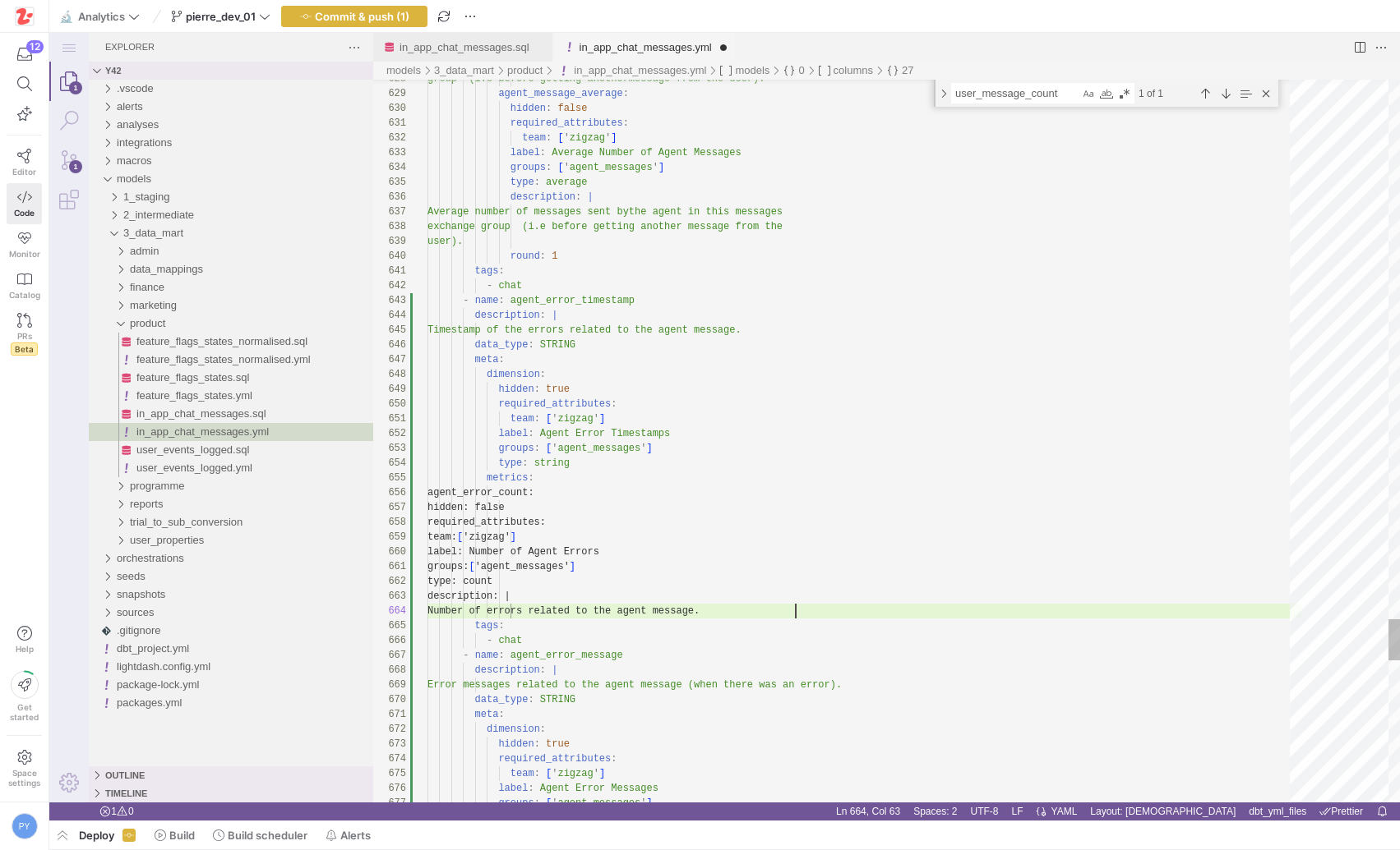
scroll to position [44, 368]
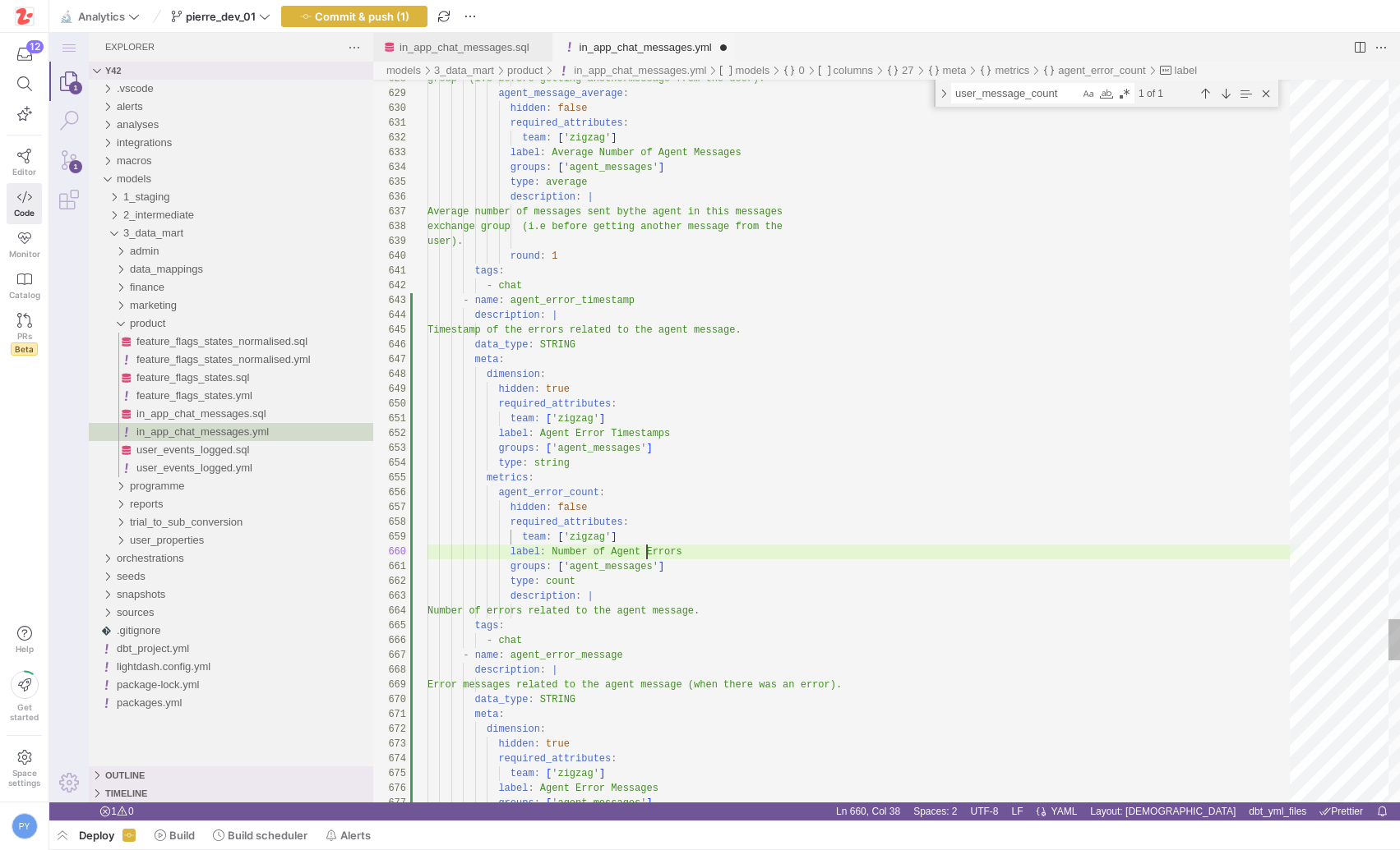
scroll to position [133, 220]
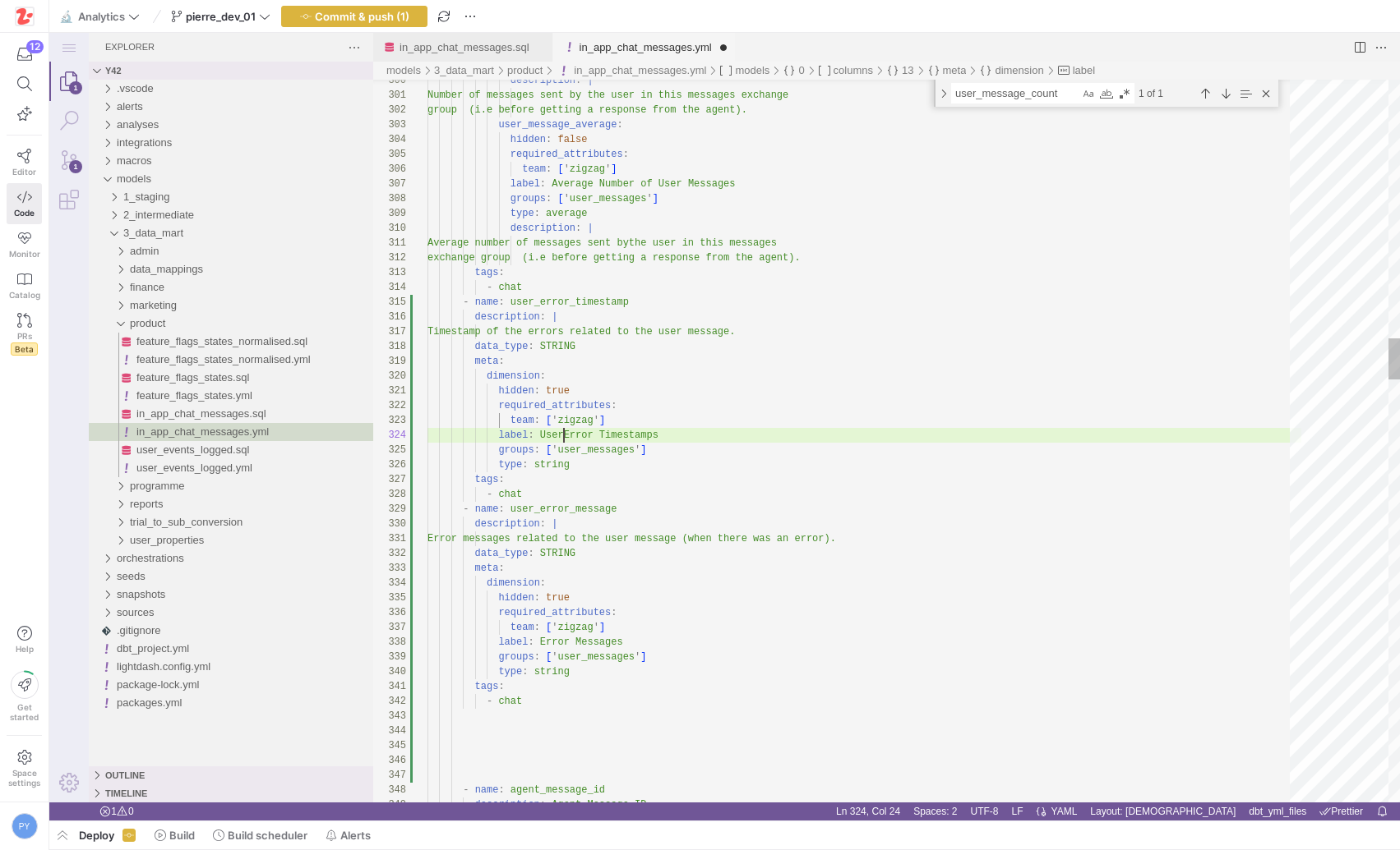
scroll to position [44, 142]
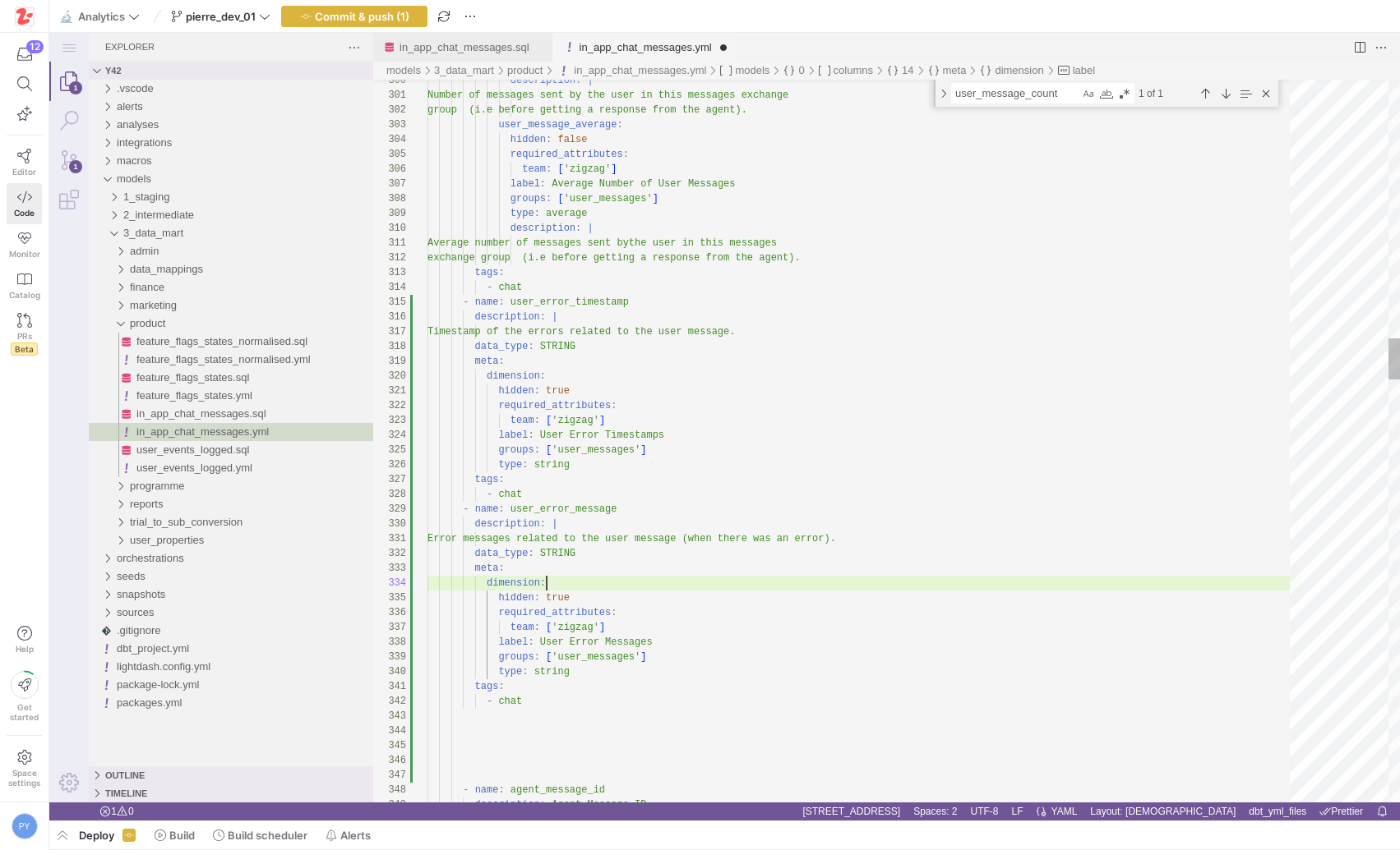
scroll to position [44, 119]
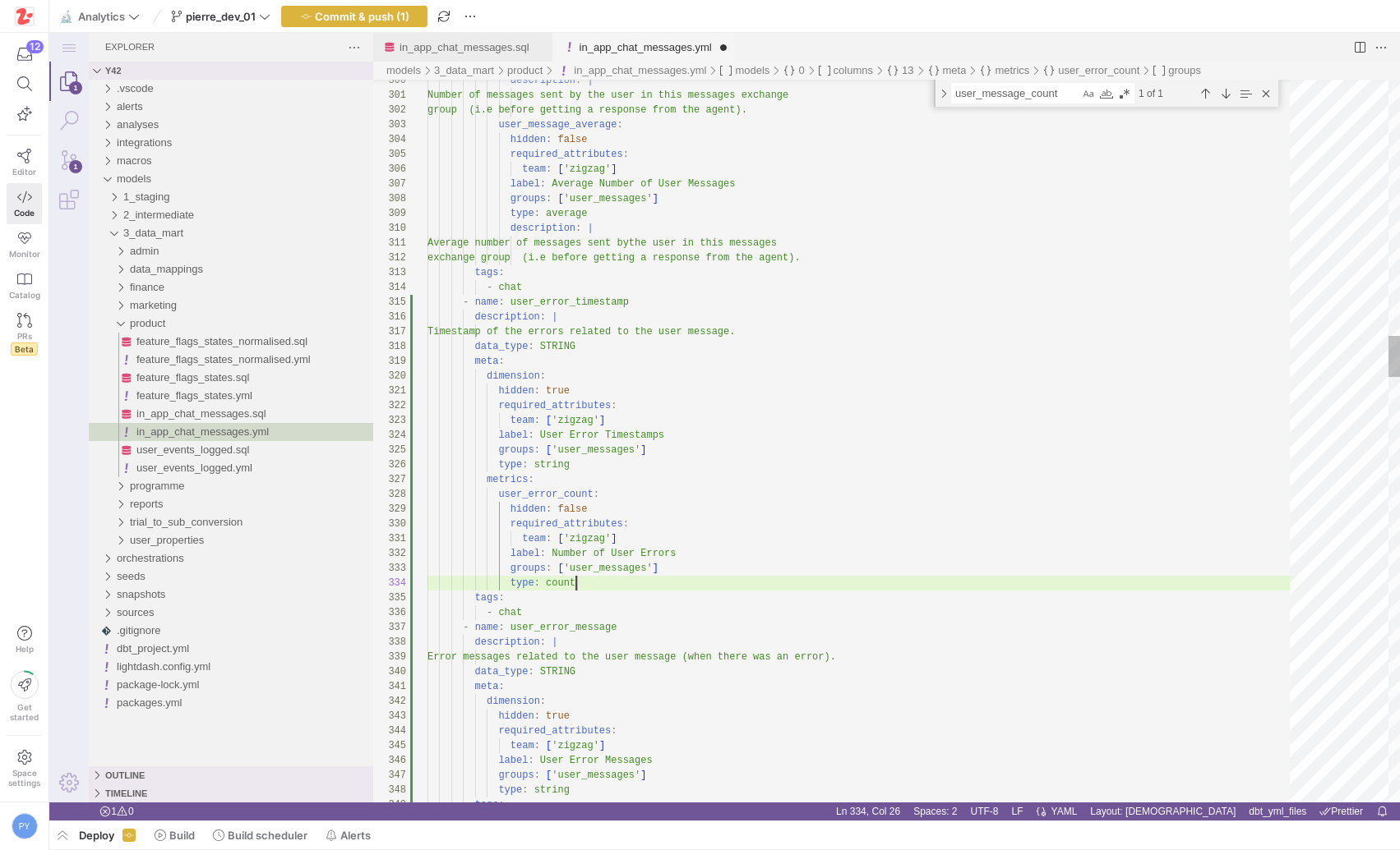
scroll to position [44, 149]
type textarea "team: ['zigzag'] label: Number of User Errors groups: ['user_messages'] type: c…"
click at [394, 19] on span "Commit & push (1)" at bounding box center [362, 16] width 95 height 13
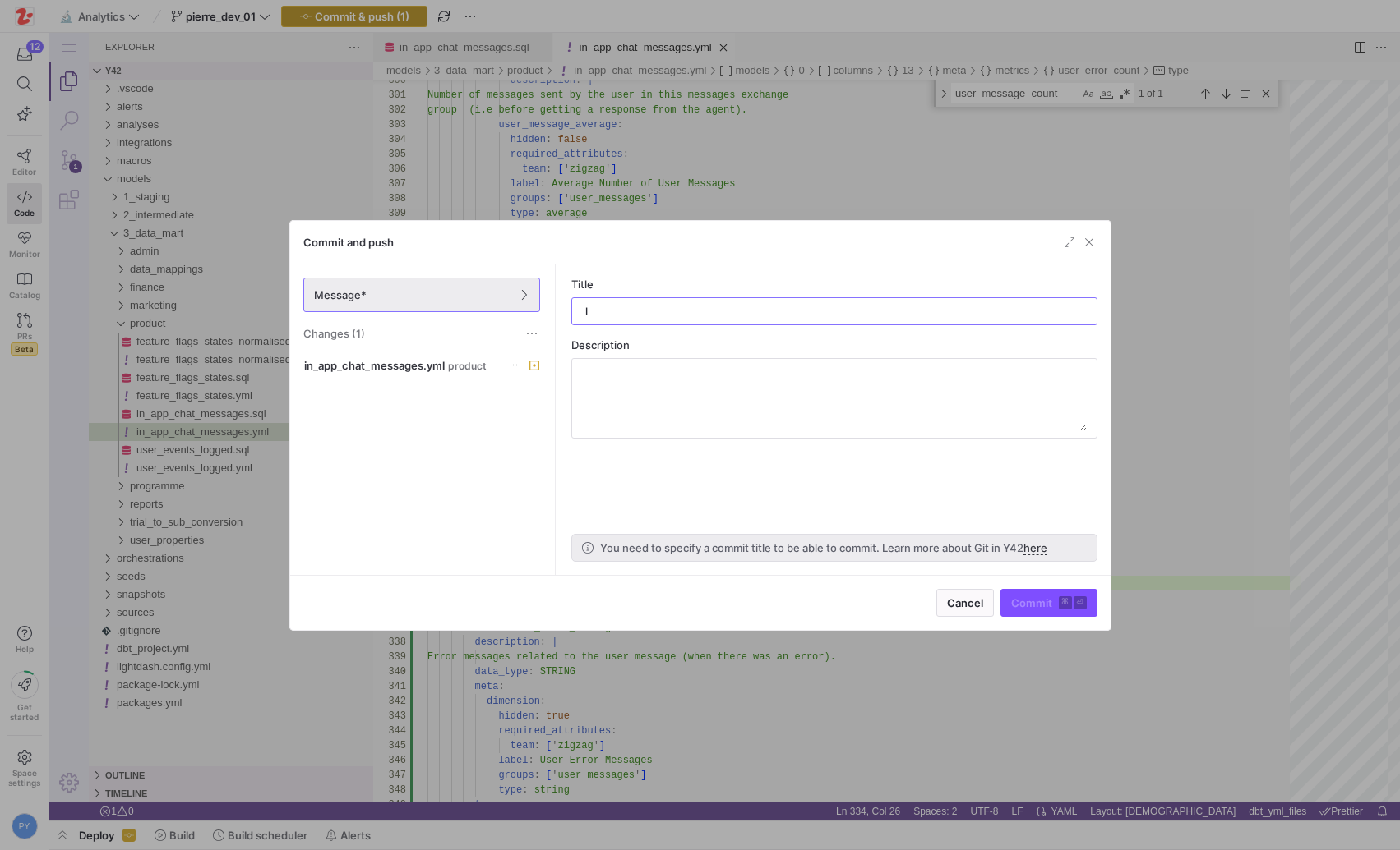
type input "ld"
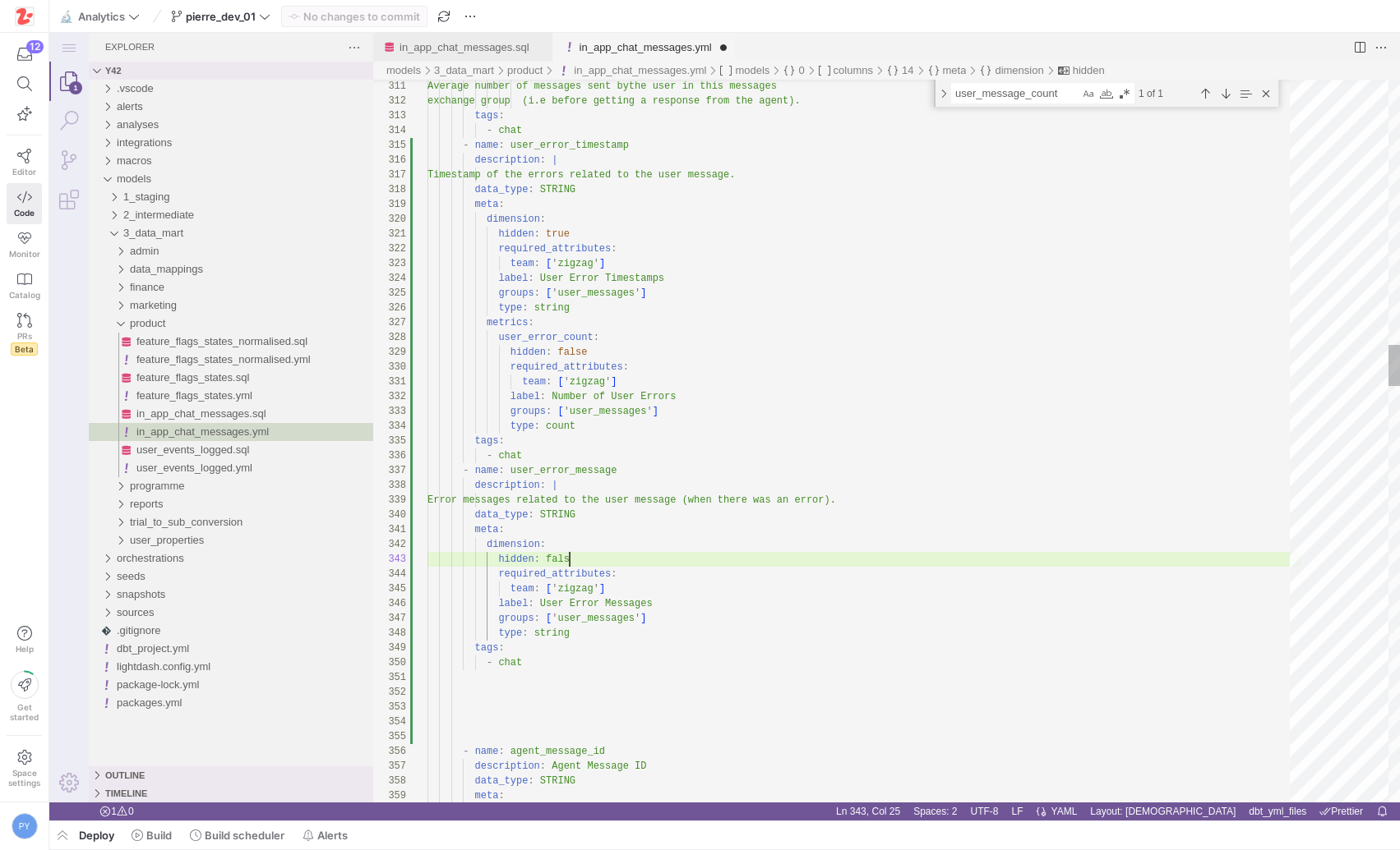
scroll to position [29, 149]
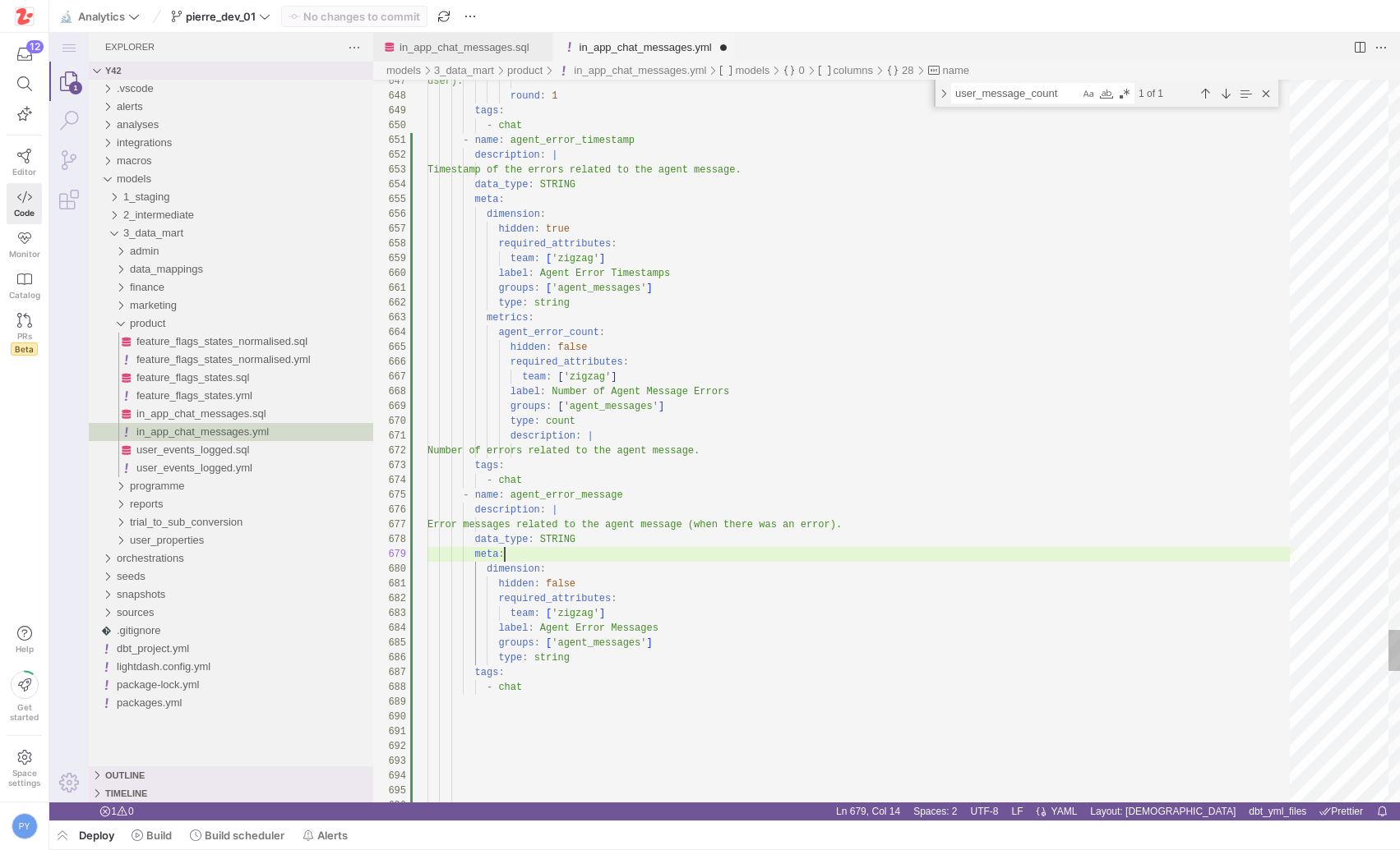
scroll to position [118, 77]
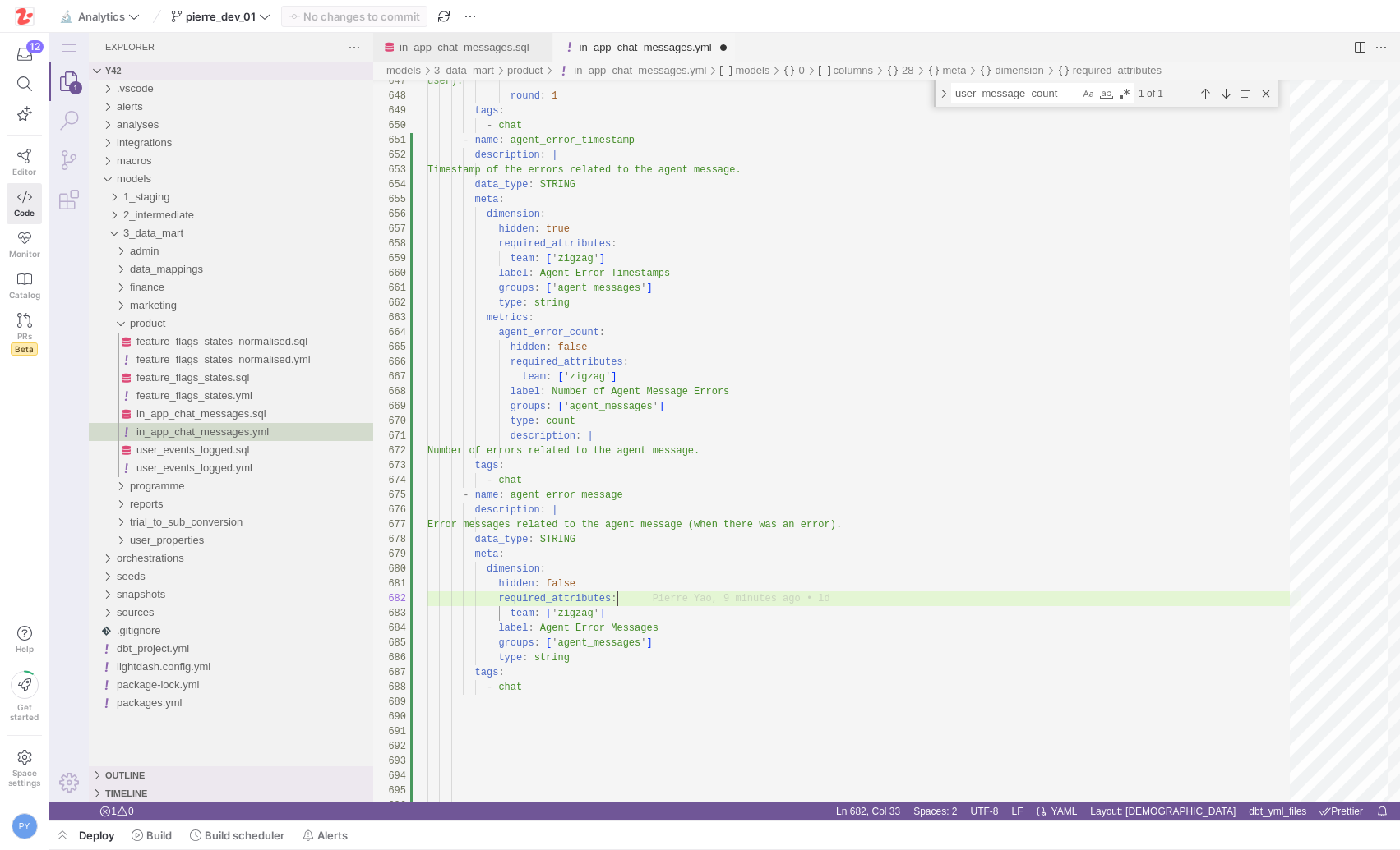
type textarea "hidden: false required_attributes: team: ['zigzag'] label: Agent Error Messages…"
click at [358, 30] on y42-top-nav "🔬 Analytics pierre_dev_01 Commit & push (1)" at bounding box center [724, 16] width 1350 height 33
click at [359, 22] on span "Commit & push (1)" at bounding box center [362, 16] width 95 height 13
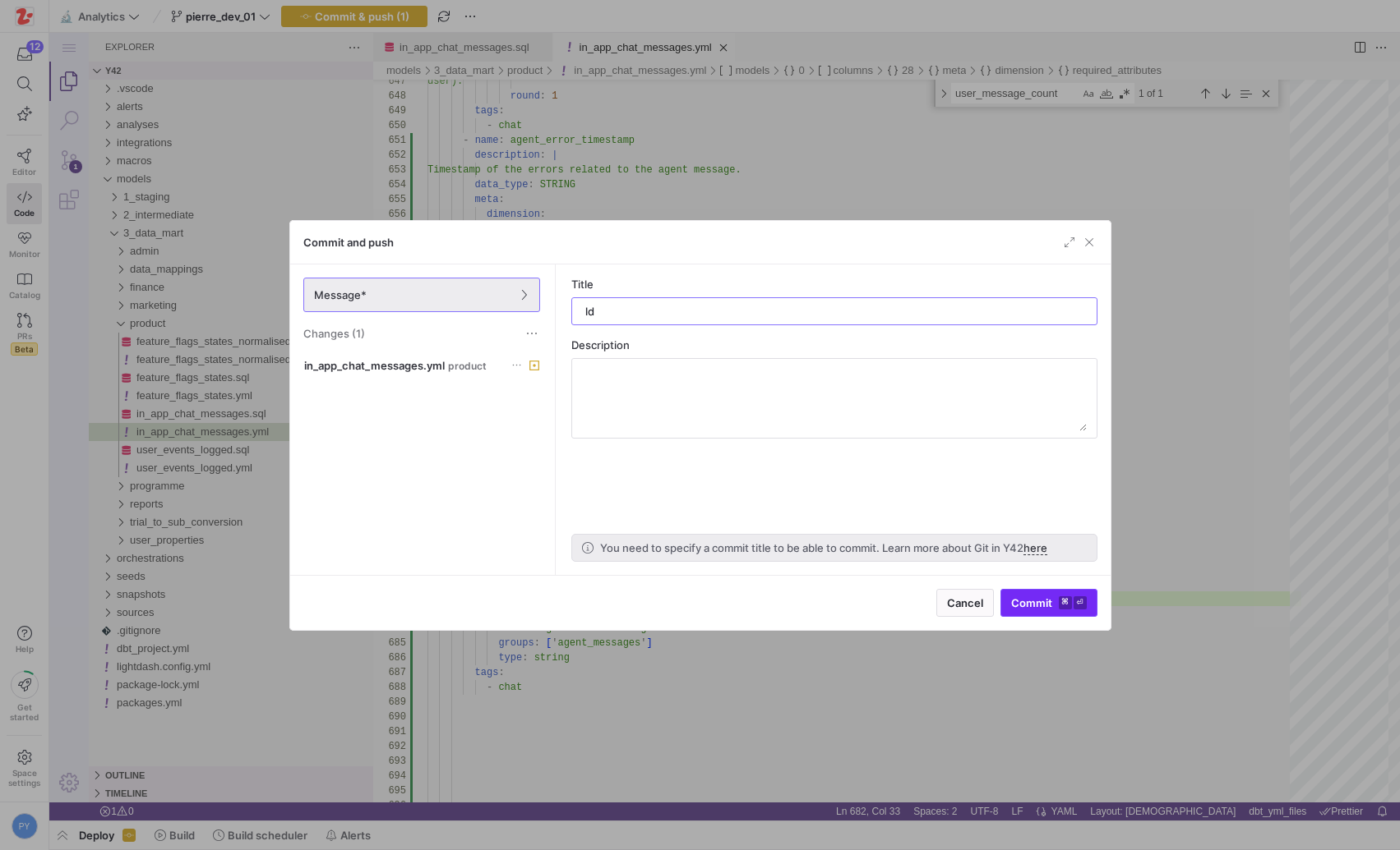
type input "ld"
click at [1044, 605] on span "Commit ⌘ ⏎" at bounding box center [1048, 603] width 75 height 13
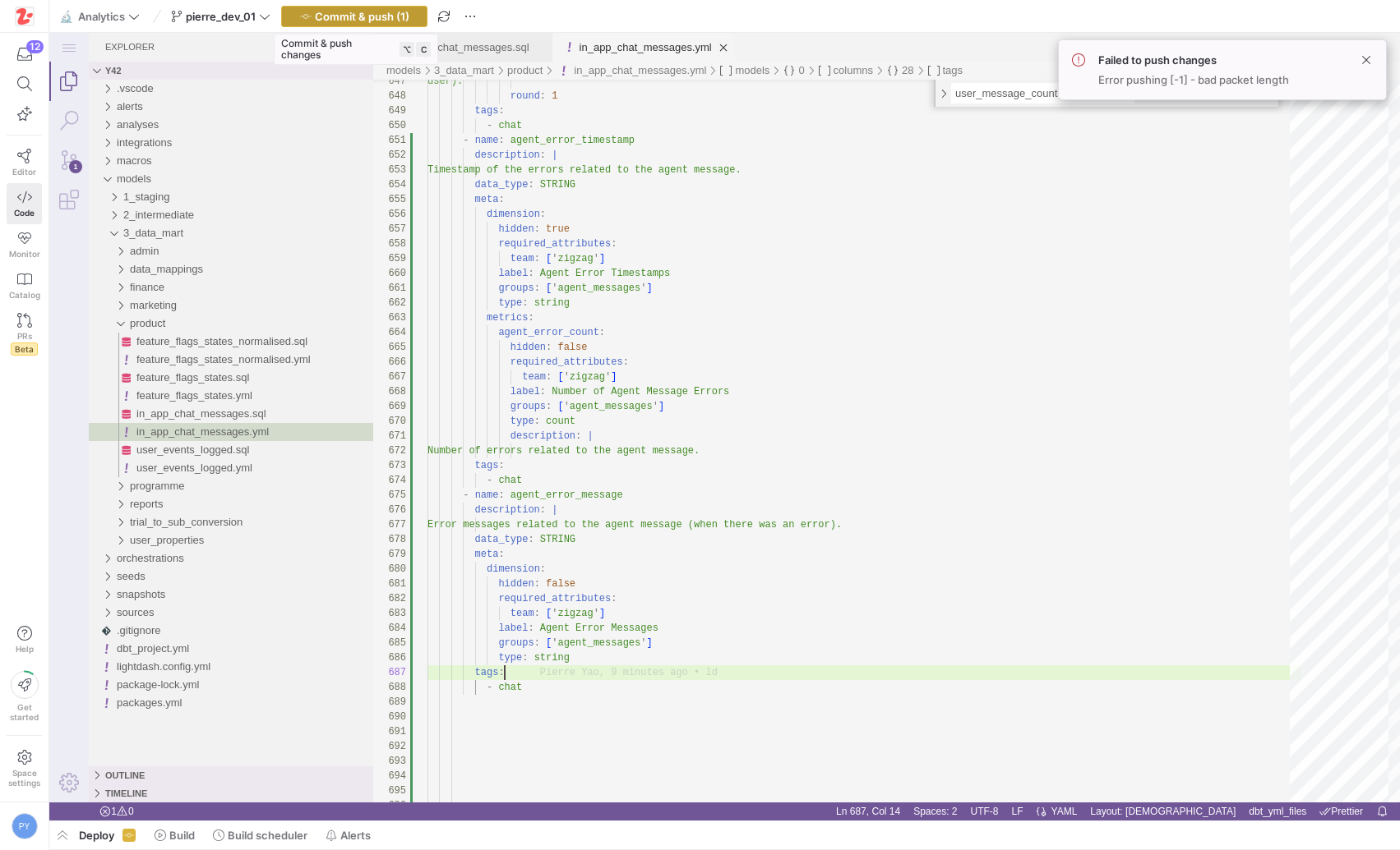
click at [387, 18] on span "Commit & push (1)" at bounding box center [362, 16] width 95 height 13
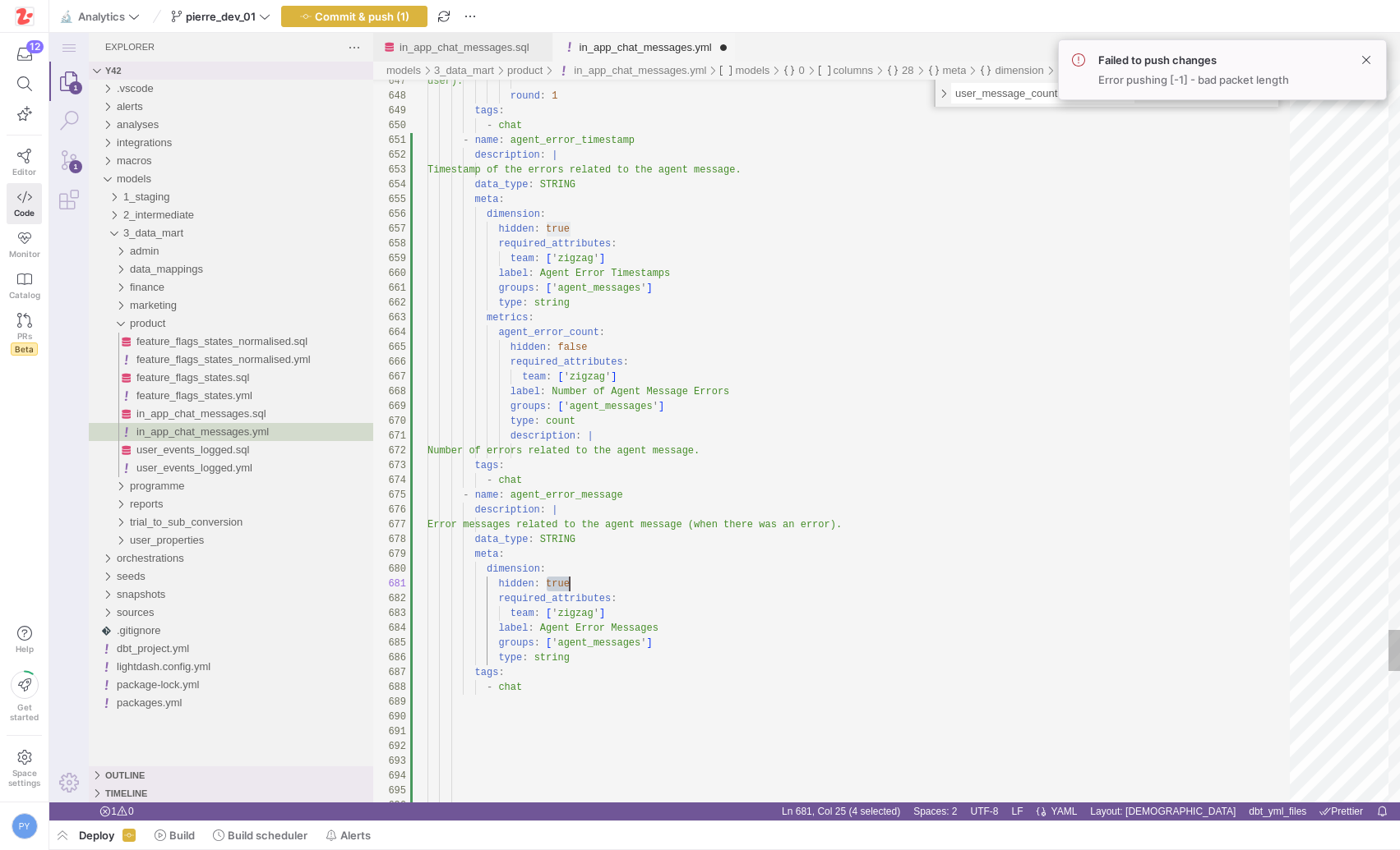
type textarea "hidden: false required_attributes: team: ['zigzag'] label: Agent Error Messages…"
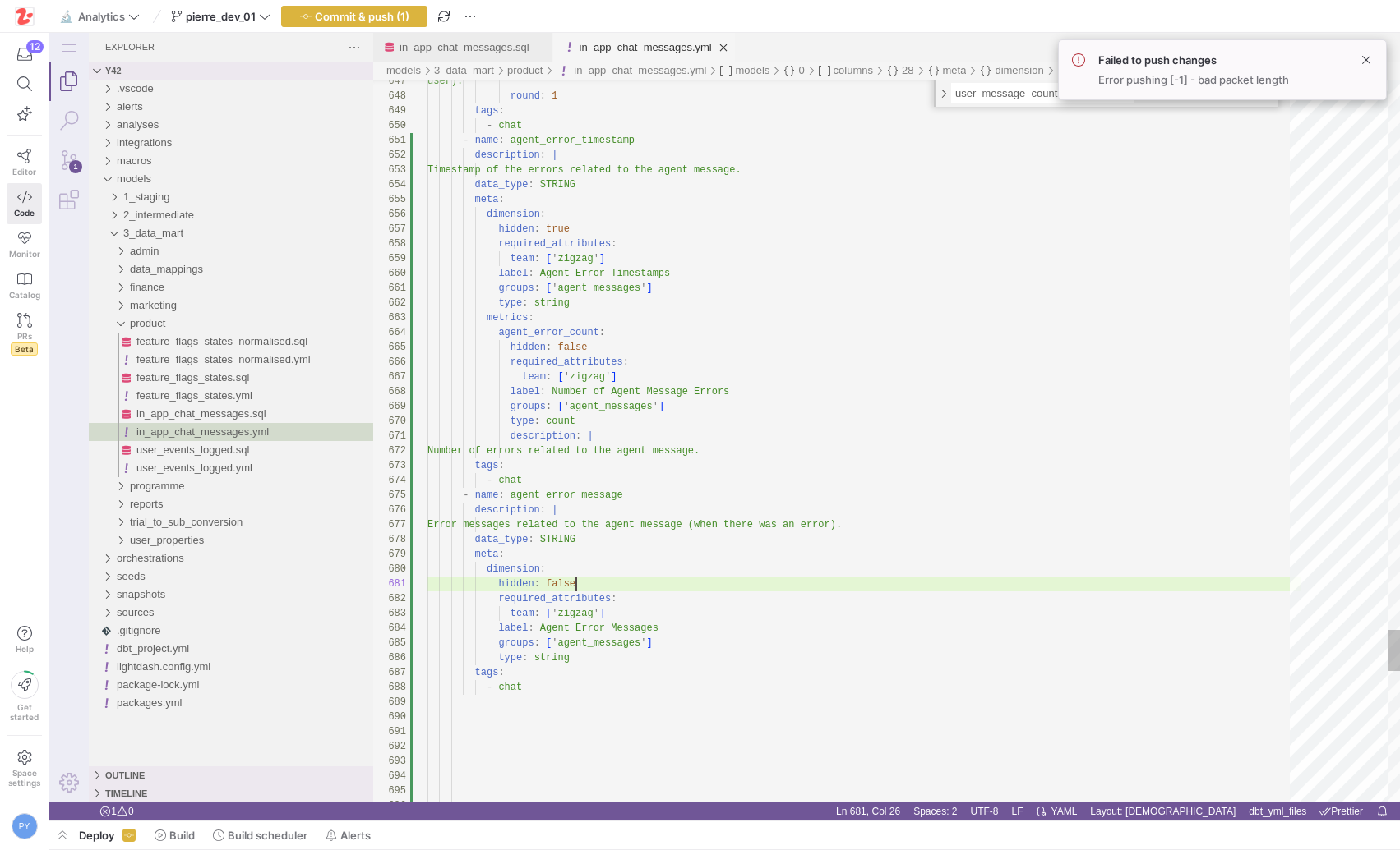
scroll to position [0, 149]
click at [394, 19] on span "Commit & push (1)" at bounding box center [362, 16] width 95 height 13
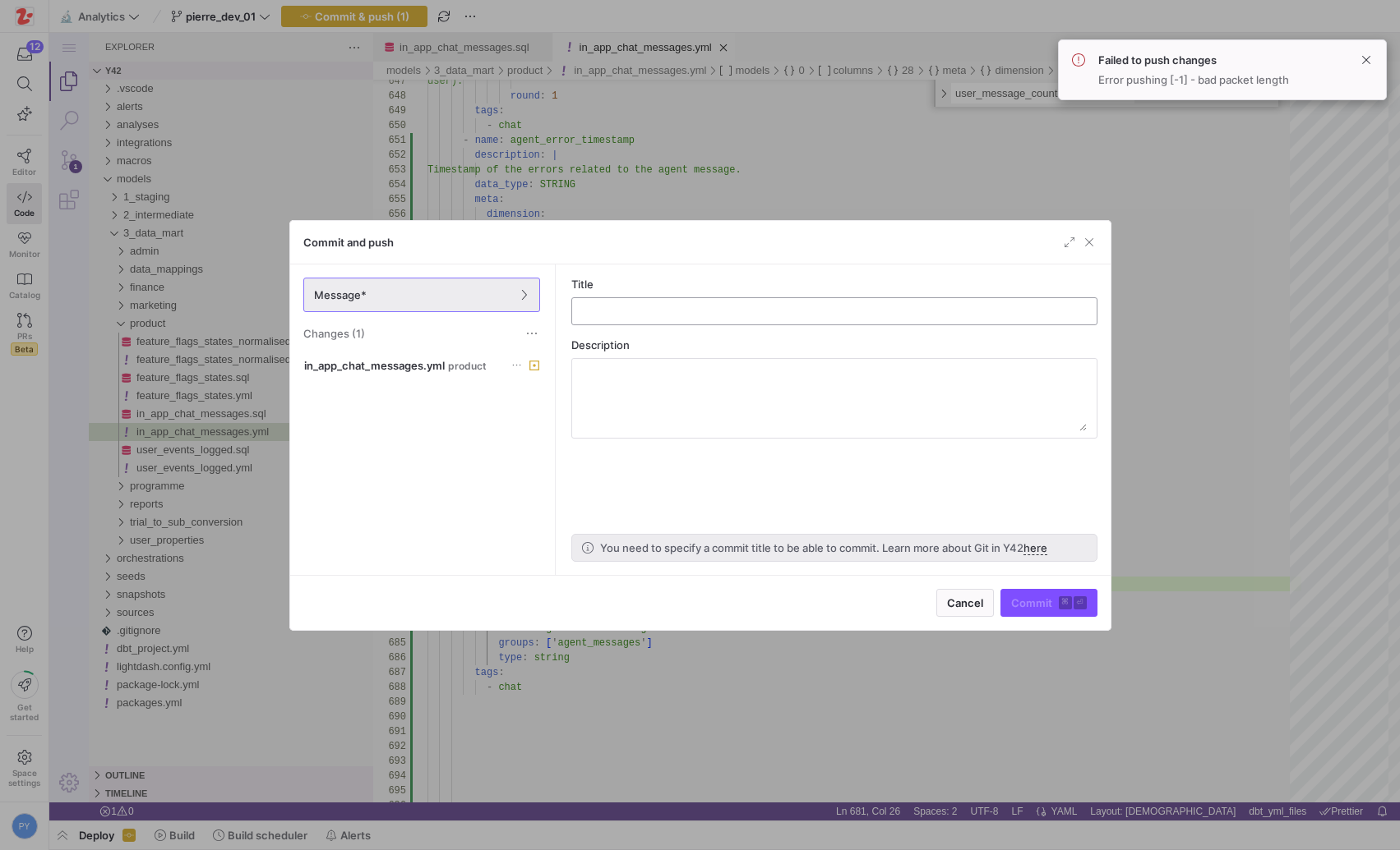
click at [710, 310] on input "text" at bounding box center [834, 311] width 498 height 13
type input "ld"
click at [1042, 610] on span "submit" at bounding box center [1049, 604] width 96 height 27
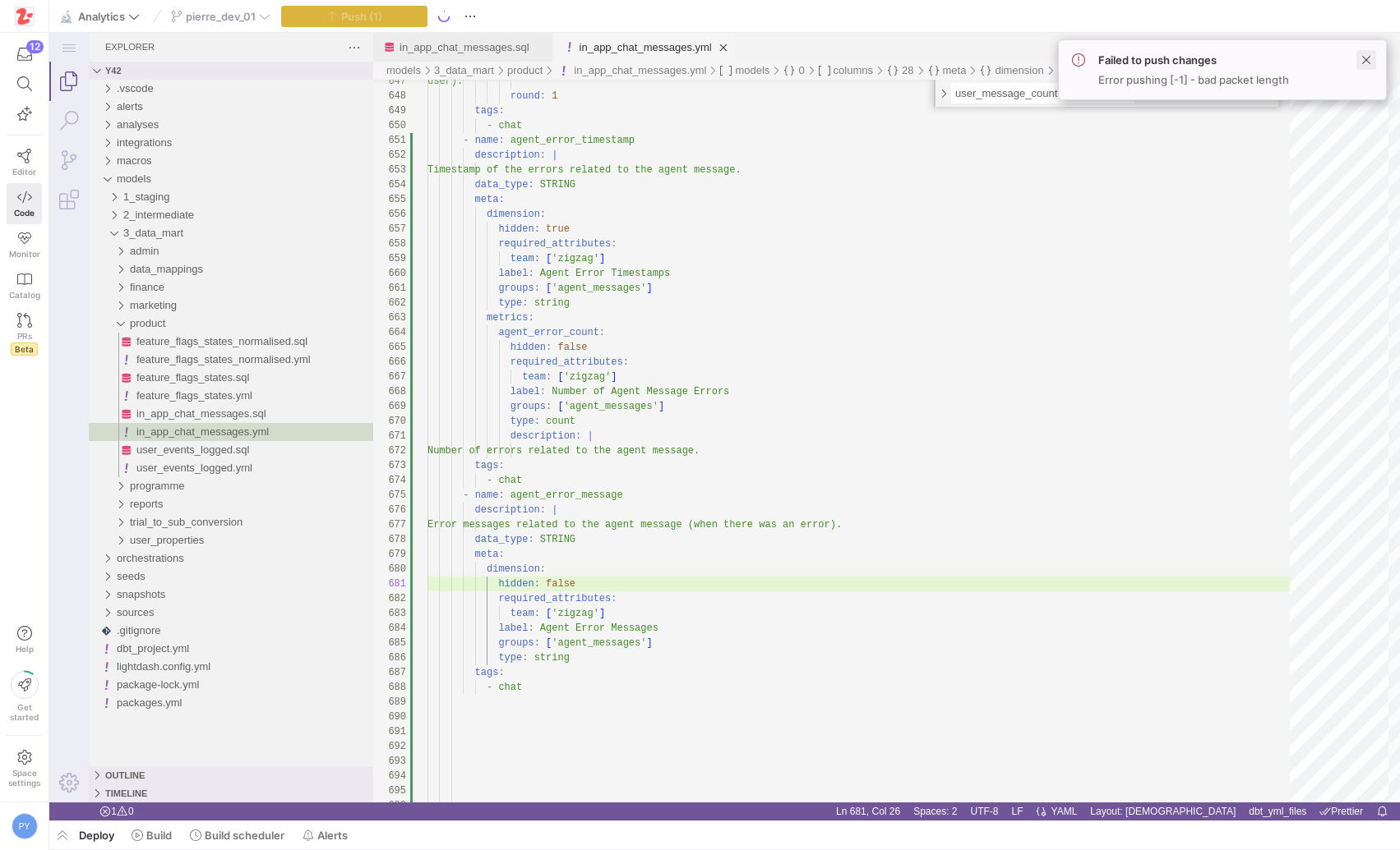
click at [1372, 58] on span at bounding box center [1366, 60] width 20 height 19
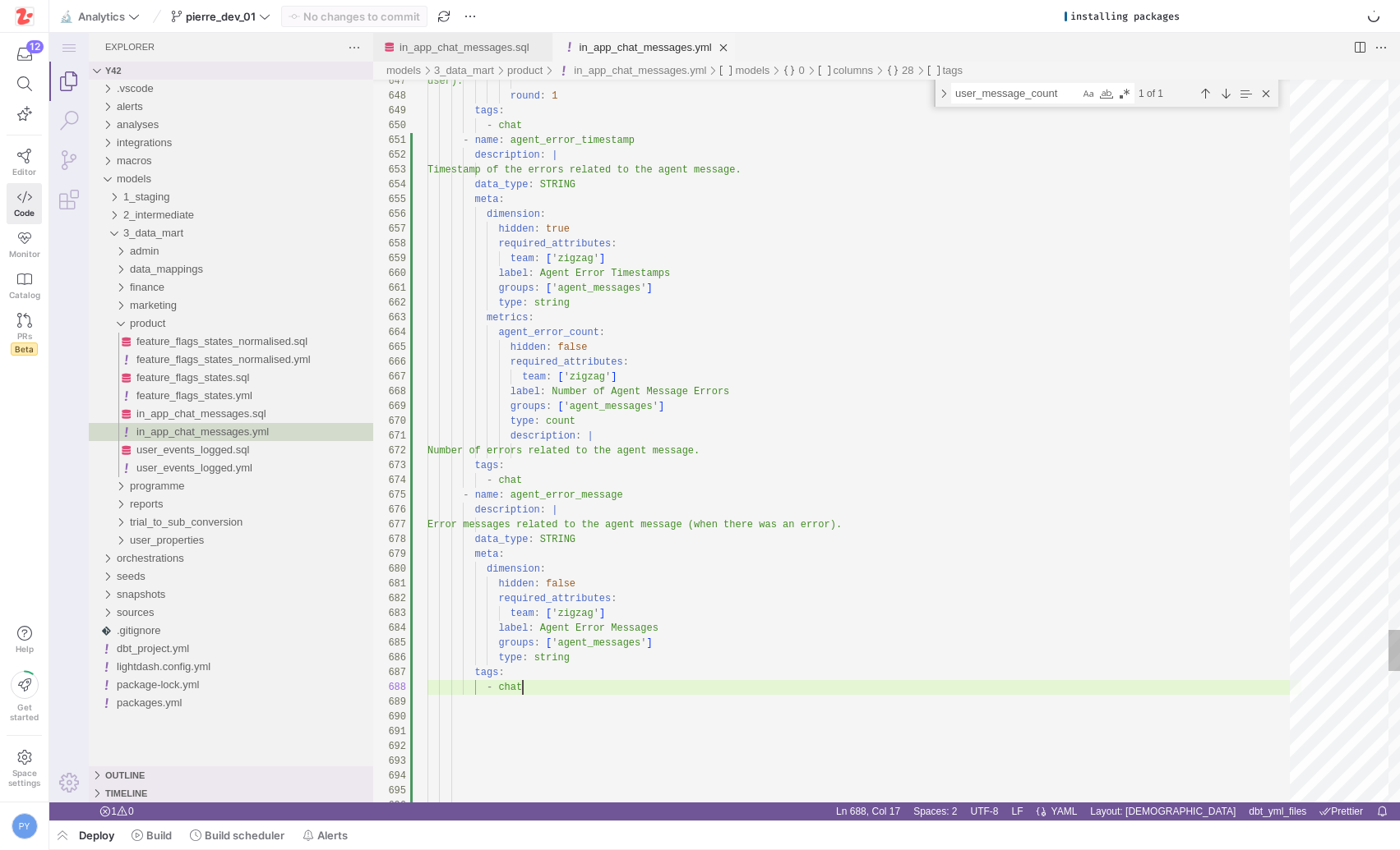
click at [472, 51] on link "in_app_chat_messages.sql" at bounding box center [465, 47] width 129 height 12
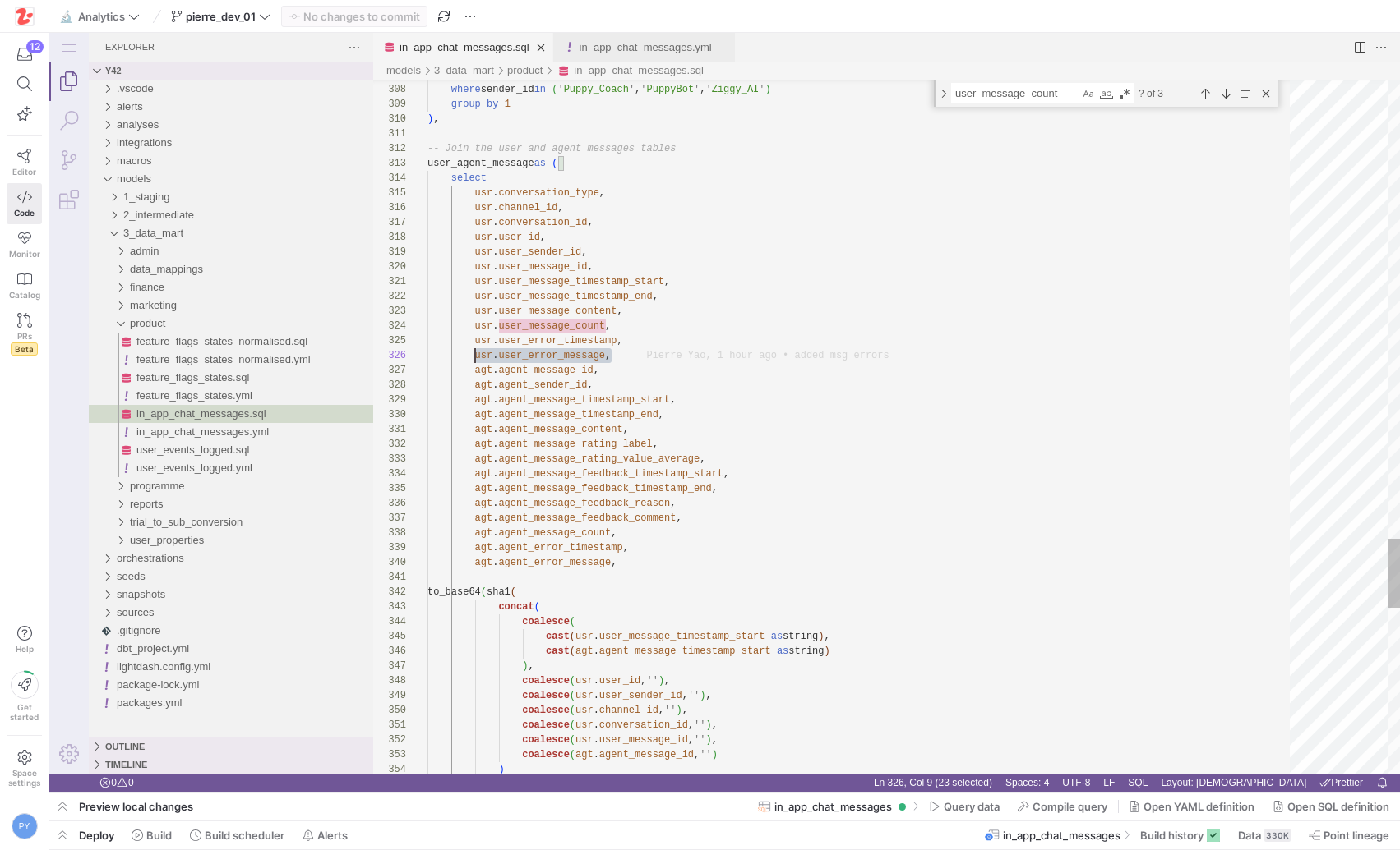
scroll to position [74, 48]
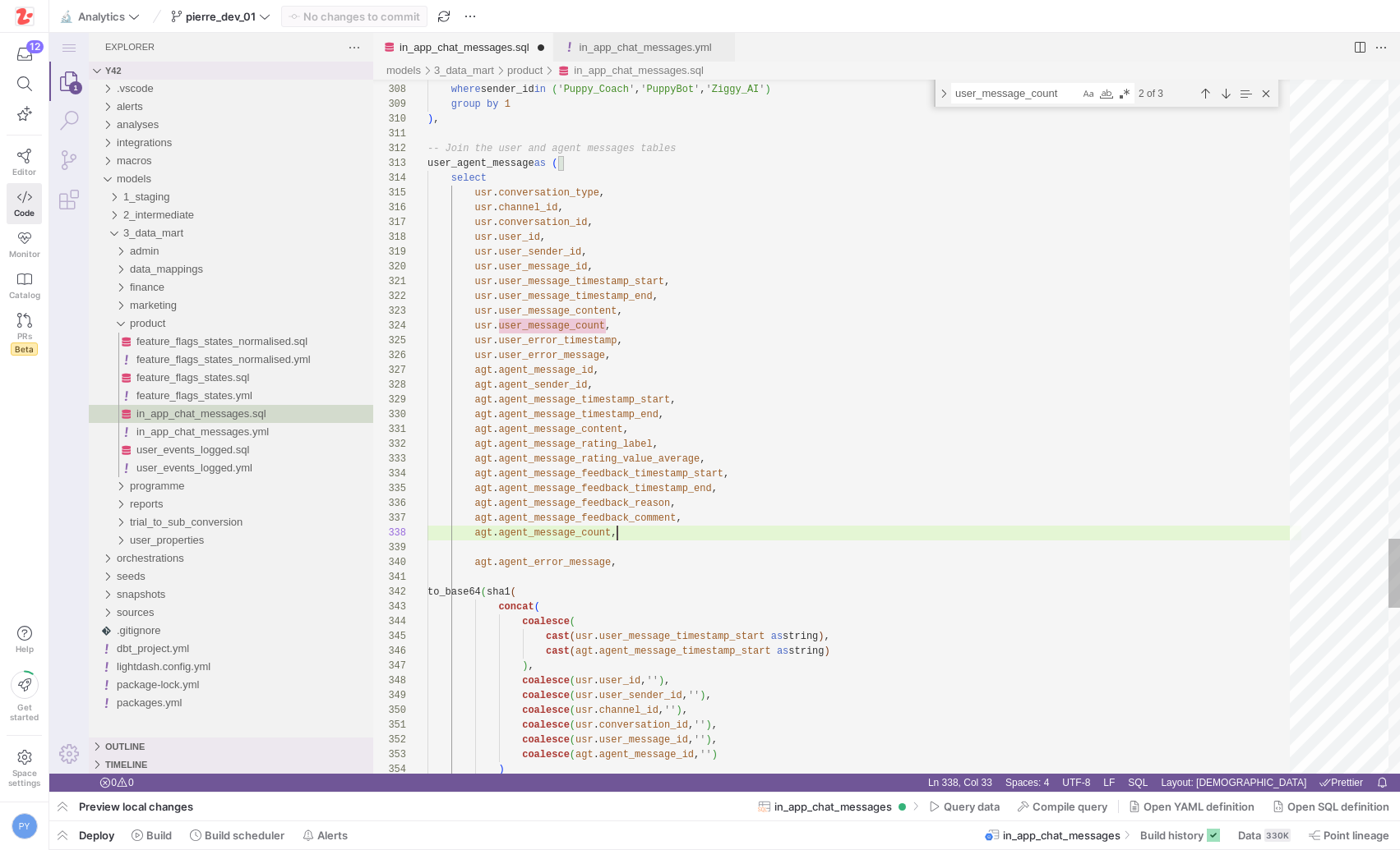
scroll to position [104, 190]
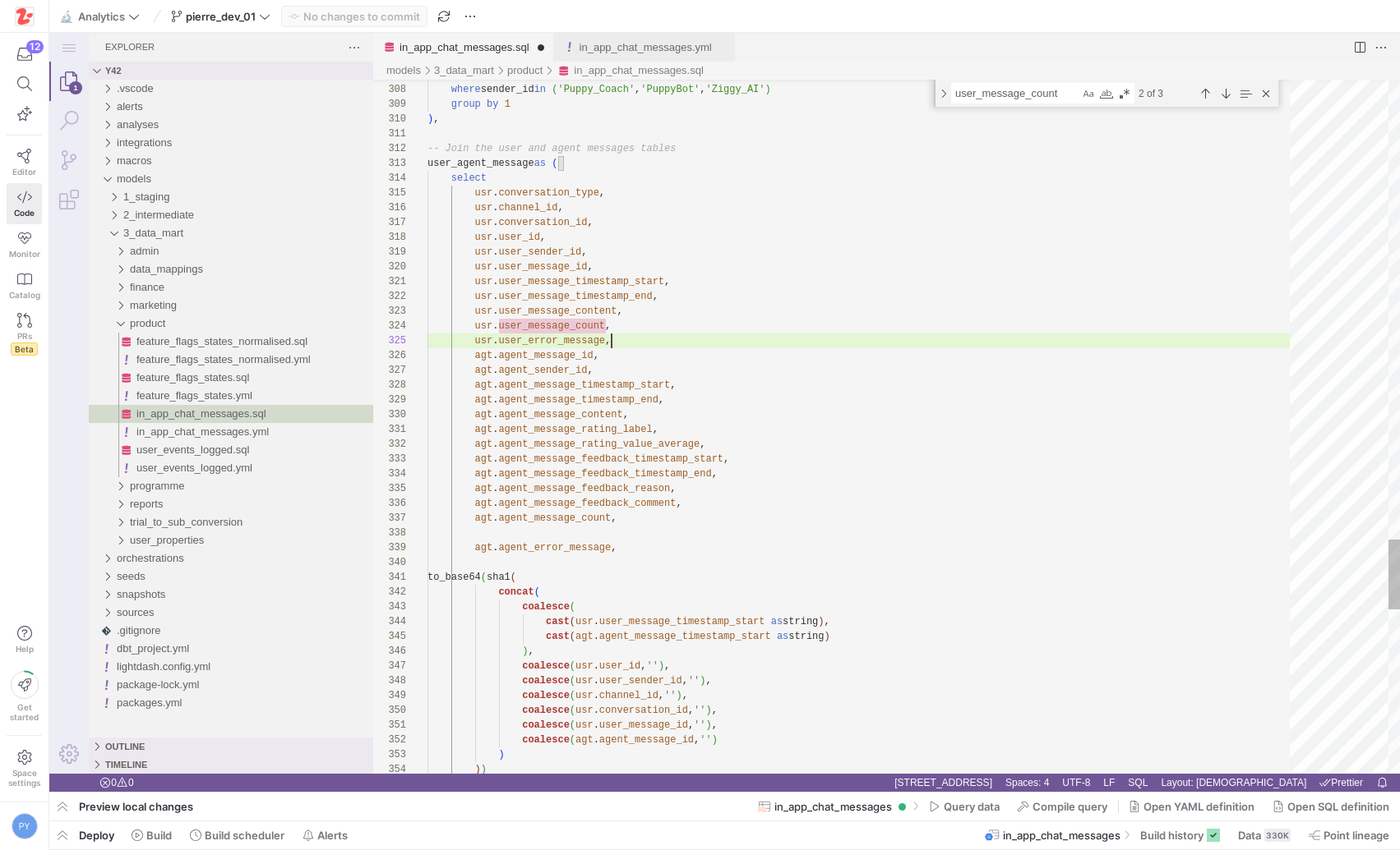
scroll to position [59, 48]
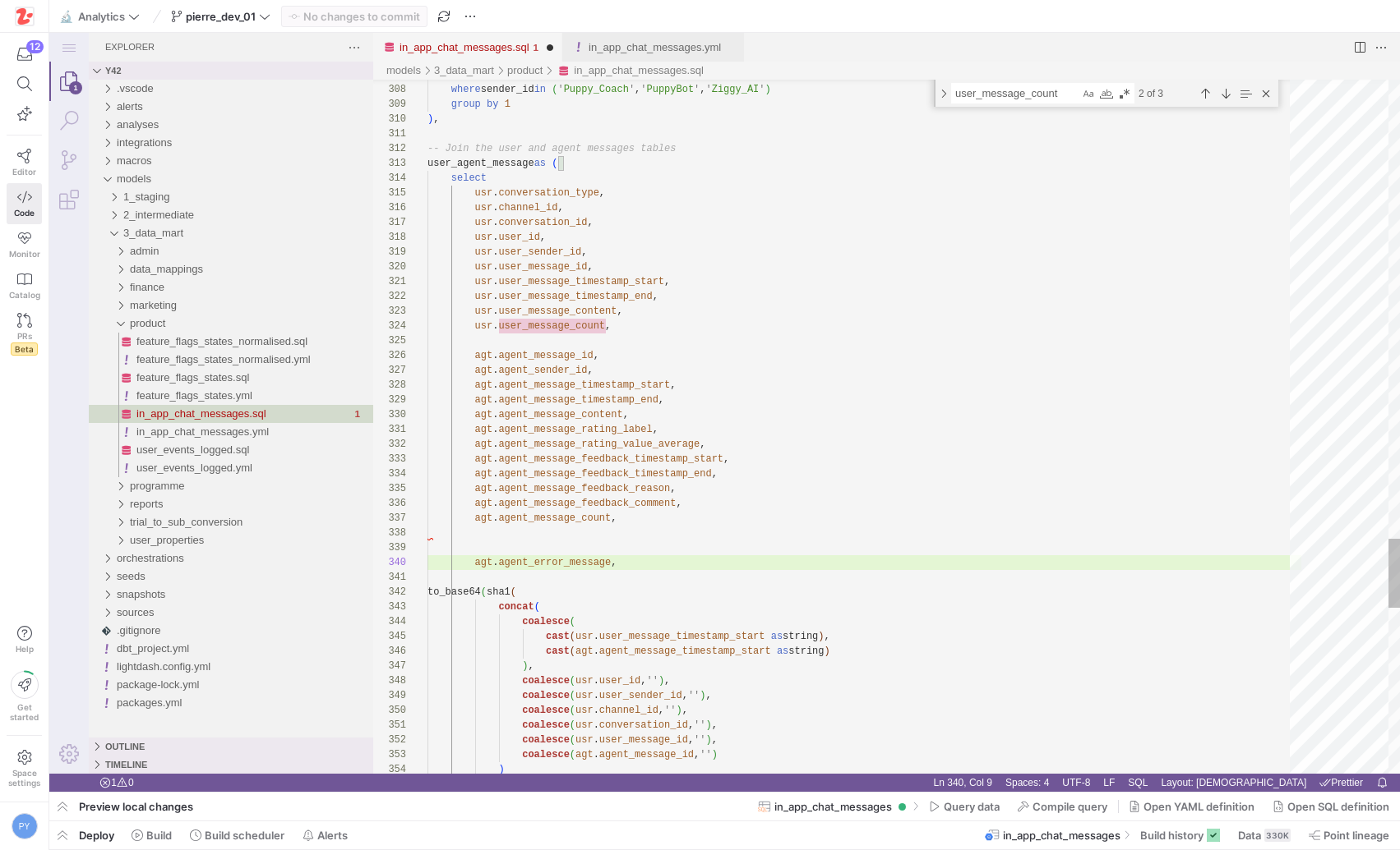
scroll to position [118, 48]
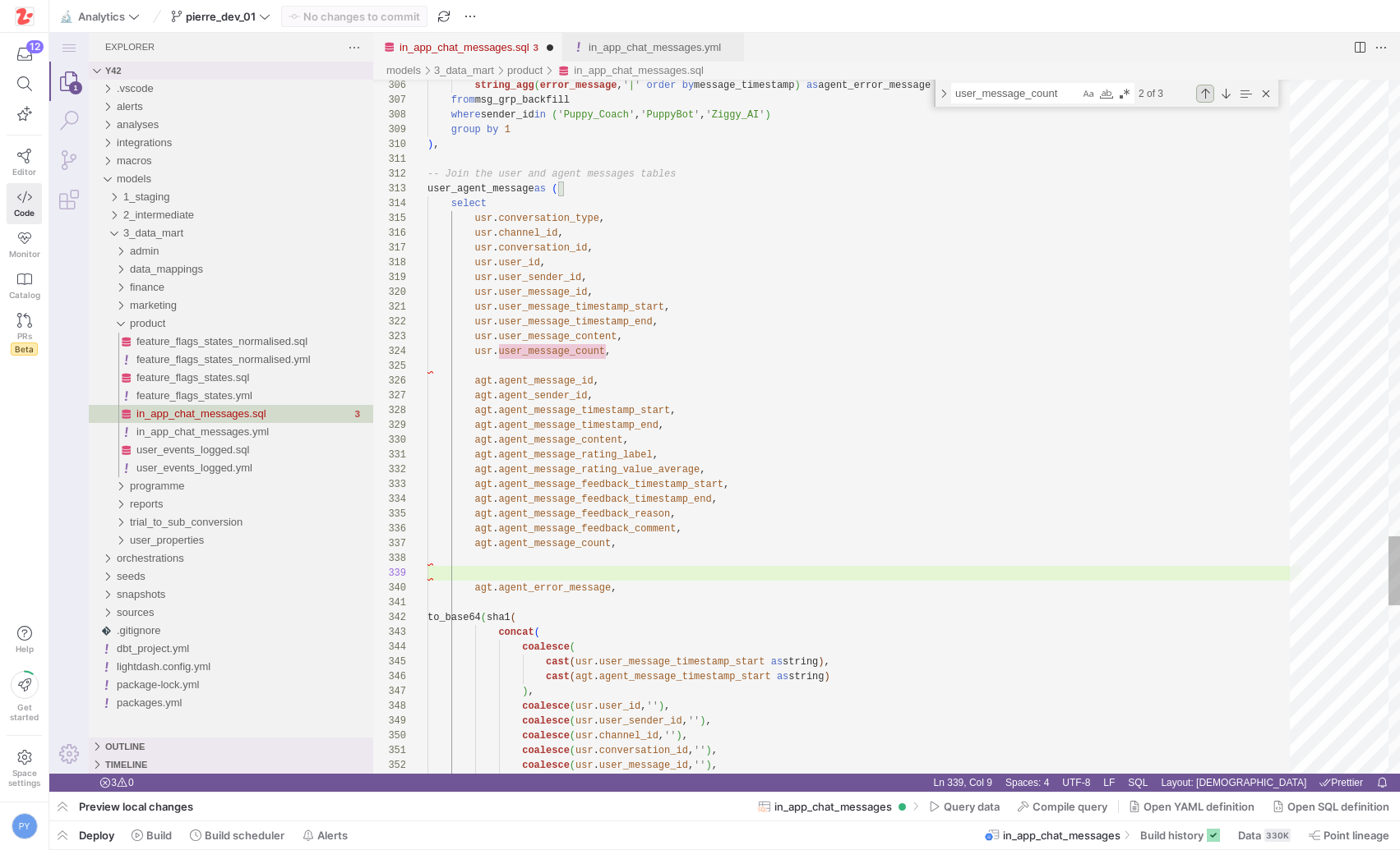
click at [1210, 88] on div "Previous Match (⇧Enter)" at bounding box center [1205, 93] width 18 height 18
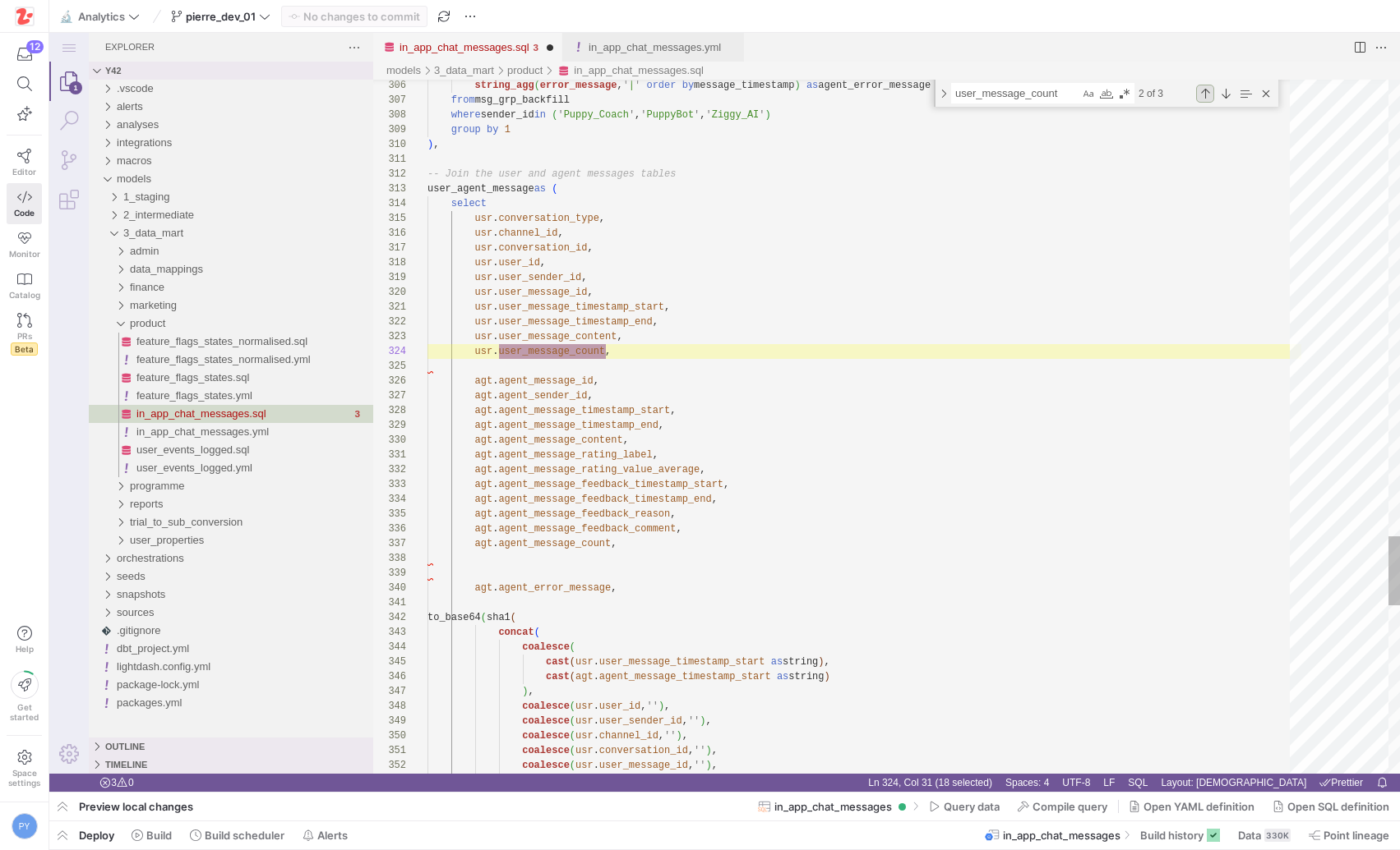
click at [1210, 88] on div "Previous Match (⇧Enter)" at bounding box center [1205, 93] width 18 height 18
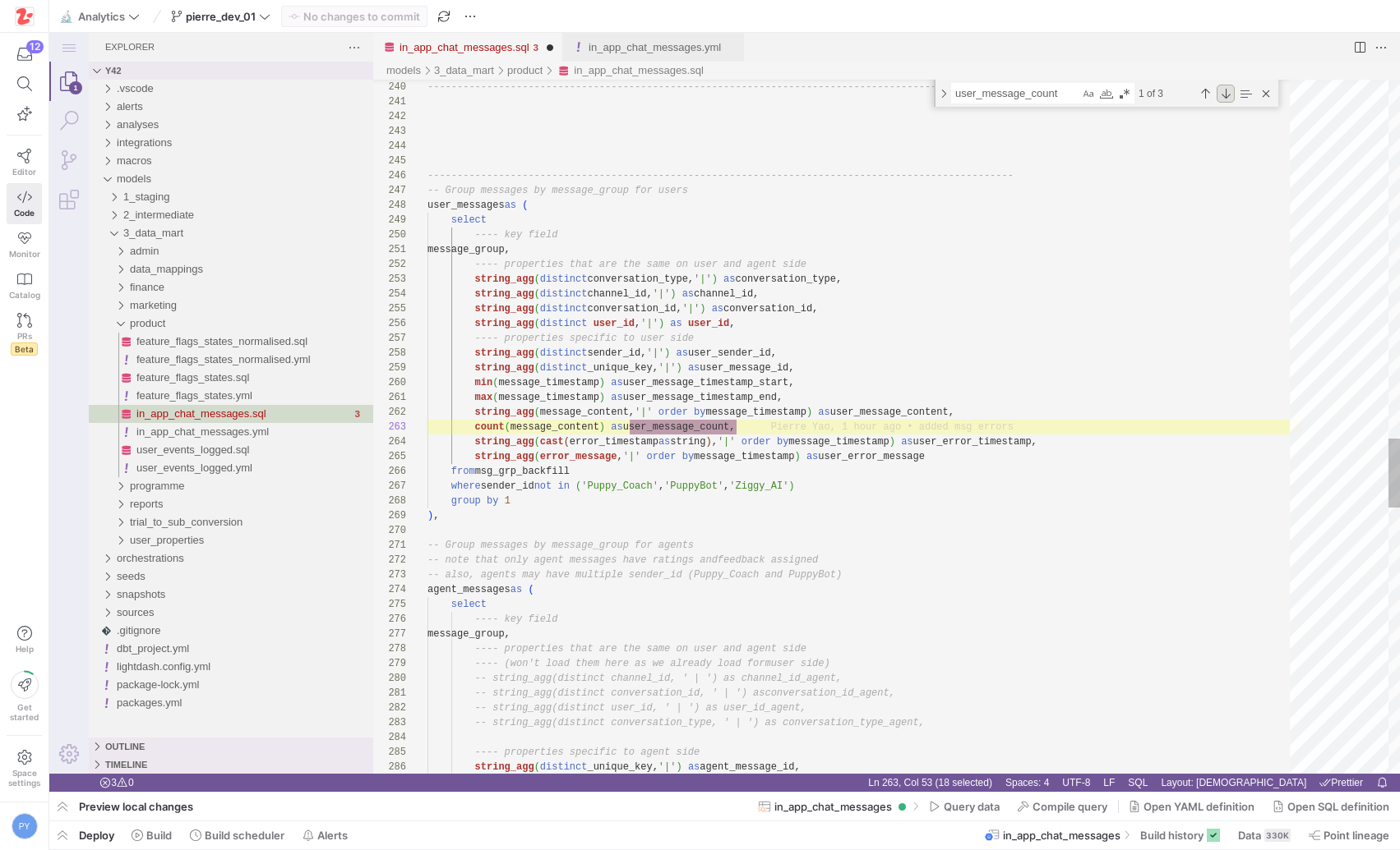
click at [1232, 94] on div "Next Match (Enter)" at bounding box center [1225, 93] width 18 height 18
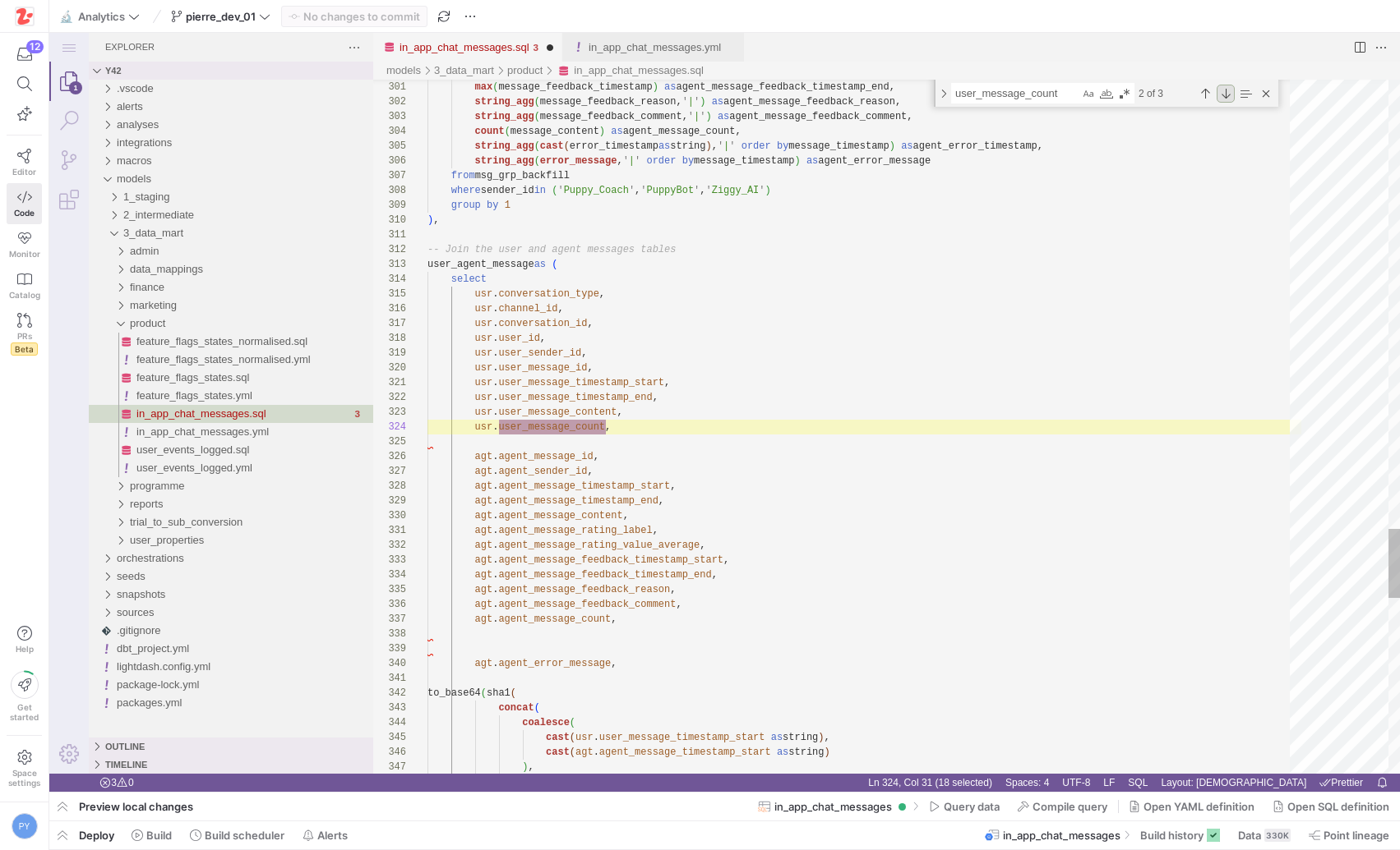
scroll to position [0, 178]
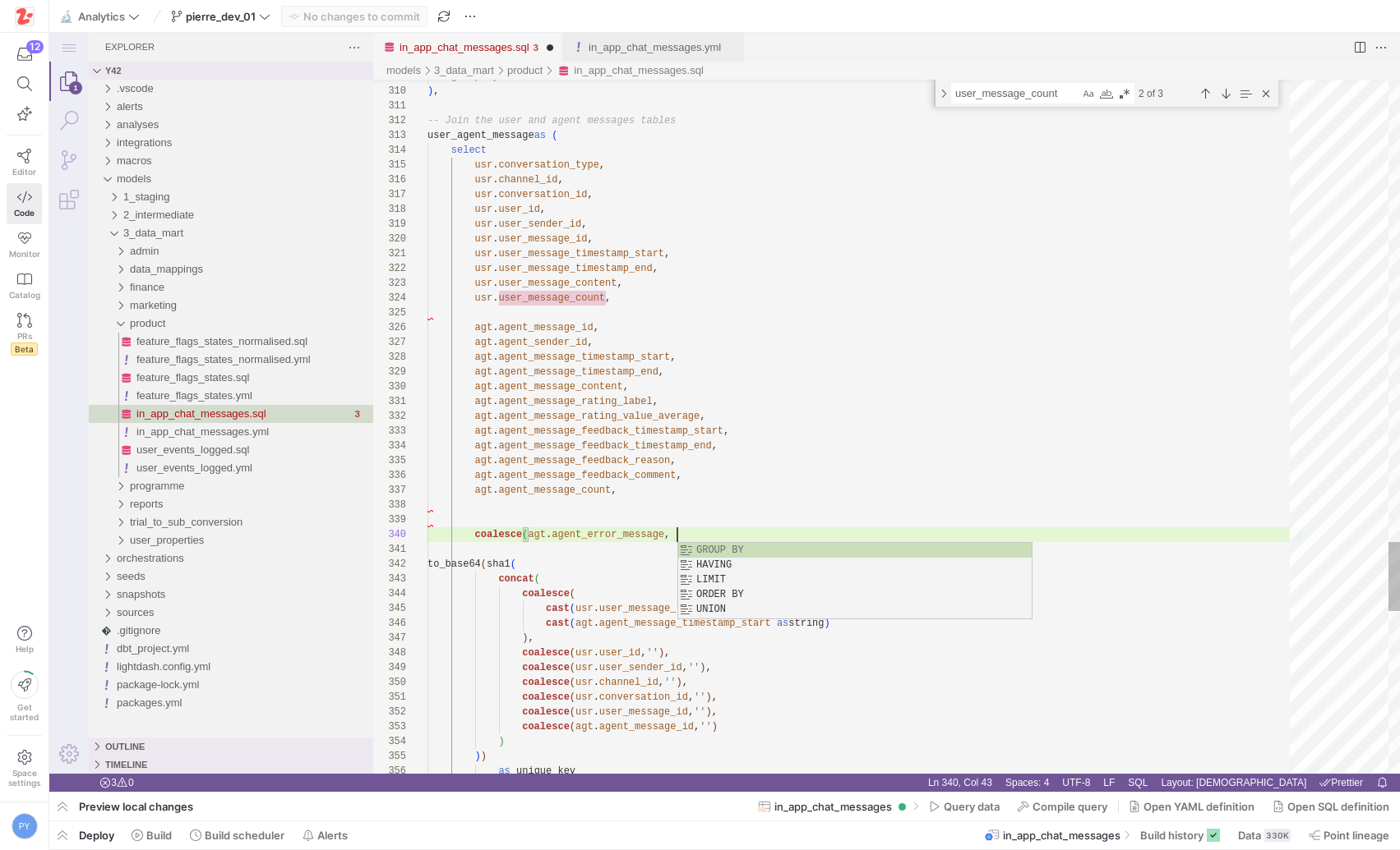
paste textarea "usr.user_error_message,"
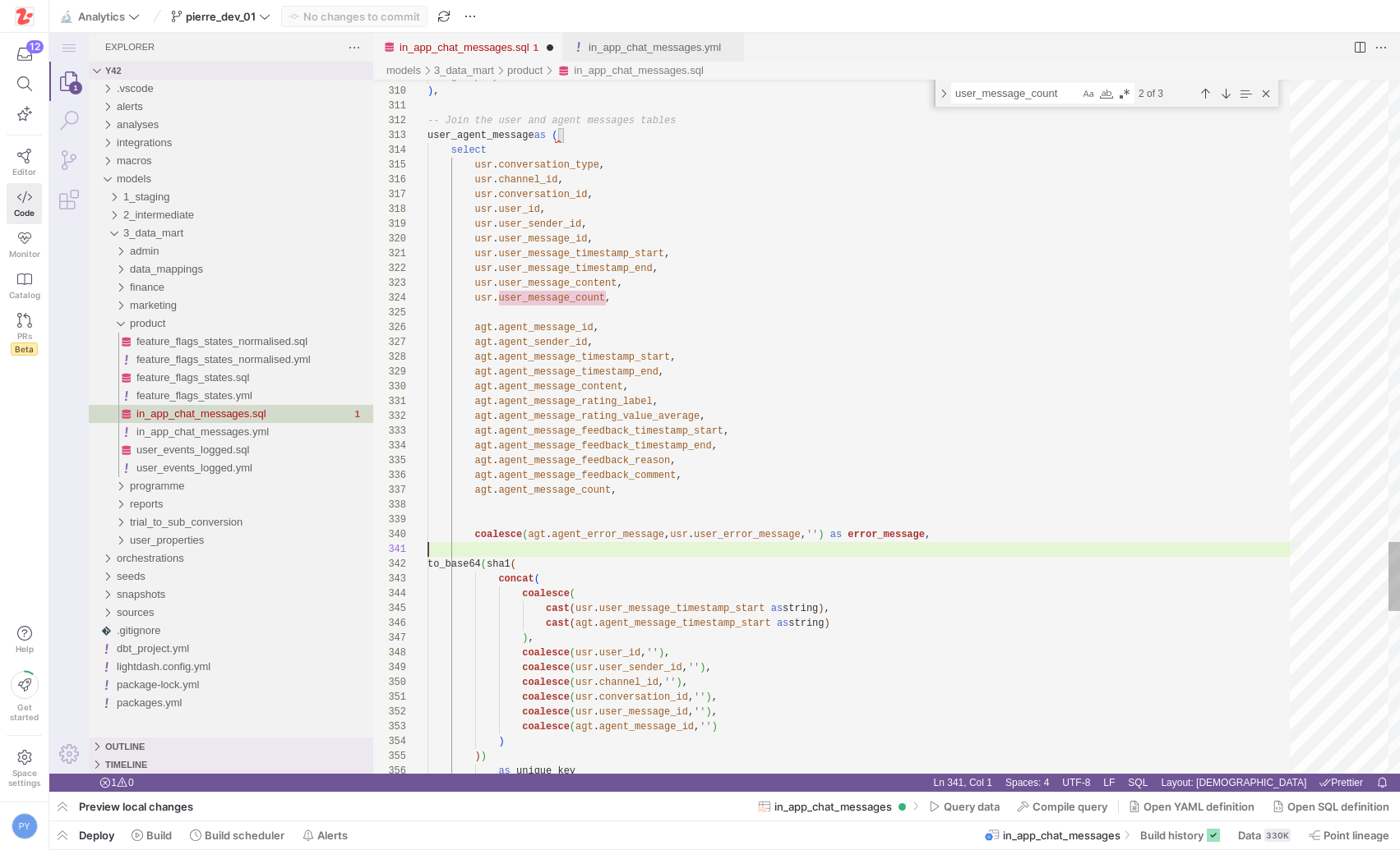
scroll to position [133, 516]
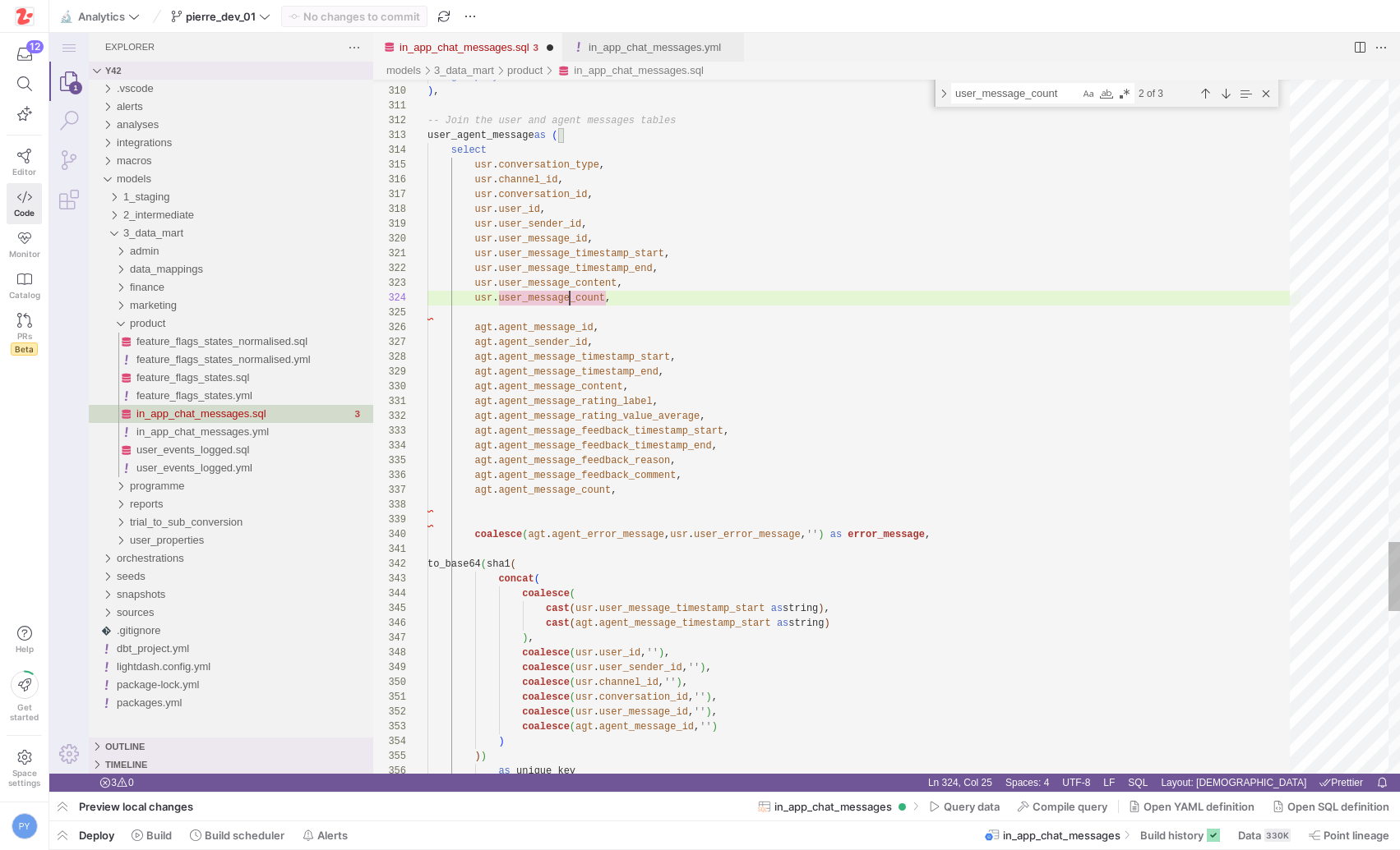
type textarea "agt.agent_message_rating_label, agt.agent_message_rating_value_average, agt.age…"
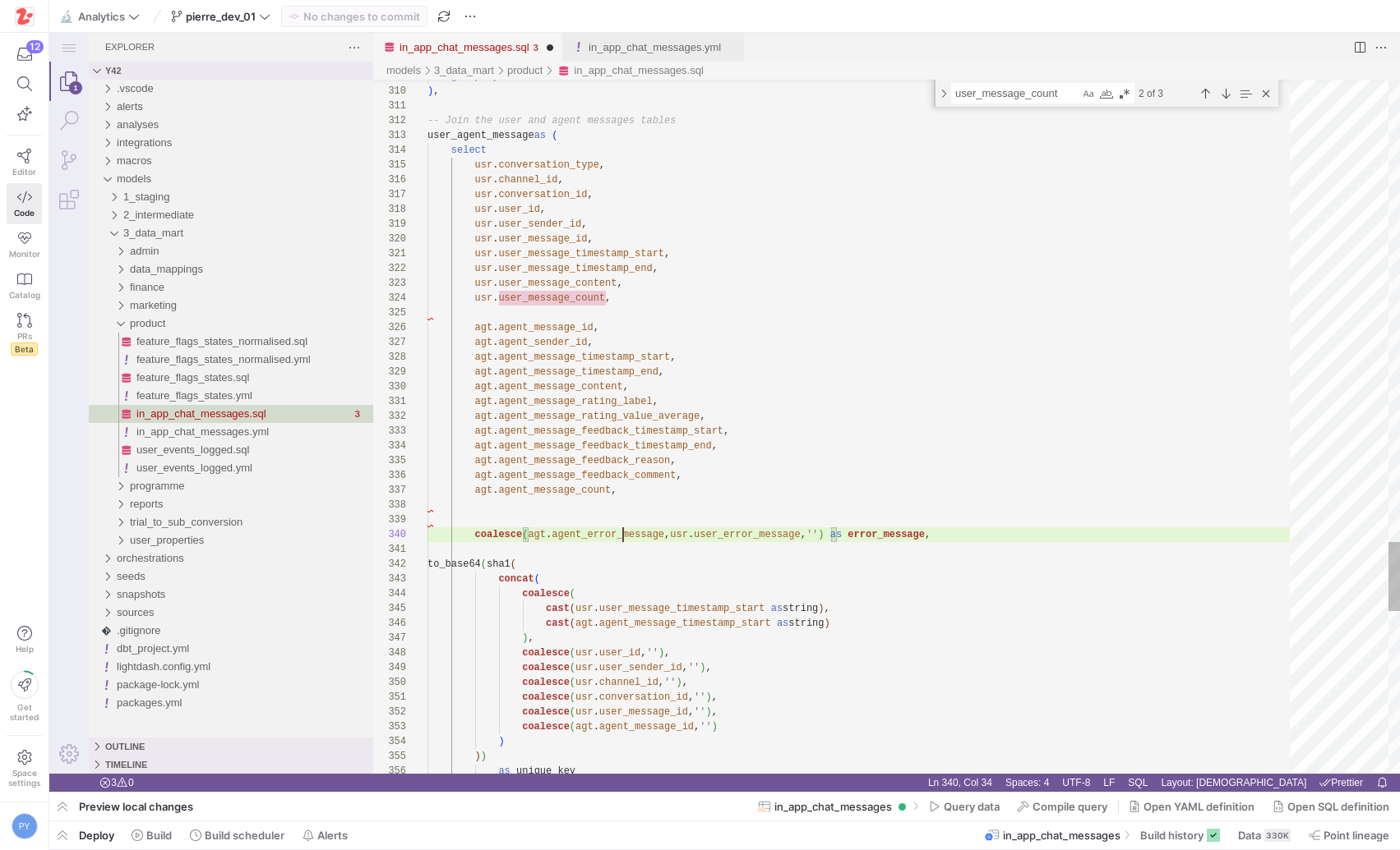
scroll to position [133, 238]
type textarea "agent_error_message"
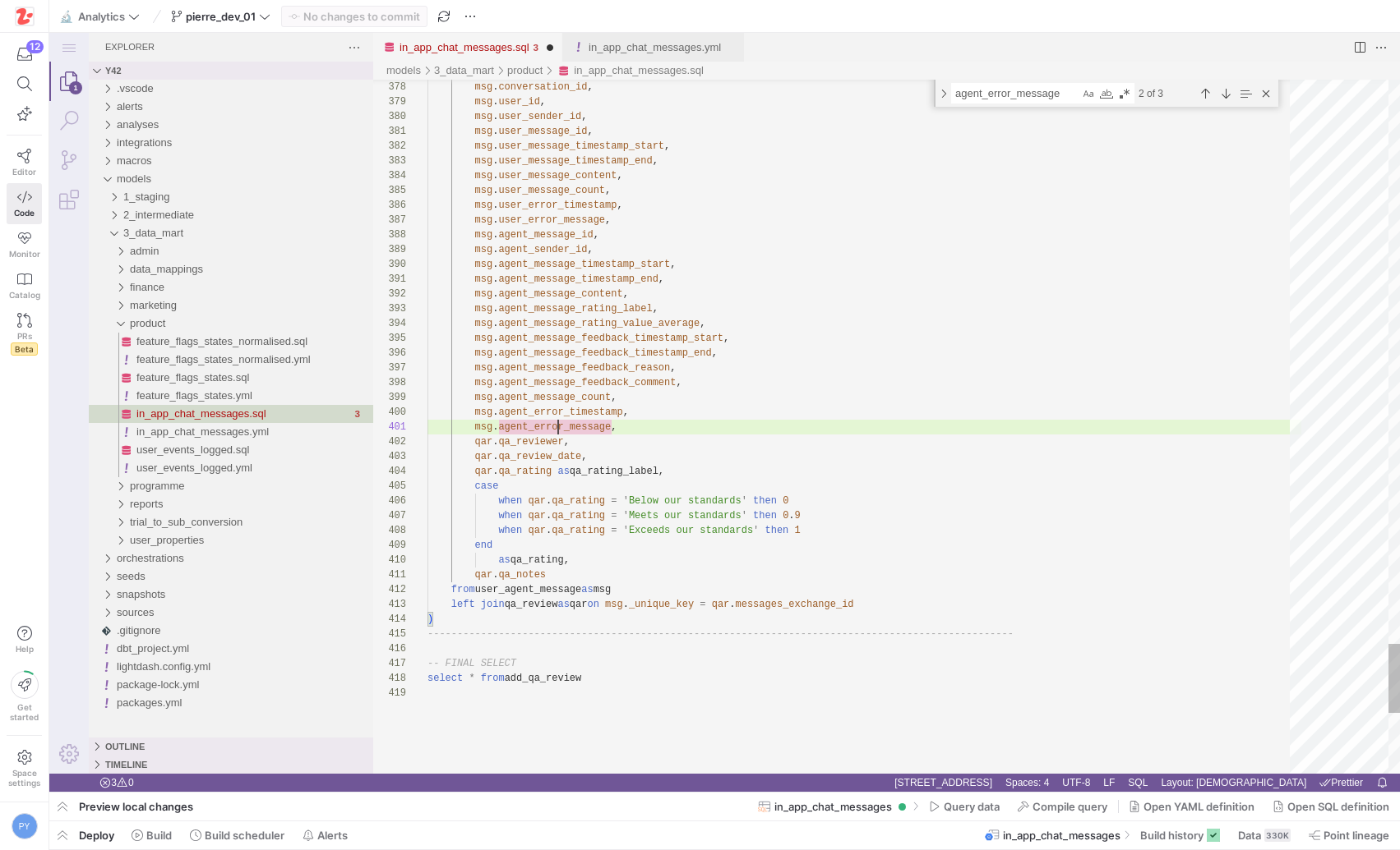
scroll to position [0, 184]
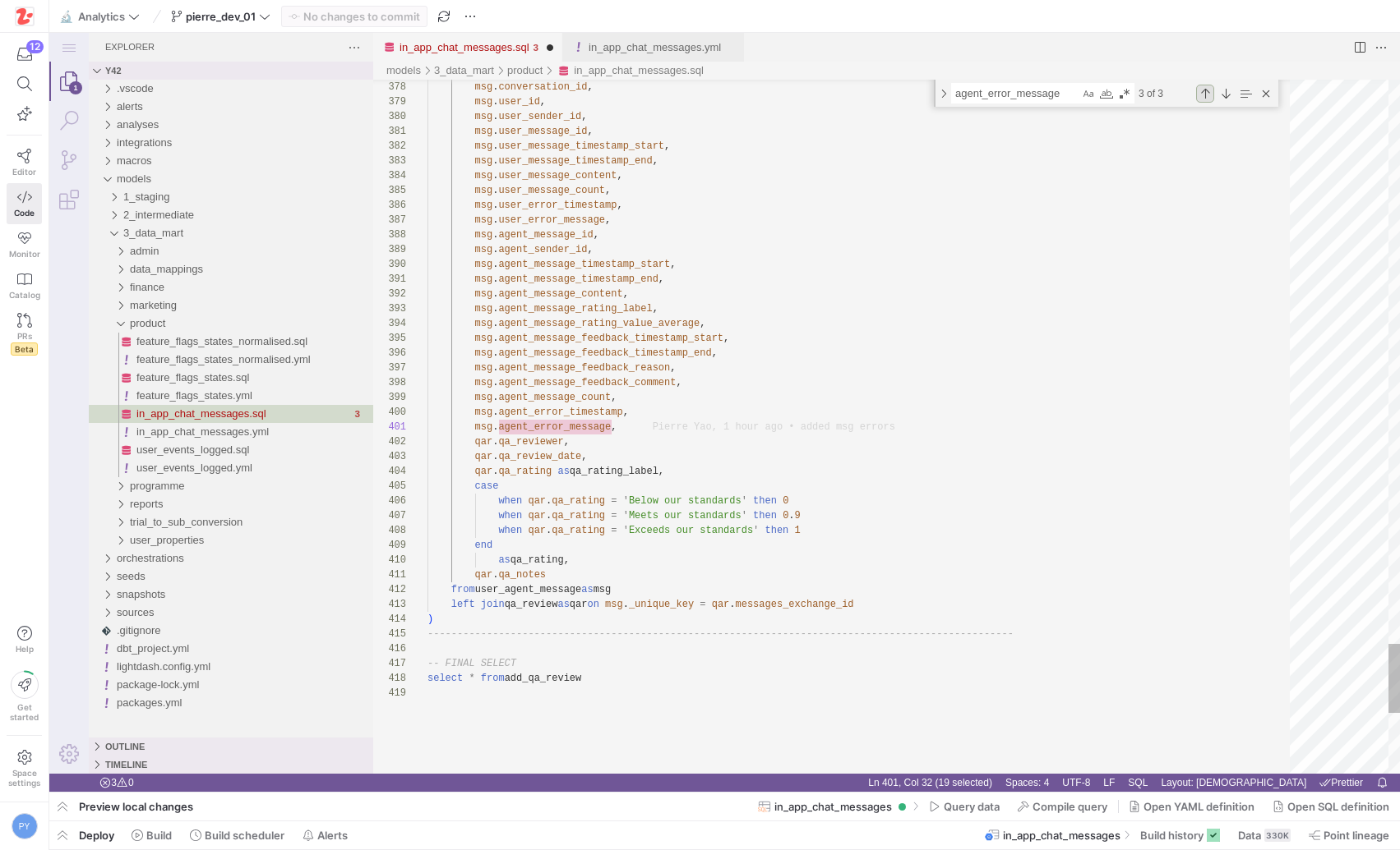
click at [1208, 92] on div "Previous Match (⇧Enter)" at bounding box center [1205, 93] width 18 height 18
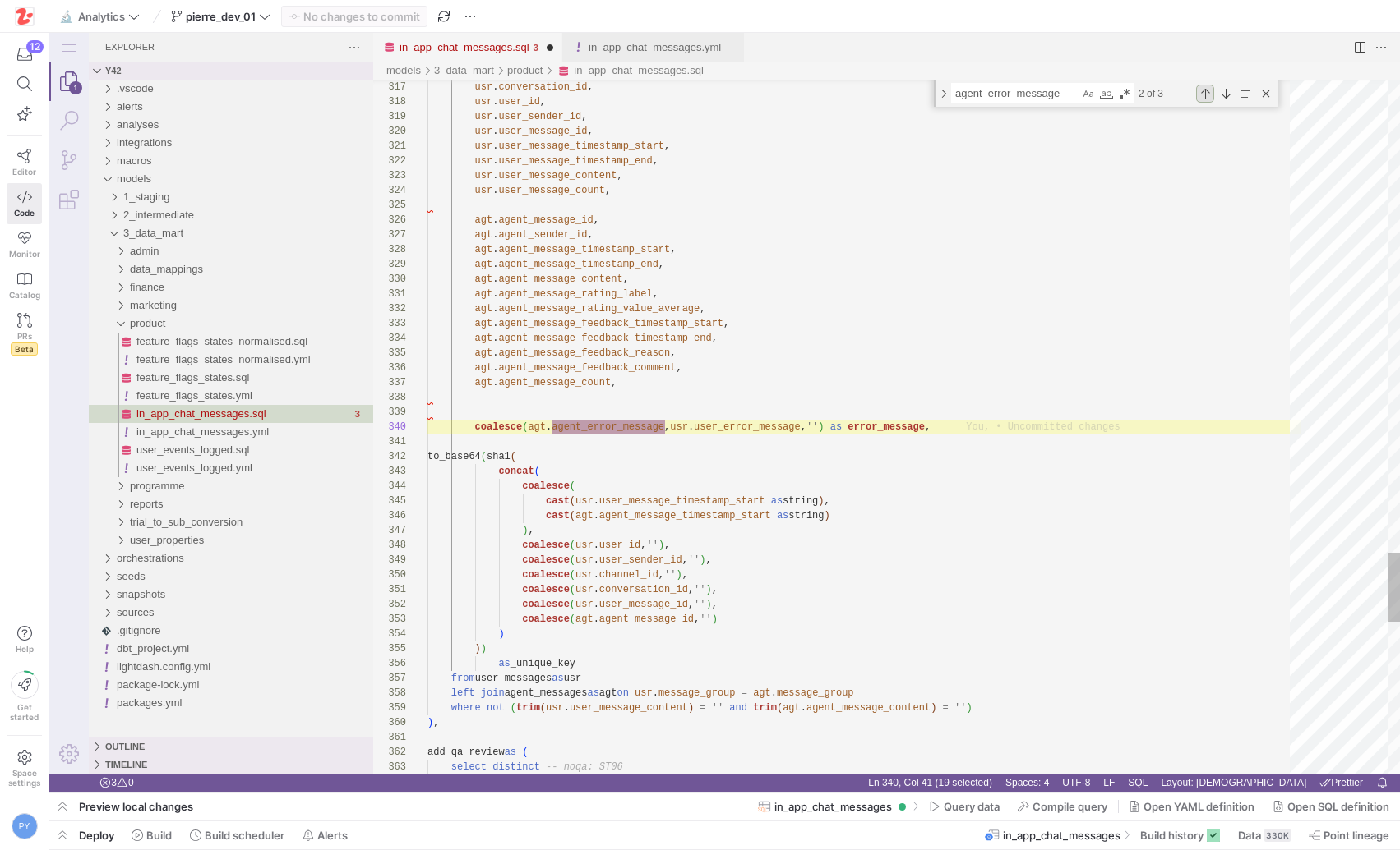
click at [1208, 92] on div "Previous Match (⇧Enter)" at bounding box center [1205, 93] width 18 height 18
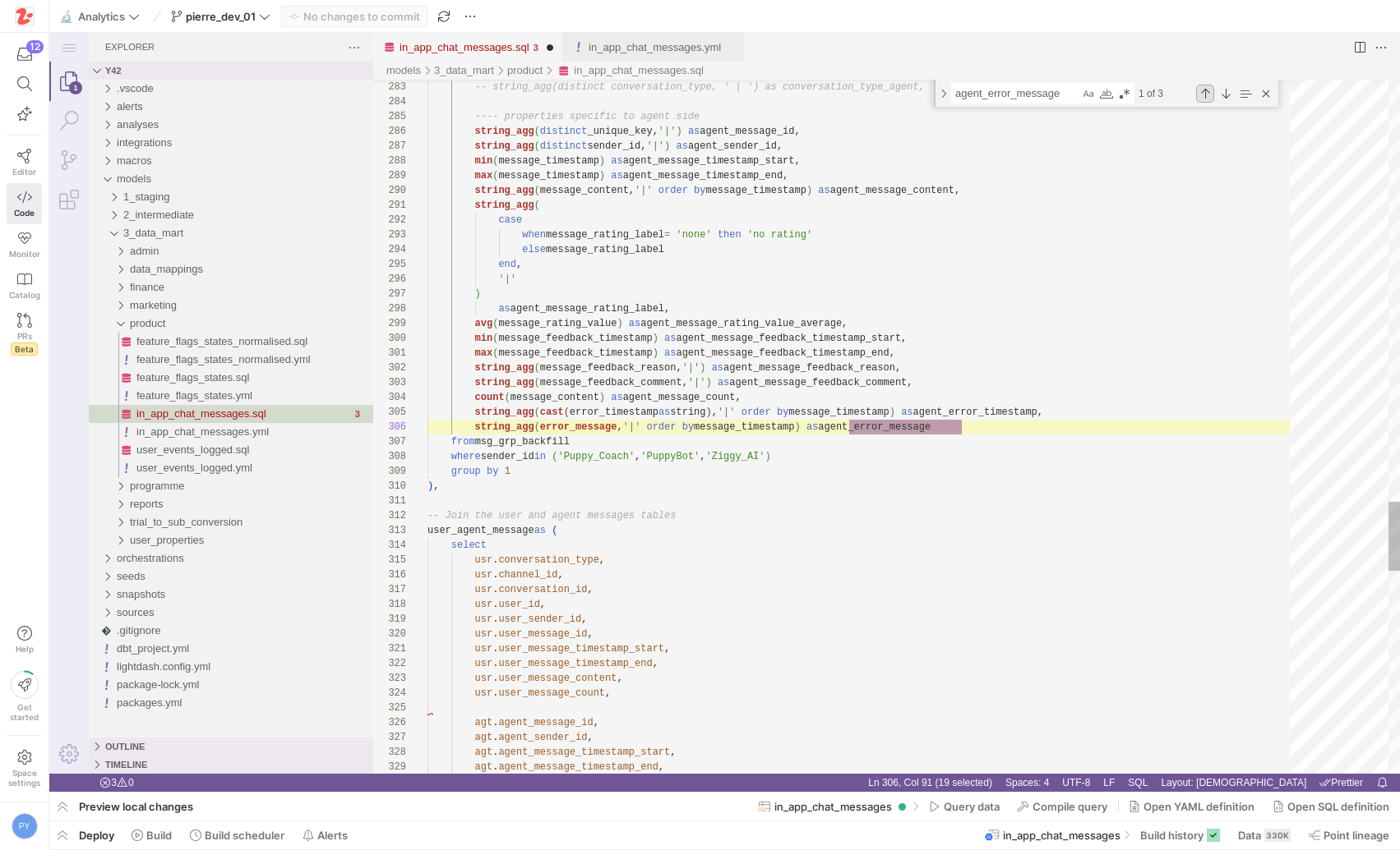
click at [1208, 92] on div "Previous Match (⇧Enter)" at bounding box center [1205, 93] width 18 height 18
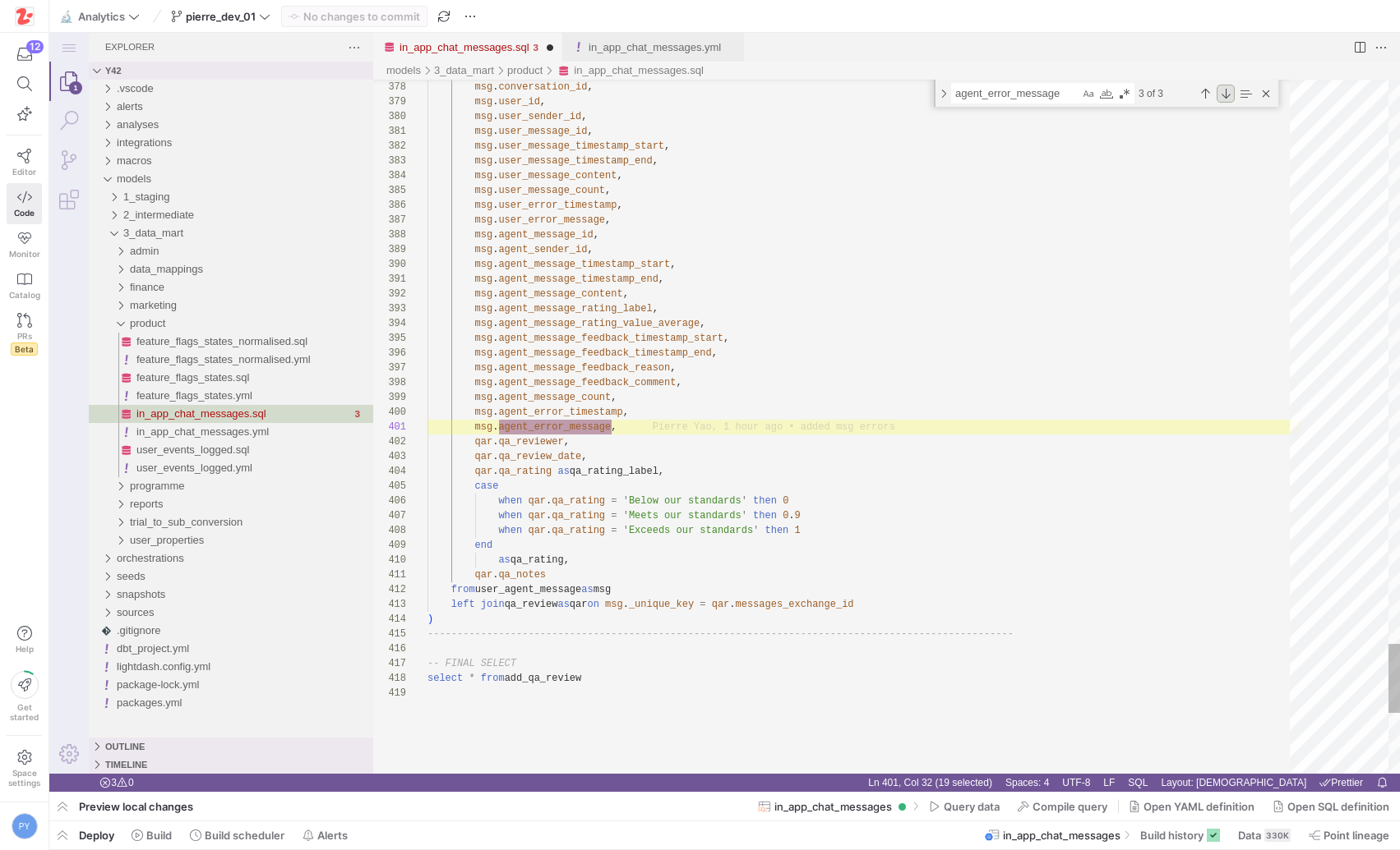
click at [1223, 94] on div "Next Match (Enter)" at bounding box center [1225, 93] width 18 height 18
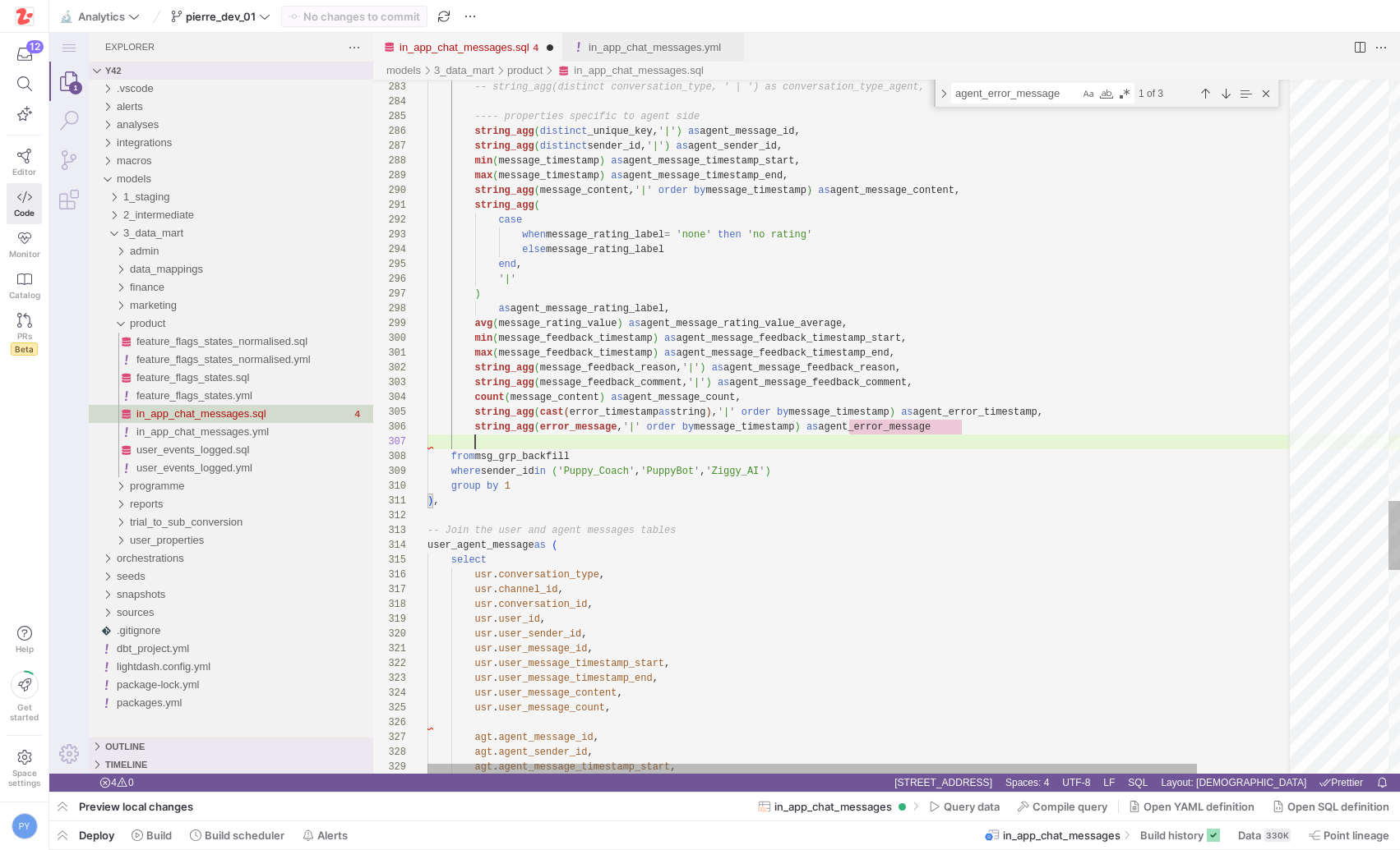
scroll to position [89, 48]
paste textarea "s agent_message_feedback_timestamp_end, string_agg(message_feedback_reason, ' |…"
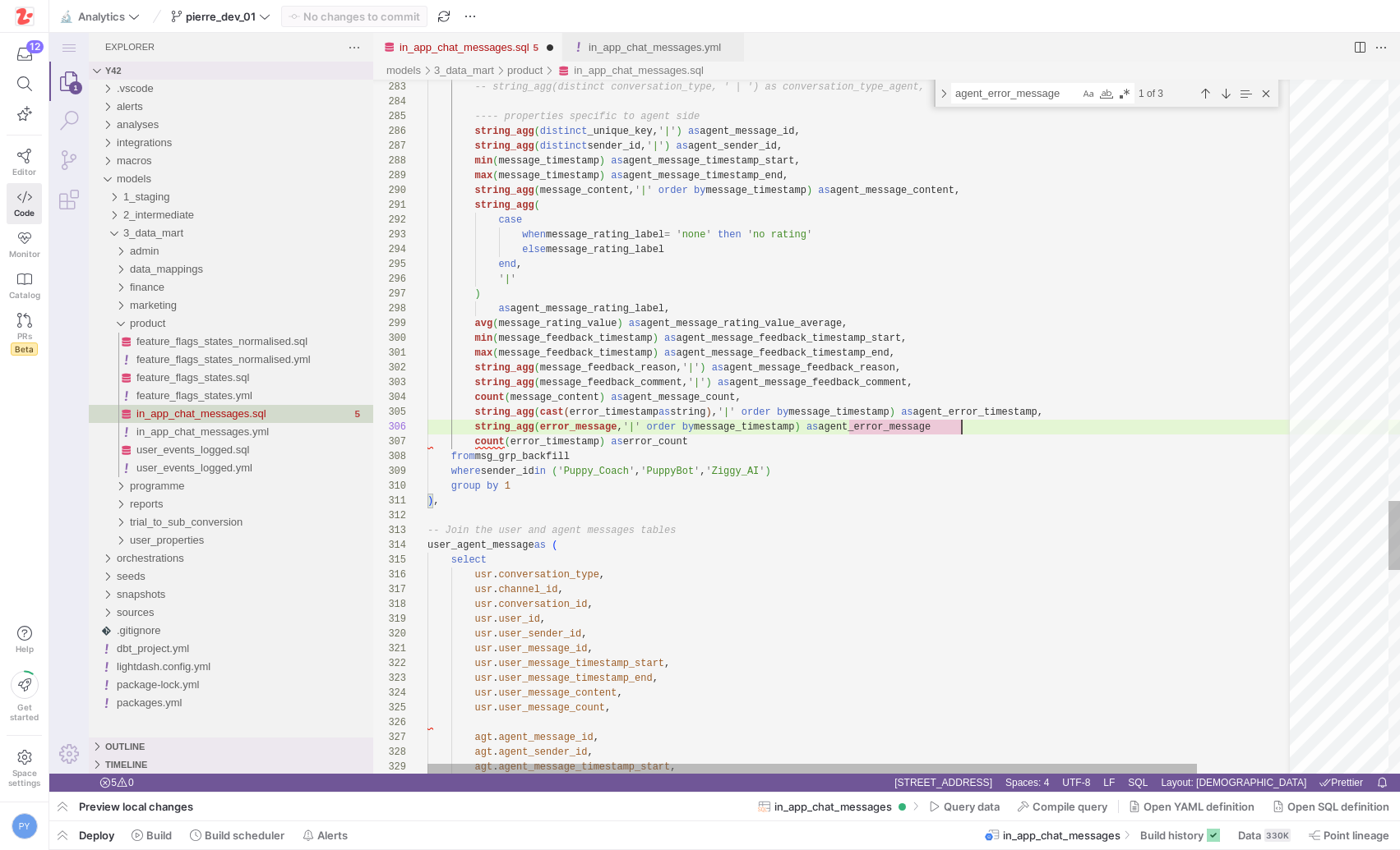
scroll to position [74, 541]
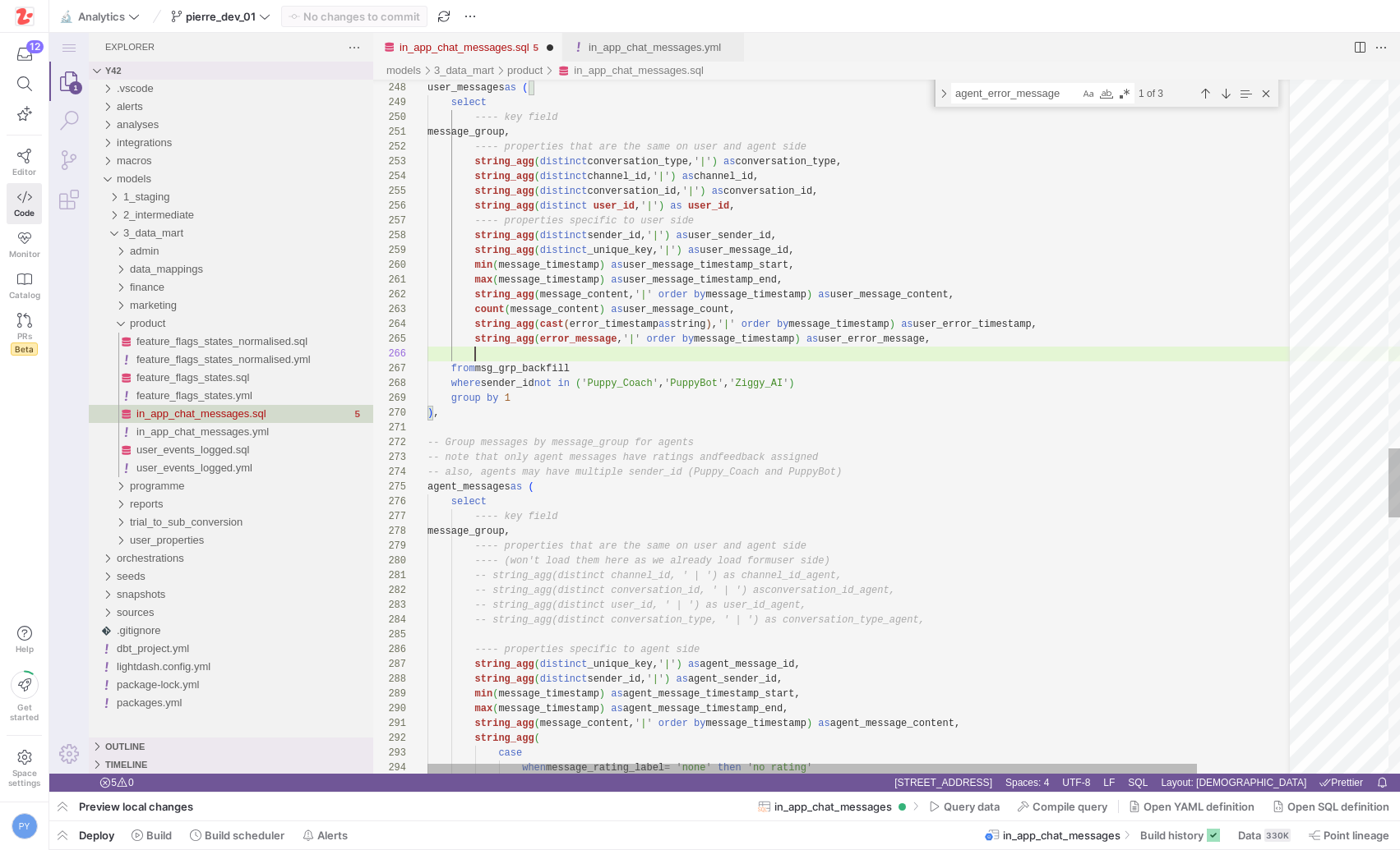
paste textarea "count(error_timestamp) as error_count"
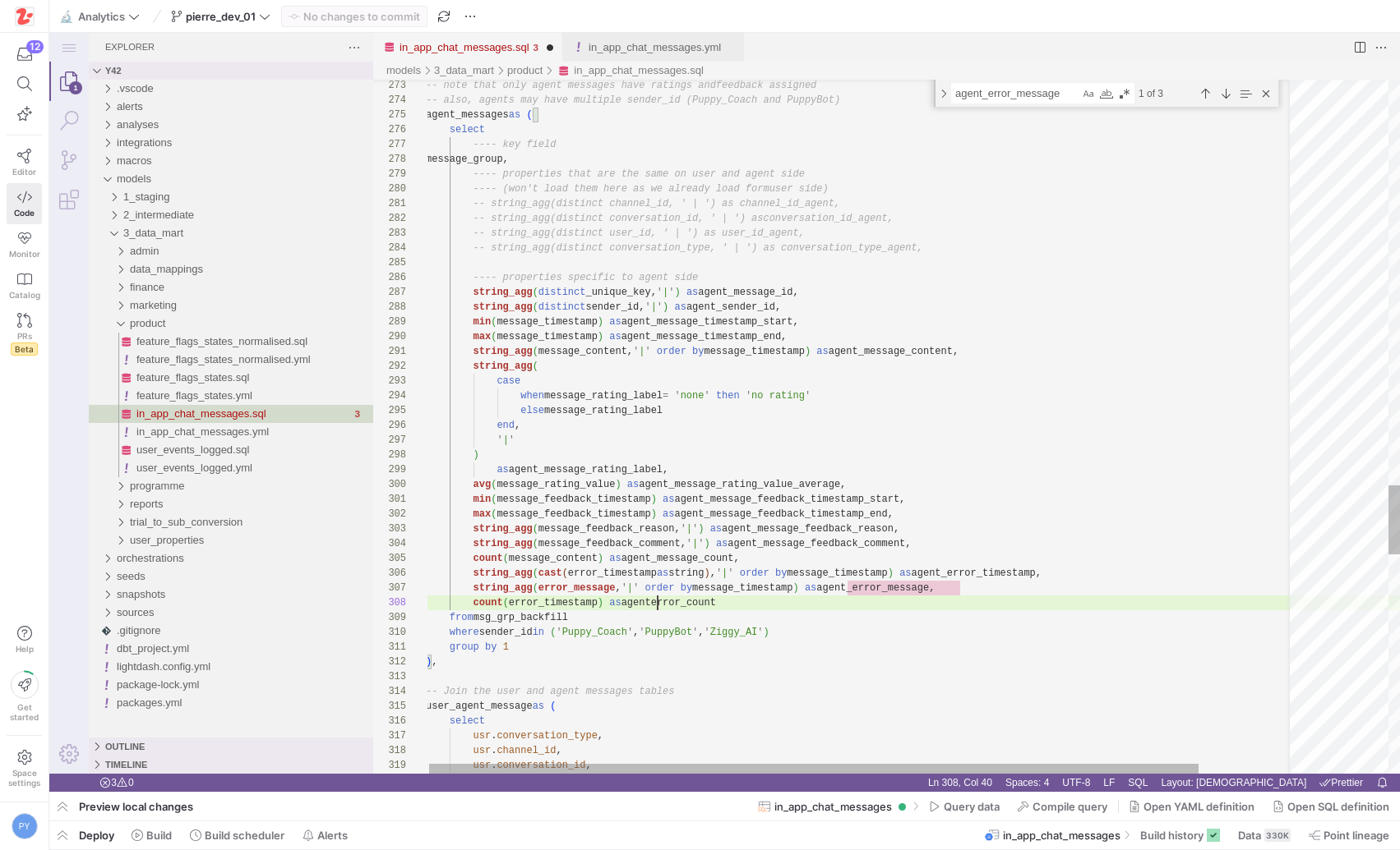
scroll to position [89, 238]
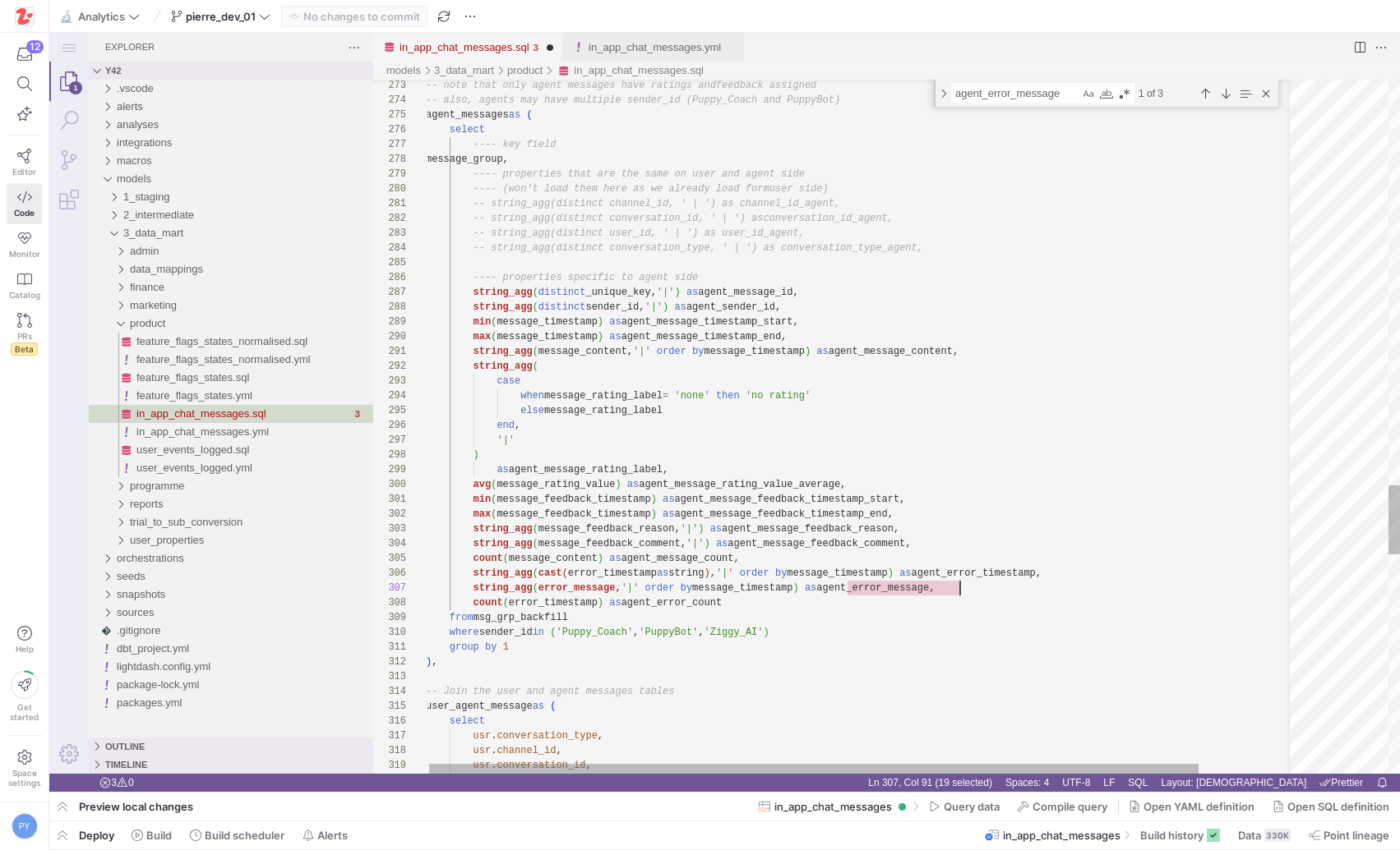
click at [1227, 90] on div "Next Match (Enter)" at bounding box center [1225, 93] width 18 height 18
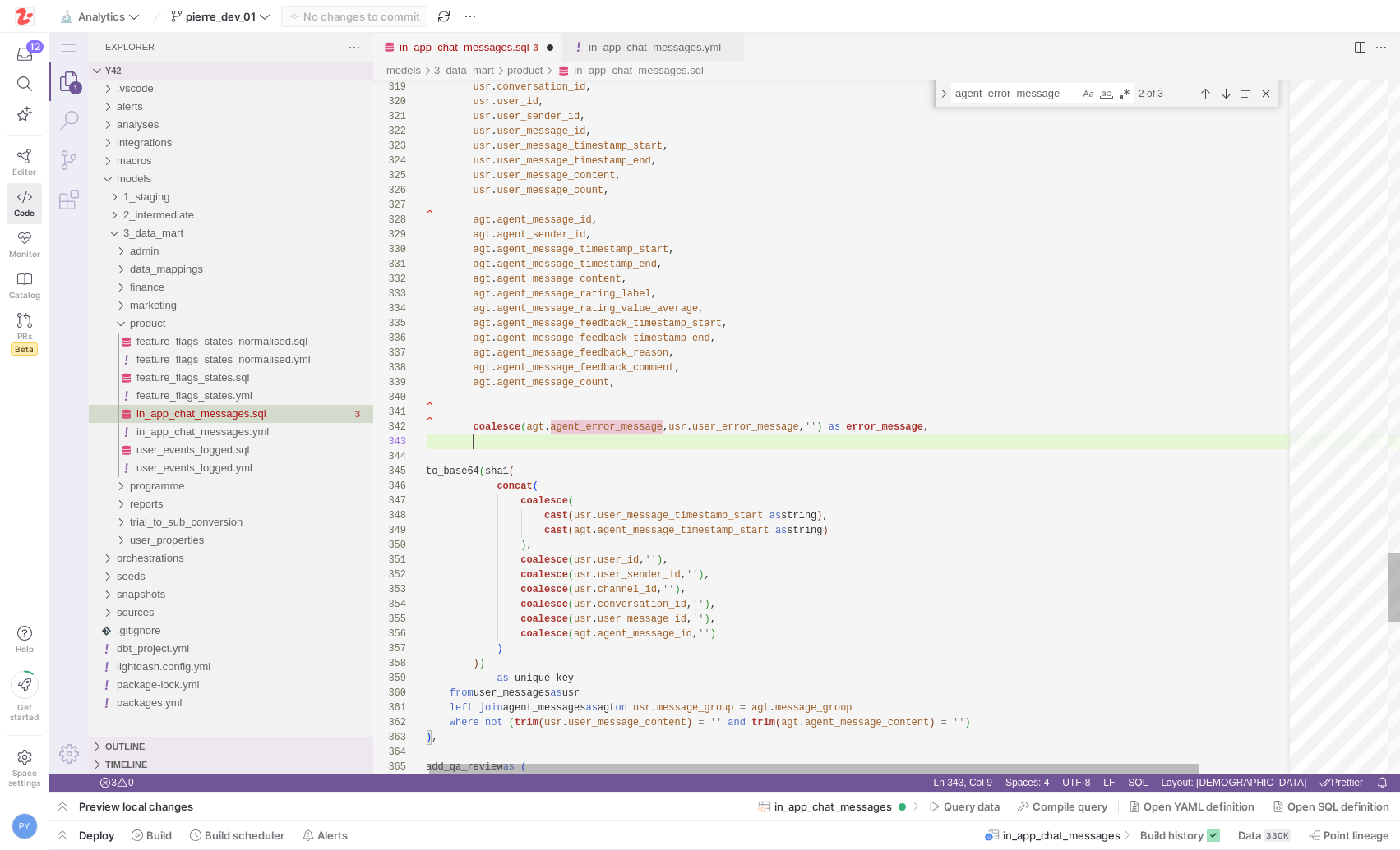
paste textarea "coalesce(agt.agent_error_message, usr.user_error_message, '') as error_message,"
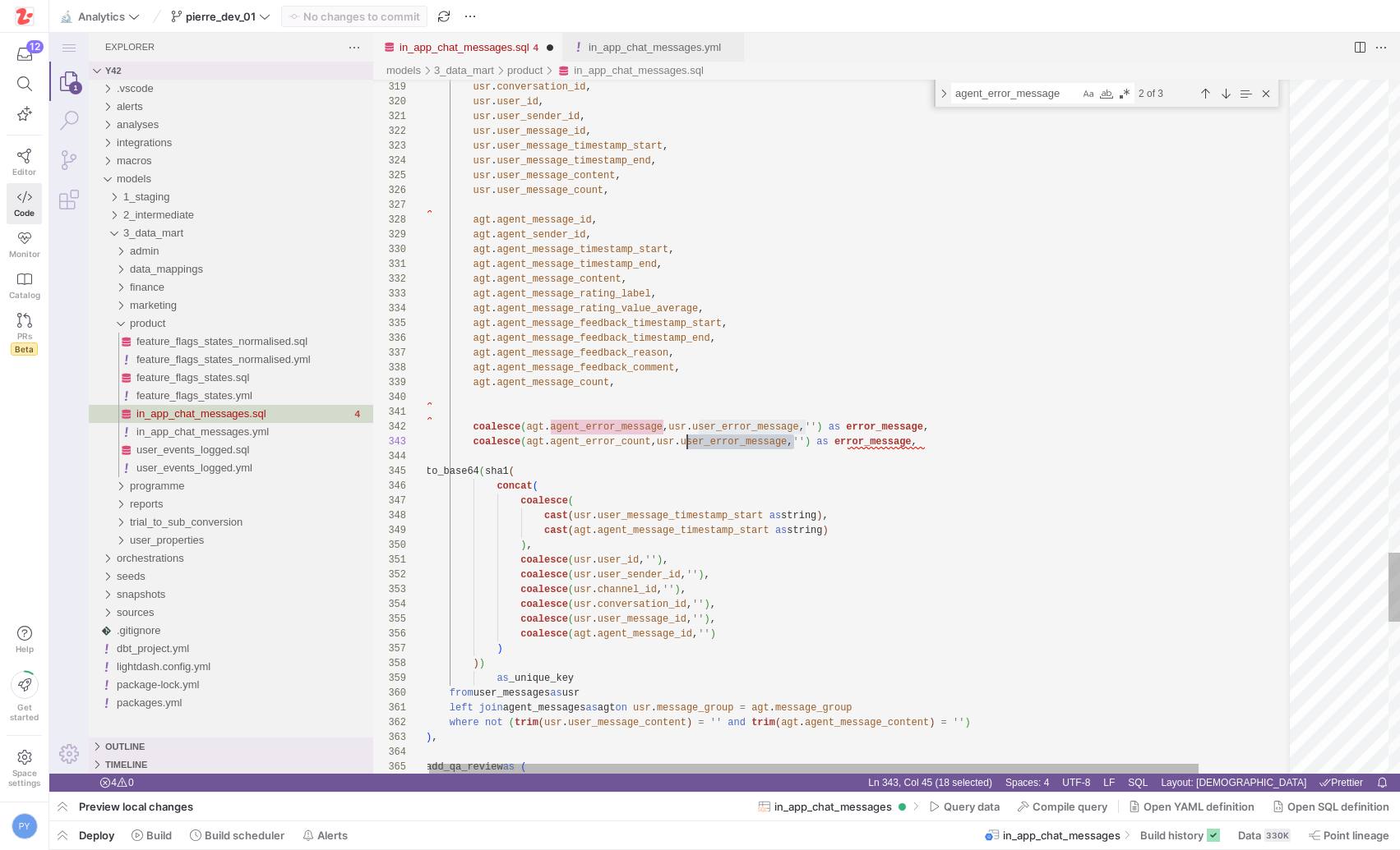
scroll to position [29, 262]
paste textarea "coalesce(agt., usr.user_error_message, '') as error_message, , '') as error_mes…"
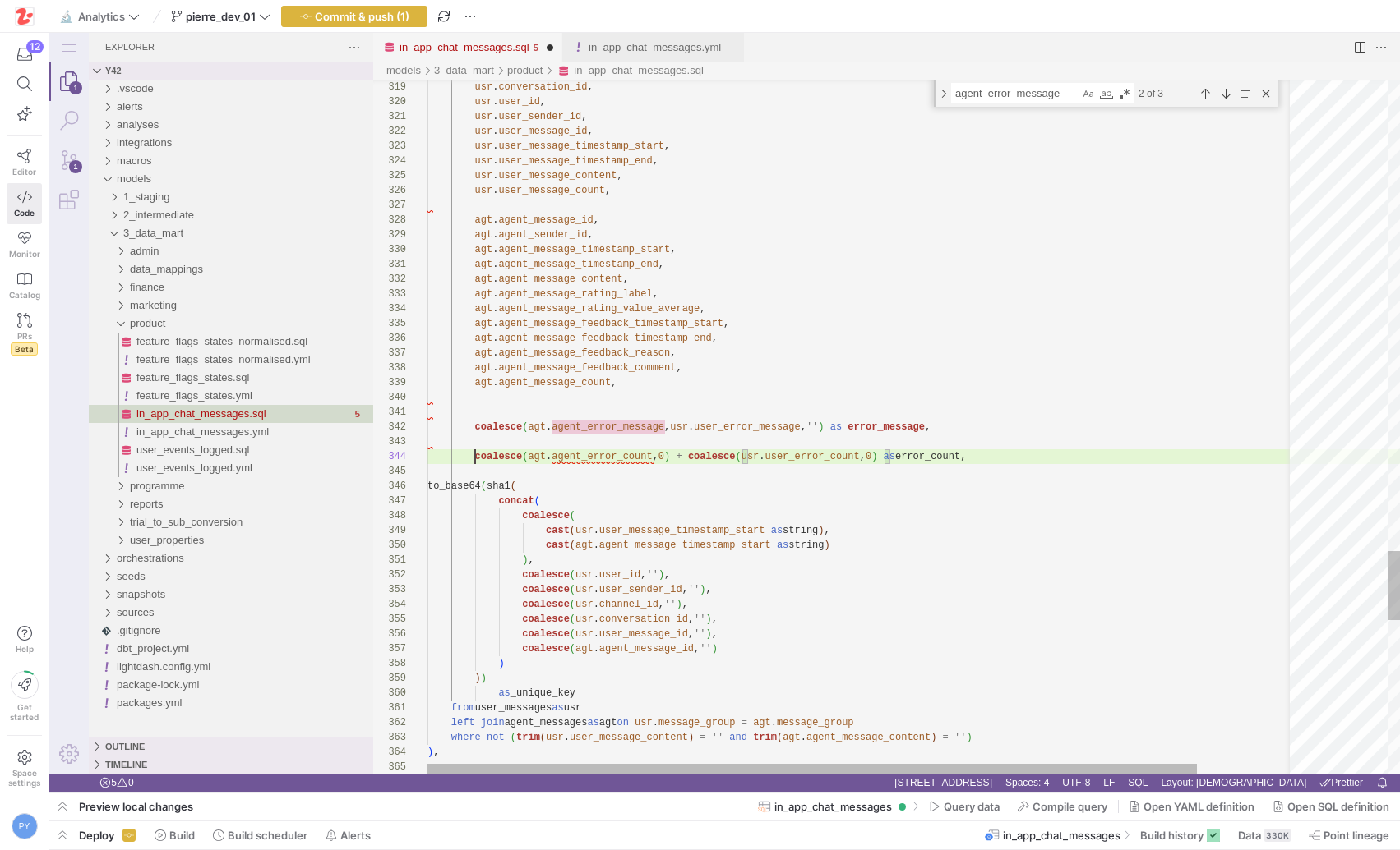
scroll to position [44, 48]
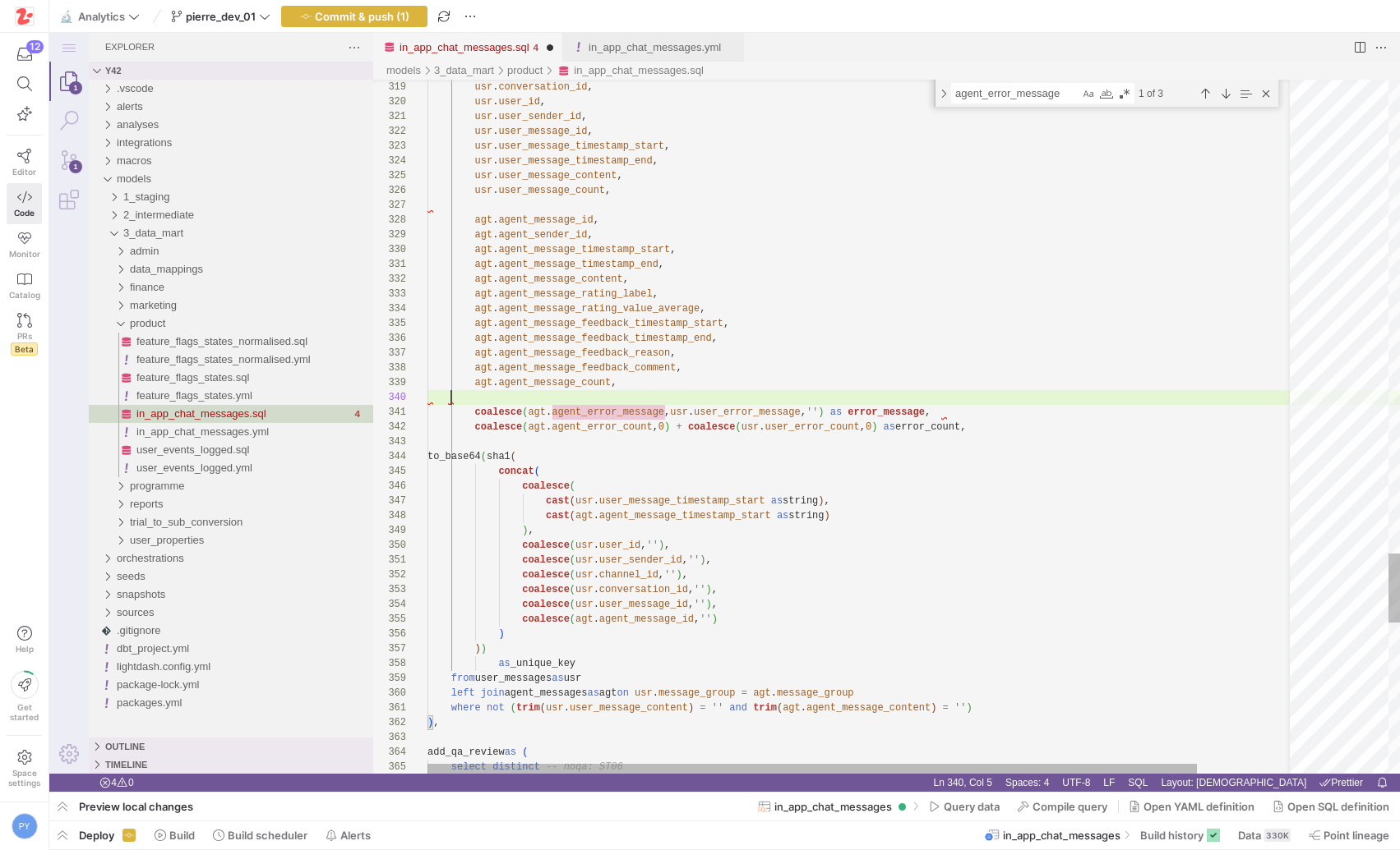
scroll to position [133, 0]
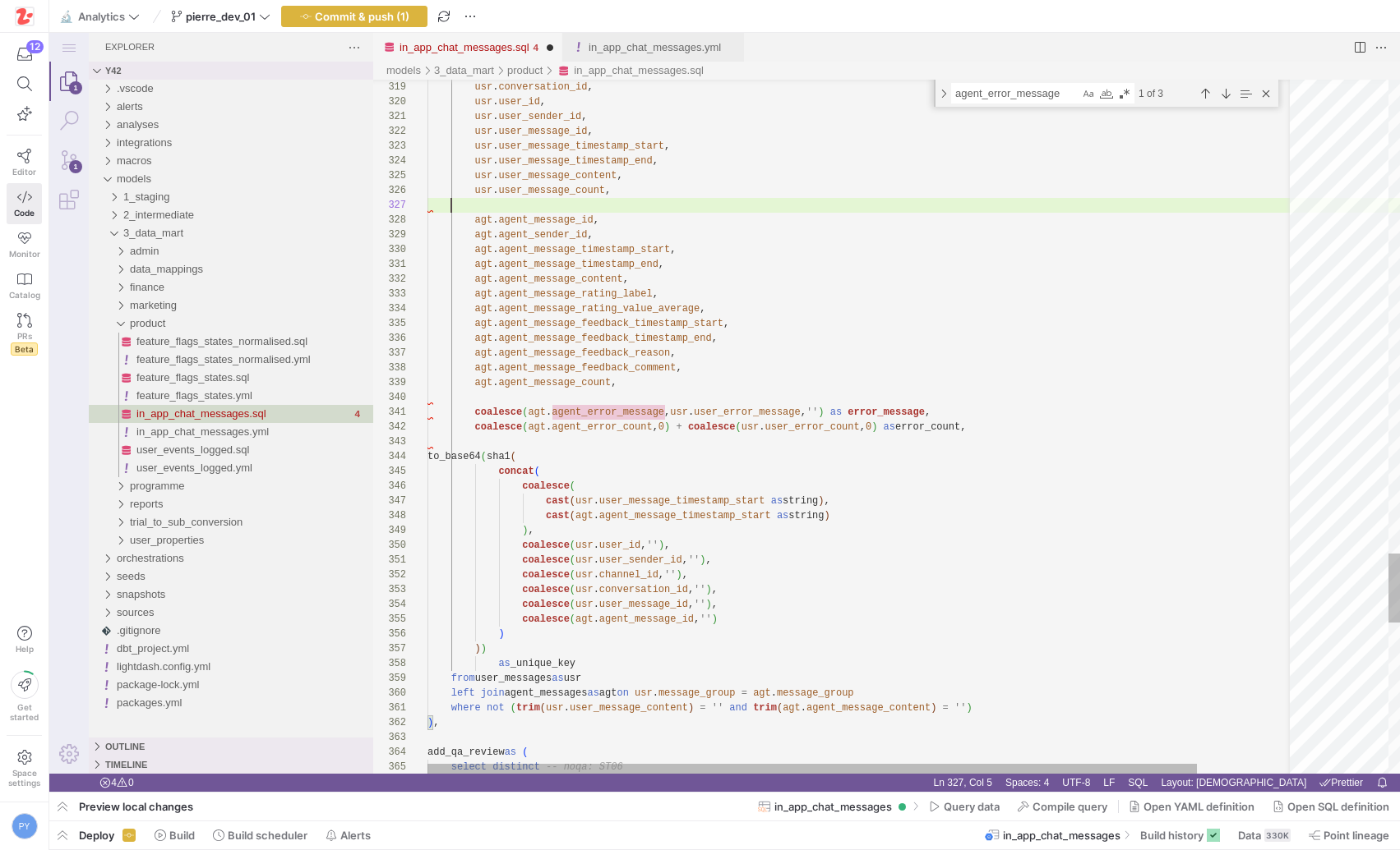
scroll to position [89, 0]
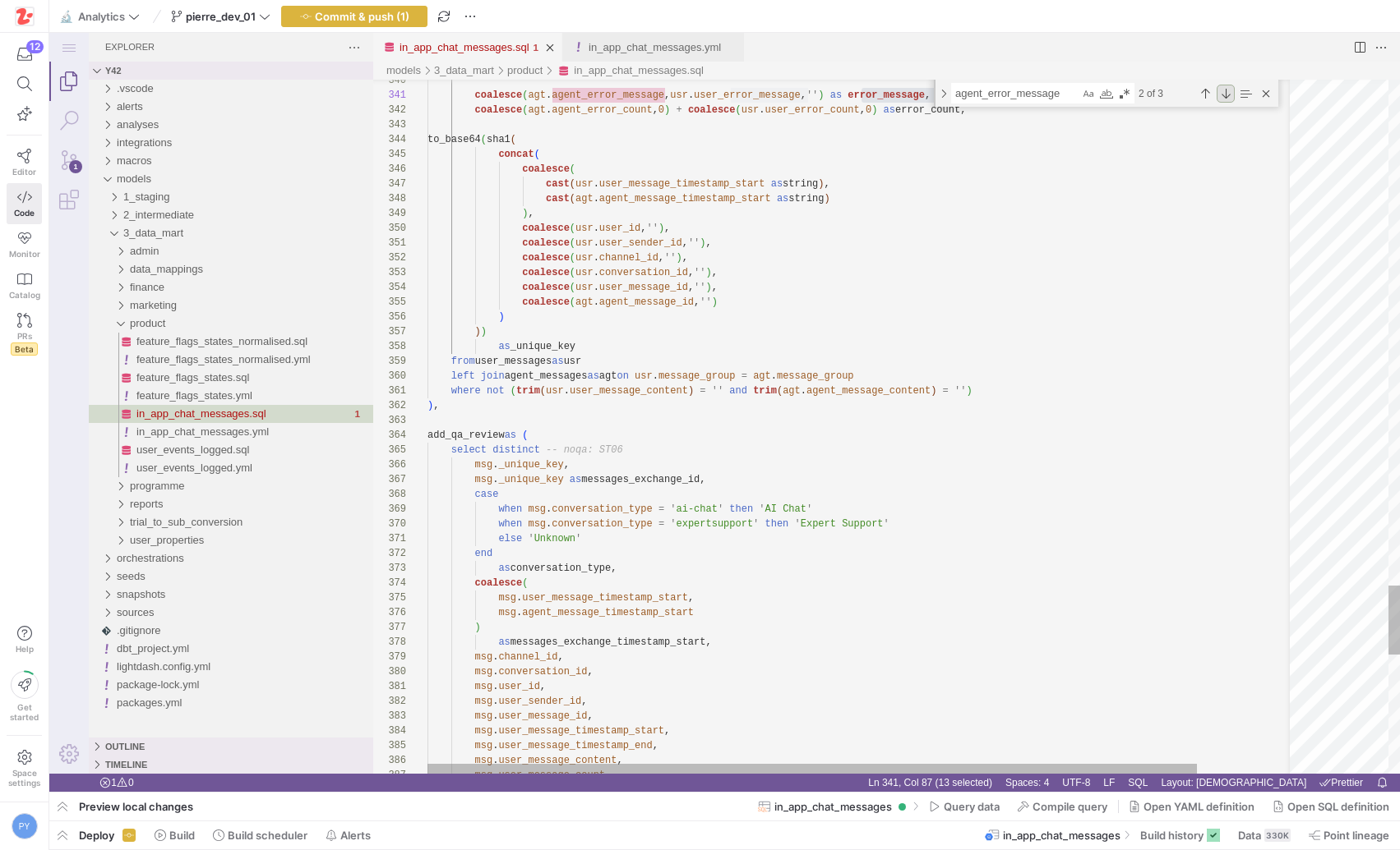
click at [1223, 91] on div "Next Match (Enter)" at bounding box center [1225, 93] width 18 height 18
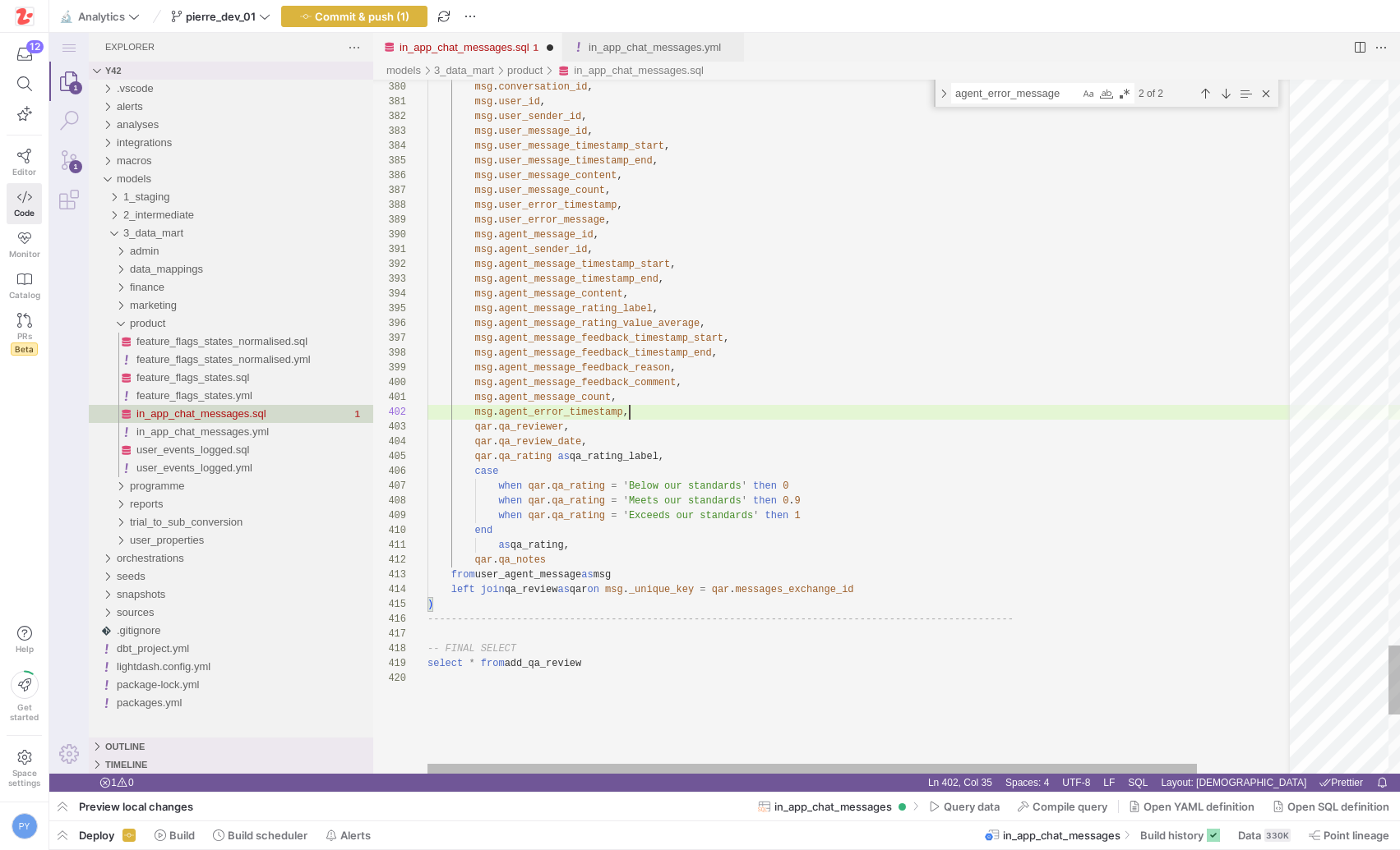
scroll to position [15, 0]
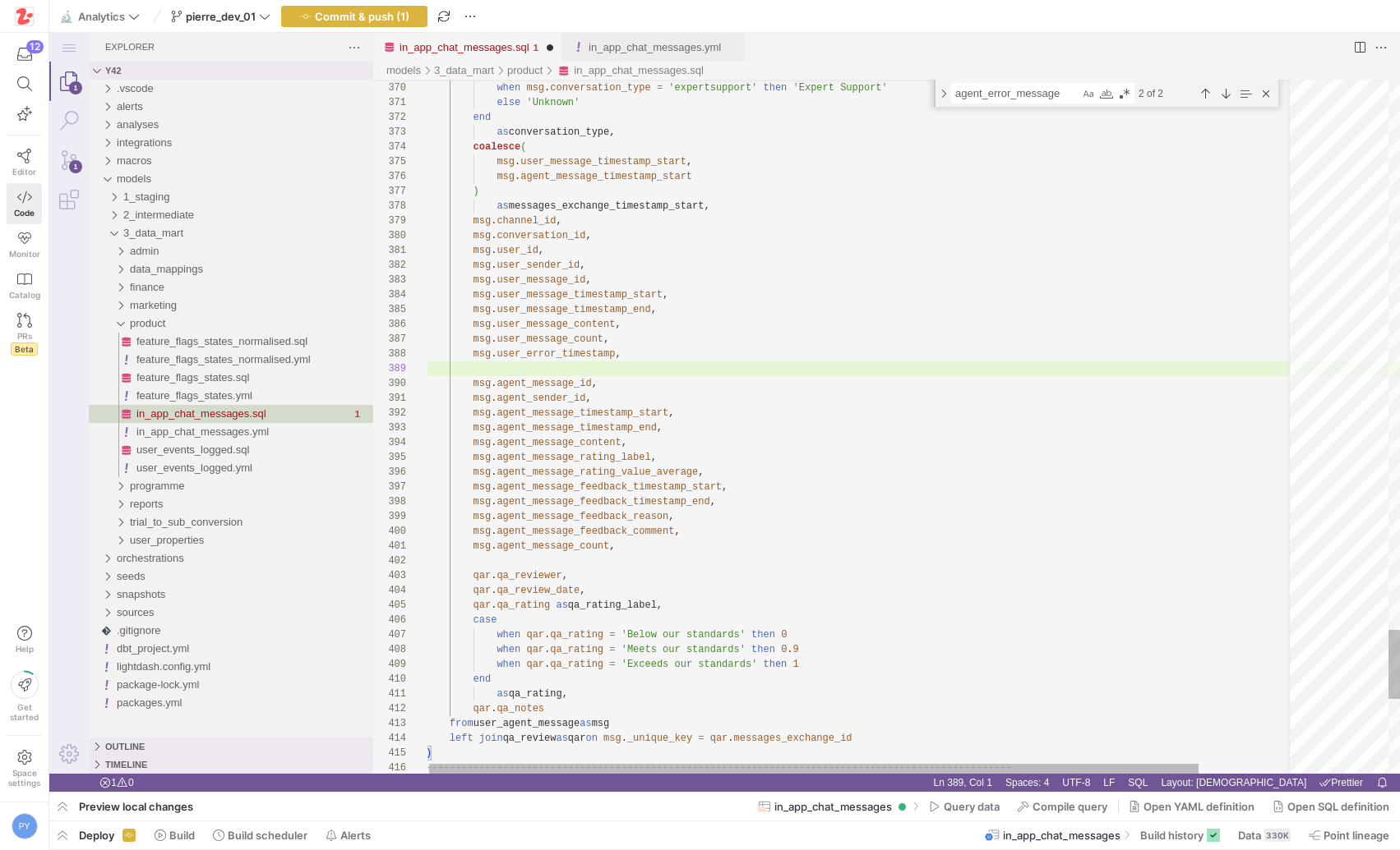
scroll to position [104, 196]
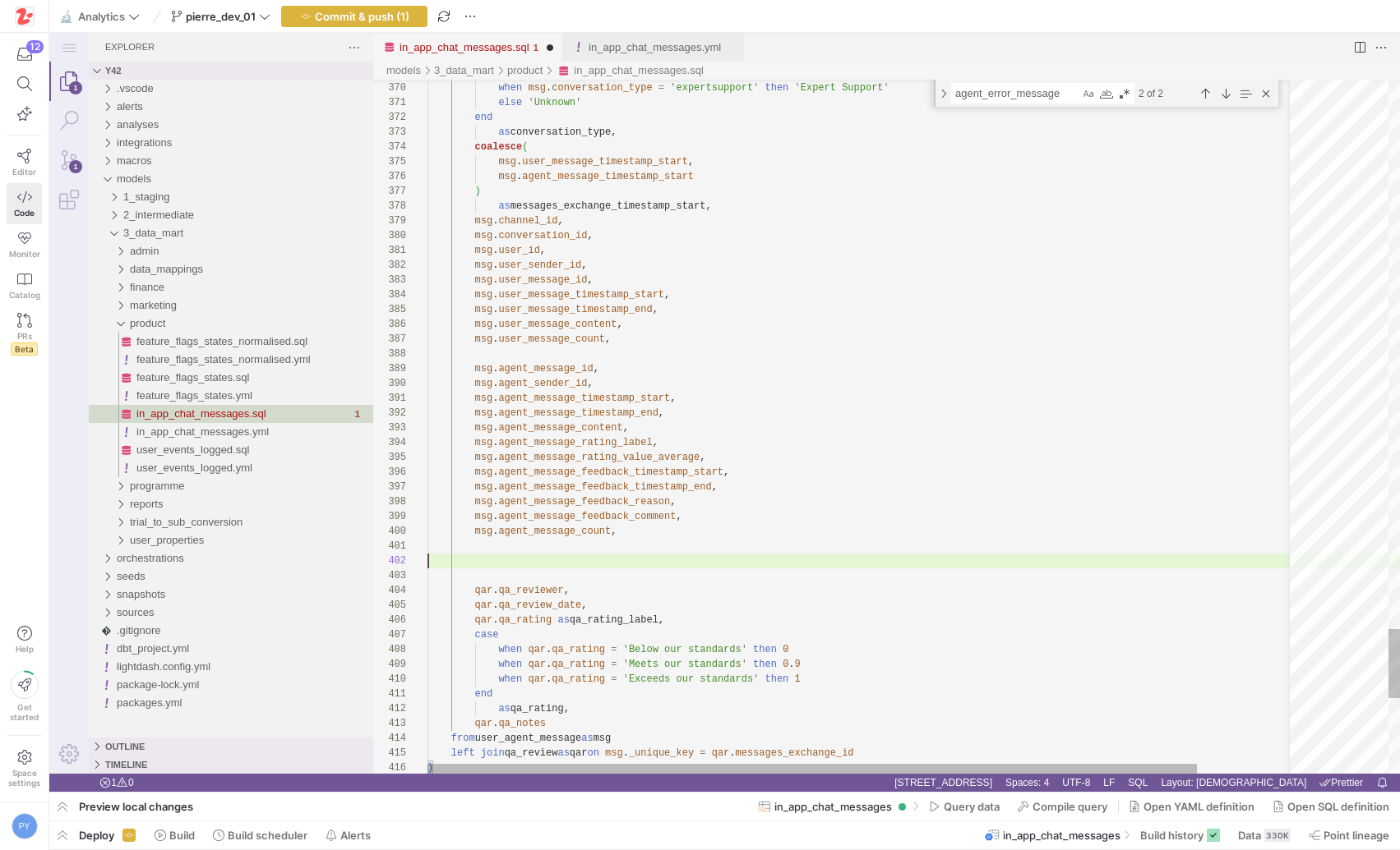
scroll to position [15, 0]
paste textarea "error_message"
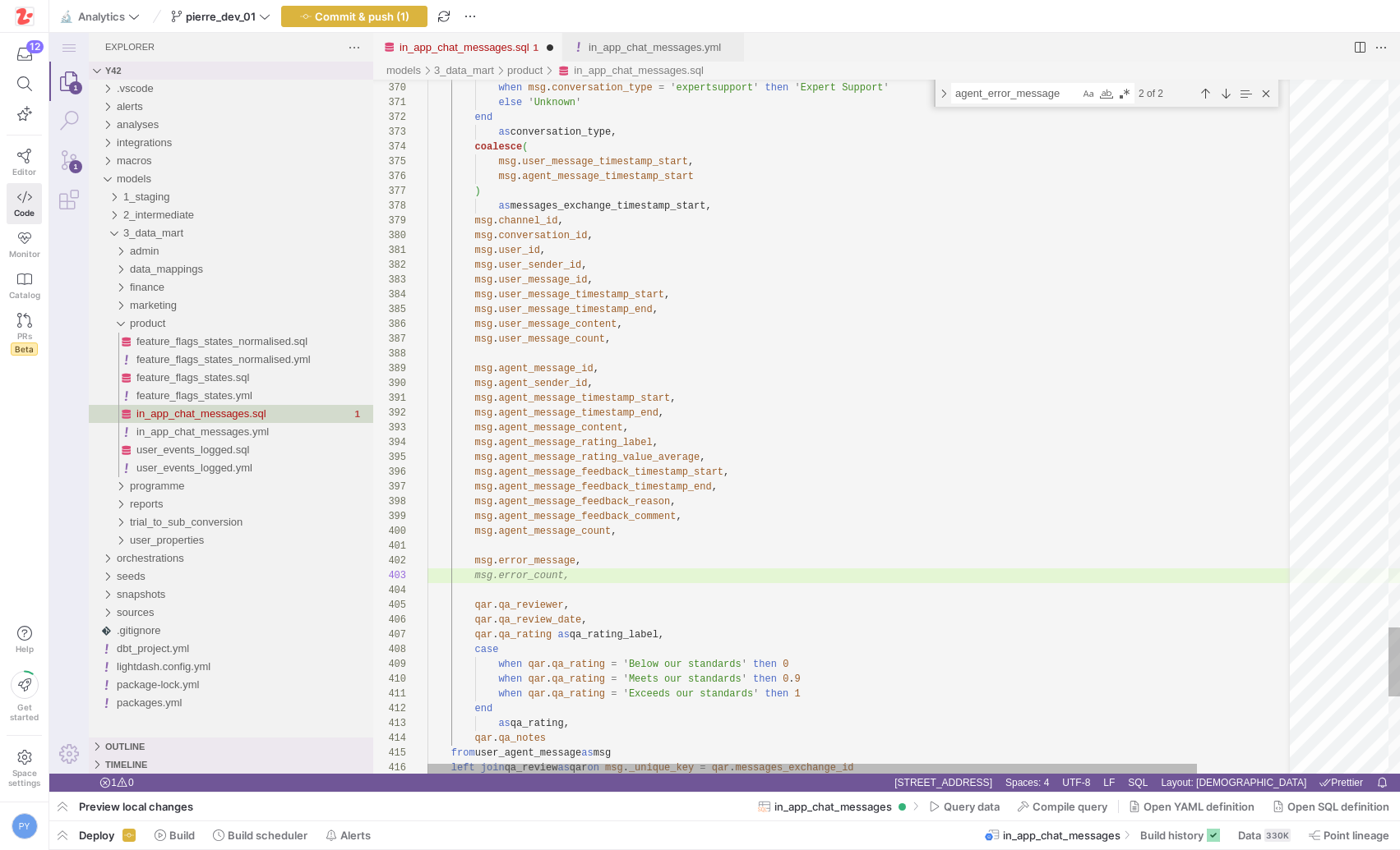
type textarea "msg.error_message, msg.error_count, [DOMAIN_NAME]_reviewer, [DOMAIN_NAME]_revie…"
click at [634, 46] on link "in_app_chat_messages.yml" at bounding box center [654, 47] width 132 height 12
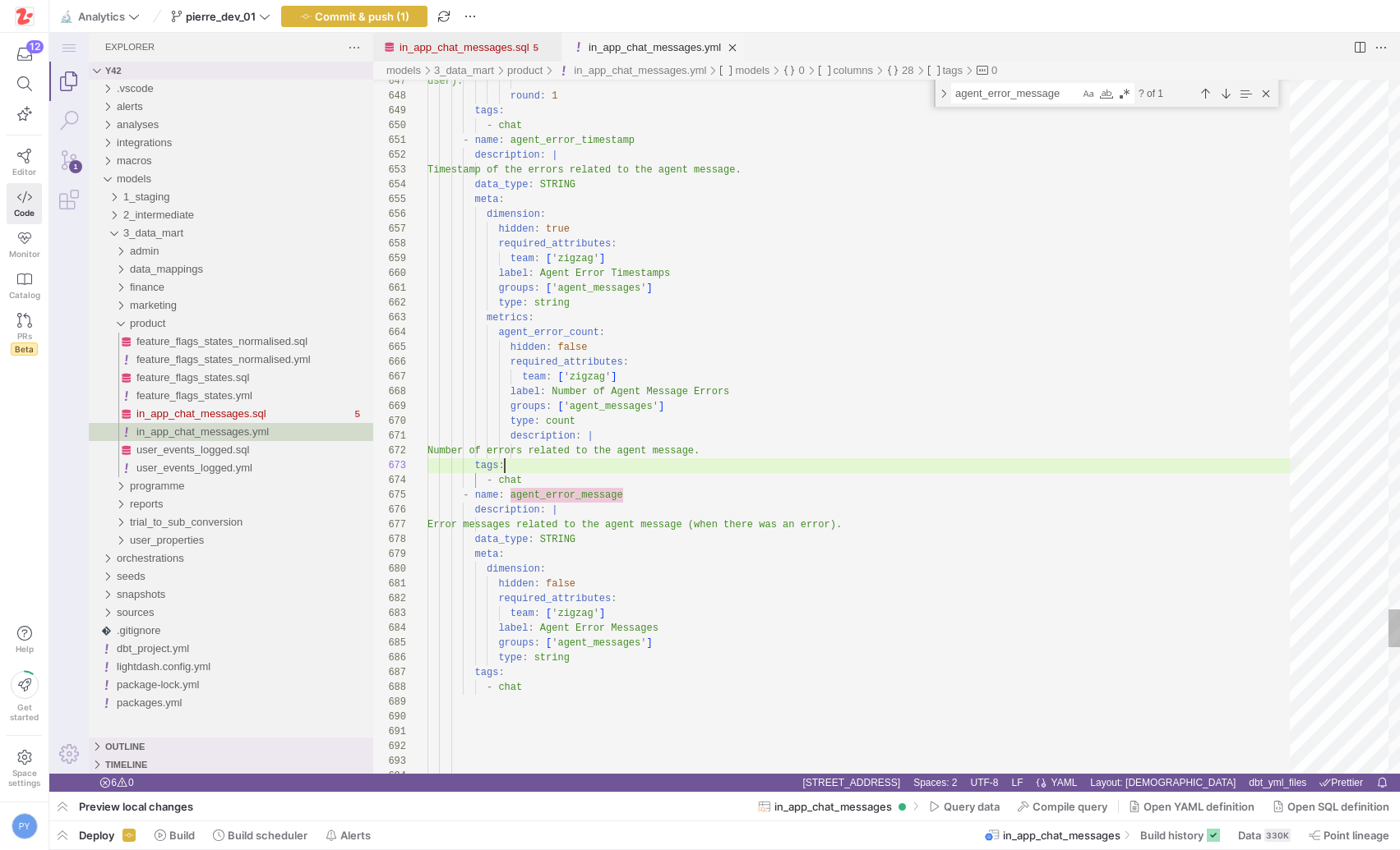
type textarea "hidden: false required_attributes: team: ['zigzag'] label: Agent Error Messages…"
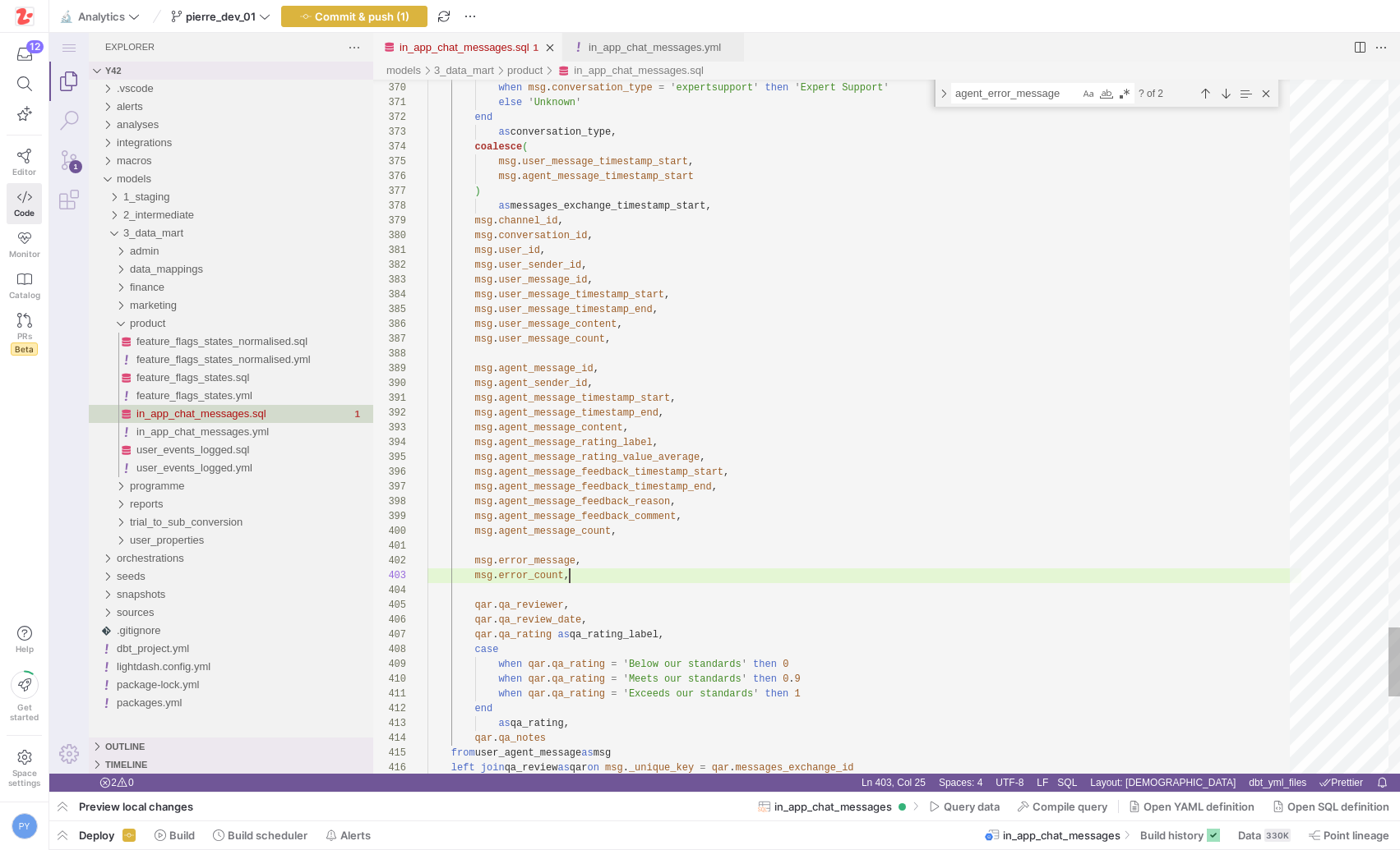
click at [491, 44] on link "in_app_chat_messages.sql" at bounding box center [465, 47] width 129 height 12
type textarea "msg.agent_message_timestamp_start, msg.agent_message_timestamp_end, msg.agent_m…"
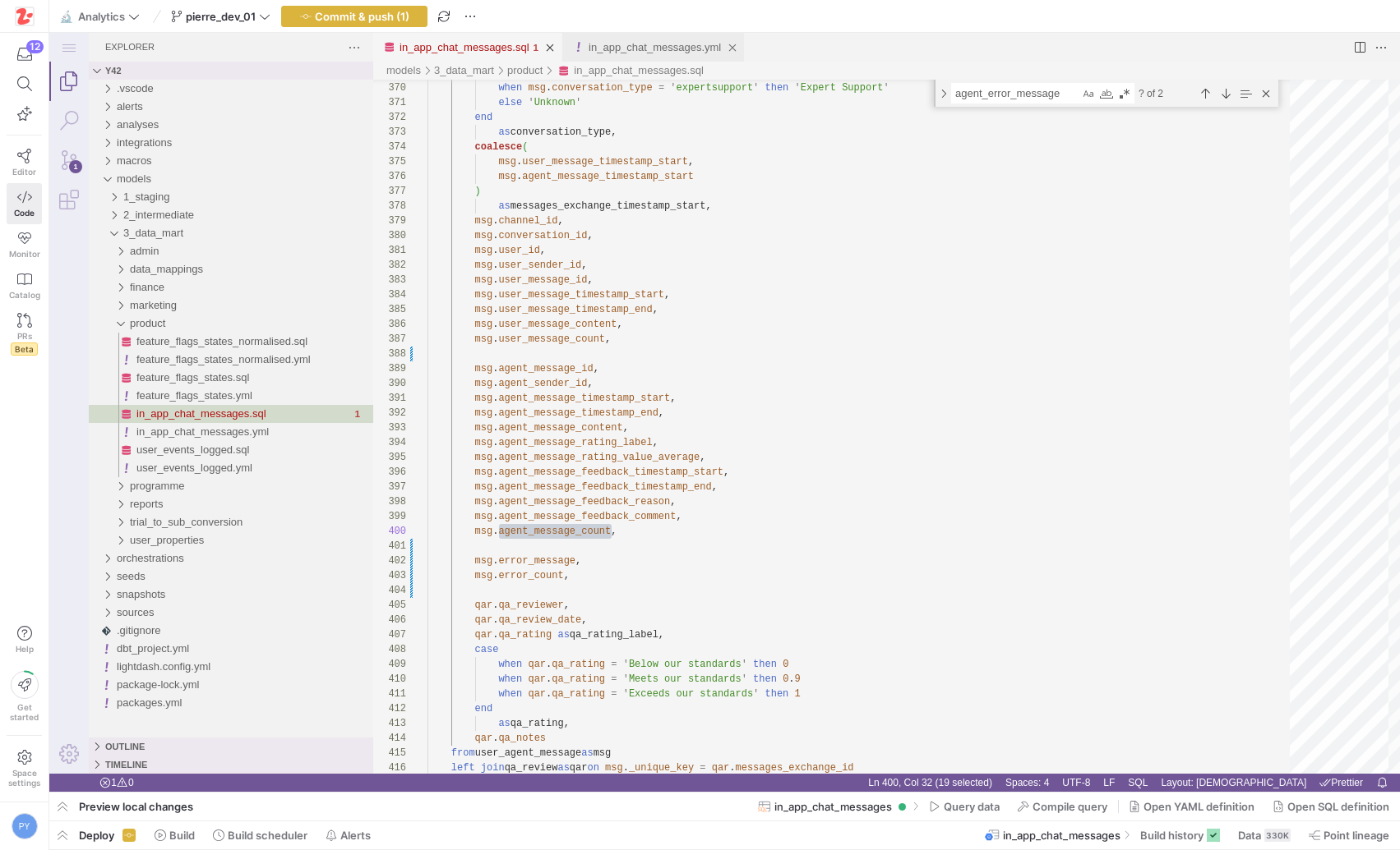
click at [639, 49] on link "in_app_chat_messages.yml" at bounding box center [654, 47] width 132 height 12
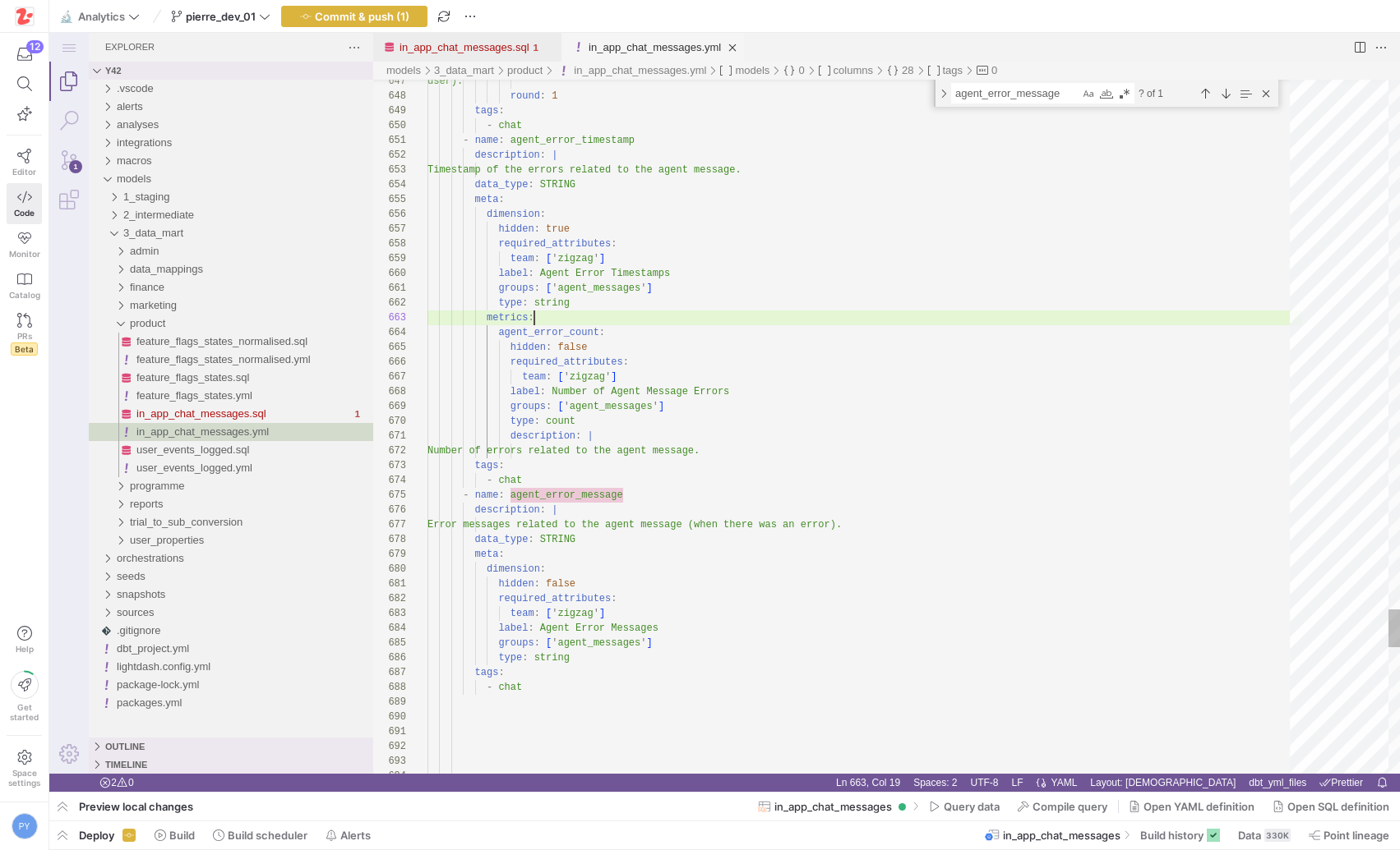
paste textarea "message_count"
type textarea "tags: - chat - name: agent_message_count description: | Number of messages sent…"
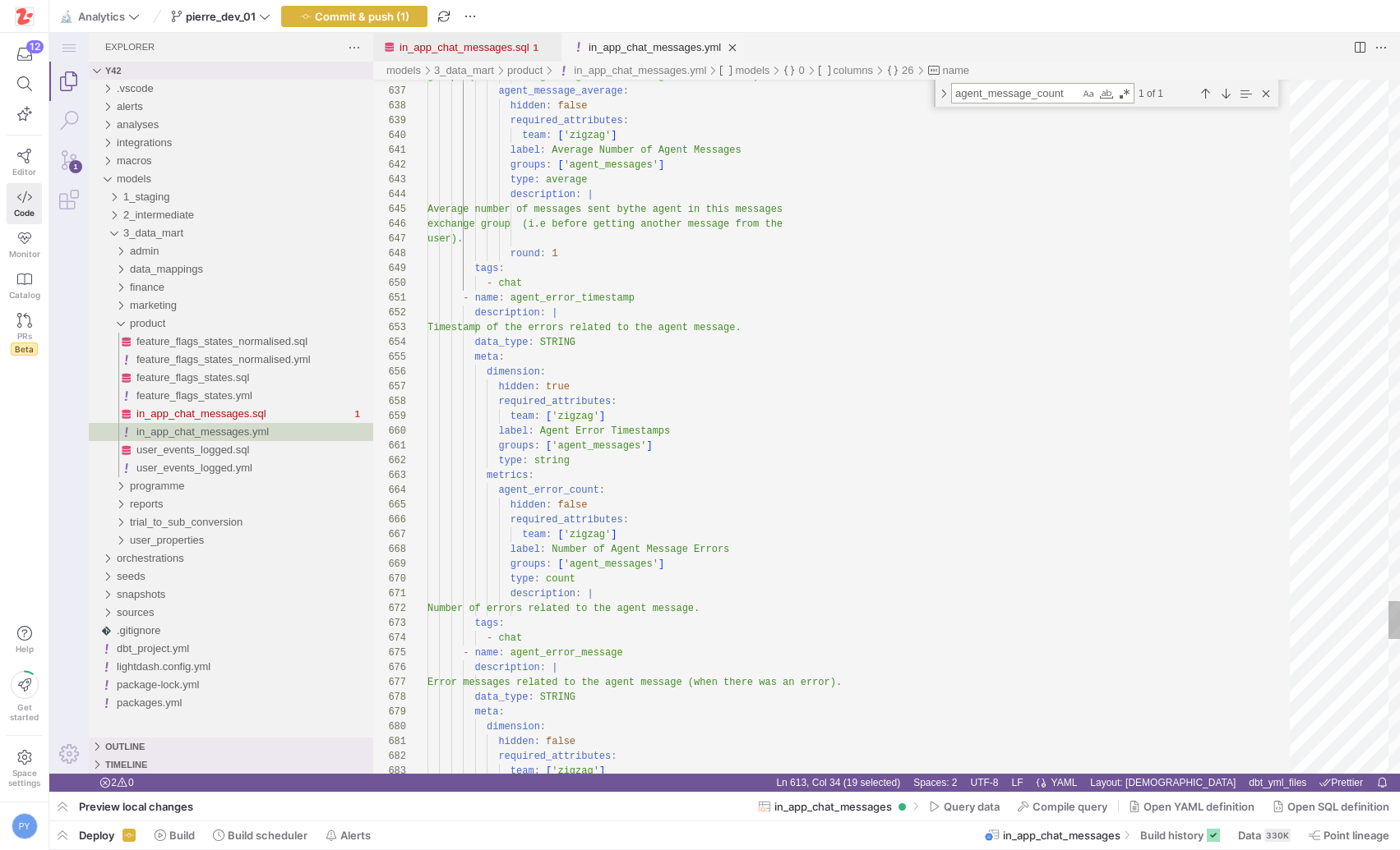
type textarea "agent_message_count"
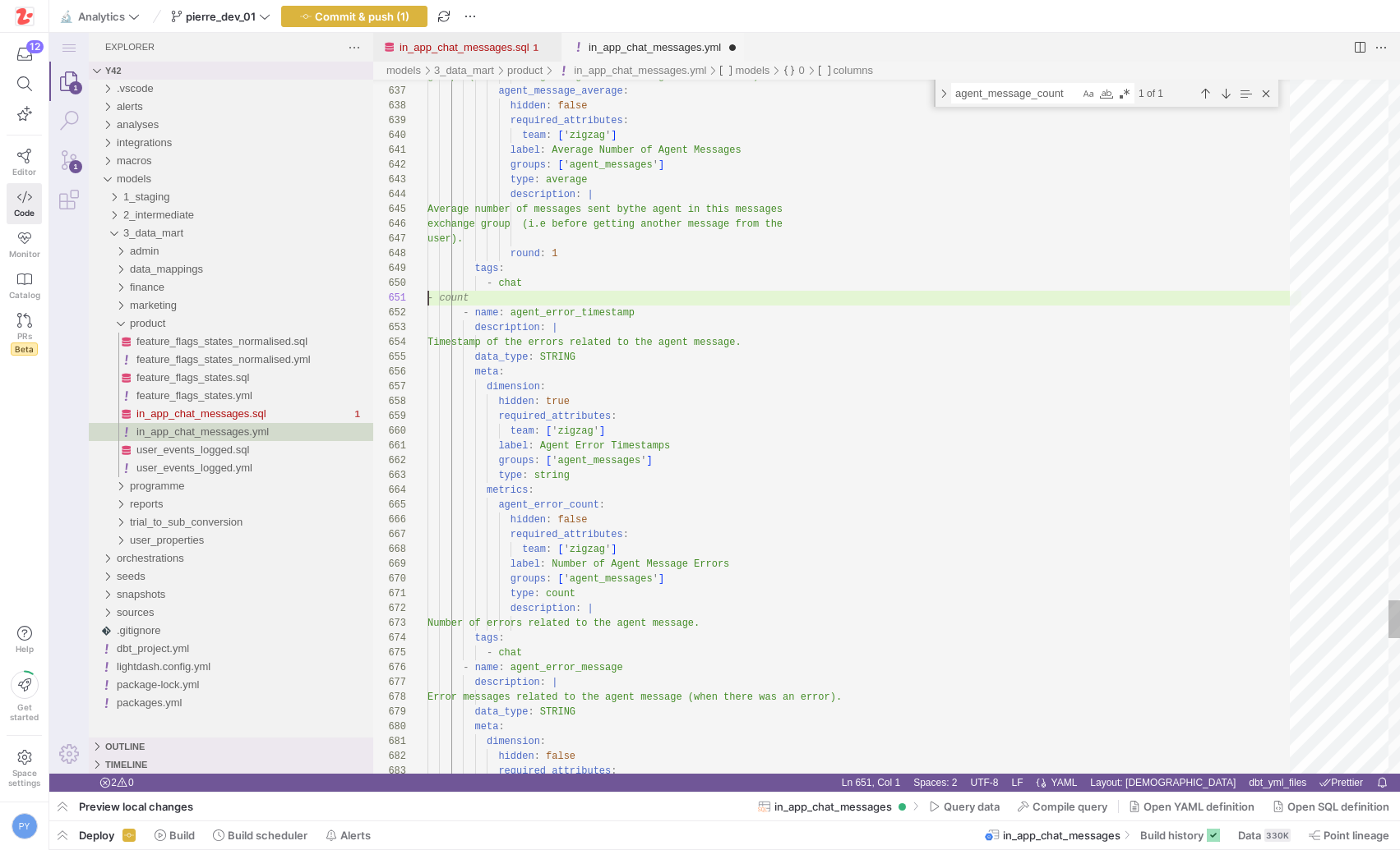
scroll to position [0, 0]
type textarea "- name: agent_error_timestamp description: | Timestamp of the errors related to…"
click at [466, 53] on div "in_app_chat_messages.sql" at bounding box center [465, 47] width 129 height 28
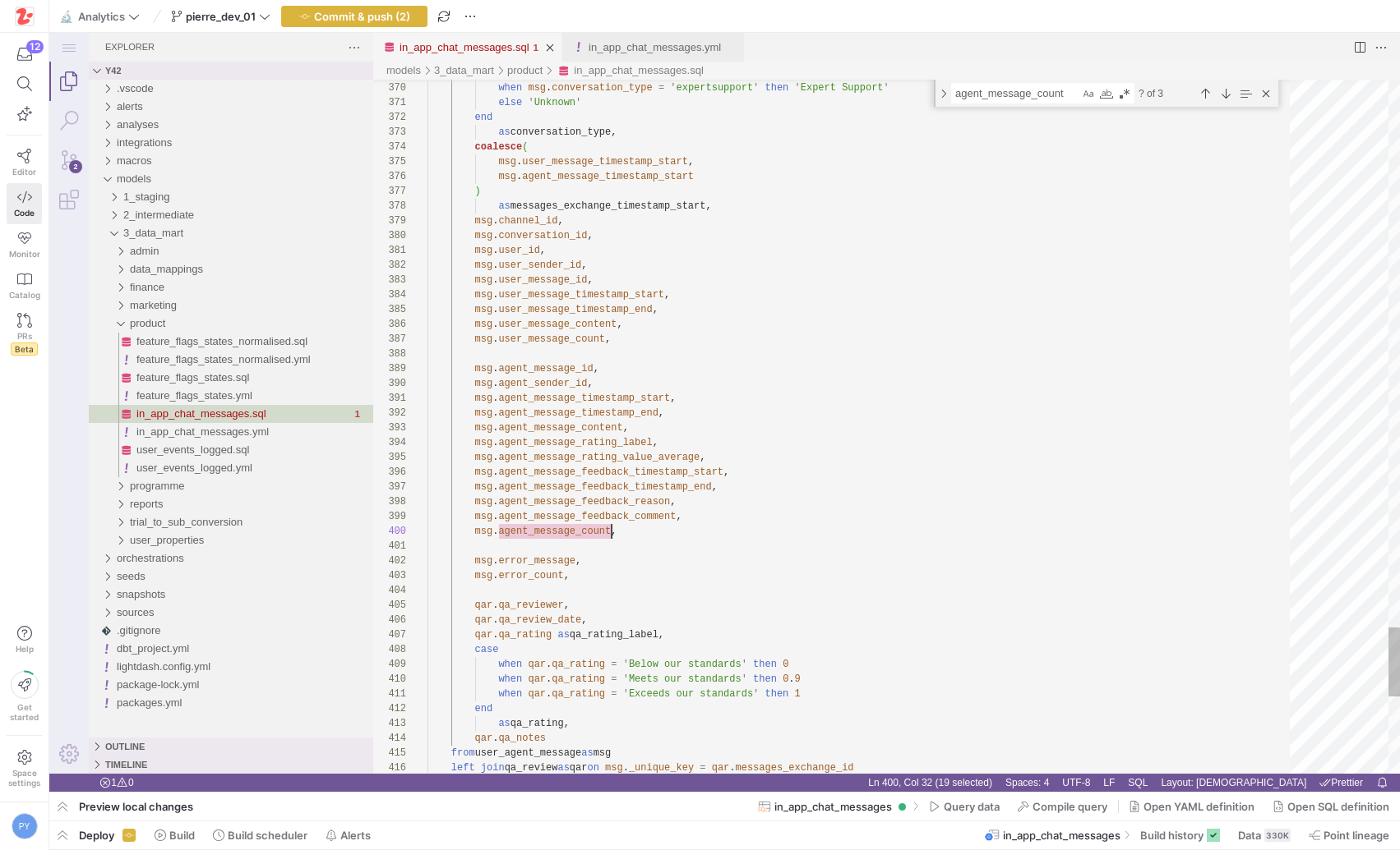
scroll to position [133, 184]
type textarea "msg.error_message, msg.error_count, [DOMAIN_NAME]_reviewer, [DOMAIN_NAME]_revie…"
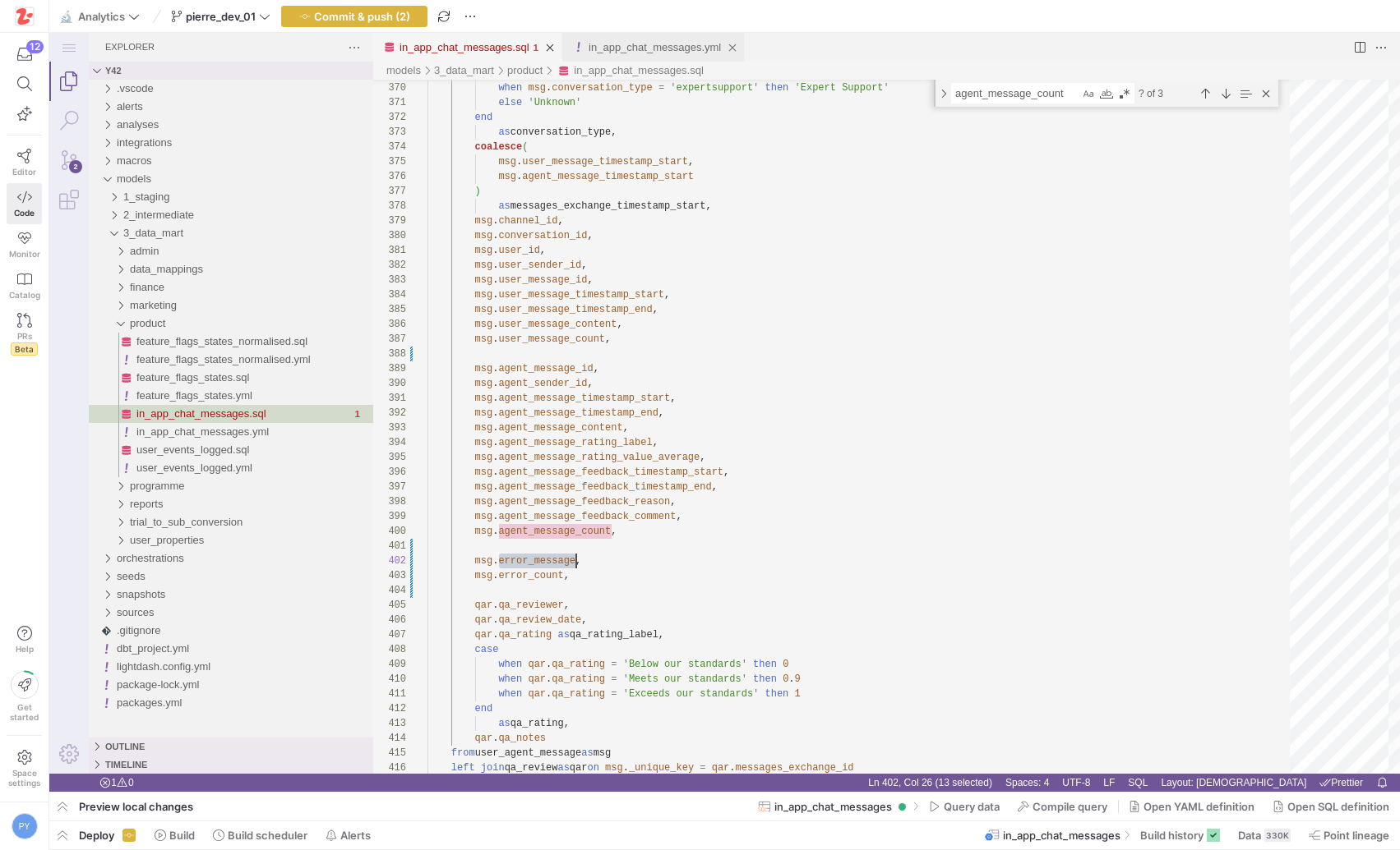
click at [659, 52] on link "in_app_chat_messages.yml" at bounding box center [654, 47] width 132 height 12
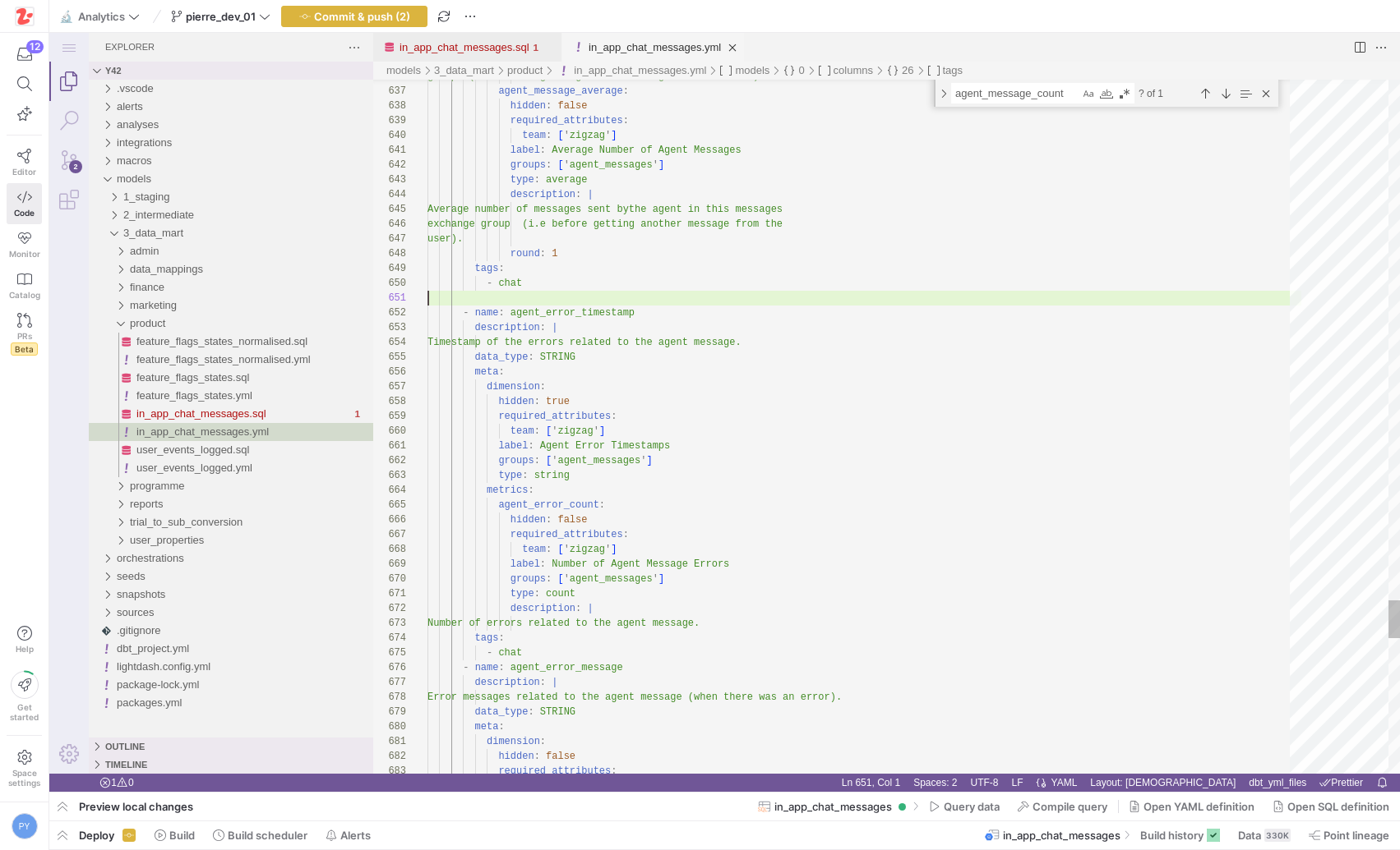
scroll to position [0, 0]
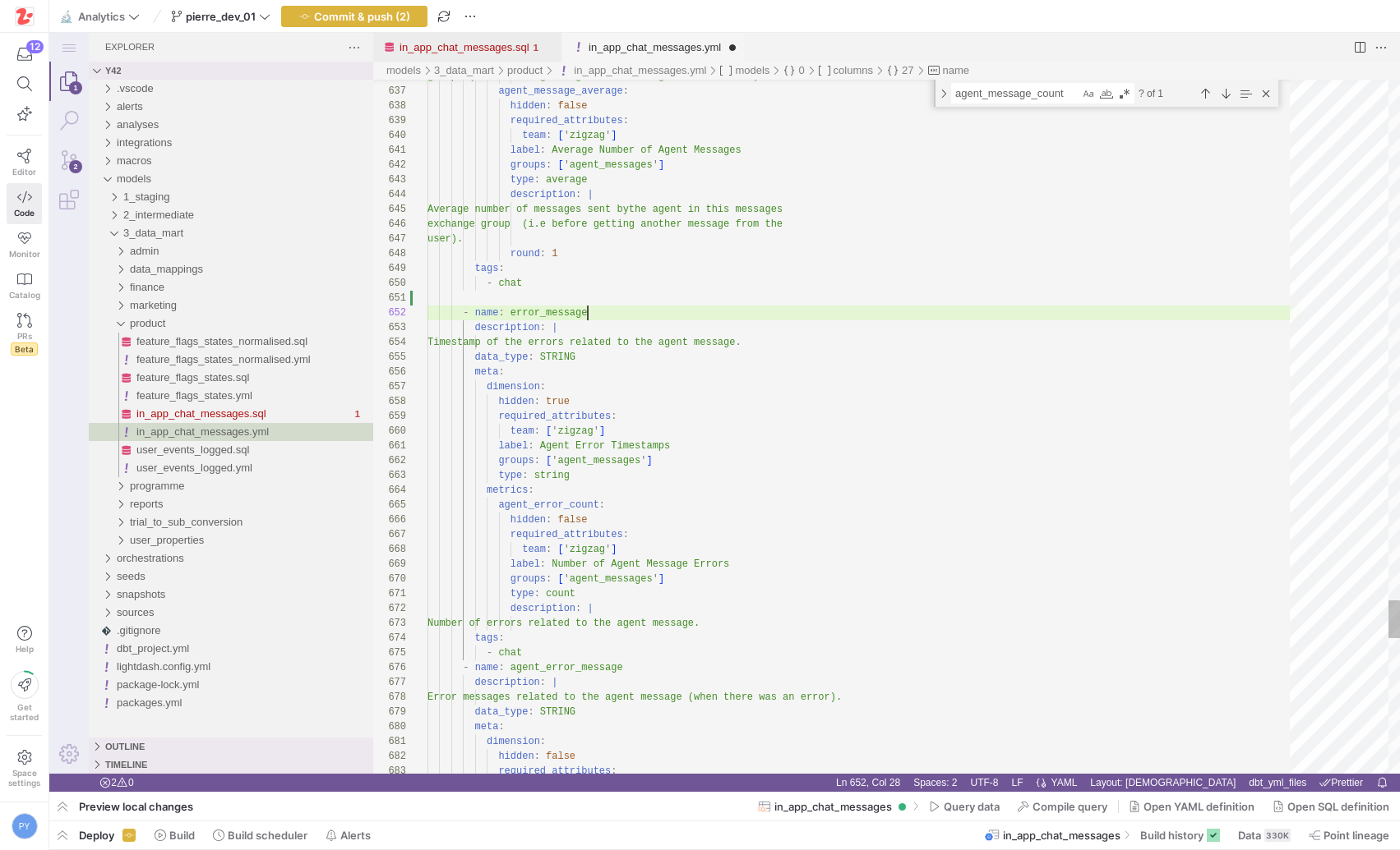
scroll to position [15, 160]
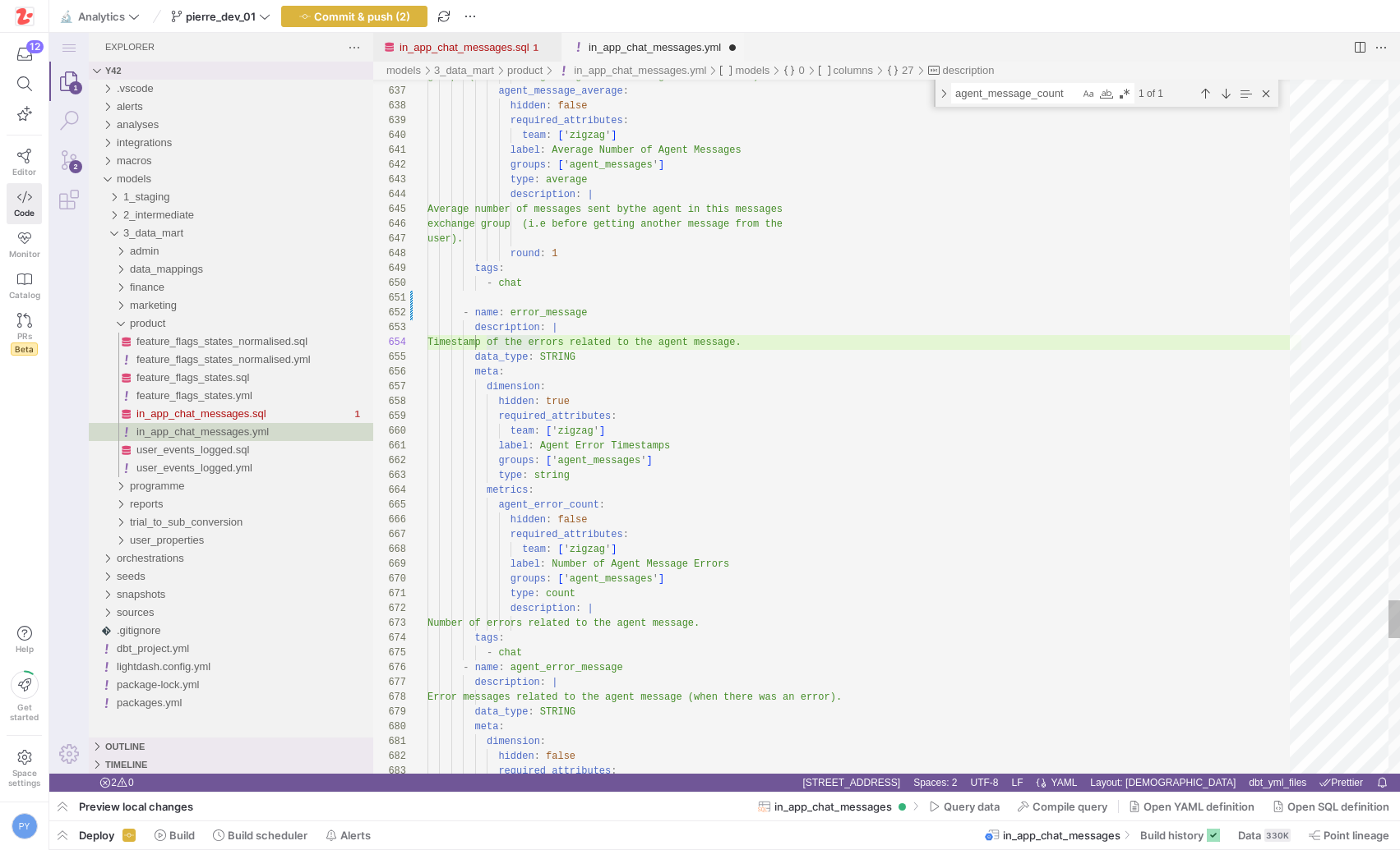
scroll to position [44, 373]
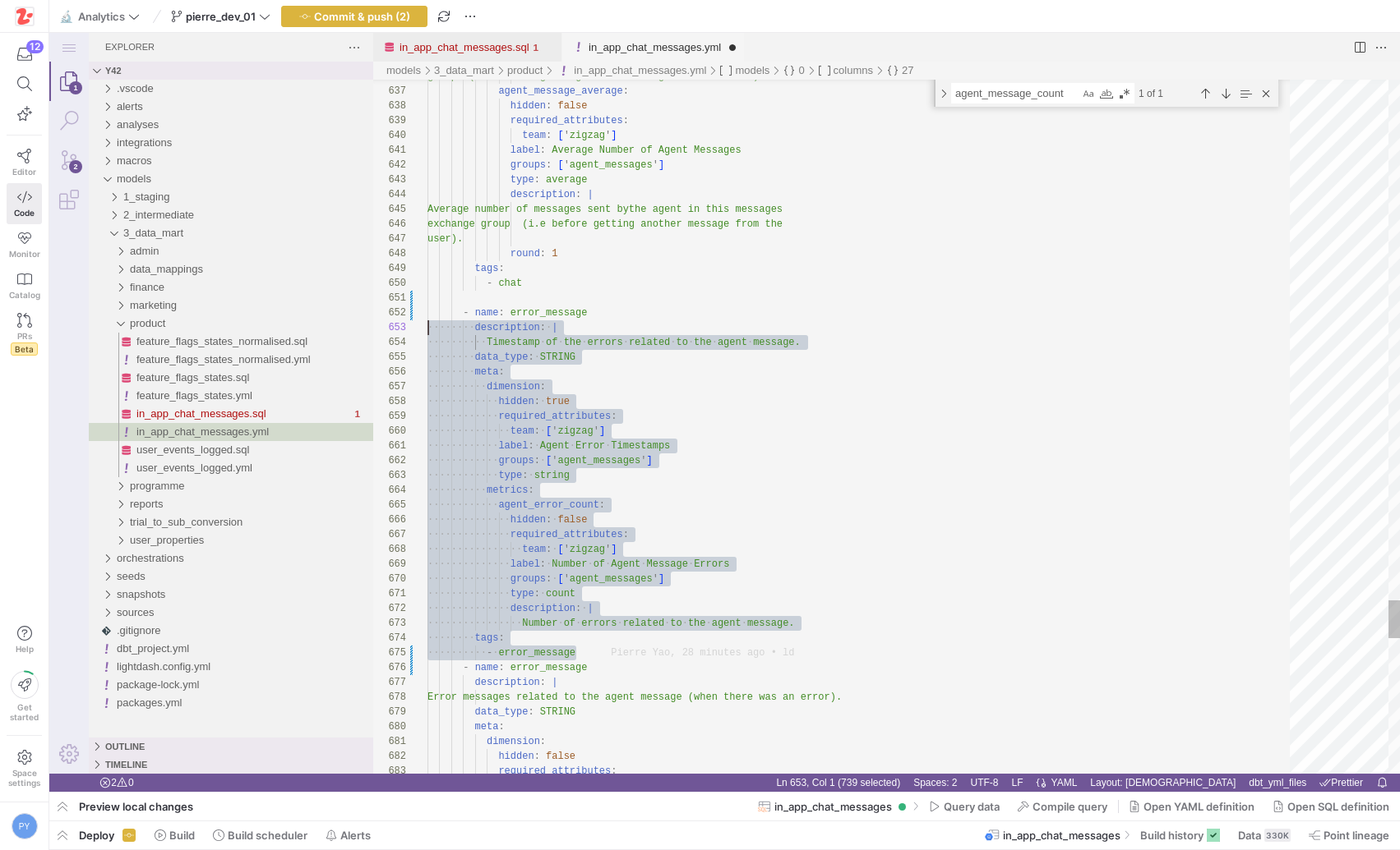
scroll to position [15, 0]
drag, startPoint x: 595, startPoint y: 654, endPoint x: 362, endPoint y: 319, distance: 408.1
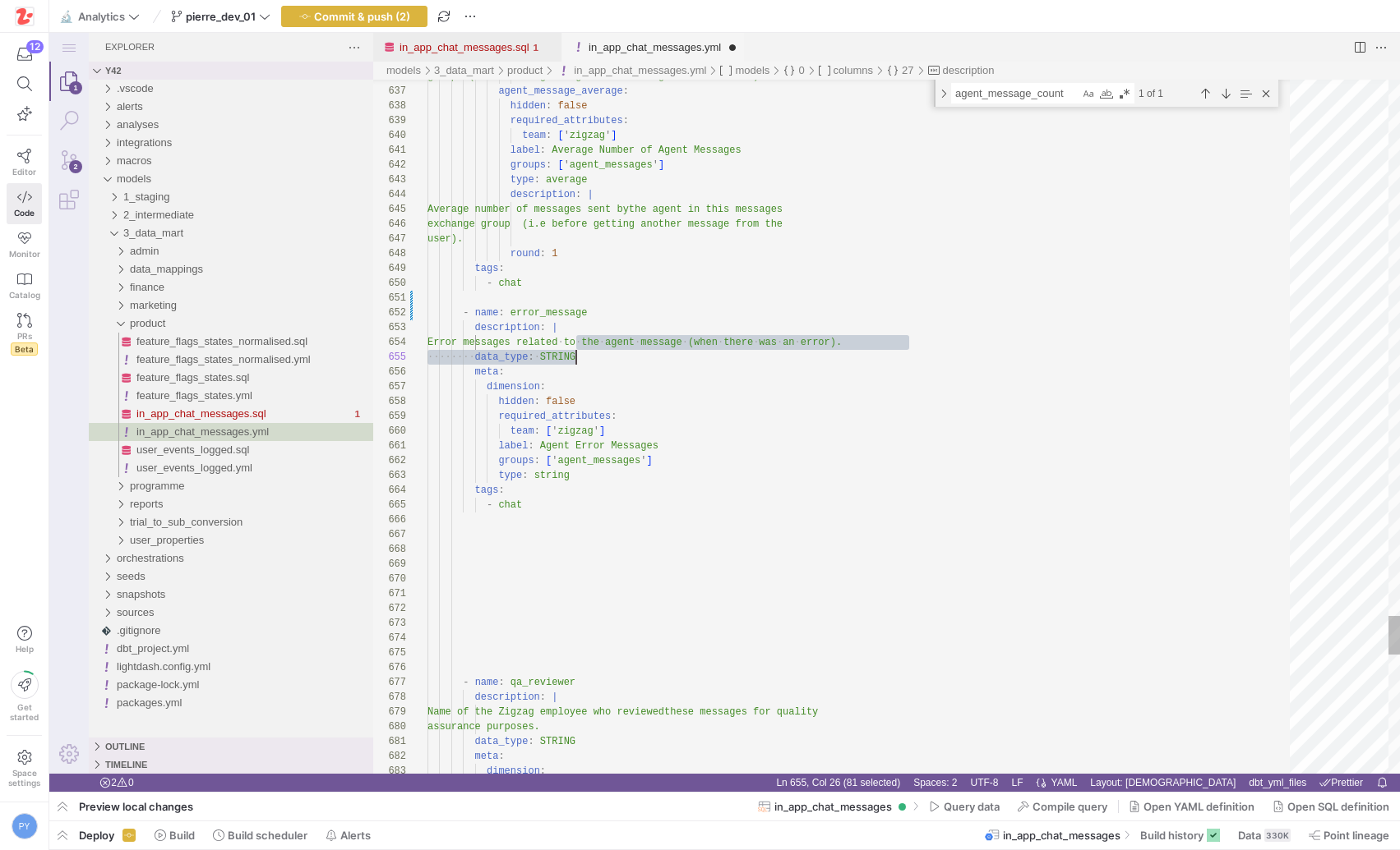
scroll to position [44, 77]
drag, startPoint x: 578, startPoint y: 344, endPoint x: 897, endPoint y: 342, distance: 319.0
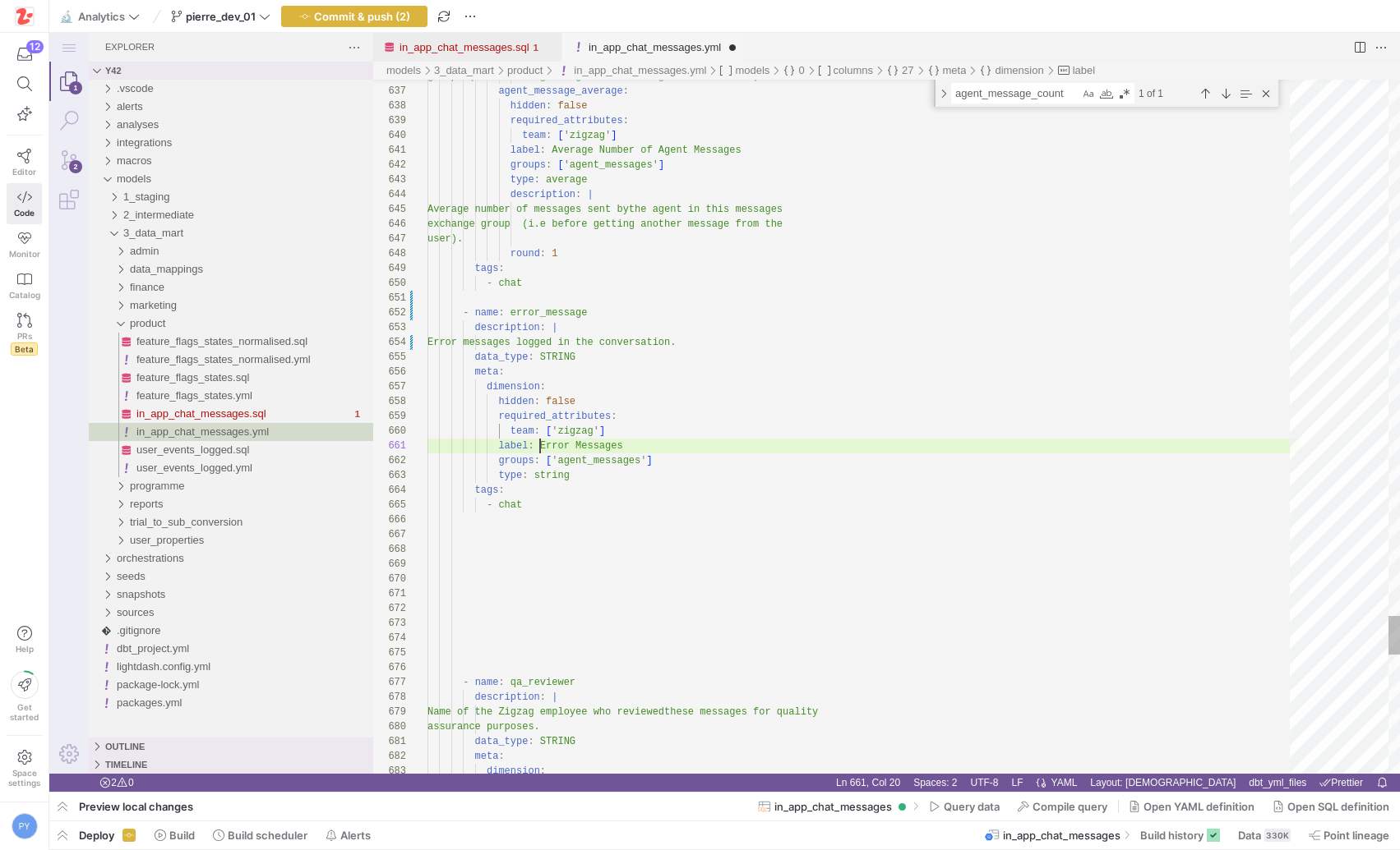
scroll to position [0, 113]
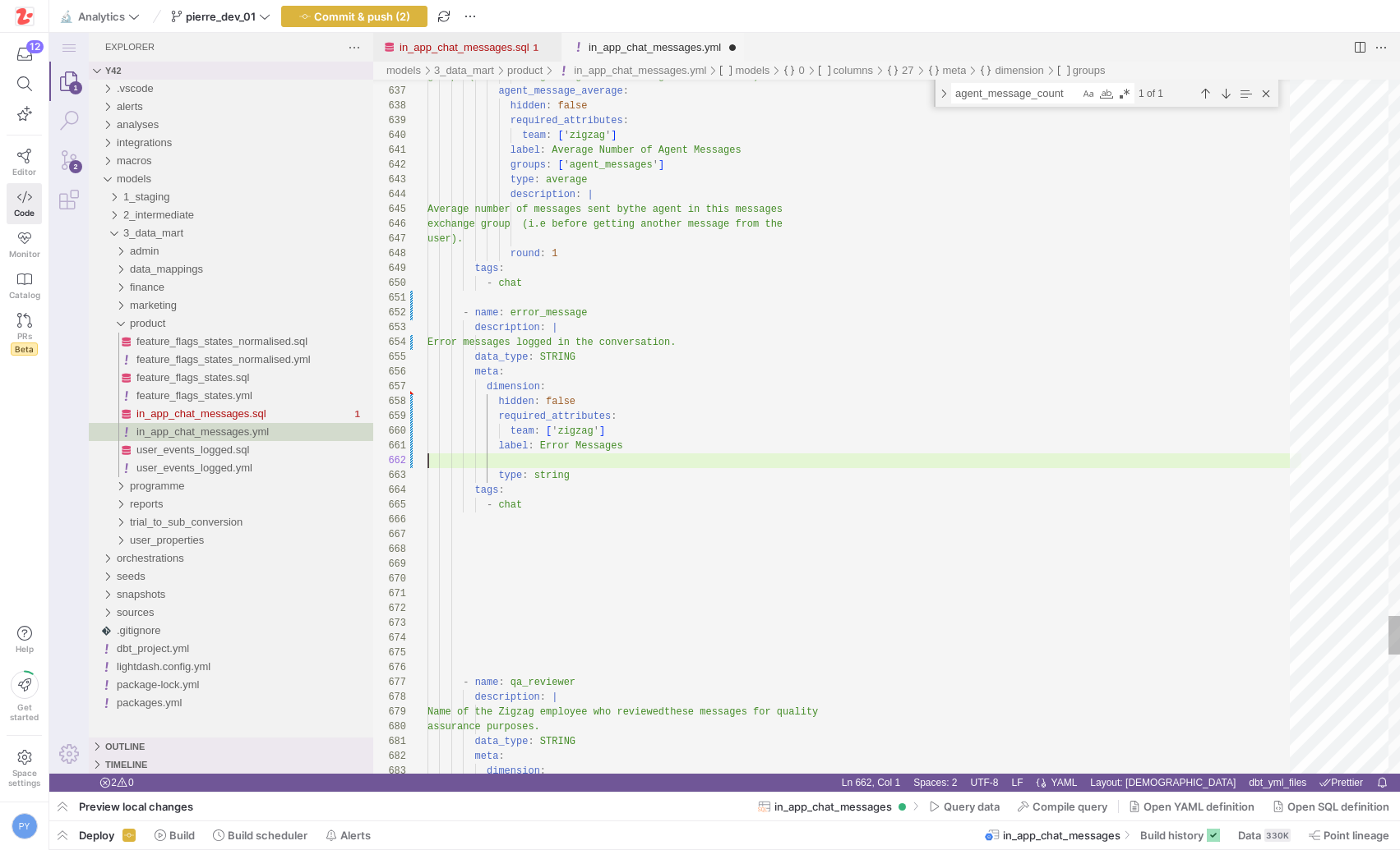
scroll to position [0, 195]
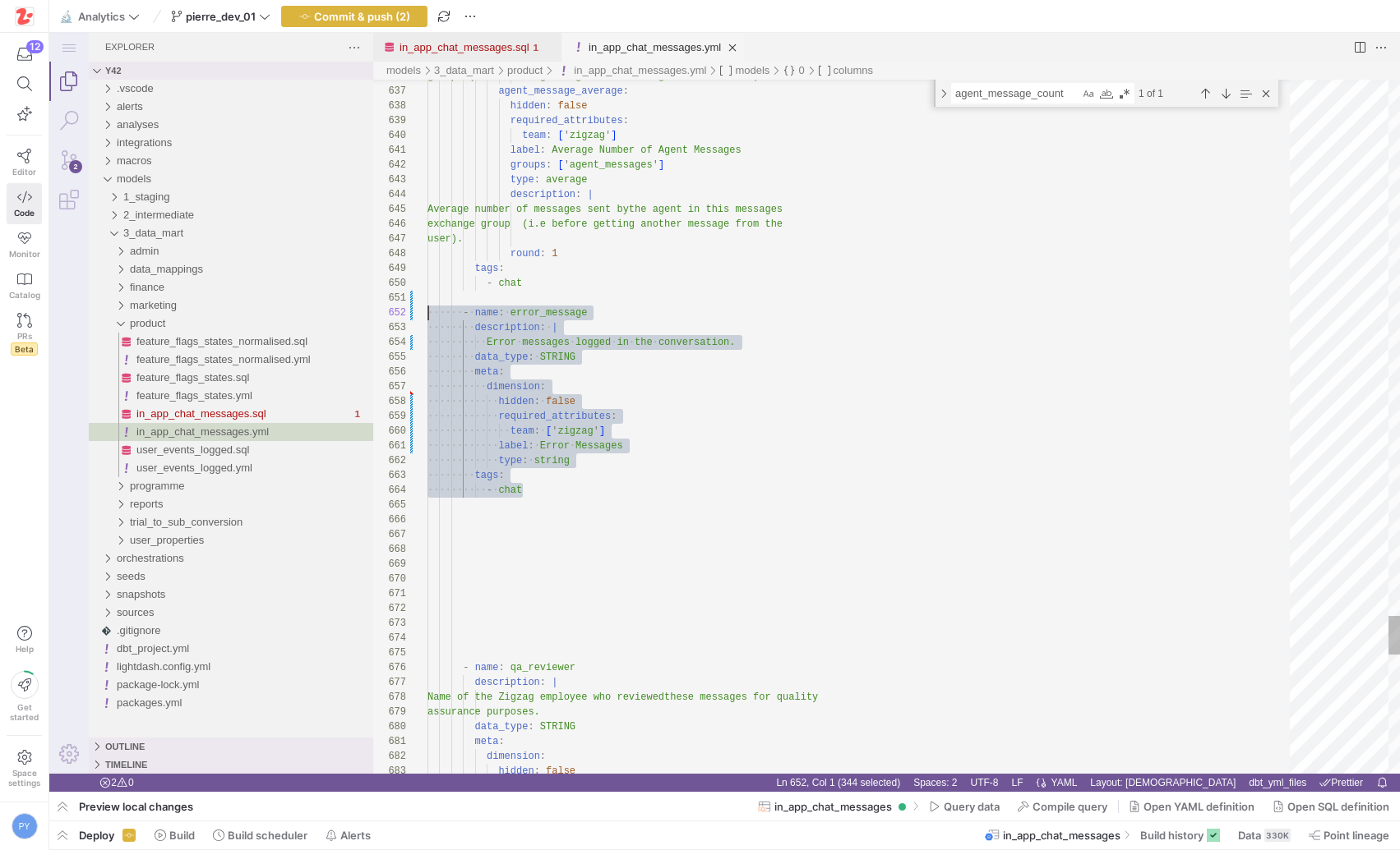
drag, startPoint x: 532, startPoint y: 487, endPoint x: 376, endPoint y: 316, distance: 231.5
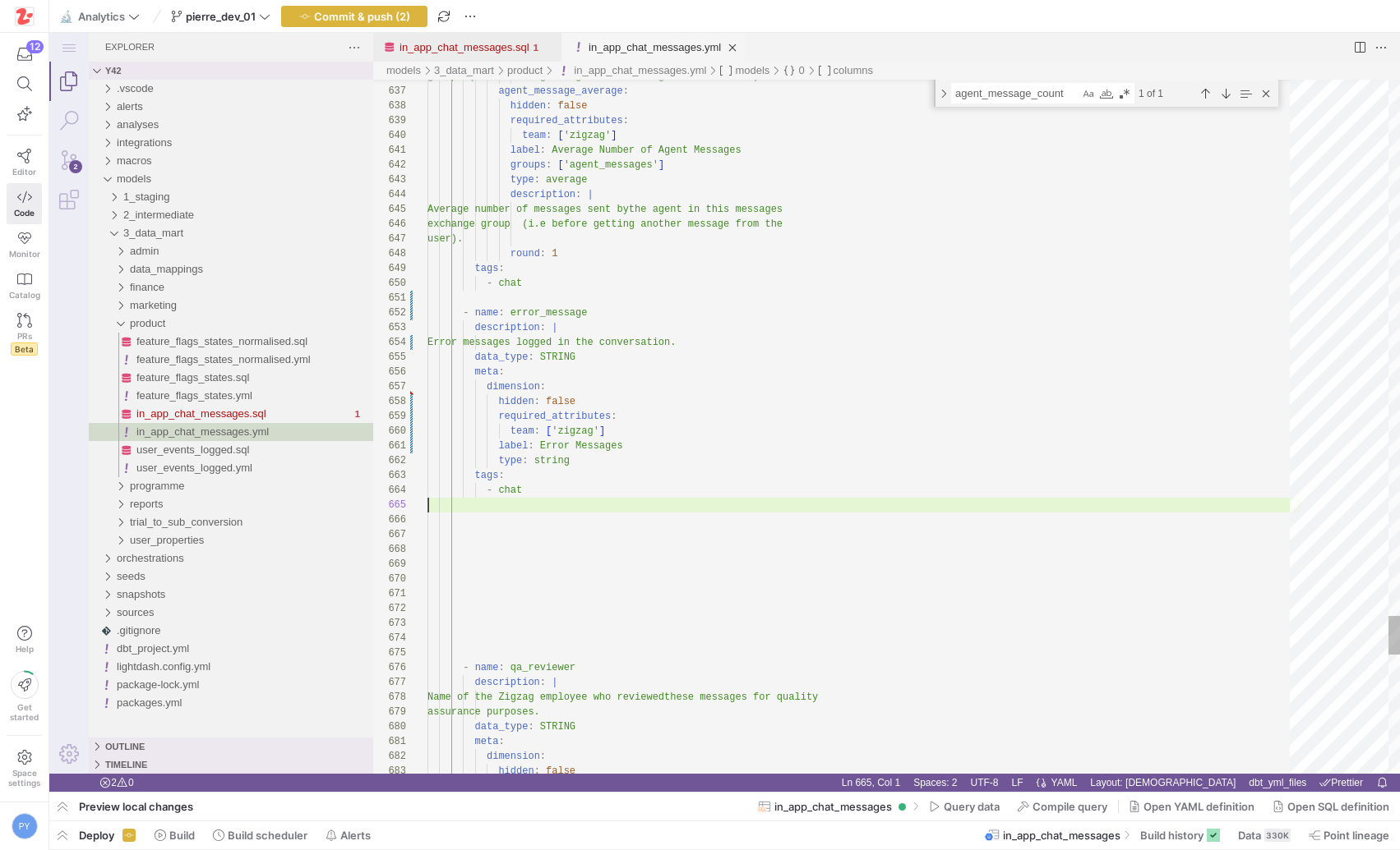
type textarea "label: Error Messages type: string tags: - chat"
click at [487, 49] on link "in_app_chat_messages.sql" at bounding box center [465, 47] width 129 height 12
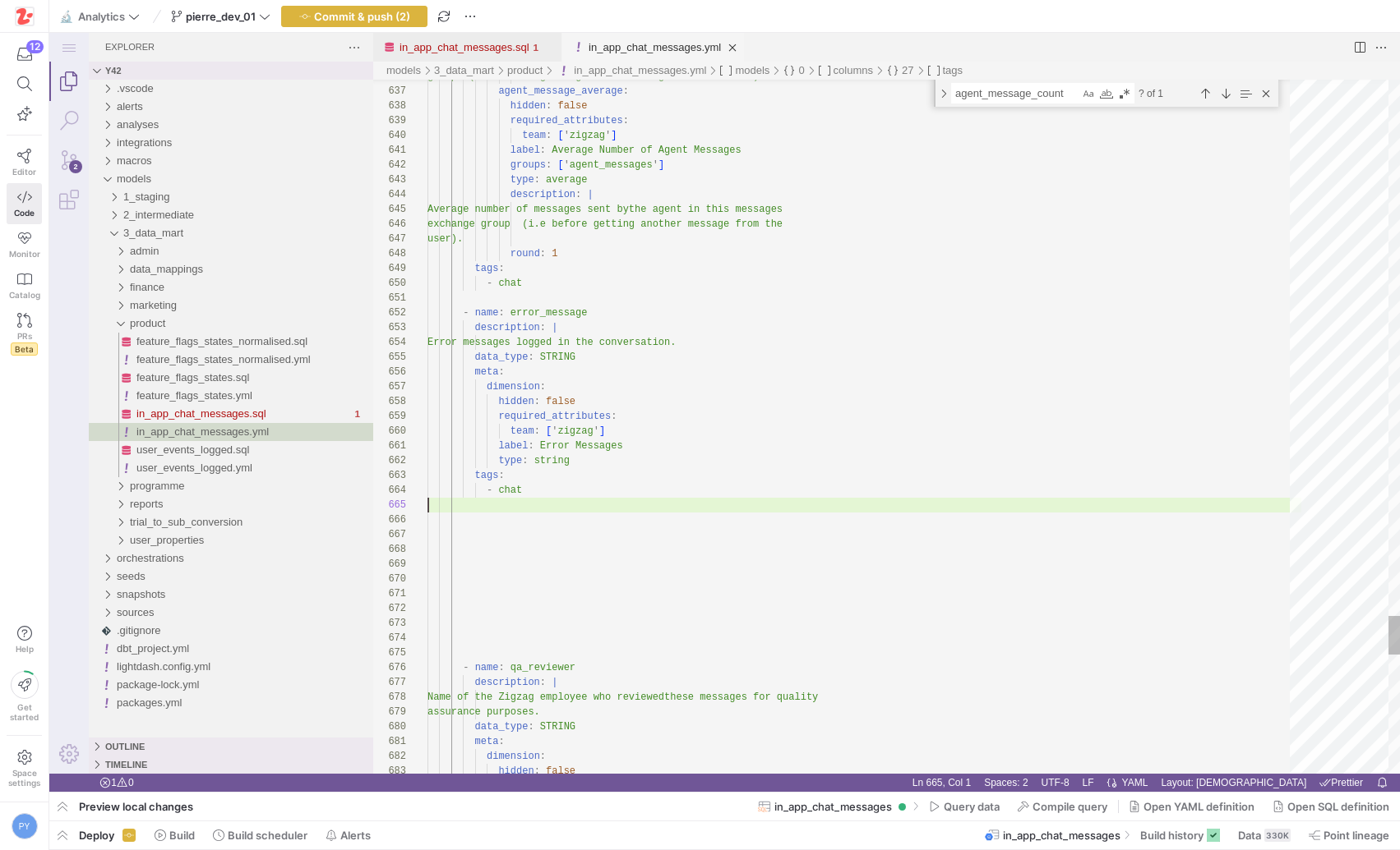
click at [634, 51] on link "in_app_chat_messages.yml" at bounding box center [654, 47] width 132 height 12
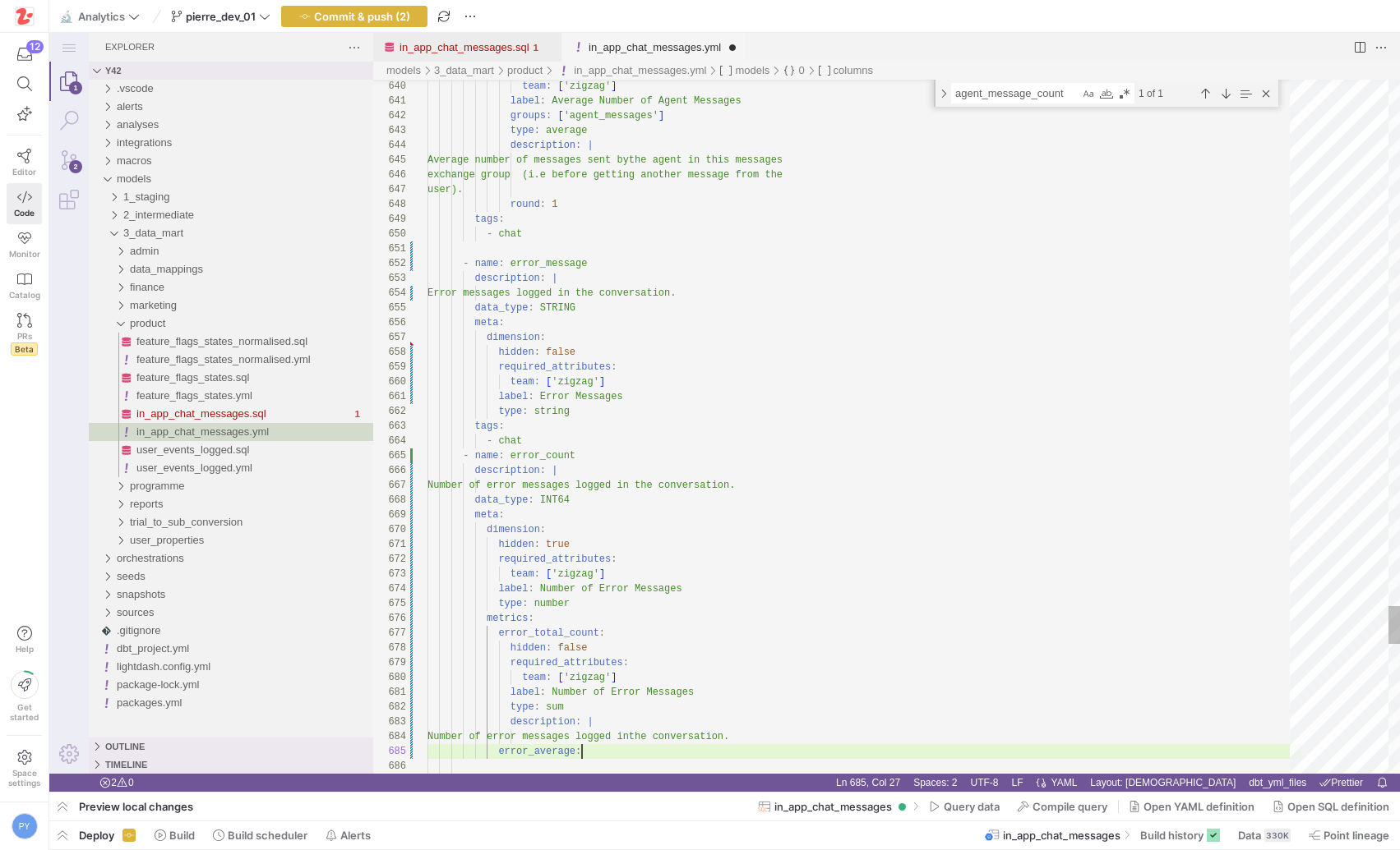
scroll to position [59, 154]
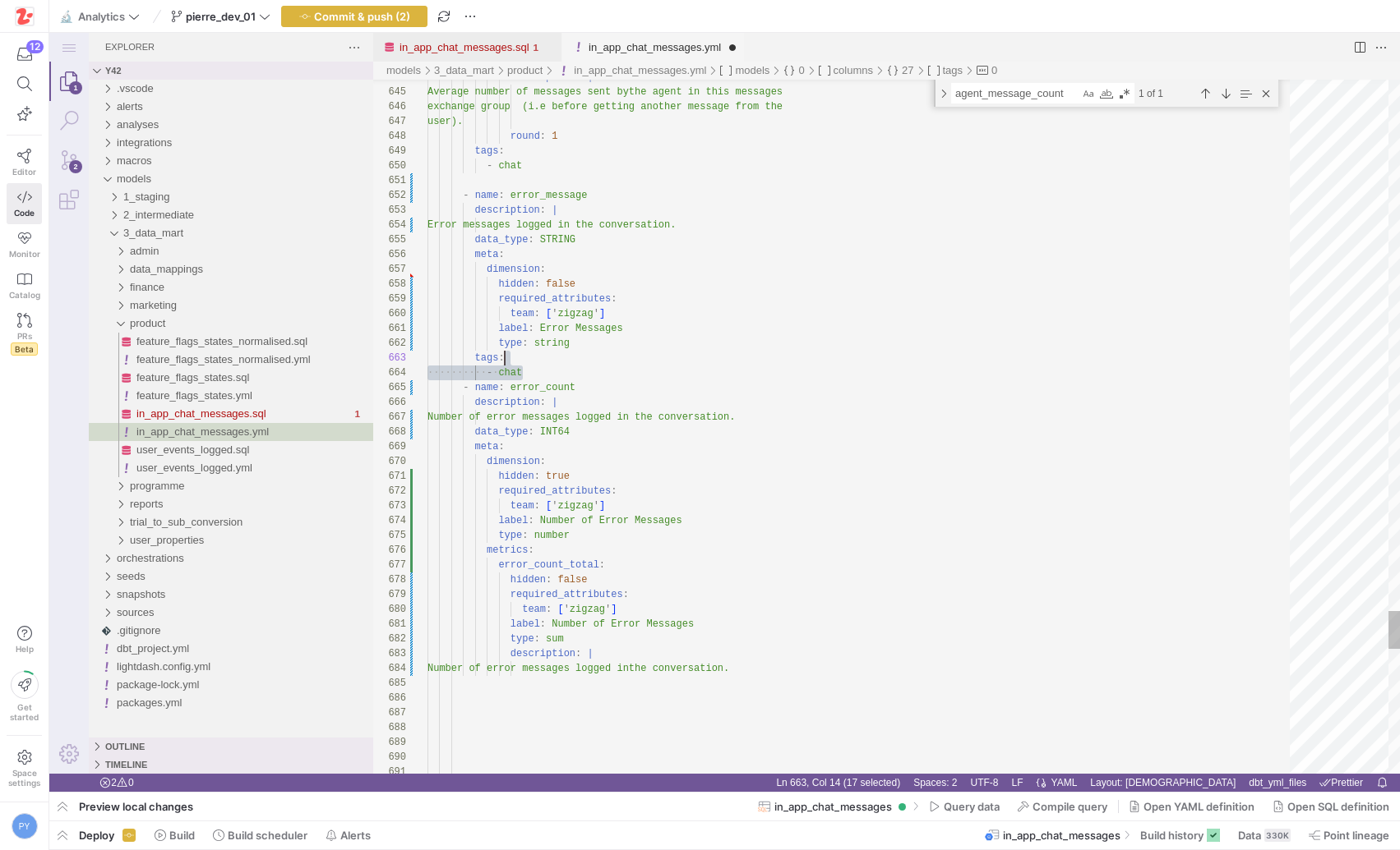
scroll to position [15, 142]
drag, startPoint x: 524, startPoint y: 375, endPoint x: 595, endPoint y: 348, distance: 76.0
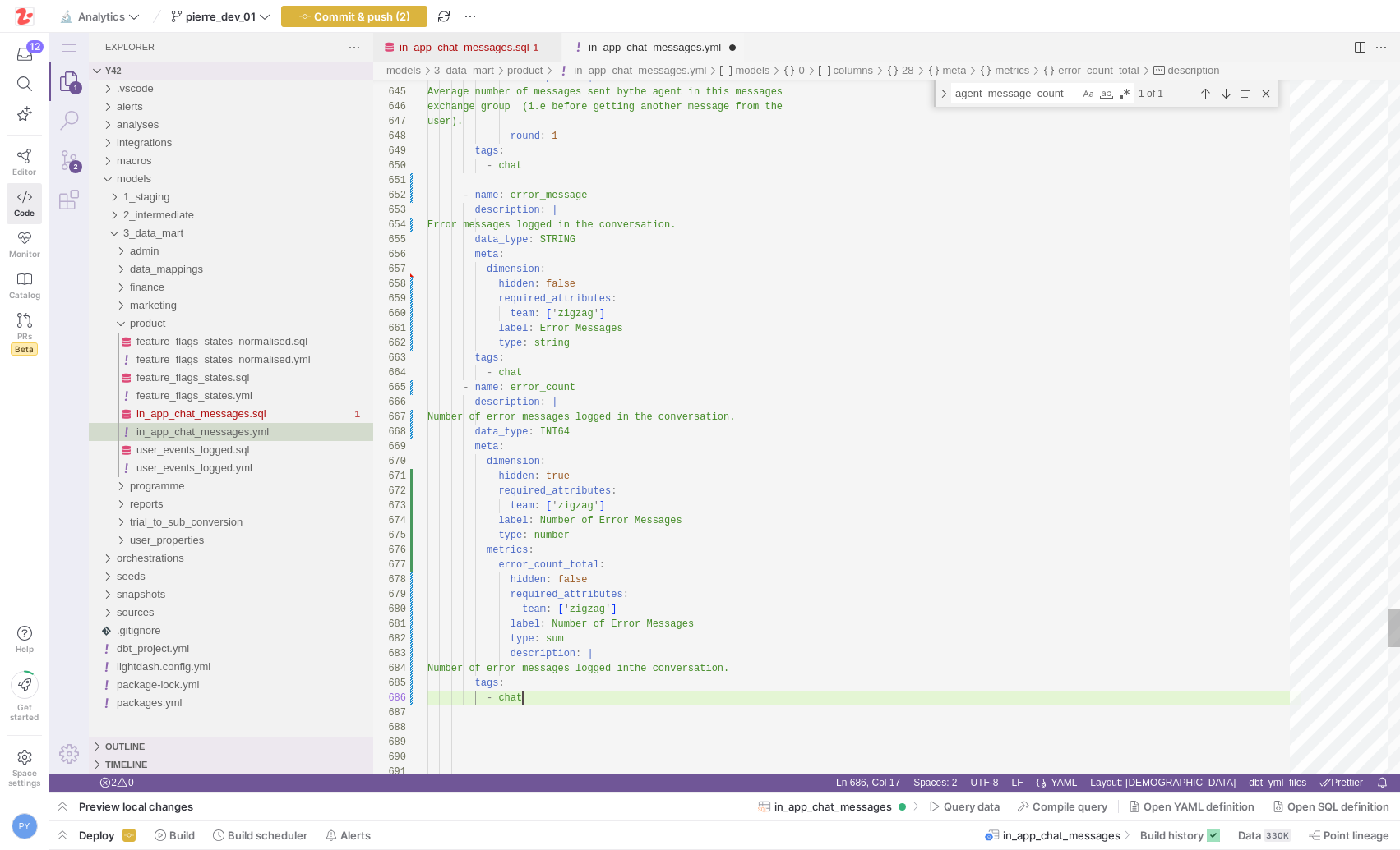
scroll to position [74, 96]
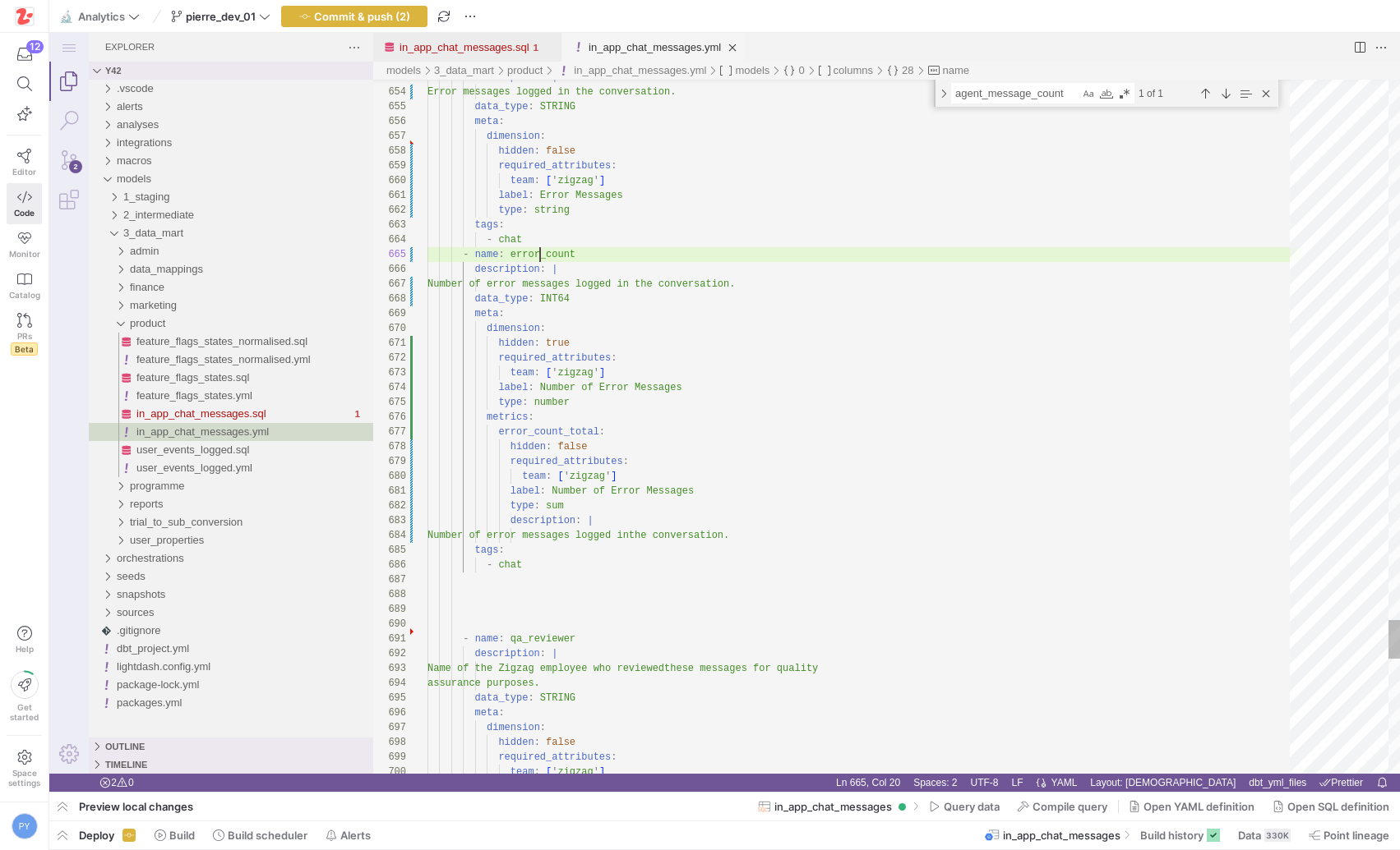
scroll to position [59, 83]
type textarea "label: Error Messages type: string tags: - chat - name: error_count description…"
type textarea "error"
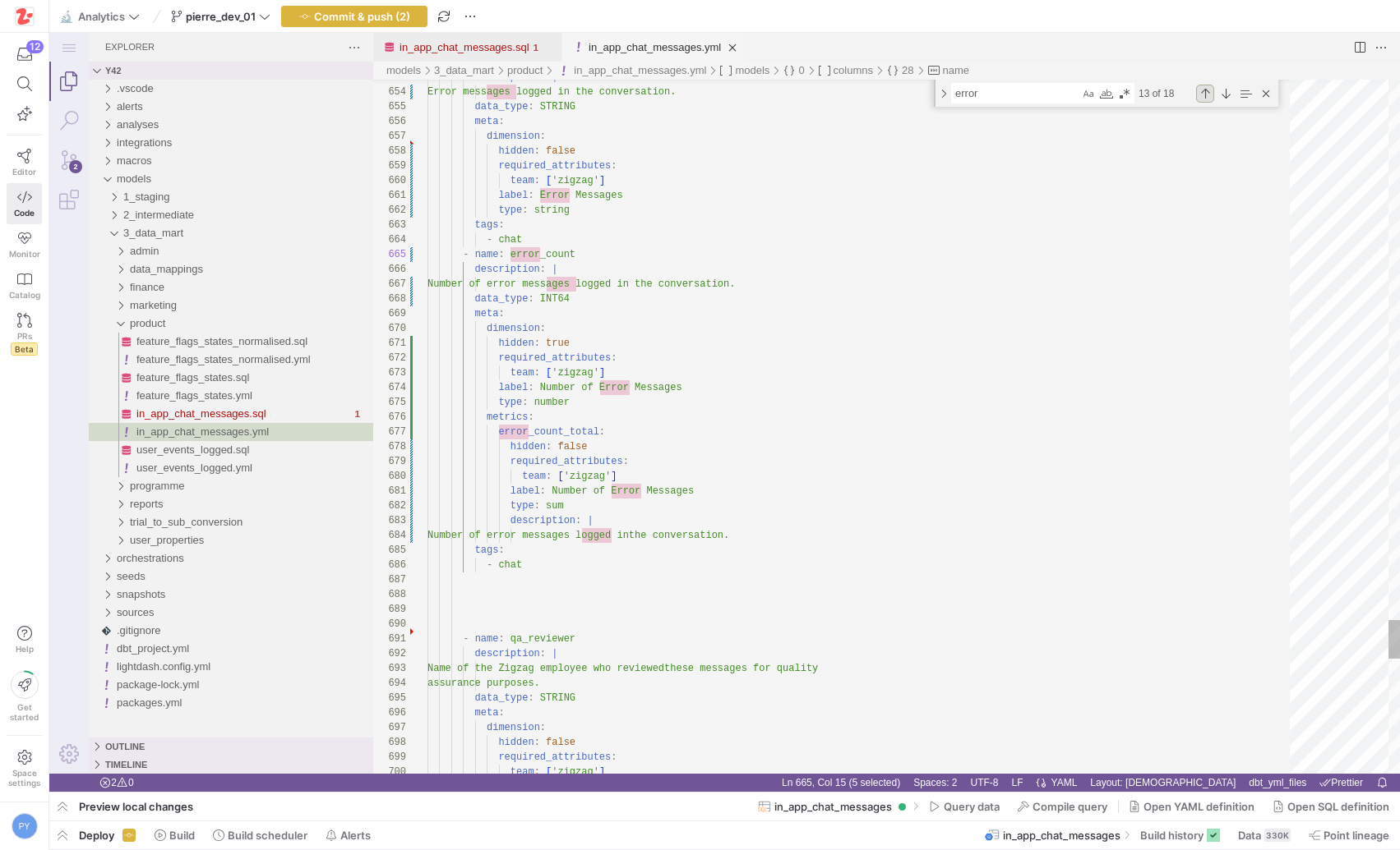
click at [1201, 96] on div "Previous Match (⇧Enter)" at bounding box center [1205, 93] width 18 height 18
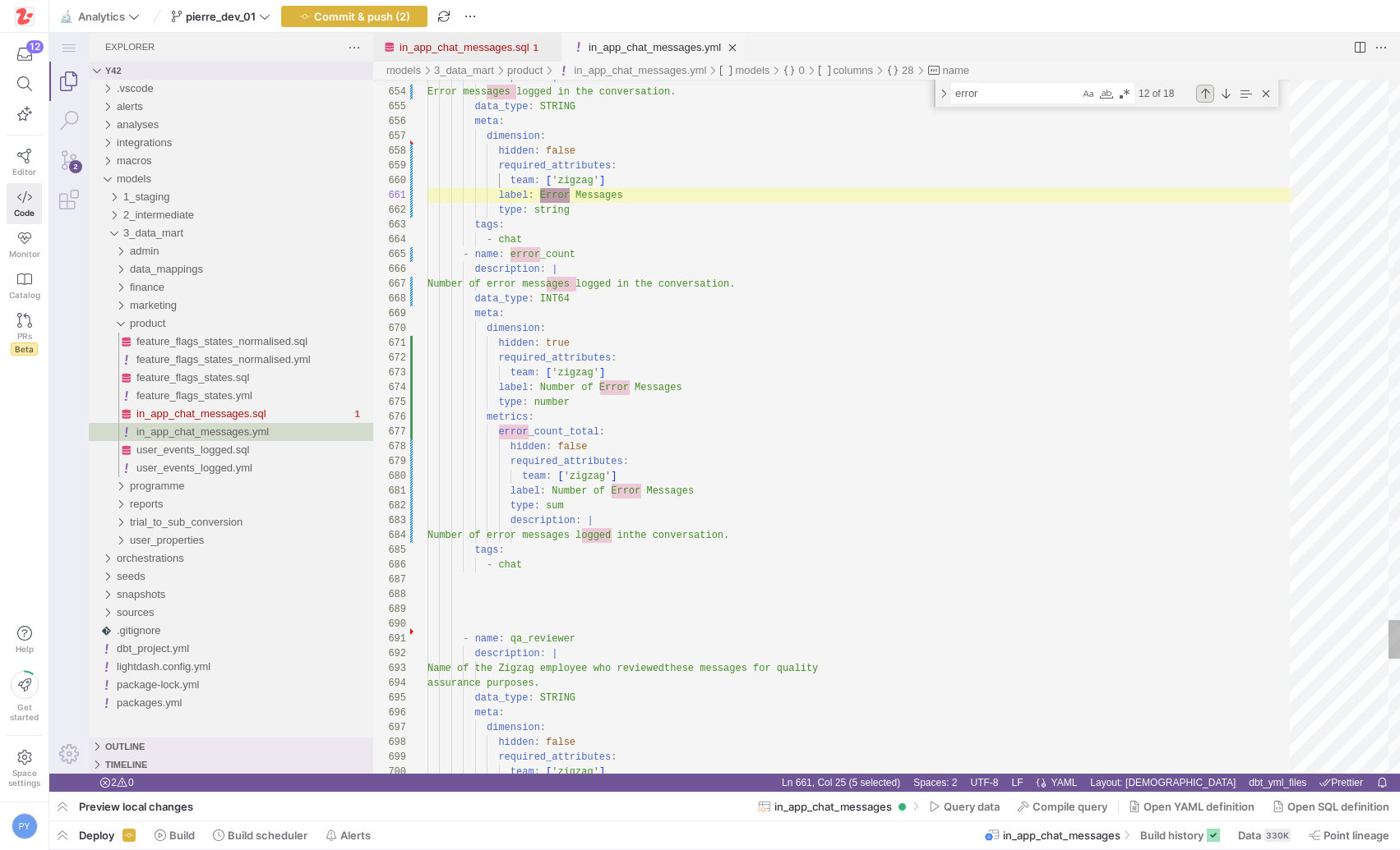
click at [1201, 96] on div "Previous Match (⇧Enter)" at bounding box center [1205, 93] width 18 height 18
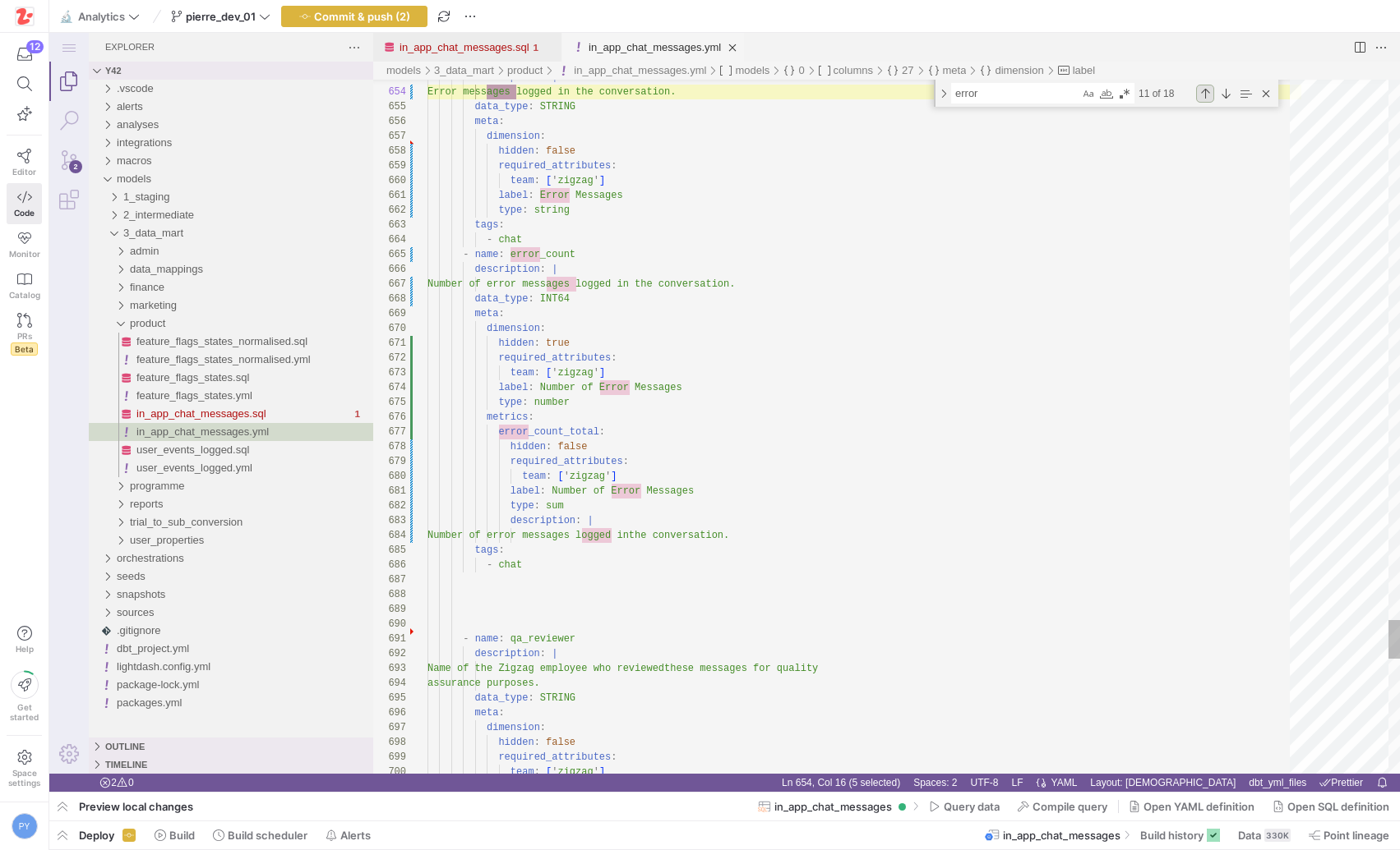
click at [1201, 96] on div "Previous Match (⇧Enter)" at bounding box center [1205, 93] width 18 height 18
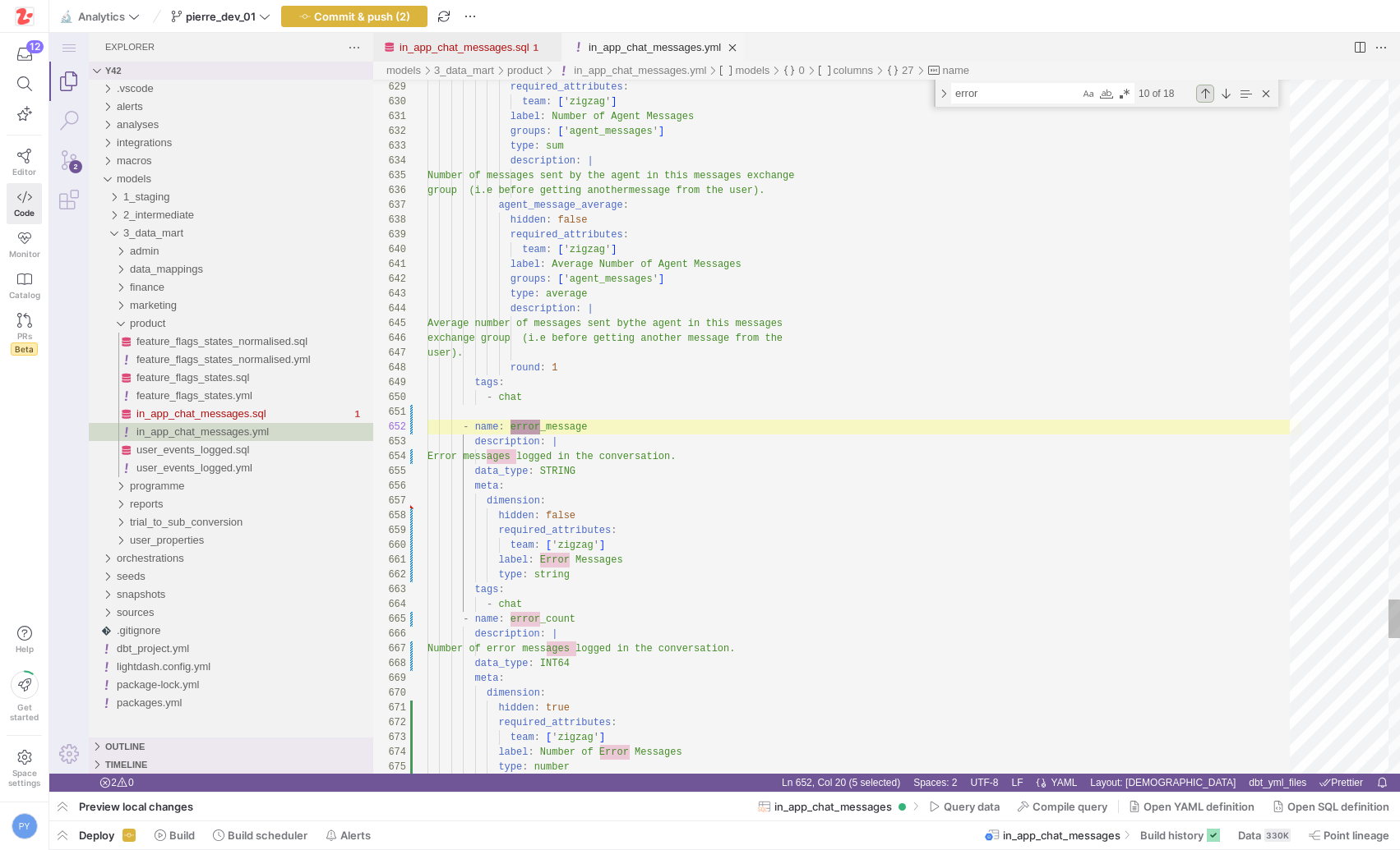
click at [1201, 96] on div "Previous Match (⇧Enter)" at bounding box center [1205, 93] width 18 height 18
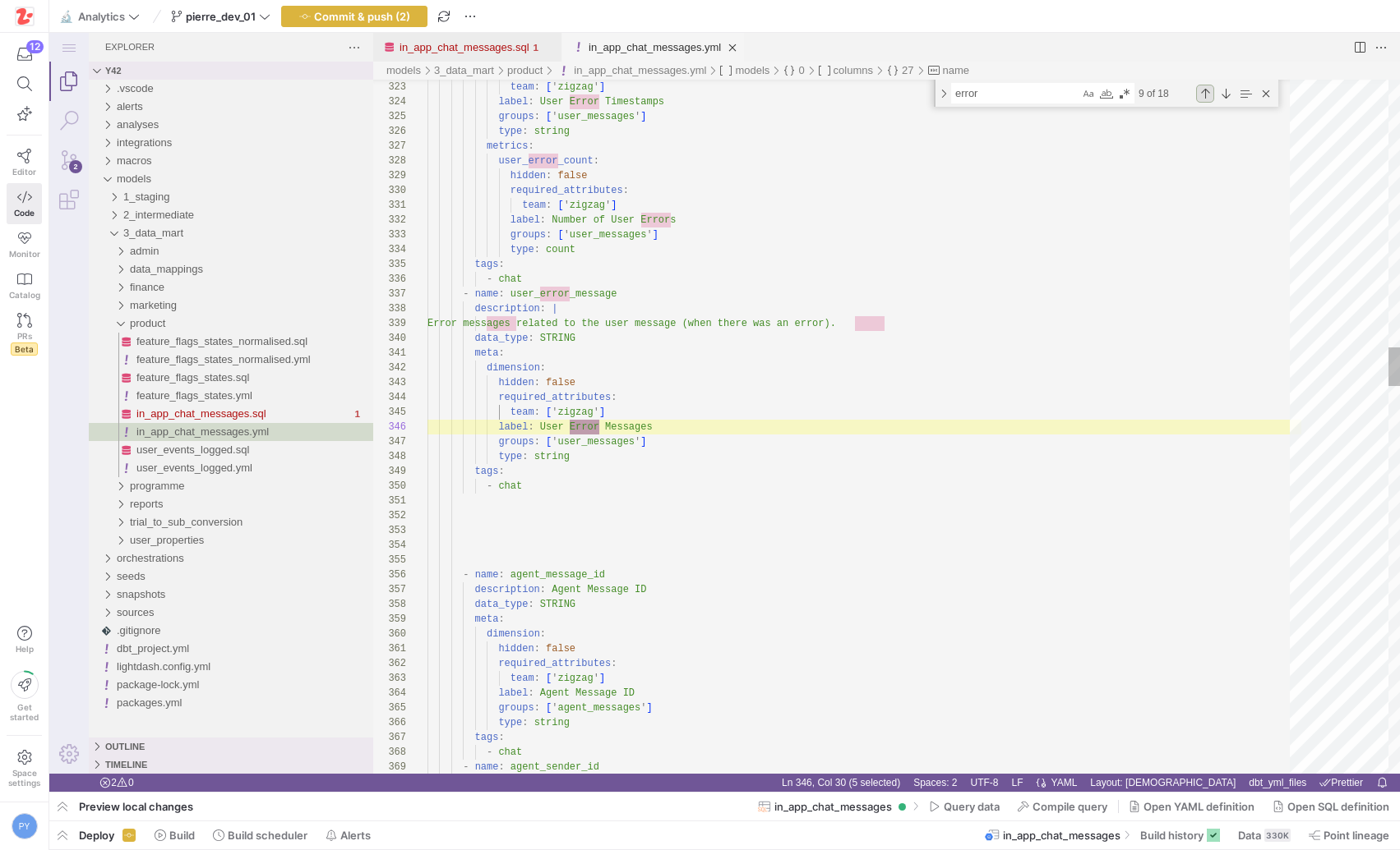
scroll to position [148, 173]
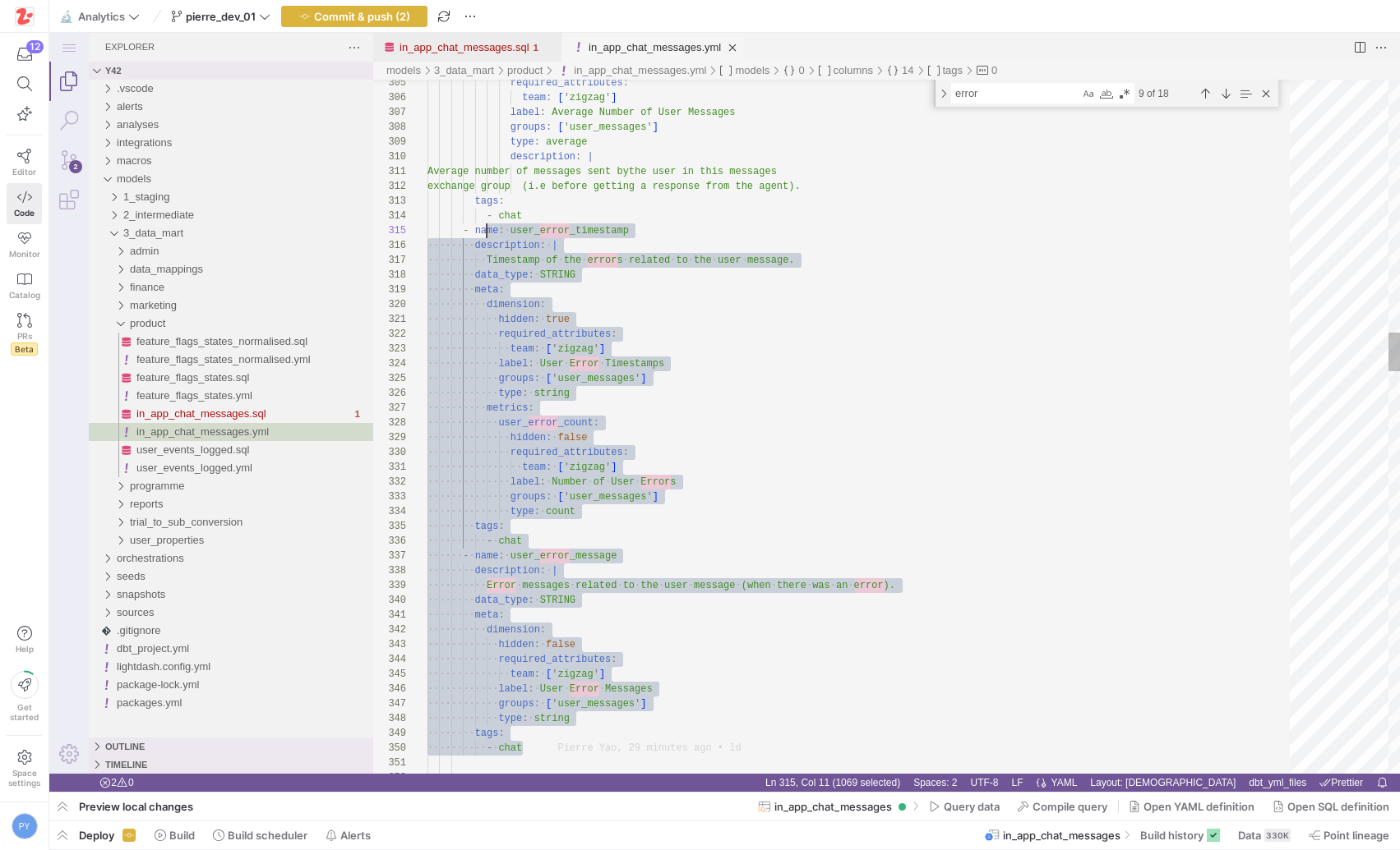
scroll to position [59, 0]
drag, startPoint x: 486, startPoint y: 230, endPoint x: 366, endPoint y: 230, distance: 120.0
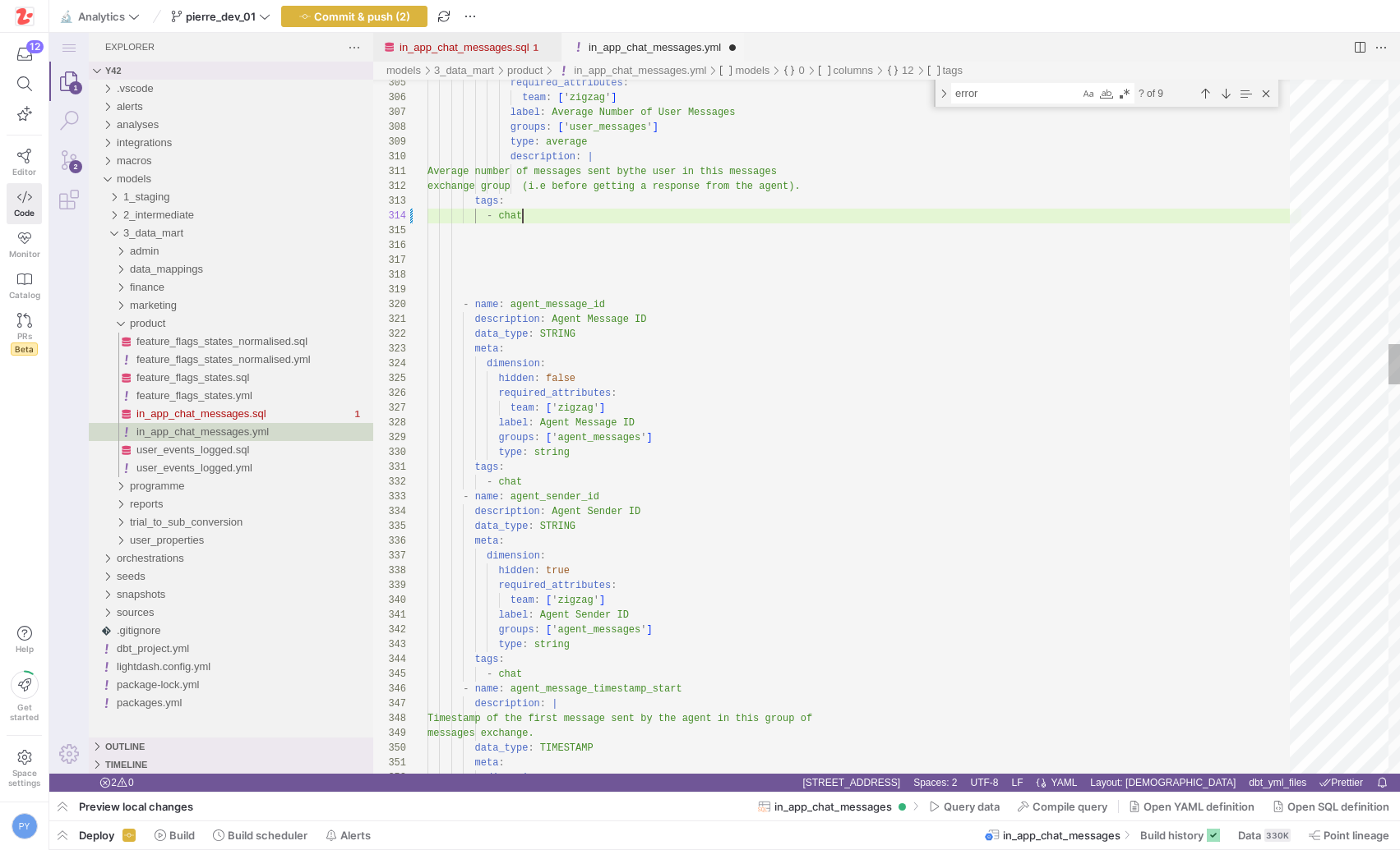
scroll to position [44, 96]
click at [1268, 96] on div "Close (Escape)" at bounding box center [1265, 93] width 18 height 18
type textarea "description: Agent Message ID data_type: STRING meta: dimension: hidden: false …"
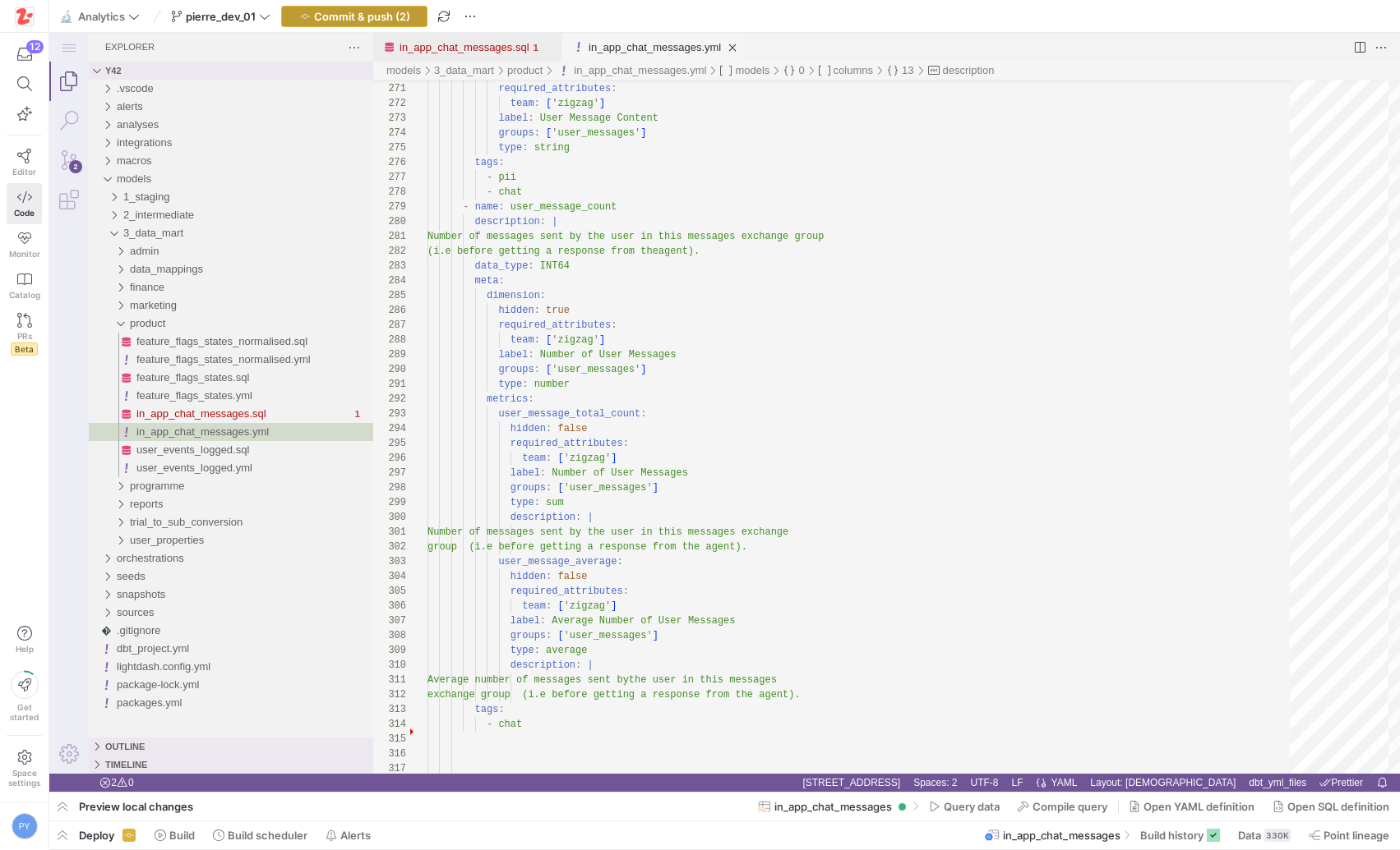
click at [393, 8] on span "button" at bounding box center [354, 16] width 145 height 19
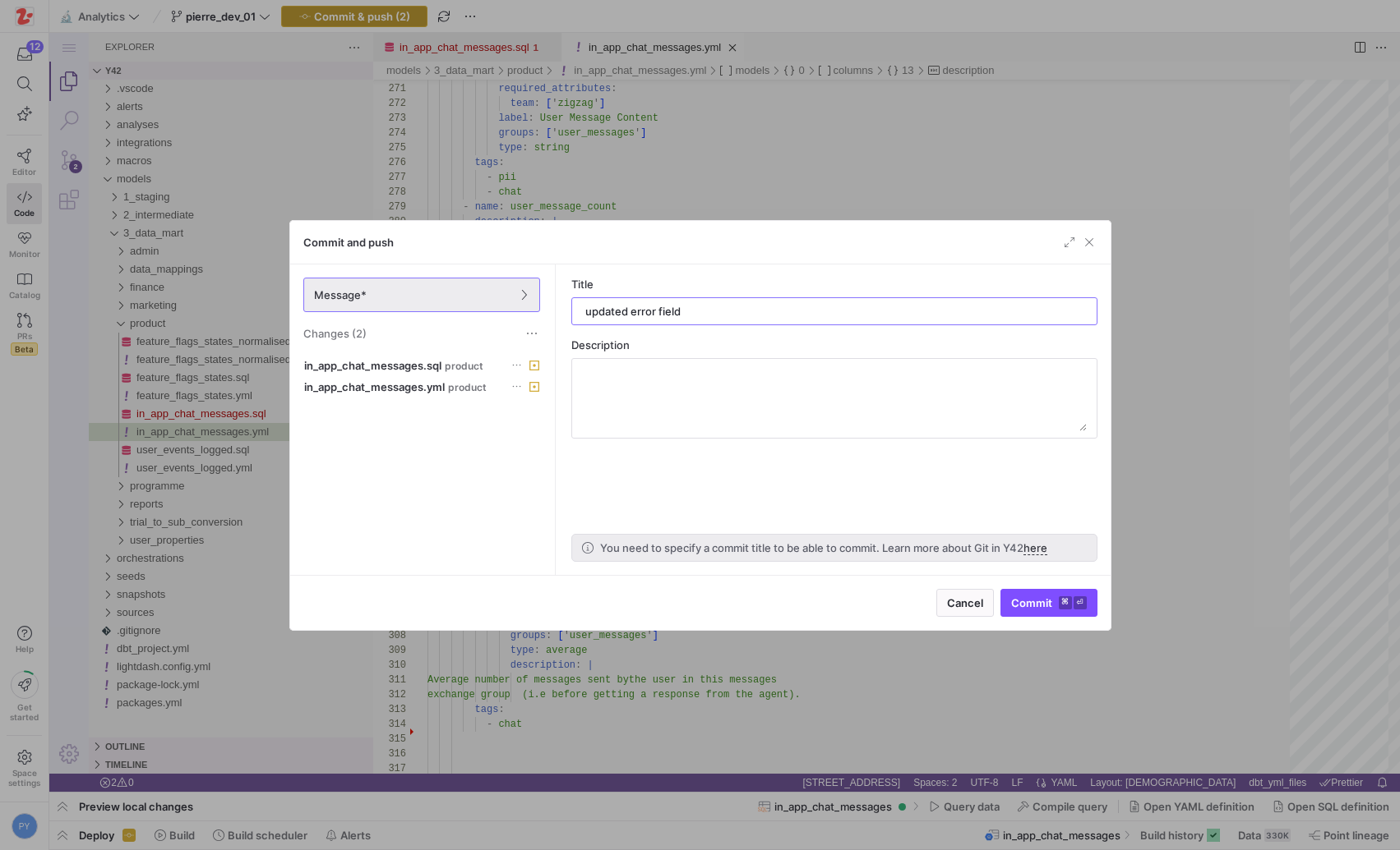
type input "updated error fields"
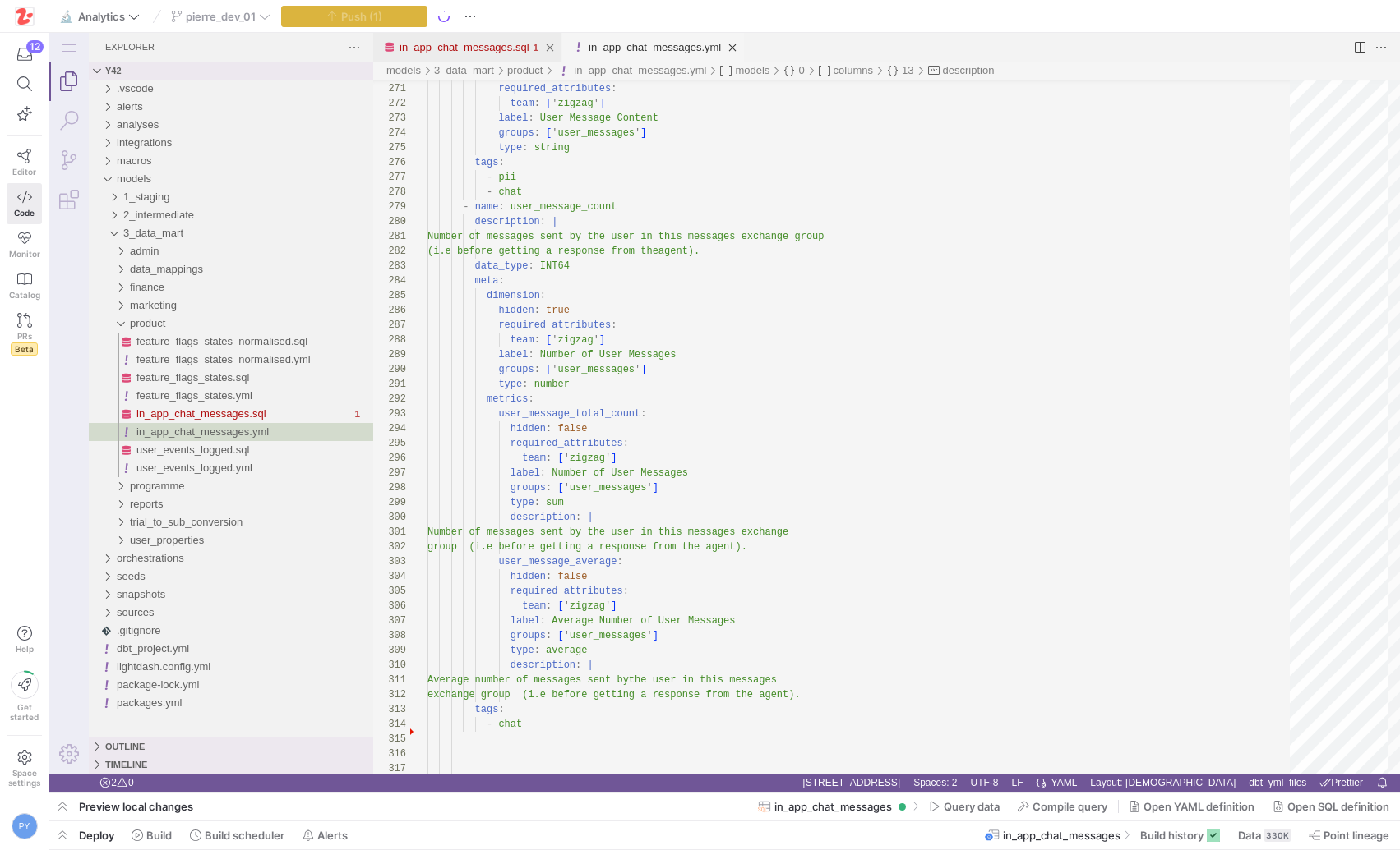
click at [480, 51] on link "in_app_chat_messages.sql" at bounding box center [465, 47] width 129 height 12
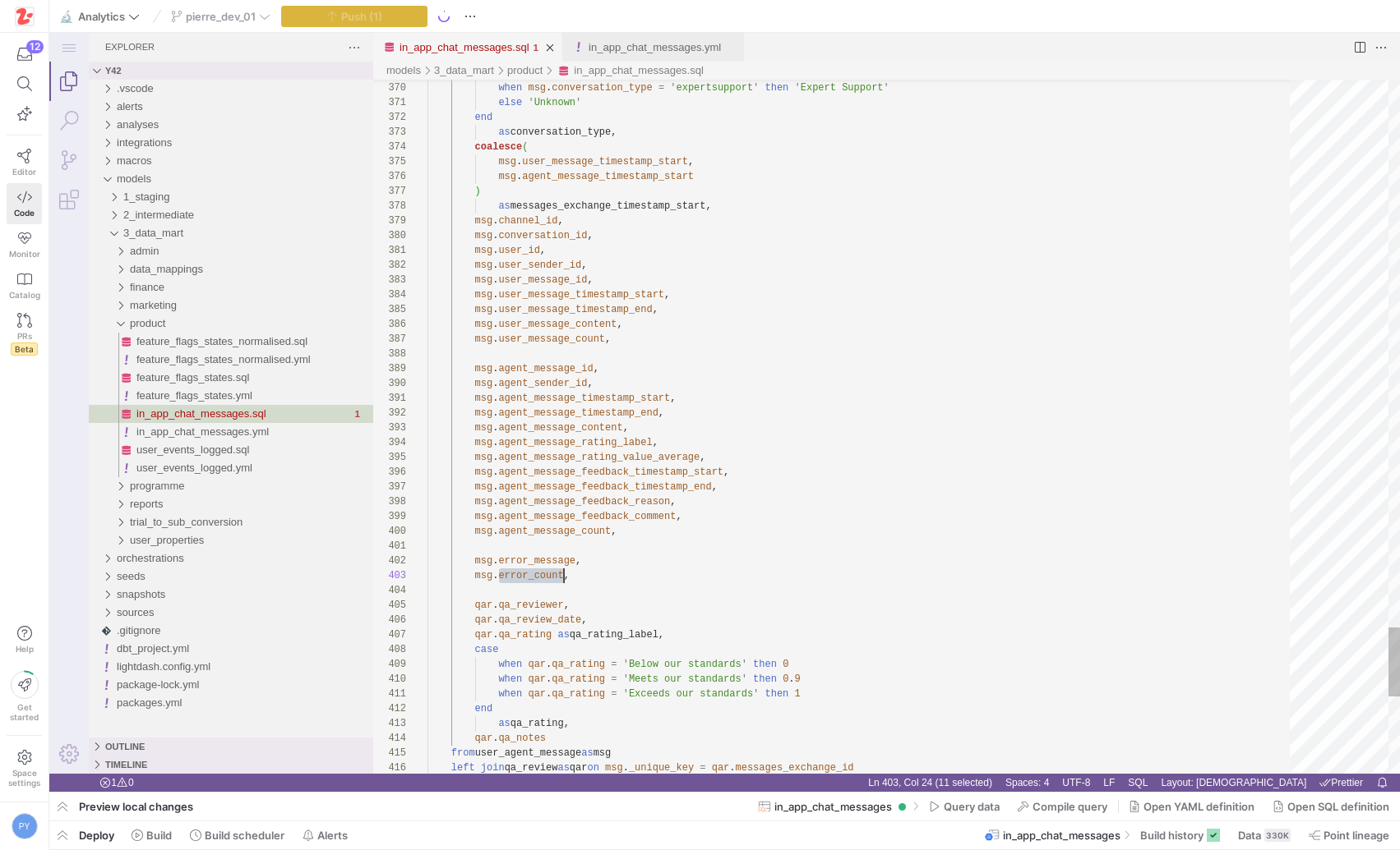
scroll to position [29, 137]
click at [65, 835] on span "button" at bounding box center [63, 836] width 27 height 28
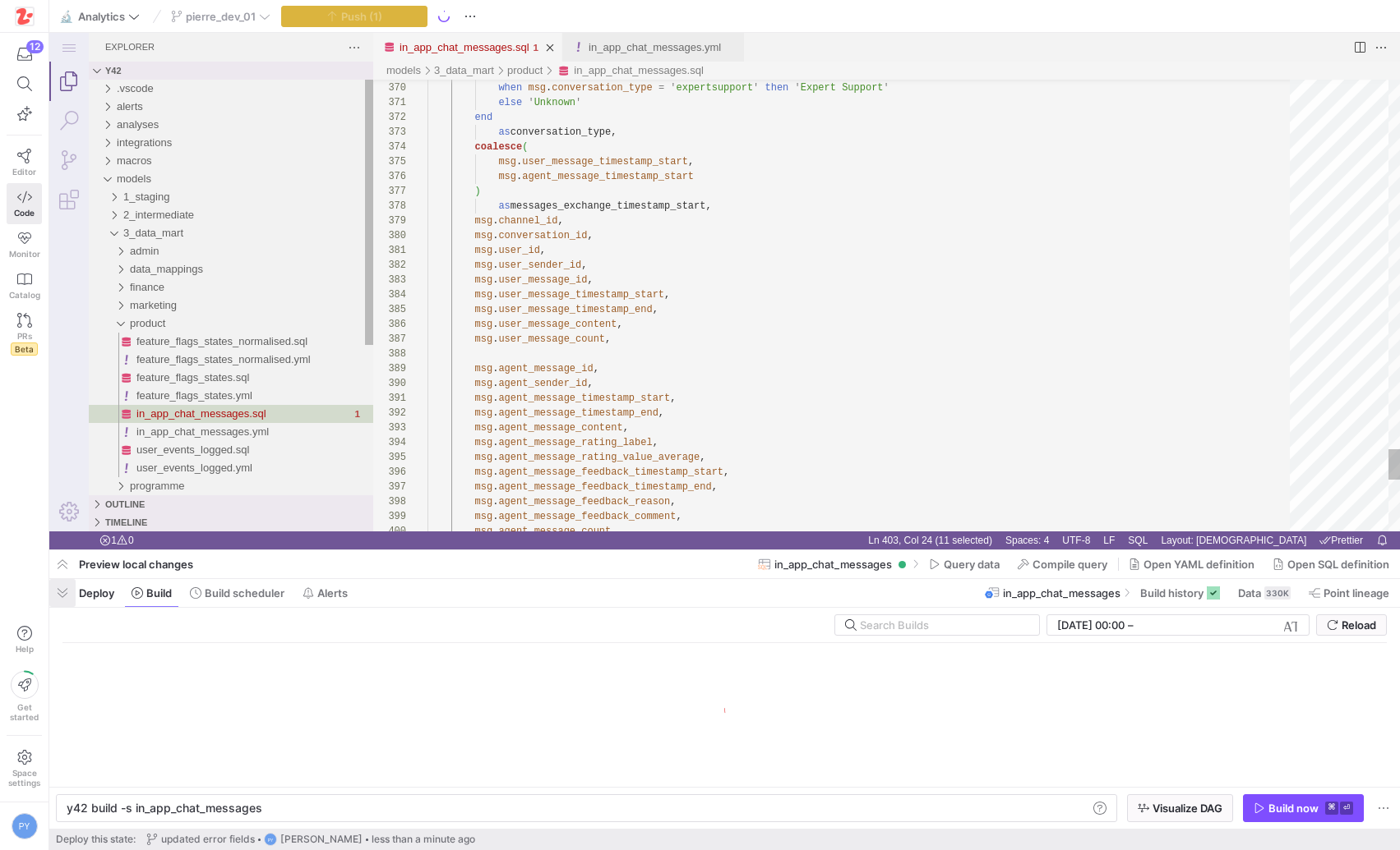
scroll to position [0, 192]
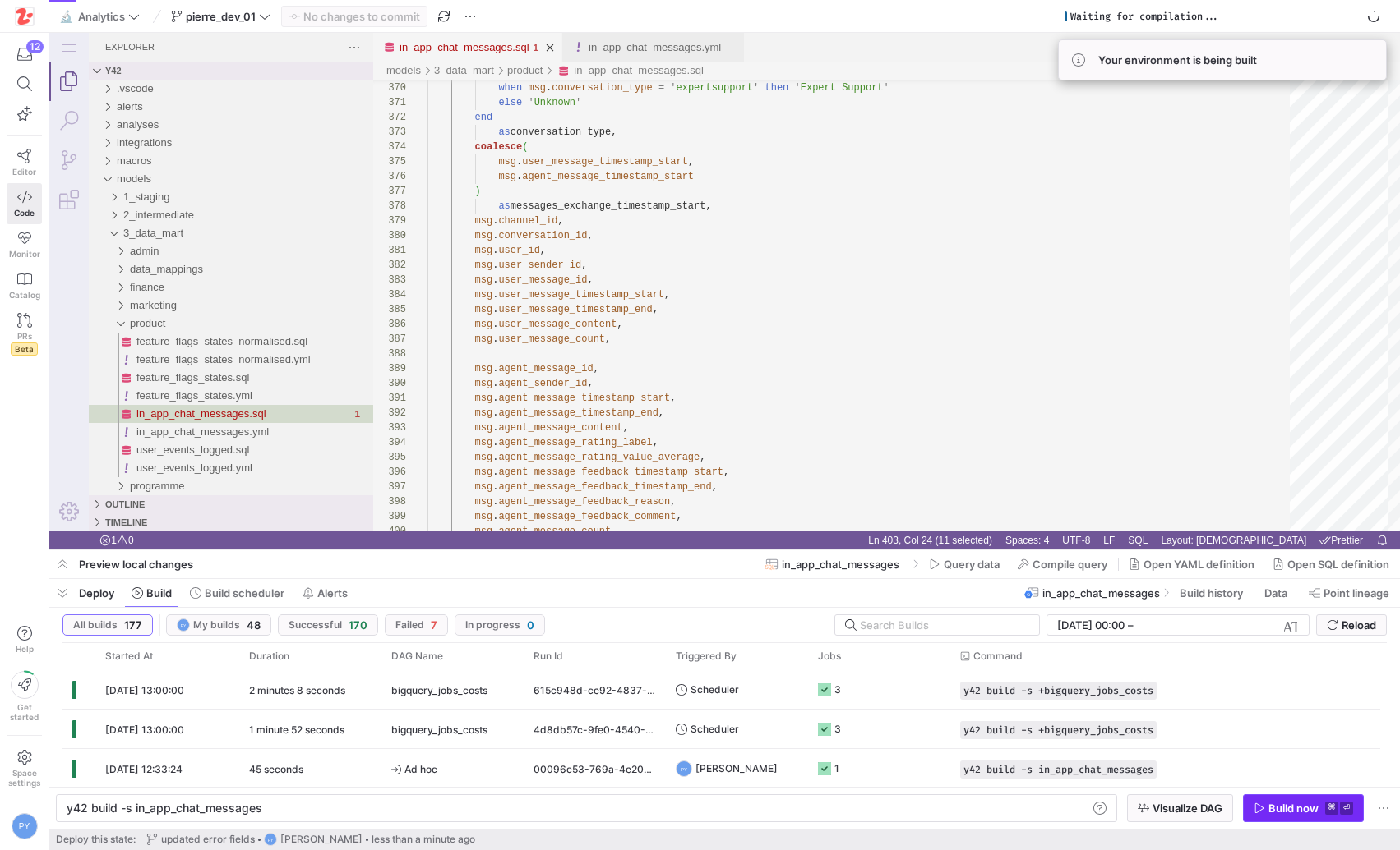
click at [1327, 815] on span "button" at bounding box center [1303, 808] width 119 height 27
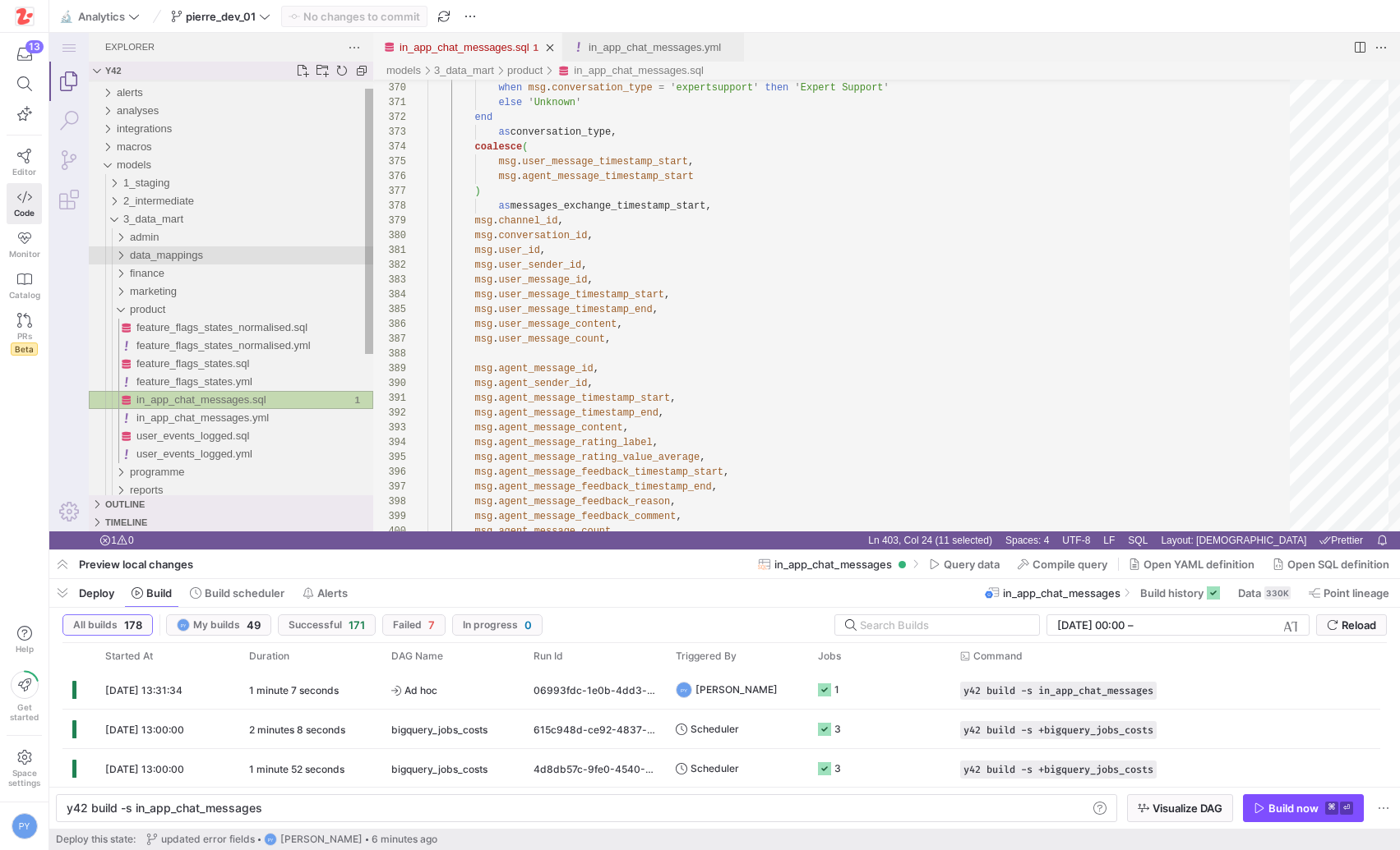
click at [208, 255] on div "data_mappings" at bounding box center [251, 255] width 243 height 18
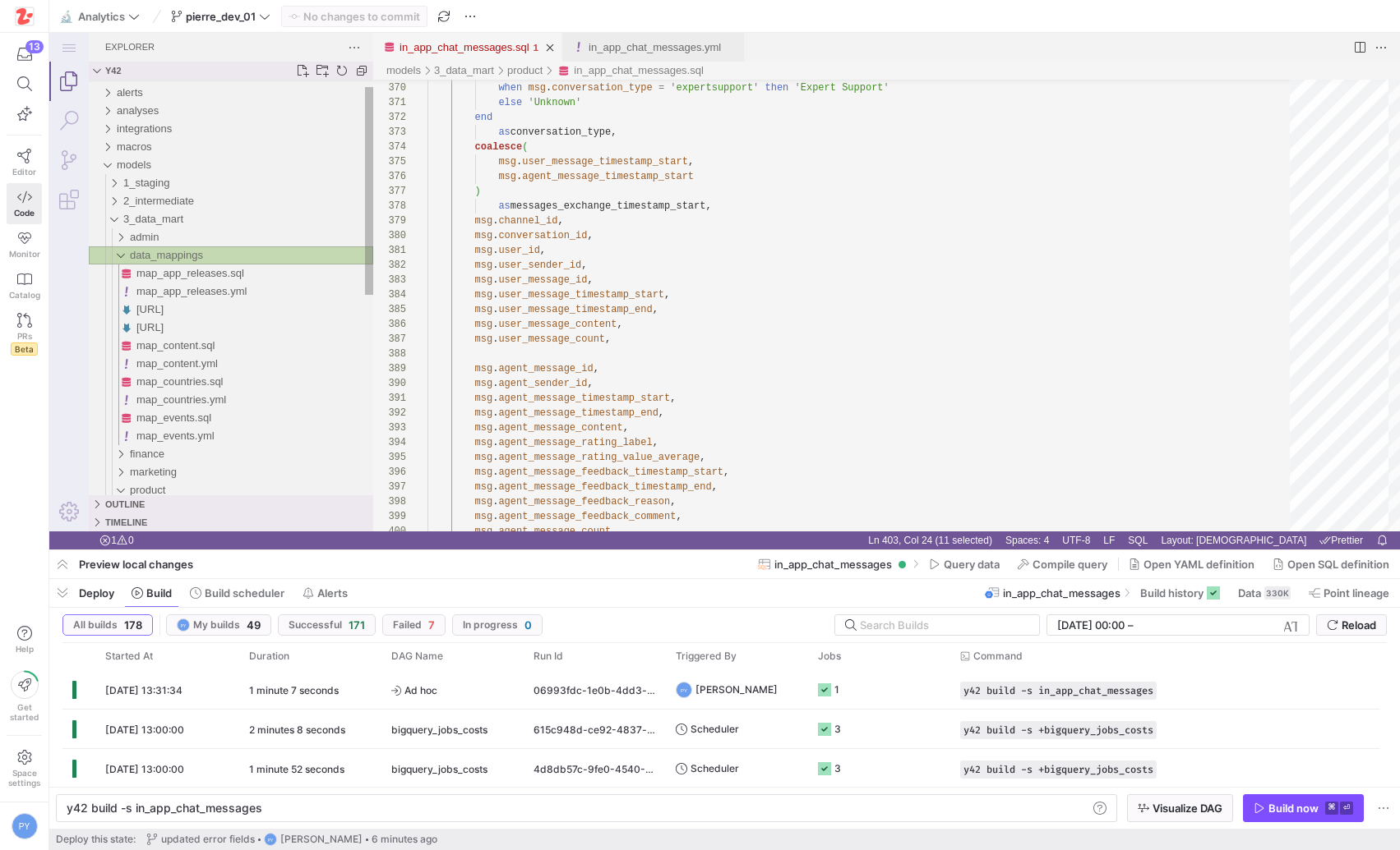
click at [179, 251] on span "data_mappings" at bounding box center [166, 255] width 74 height 12
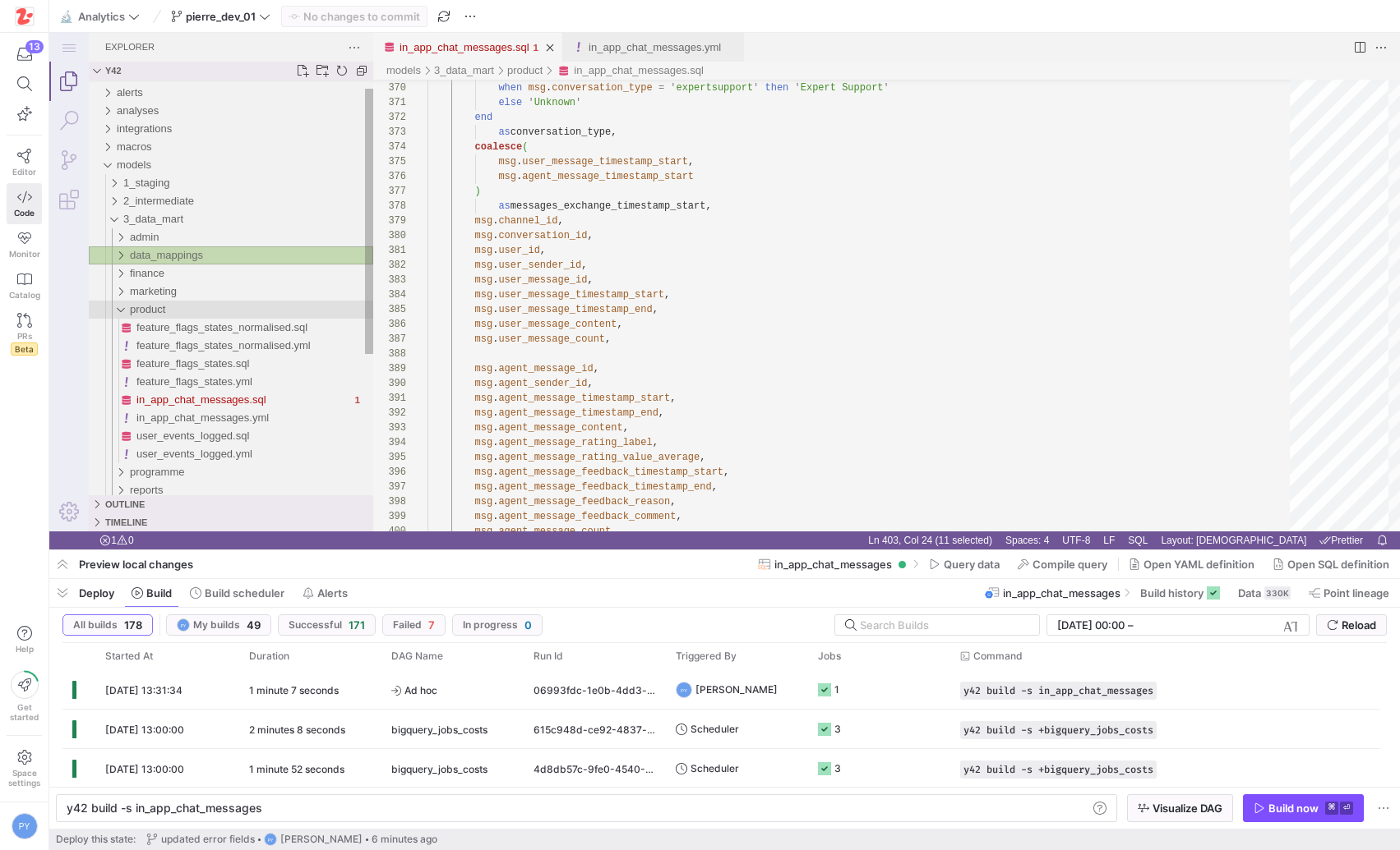
click at [180, 308] on div "product" at bounding box center [251, 309] width 243 height 18
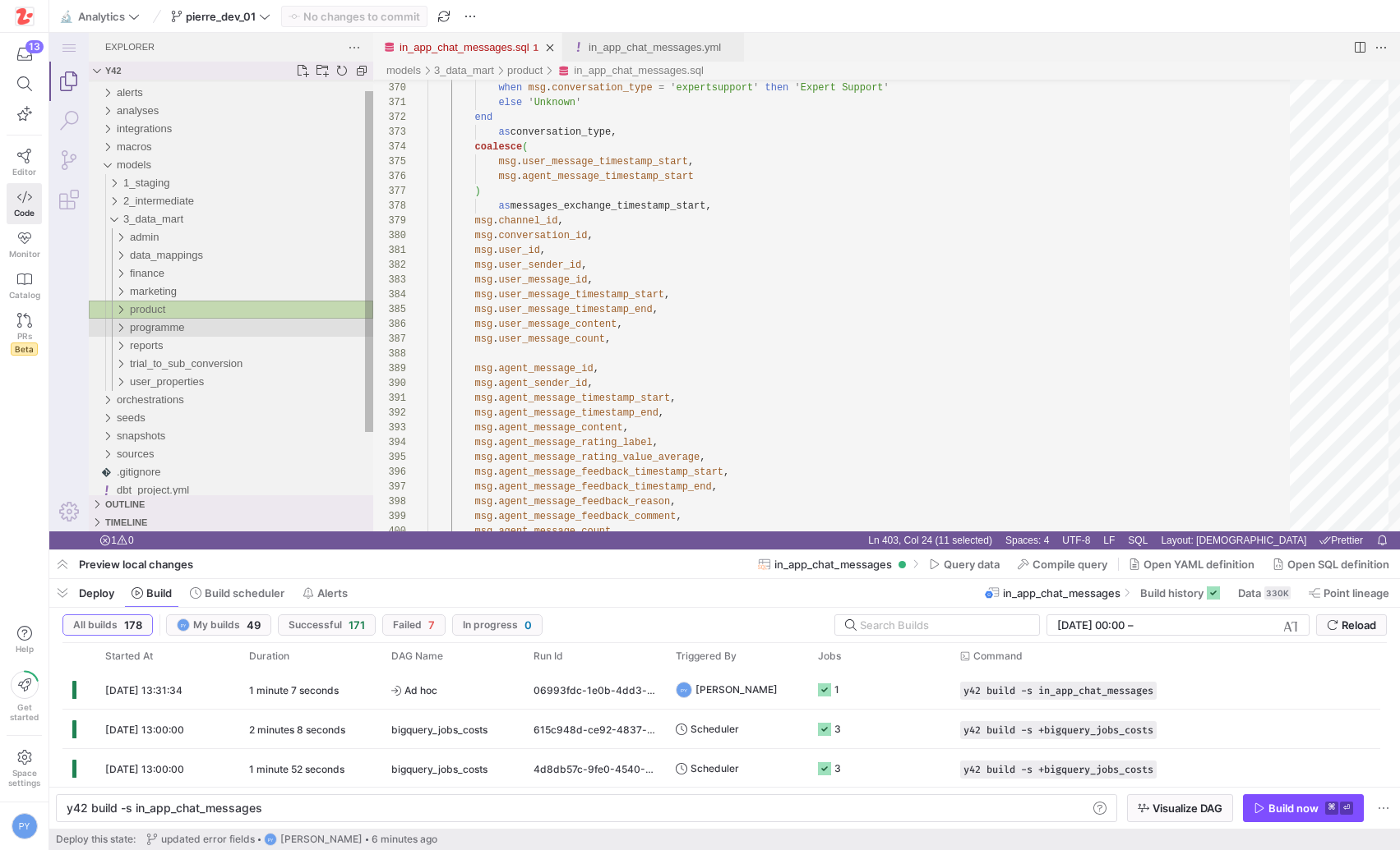
click at [174, 330] on span "programme" at bounding box center [156, 327] width 54 height 12
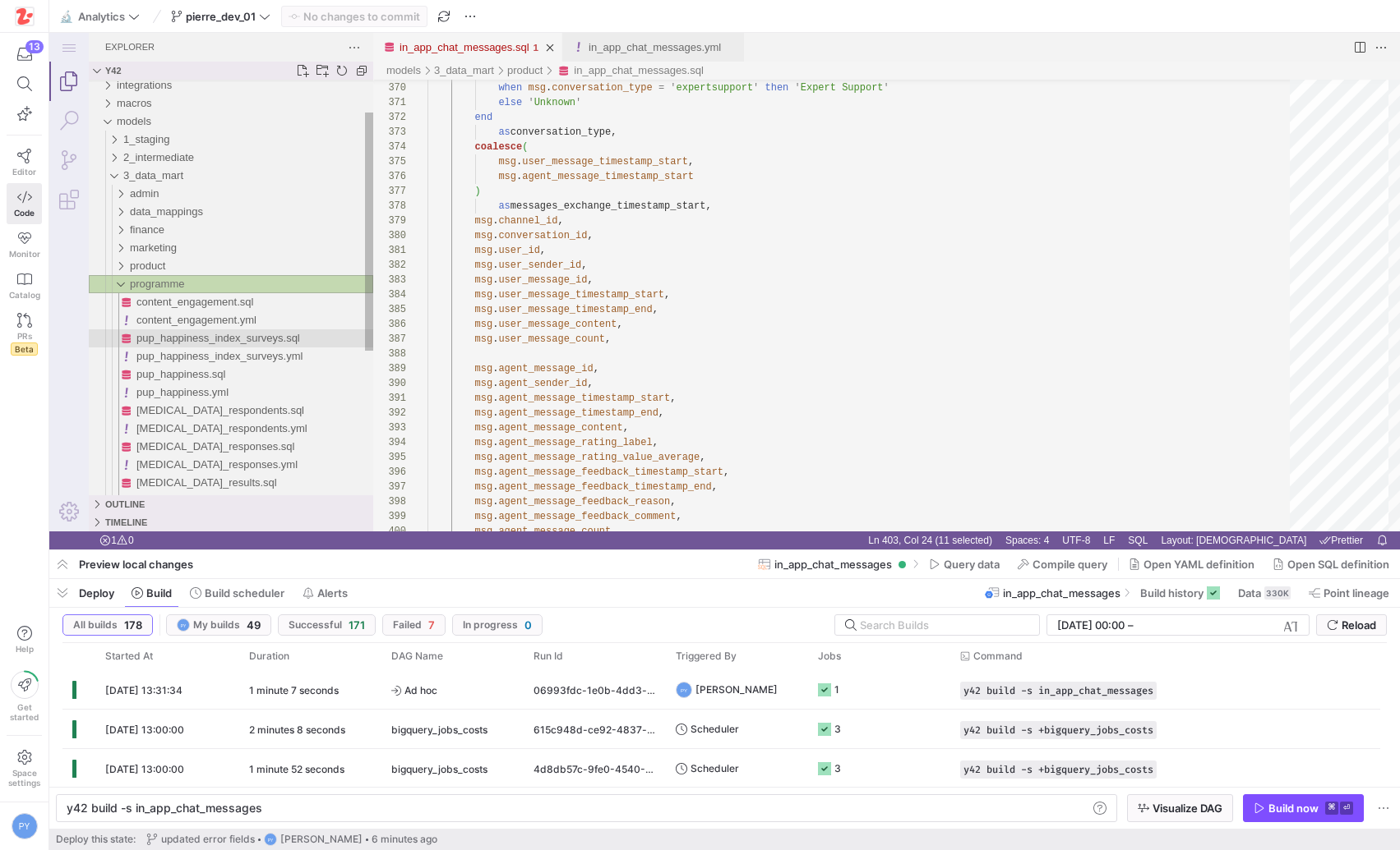
click at [177, 332] on span "pup_happiness_index_surveys.sql" at bounding box center [218, 339] width 163 height 12
type textarea "y42 build -s pup_happiness_index_surveys"
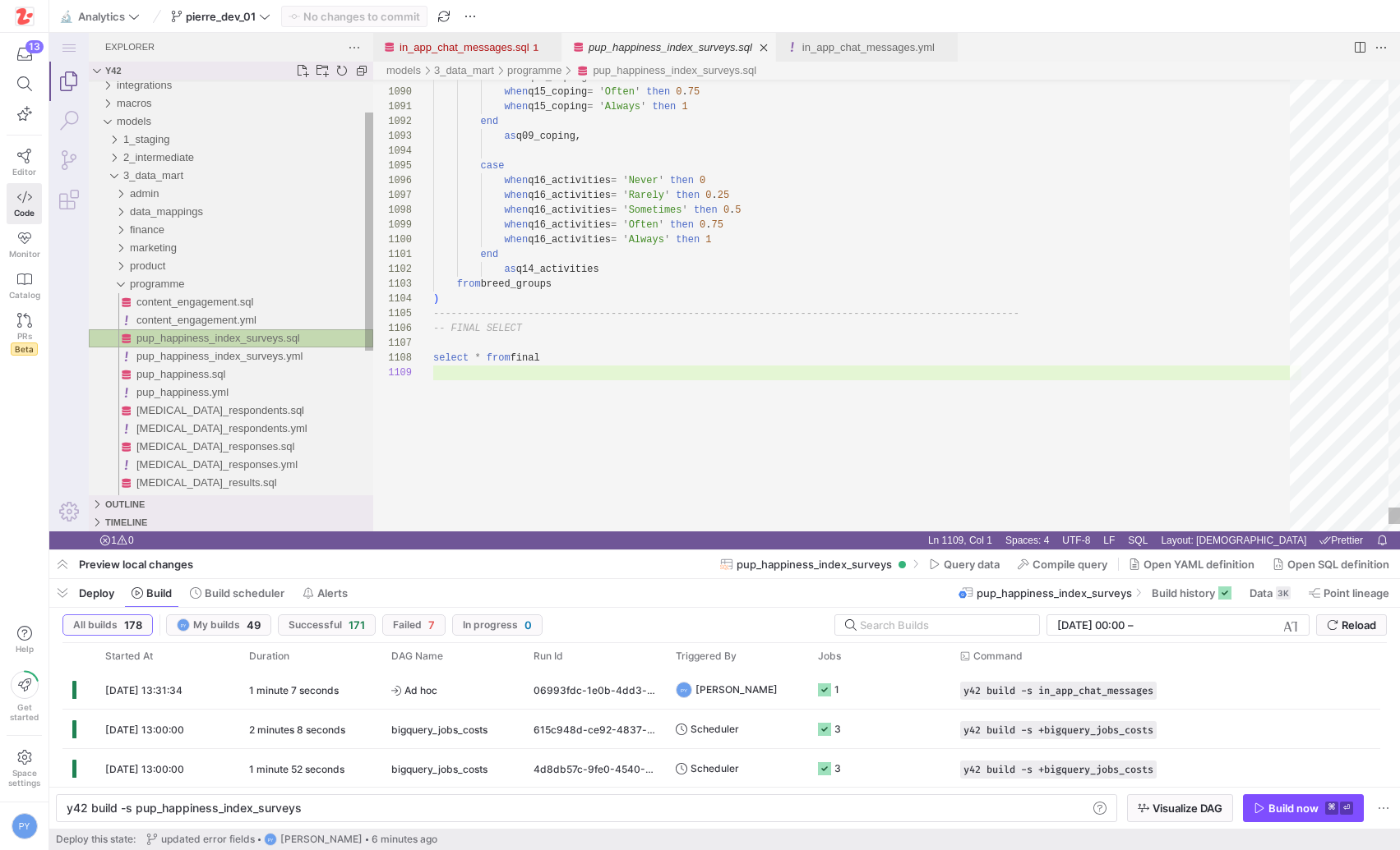
scroll to position [118, 0]
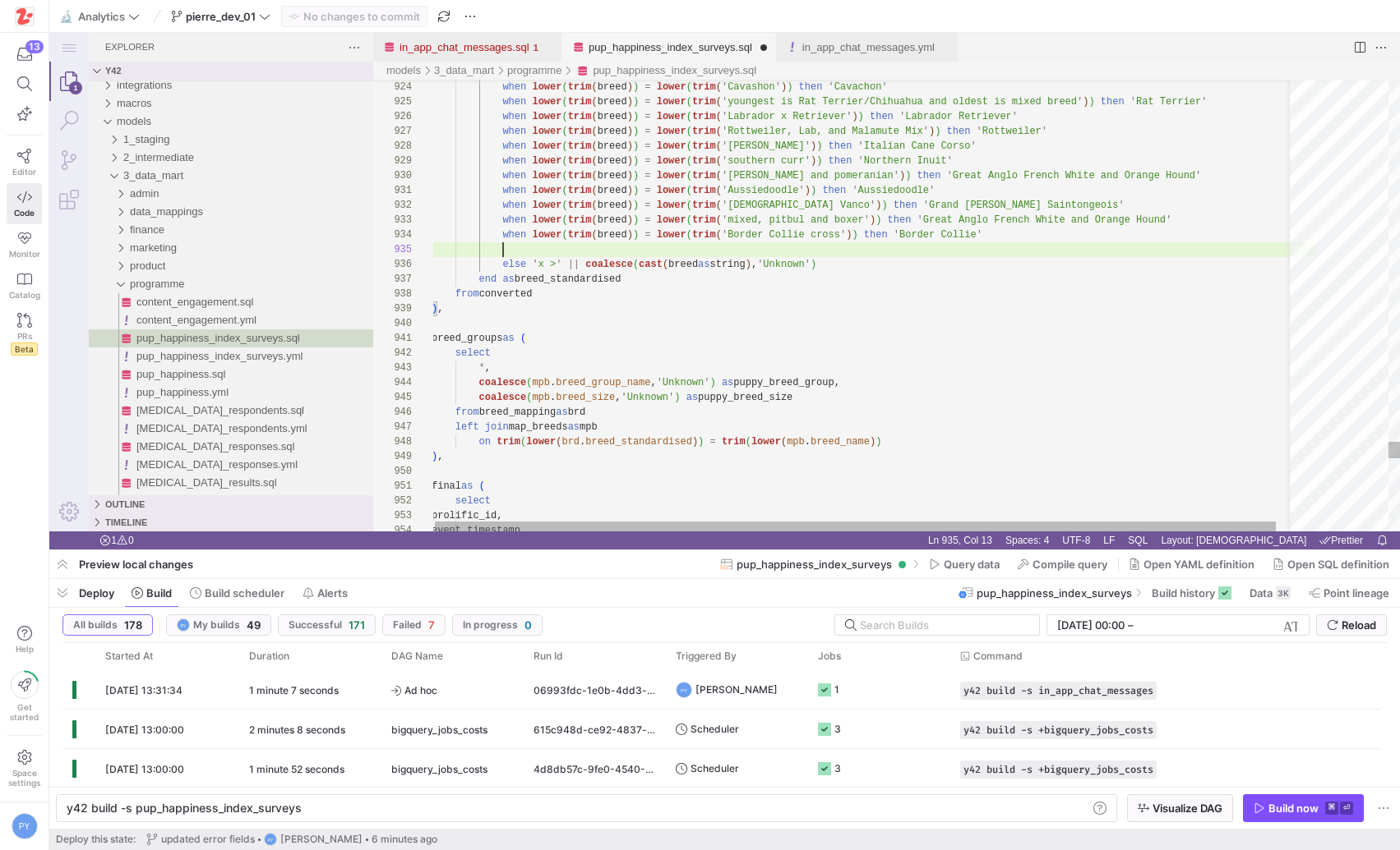
paste textarea "when lower(trim(breed)) = lower(trim('Border Collie cross')) then 'Border Colli…"
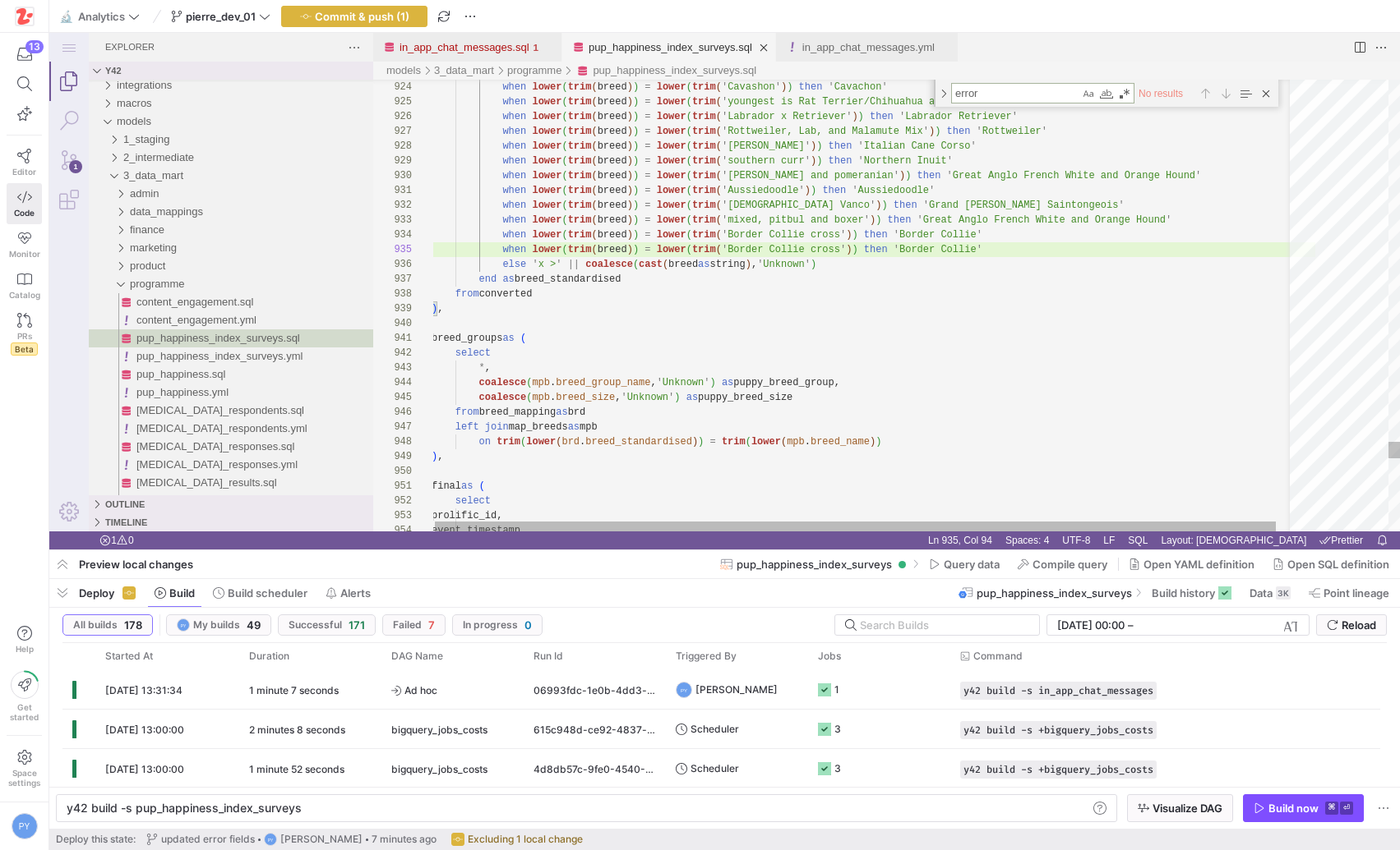
type textarea "hen lower(trim(breed)) = lower(trim('Aussiedoodle')) then 'Aussiedoodle' when l…"
type textarea "s"
type textarea "when lower(trim(breed)) = lower(trim('maltese')) then 'Maltese' when lower(trim…"
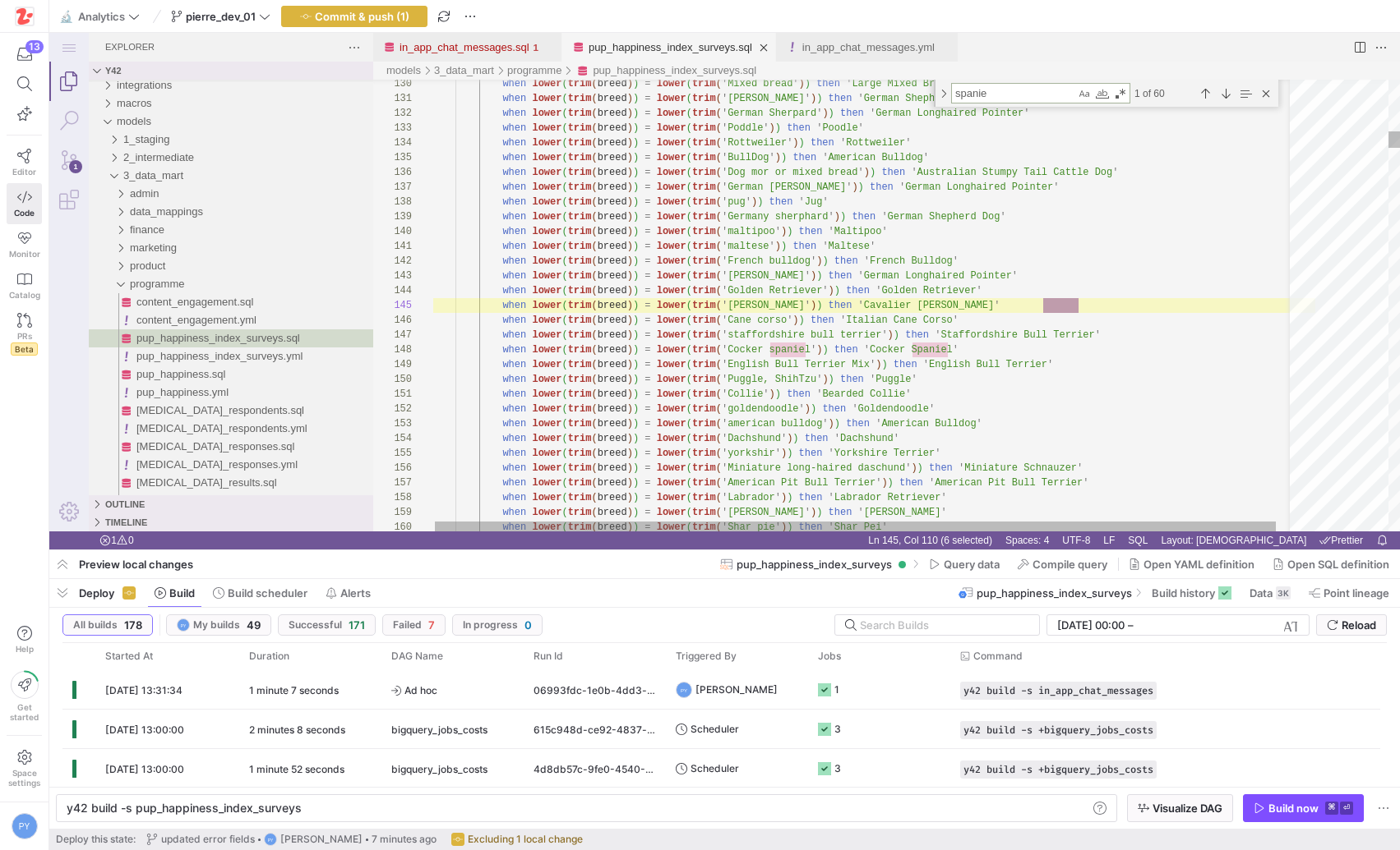
type textarea "spaniel"
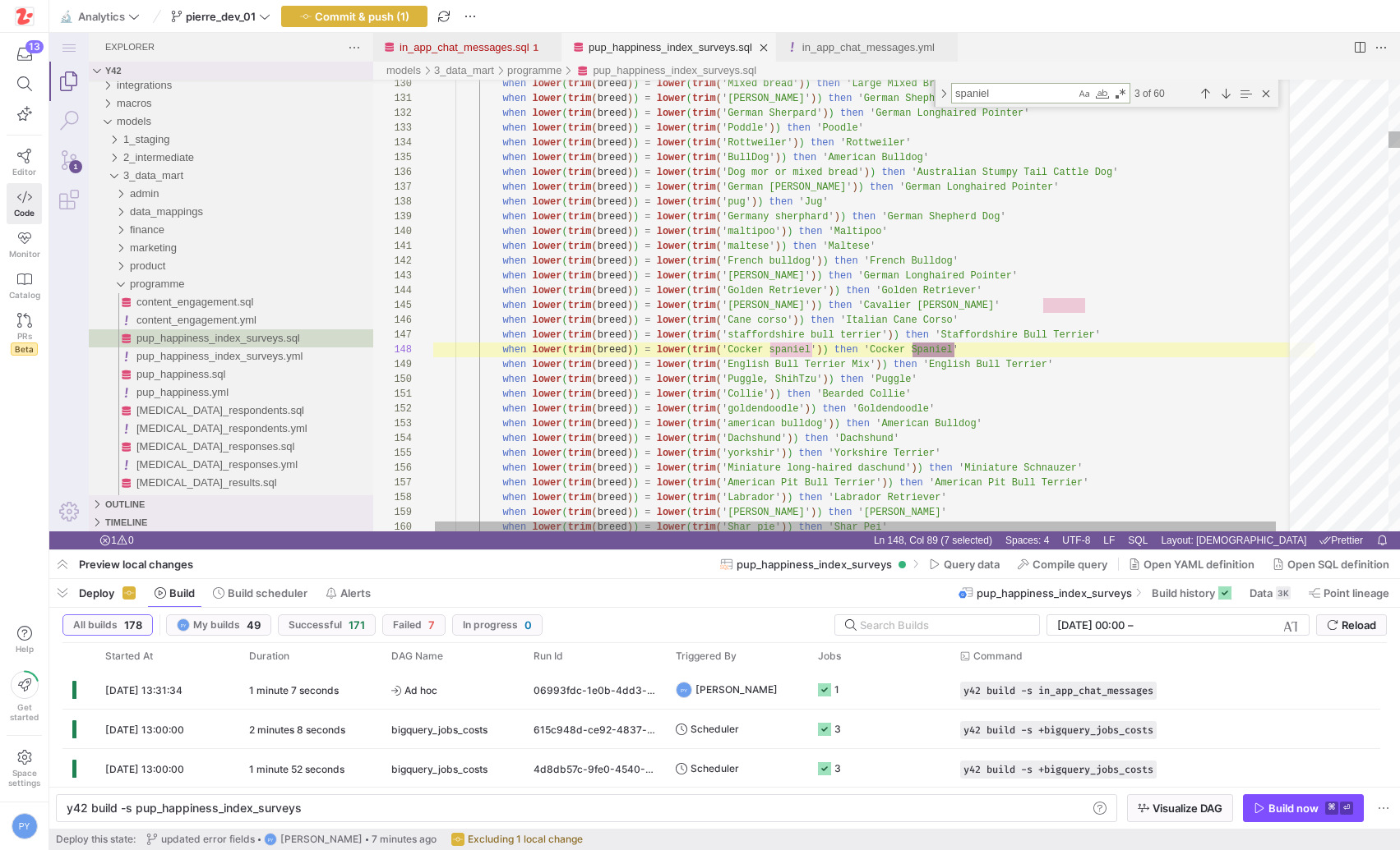
type textarea "when lower(trim(breed)) = lower(trim('Pit Bull')) then 'American Pit Bull Terri…"
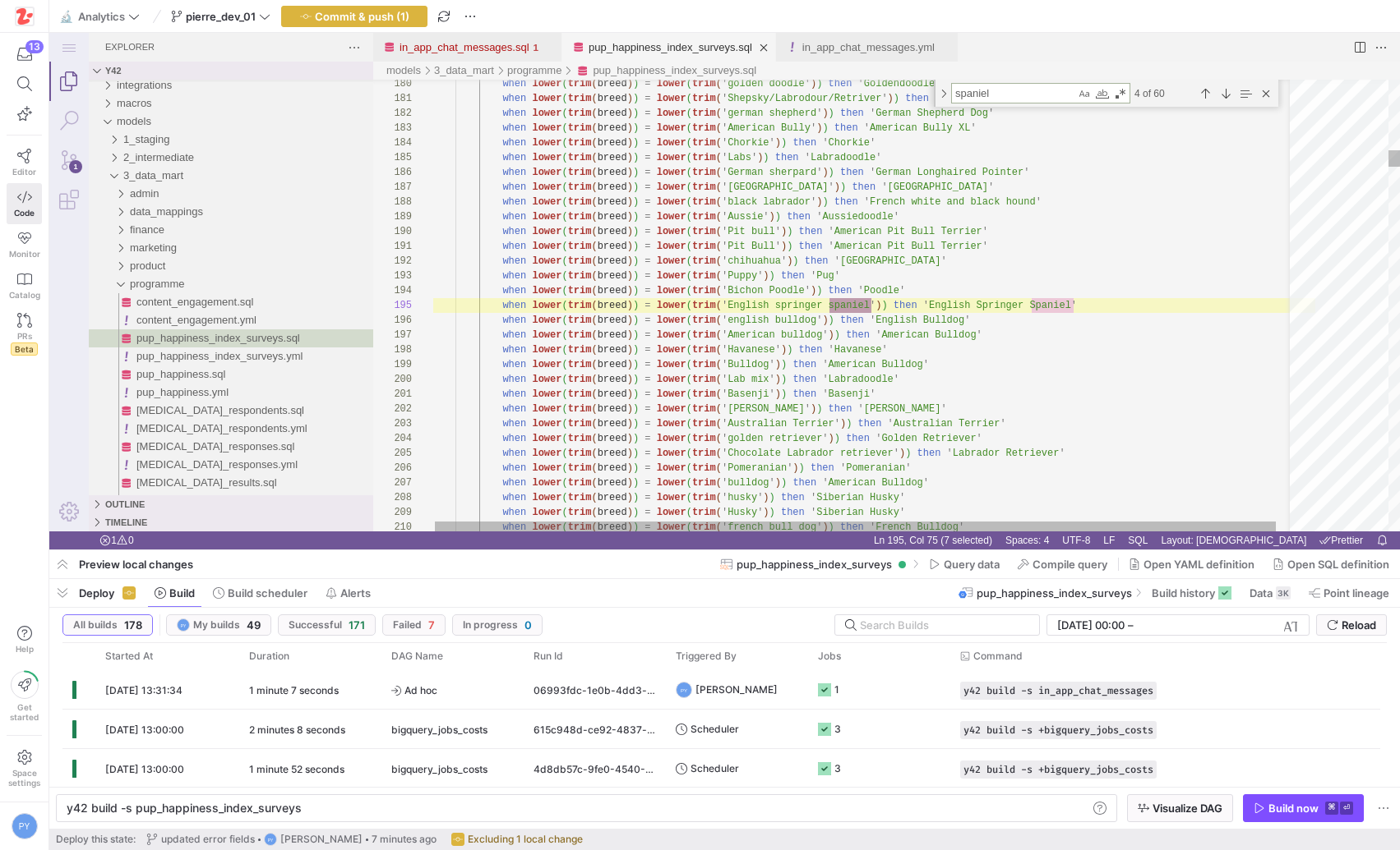
scroll to position [148, 440]
type textarea "spaniel"
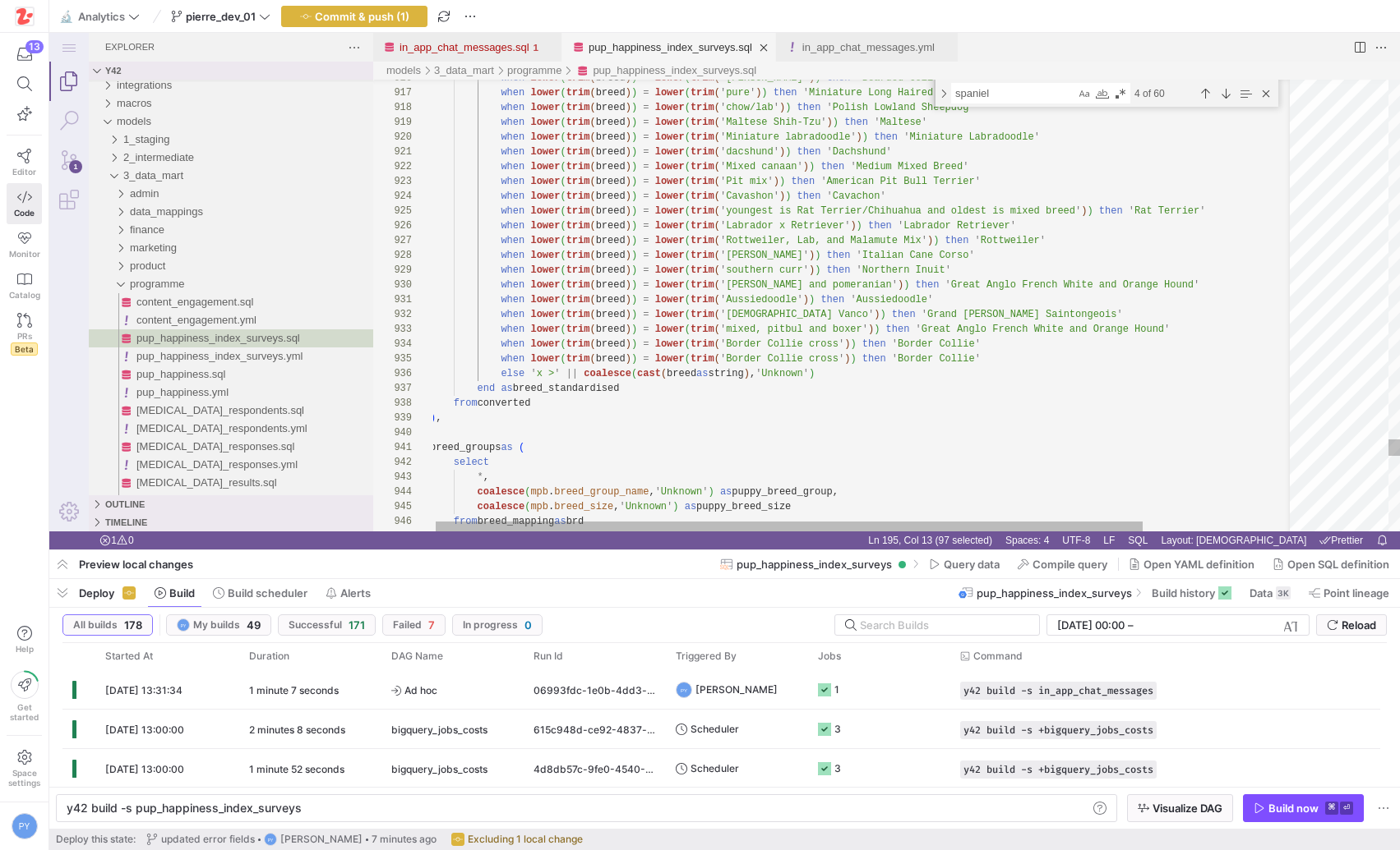
paste textarea "en lower(trim(breed)) = lower(trim('Aussiedoodle')) then 'Aussiedoodle' when lo…"
type textarea "en lower(trim(breed)) = lower(trim('Aussiedoodle')) then 'Aussiedoodle' when lo…"
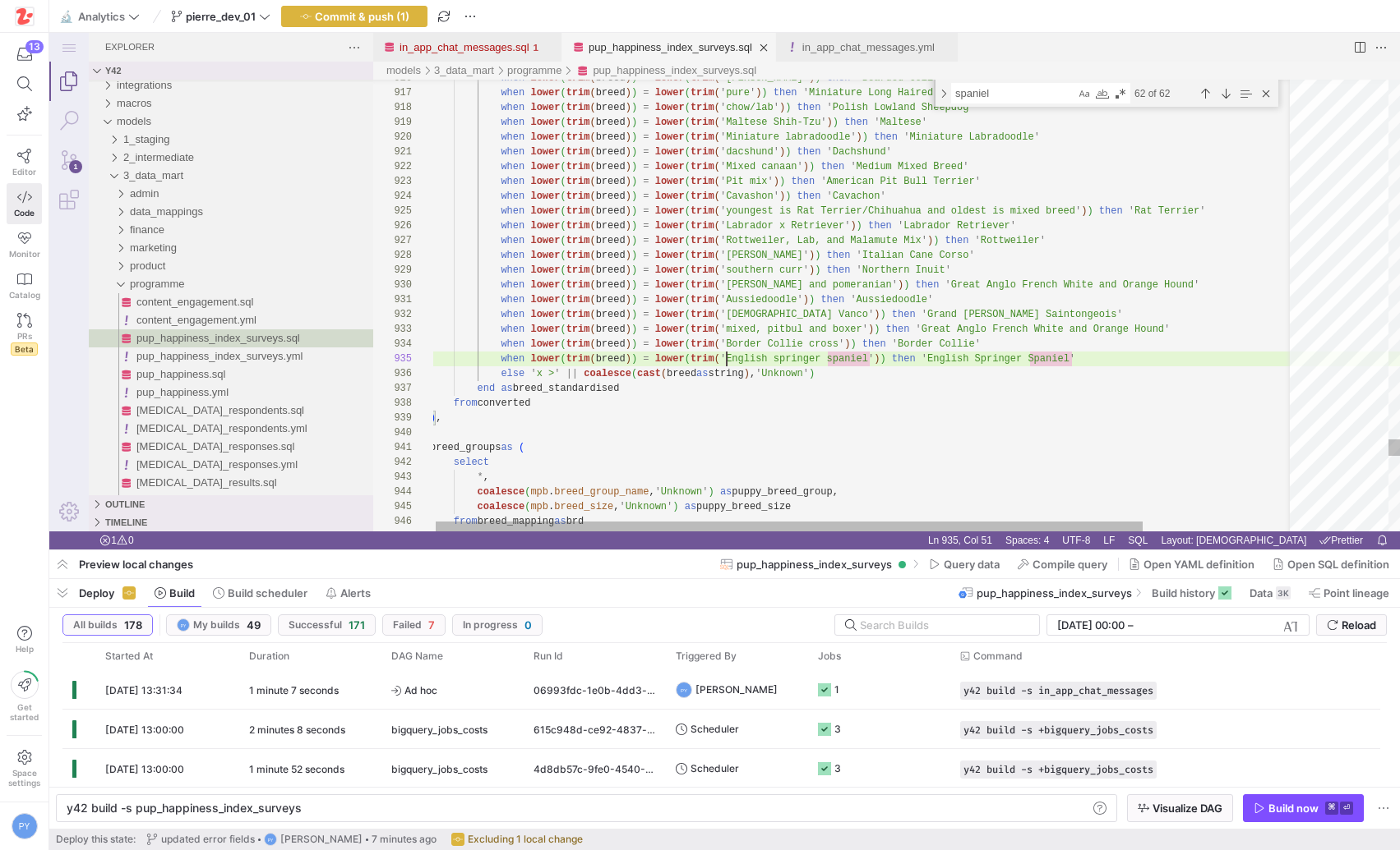
paste textarea "x > English S"
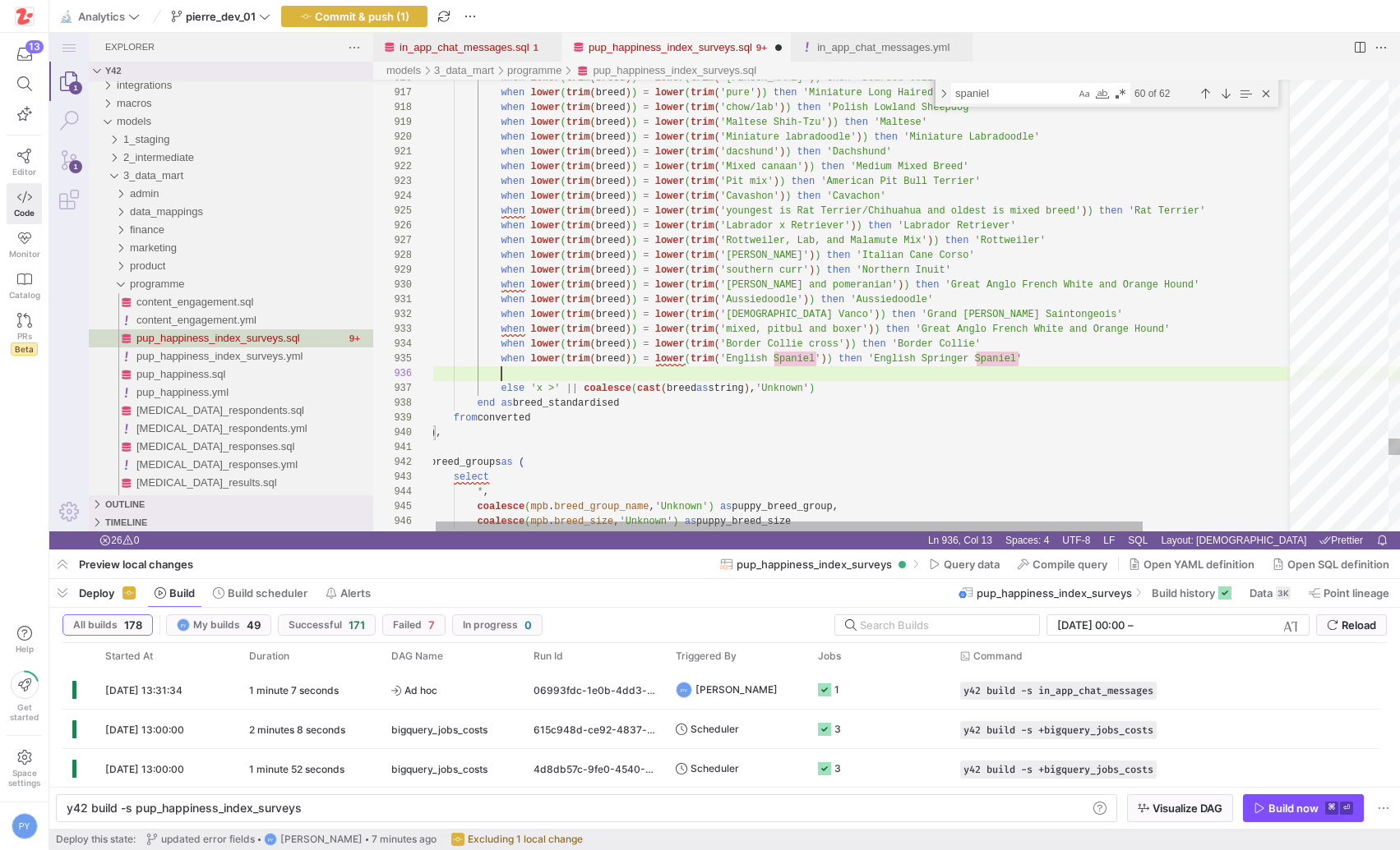
scroll to position [74, 72]
type textarea "when lower(trim(breed)) = lower(trim('Aussiedoodle')) then 'Aussiedoodle' when …"
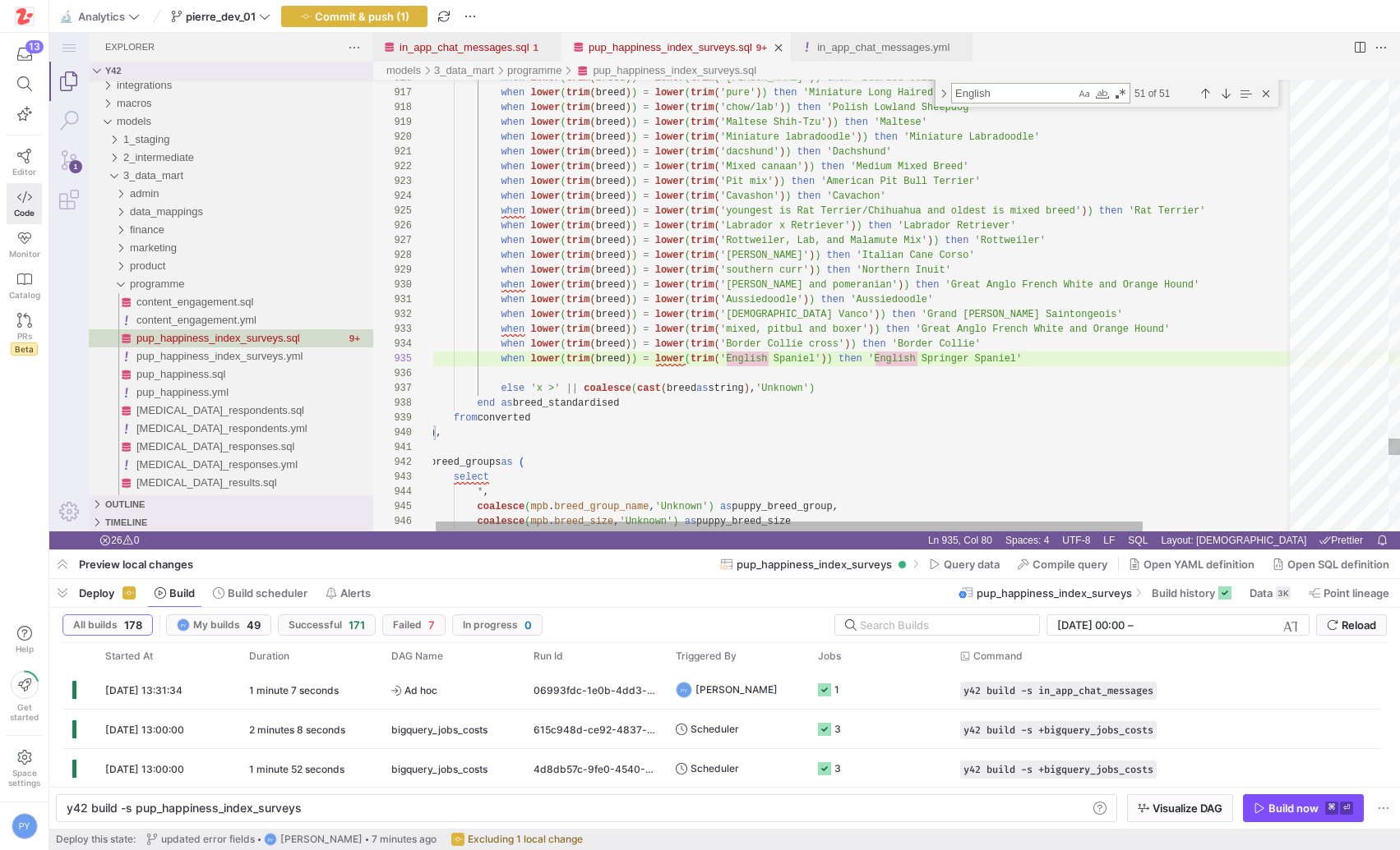
paste textarea "x > Beabull"
type textarea "eabull"
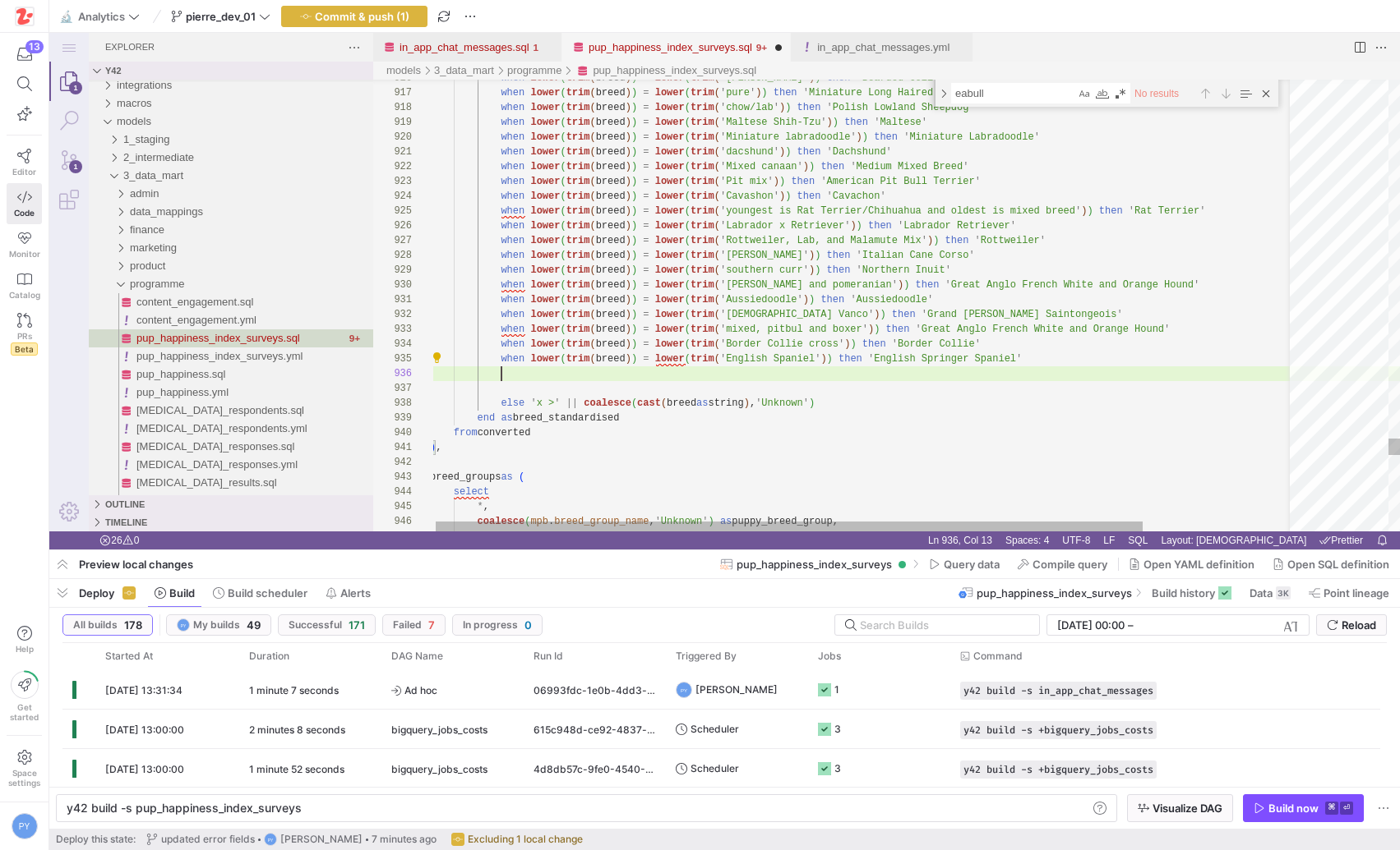
scroll to position [59, 594]
paste textarea "er(trim(breed)) = lower(trim('Pastor Vanco')) then 'Grand [PERSON_NAME] Sainton…"
paste textarea "e' when lower(trim(breed)) = lower(trim('Pastor Vanco')) then 'Grand [PERSON_NA…"
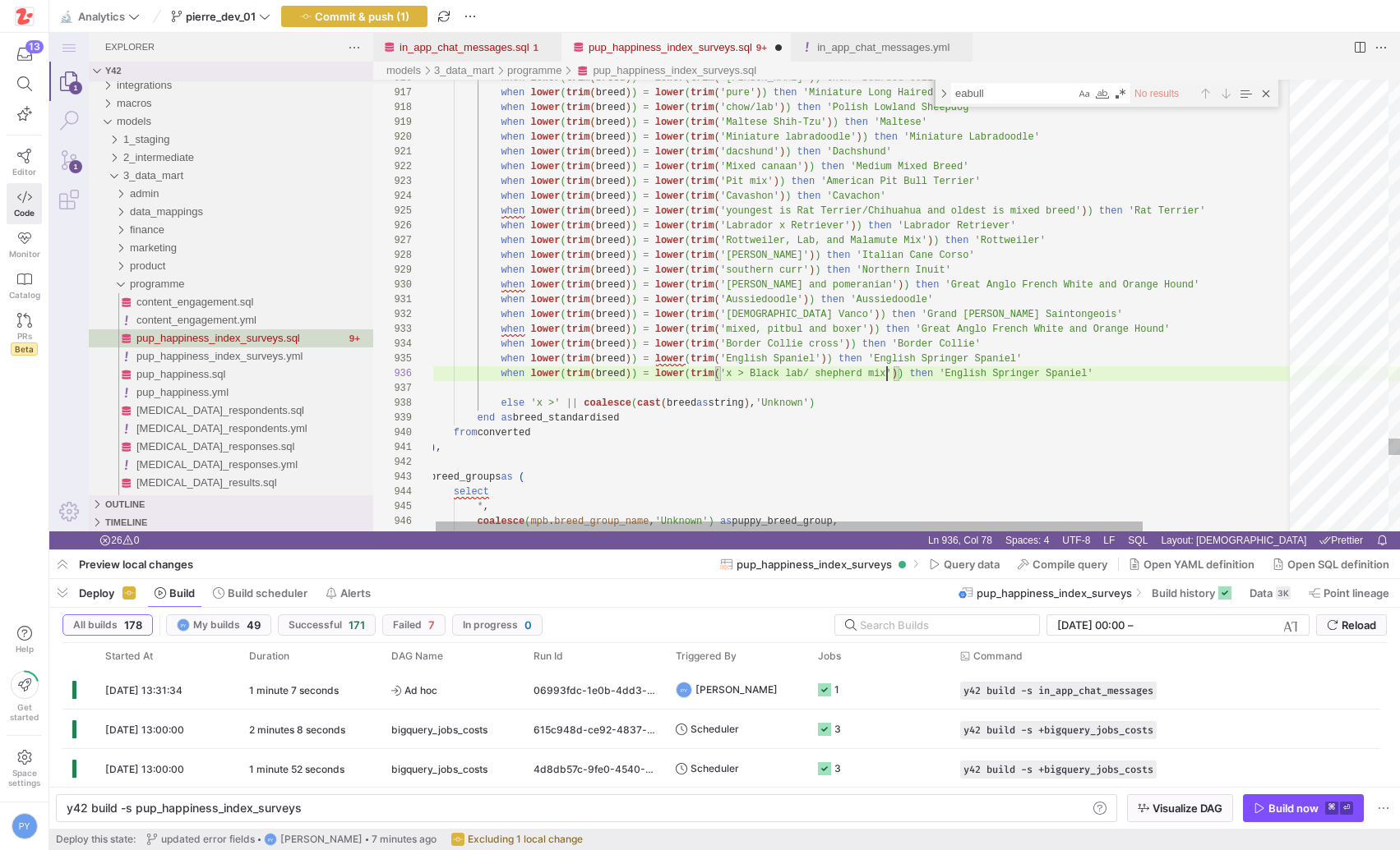
type textarea "doodle')) then 'Aussiedoodle' when lower(trim(breed)) = lower(trim('Pastor Vanc…"
type textarea "Black"
type textarea "oodle')) then 'Aussiedoodle' when lower(trim(breed)) = lower(trim('Pastor Vanco…"
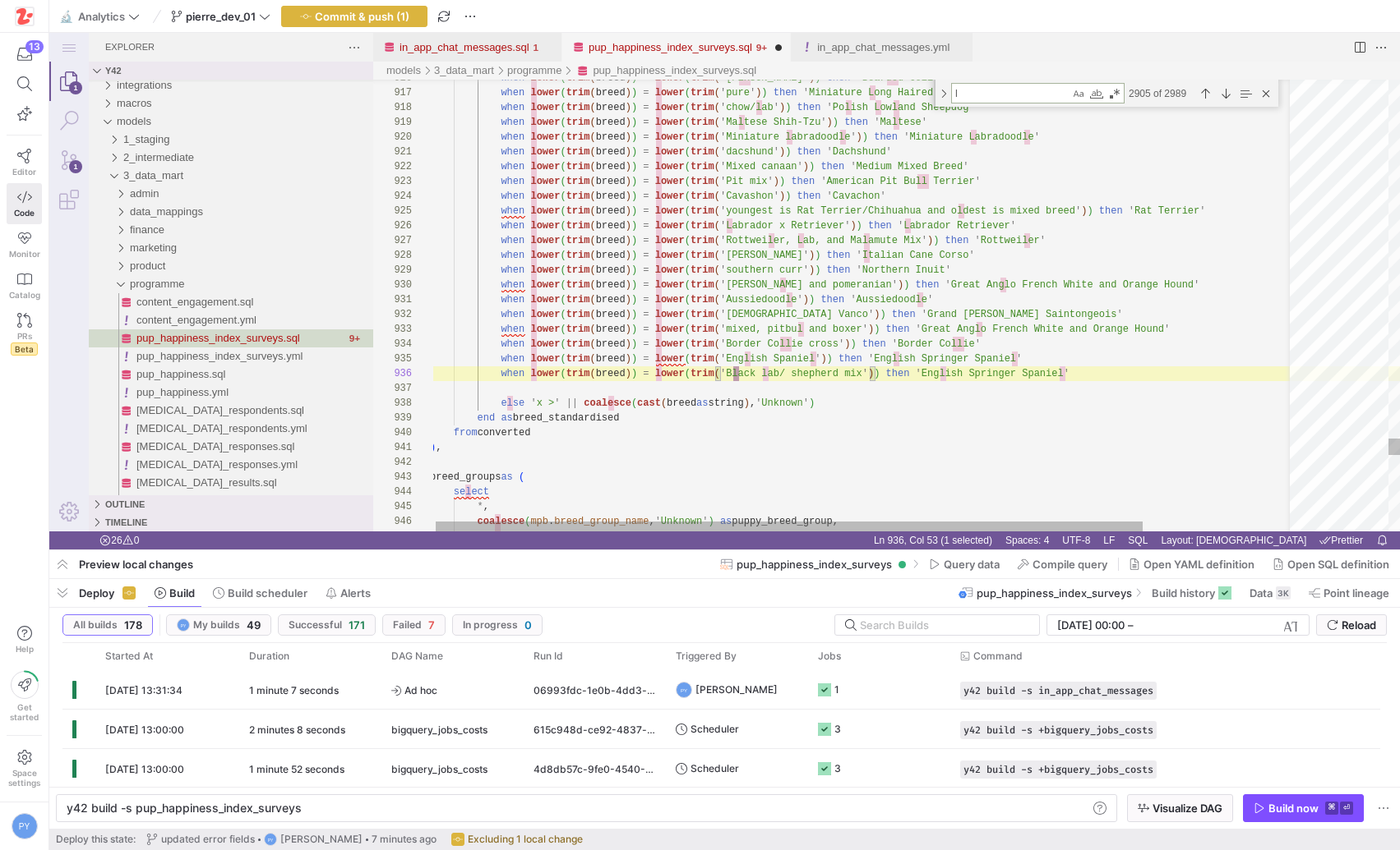
type textarea "la"
type textarea "')) then 'Aussiedoodle' when lower(trim(breed)) = lower(trim('Pastor Vanco')) t…"
type textarea "lab"
type textarea ") = lower(trim('american bulldog')) then 'American Bulldog' when lower(trim(bre…"
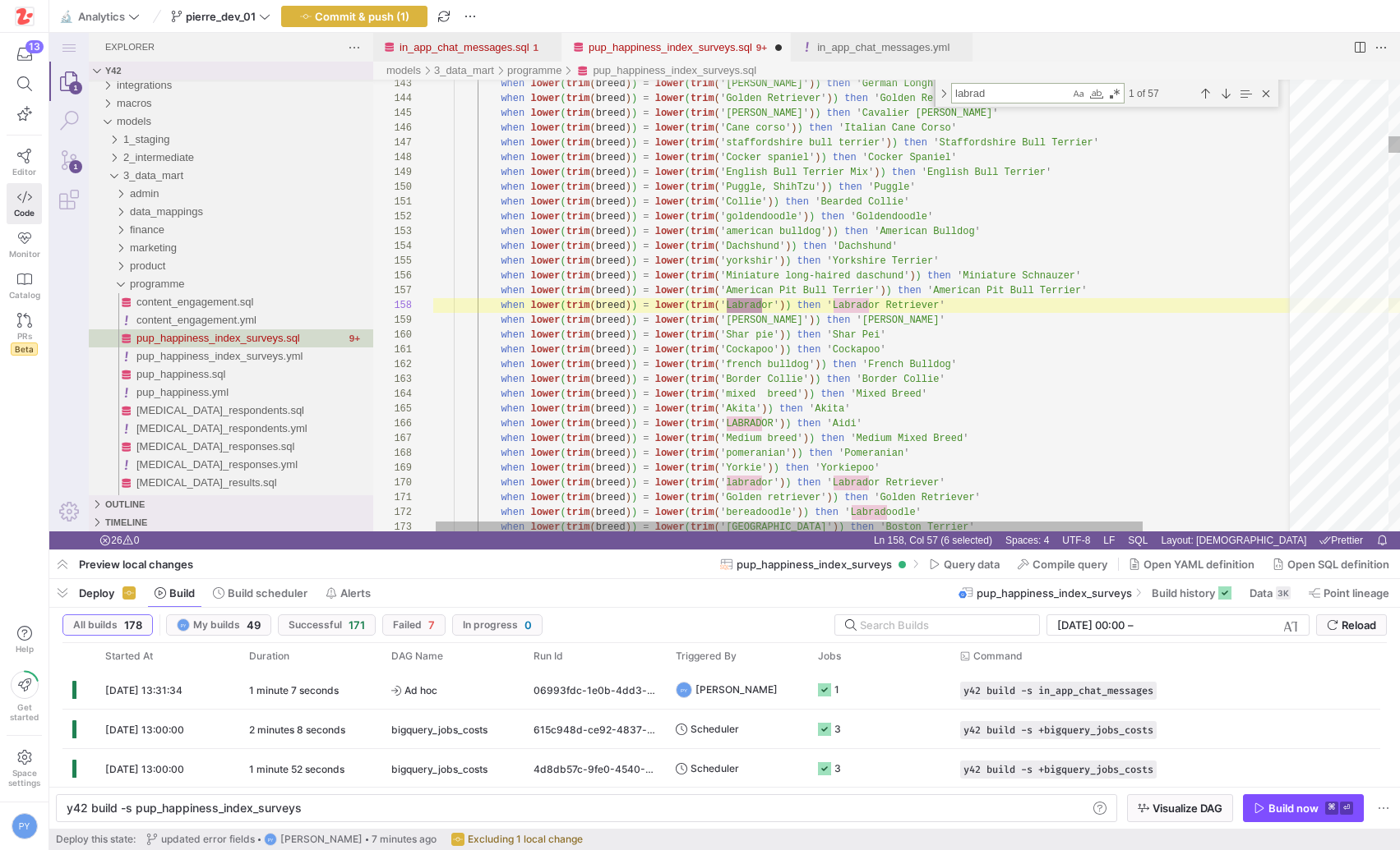
scroll to position [118, 332]
type textarea "labrad"
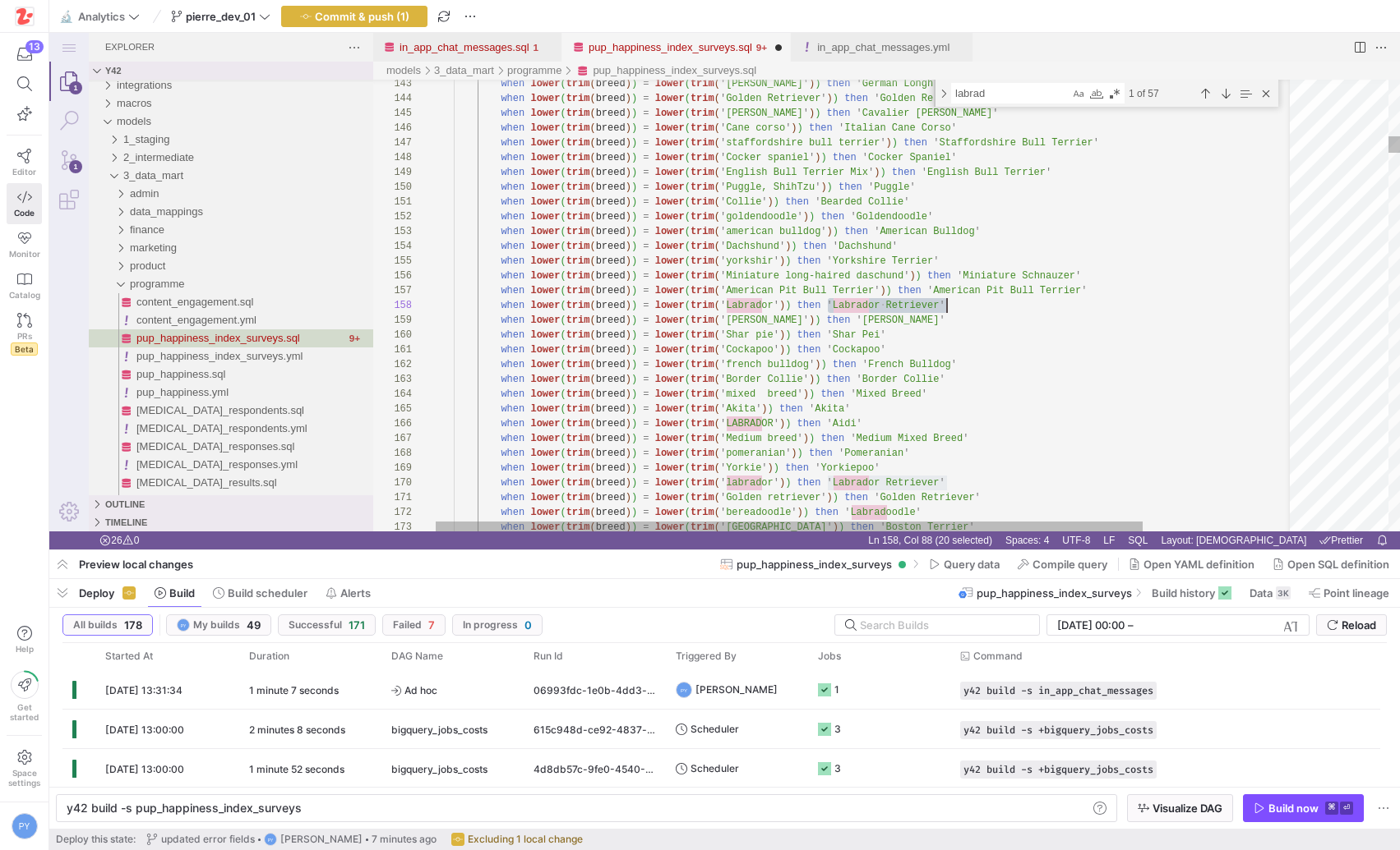
scroll to position [74, 517]
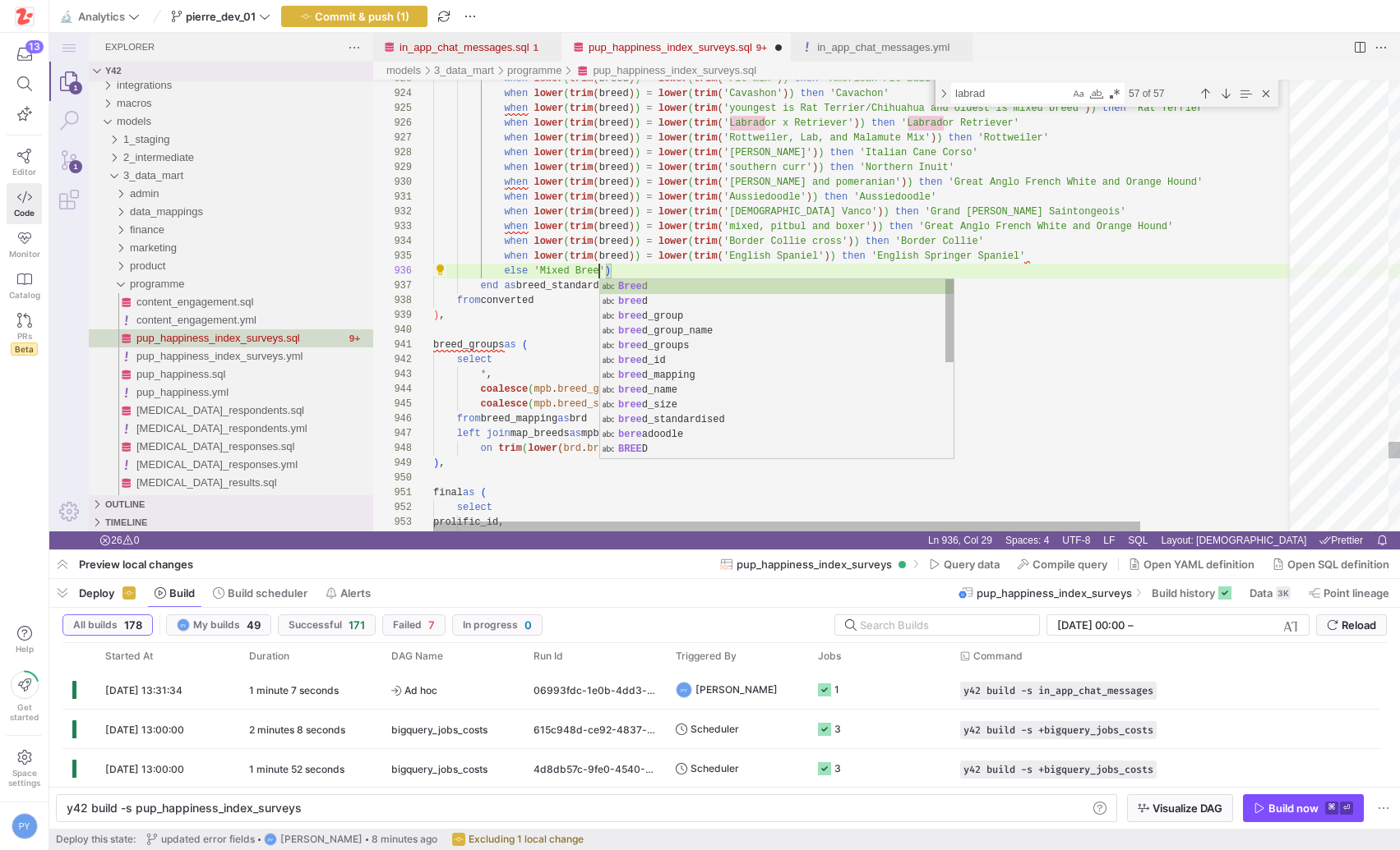
scroll to position [74, 173]
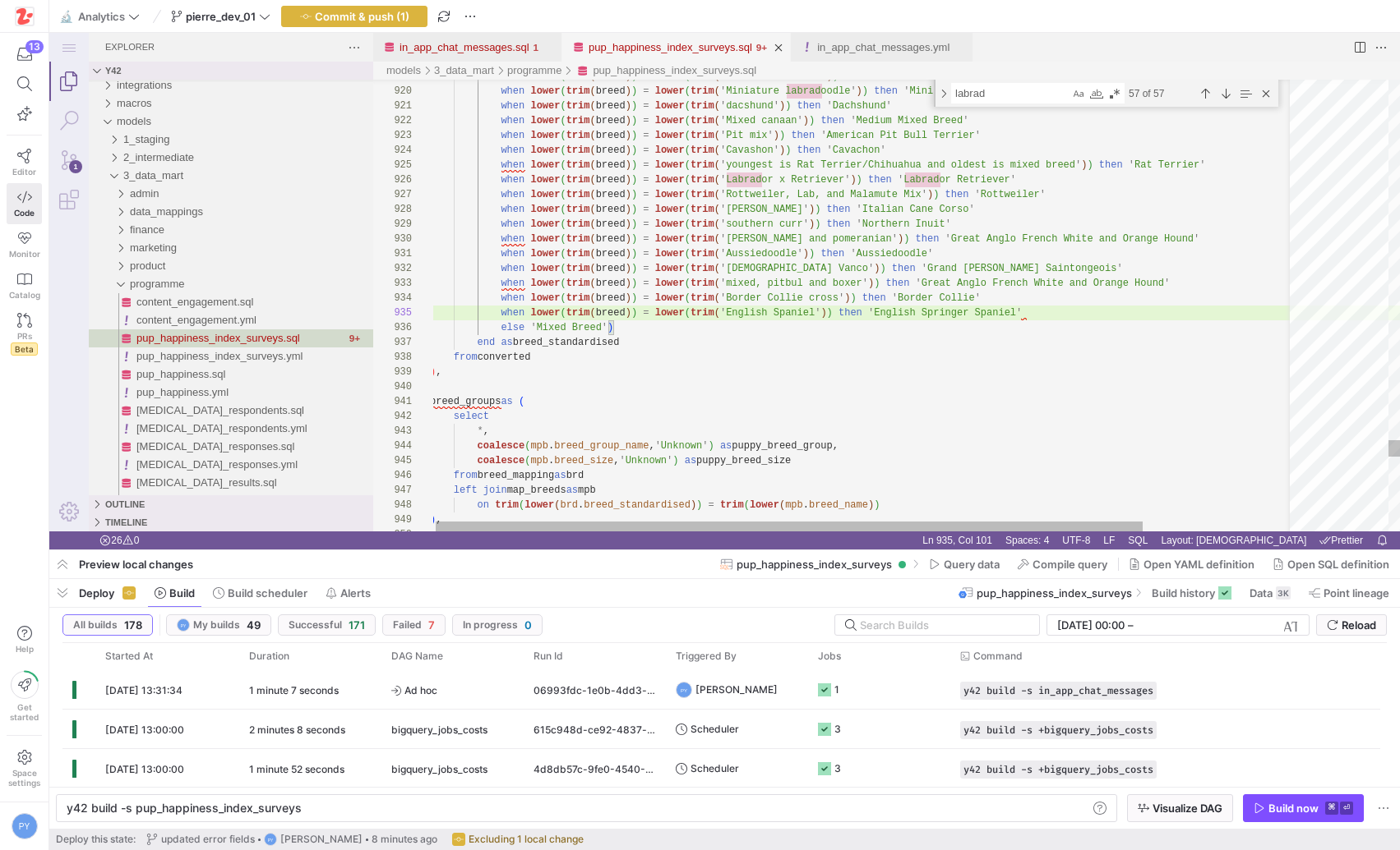
scroll to position [104, 12]
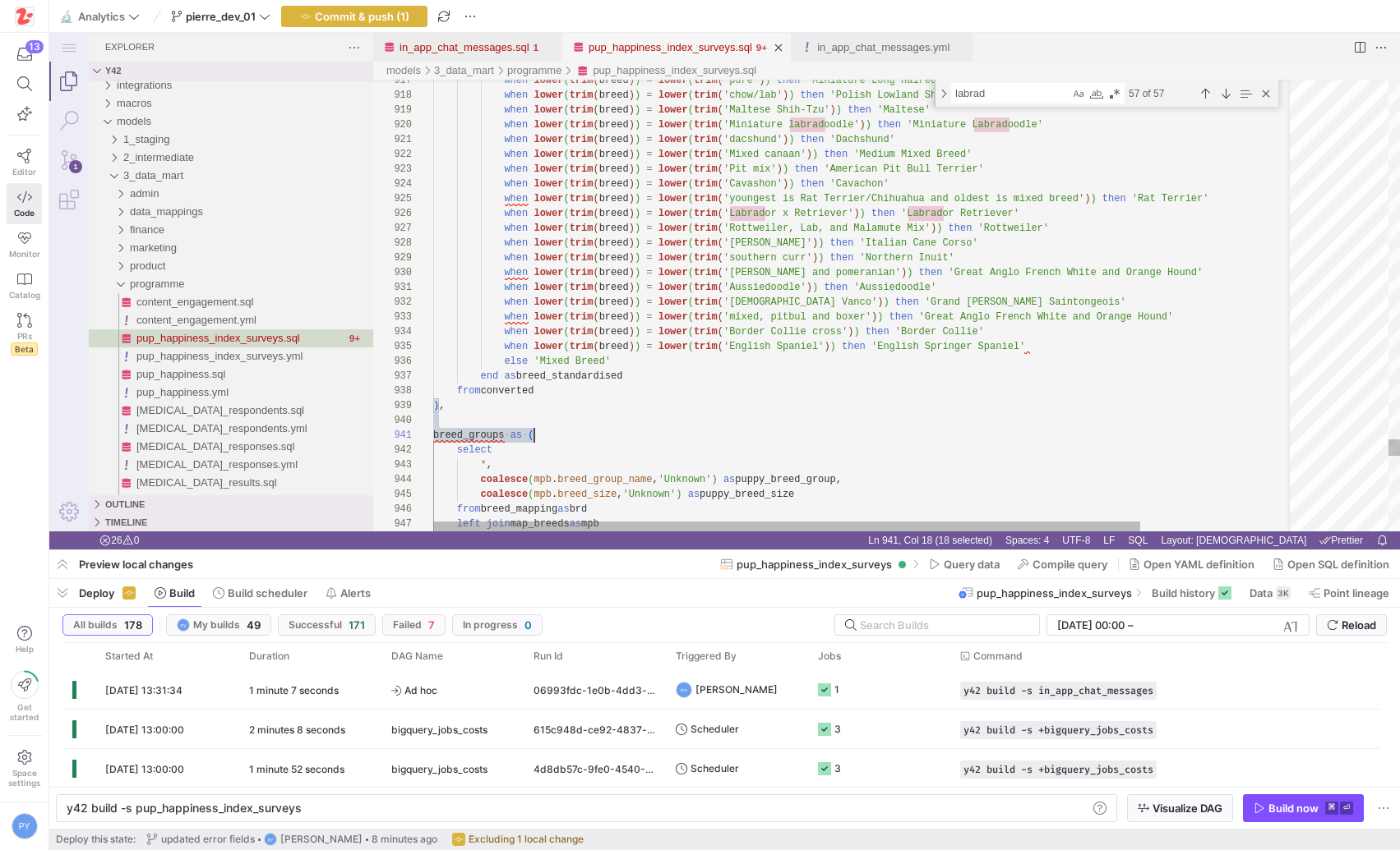
scroll to position [118, 101]
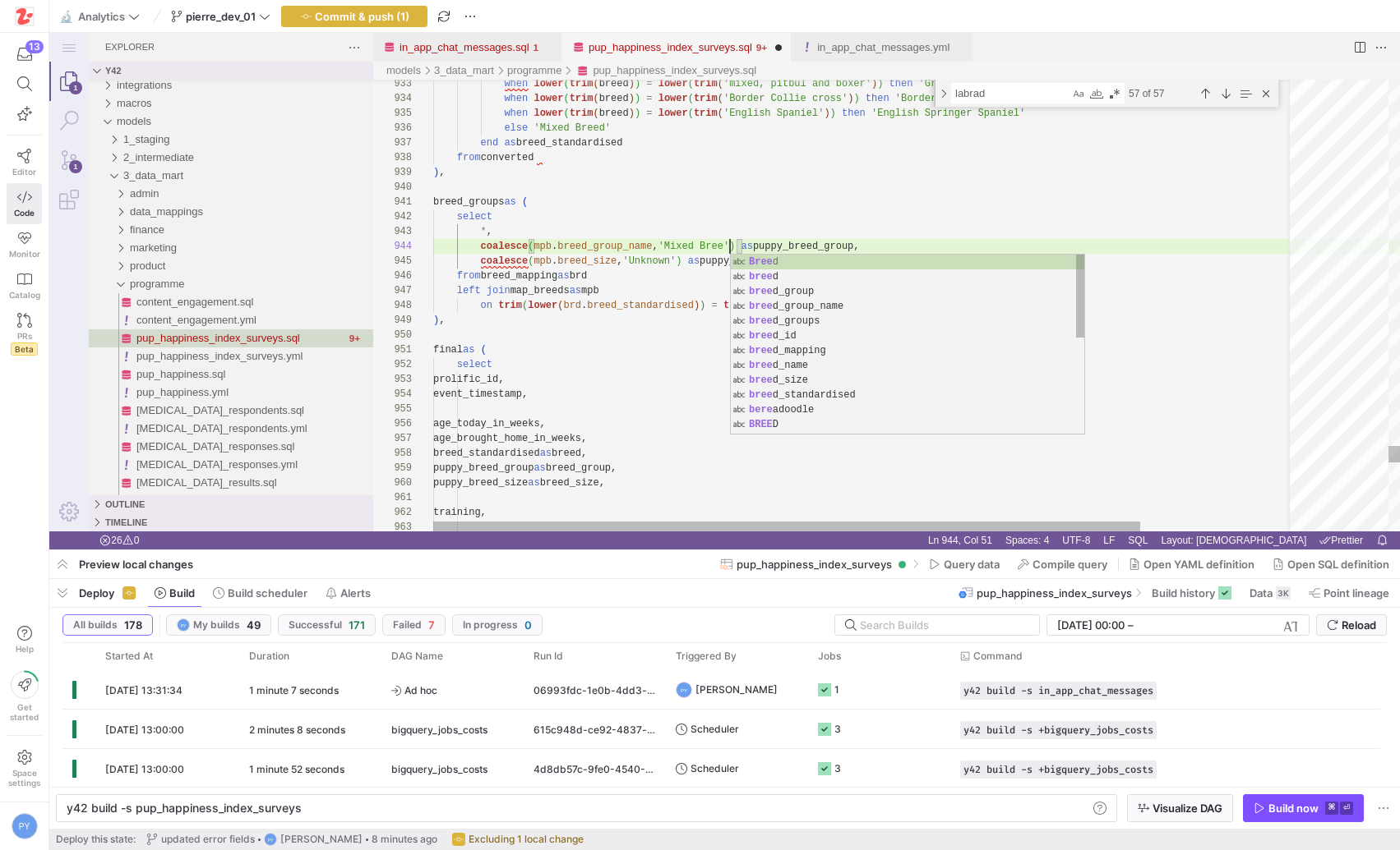
scroll to position [44, 303]
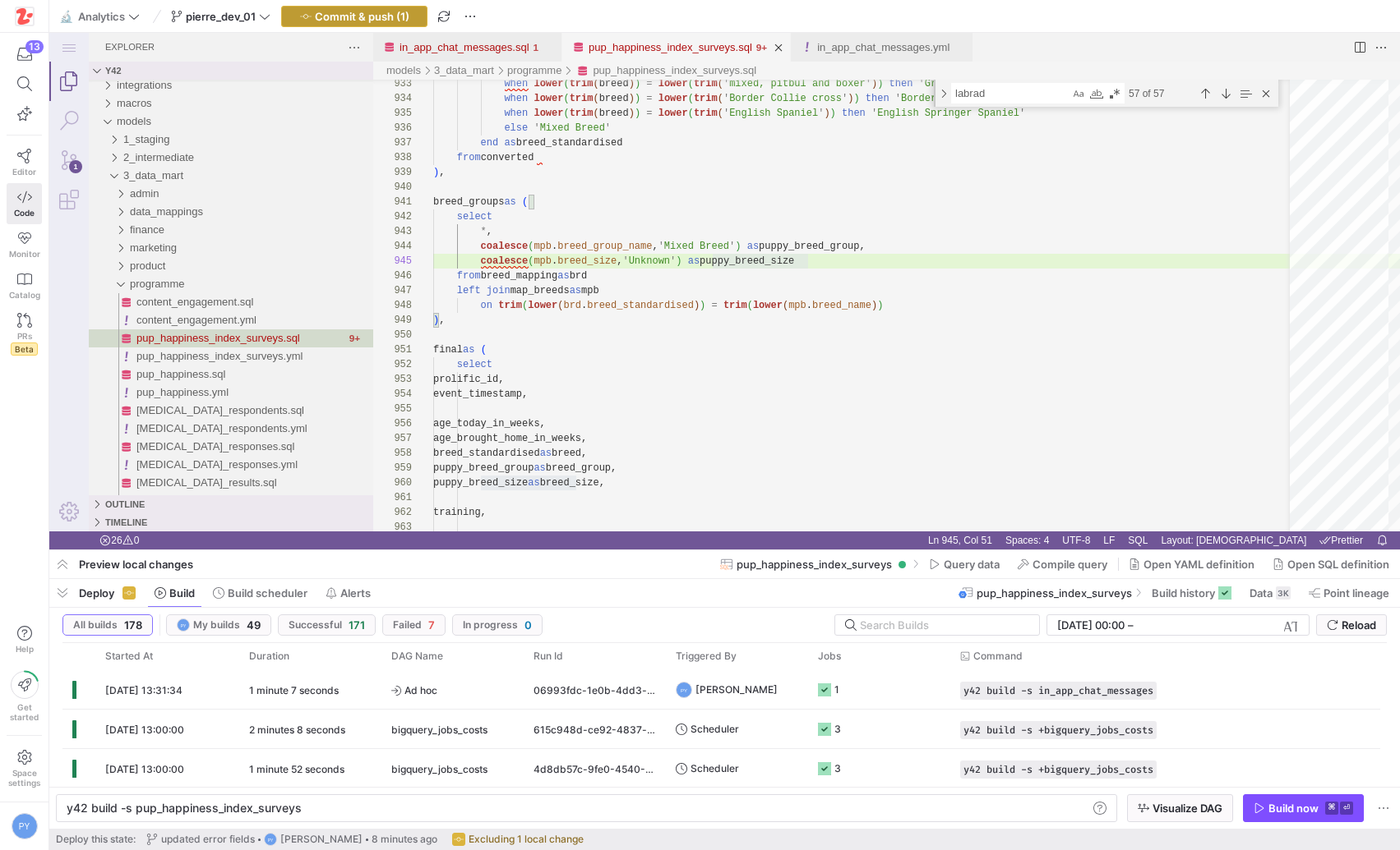
click at [340, 7] on span "button" at bounding box center [354, 16] width 145 height 19
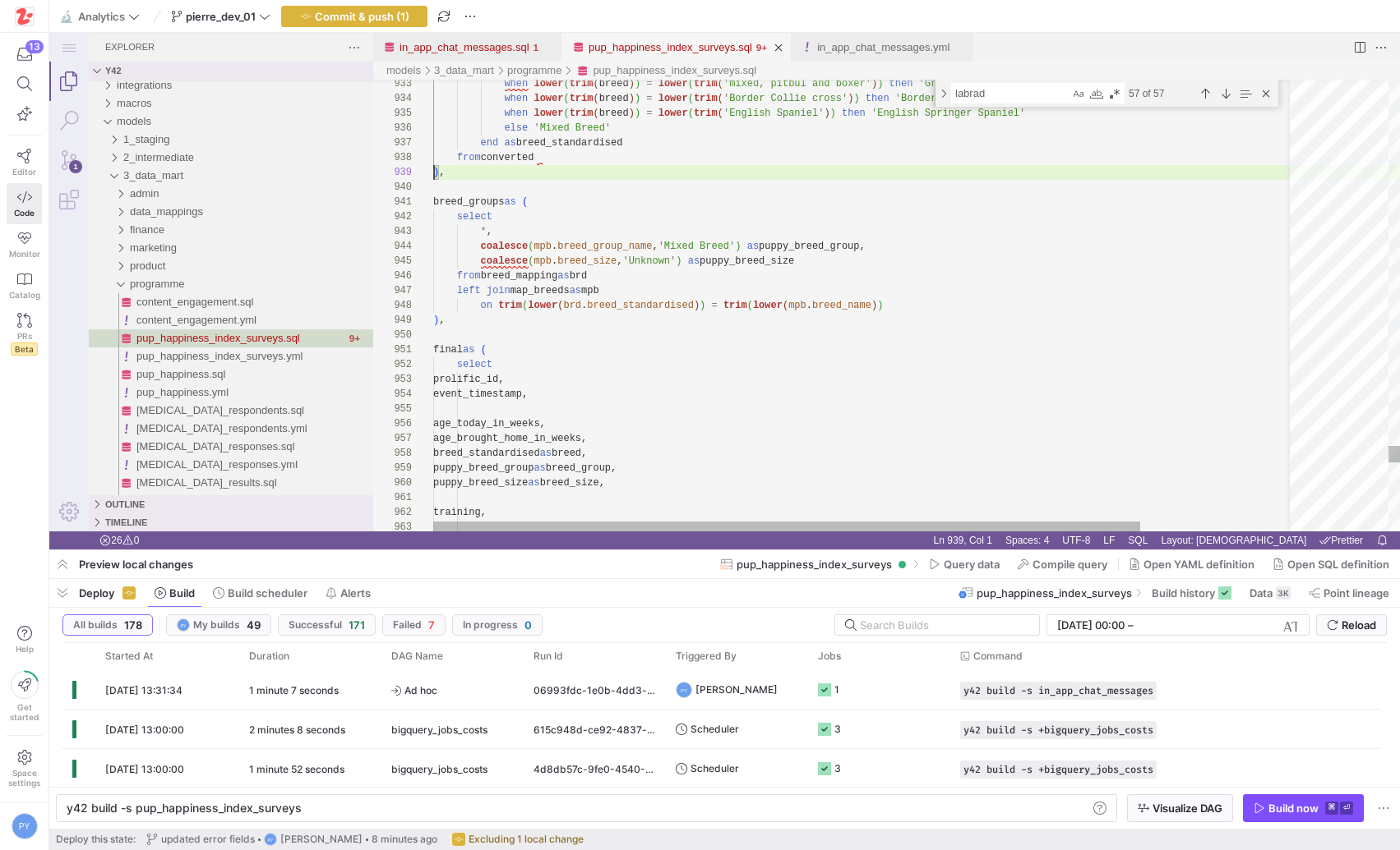
scroll to position [89, 107]
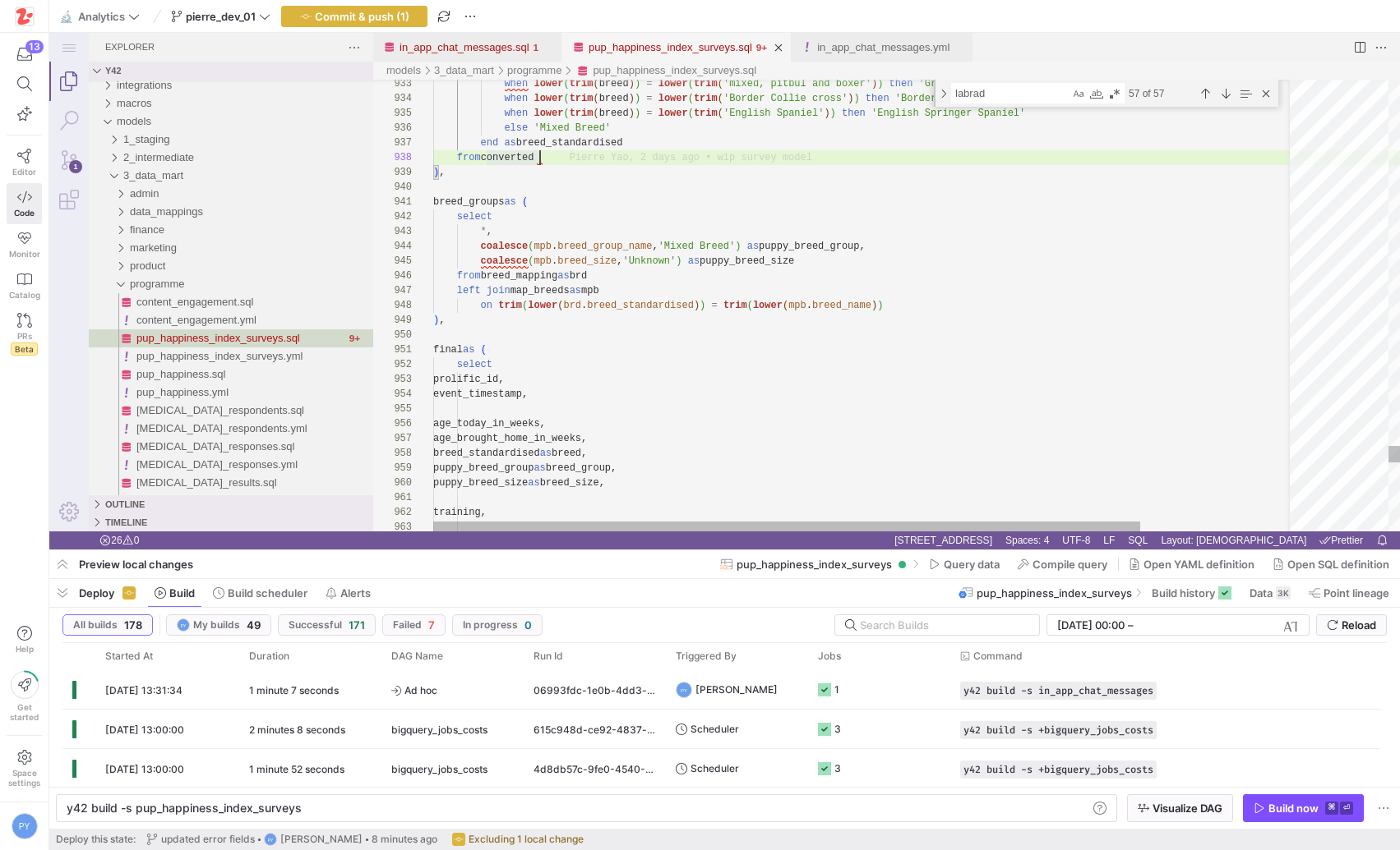
type textarea "final as ( select prolific_id, event_timestamp, age_today_in_weeks, age_brought…"
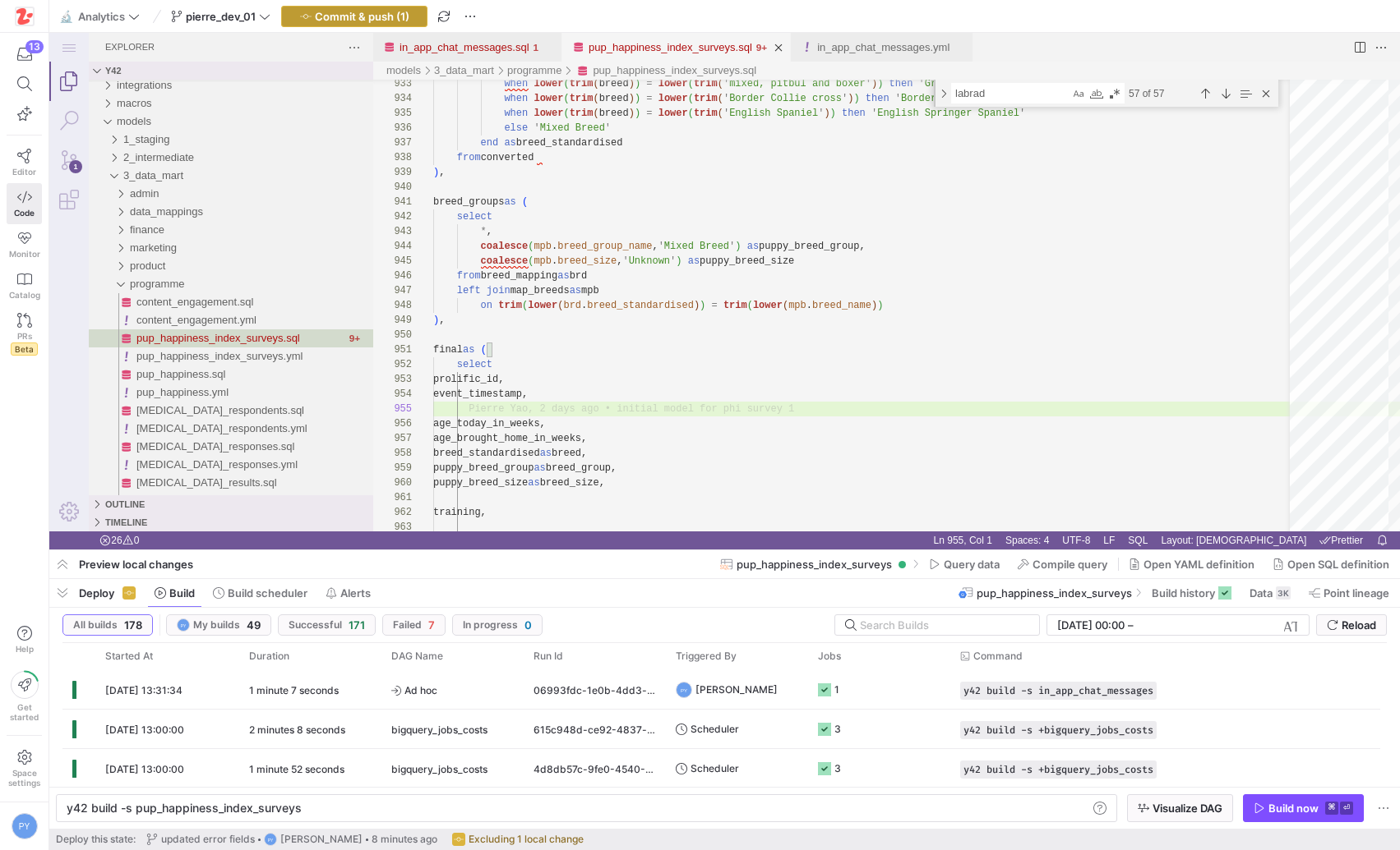
click at [396, 17] on span "Commit & push (1)" at bounding box center [362, 16] width 95 height 13
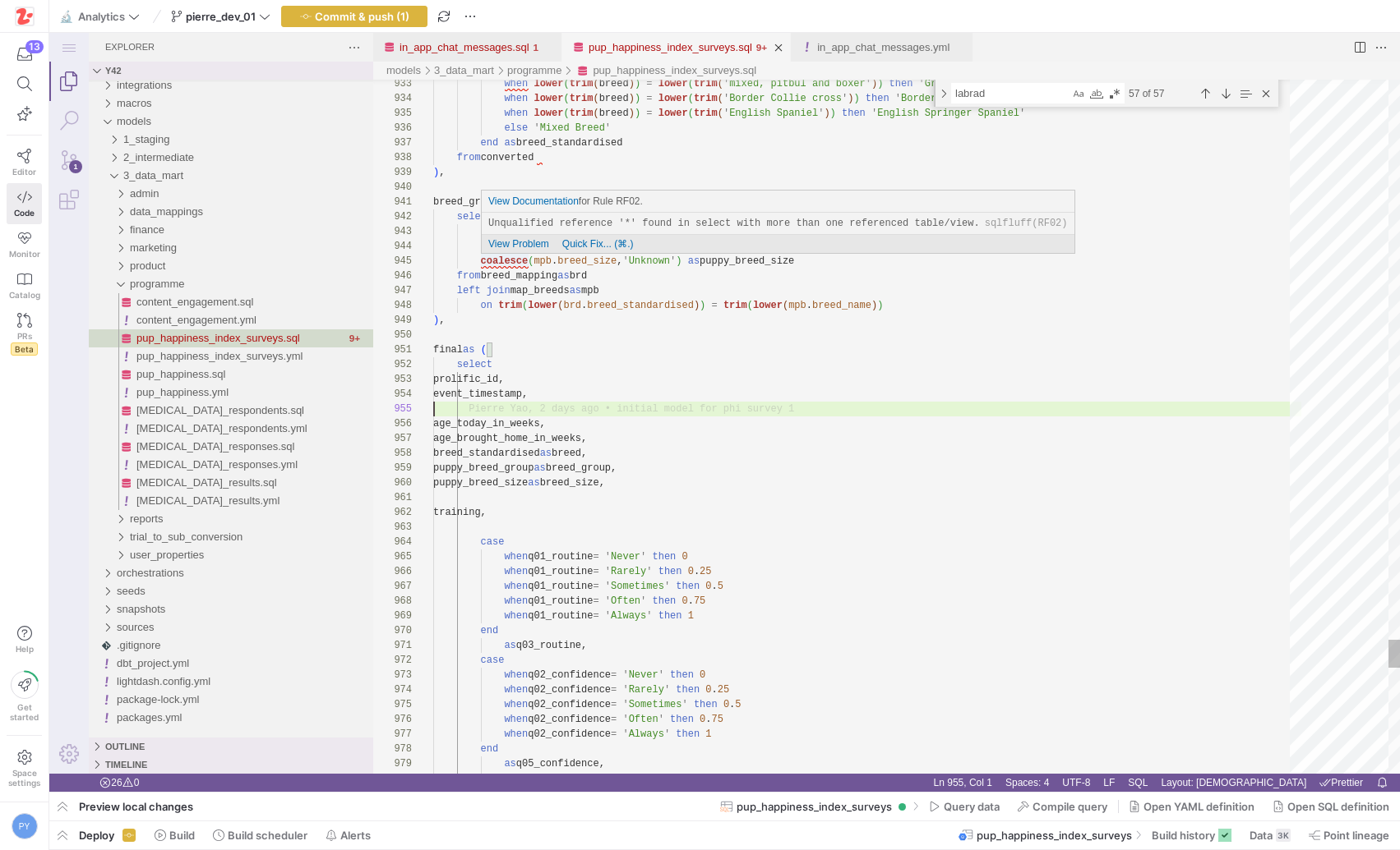
type textarea "breed_groups as ( select *, coalesce(mpb.breed_group_name, 'Mixed Breed') as pu…"
